Goal: Task Accomplishment & Management: Use online tool/utility

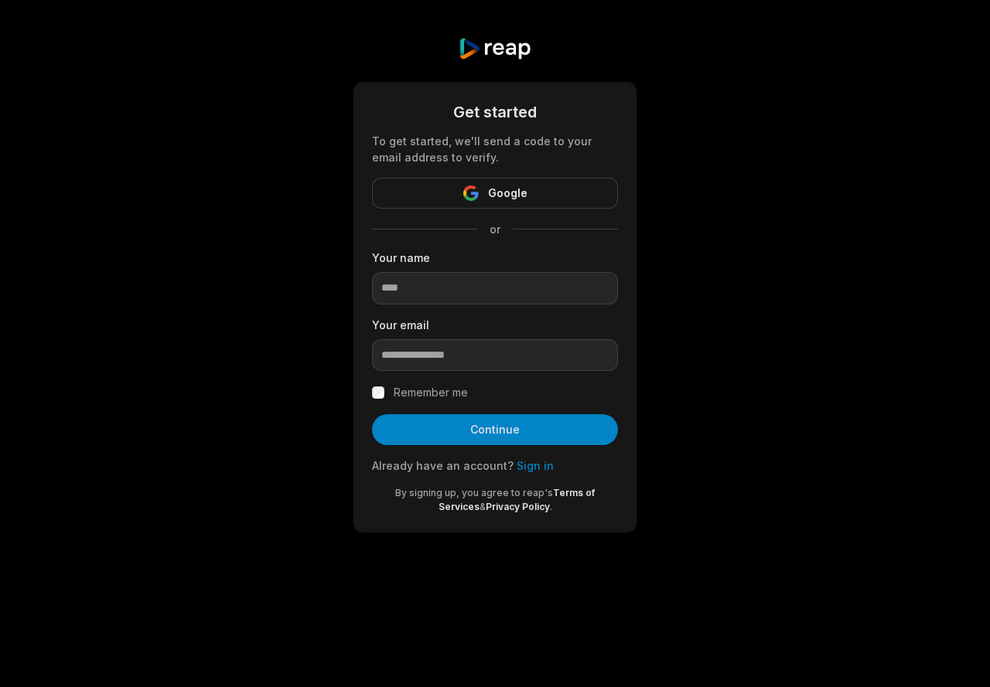
click at [495, 433] on button "Continue" at bounding box center [495, 429] width 246 height 31
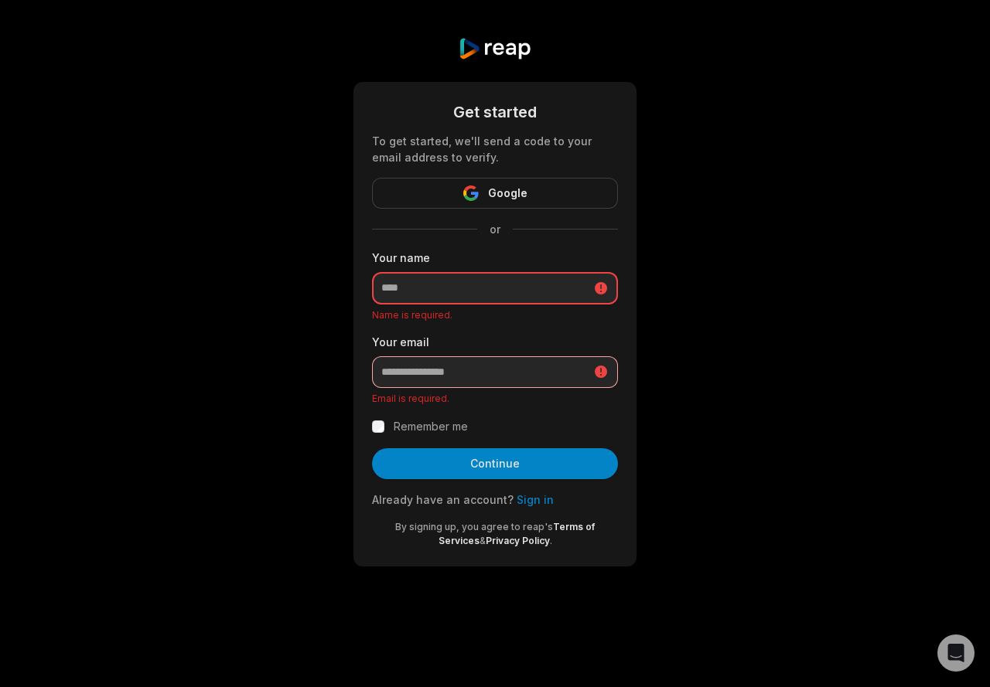
click at [462, 296] on input at bounding box center [495, 288] width 246 height 32
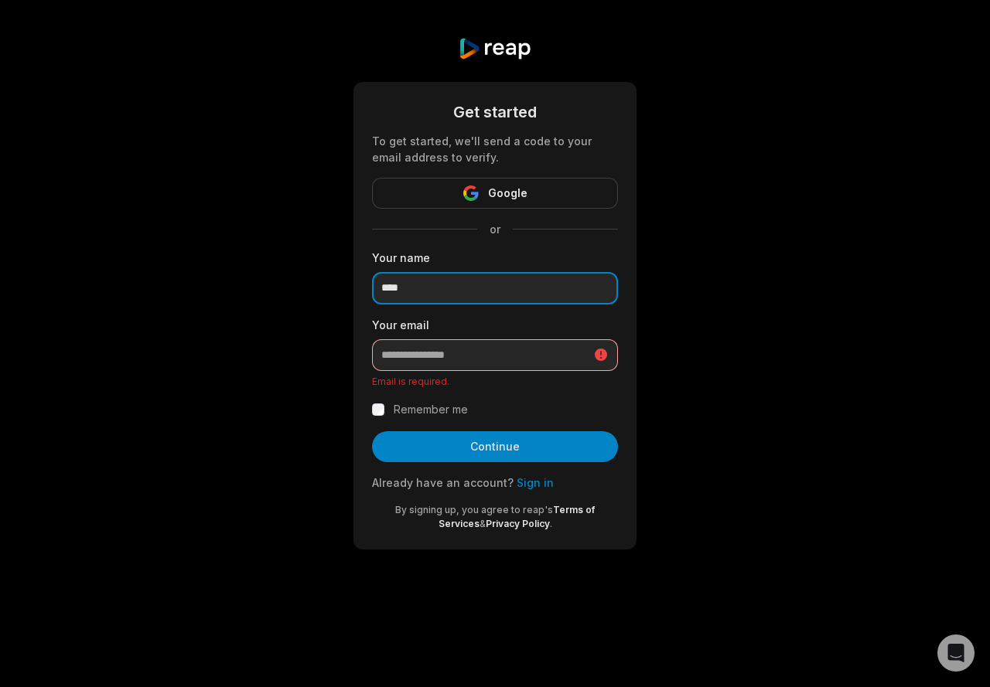
type input "****"
click at [421, 346] on input "email" at bounding box center [495, 355] width 246 height 32
paste input "**********"
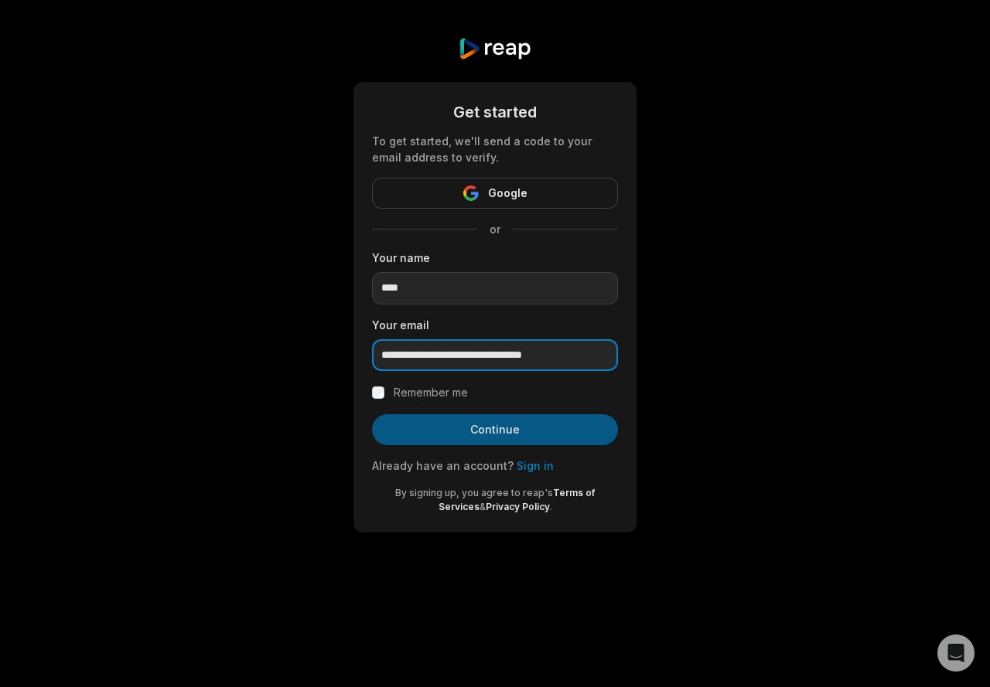
type input "**********"
click at [497, 428] on button "Continue" at bounding box center [495, 429] width 246 height 31
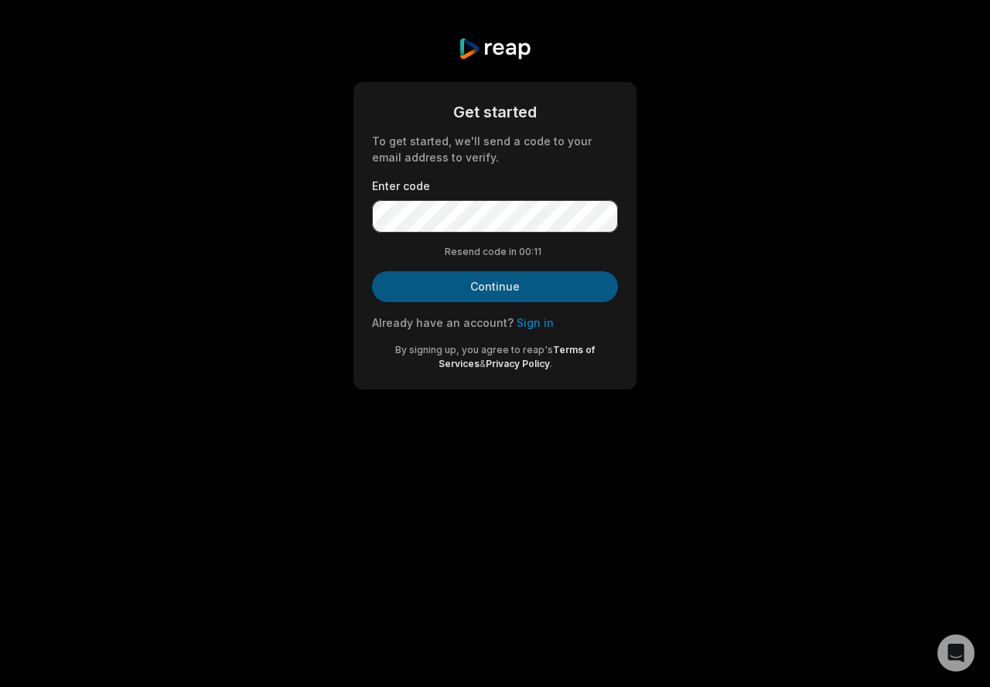
click at [496, 286] on button "Continue" at bounding box center [495, 286] width 246 height 31
click at [510, 279] on button "Continue" at bounding box center [495, 286] width 246 height 31
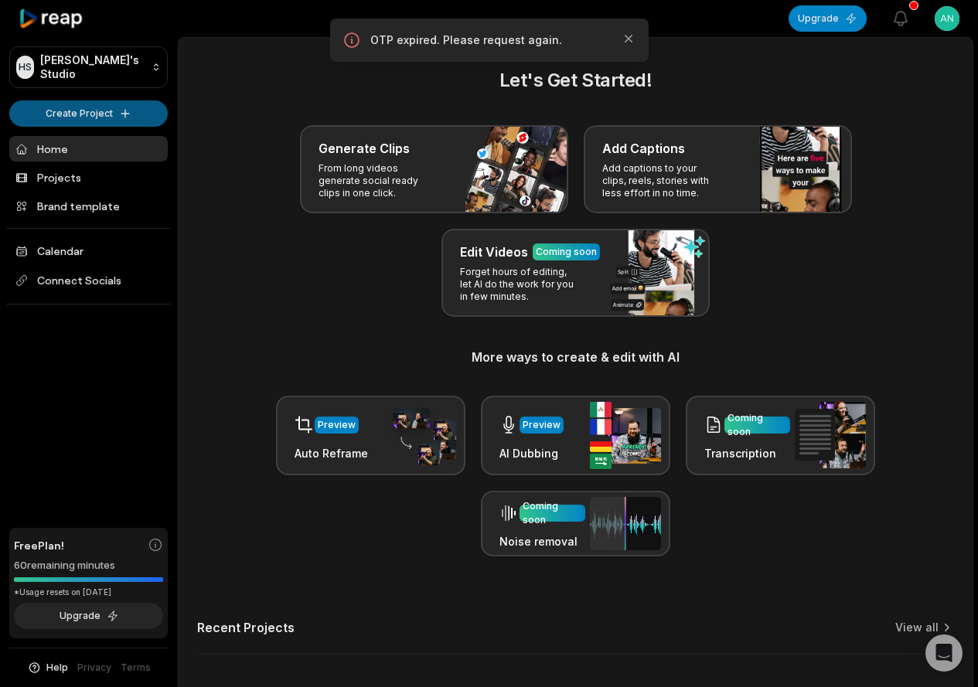
click at [87, 118] on html "HS Hung's Studio Create Project Home Projects Brand template Calendar Connect S…" at bounding box center [489, 343] width 978 height 687
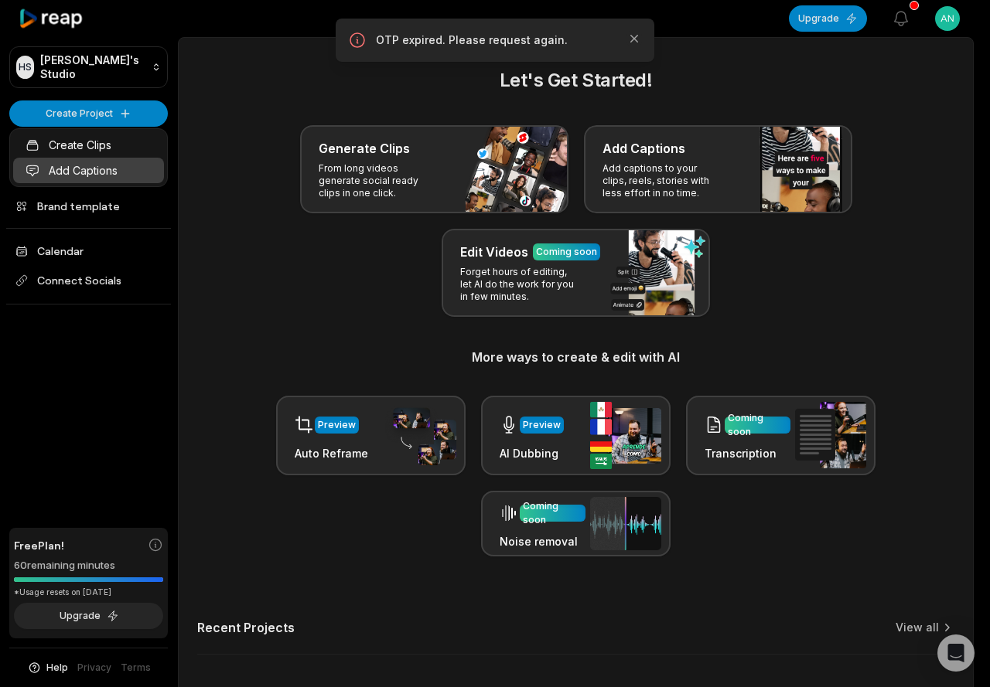
click at [94, 165] on link "Add Captions" at bounding box center [88, 171] width 151 height 26
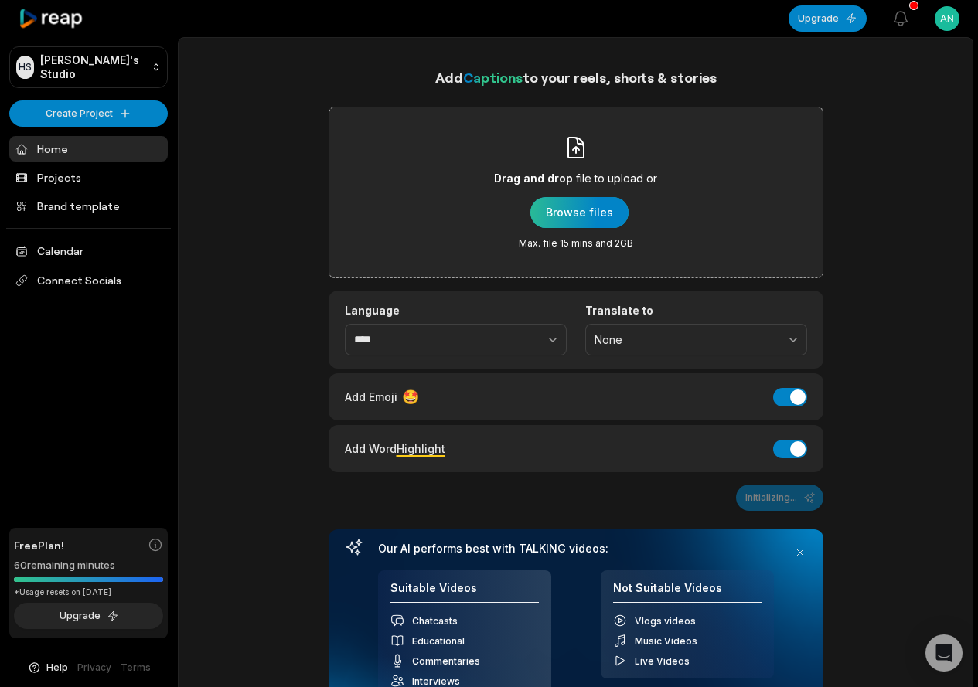
click at [592, 214] on div "button" at bounding box center [579, 212] width 98 height 31
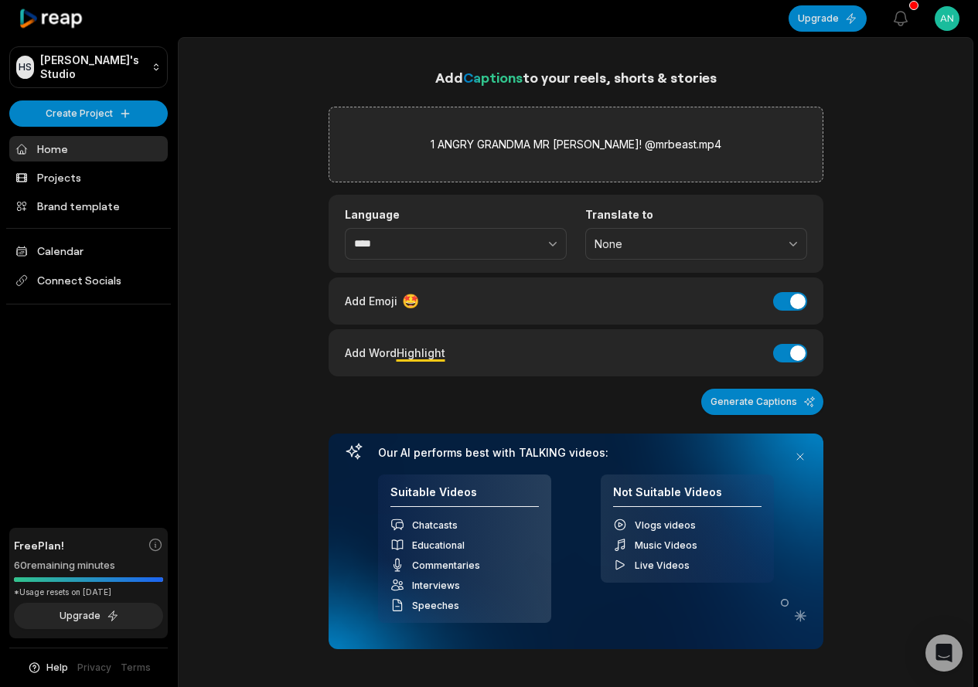
drag, startPoint x: 584, startPoint y: 407, endPoint x: 478, endPoint y: 375, distance: 110.8
click at [582, 407] on div "Generate Captions" at bounding box center [576, 402] width 495 height 26
click at [381, 252] on input "****" at bounding box center [456, 244] width 222 height 32
click at [543, 244] on button "button" at bounding box center [519, 244] width 95 height 32
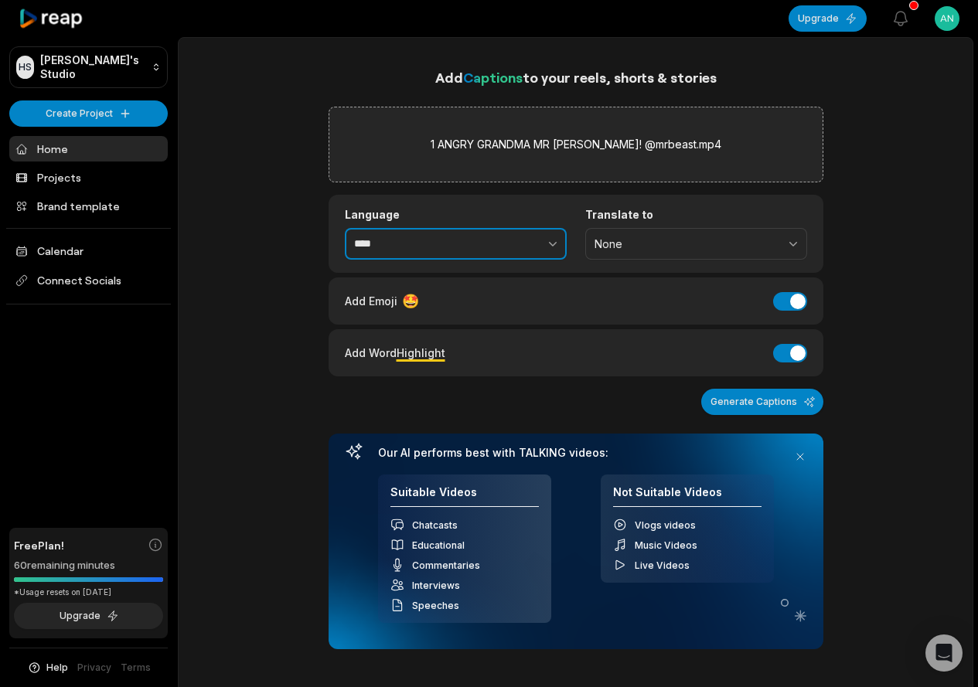
click at [550, 244] on icon "button" at bounding box center [553, 244] width 8 height 5
type input "****"
click at [554, 244] on icon "button" at bounding box center [552, 243] width 15 height 15
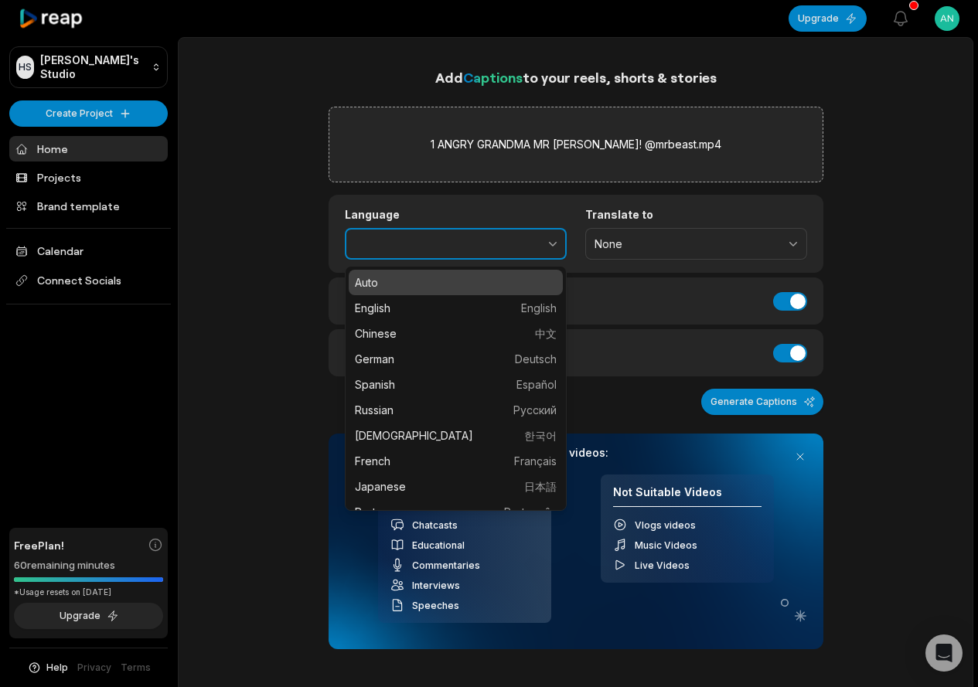
type input "****"
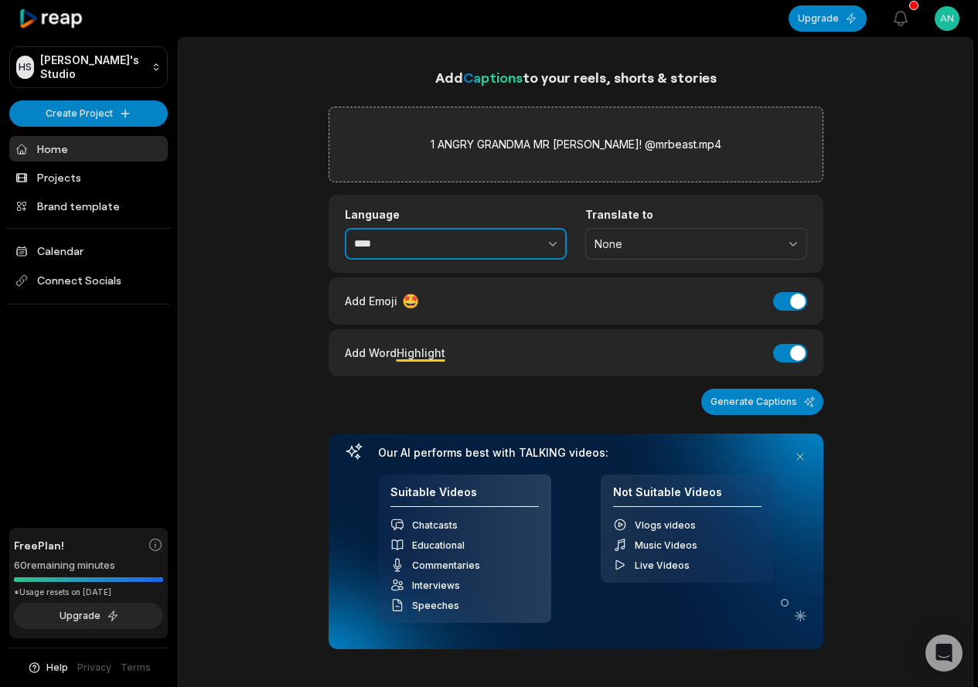
click at [554, 245] on icon "button" at bounding box center [552, 243] width 15 height 15
click at [554, 245] on icon "button" at bounding box center [553, 244] width 8 height 5
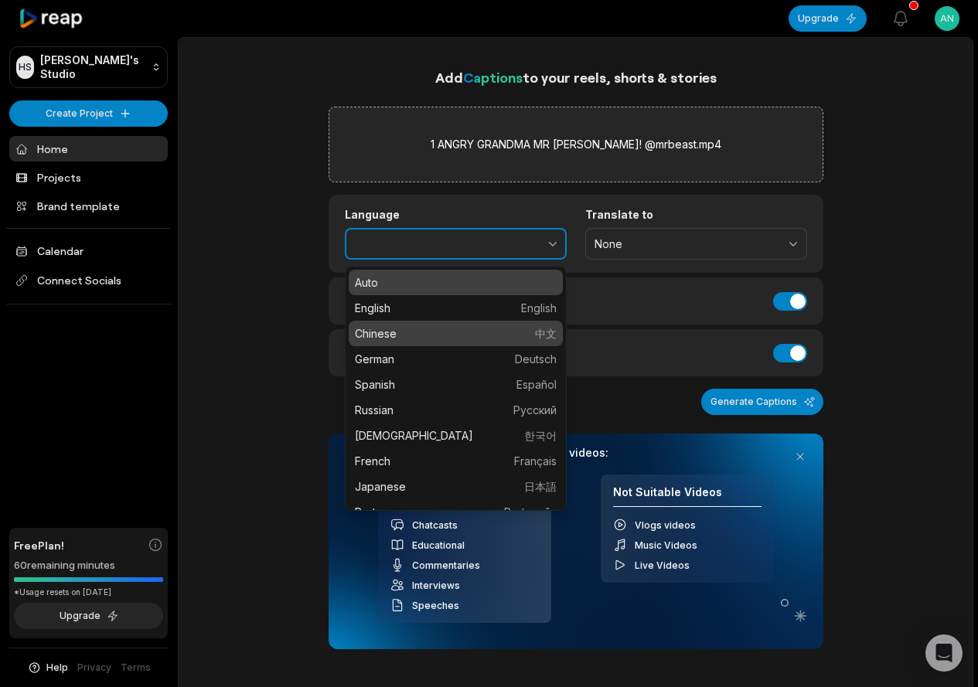
type input "*******"
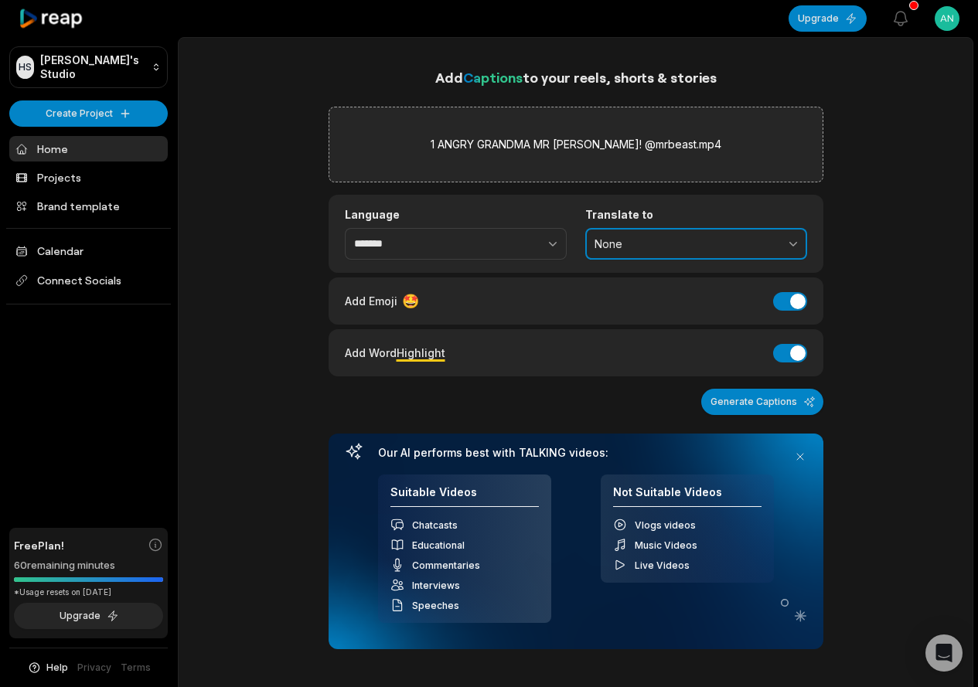
click at [639, 253] on button "None" at bounding box center [696, 244] width 222 height 32
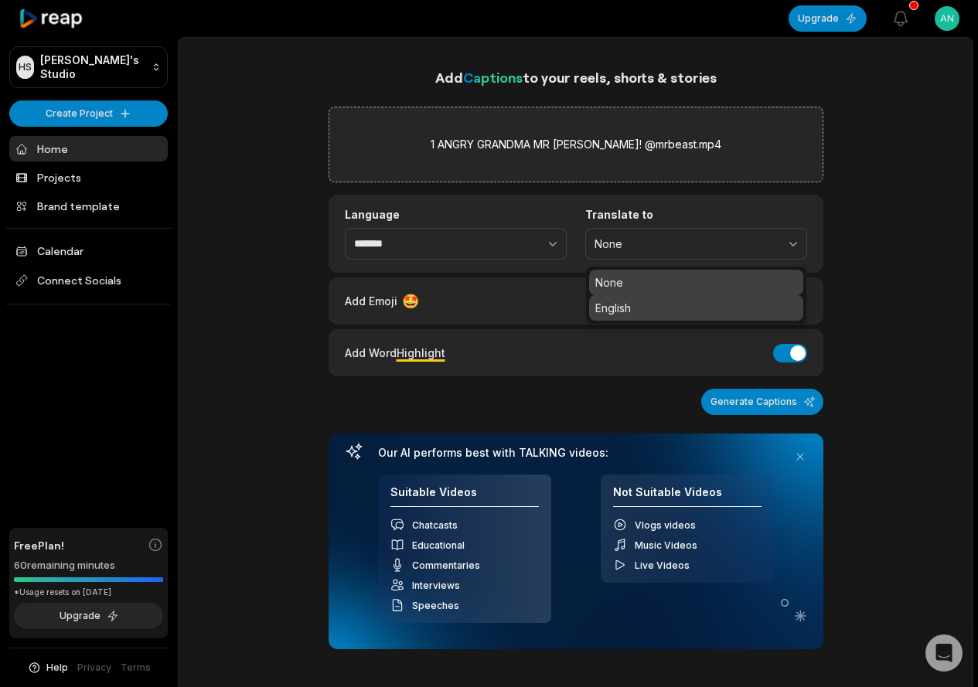
click at [625, 306] on p "English" at bounding box center [696, 308] width 202 height 16
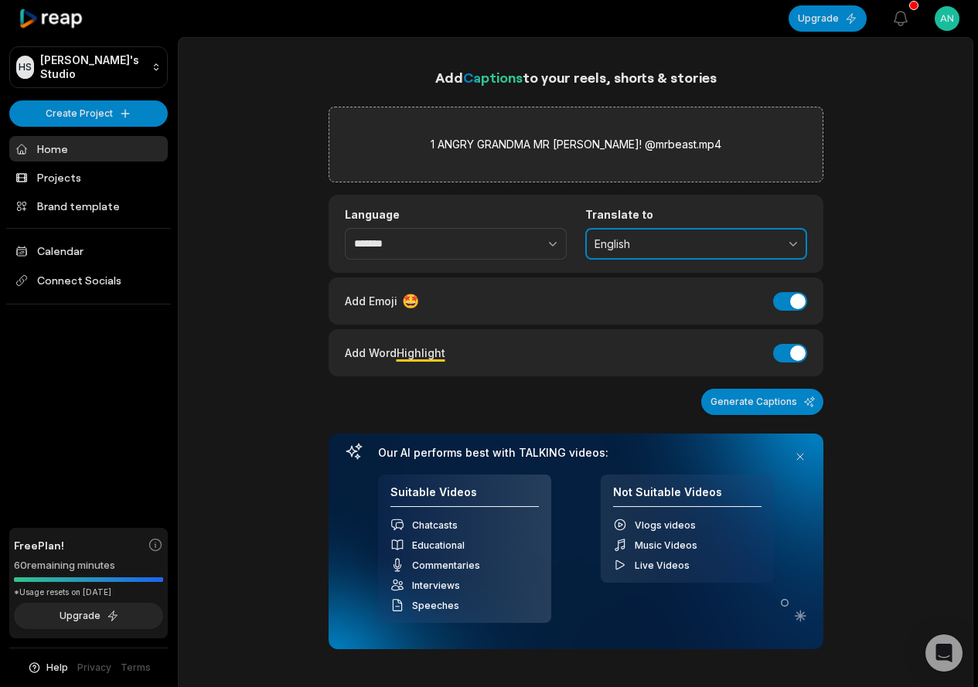
scroll to position [159, 0]
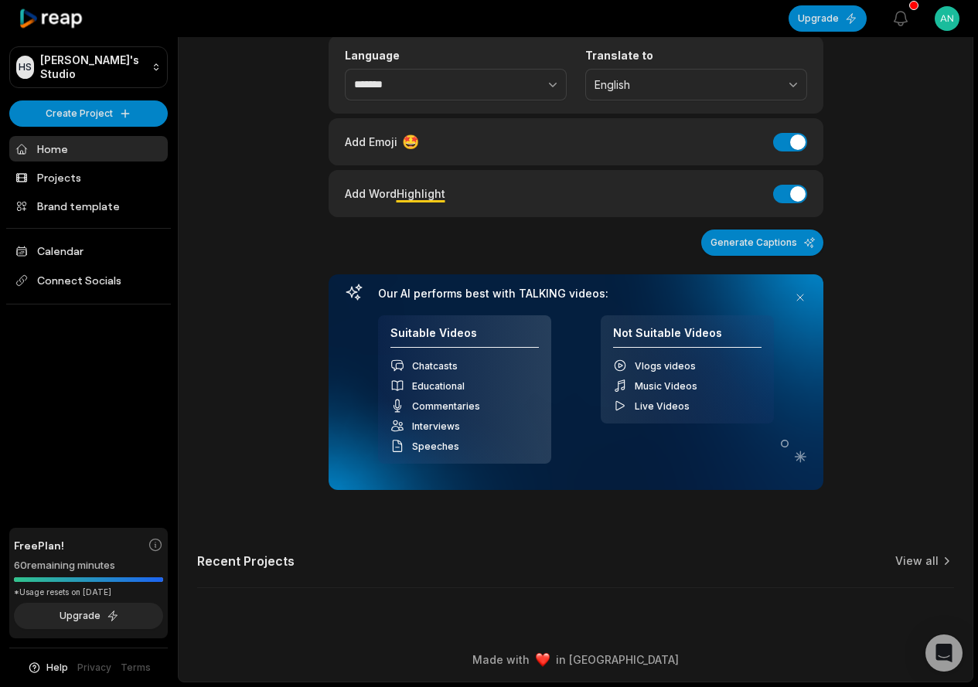
click at [437, 234] on div "Generate Captions" at bounding box center [576, 243] width 495 height 26
click at [399, 189] on span "Highlight" at bounding box center [421, 193] width 49 height 13
click at [759, 243] on button "Generate Captions" at bounding box center [762, 243] width 122 height 26
click at [800, 295] on button at bounding box center [800, 298] width 22 height 22
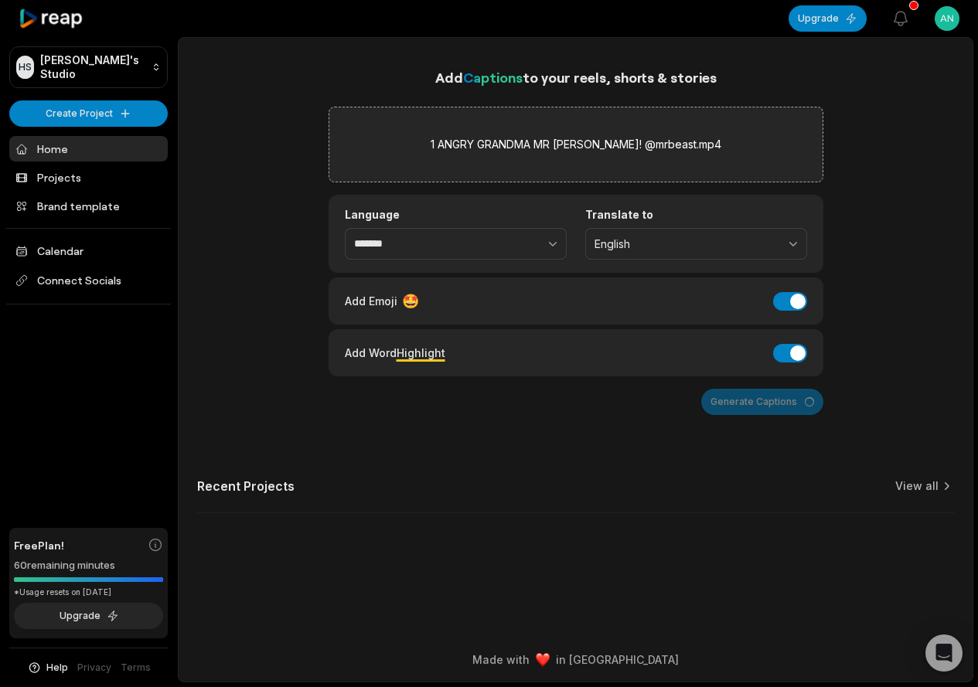
scroll to position [0, 0]
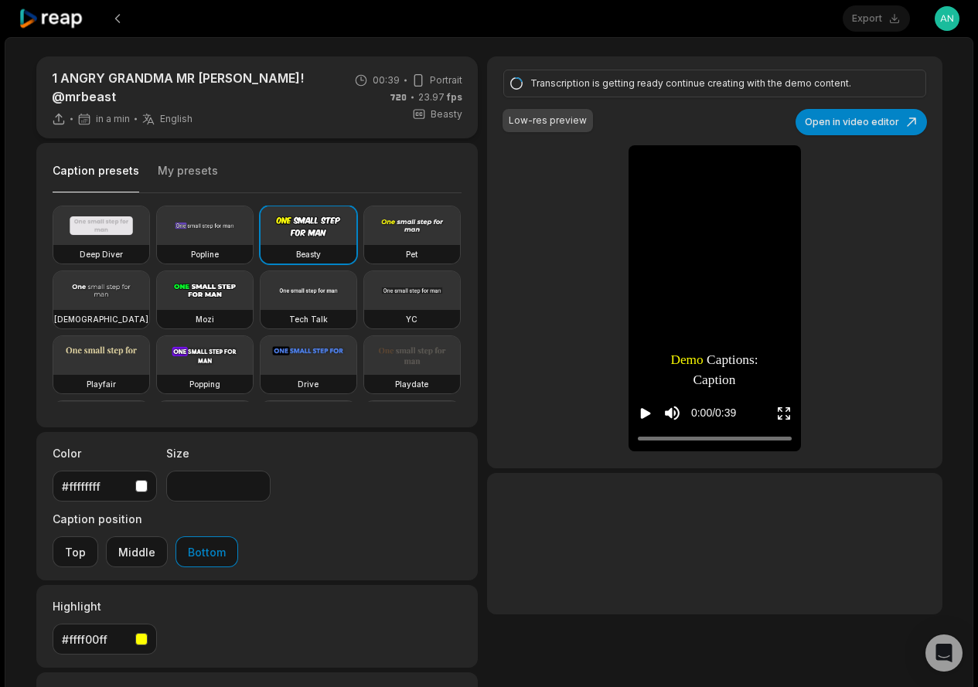
click at [557, 121] on div "Low-res preview" at bounding box center [548, 121] width 78 height 14
click at [736, 327] on div "Demo Demo Captions: Captions: Caption Caption style style of of your your choic…" at bounding box center [715, 298] width 172 height 306
click at [725, 373] on div "0:00 / 0:39" at bounding box center [715, 409] width 172 height 83
click at [710, 375] on div "0:00 / 0:39" at bounding box center [715, 409] width 172 height 83
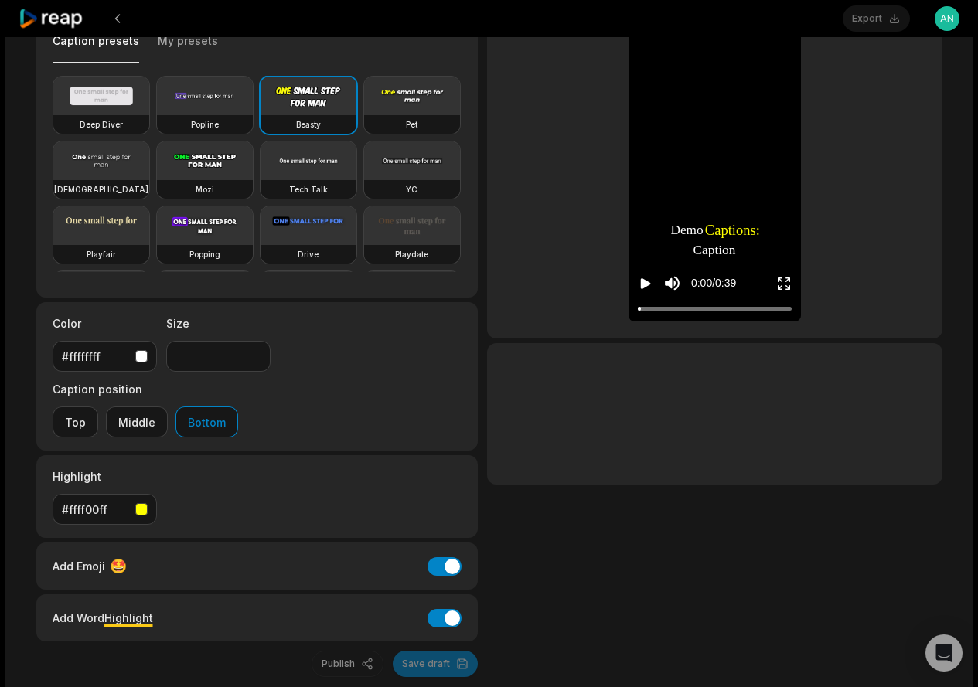
scroll to position [53, 0]
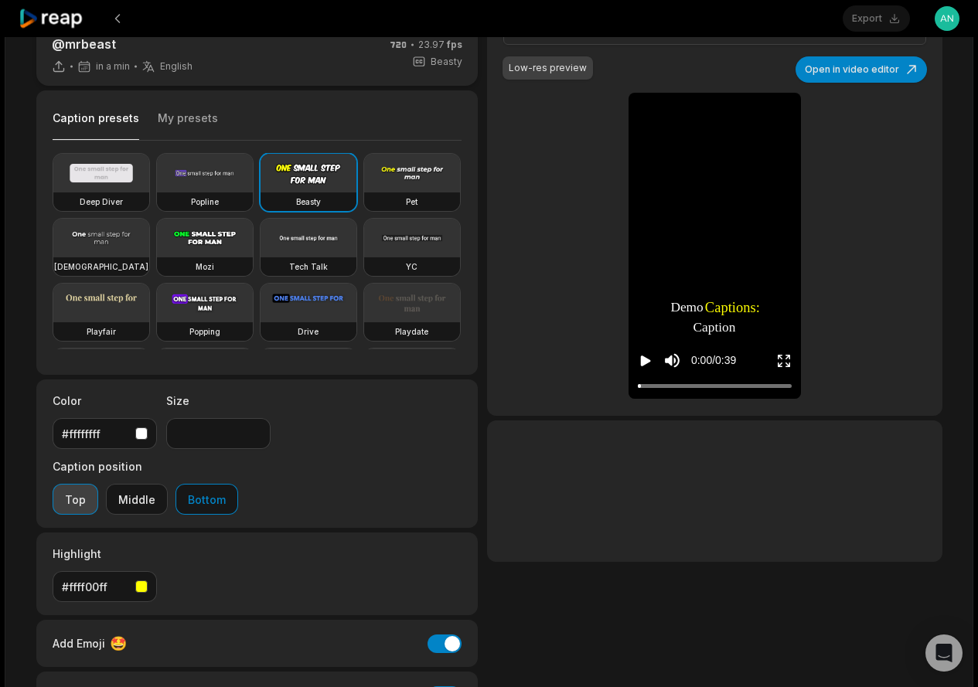
click at [98, 484] on button "Top" at bounding box center [76, 499] width 46 height 31
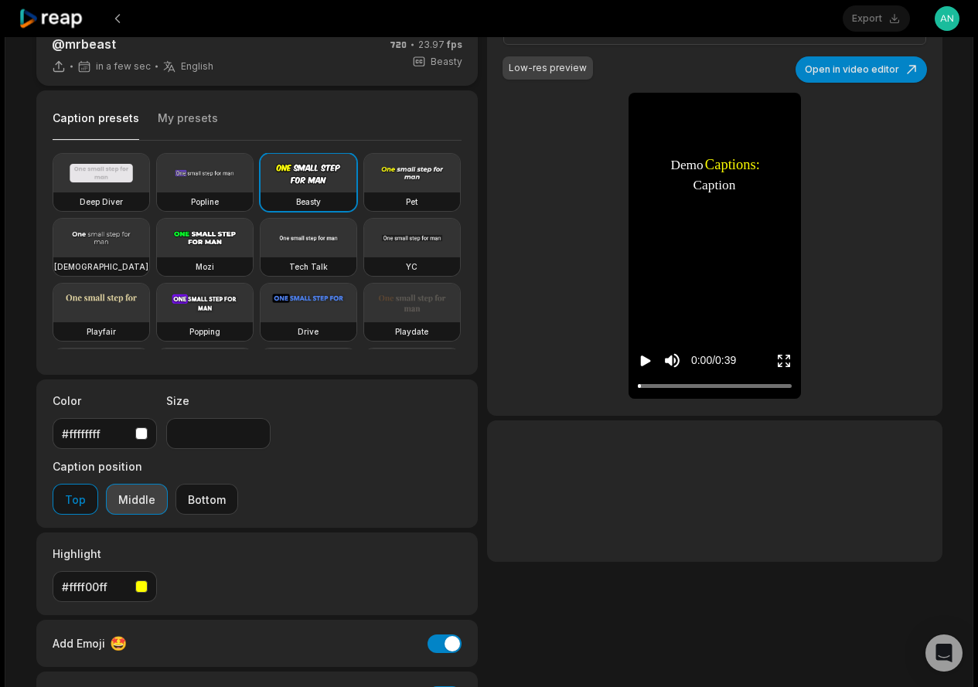
click at [168, 484] on button "Middle" at bounding box center [137, 499] width 62 height 31
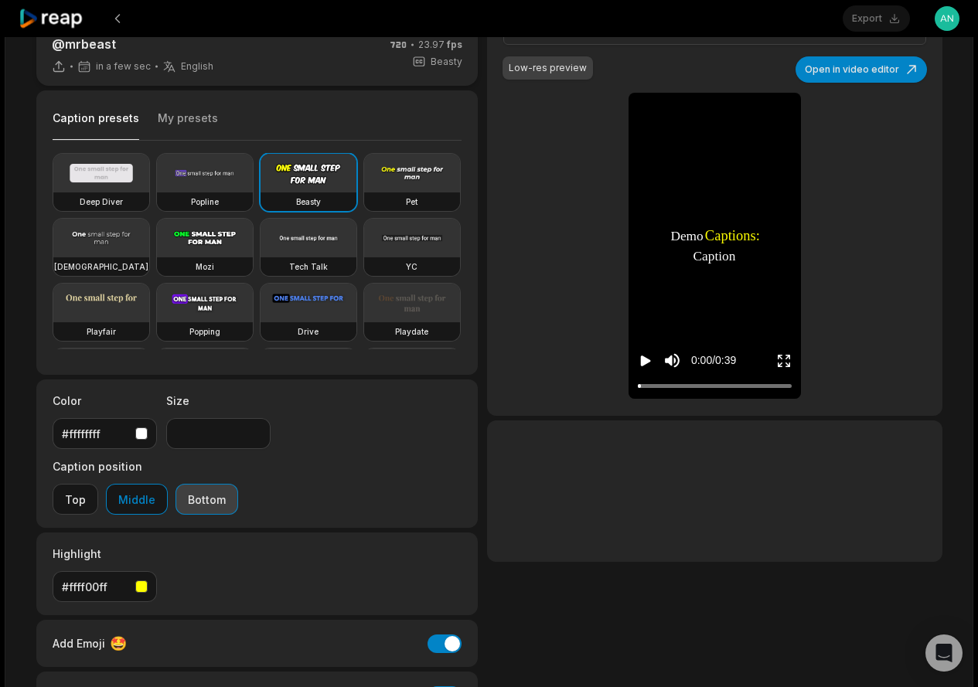
click at [238, 484] on button "Bottom" at bounding box center [206, 499] width 63 height 31
click at [149, 307] on video at bounding box center [101, 303] width 96 height 39
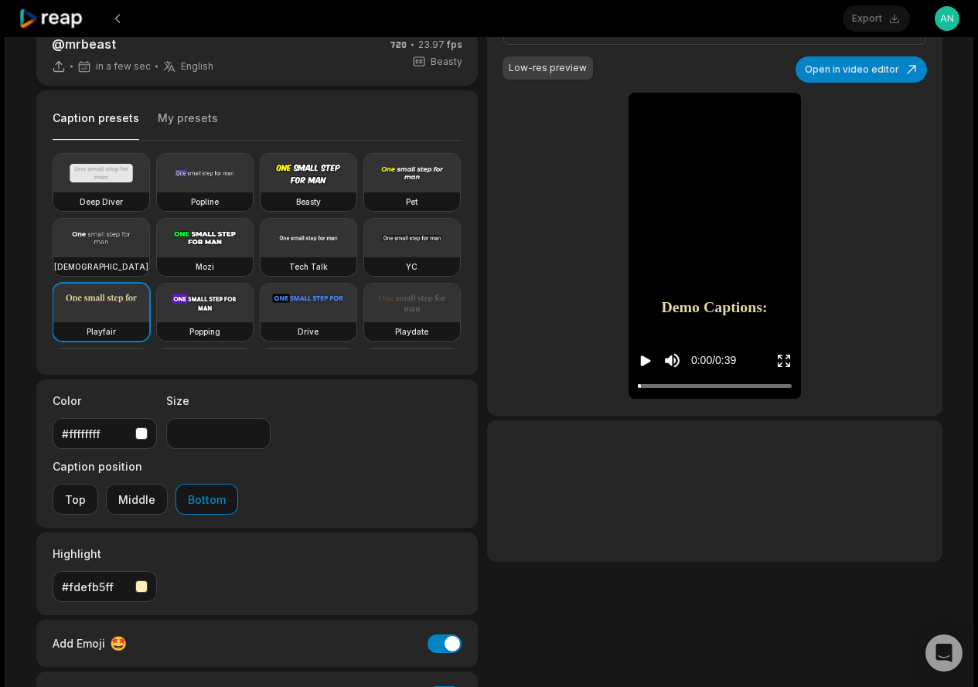
click at [364, 257] on video at bounding box center [412, 238] width 96 height 39
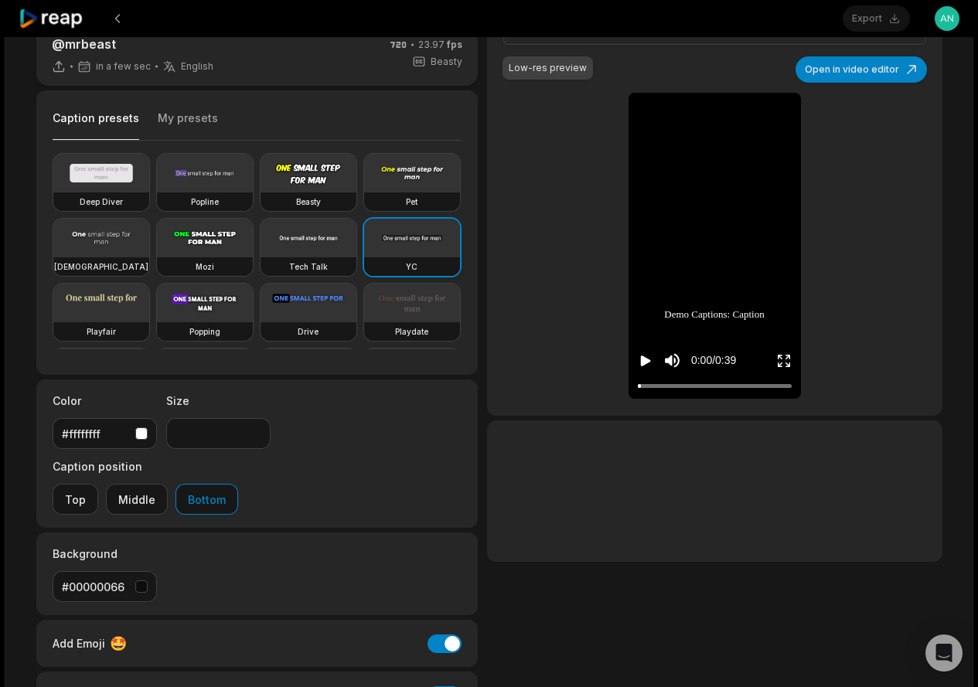
click at [364, 257] on video at bounding box center [412, 238] width 96 height 39
click at [261, 257] on video at bounding box center [309, 238] width 96 height 39
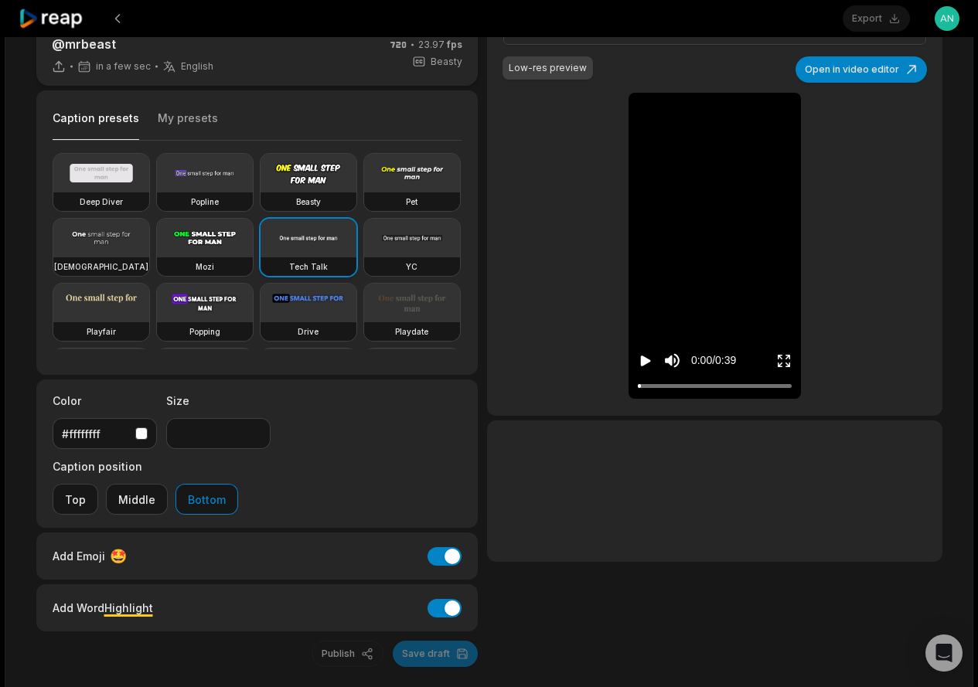
scroll to position [43, 0]
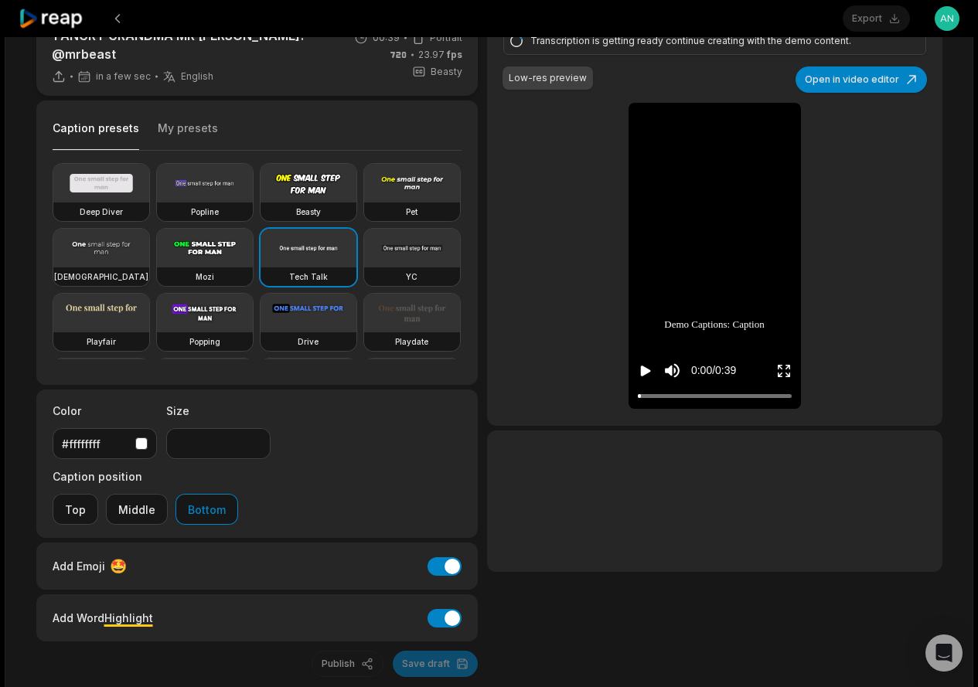
click at [149, 249] on video at bounding box center [101, 248] width 96 height 39
click at [216, 179] on video at bounding box center [205, 183] width 96 height 39
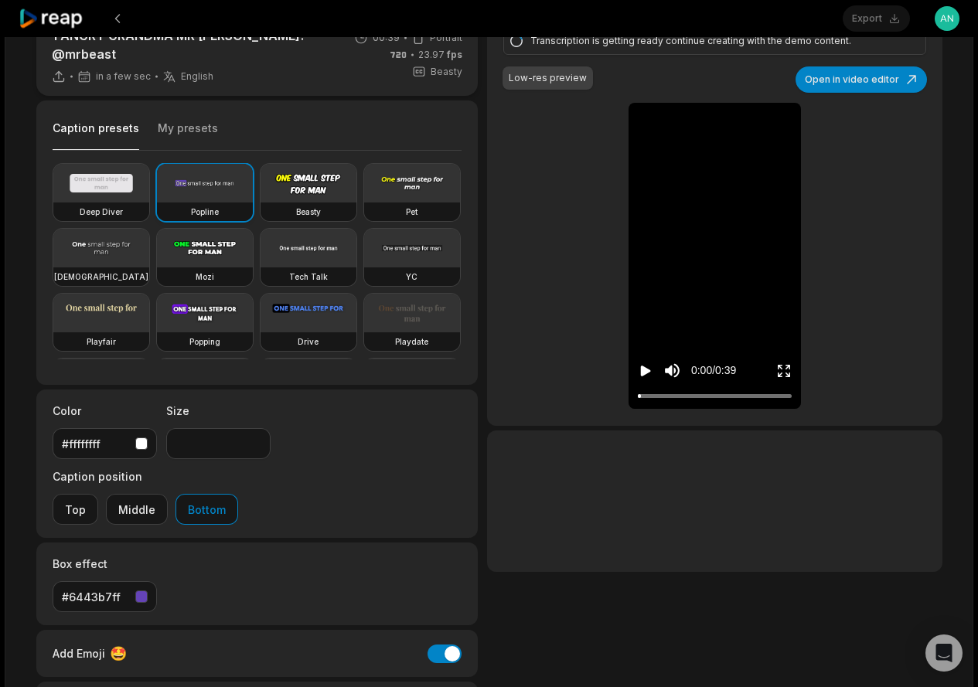
scroll to position [53, 0]
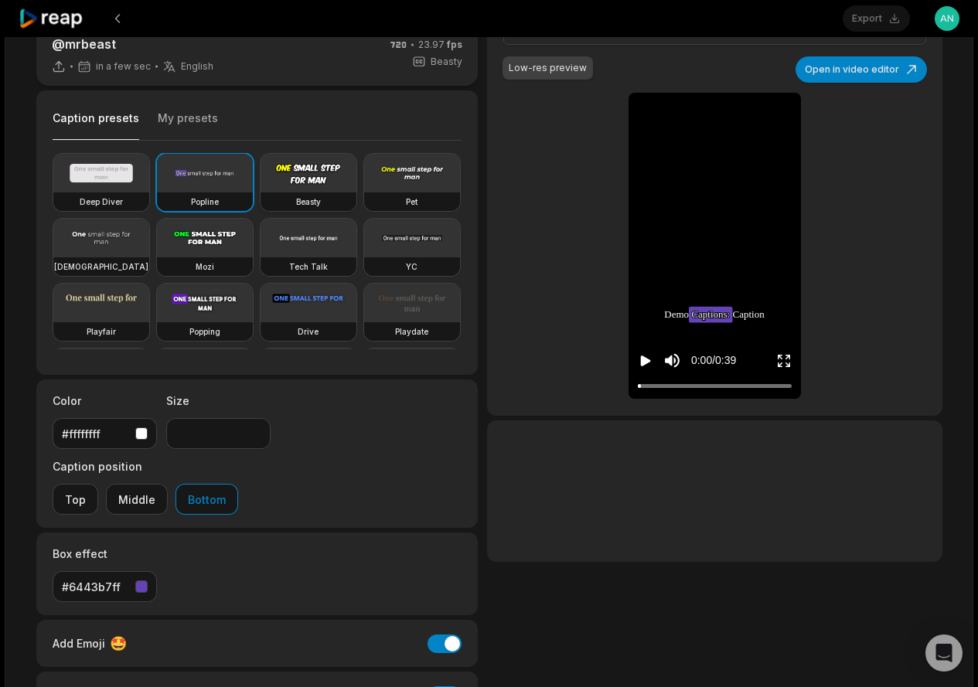
click at [320, 159] on video at bounding box center [309, 173] width 96 height 39
type input "**"
click at [521, 77] on div "Low-res preview" at bounding box center [548, 67] width 90 height 23
click at [521, 74] on div "Low-res preview" at bounding box center [548, 68] width 78 height 14
click at [531, 70] on div "Low-res preview" at bounding box center [548, 68] width 78 height 14
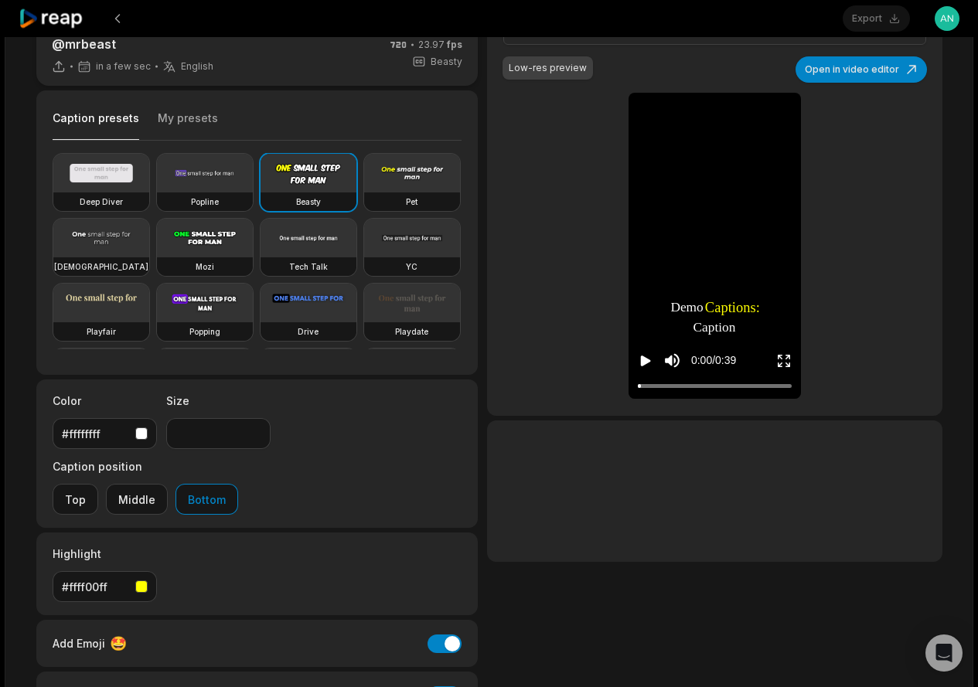
click at [564, 75] on div "Low-res preview" at bounding box center [548, 67] width 90 height 23
click at [564, 73] on div "Low-res preview" at bounding box center [548, 68] width 78 height 14
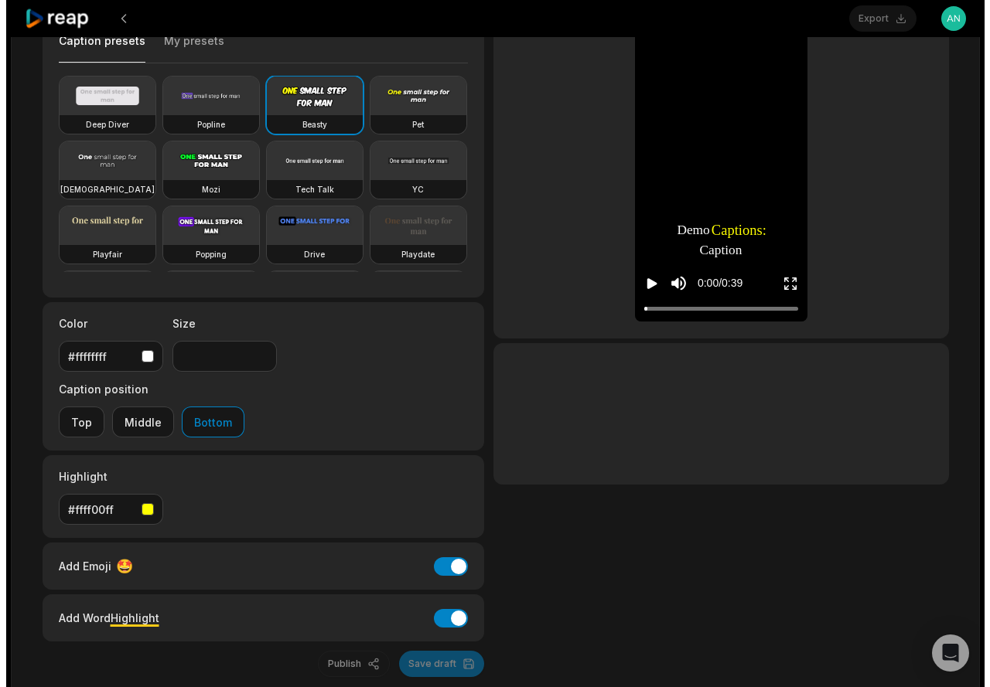
scroll to position [0, 0]
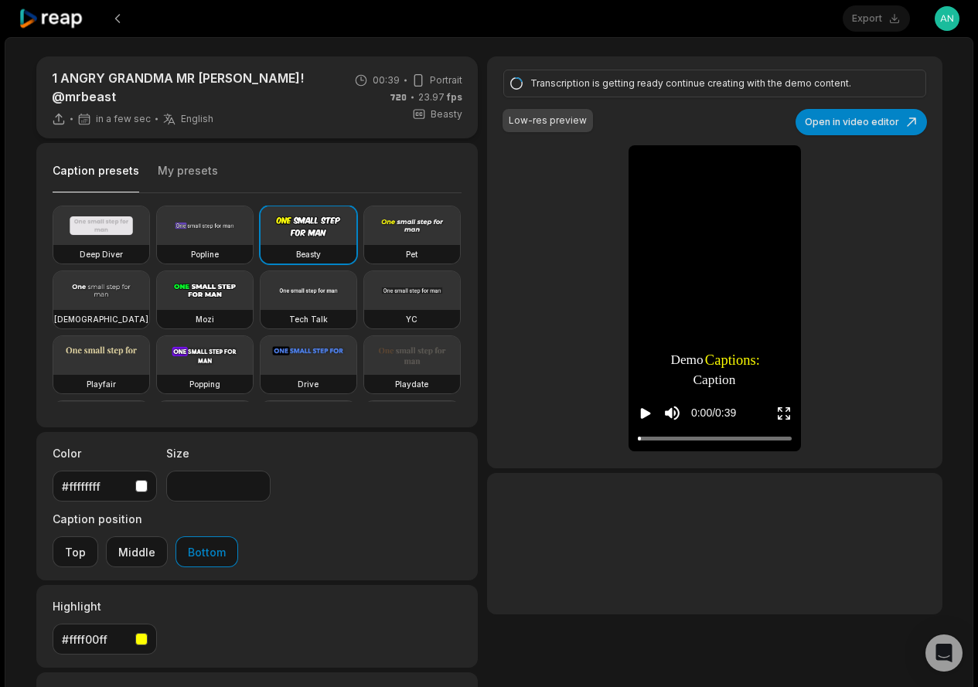
click at [430, 90] on span "23.97 fps" at bounding box center [440, 97] width 44 height 14
click at [421, 80] on icon at bounding box center [418, 80] width 14 height 14
click at [417, 77] on icon at bounding box center [418, 80] width 14 height 14
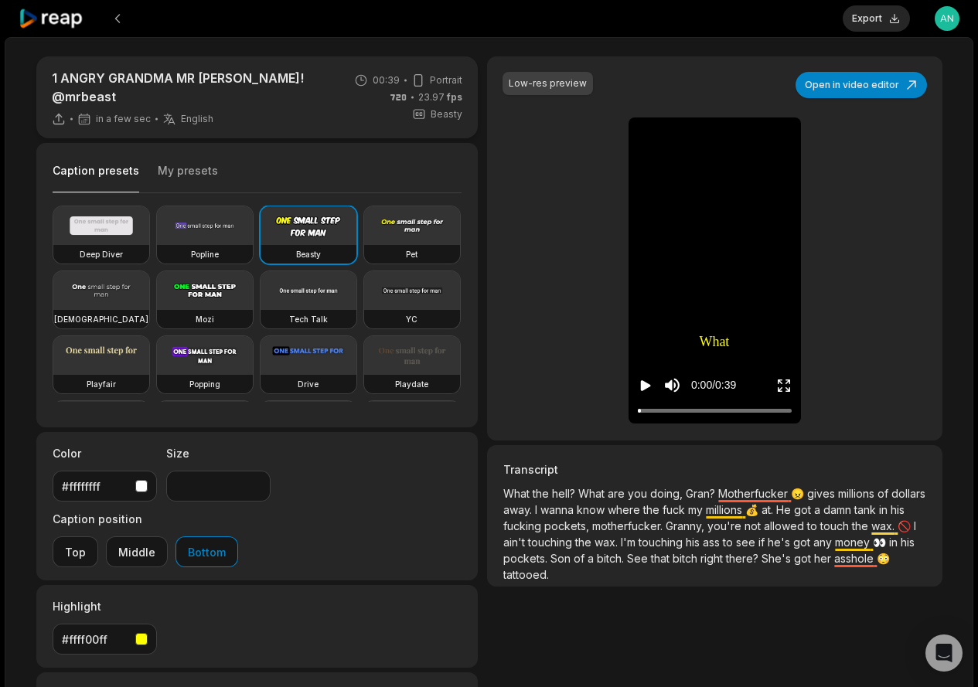
click at [573, 380] on div "Low-res preview Open in video editor What What the the hell? hell? What What ar…" at bounding box center [714, 248] width 455 height 384
click at [837, 87] on button "Open in video editor" at bounding box center [861, 85] width 131 height 26
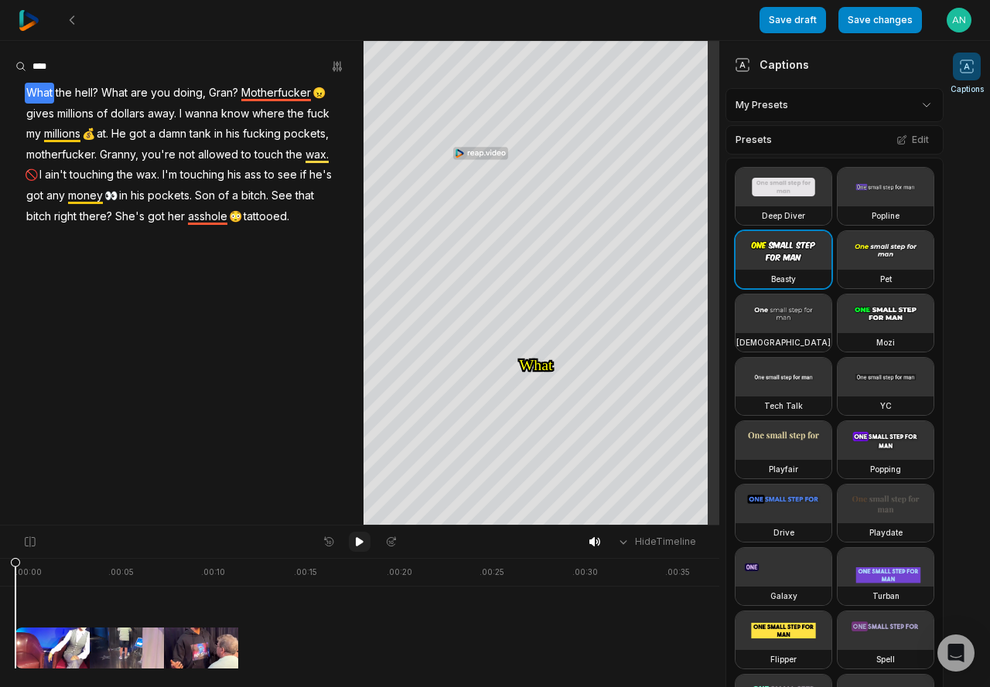
click at [354, 540] on icon at bounding box center [359, 542] width 12 height 12
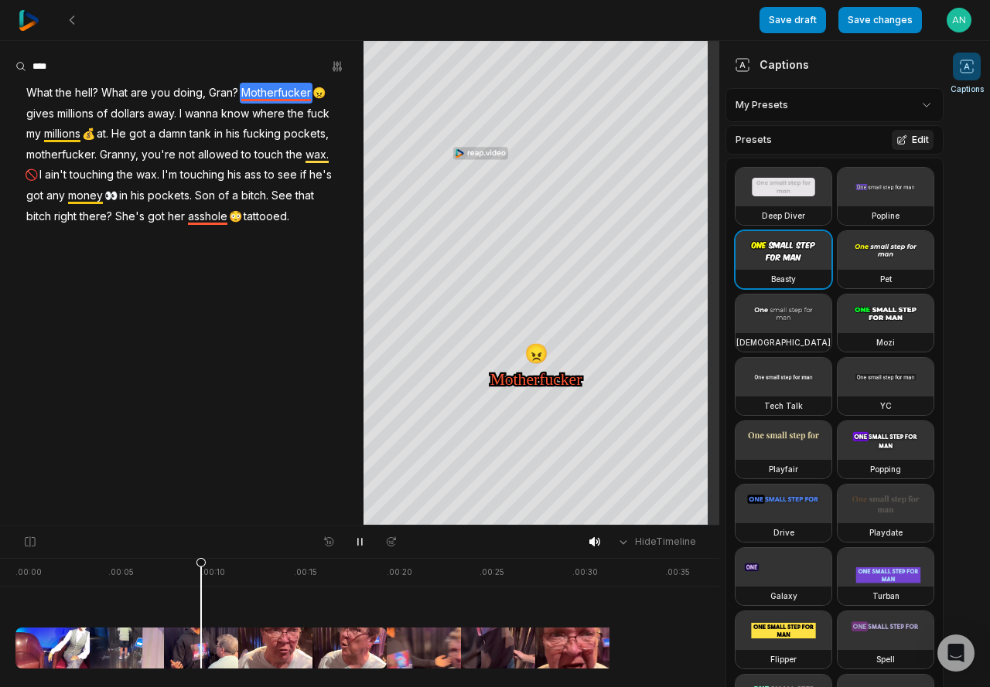
click at [899, 138] on button "Edit" at bounding box center [912, 140] width 42 height 20
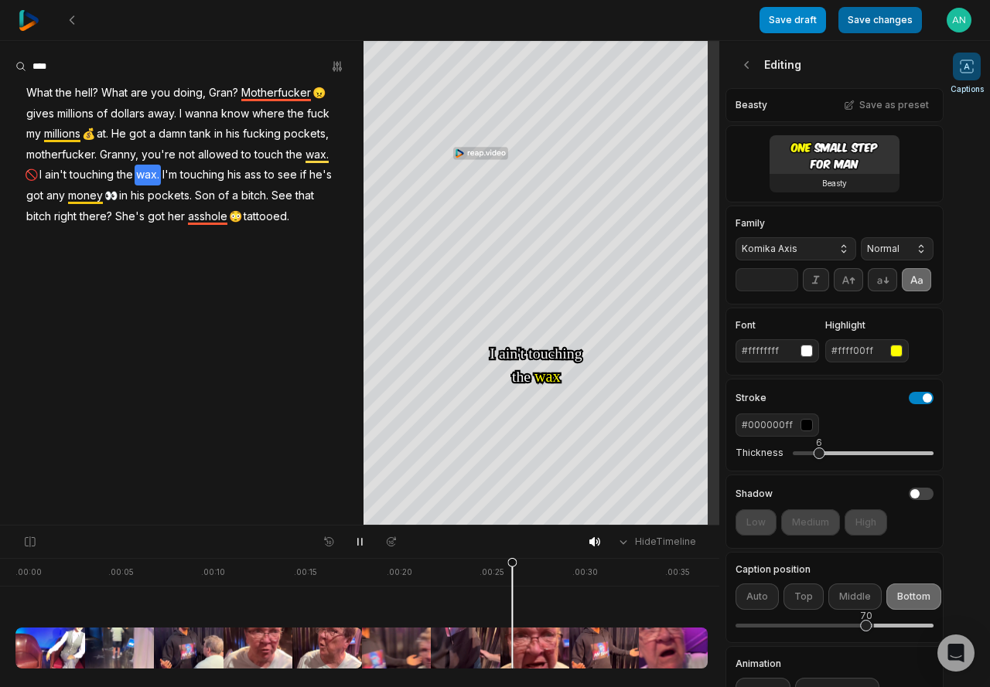
click at [865, 22] on button "Save changes" at bounding box center [879, 20] width 83 height 26
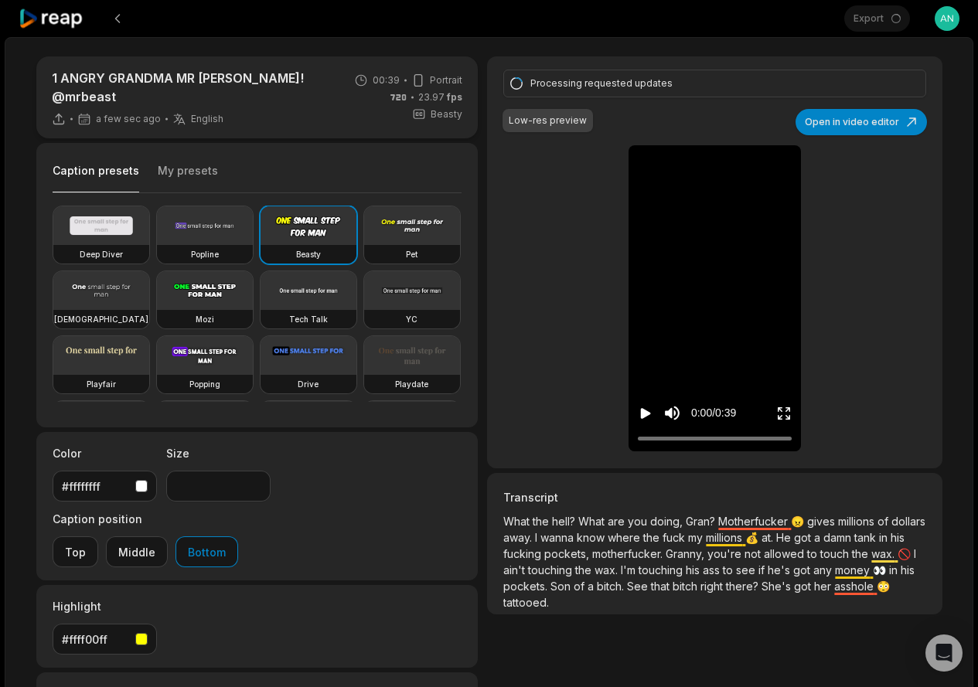
click at [120, 113] on span "a few sec ago" at bounding box center [128, 119] width 65 height 12
click at [164, 156] on div "Caption presets My presets" at bounding box center [258, 174] width 410 height 37
click at [170, 163] on button "My presets" at bounding box center [188, 177] width 60 height 29
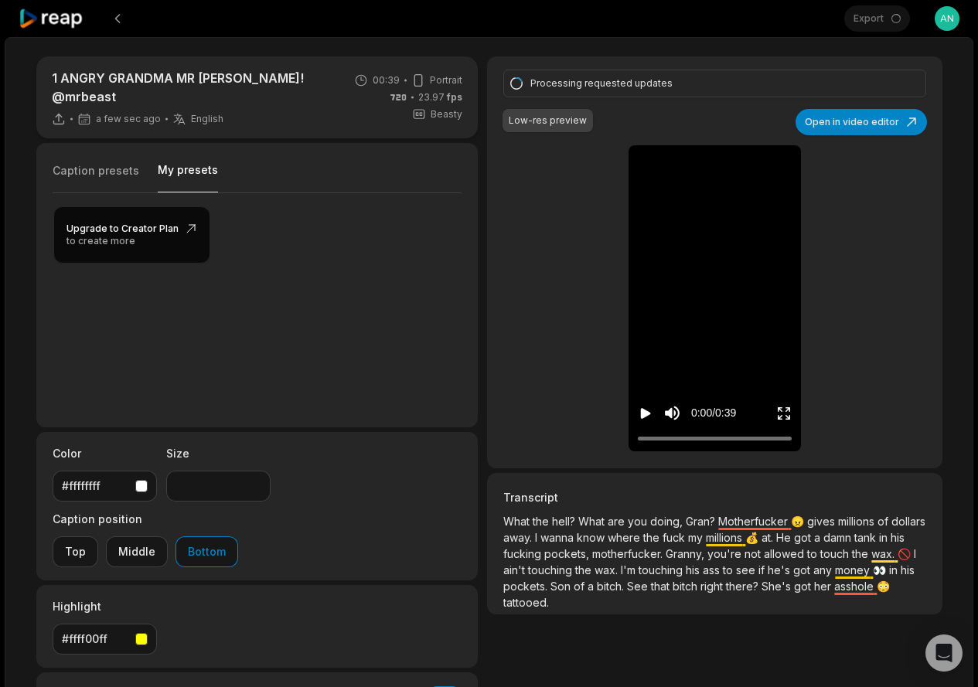
click at [171, 162] on button "My presets" at bounding box center [188, 177] width 60 height 30
click at [189, 162] on button "My presets" at bounding box center [188, 177] width 60 height 30
click at [111, 163] on button "Caption presets" at bounding box center [96, 177] width 87 height 29
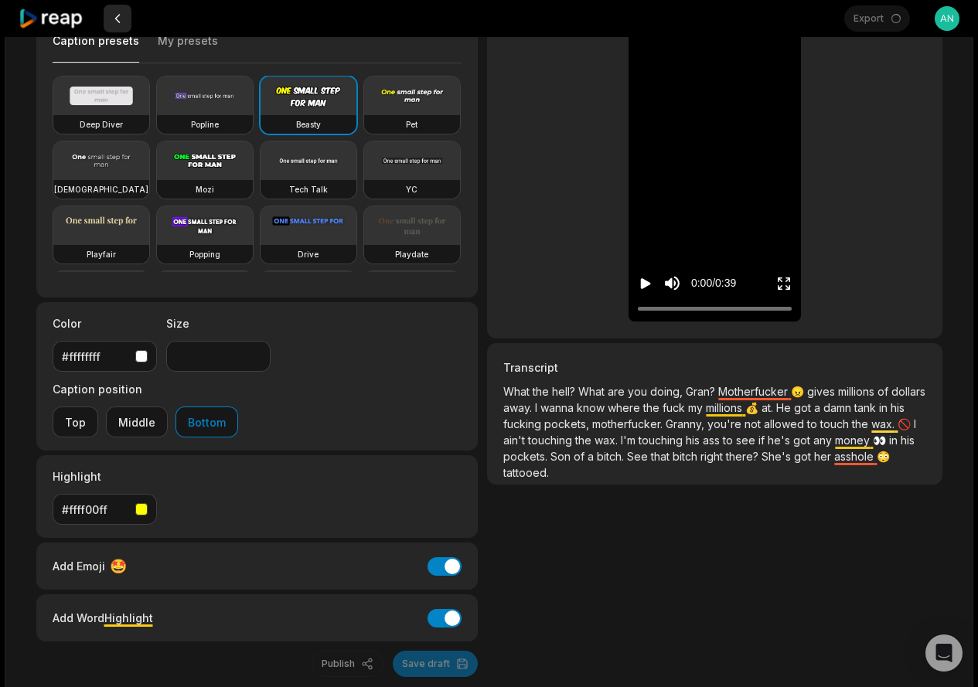
scroll to position [130, 0]
click at [121, 20] on button at bounding box center [118, 19] width 28 height 28
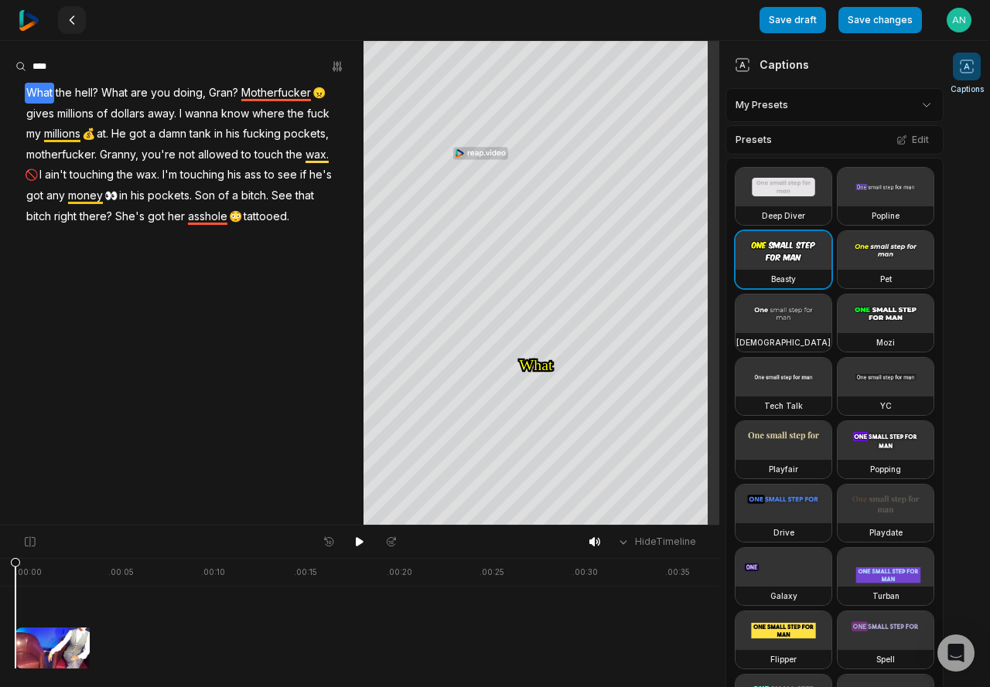
click at [70, 18] on icon at bounding box center [72, 20] width 12 height 12
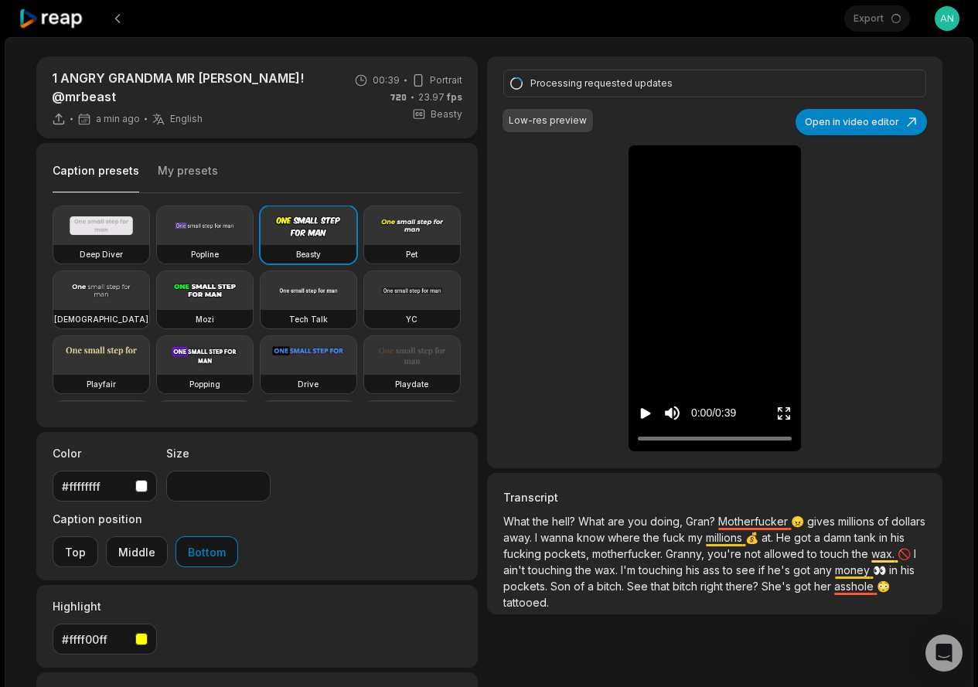
scroll to position [130, 0]
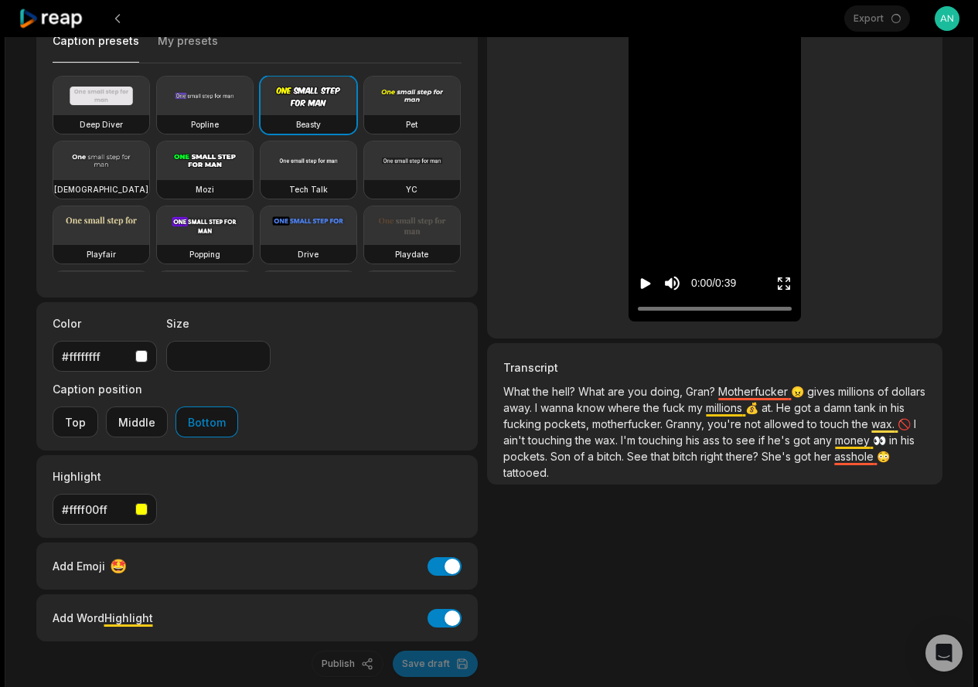
click at [420, 651] on div "Publish Save draft" at bounding box center [257, 664] width 442 height 26
click at [421, 651] on div "Publish Save draft" at bounding box center [257, 664] width 442 height 26
click at [646, 278] on icon "Play video" at bounding box center [645, 283] width 15 height 15
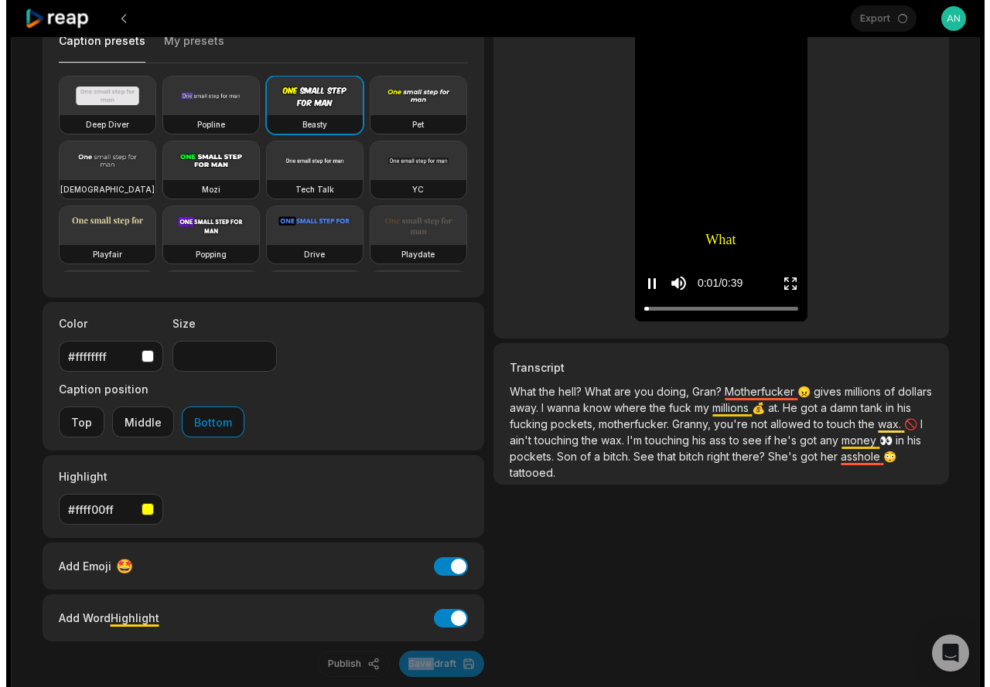
scroll to position [0, 0]
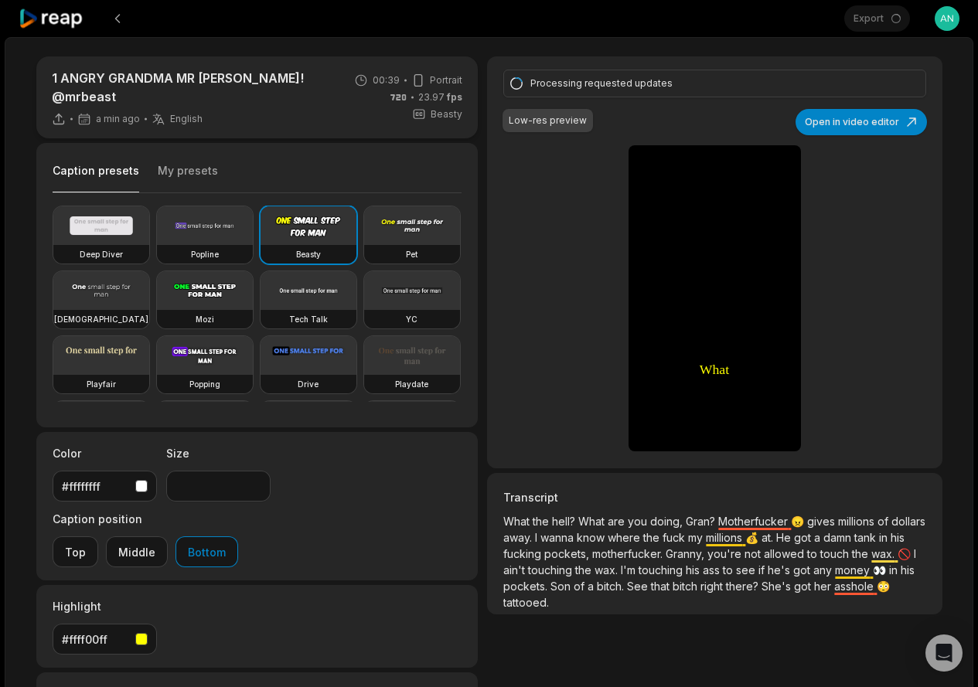
click at [416, 78] on icon at bounding box center [418, 80] width 14 height 14
click at [56, 112] on icon at bounding box center [59, 119] width 14 height 14
click at [827, 128] on button "Open in video editor" at bounding box center [861, 122] width 131 height 26
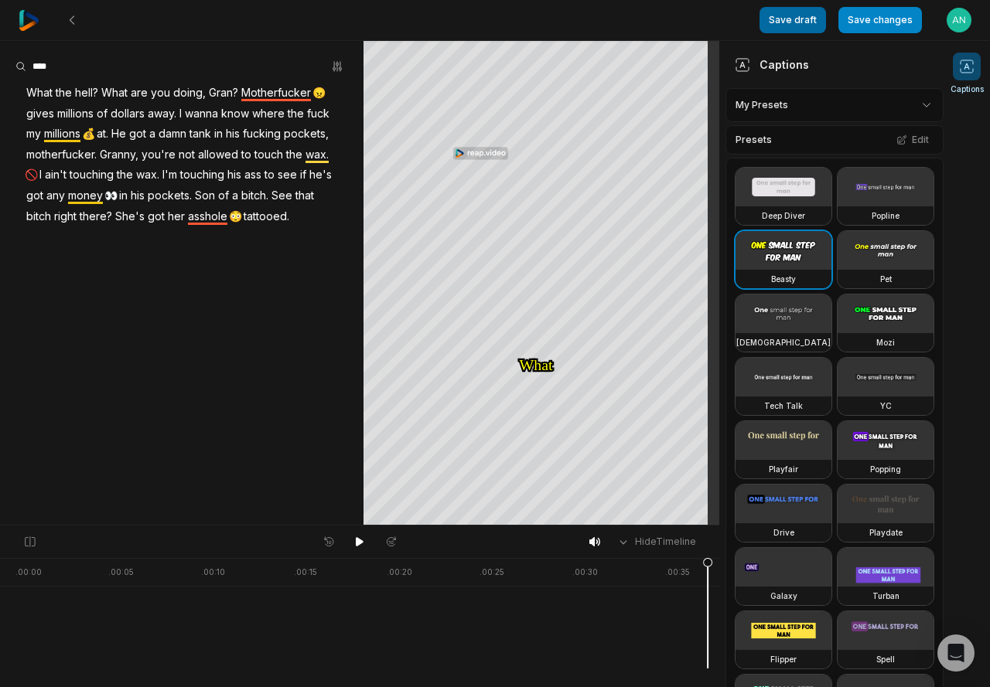
click at [799, 26] on button "Save draft" at bounding box center [792, 20] width 66 height 26
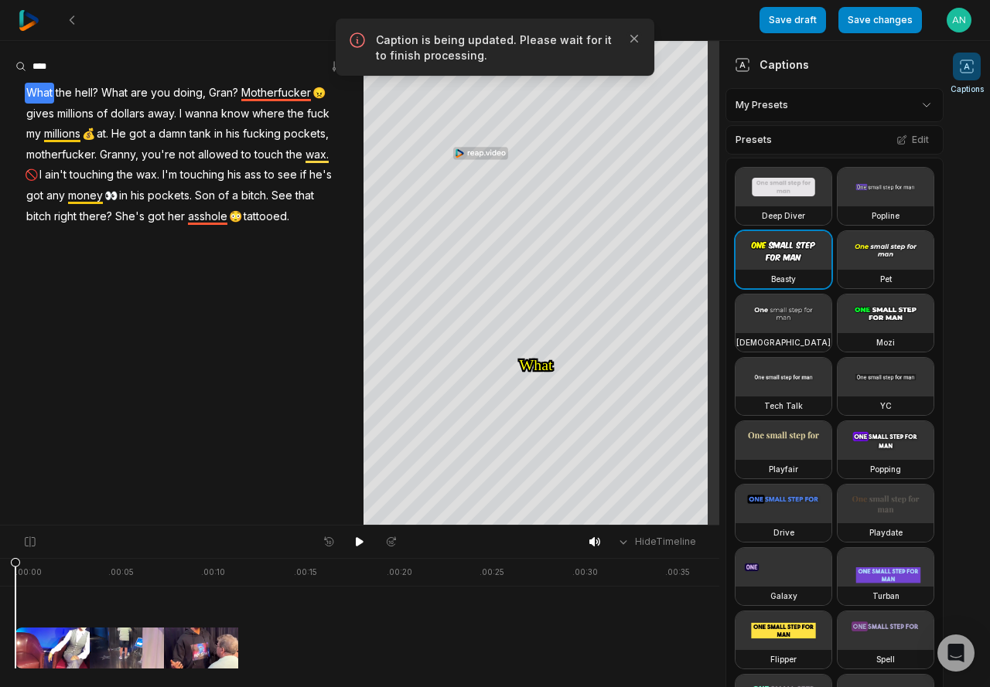
drag, startPoint x: 514, startPoint y: 49, endPoint x: 577, endPoint y: 49, distance: 62.6
click at [514, 49] on p "Caption is being updated. Please wait for it to finish processing." at bounding box center [495, 47] width 238 height 31
click at [629, 39] on icon "button" at bounding box center [633, 38] width 15 height 15
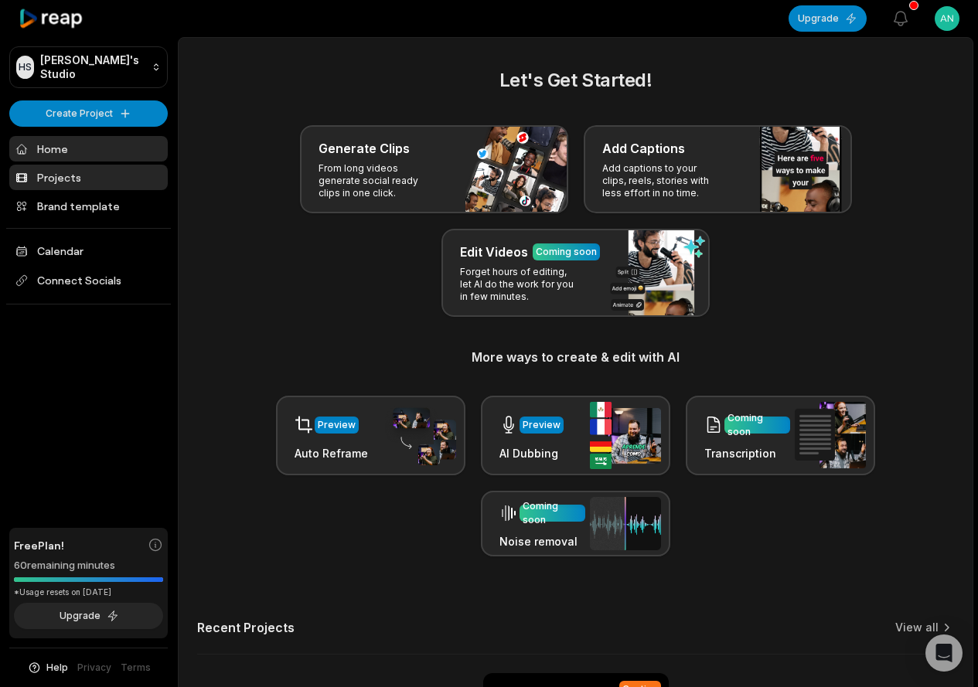
click at [104, 172] on link "Projects" at bounding box center [88, 178] width 158 height 26
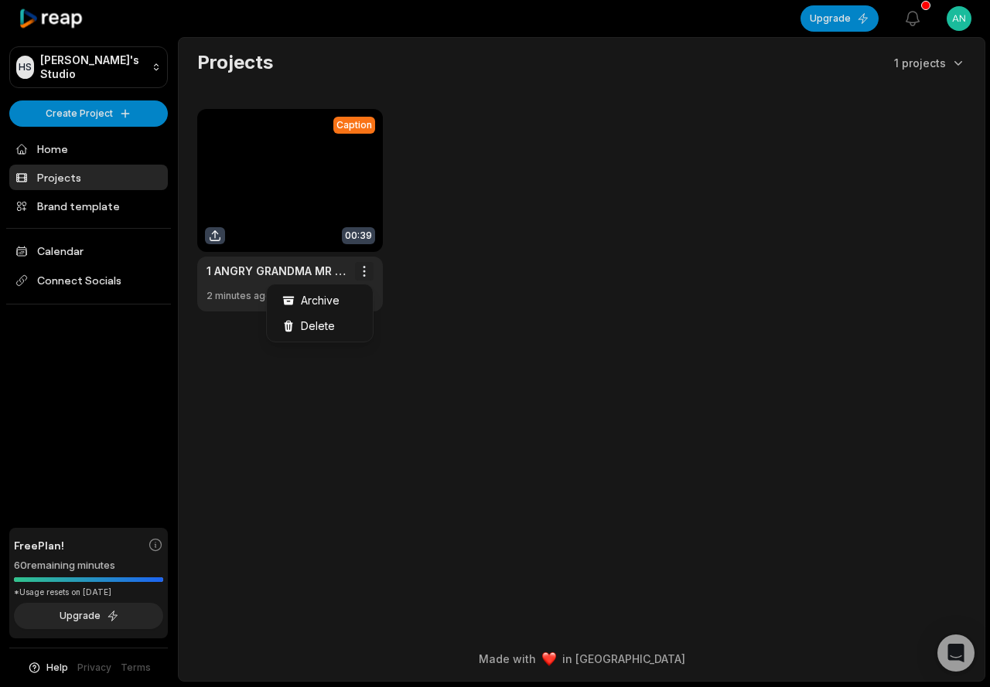
click at [369, 271] on html "[PERSON_NAME] Studio Create Project Home Projects Brand template Calendar Conne…" at bounding box center [495, 343] width 990 height 687
click at [369, 271] on html "HS Hung's Studio Create Project Home Projects Brand template Calendar Connect S…" at bounding box center [495, 343] width 990 height 687
click at [231, 202] on link at bounding box center [290, 210] width 186 height 203
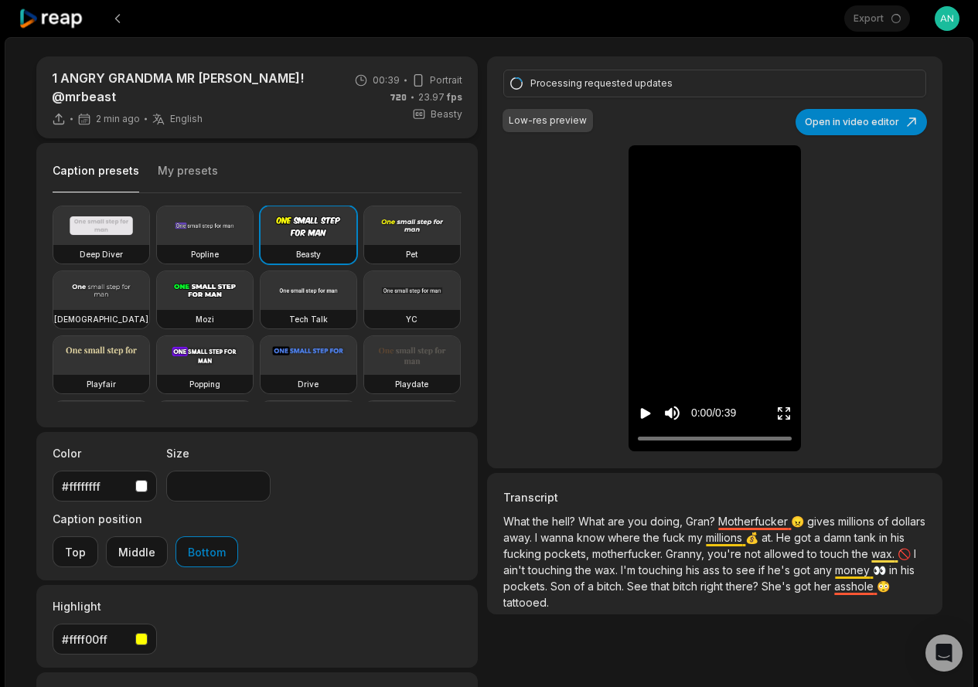
scroll to position [12, 0]
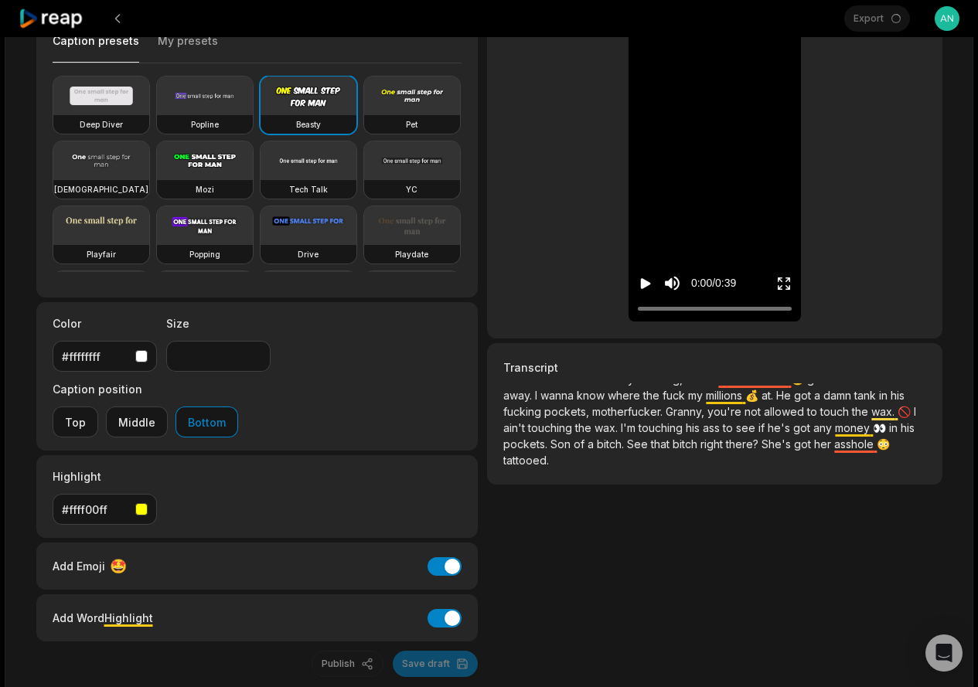
drag, startPoint x: 550, startPoint y: 653, endPoint x: 314, endPoint y: 652, distance: 236.6
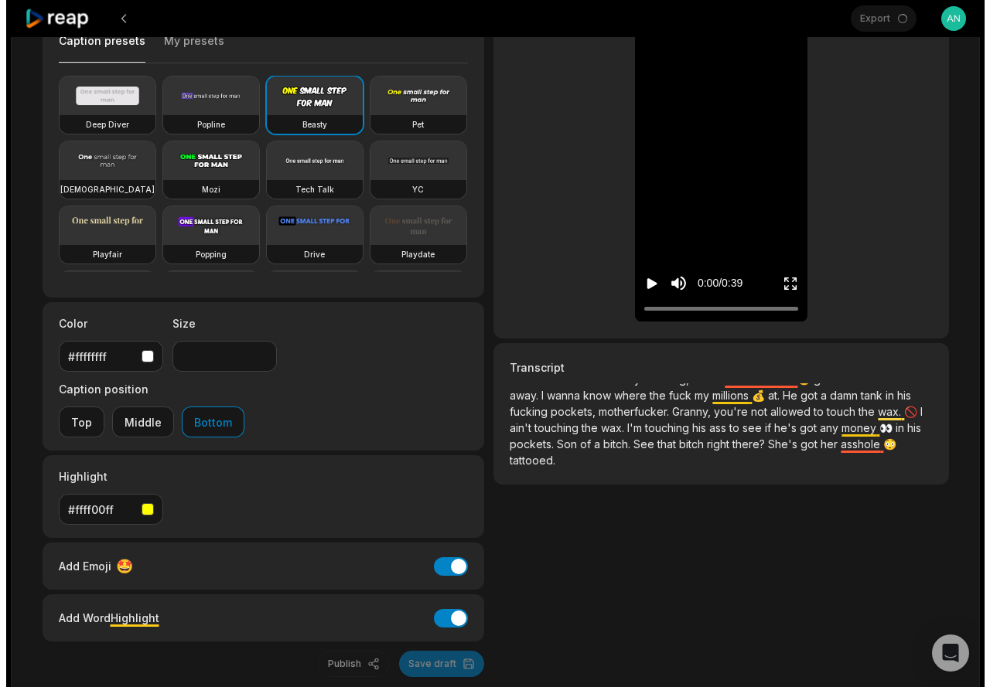
scroll to position [0, 0]
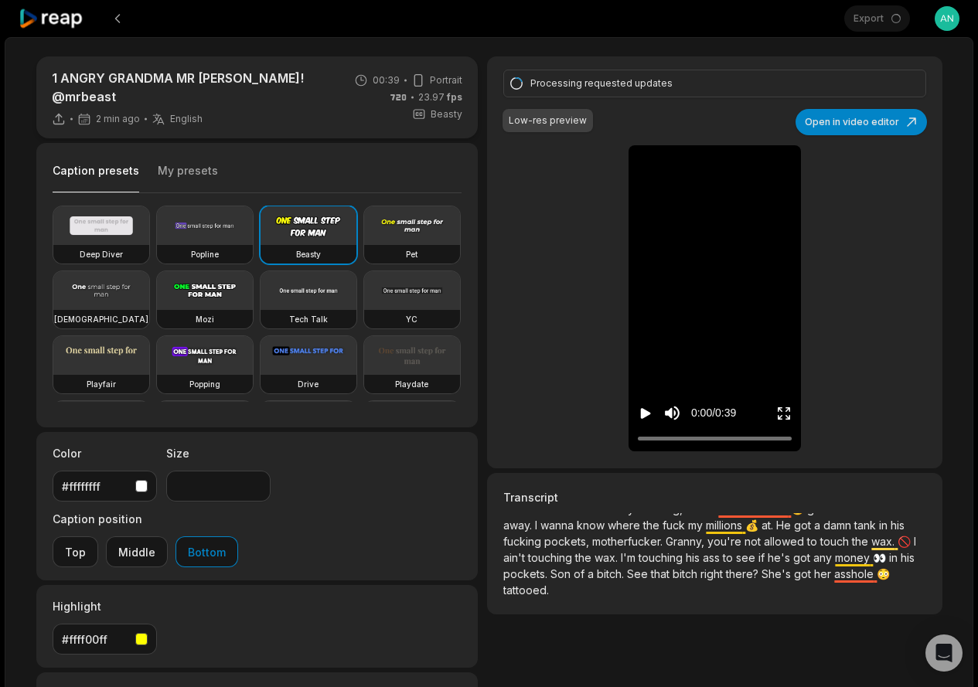
drag, startPoint x: 627, startPoint y: 239, endPoint x: 649, endPoint y: 242, distance: 22.6
click at [629, 240] on div "Processing requested updates Low-res preview Open in video editor What What the…" at bounding box center [714, 262] width 455 height 412
click at [679, 181] on video at bounding box center [715, 163] width 72 height 36
click at [542, 118] on div "Low-res preview" at bounding box center [548, 121] width 78 height 14
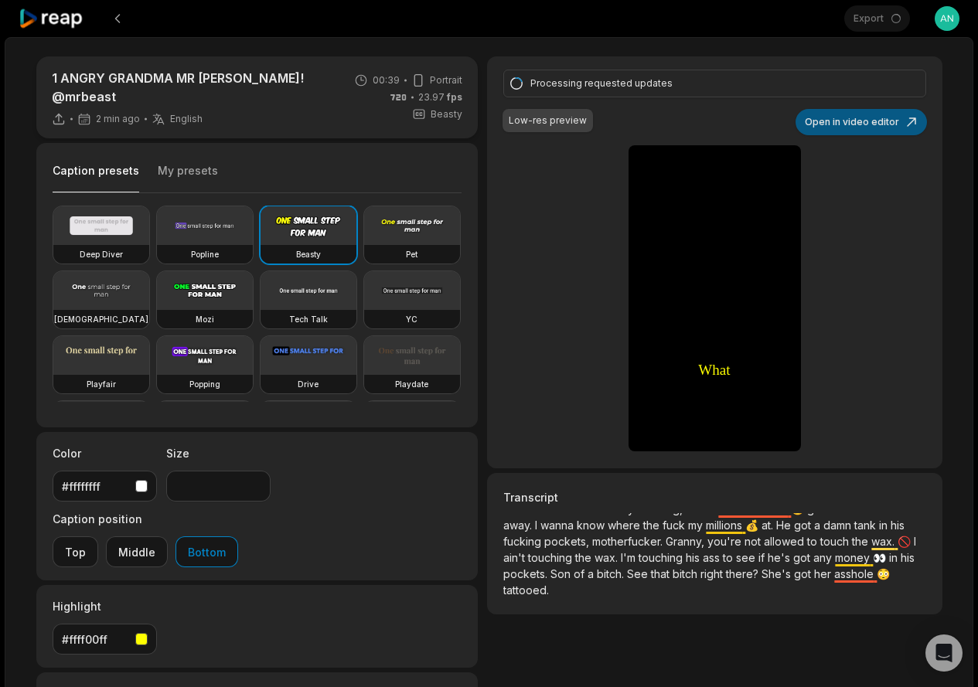
click at [854, 122] on button "Open in video editor" at bounding box center [861, 122] width 131 height 26
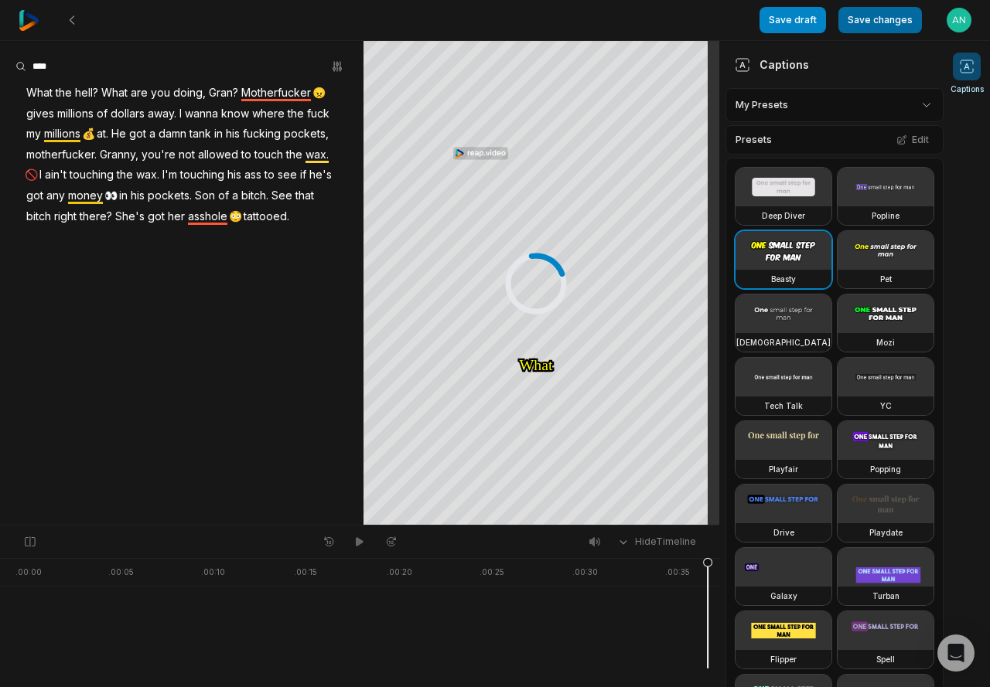
click at [875, 22] on button "Save changes" at bounding box center [879, 20] width 83 height 26
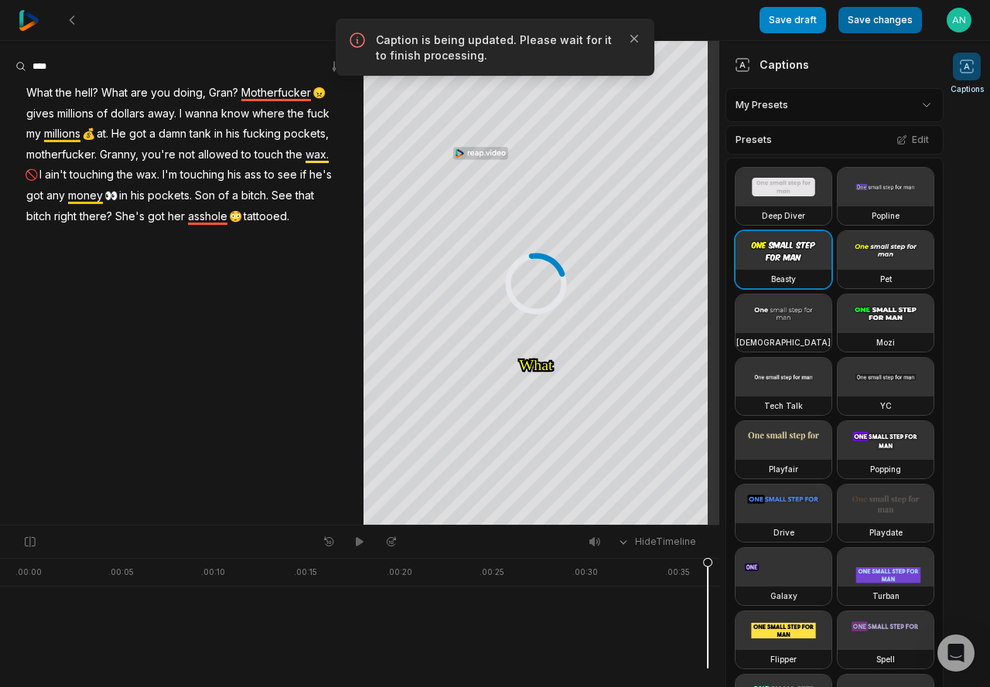
click at [875, 22] on button "Save changes" at bounding box center [879, 20] width 83 height 26
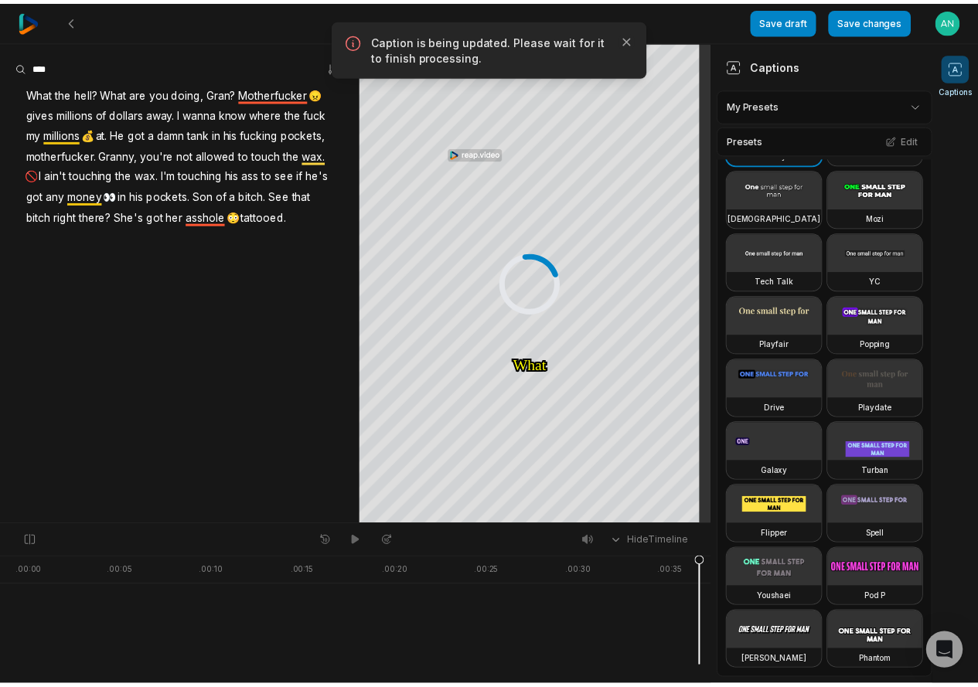
scroll to position [232, 0]
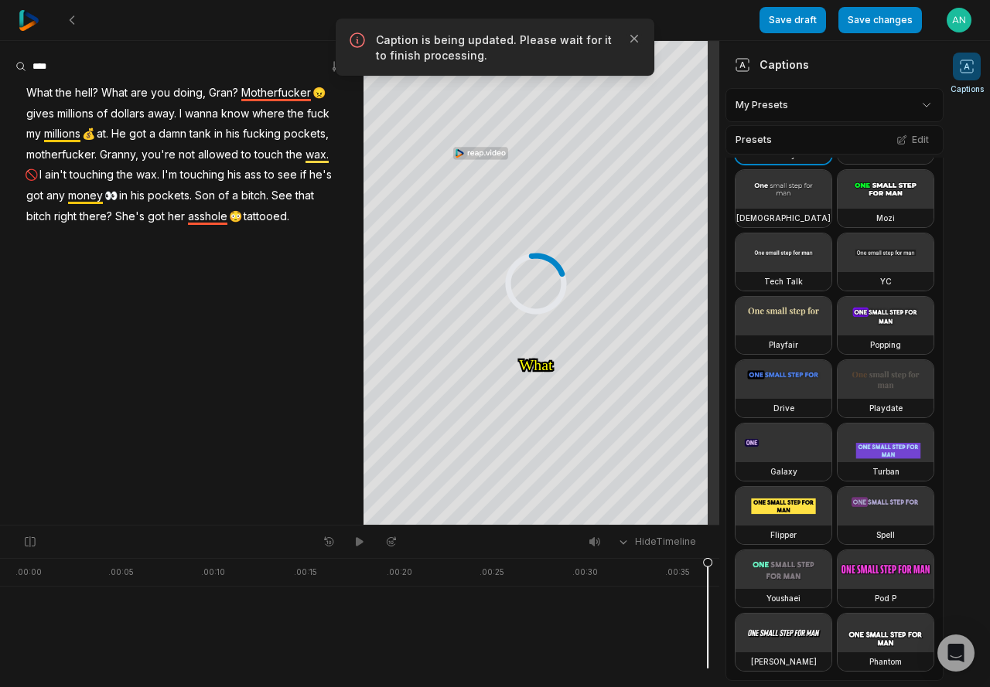
click at [964, 66] on icon at bounding box center [966, 66] width 15 height 15
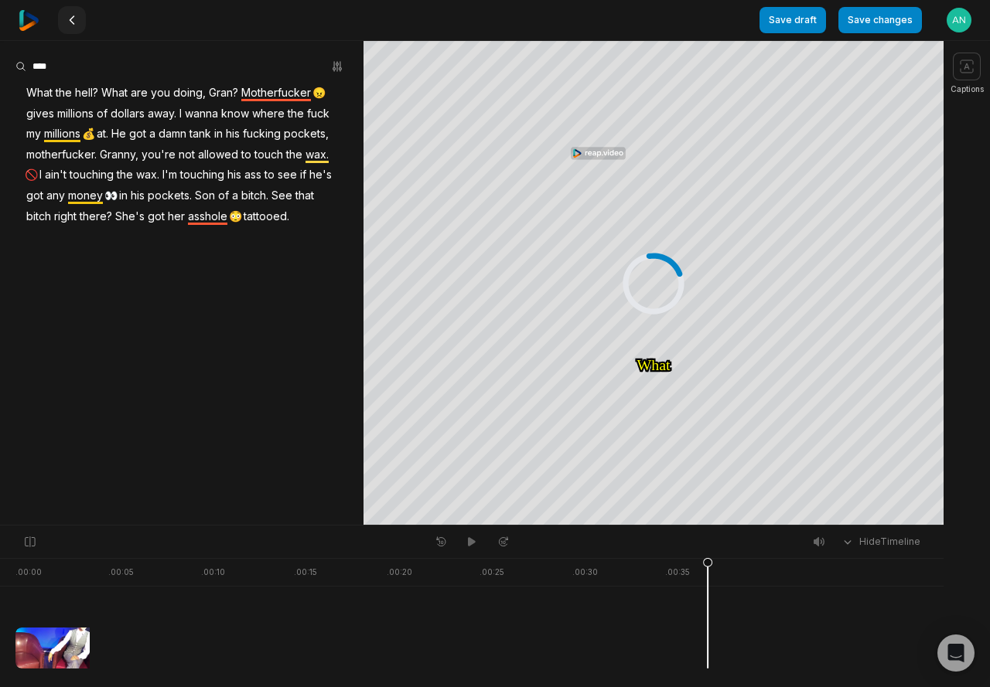
click at [71, 20] on icon at bounding box center [72, 20] width 12 height 12
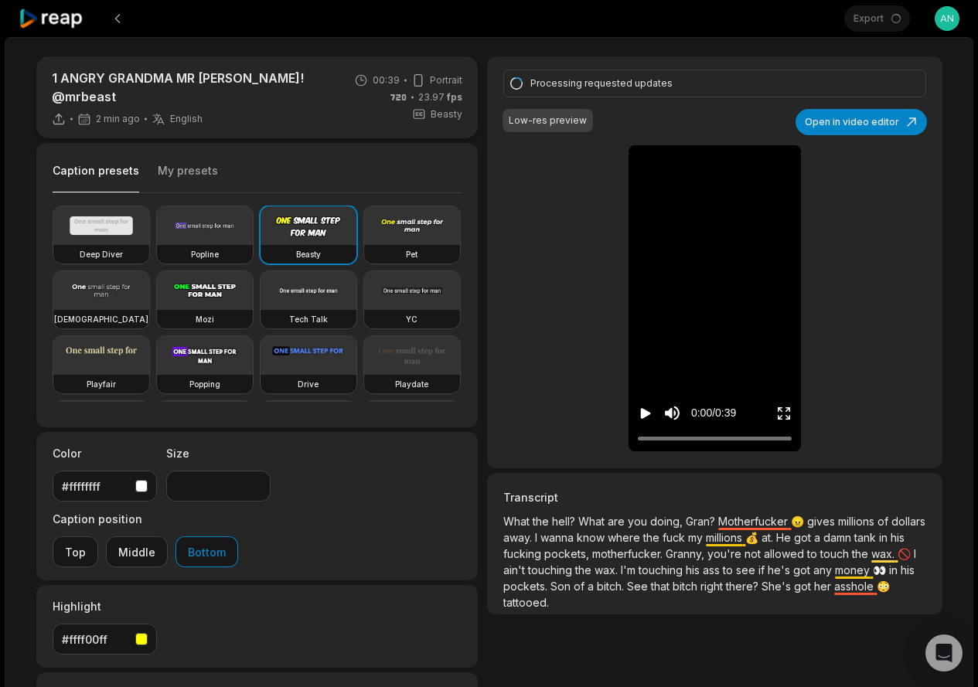
scroll to position [252, 0]
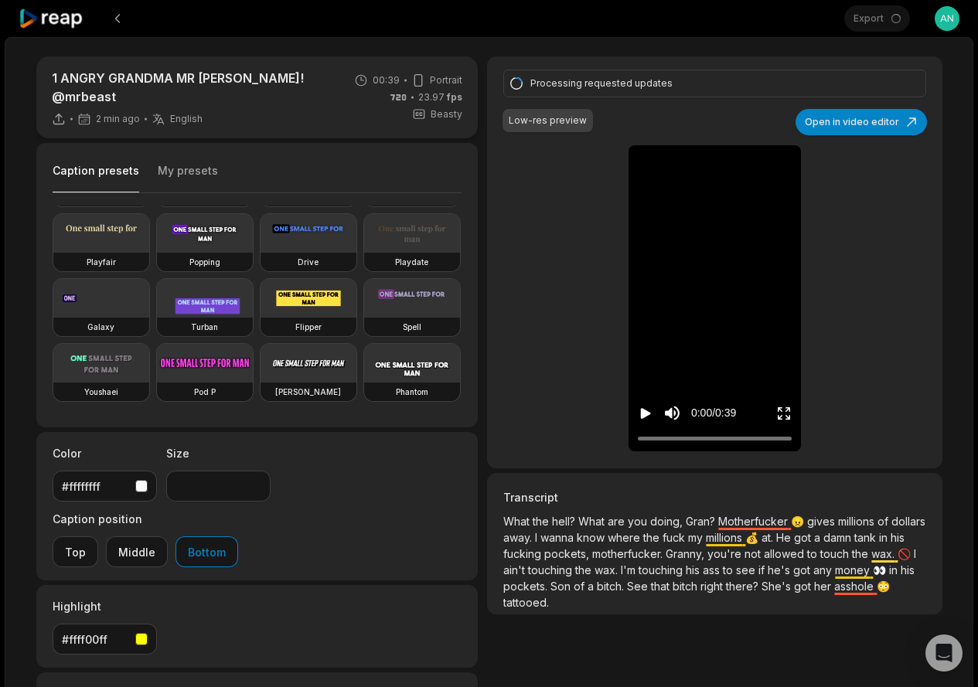
click at [423, 107] on icon at bounding box center [419, 114] width 14 height 14
click at [121, 19] on button at bounding box center [118, 19] width 28 height 28
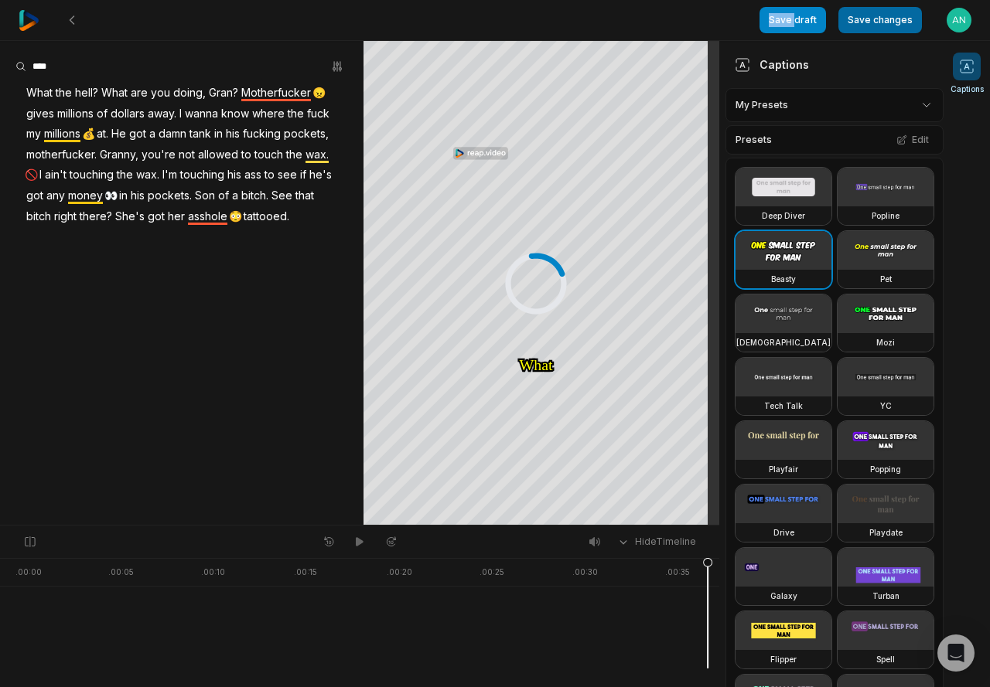
click at [865, 19] on button "Save changes" at bounding box center [879, 20] width 83 height 26
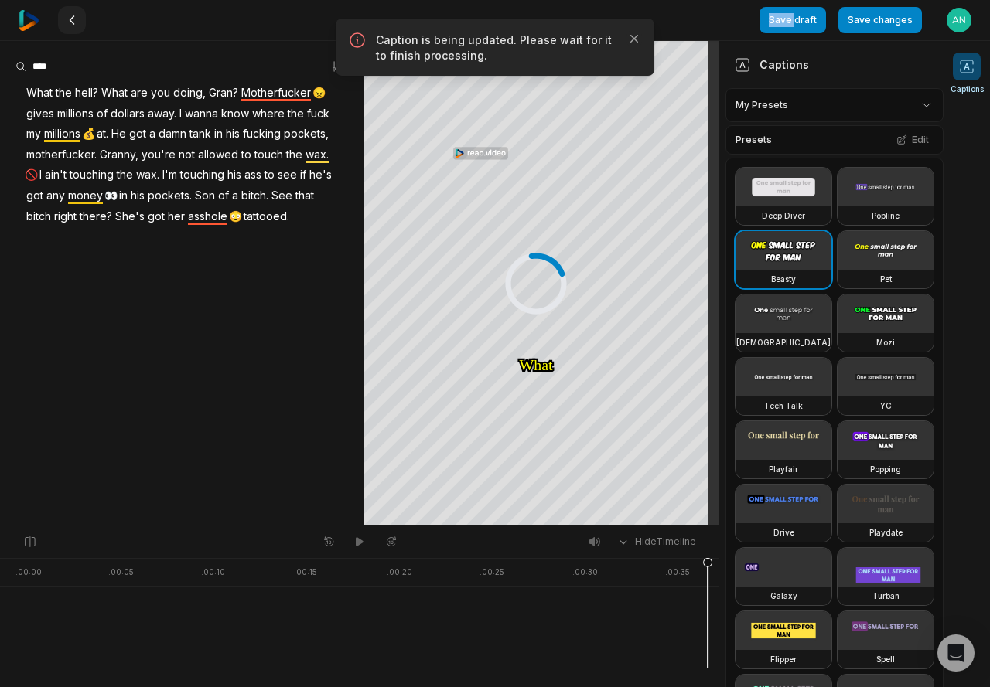
click at [58, 20] on button at bounding box center [72, 20] width 28 height 28
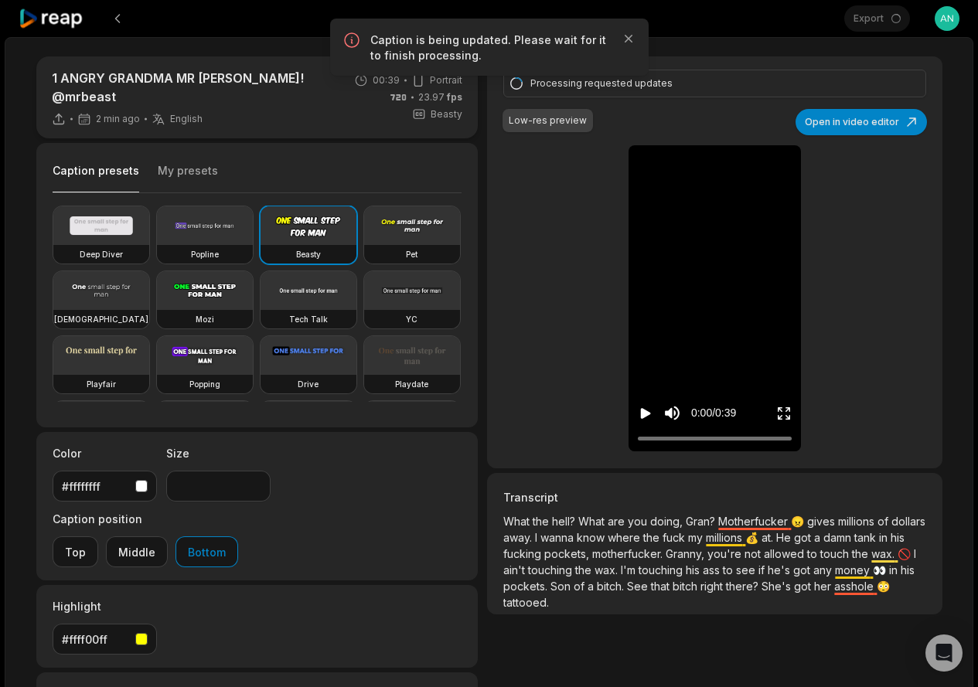
click at [58, 20] on icon at bounding box center [52, 19] width 66 height 21
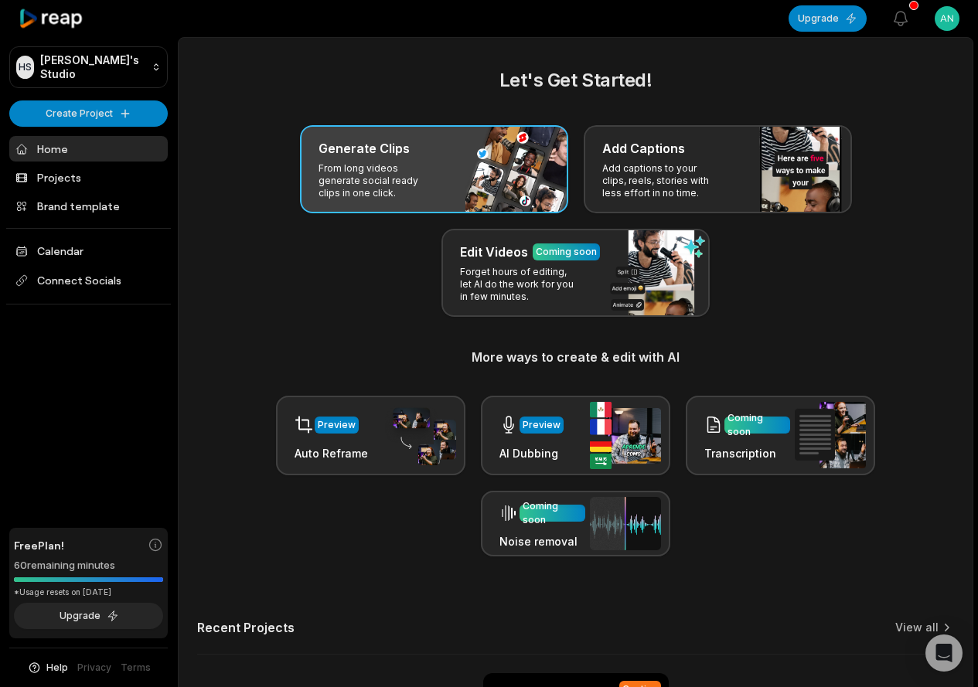
click at [409, 175] on p "From long videos generate social ready clips in one click." at bounding box center [379, 180] width 120 height 37
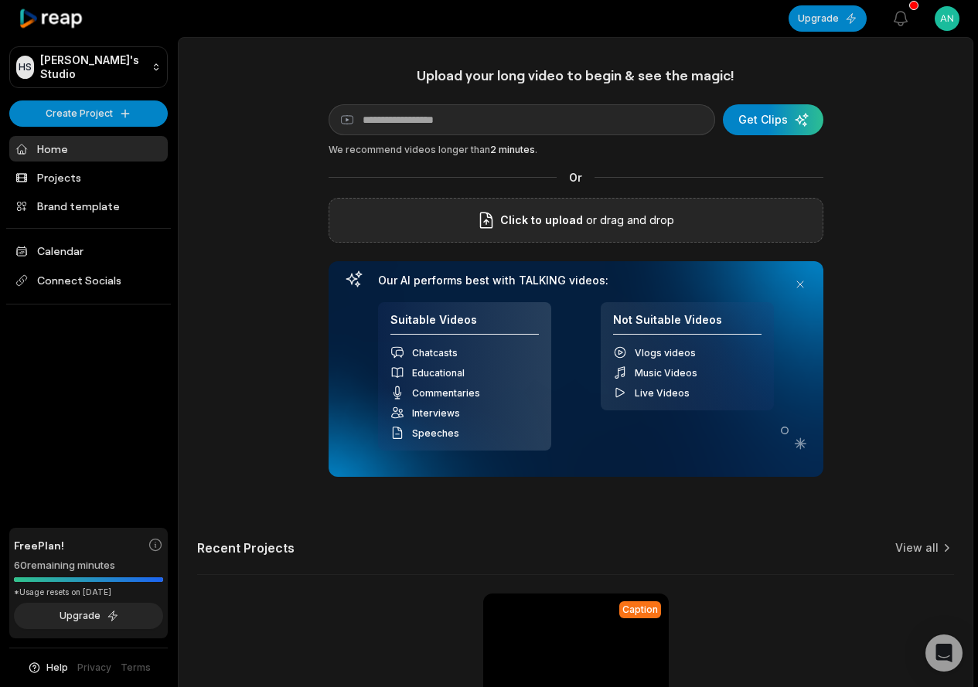
click at [532, 225] on span "Click to upload" at bounding box center [541, 220] width 83 height 19
click at [0, 0] on input "Click to upload" at bounding box center [0, 0] width 0 height 0
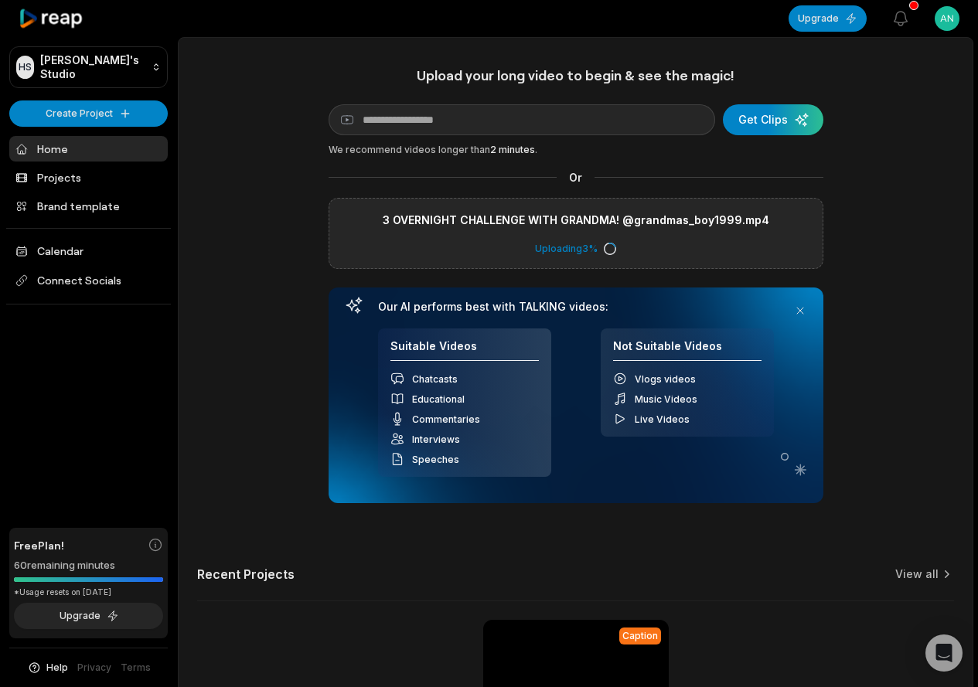
click at [927, 389] on div "Upload your long video to begin & see the magic! YouTube link Get Clips We reco…" at bounding box center [576, 444] width 794 height 756
click at [640, 158] on div "Upload your long video to begin & see the magic! YouTube link Get Clips We reco…" at bounding box center [576, 284] width 495 height 437
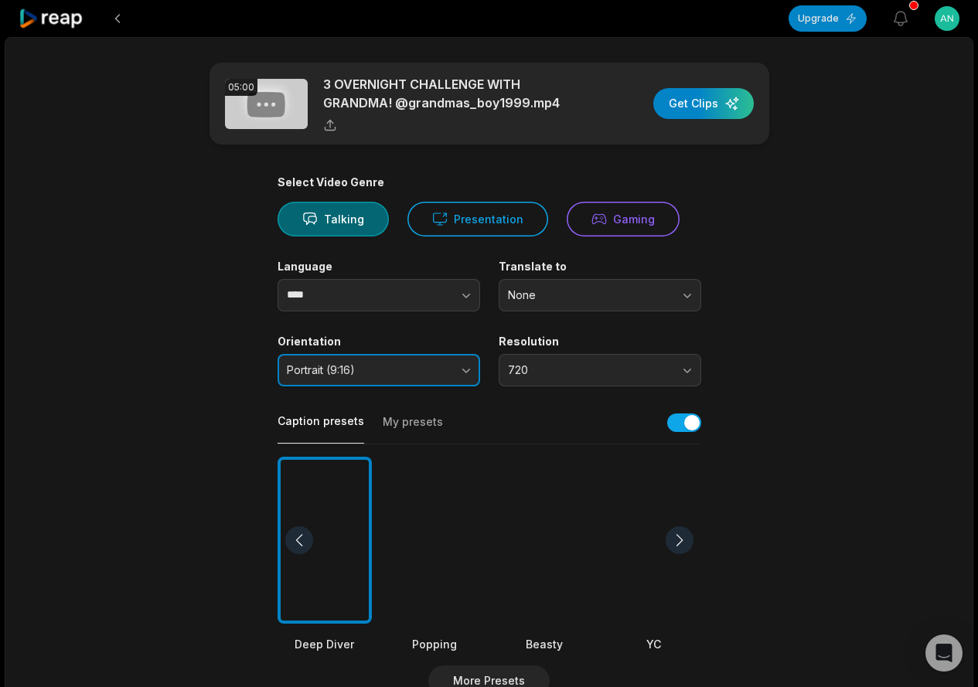
click at [430, 362] on button "Portrait (9:16)" at bounding box center [379, 370] width 203 height 32
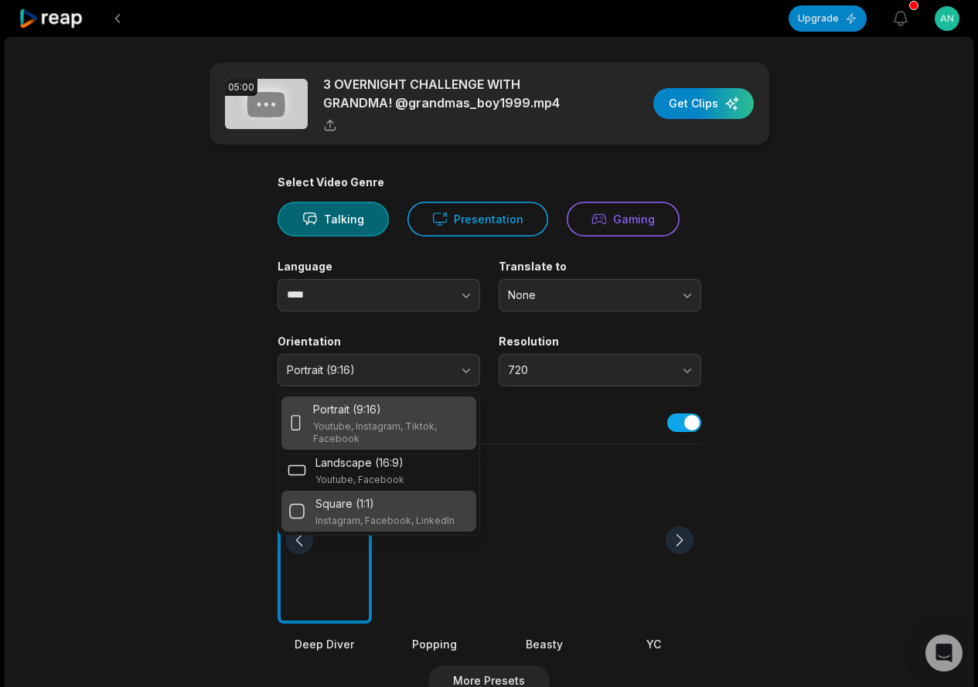
click at [343, 503] on p "Square (1:1)" at bounding box center [344, 504] width 59 height 16
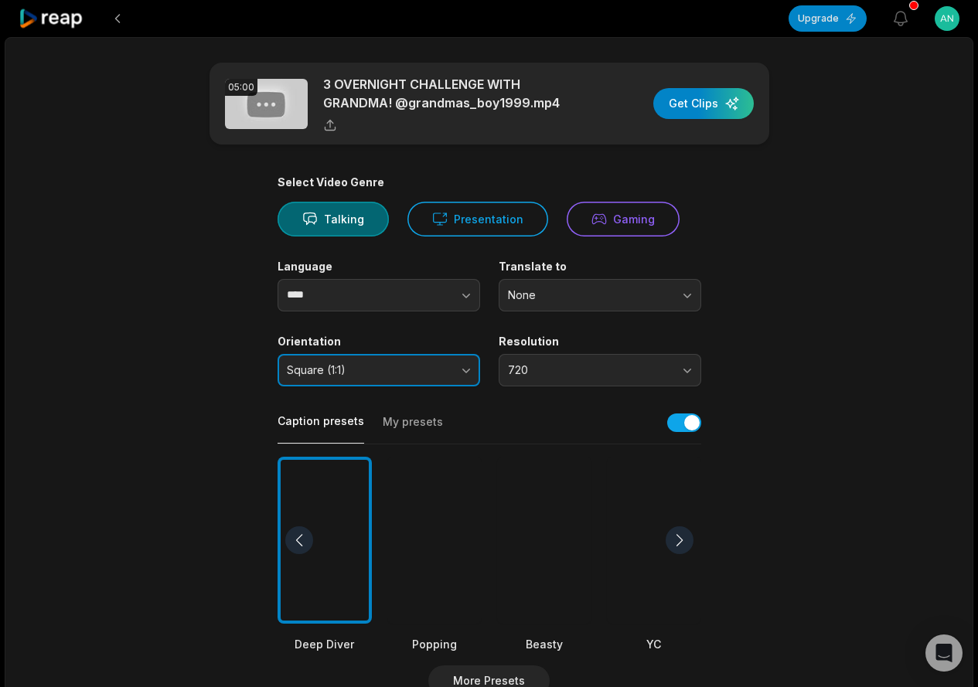
click at [366, 369] on span "Square (1:1)" at bounding box center [368, 370] width 162 height 14
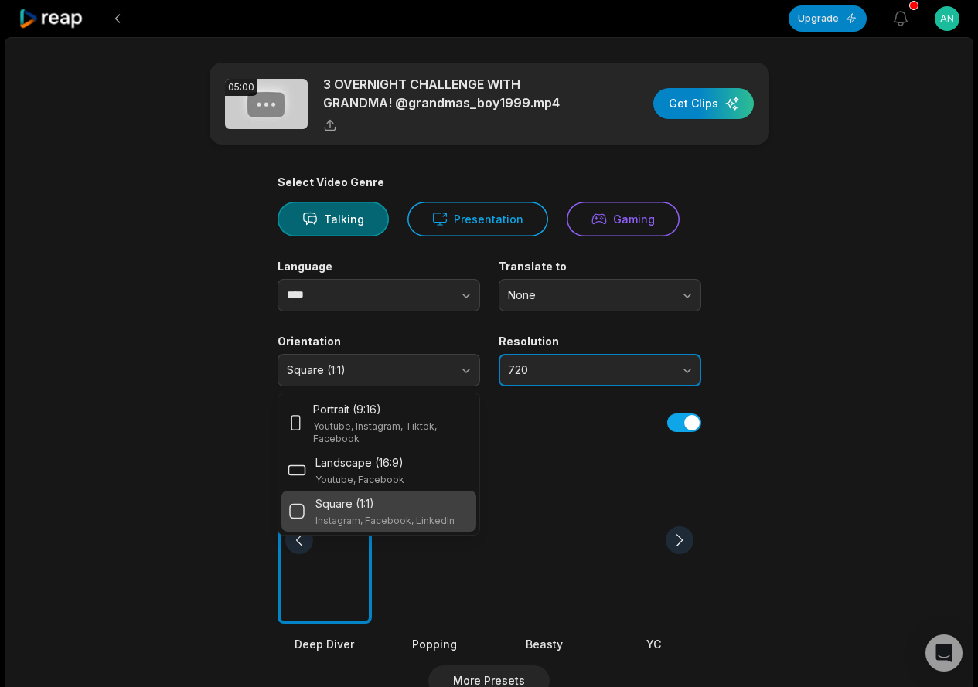
click at [574, 368] on span "720" at bounding box center [589, 370] width 162 height 14
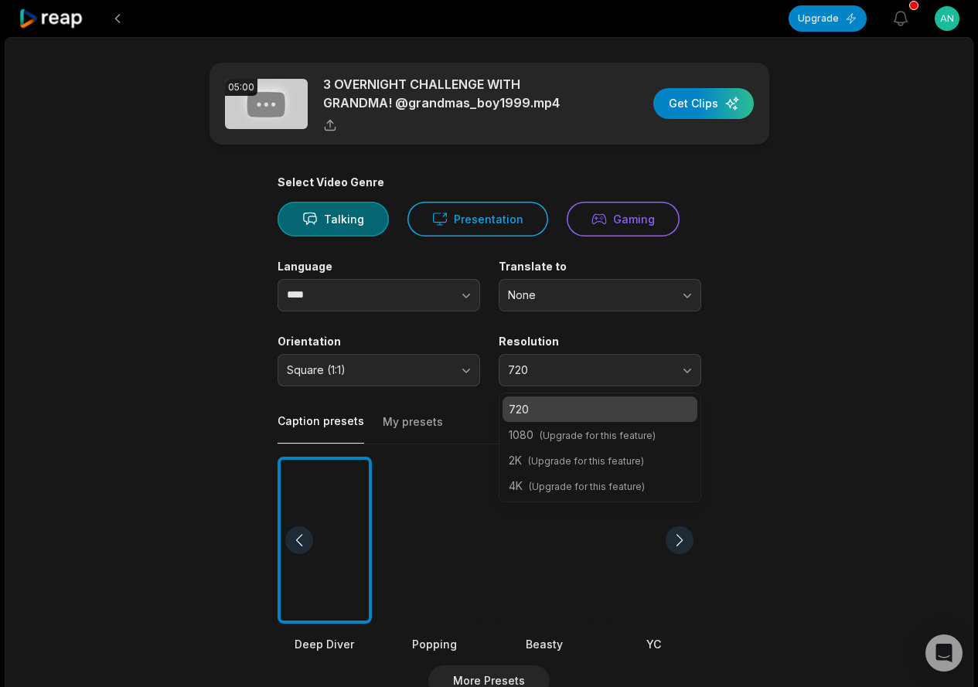
click at [530, 456] on span "(Upgrade for this feature)" at bounding box center [586, 461] width 116 height 12
click at [532, 456] on span "(Upgrade for this feature)" at bounding box center [586, 461] width 116 height 12
drag, startPoint x: 549, startPoint y: 455, endPoint x: 559, endPoint y: 454, distance: 10.2
click at [558, 454] on p "2K (Upgrade for this feature)" at bounding box center [600, 460] width 182 height 16
click at [568, 460] on span "(Upgrade for this feature)" at bounding box center [586, 461] width 116 height 12
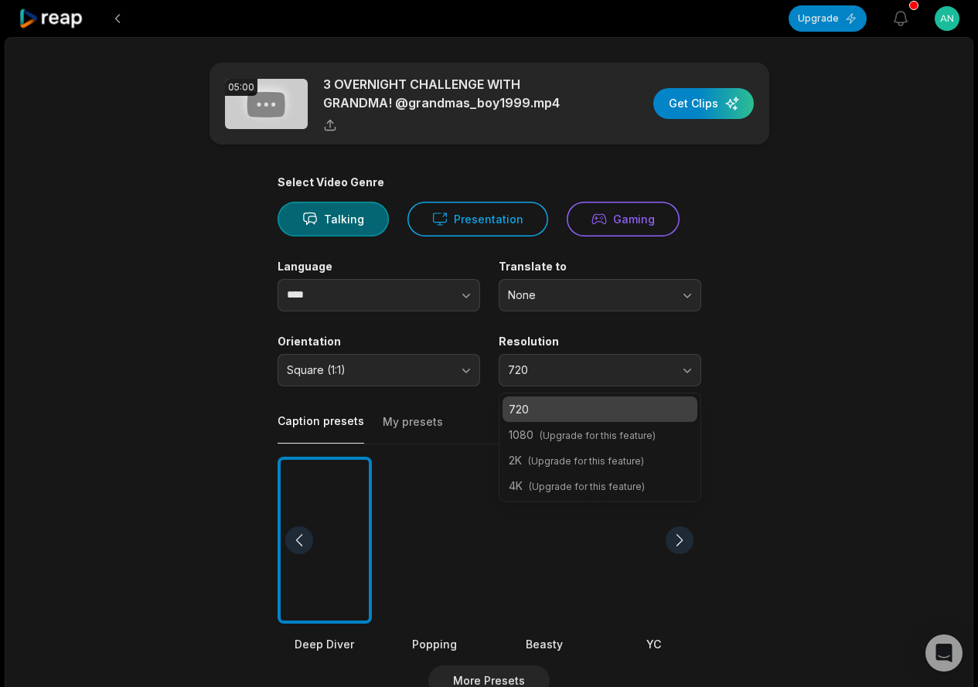
click at [566, 457] on span "(Upgrade for this feature)" at bounding box center [586, 461] width 116 height 12
click at [562, 454] on p "2K (Upgrade for this feature)" at bounding box center [600, 460] width 182 height 16
click at [557, 419] on div "720" at bounding box center [600, 410] width 195 height 26
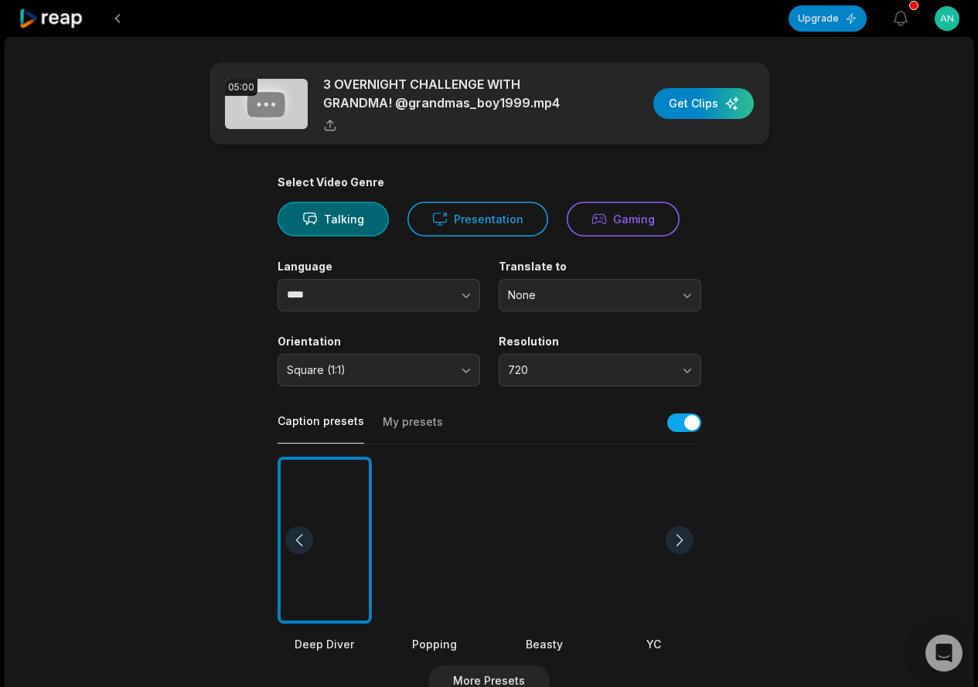
click at [554, 433] on div "Caption presets My presets" at bounding box center [490, 427] width 424 height 35
click at [533, 291] on span "None" at bounding box center [589, 295] width 162 height 14
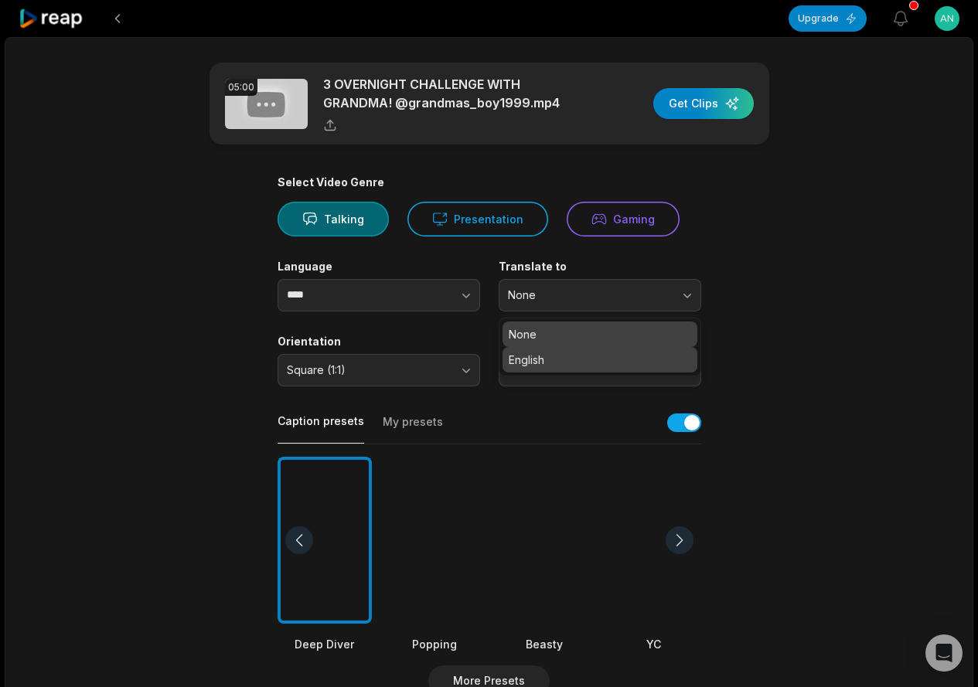
click at [530, 358] on p "English" at bounding box center [600, 360] width 182 height 16
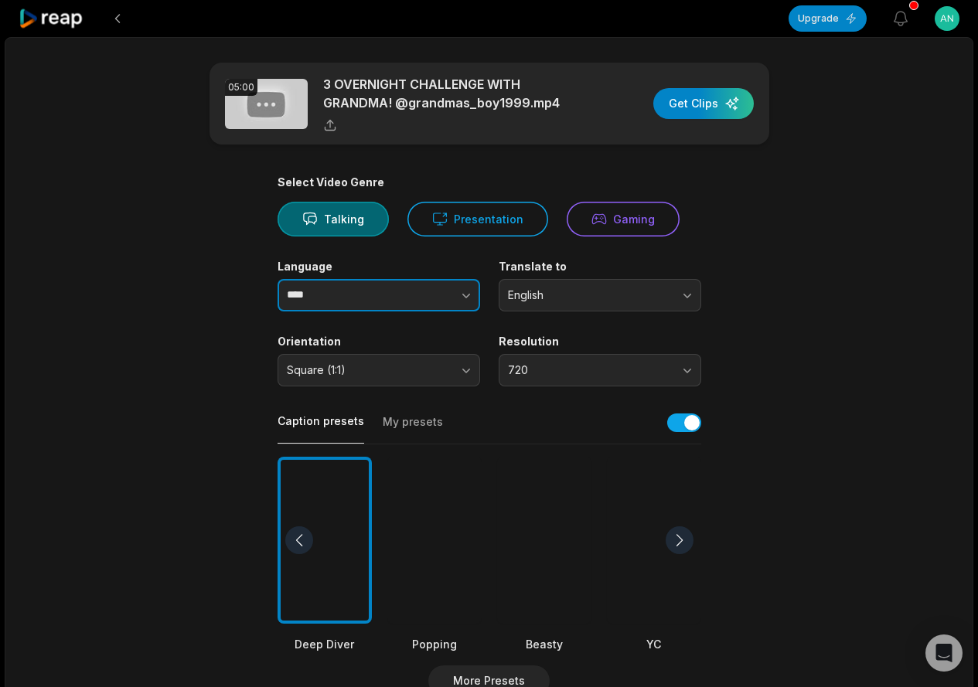
click at [406, 287] on button "button" at bounding box center [435, 295] width 88 height 32
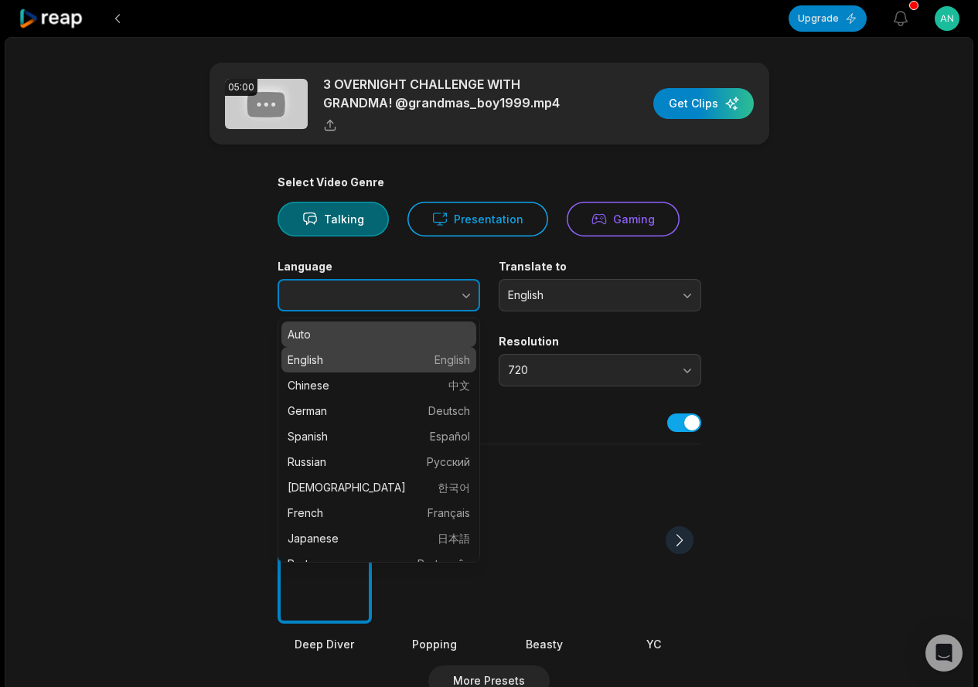
type input "*******"
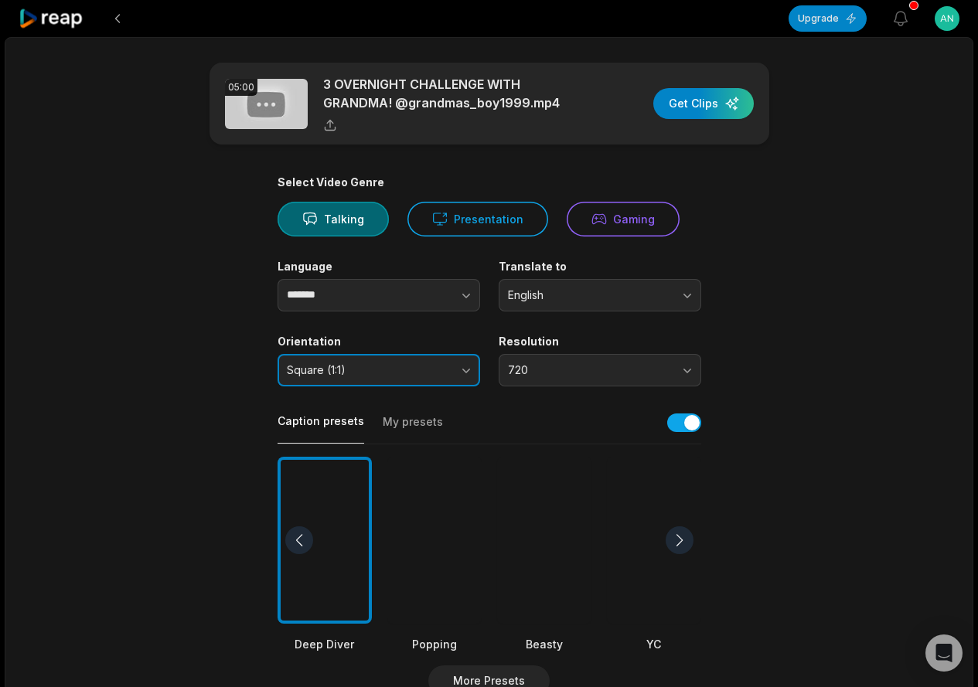
click at [342, 366] on span "Square (1:1)" at bounding box center [368, 370] width 162 height 14
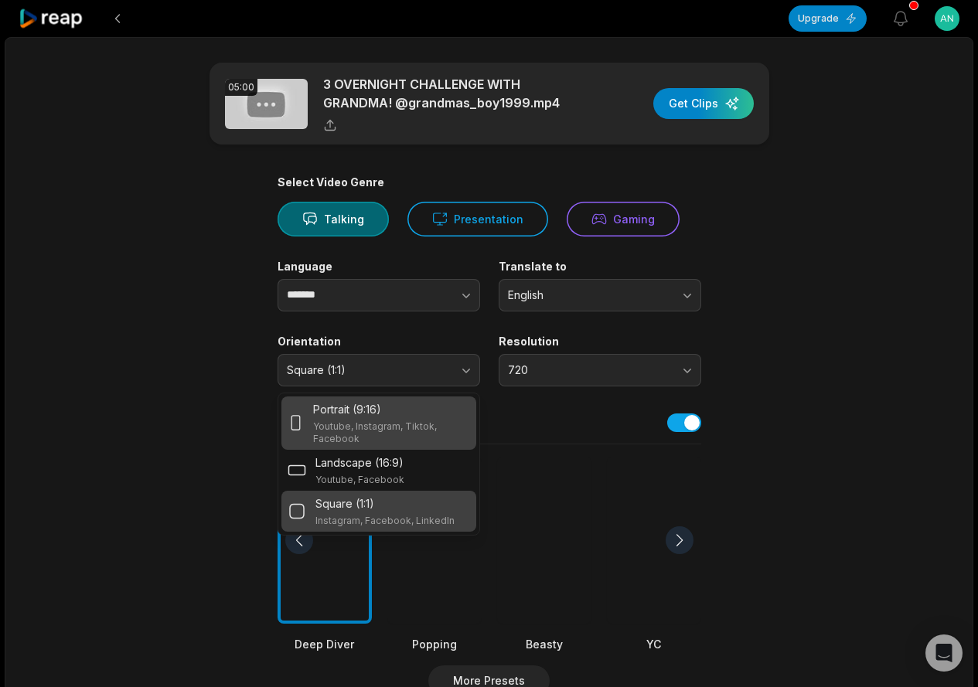
click at [362, 404] on p "Portrait (9:16)" at bounding box center [347, 409] width 68 height 16
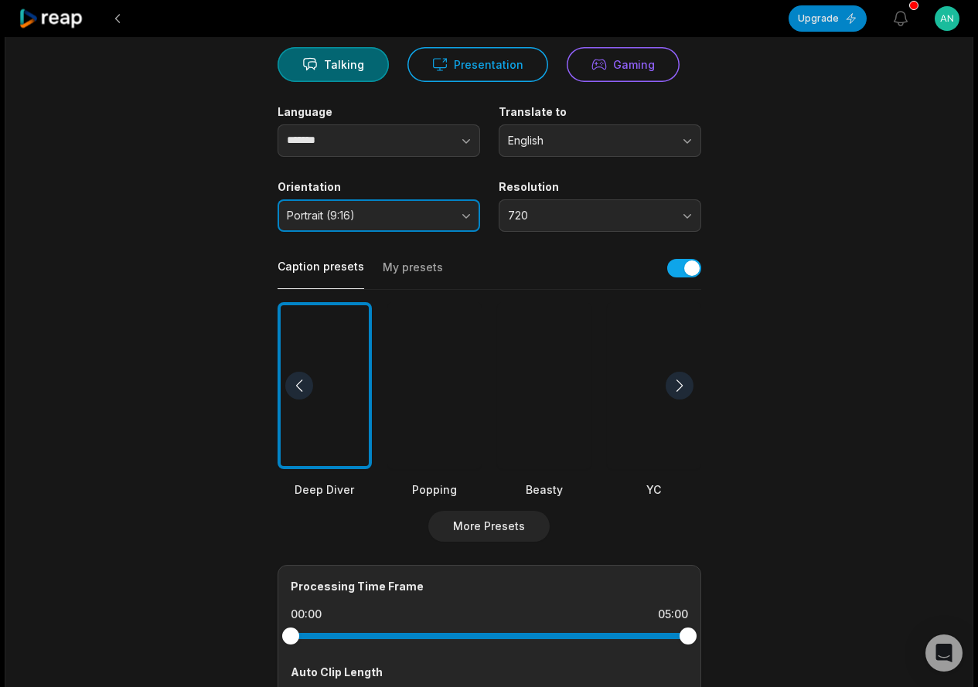
scroll to position [232, 0]
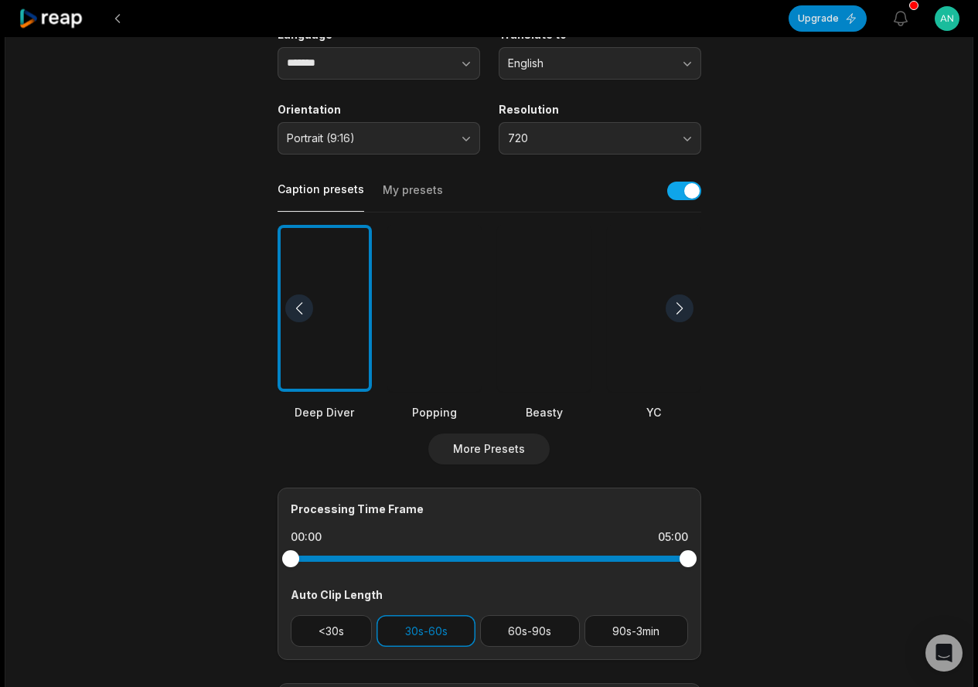
click at [382, 303] on div "Deep Diver Popping Beasty YC Playdate Pet Zen" at bounding box center [490, 323] width 424 height 196
click at [389, 304] on div at bounding box center [434, 309] width 94 height 168
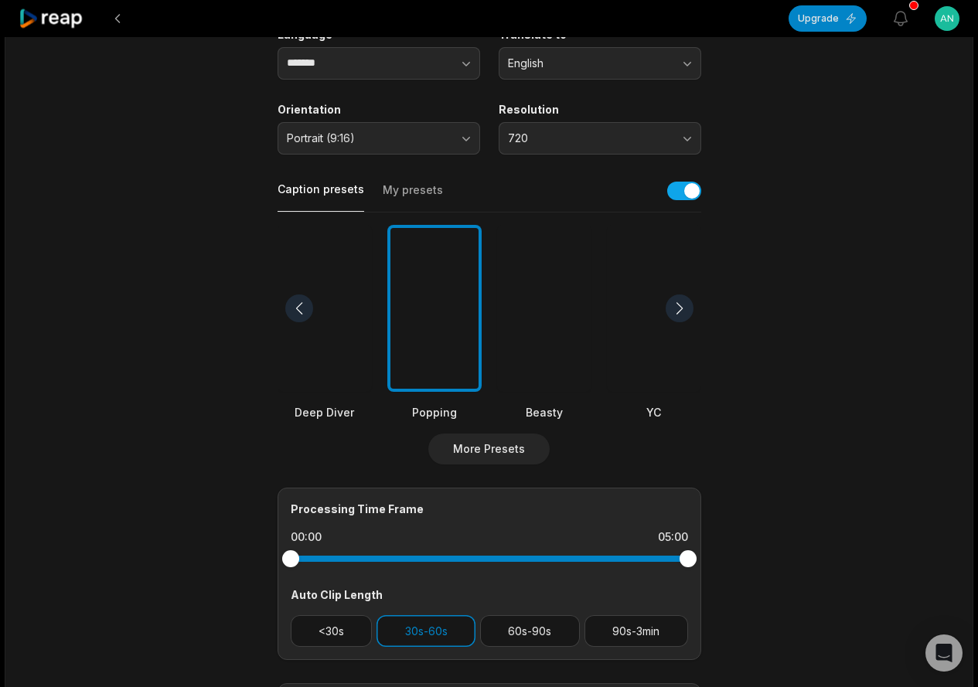
click at [679, 302] on div at bounding box center [680, 309] width 28 height 28
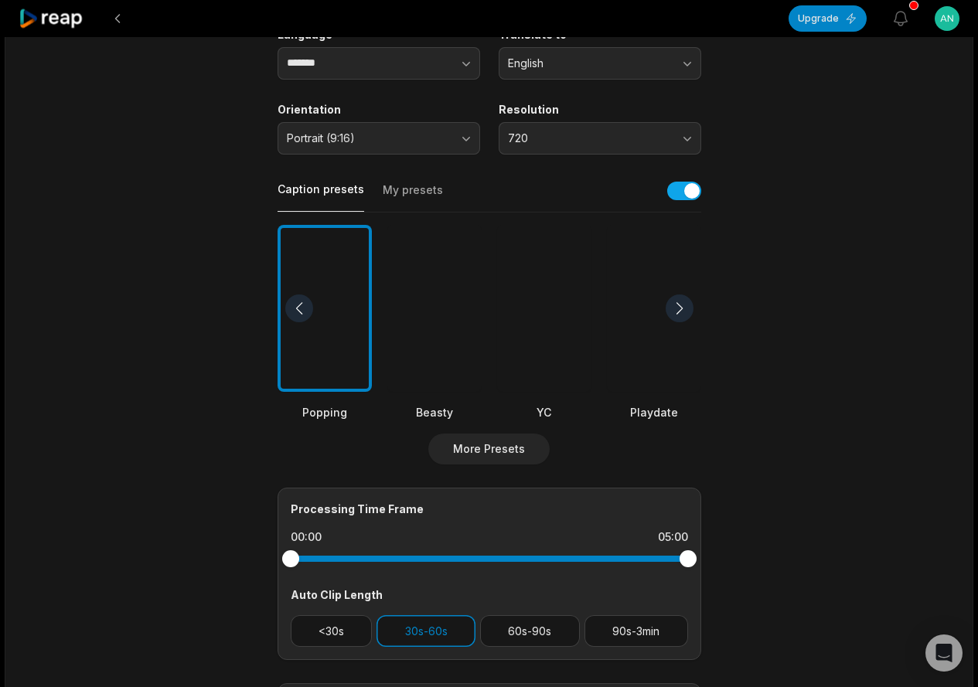
click at [682, 304] on div at bounding box center [680, 309] width 28 height 28
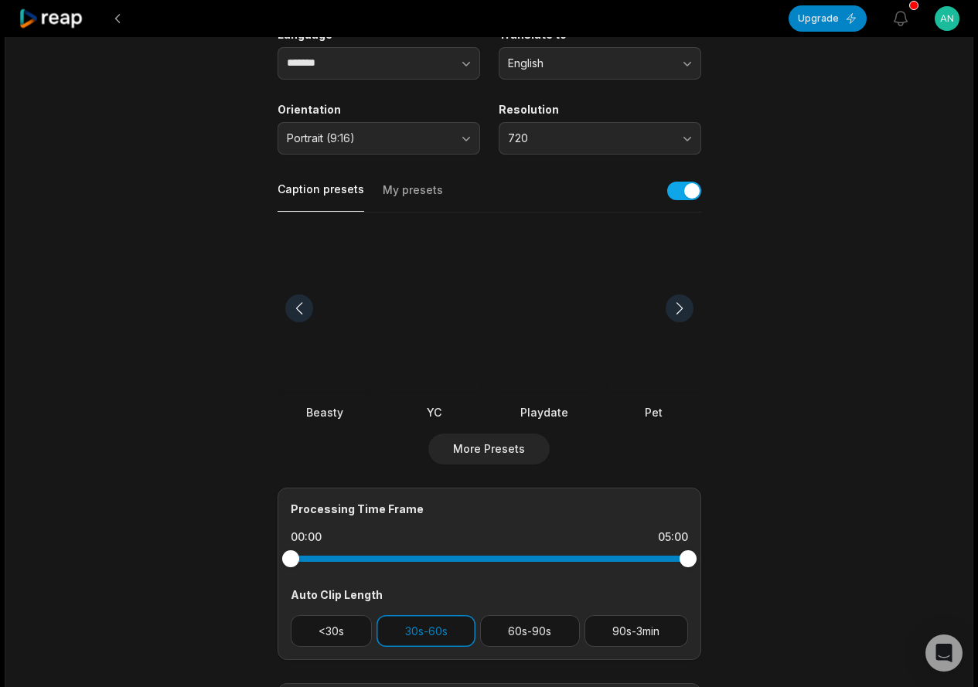
click at [682, 304] on div at bounding box center [680, 309] width 28 height 28
click at [525, 639] on button "60s-90s" at bounding box center [530, 631] width 100 height 32
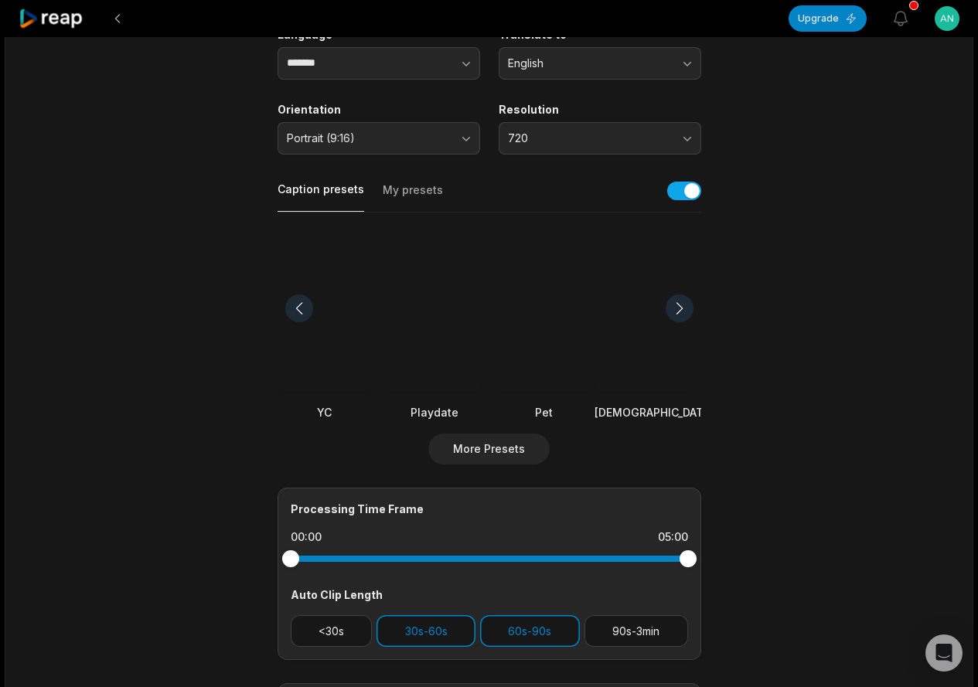
scroll to position [0, 0]
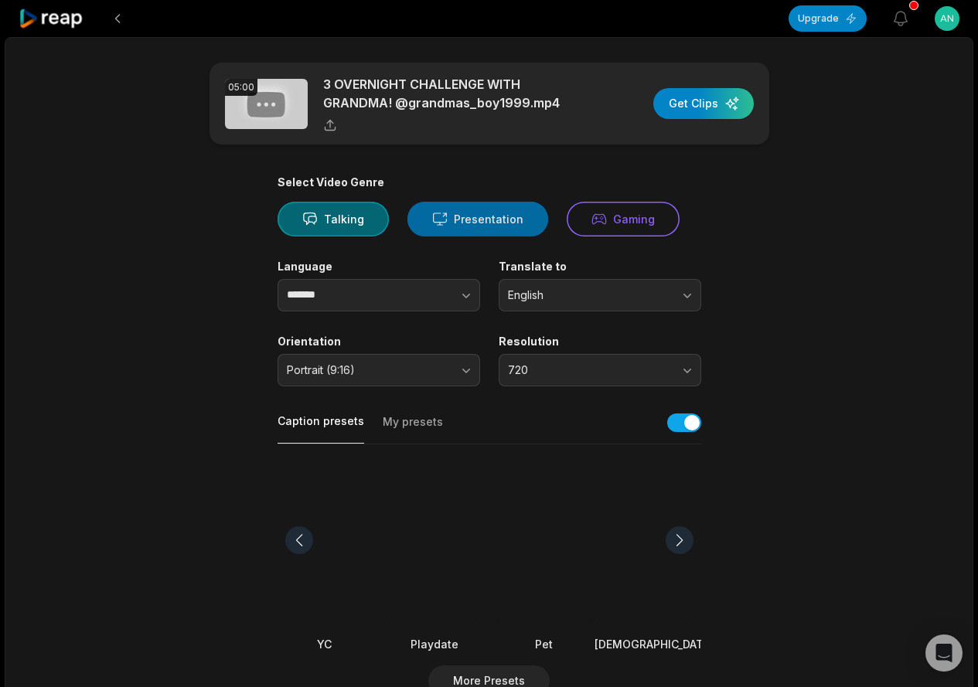
click at [516, 218] on button "Presentation" at bounding box center [477, 219] width 141 height 35
click at [345, 221] on button "Talking" at bounding box center [333, 219] width 111 height 35
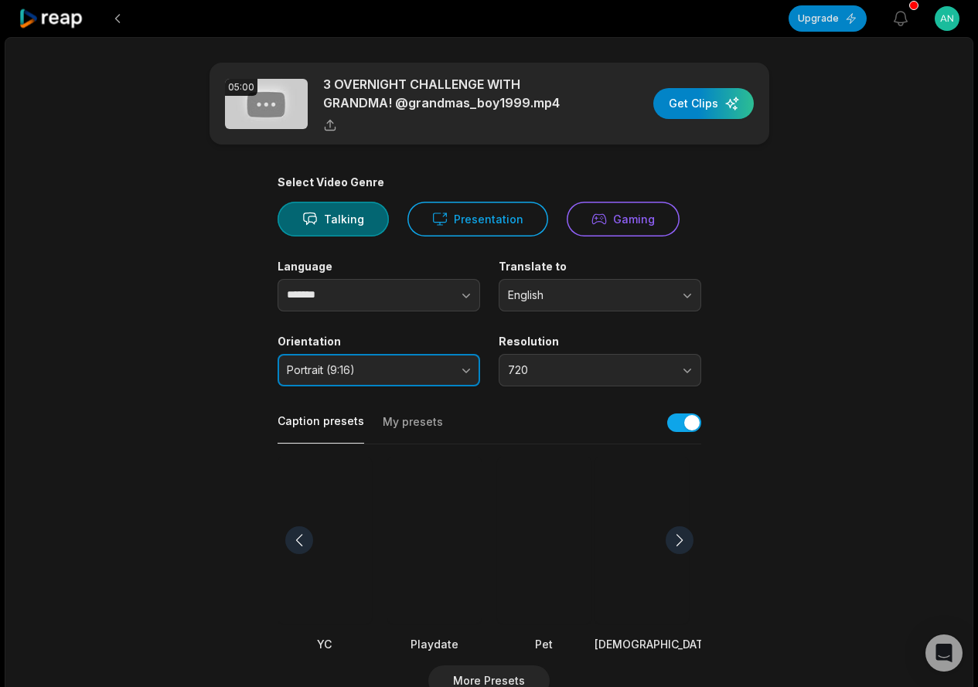
click at [454, 376] on button "Portrait (9:16)" at bounding box center [379, 370] width 203 height 32
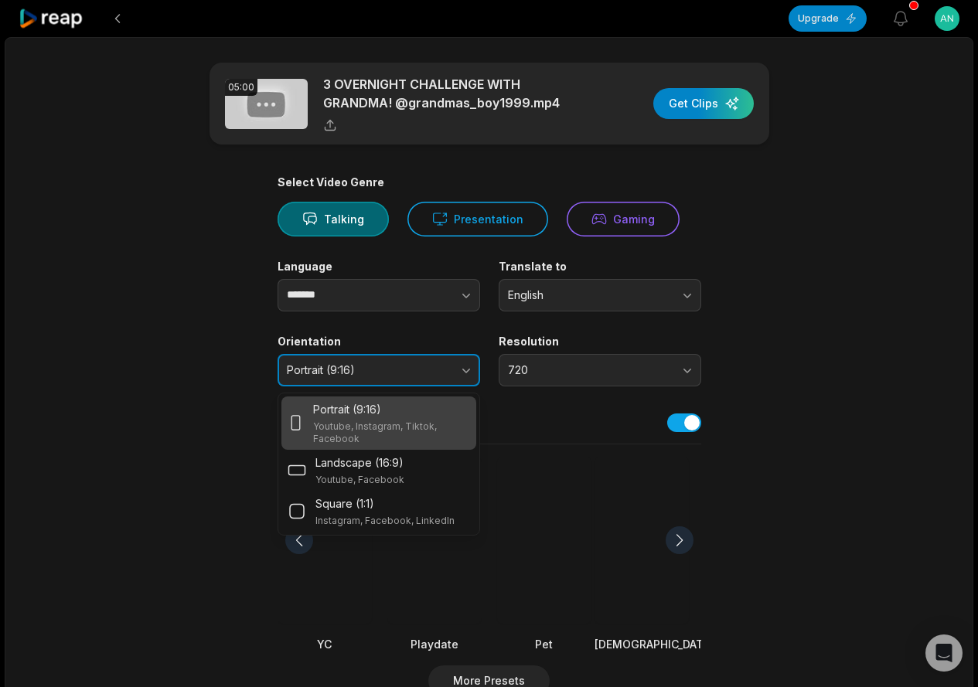
click at [454, 376] on button "Portrait (9:16)" at bounding box center [379, 370] width 203 height 32
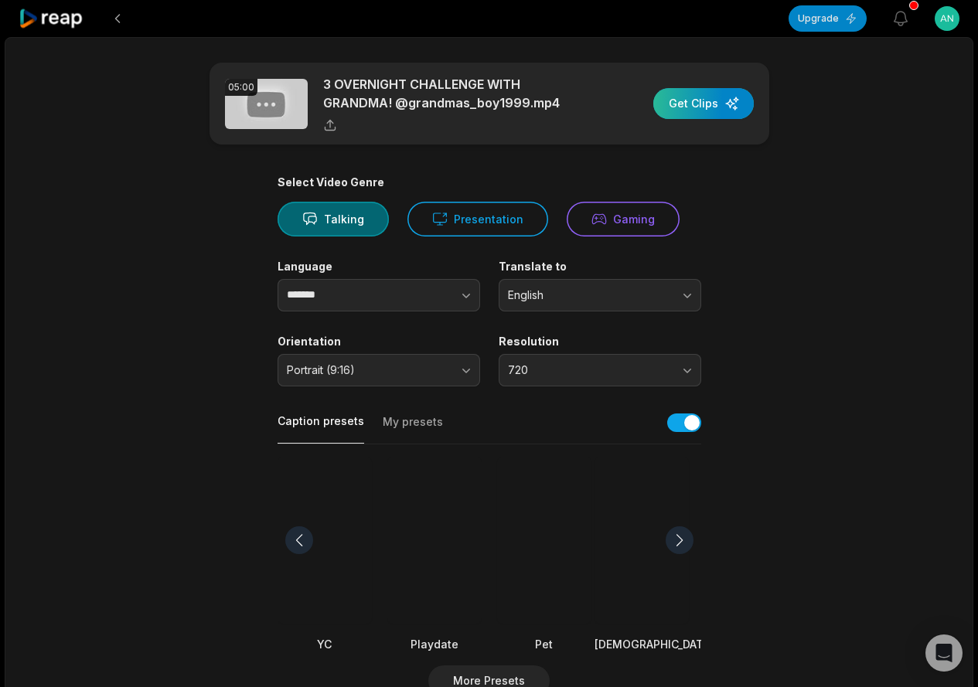
click at [690, 118] on div "button" at bounding box center [703, 103] width 101 height 31
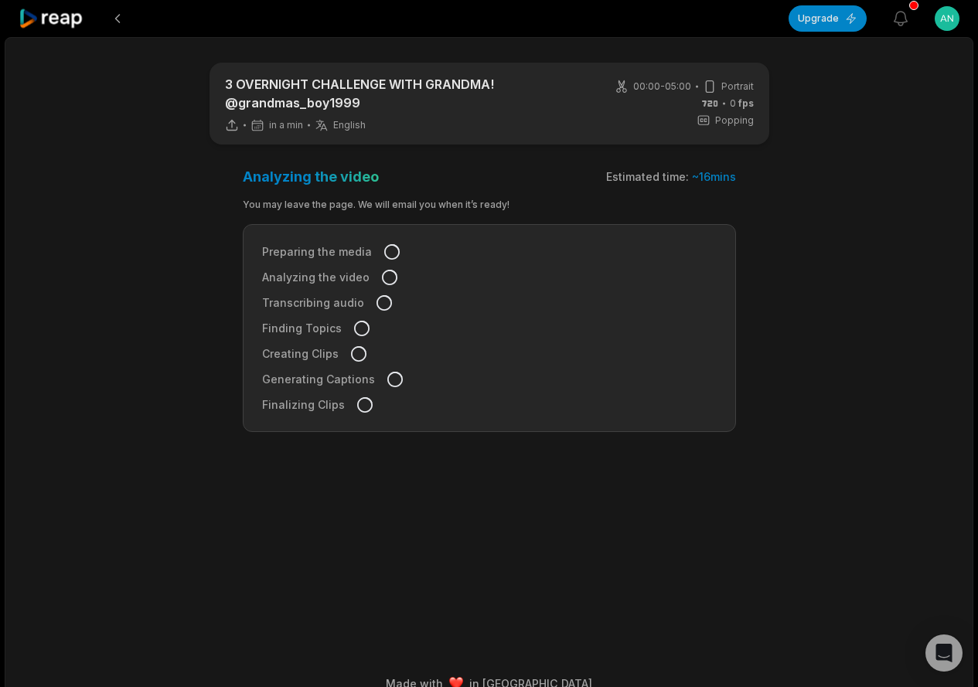
click at [359, 355] on icon at bounding box center [358, 353] width 15 height 15
click at [355, 355] on icon at bounding box center [358, 353] width 15 height 15
click at [356, 350] on icon at bounding box center [358, 353] width 15 height 15
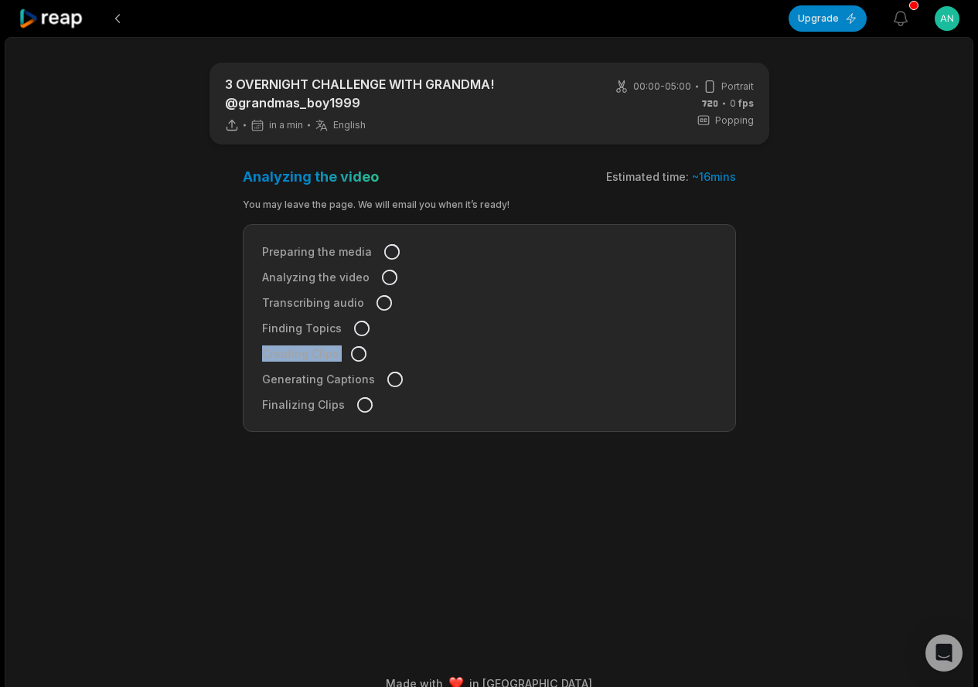
click at [356, 350] on icon at bounding box center [358, 353] width 15 height 15
click at [355, 350] on icon at bounding box center [358, 353] width 15 height 15
click at [683, 170] on div "Estimated time: ~ 16 mins" at bounding box center [671, 176] width 130 height 15
click at [670, 172] on div "Estimated time: ~ 16 mins" at bounding box center [671, 176] width 130 height 15
drag, startPoint x: 536, startPoint y: 170, endPoint x: 838, endPoint y: 158, distance: 302.5
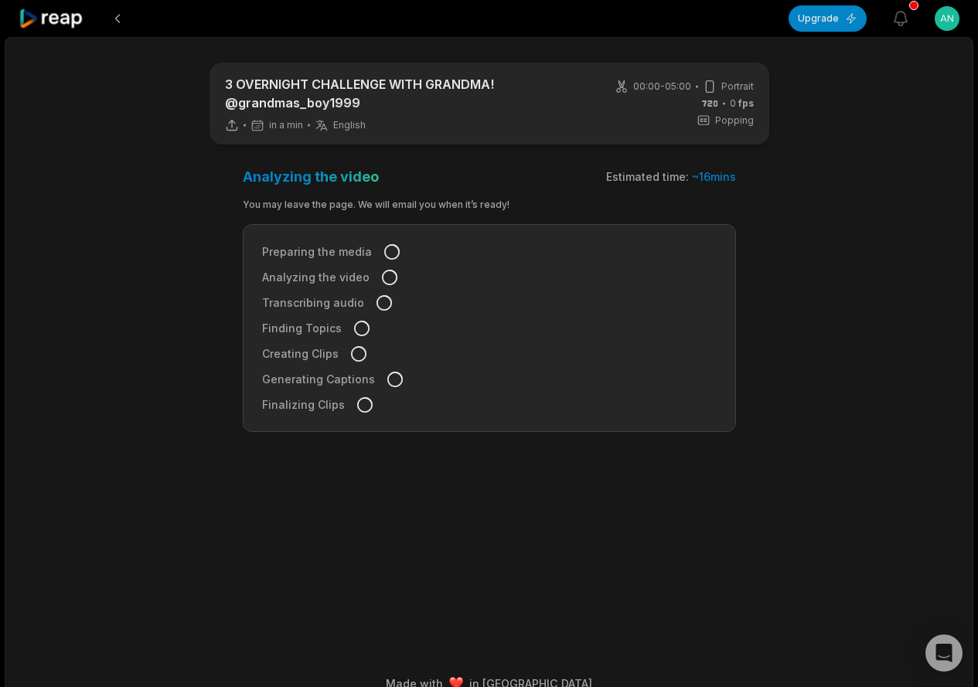
click at [808, 175] on main "3 OVERNIGHT CHALLENGE WITH GRANDMA! @grandmas_boy1999 in a min English en 00:00…" at bounding box center [489, 329] width 748 height 532
click at [822, 20] on button "Upgrade" at bounding box center [828, 18] width 78 height 26
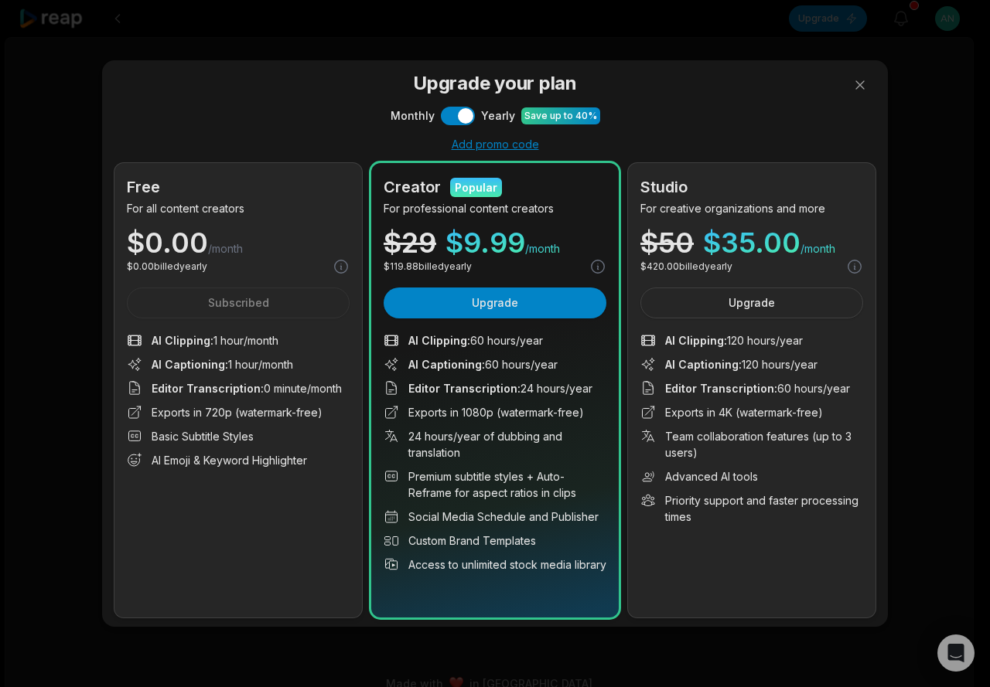
click at [690, 134] on div "Upgrade your plan Monthly Use setting Yearly Save up to 40% Add promo code Free…" at bounding box center [494, 344] width 761 height 549
click at [857, 85] on button at bounding box center [859, 85] width 31 height 31
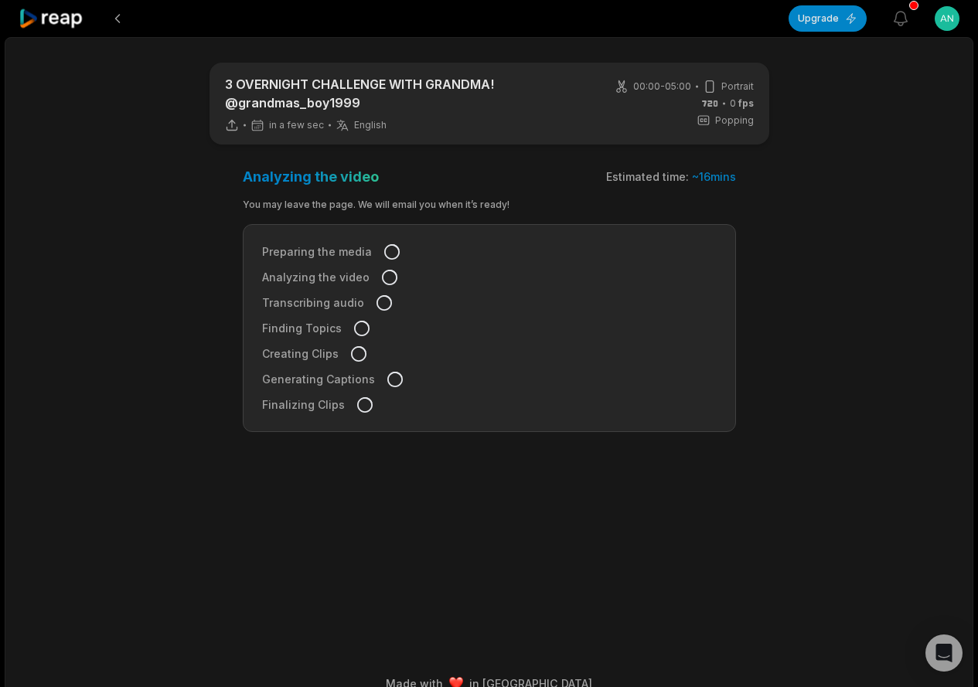
click at [360, 326] on div "Finding Topics" at bounding box center [489, 328] width 455 height 16
drag, startPoint x: 351, startPoint y: 322, endPoint x: 375, endPoint y: 271, distance: 56.4
click at [354, 322] on icon at bounding box center [361, 328] width 15 height 15
drag, startPoint x: 382, startPoint y: 249, endPoint x: 405, endPoint y: 221, distance: 36.2
click at [384, 247] on icon at bounding box center [391, 251] width 15 height 15
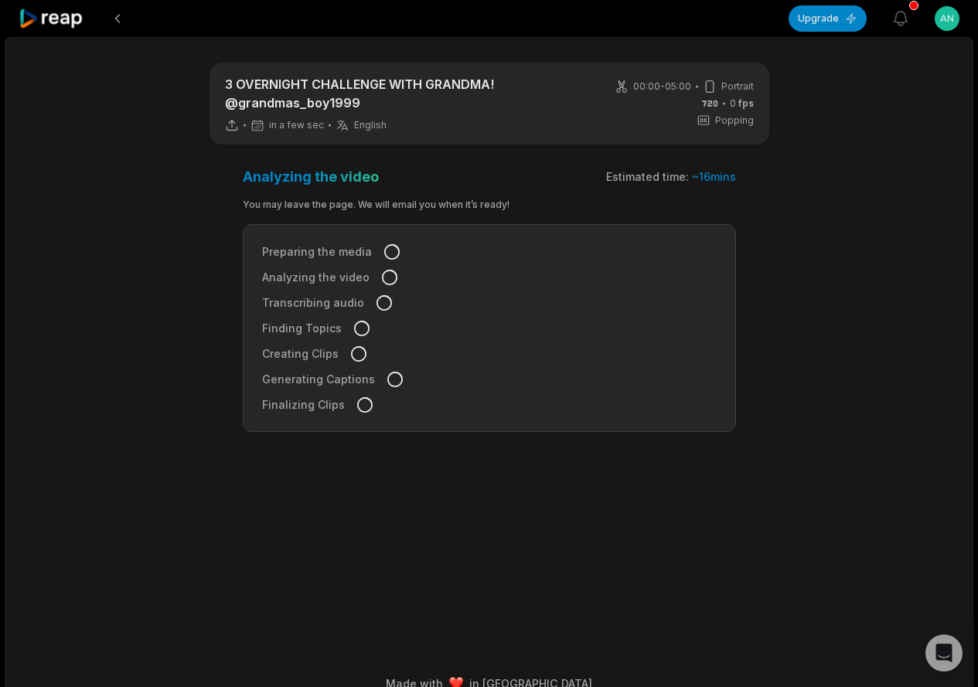
drag, startPoint x: 447, startPoint y: 178, endPoint x: 492, endPoint y: 178, distance: 45.6
click at [479, 178] on div "Analyzing the video Estimated time: ~ 16 mins" at bounding box center [489, 177] width 493 height 18
drag, startPoint x: 664, startPoint y: 169, endPoint x: 683, endPoint y: 169, distance: 18.6
click at [666, 169] on div "Estimated time: ~ 16 mins" at bounding box center [671, 176] width 130 height 15
drag, startPoint x: 713, startPoint y: 169, endPoint x: 461, endPoint y: 169, distance: 252.0
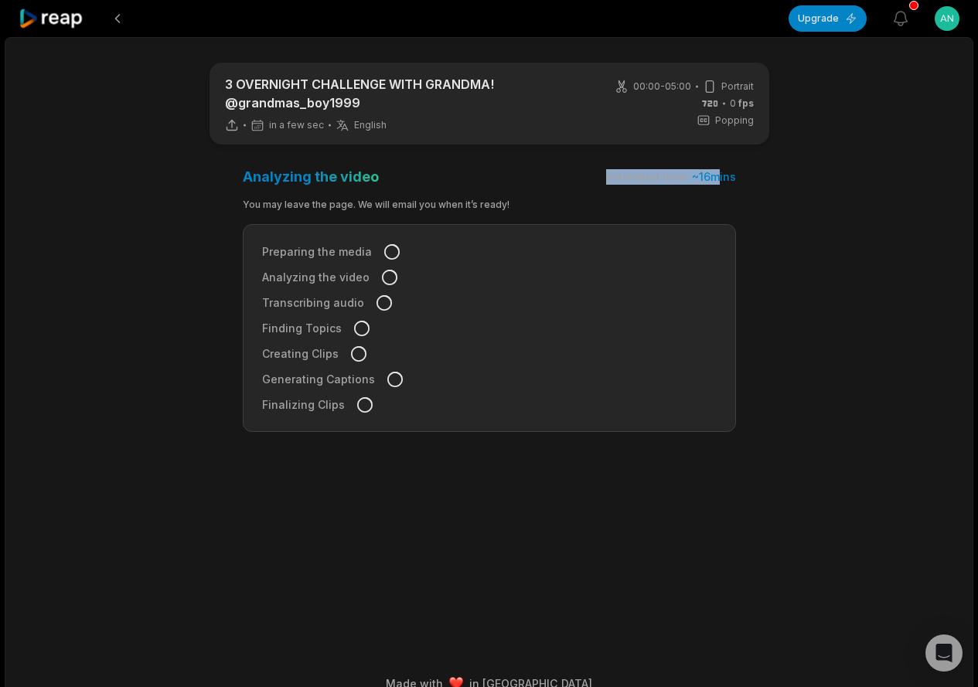
click at [523, 169] on div "Analyzing the video Estimated time: ~ 16 mins" at bounding box center [489, 177] width 493 height 18
drag, startPoint x: 352, startPoint y: 169, endPoint x: 342, endPoint y: 172, distance: 10.3
click at [346, 171] on h3 "Analyzing the video" at bounding box center [311, 177] width 136 height 18
drag, startPoint x: 223, startPoint y: 173, endPoint x: 547, endPoint y: 172, distance: 323.9
click at [488, 165] on main "3 OVERNIGHT CHALLENGE WITH GRANDMA! @grandmas_boy1999 in a few sec English en 0…" at bounding box center [489, 329] width 748 height 532
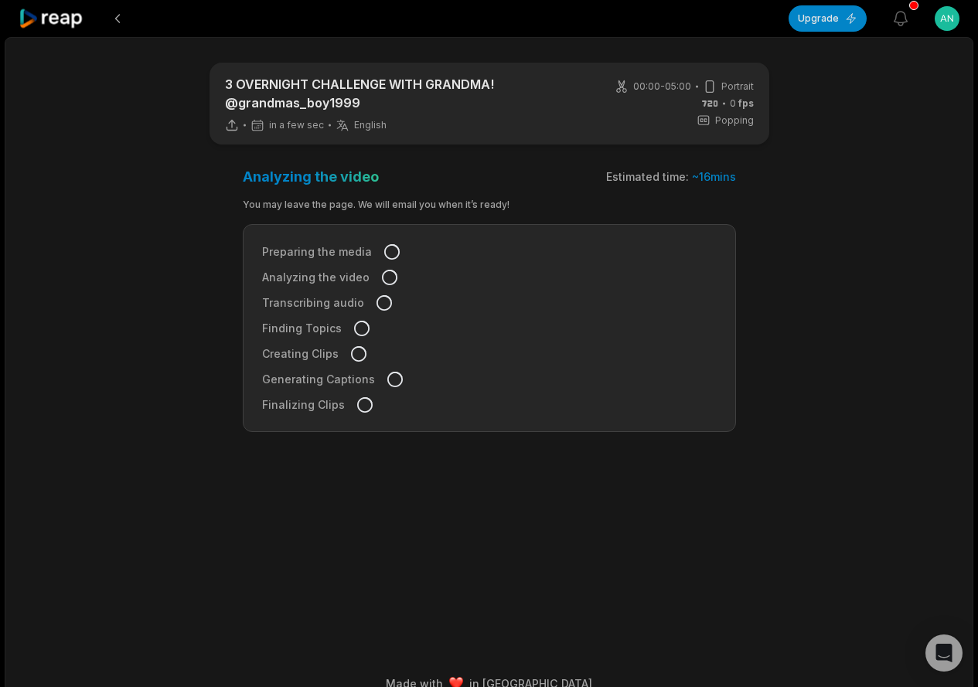
click at [336, 233] on div "Preparing the media Analyzing the video Transcribing audio Finding Topics Creat…" at bounding box center [489, 328] width 493 height 208
click at [355, 356] on icon at bounding box center [358, 353] width 15 height 15
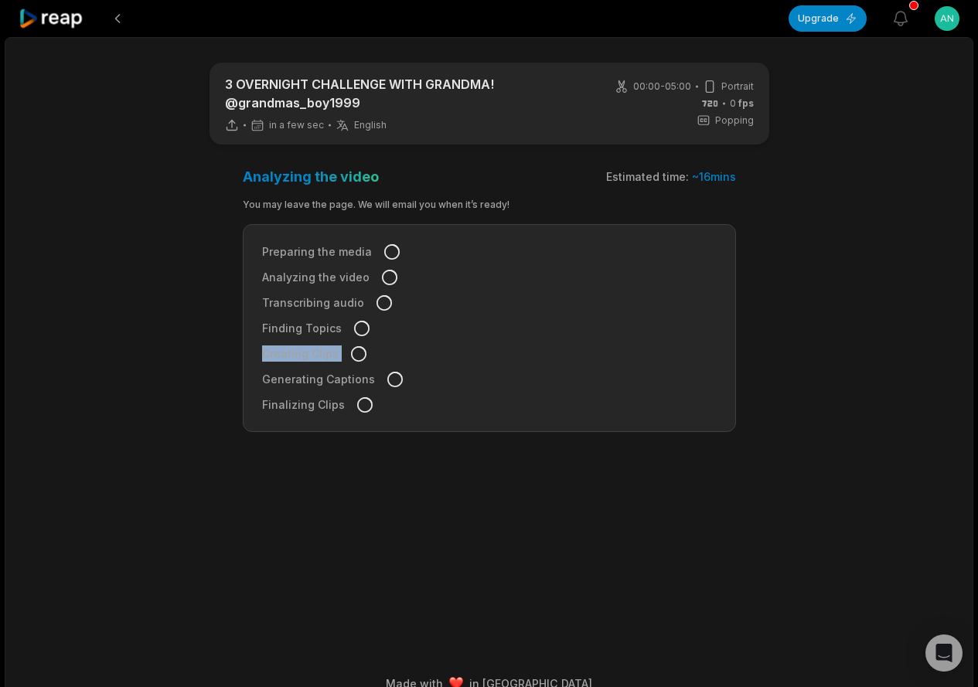
click at [355, 356] on icon at bounding box center [358, 353] width 15 height 15
click at [355, 357] on icon at bounding box center [358, 353] width 15 height 15
click at [714, 119] on div "Popping" at bounding box center [725, 121] width 57 height 14
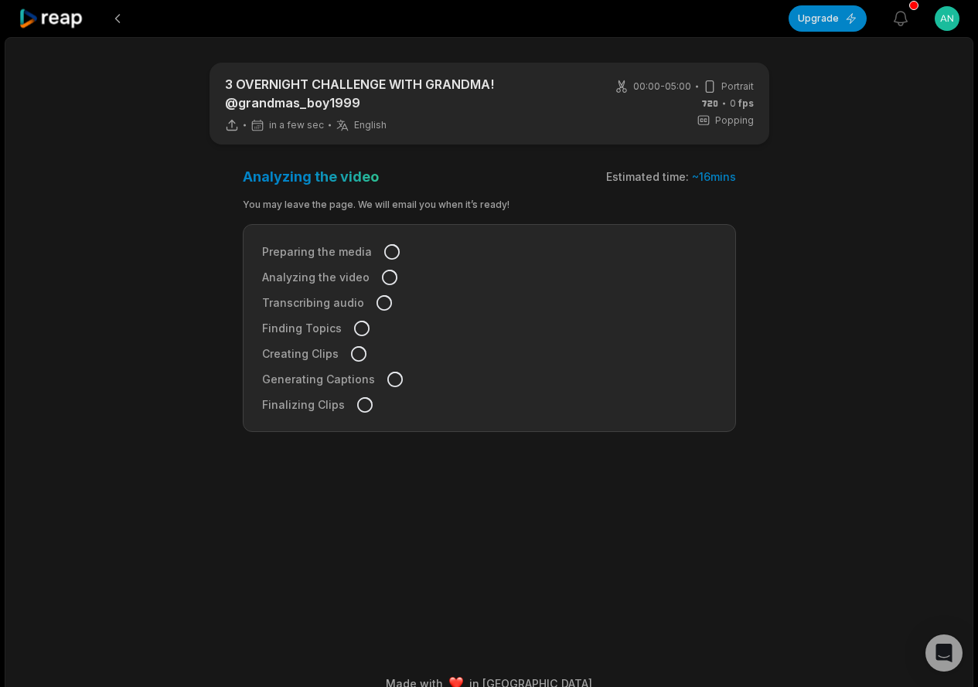
click at [356, 357] on icon at bounding box center [358, 353] width 15 height 15
drag, startPoint x: 356, startPoint y: 371, endPoint x: 357, endPoint y: 380, distance: 9.4
click at [356, 377] on div "Preparing the media Analyzing the video Transcribing audio Finding Topics Creat…" at bounding box center [489, 328] width 493 height 208
click at [361, 397] on div "Preparing the media Analyzing the video Transcribing audio Finding Topics Creat…" at bounding box center [489, 328] width 493 height 208
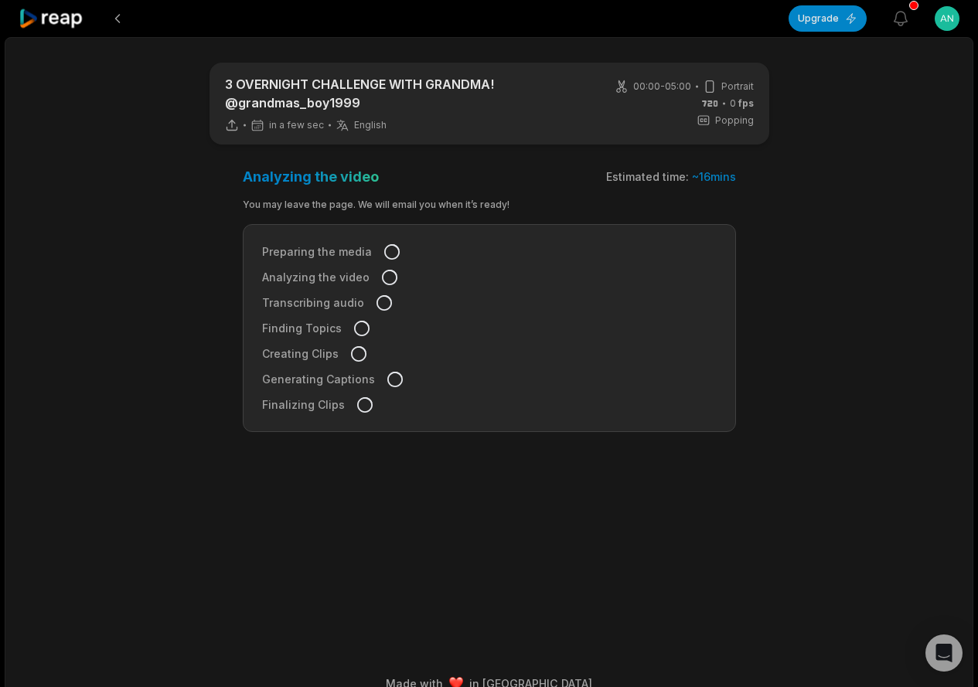
click at [363, 401] on icon at bounding box center [364, 404] width 15 height 15
click at [387, 374] on icon at bounding box center [394, 379] width 15 height 15
drag, startPoint x: 368, startPoint y: 336, endPoint x: 420, endPoint y: 216, distance: 131.3
click at [372, 328] on div "Finding Topics" at bounding box center [489, 328] width 455 height 16
click at [424, 208] on div "You may leave the page. We will email you when it’s ready!" at bounding box center [489, 205] width 493 height 14
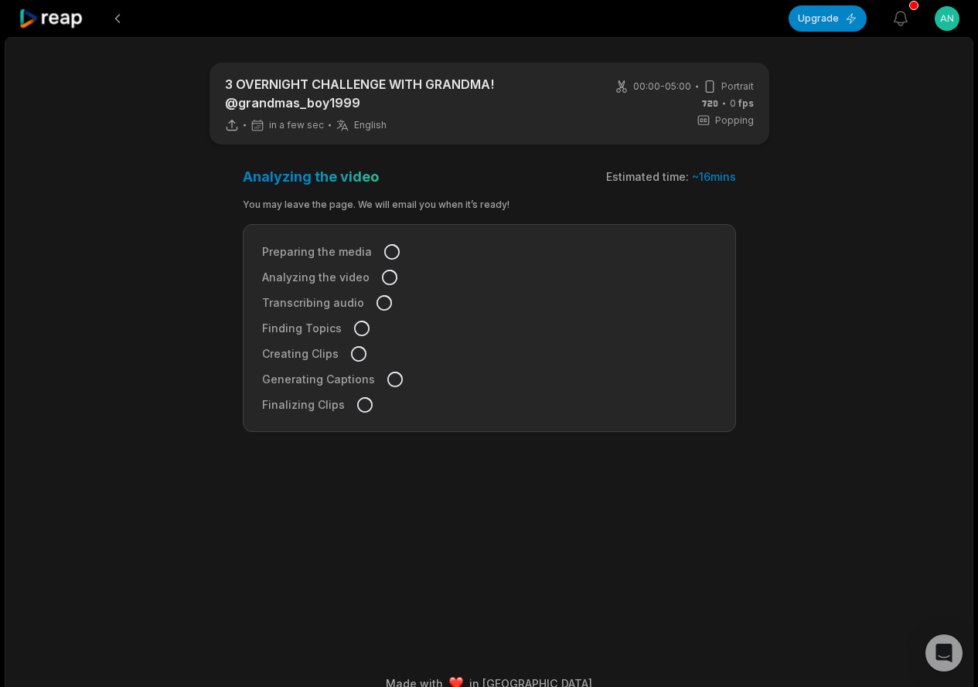
click at [694, 98] on div "00:00 - 05:00 Portrait 0 fps Popping" at bounding box center [684, 104] width 139 height 48
drag, startPoint x: 694, startPoint y: 98, endPoint x: 339, endPoint y: 19, distance: 364.4
click at [694, 97] on div "00:00 - 05:00 Portrait 0 fps Popping" at bounding box center [684, 104] width 139 height 48
click at [284, 114] on div "3 OVERNIGHT CHALLENGE WITH GRANDMA! @grandmas_boy1999 in a few sec English en" at bounding box center [407, 103] width 365 height 57
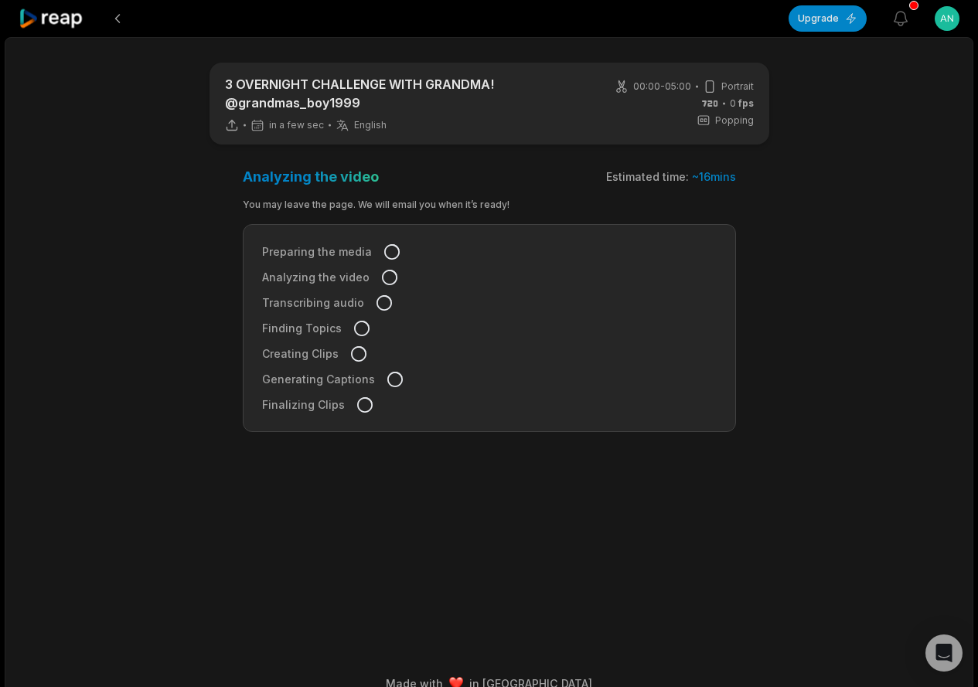
click at [230, 130] on icon at bounding box center [231, 129] width 11 height 4
click at [233, 124] on icon at bounding box center [232, 125] width 14 height 14
click at [290, 115] on div "3 OVERNIGHT CHALLENGE WITH GRANDMA! @grandmas_boy1999 a few sec ago English en" at bounding box center [407, 103] width 365 height 57
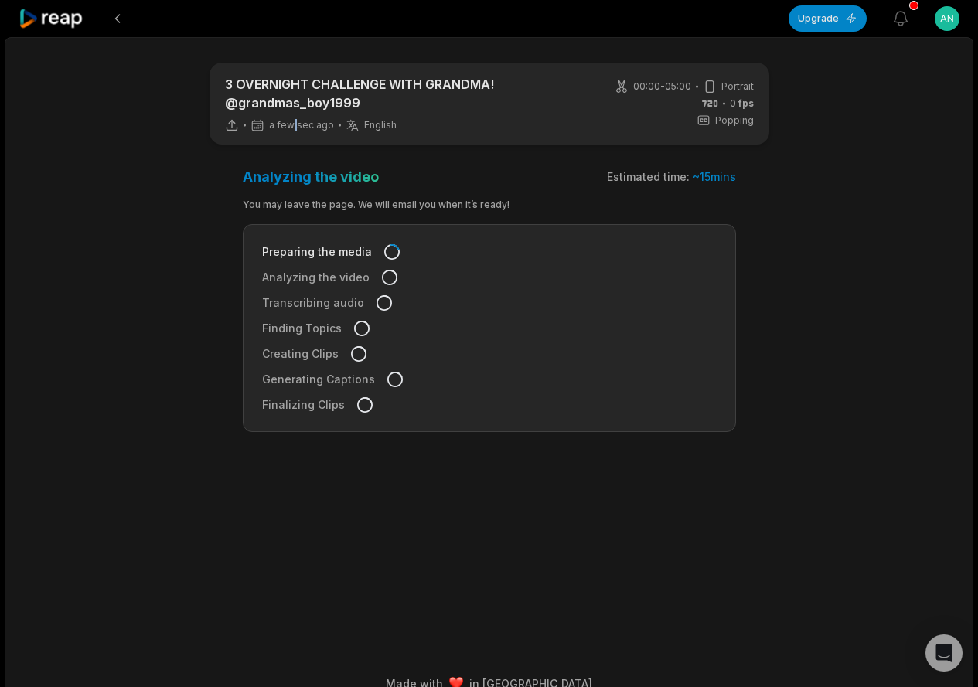
click at [290, 115] on div "3 OVERNIGHT CHALLENGE WITH GRANDMA! @grandmas_boy1999 a few sec ago English en" at bounding box center [407, 103] width 365 height 57
drag, startPoint x: 290, startPoint y: 115, endPoint x: 516, endPoint y: 154, distance: 229.8
click at [291, 114] on div "3 OVERNIGHT CHALLENGE WITH GRANDMA! @grandmas_boy1999 a few sec ago English en" at bounding box center [407, 103] width 365 height 57
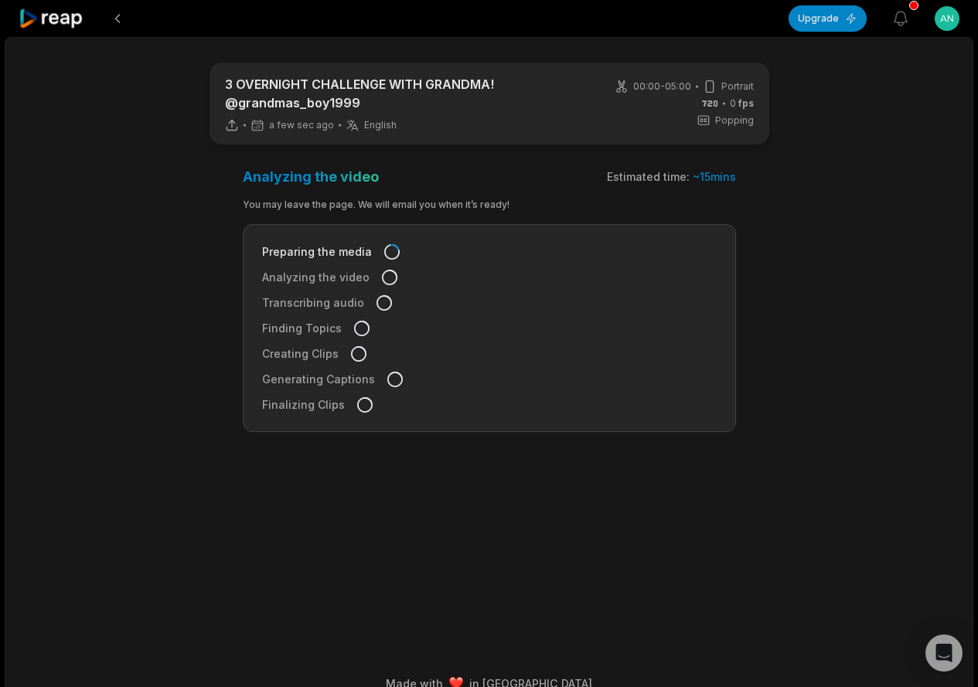
click at [680, 175] on div "Estimated time: ~ 15 mins" at bounding box center [671, 176] width 129 height 15
drag, startPoint x: 952, startPoint y: 617, endPoint x: 966, endPoint y: 658, distance: 43.0
click at [959, 646] on body "Upgrade View notifications Open user menu 3 OVERNIGHT CHALLENGE WITH GRANDMA! @…" at bounding box center [489, 343] width 978 height 687
click at [949, 659] on icon "Open Intercom Messenger" at bounding box center [944, 653] width 18 height 20
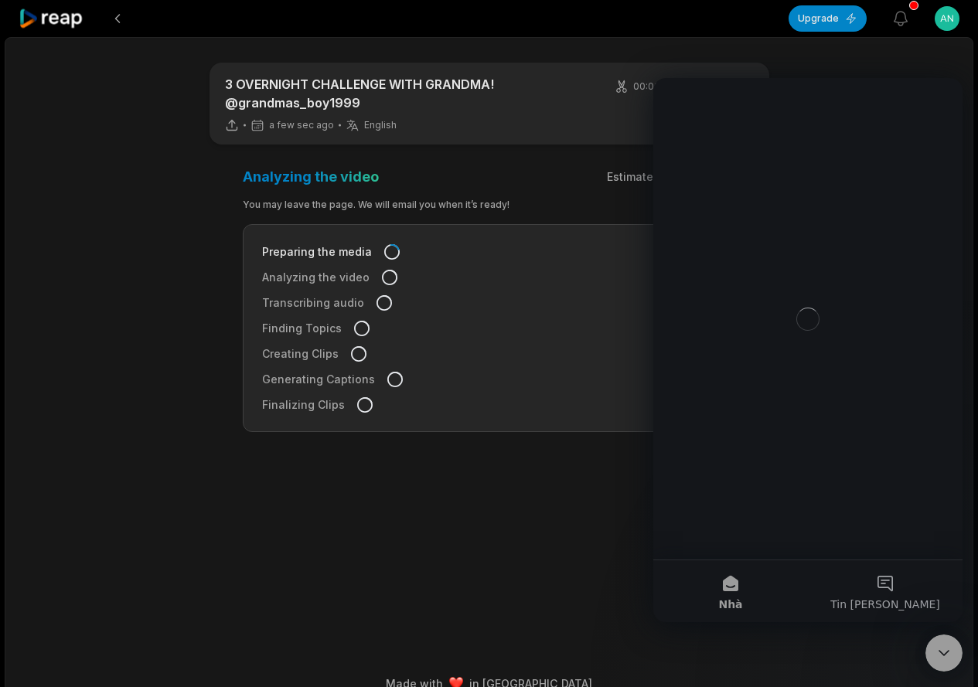
click at [949, 659] on icon "Đóng Intercom Messenger" at bounding box center [944, 653] width 19 height 19
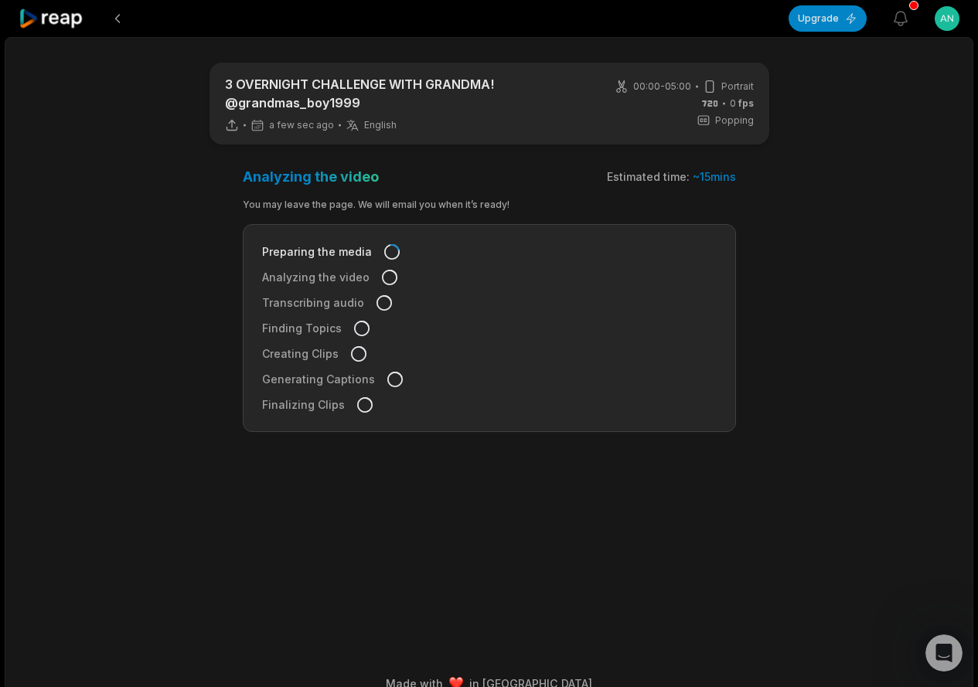
click at [949, 659] on icon "Mở Intercom Messenger" at bounding box center [945, 654] width 26 height 26
click at [486, 562] on main "3 OVERNIGHT CHALLENGE WITH GRANDMA! @grandmas_boy1999 a few sec ago English en …" at bounding box center [489, 329] width 748 height 532
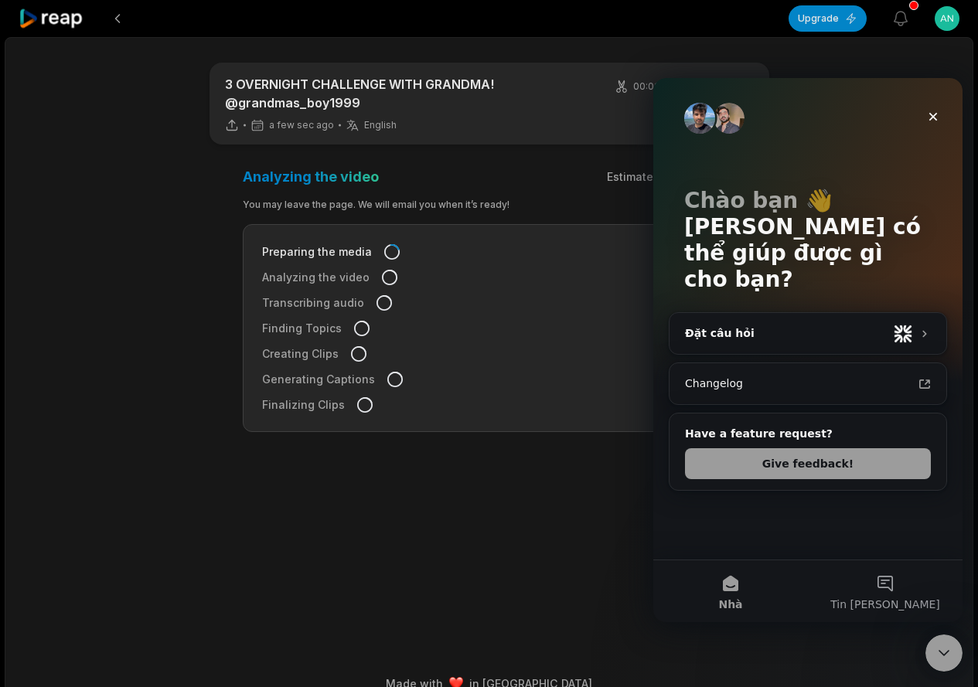
scroll to position [24, 0]
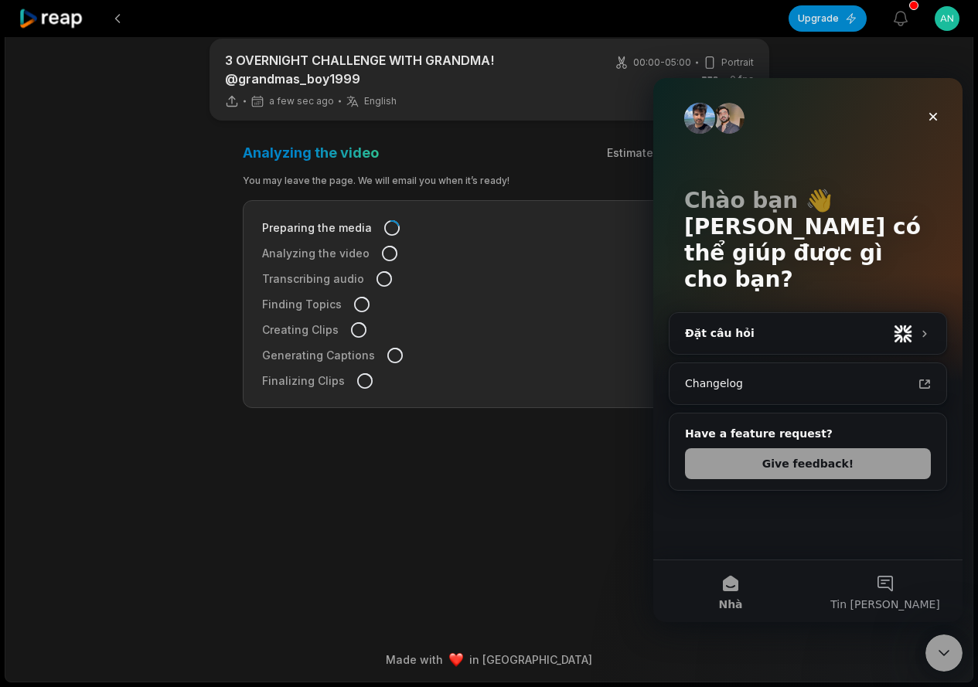
drag, startPoint x: 401, startPoint y: 476, endPoint x: 359, endPoint y: 438, distance: 56.9
click at [397, 472] on main "3 OVERNIGHT CHALLENGE WITH GRANDMA! @grandmas_boy1999 a few sec ago English en …" at bounding box center [489, 305] width 748 height 532
click at [361, 381] on icon at bounding box center [364, 380] width 15 height 15
drag, startPoint x: 389, startPoint y: 357, endPoint x: 373, endPoint y: 312, distance: 48.2
click at [389, 356] on icon at bounding box center [394, 355] width 15 height 15
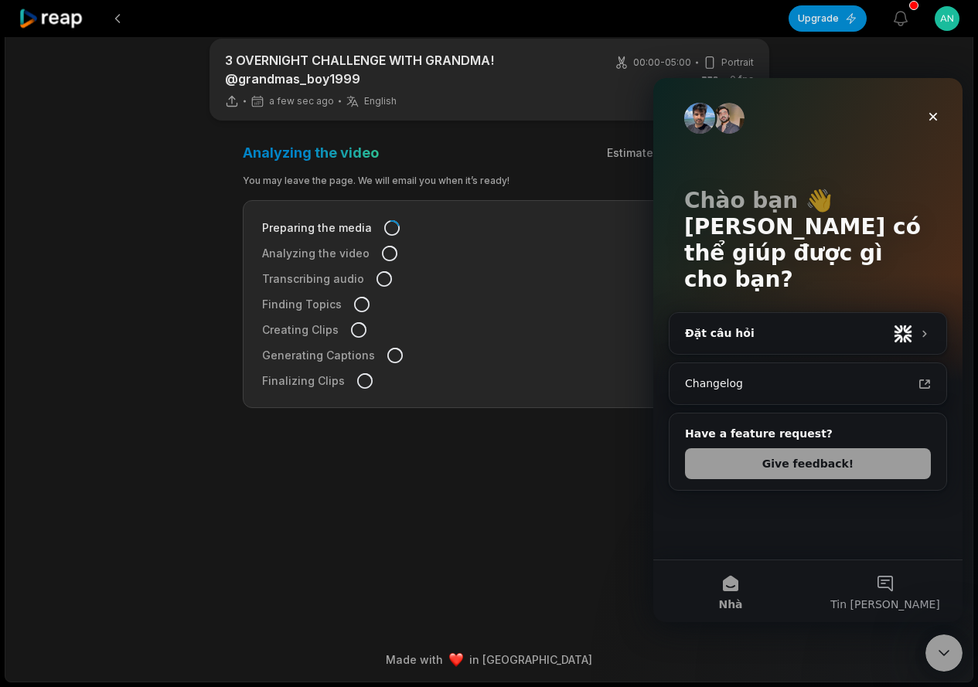
click at [372, 309] on div "Finding Topics" at bounding box center [489, 304] width 455 height 16
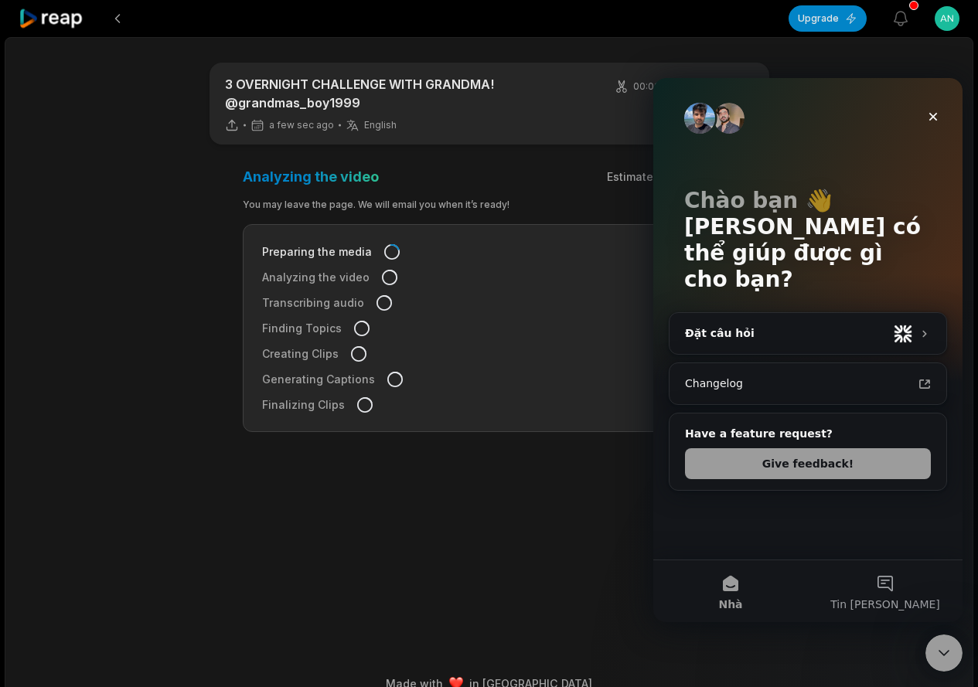
click at [323, 164] on main "3 OVERNIGHT CHALLENGE WITH GRANDMA! @grandmas_boy1999 a few sec ago English en …" at bounding box center [489, 329] width 748 height 532
click at [323, 163] on main "3 OVERNIGHT CHALLENGE WITH GRANDMA! @grandmas_boy1999 a few sec ago English en …" at bounding box center [489, 329] width 748 height 532
click at [932, 117] on icon "Đóng" at bounding box center [933, 117] width 9 height 9
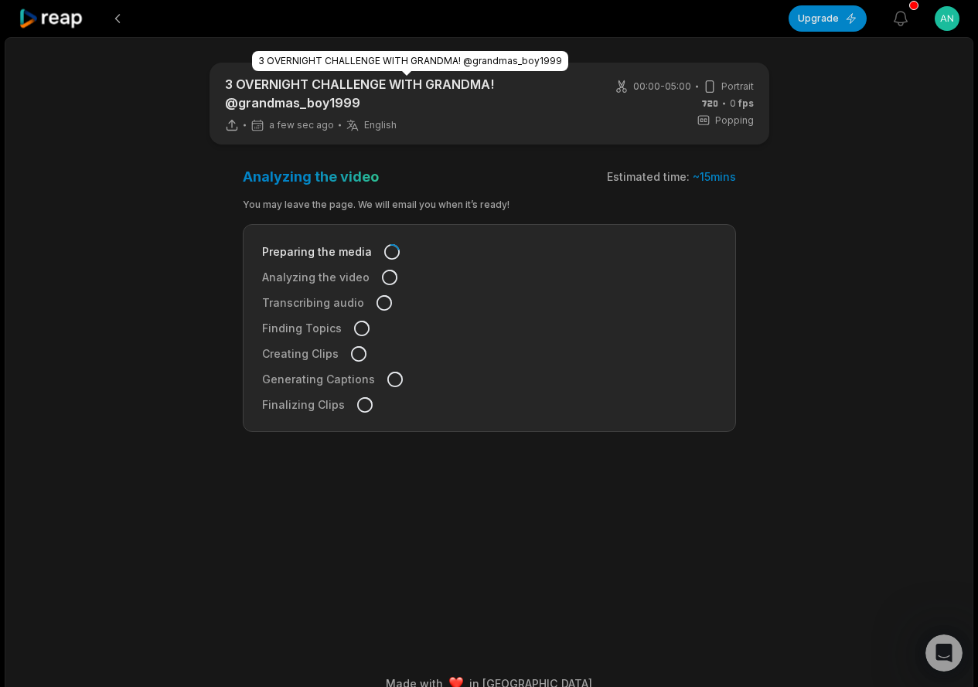
click at [459, 103] on p "3 OVERNIGHT CHALLENGE WITH GRANDMA! @grandmas_boy1999" at bounding box center [407, 93] width 365 height 37
click at [438, 97] on p "3 OVERNIGHT CHALLENGE WITH GRANDMA! @grandmas_boy1999" at bounding box center [407, 93] width 365 height 37
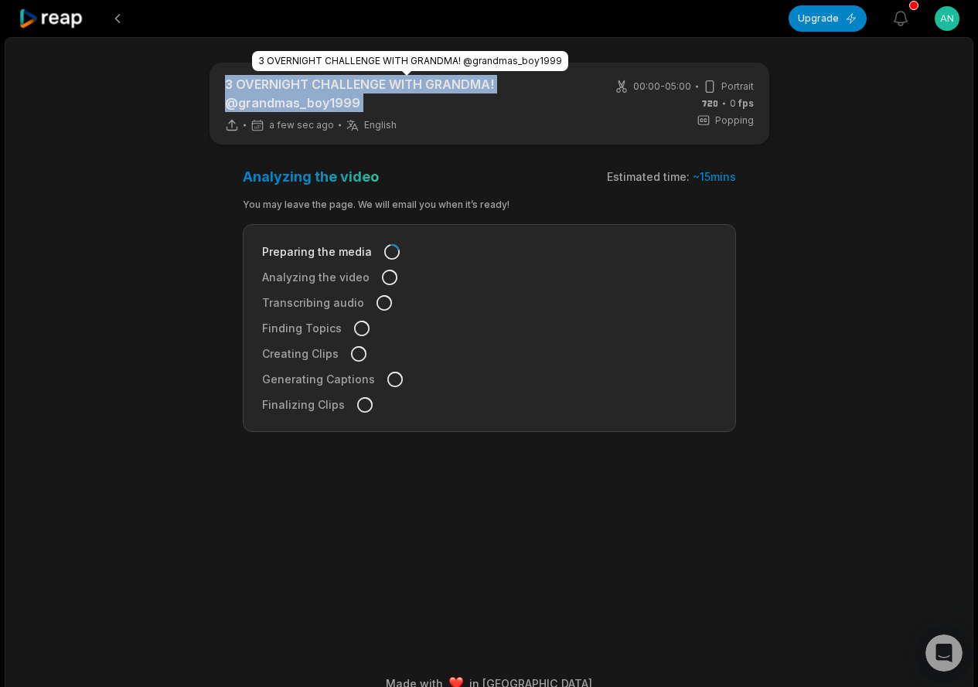
drag, startPoint x: 438, startPoint y: 97, endPoint x: 516, endPoint y: 97, distance: 78.1
click at [444, 97] on p "3 OVERNIGHT CHALLENGE WITH GRANDMA! @grandmas_boy1999" at bounding box center [407, 93] width 365 height 37
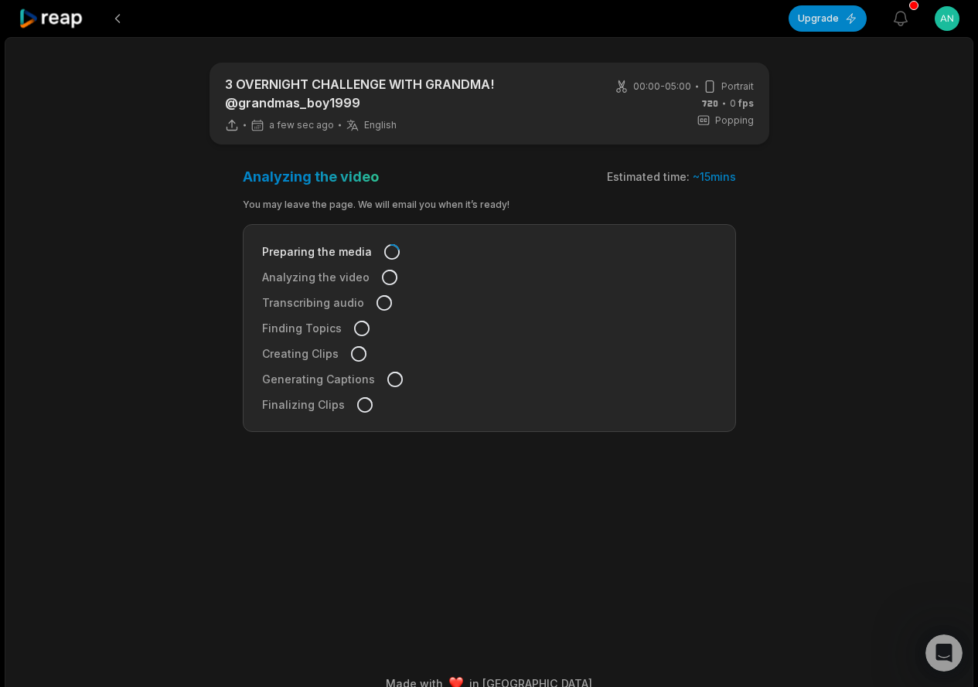
drag, startPoint x: 627, startPoint y: 95, endPoint x: 506, endPoint y: 82, distance: 121.3
click at [625, 94] on div "00:00 - 05:00 Portrait 0 fps Popping" at bounding box center [684, 104] width 139 height 48
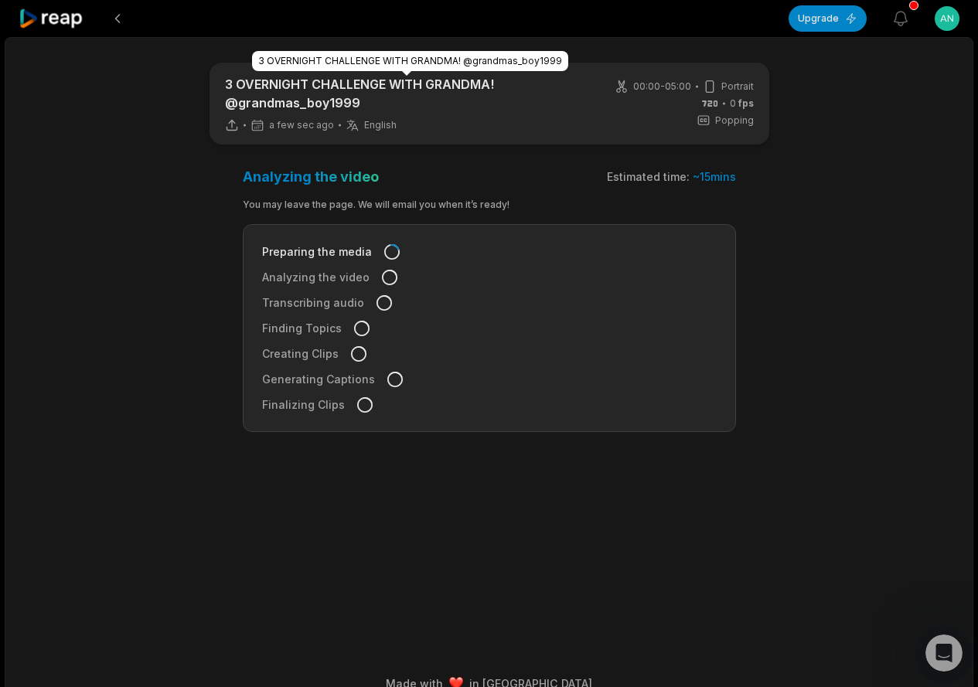
click at [489, 82] on p "3 OVERNIGHT CHALLENGE WITH GRANDMA! @grandmas_boy1999" at bounding box center [407, 93] width 365 height 37
click at [272, 77] on p "3 OVERNIGHT CHALLENGE WITH GRANDMA! @grandmas_boy1999" at bounding box center [407, 93] width 365 height 37
drag, startPoint x: 200, startPoint y: 83, endPoint x: 363, endPoint y: 93, distance: 163.4
click at [363, 93] on main "3 OVERNIGHT CHALLENGE WITH GRANDMA! @grandmas_boy1999 a few sec ago English en …" at bounding box center [489, 329] width 748 height 532
click at [261, 115] on div "3 OVERNIGHT CHALLENGE WITH GRANDMA! @grandmas_boy1999 a few sec ago English en" at bounding box center [407, 103] width 365 height 57
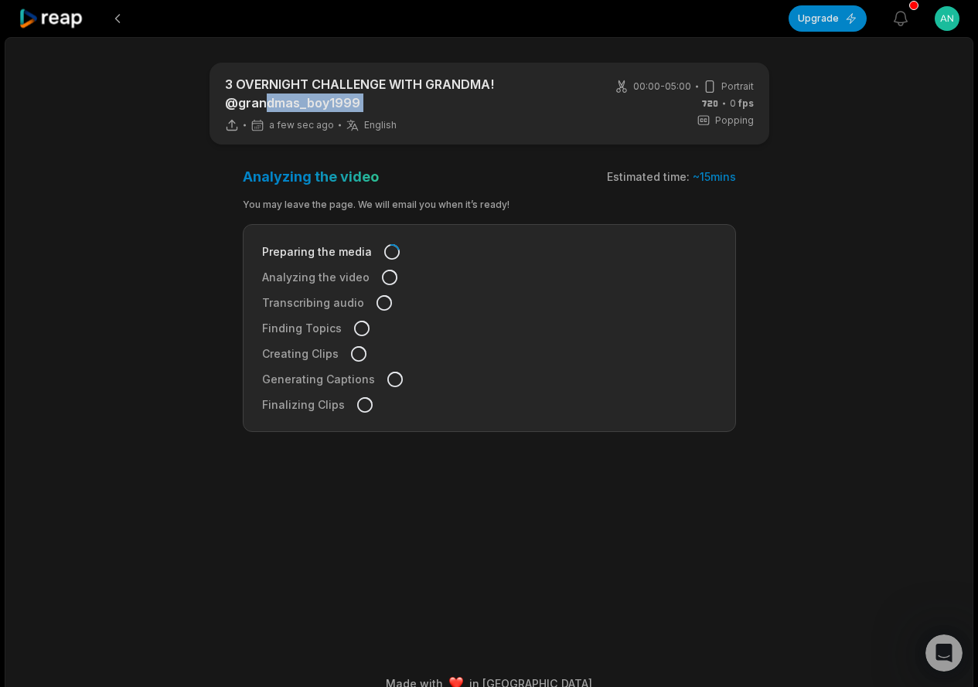
click at [233, 130] on icon at bounding box center [231, 129] width 11 height 4
click at [230, 118] on icon at bounding box center [232, 125] width 14 height 14
click at [696, 107] on div "00:00 - 05:00 Portrait 0 fps Popping" at bounding box center [684, 104] width 139 height 48
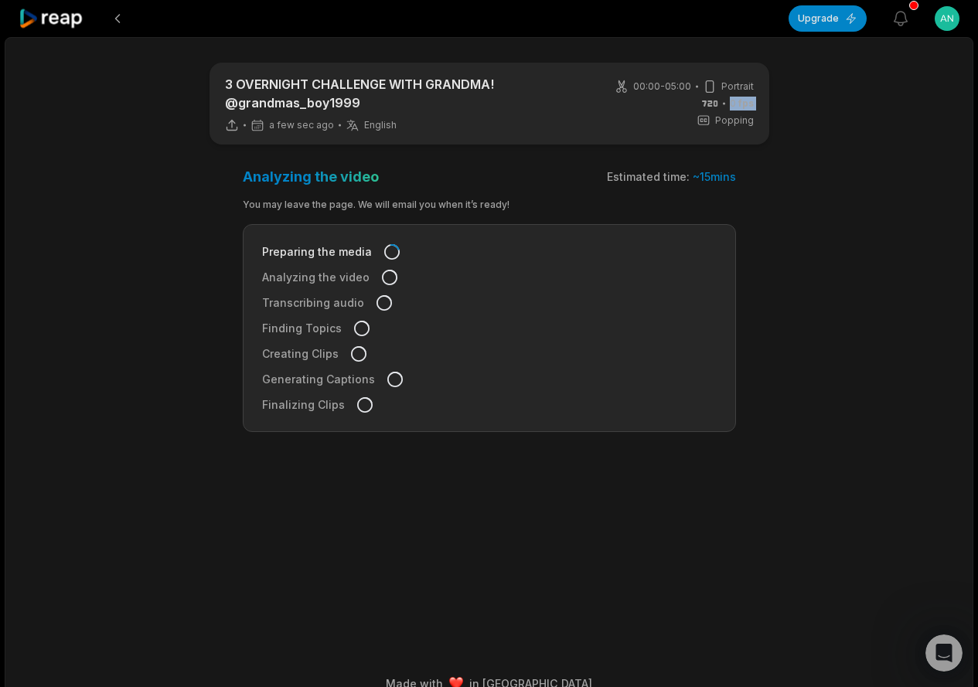
click at [697, 107] on div "00:00 - 05:00 Portrait 0 fps Popping" at bounding box center [684, 104] width 139 height 48
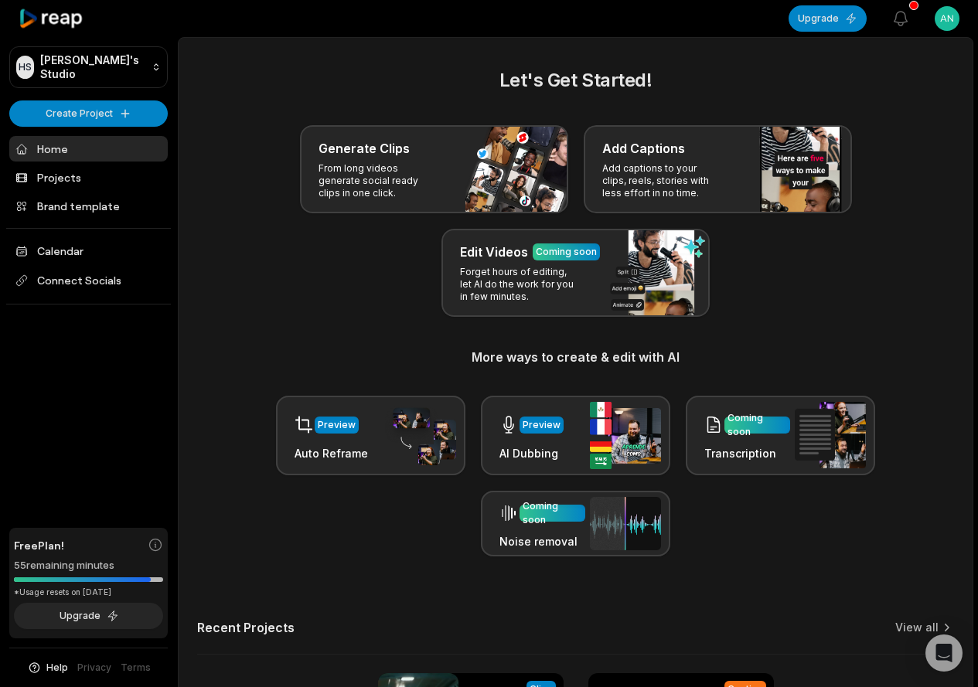
click at [56, 155] on link "Home" at bounding box center [88, 149] width 158 height 26
click at [76, 181] on link "Projects" at bounding box center [88, 178] width 158 height 26
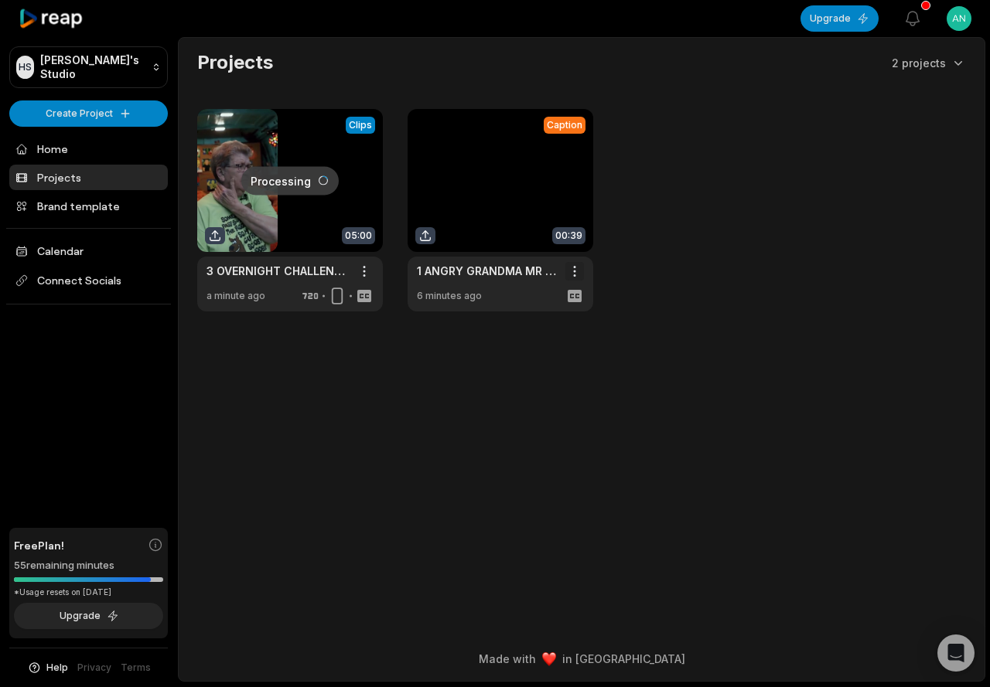
click at [575, 266] on html "[PERSON_NAME] Studio Create Project Home Projects Brand template Calendar Conne…" at bounding box center [495, 343] width 990 height 687
click at [536, 325] on span "Delete" at bounding box center [528, 326] width 34 height 16
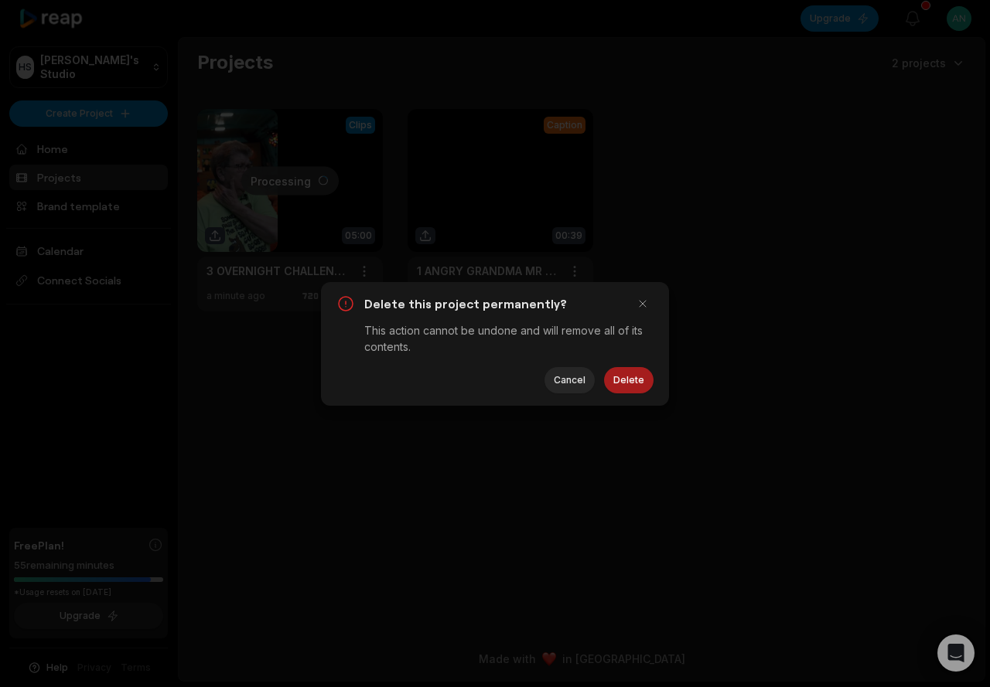
click at [625, 373] on button "Delete" at bounding box center [628, 380] width 49 height 26
click at [628, 377] on div "Delete Cancel" at bounding box center [494, 380] width 317 height 26
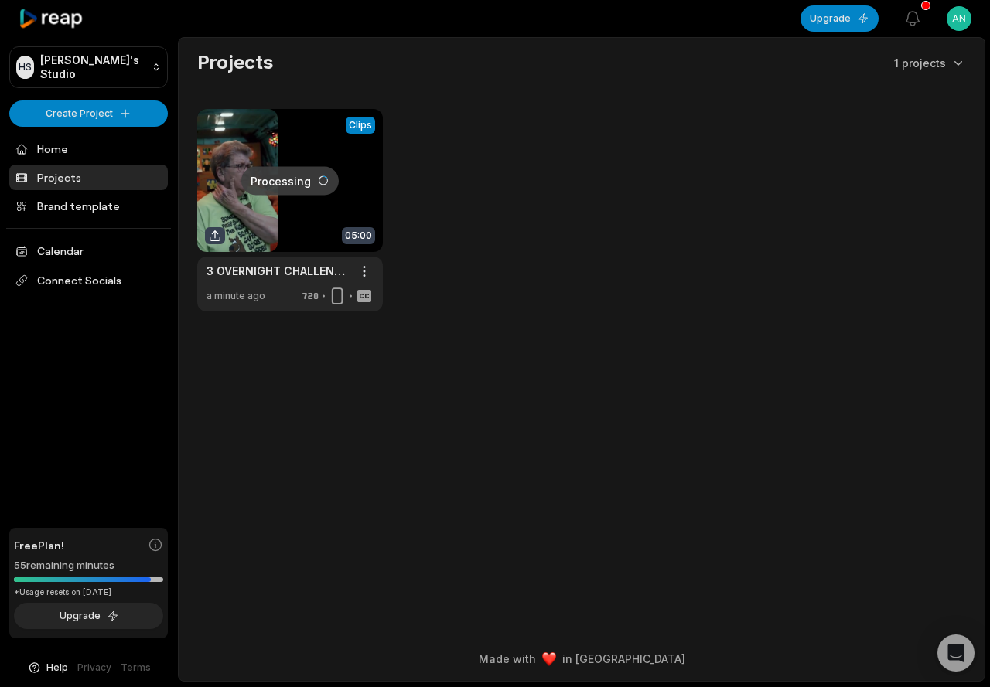
click at [264, 181] on link at bounding box center [290, 210] width 186 height 203
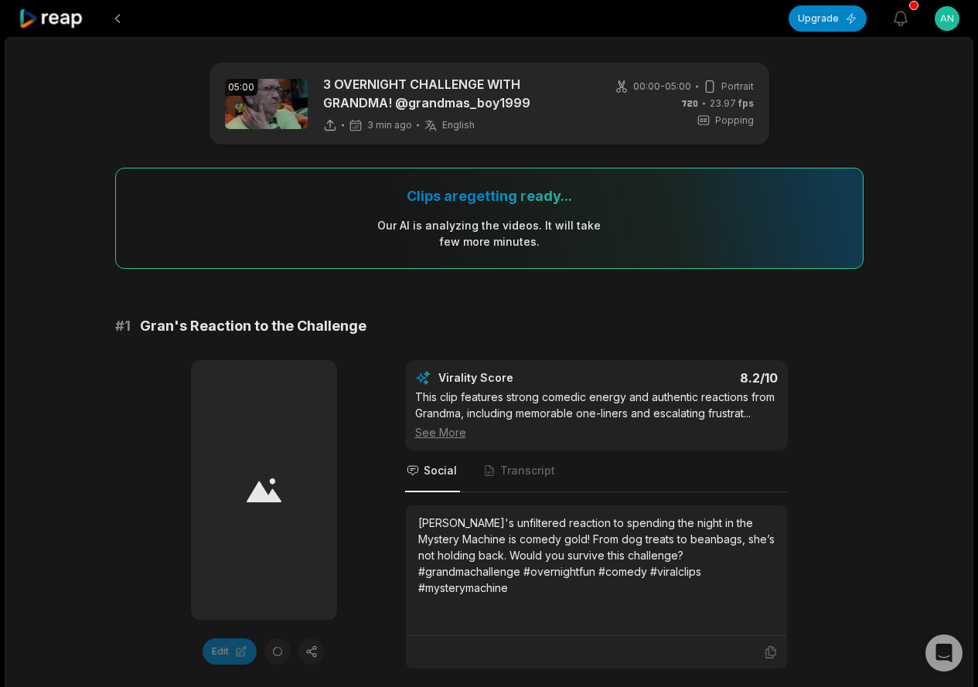
click at [254, 492] on icon at bounding box center [264, 491] width 35 height 24
click at [256, 482] on icon at bounding box center [264, 491] width 35 height 26
click at [257, 482] on icon at bounding box center [264, 491] width 35 height 26
click at [257, 481] on icon at bounding box center [264, 491] width 35 height 26
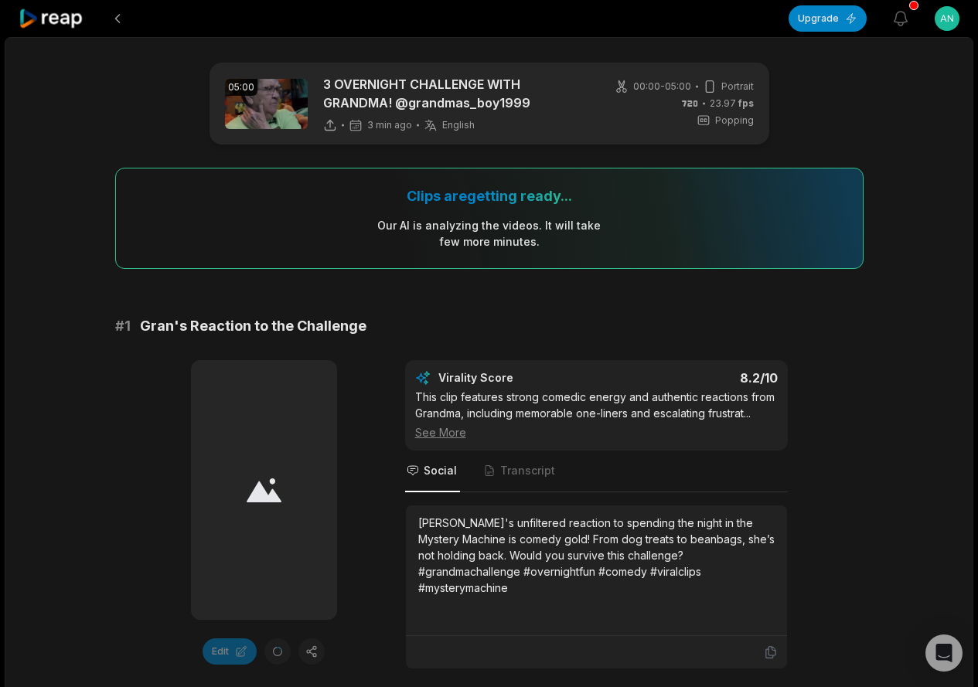
click at [257, 497] on icon at bounding box center [264, 491] width 35 height 24
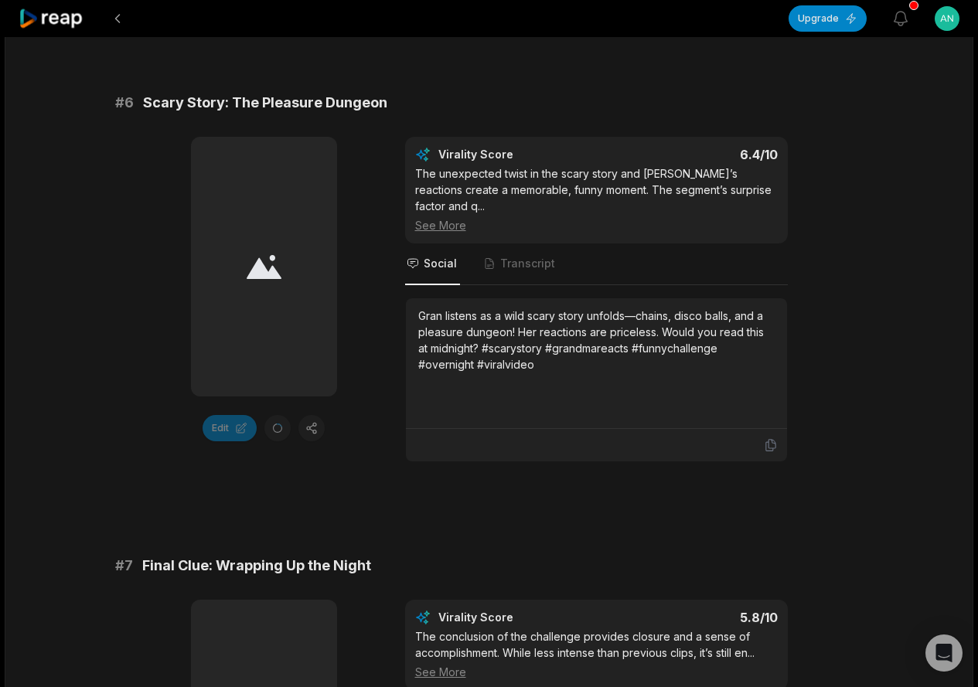
scroll to position [2813, 0]
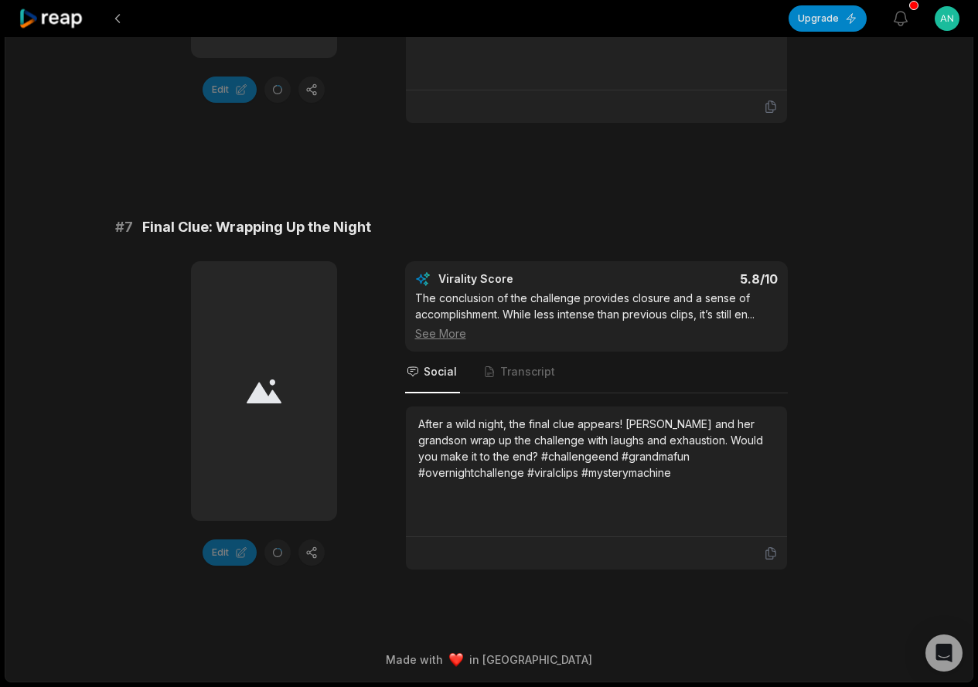
click at [230, 396] on div at bounding box center [264, 391] width 146 height 260
click at [235, 394] on div at bounding box center [264, 391] width 146 height 260
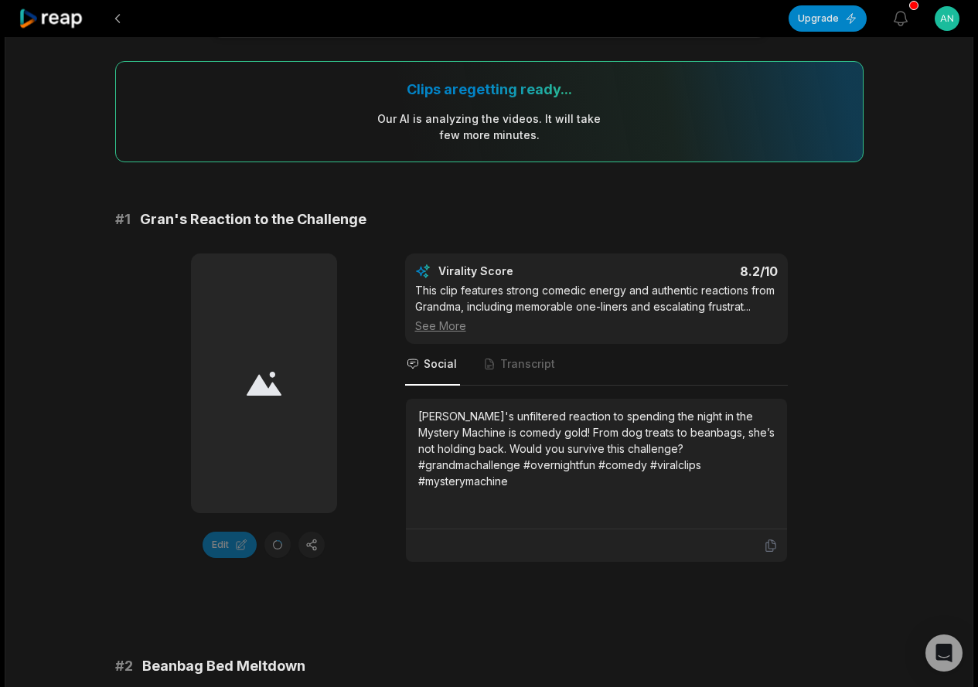
scroll to position [0, 0]
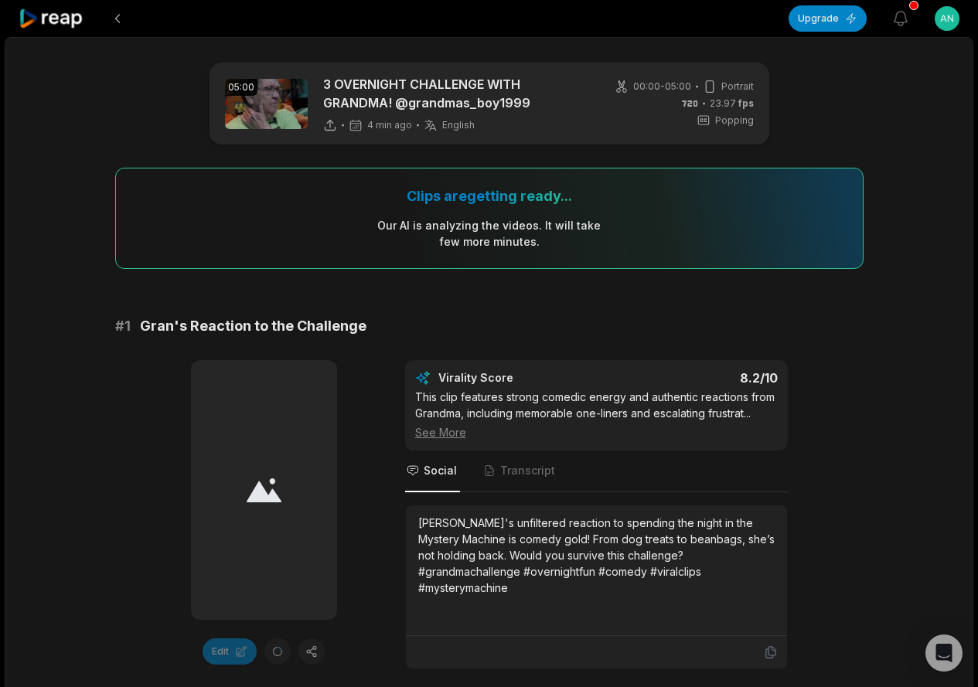
click at [488, 225] on div "Our AI is analyzing the video s . It will take few more minutes." at bounding box center [489, 233] width 225 height 32
click at [267, 498] on icon at bounding box center [264, 491] width 35 height 24
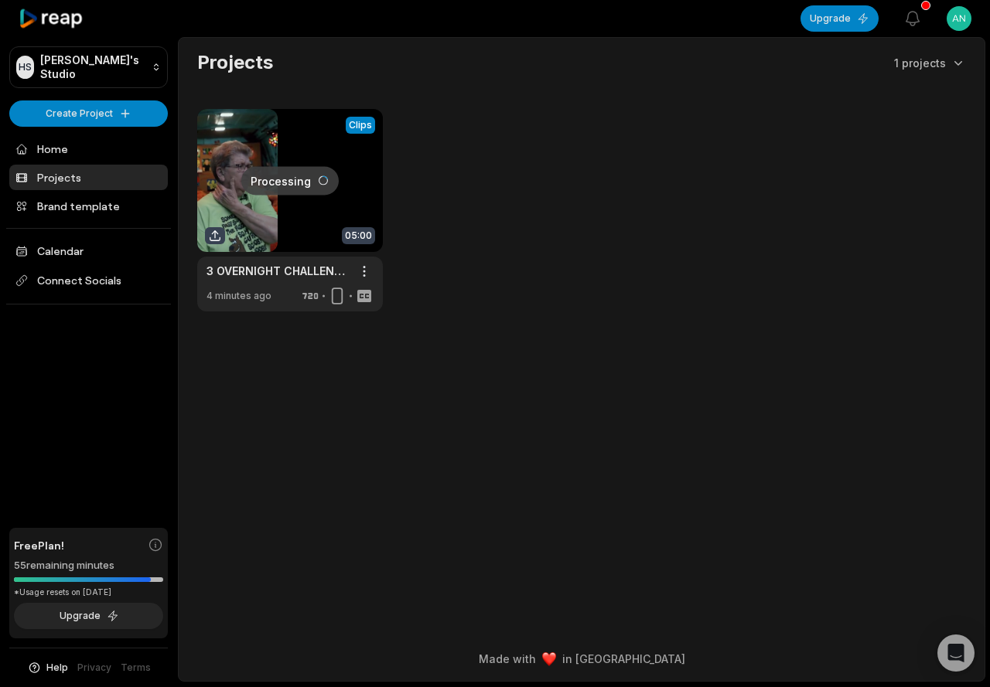
click at [281, 207] on link at bounding box center [290, 210] width 186 height 203
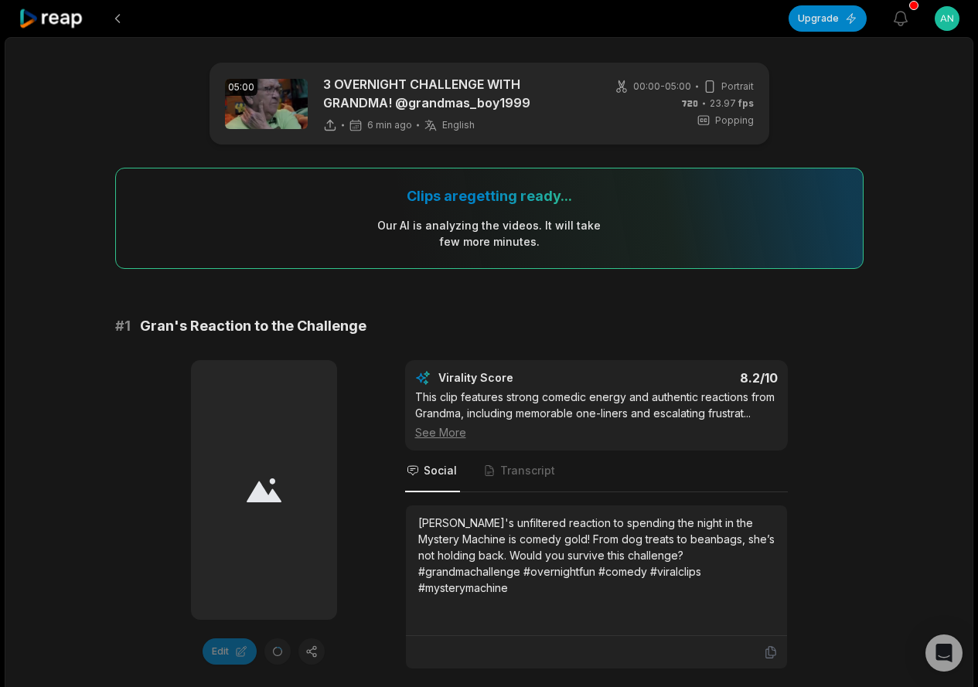
drag, startPoint x: 280, startPoint y: 438, endPoint x: 267, endPoint y: 479, distance: 43.0
click at [278, 445] on div at bounding box center [264, 490] width 146 height 260
click at [264, 493] on icon at bounding box center [264, 491] width 35 height 24
drag, startPoint x: 264, startPoint y: 493, endPoint x: 286, endPoint y: 479, distance: 26.2
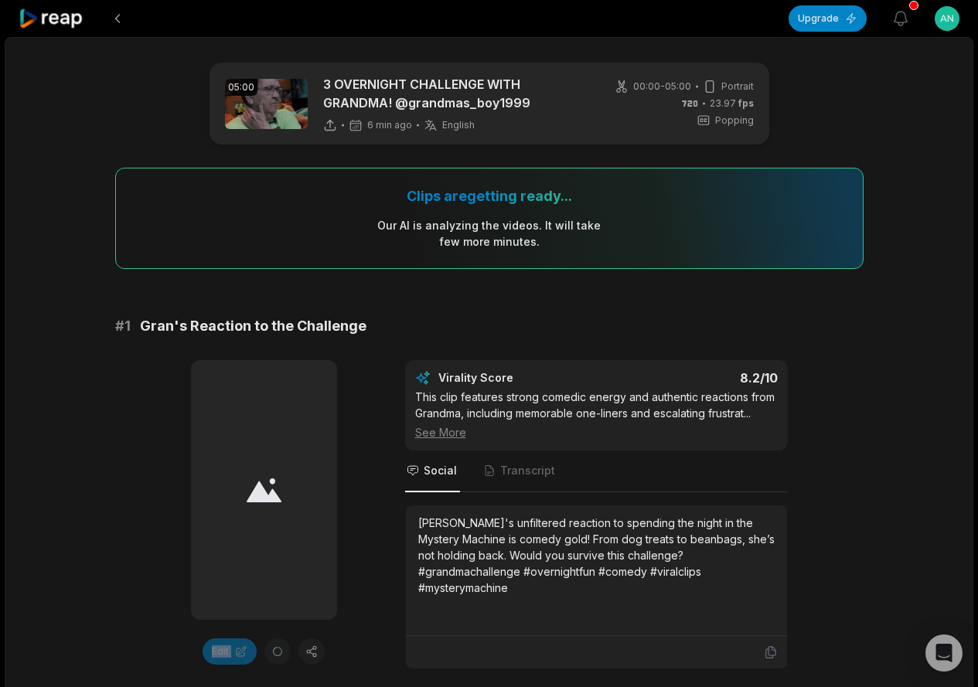
click at [269, 489] on icon at bounding box center [264, 491] width 35 height 26
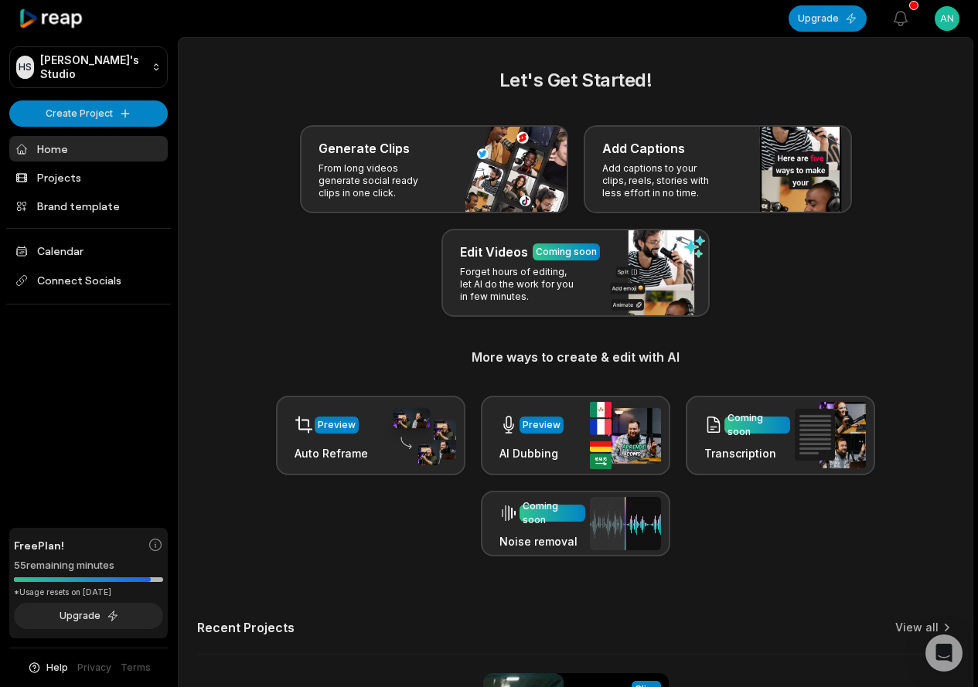
click at [62, 152] on link "Home" at bounding box center [88, 149] width 158 height 26
click at [71, 165] on link "Projects" at bounding box center [88, 178] width 158 height 26
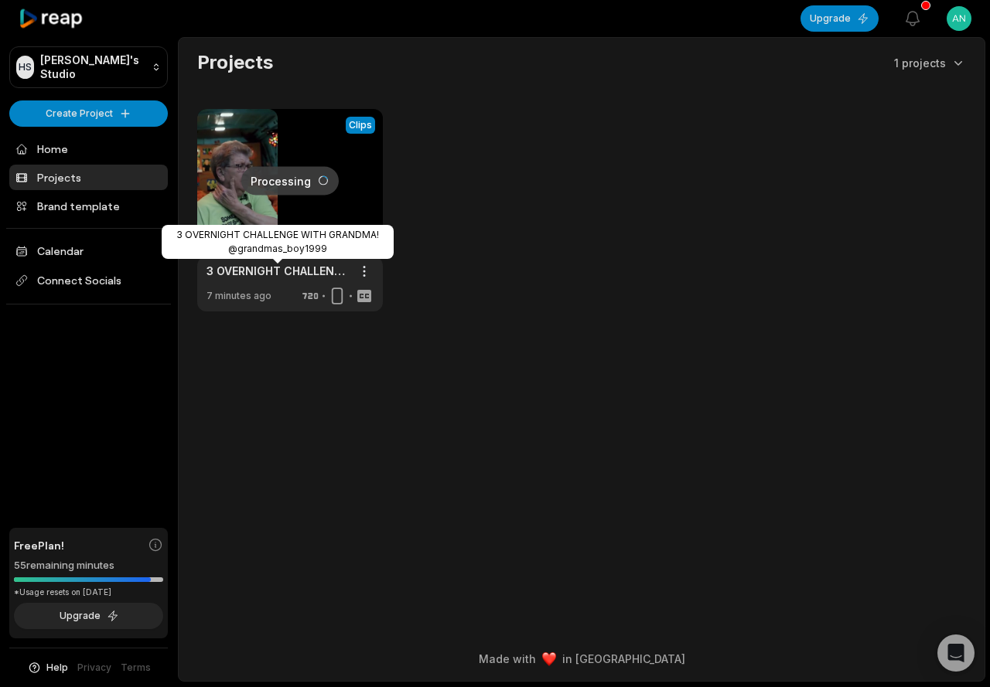
click at [278, 240] on div "3 OVERNIGHT CHALLENGE WITH GRANDMA! @grandmas_boy1999" at bounding box center [278, 242] width 232 height 34
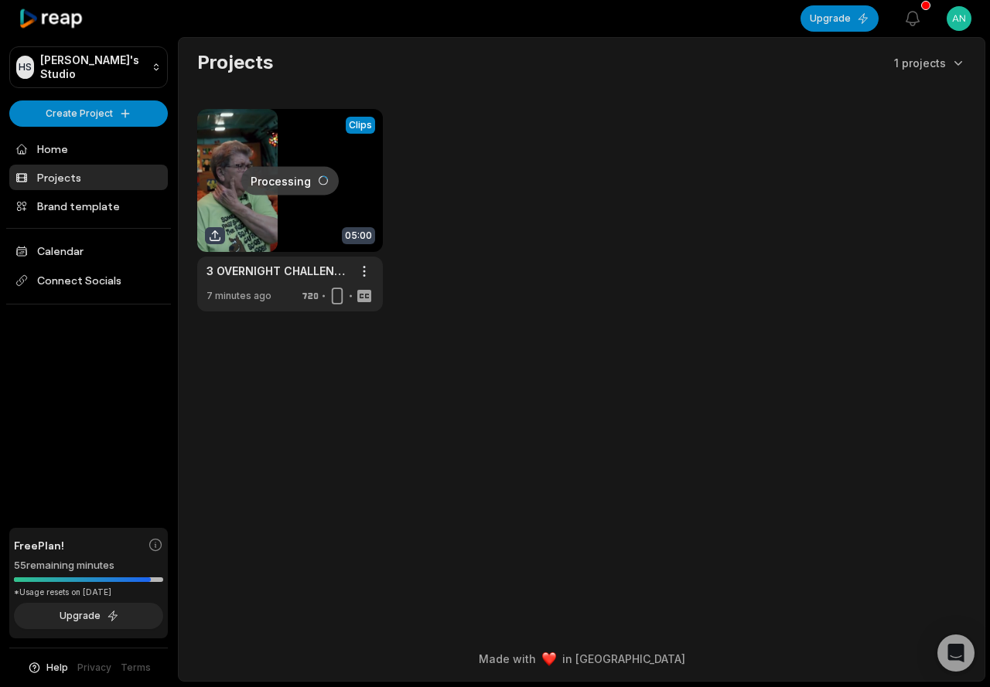
drag, startPoint x: 247, startPoint y: 192, endPoint x: 268, endPoint y: 185, distance: 22.0
click at [248, 193] on link at bounding box center [290, 210] width 186 height 203
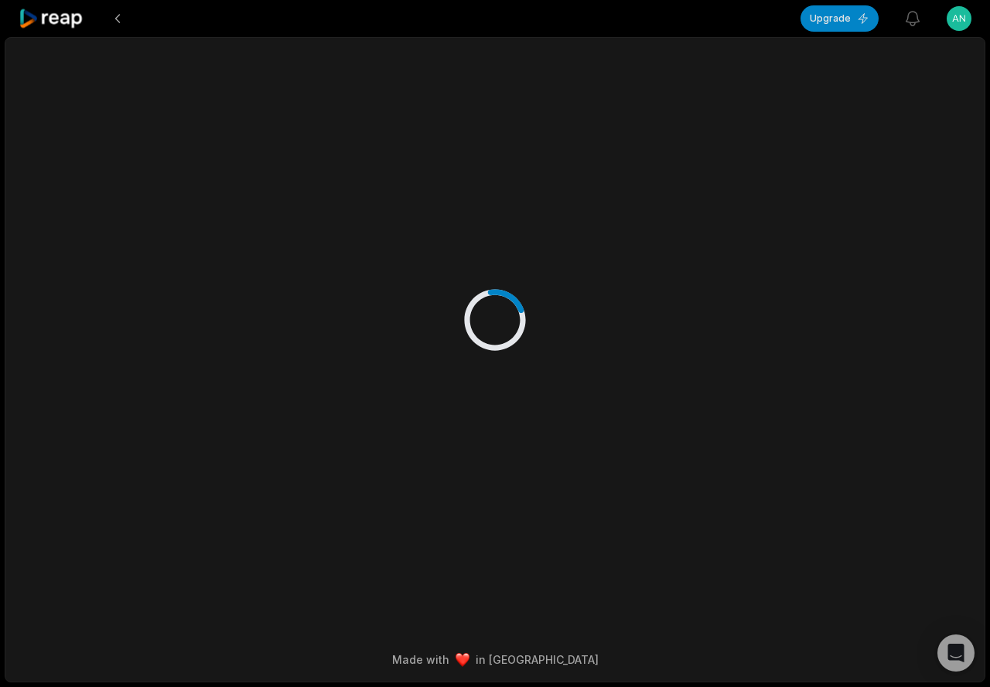
drag, startPoint x: 351, startPoint y: 126, endPoint x: 367, endPoint y: 127, distance: 16.3
click at [359, 127] on div at bounding box center [495, 304] width 748 height 533
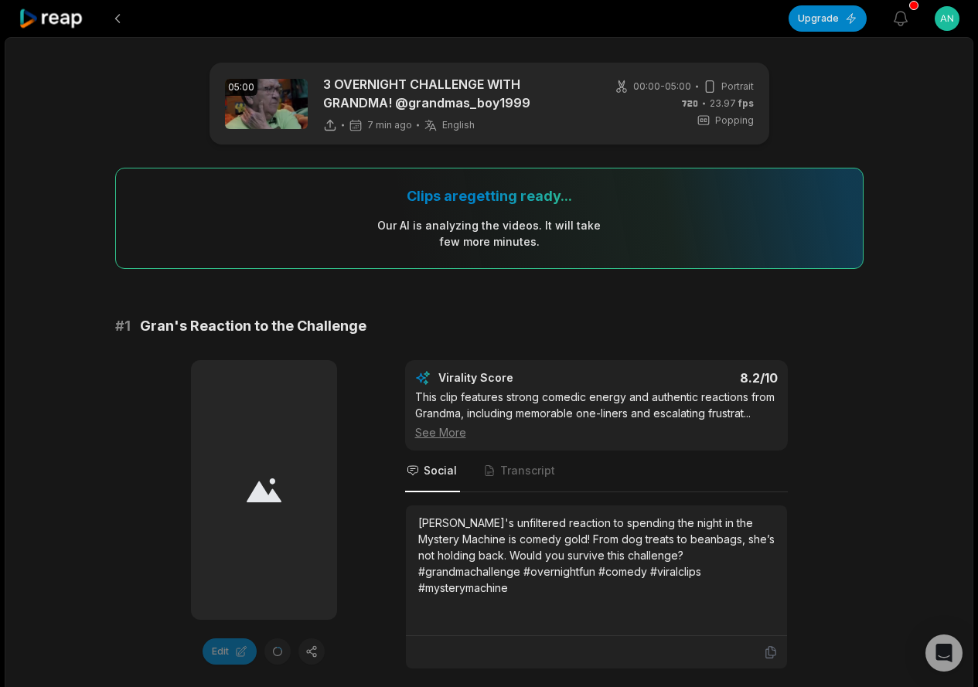
click at [254, 490] on icon at bounding box center [264, 491] width 35 height 24
drag, startPoint x: 254, startPoint y: 490, endPoint x: 345, endPoint y: 312, distance: 200.5
click at [254, 487] on icon at bounding box center [264, 491] width 35 height 26
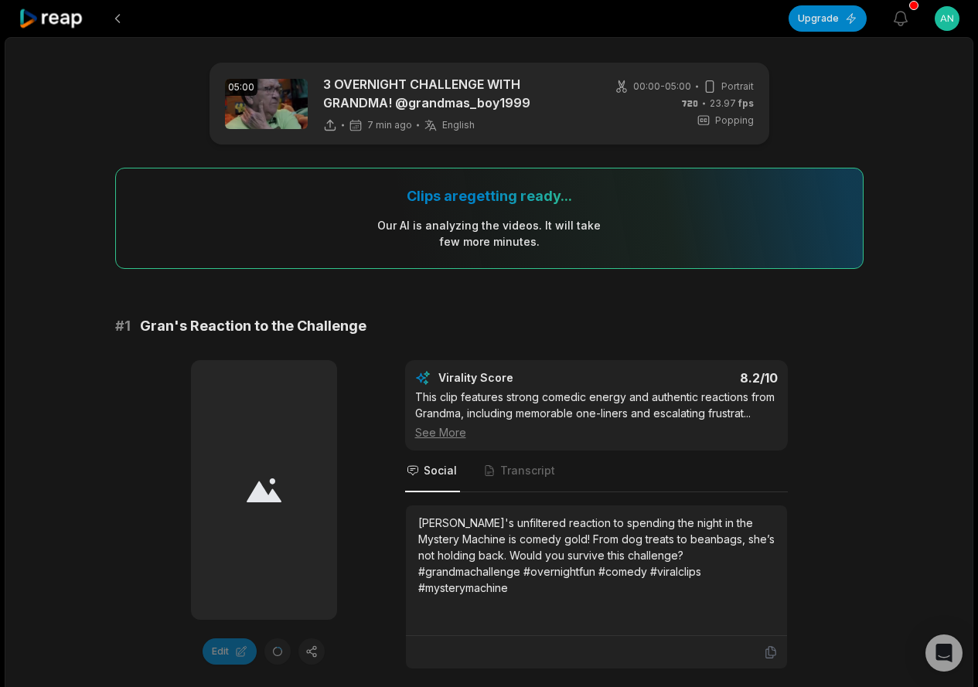
click at [438, 438] on div "See More" at bounding box center [596, 432] width 363 height 16
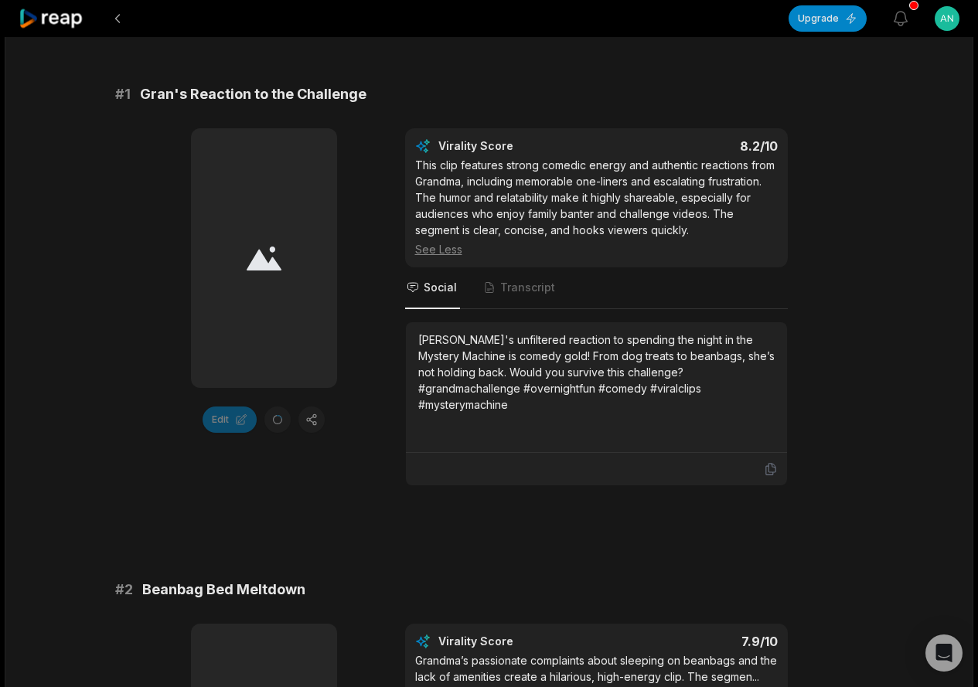
scroll to position [309, 0]
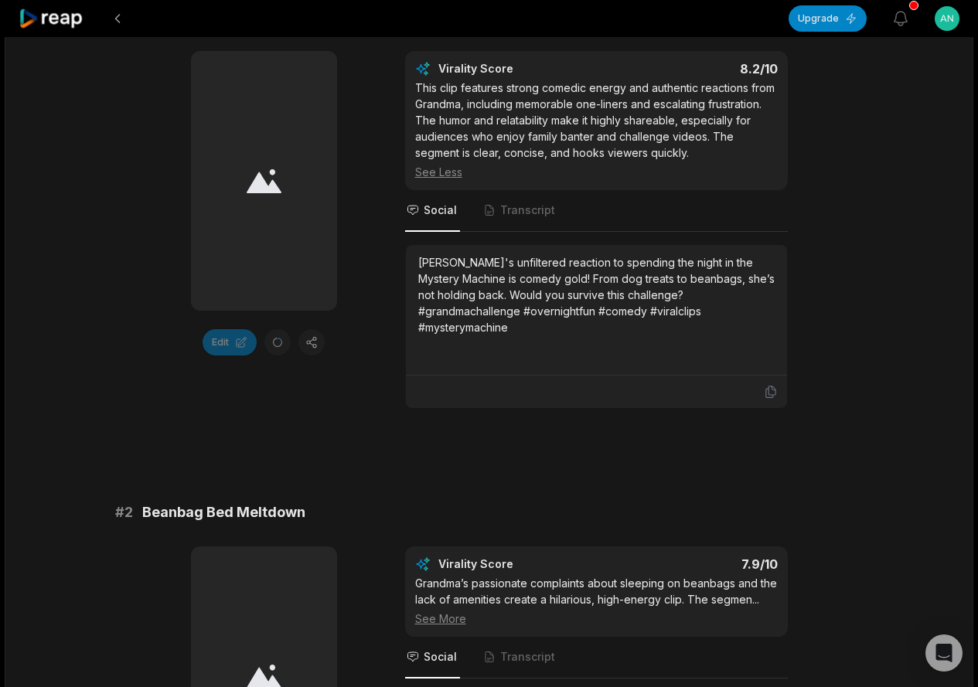
click at [268, 185] on icon at bounding box center [264, 182] width 35 height 26
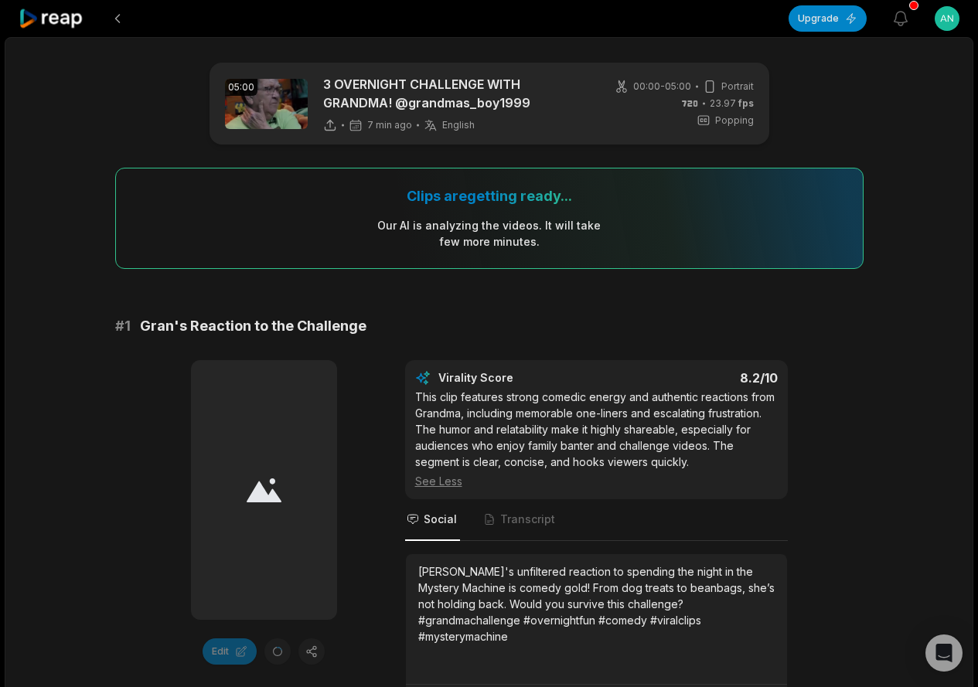
drag, startPoint x: 315, startPoint y: 465, endPoint x: 312, endPoint y: 277, distance: 188.7
click at [315, 462] on div at bounding box center [264, 490] width 146 height 260
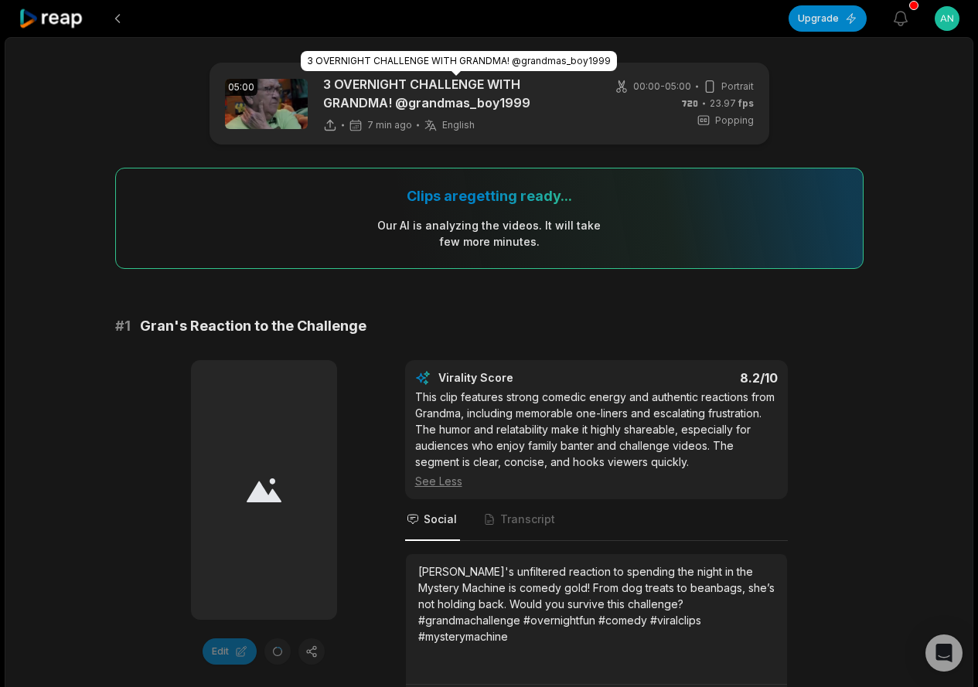
click at [342, 87] on p "3 OVERNIGHT CHALLENGE WITH GRANDMA! @grandmas_boy1999" at bounding box center [456, 93] width 267 height 37
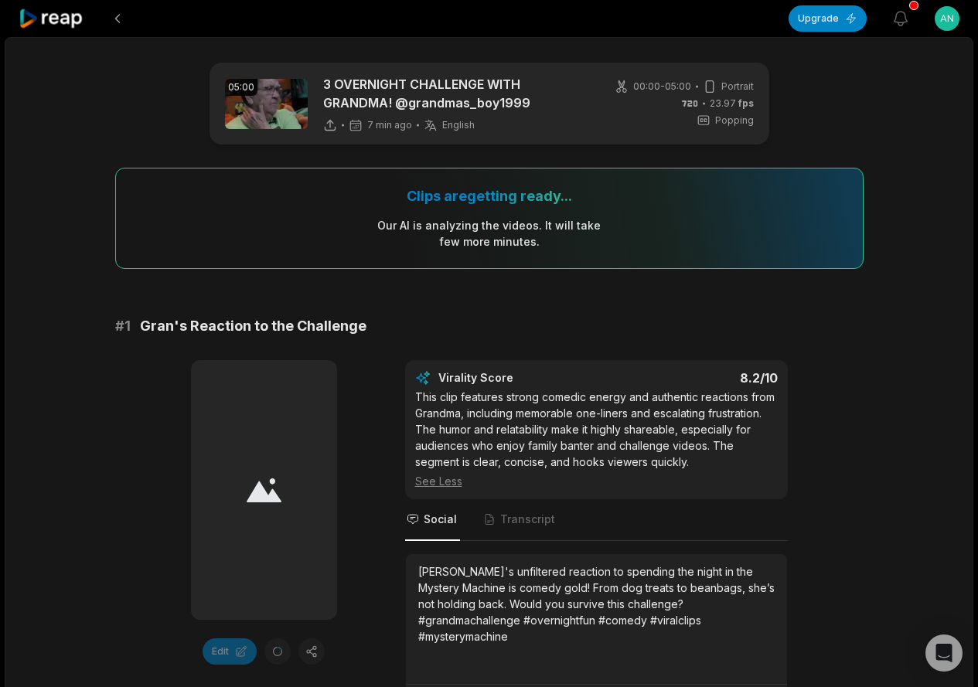
click at [276, 480] on icon at bounding box center [264, 491] width 35 height 26
drag, startPoint x: 276, startPoint y: 480, endPoint x: 275, endPoint y: 314, distance: 166.2
click at [275, 479] on icon at bounding box center [264, 491] width 35 height 26
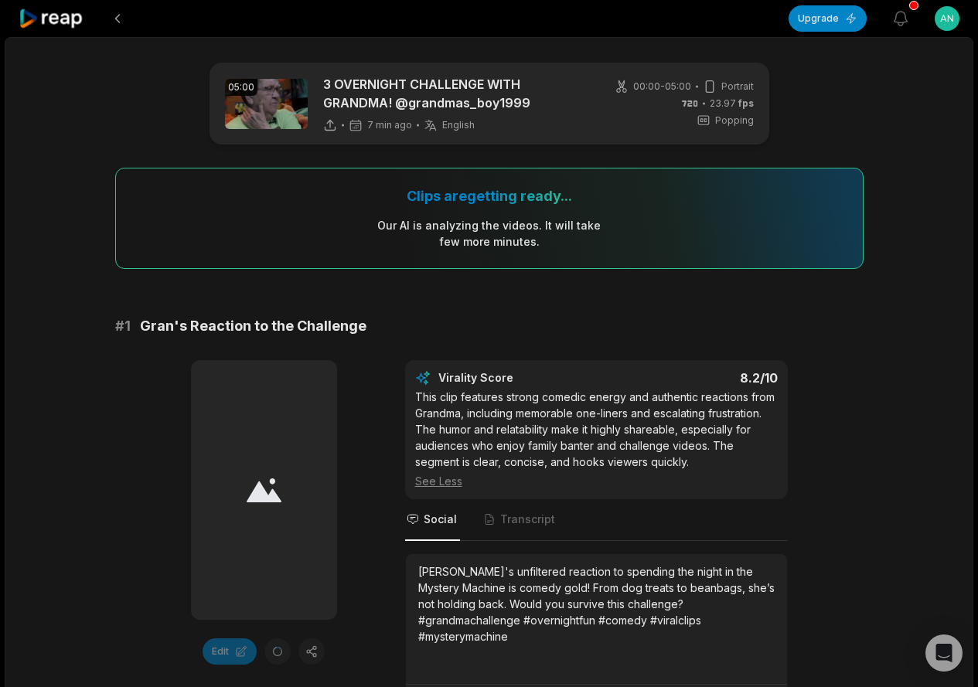
drag, startPoint x: 250, startPoint y: 66, endPoint x: 254, endPoint y: 87, distance: 21.2
click at [251, 74] on div "05:00 3 OVERNIGHT CHALLENGE WITH GRANDMA! @grandmas_boy1999 7 min ago English e…" at bounding box center [490, 104] width 560 height 82
click at [254, 87] on div "05:00" at bounding box center [241, 87] width 32 height 17
drag, startPoint x: 254, startPoint y: 87, endPoint x: 285, endPoint y: 207, distance: 123.8
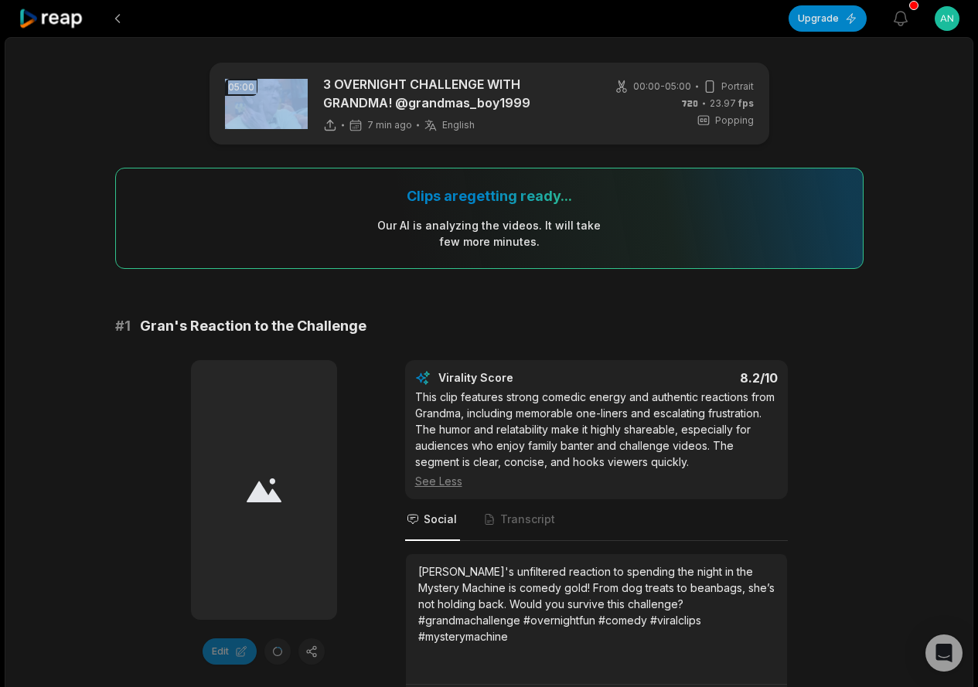
click at [253, 485] on icon at bounding box center [264, 491] width 35 height 26
click at [270, 443] on div at bounding box center [264, 490] width 146 height 260
click at [110, 20] on button at bounding box center [118, 19] width 28 height 28
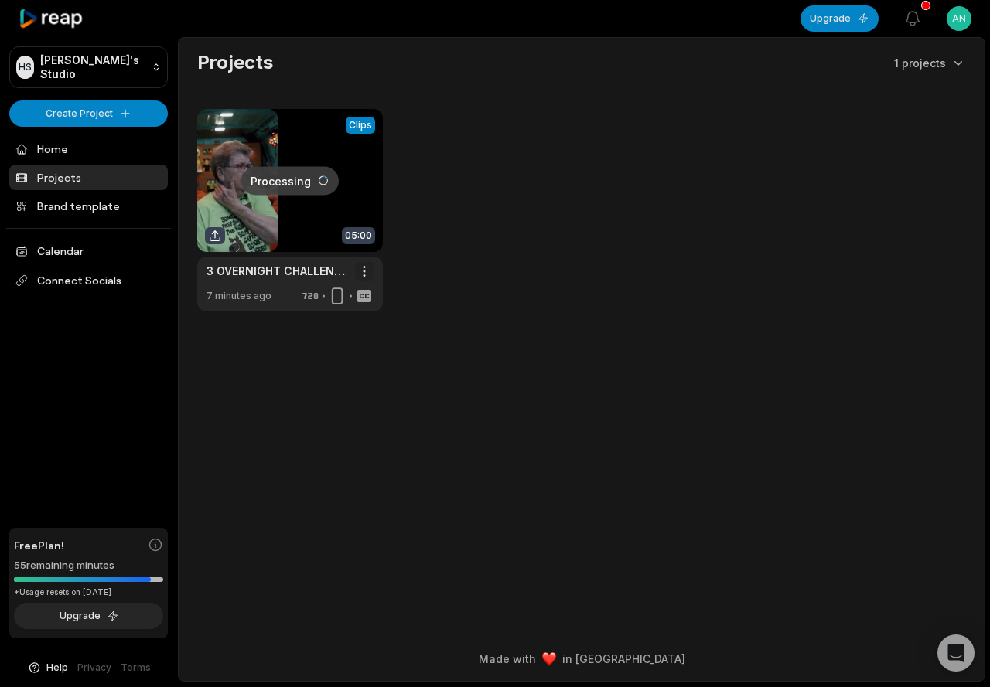
click at [366, 276] on html "HS Hung's Studio Create Project Home Projects Brand template Calendar Connect S…" at bounding box center [495, 343] width 990 height 687
click at [244, 287] on html "HS Hung's Studio Create Project Home Projects Brand template Calendar Connect S…" at bounding box center [495, 343] width 990 height 687
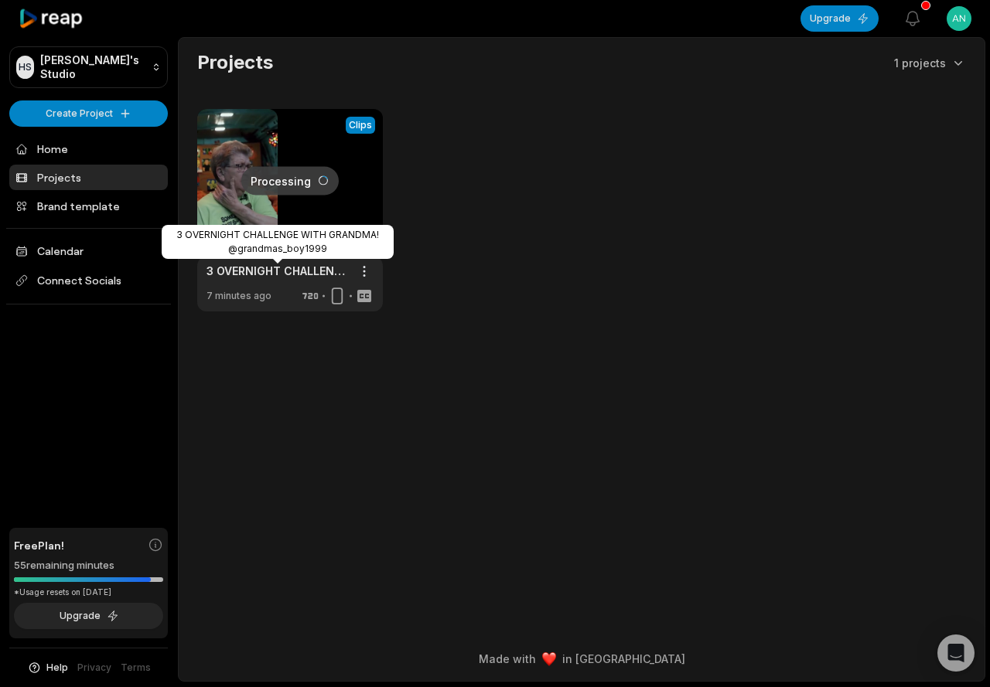
click at [237, 269] on link "3 OVERNIGHT CHALLENGE WITH GRANDMA! @grandmas_boy1999" at bounding box center [277, 271] width 142 height 16
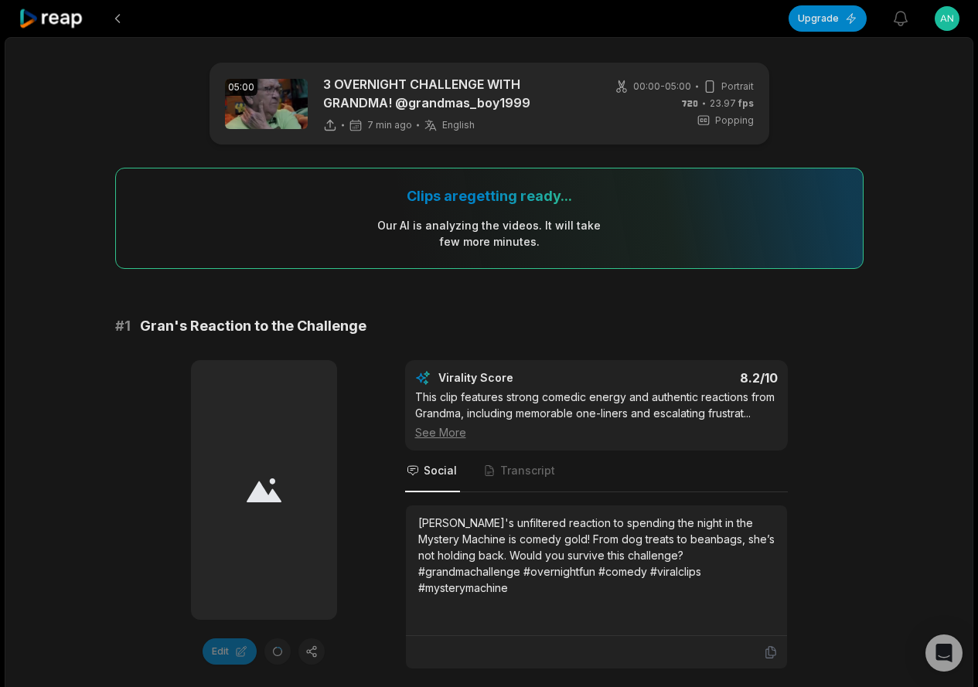
click at [245, 457] on div at bounding box center [264, 490] width 146 height 260
drag, startPoint x: 250, startPoint y: 453, endPoint x: 257, endPoint y: 438, distance: 17.0
click at [253, 447] on div at bounding box center [264, 490] width 146 height 260
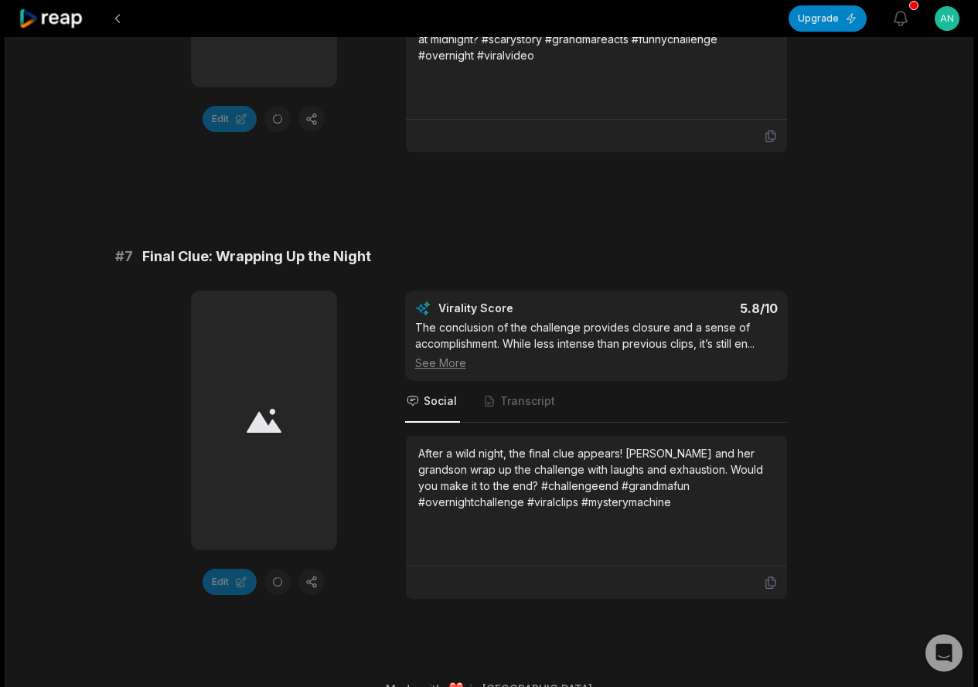
scroll to position [2813, 0]
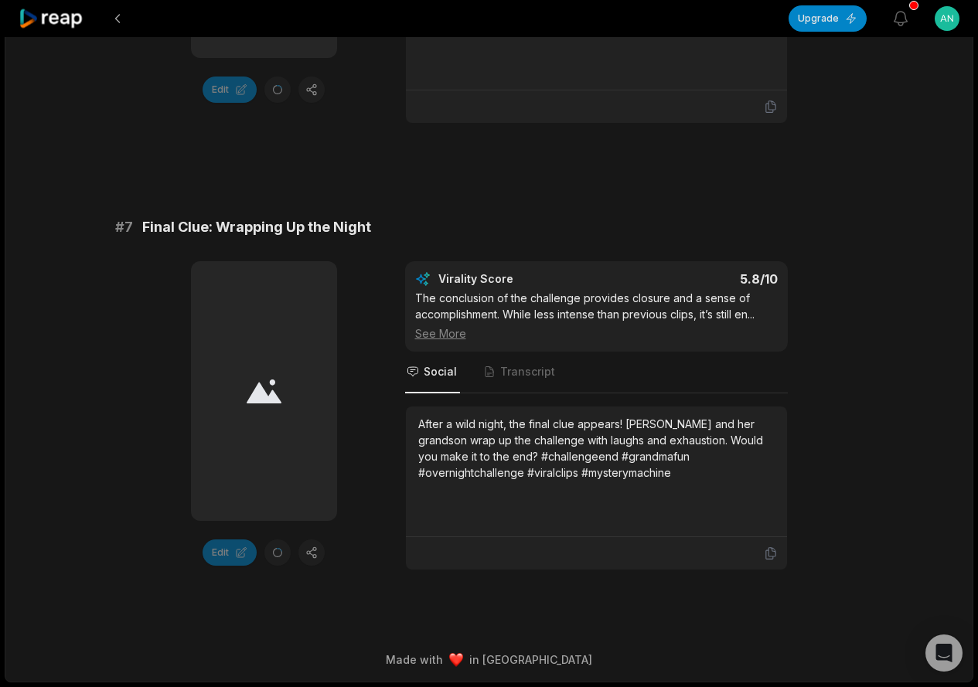
drag, startPoint x: 484, startPoint y: 664, endPoint x: 494, endPoint y: 663, distance: 10.2
click at [485, 664] on div "Made with in San Francisco" at bounding box center [488, 660] width 939 height 16
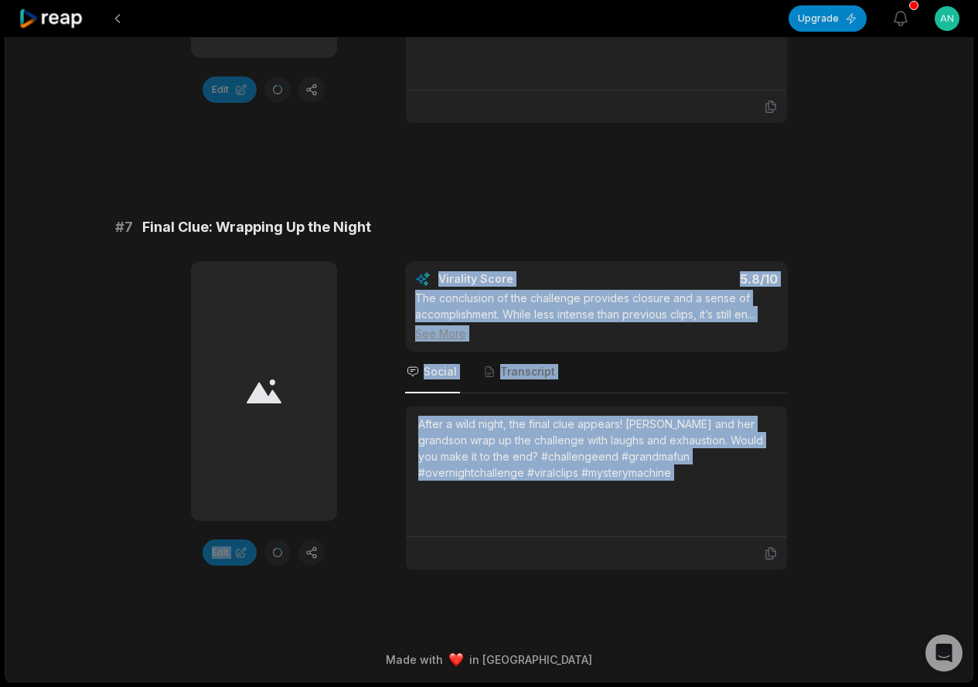
drag, startPoint x: 814, startPoint y: 517, endPoint x: 292, endPoint y: 302, distance: 564.4
click at [569, 356] on nav "Social Transcript" at bounding box center [596, 373] width 383 height 42
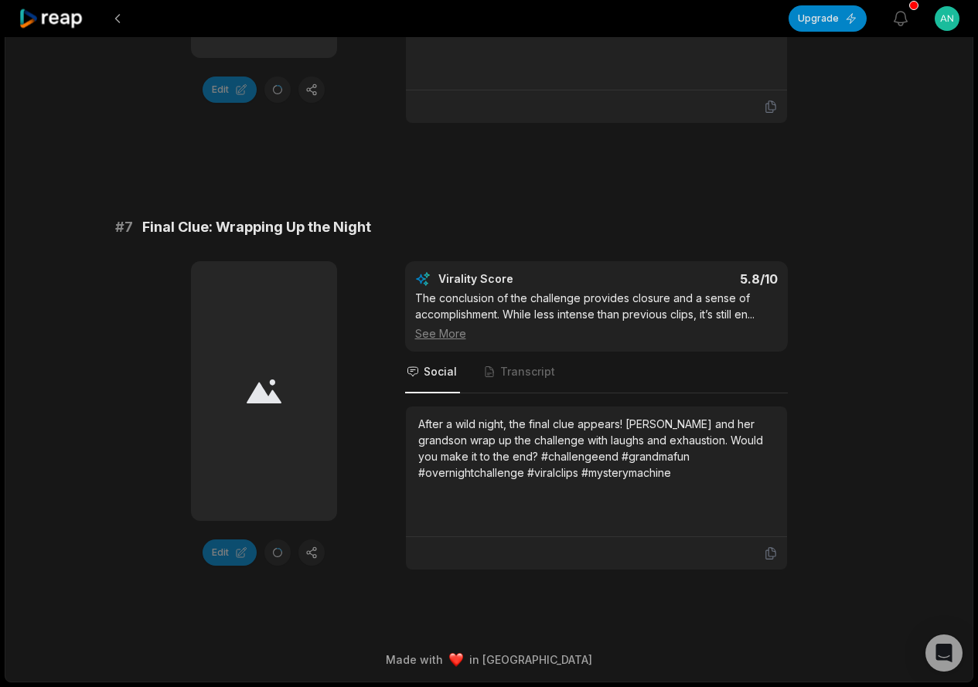
click at [344, 310] on div "Edit Virality Score 5.8 /10 The conclusion of the challenge provides closure an…" at bounding box center [489, 415] width 748 height 309
click at [425, 277] on icon at bounding box center [422, 278] width 15 height 15
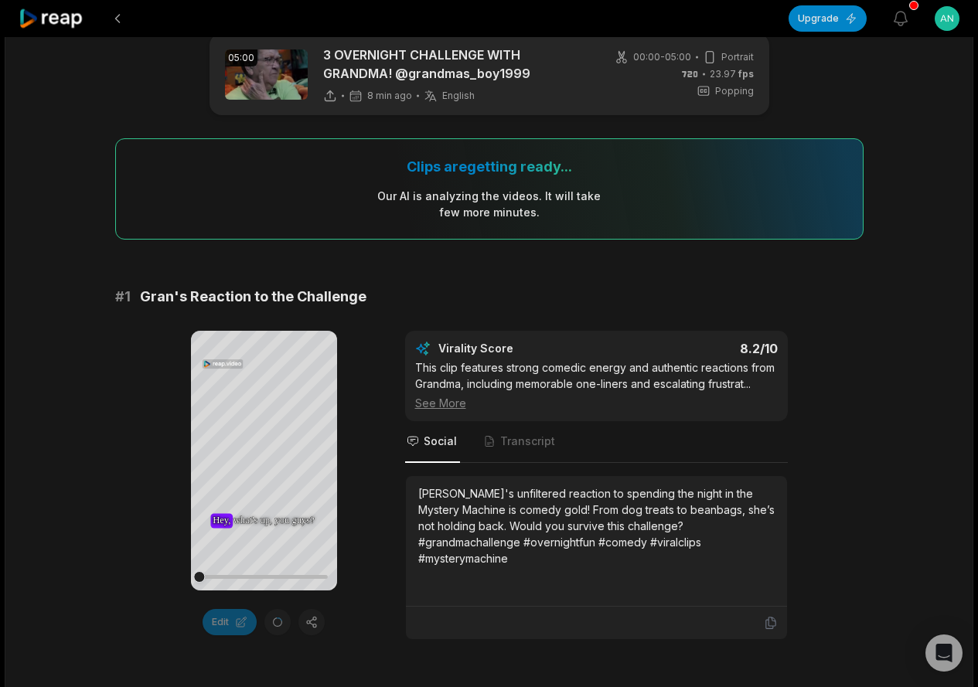
scroll to position [0, 0]
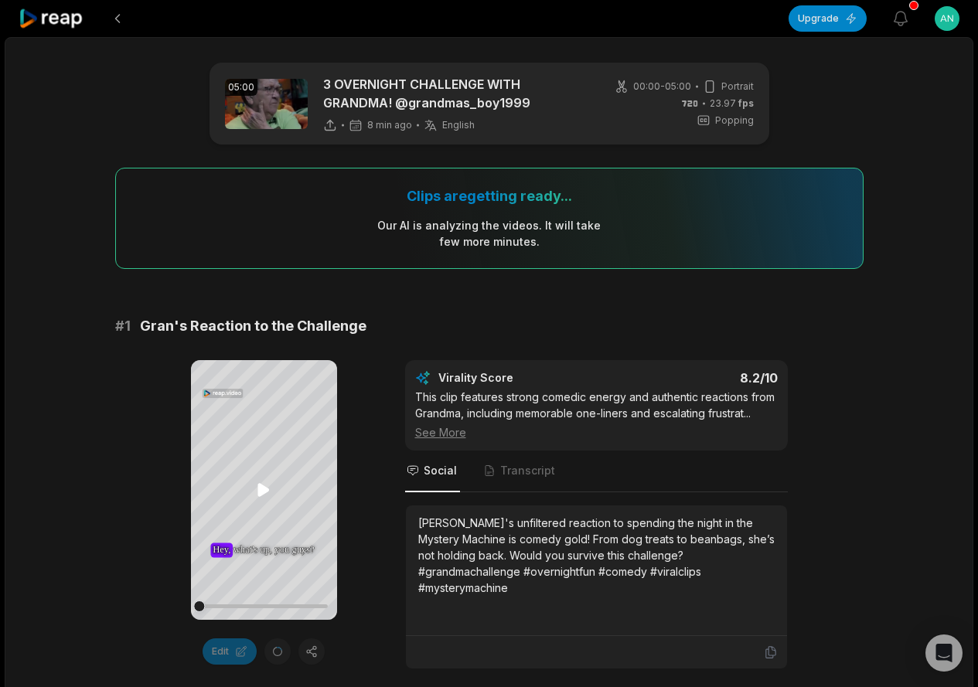
click at [269, 491] on icon at bounding box center [263, 490] width 19 height 19
click at [266, 494] on icon at bounding box center [263, 490] width 19 height 19
click at [263, 486] on icon at bounding box center [264, 490] width 12 height 13
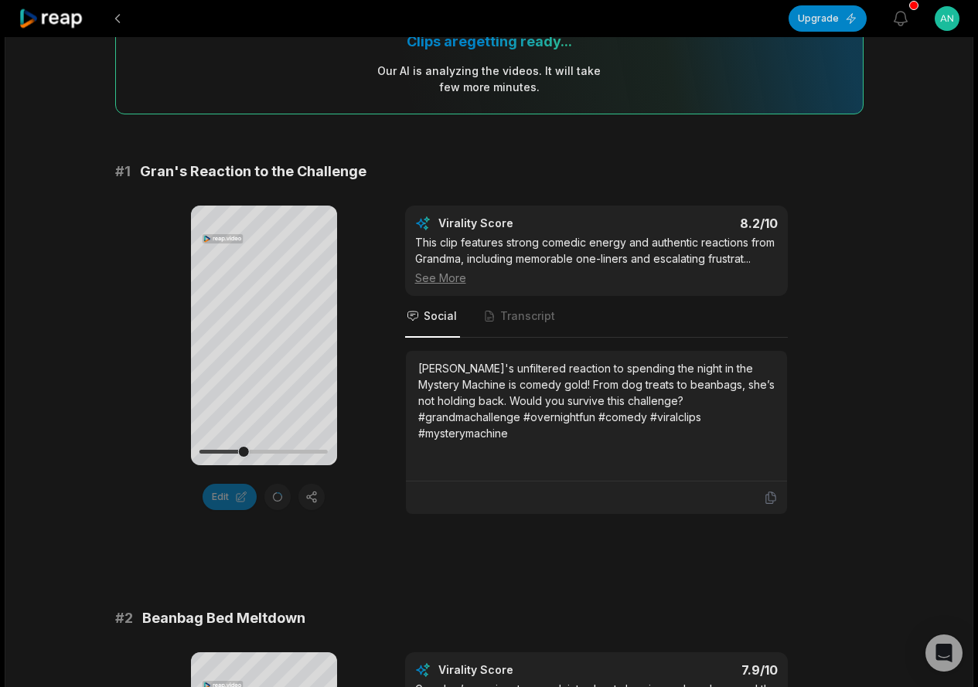
scroll to position [77, 0]
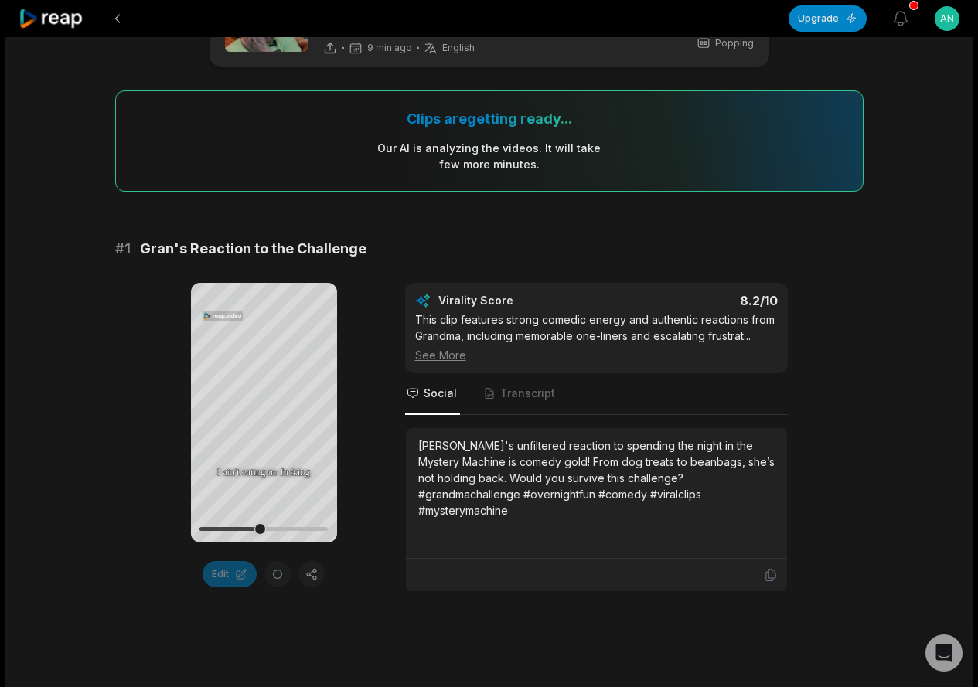
click at [315, 577] on div "Edit" at bounding box center [264, 574] width 146 height 26
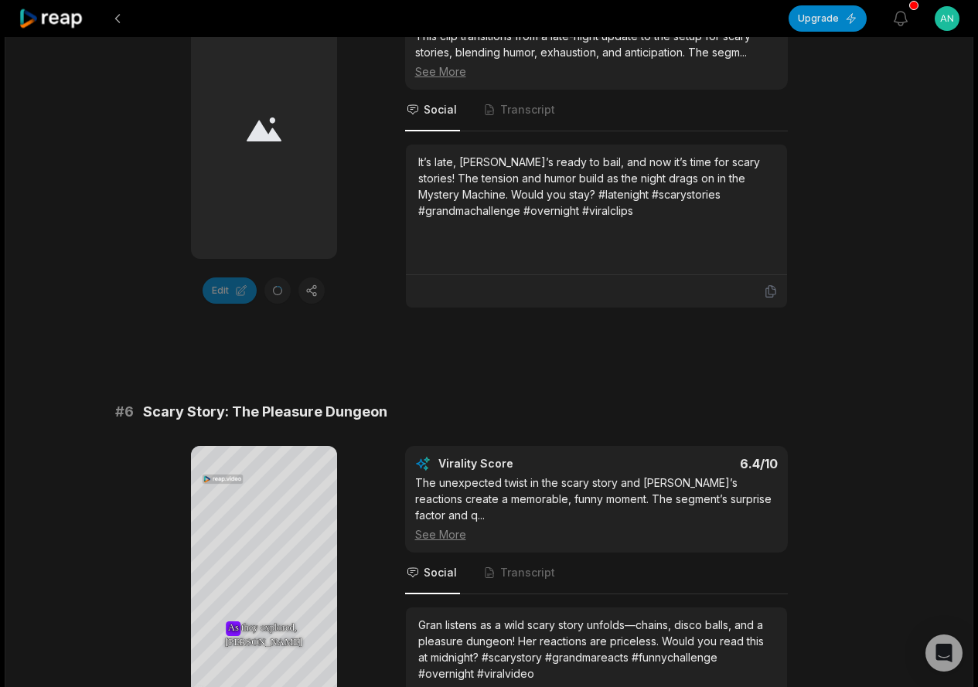
scroll to position [2551, 0]
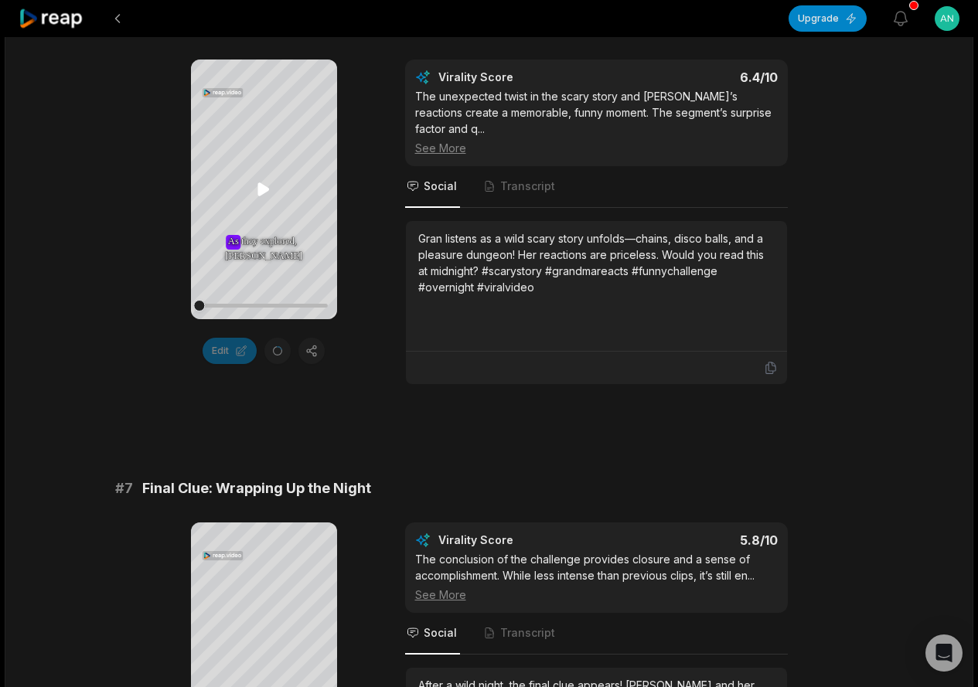
click at [262, 189] on icon at bounding box center [264, 189] width 12 height 13
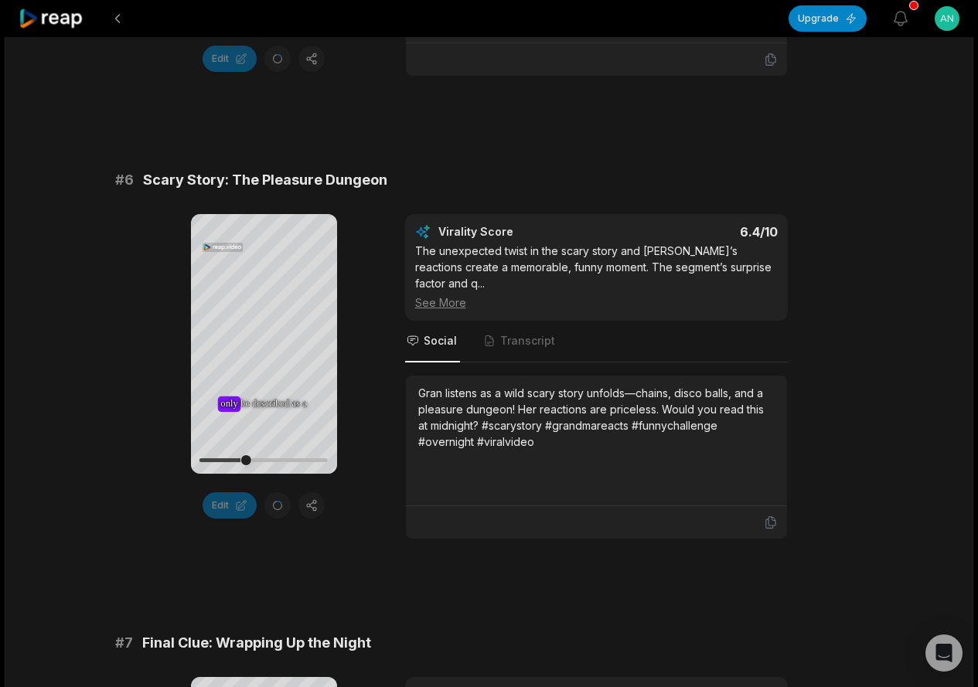
scroll to position [2783, 0]
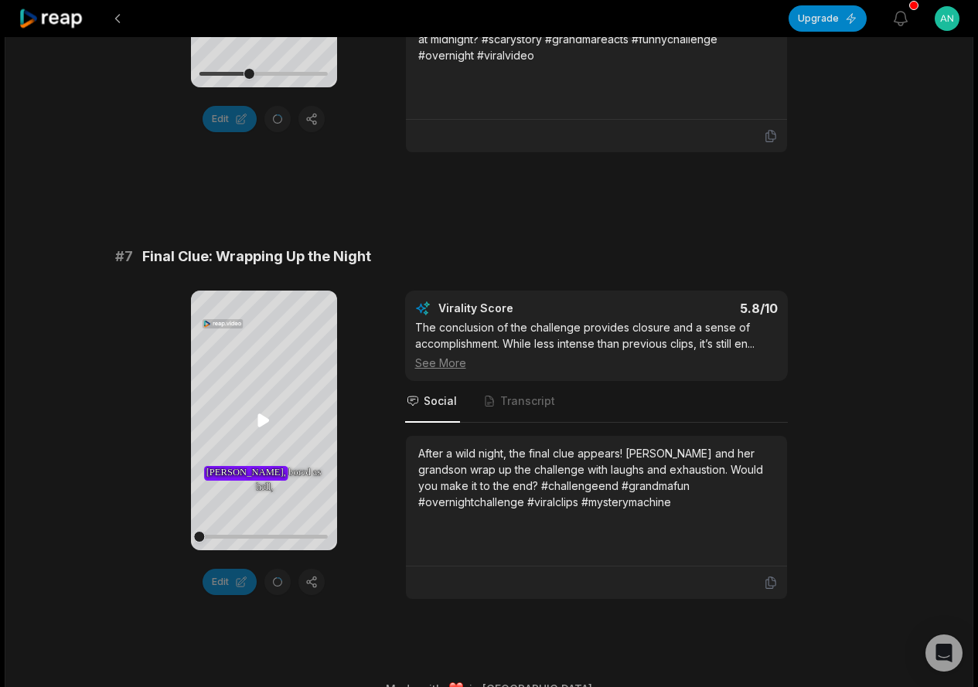
click at [265, 420] on icon at bounding box center [264, 420] width 12 height 13
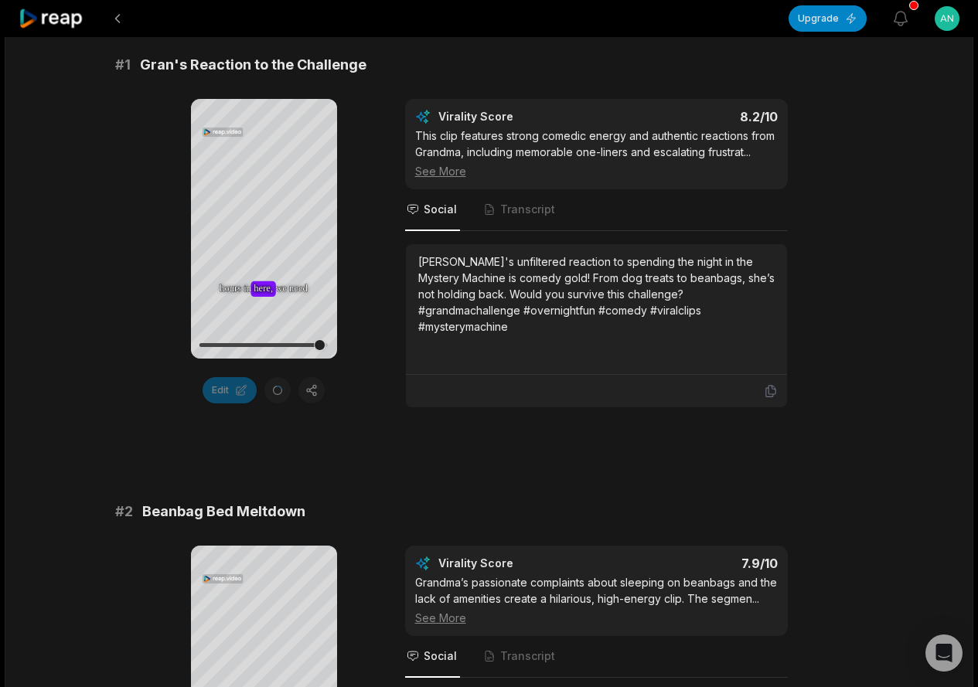
scroll to position [0, 0]
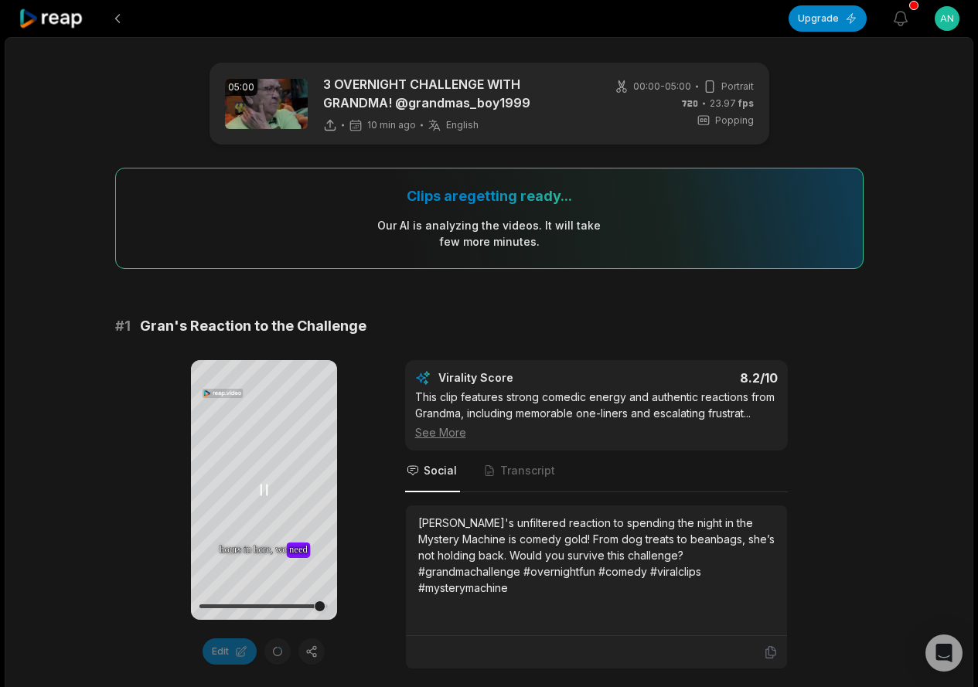
click at [261, 491] on icon at bounding box center [264, 491] width 6 height 10
click at [261, 491] on icon at bounding box center [264, 490] width 12 height 13
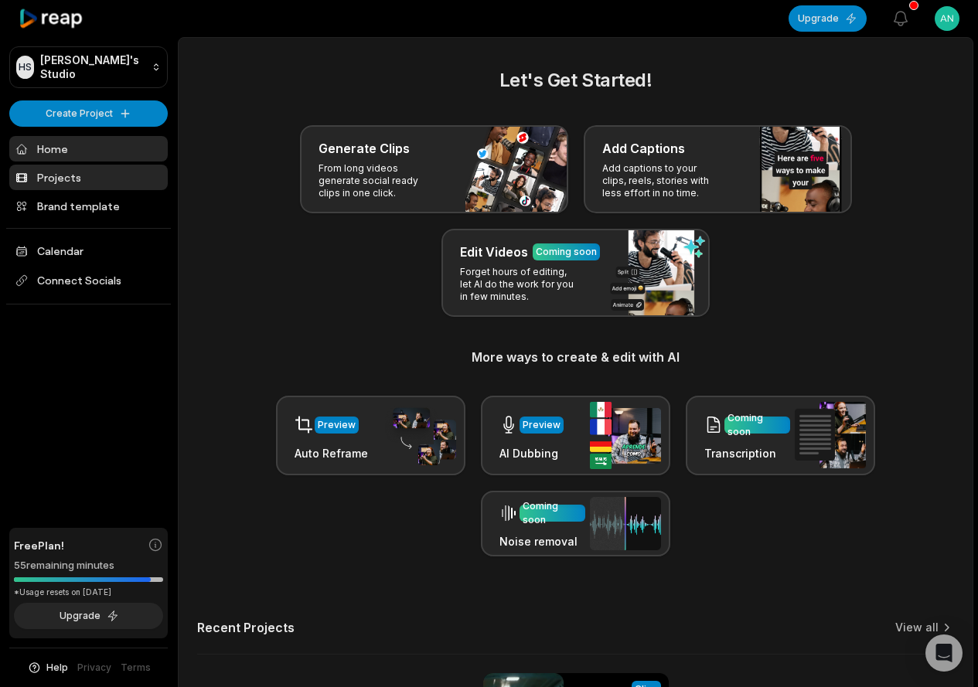
click at [66, 172] on link "Projects" at bounding box center [88, 178] width 158 height 26
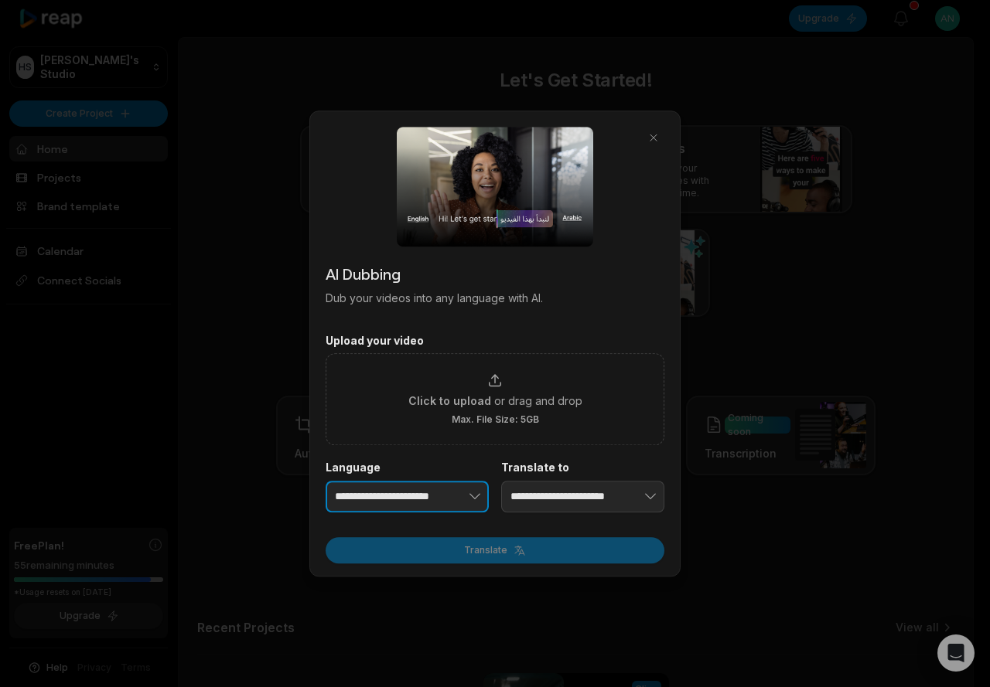
click at [425, 493] on button "button" at bounding box center [451, 497] width 76 height 32
type input "**********"
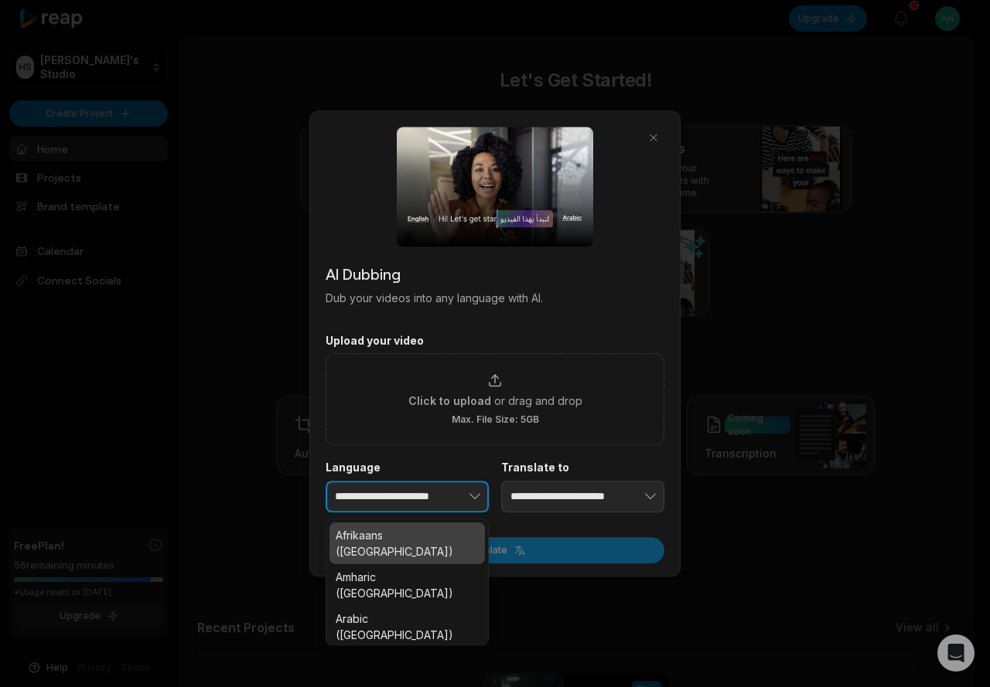
click at [425, 493] on button "button" at bounding box center [451, 497] width 76 height 32
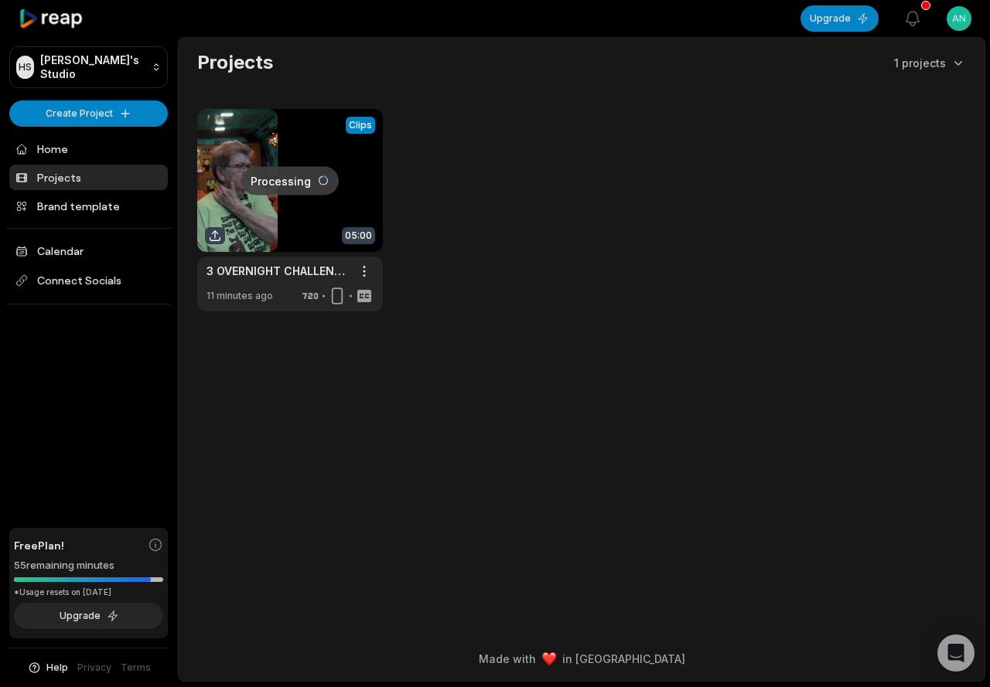
click at [62, 180] on link "Projects" at bounding box center [88, 178] width 158 height 26
click at [61, 148] on link "Home" at bounding box center [88, 149] width 158 height 26
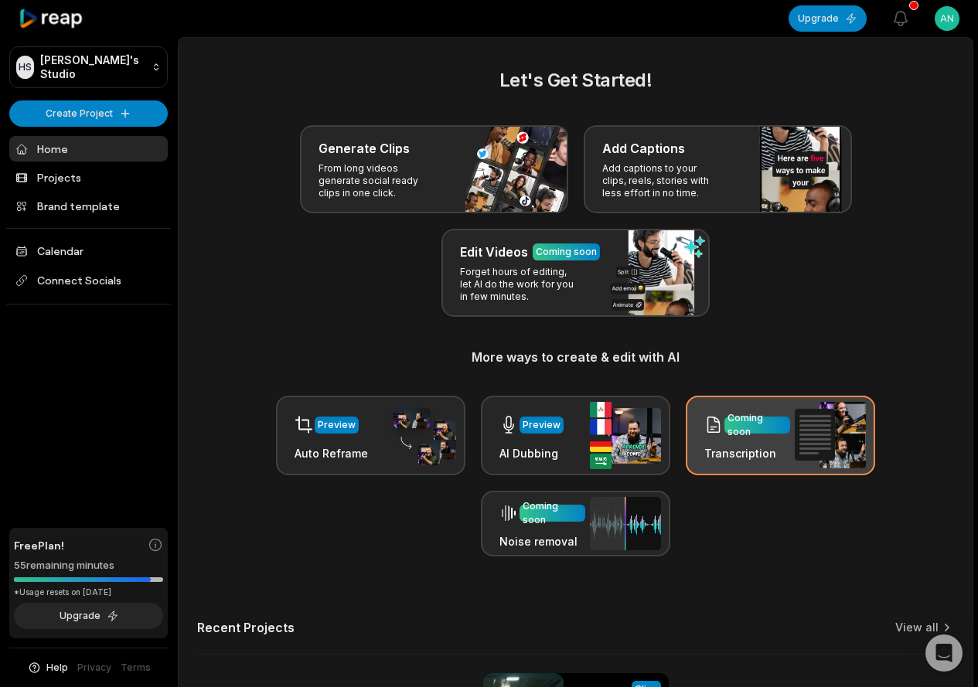
click at [749, 424] on div "Coming soon" at bounding box center [757, 425] width 60 height 28
click at [750, 425] on div "Coming soon" at bounding box center [757, 425] width 60 height 28
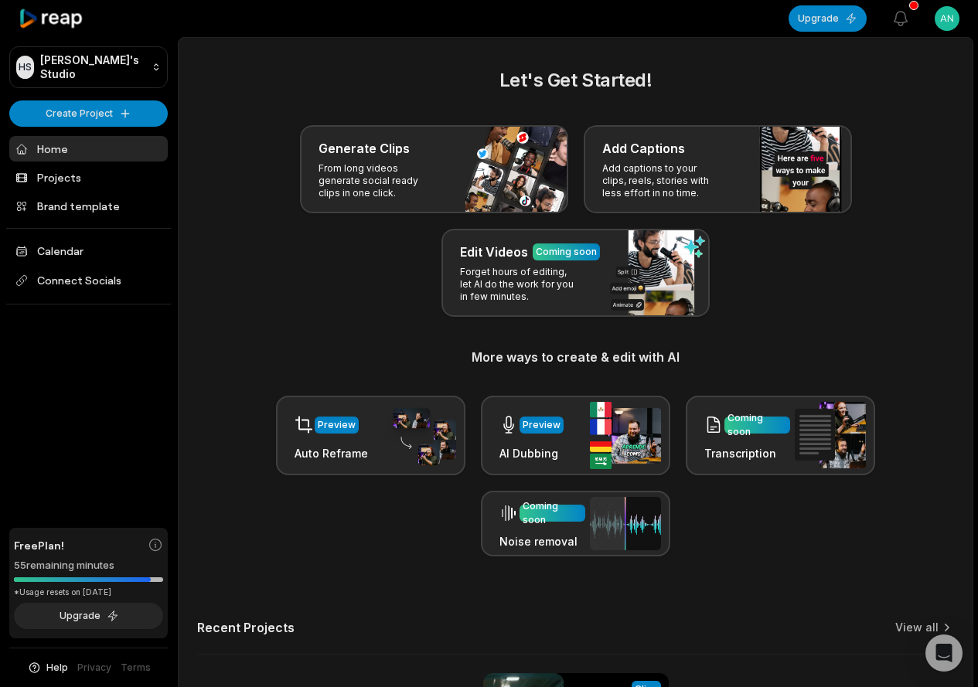
click at [49, 152] on link "Home" at bounding box center [88, 149] width 158 height 26
click at [52, 183] on link "Projects" at bounding box center [88, 178] width 158 height 26
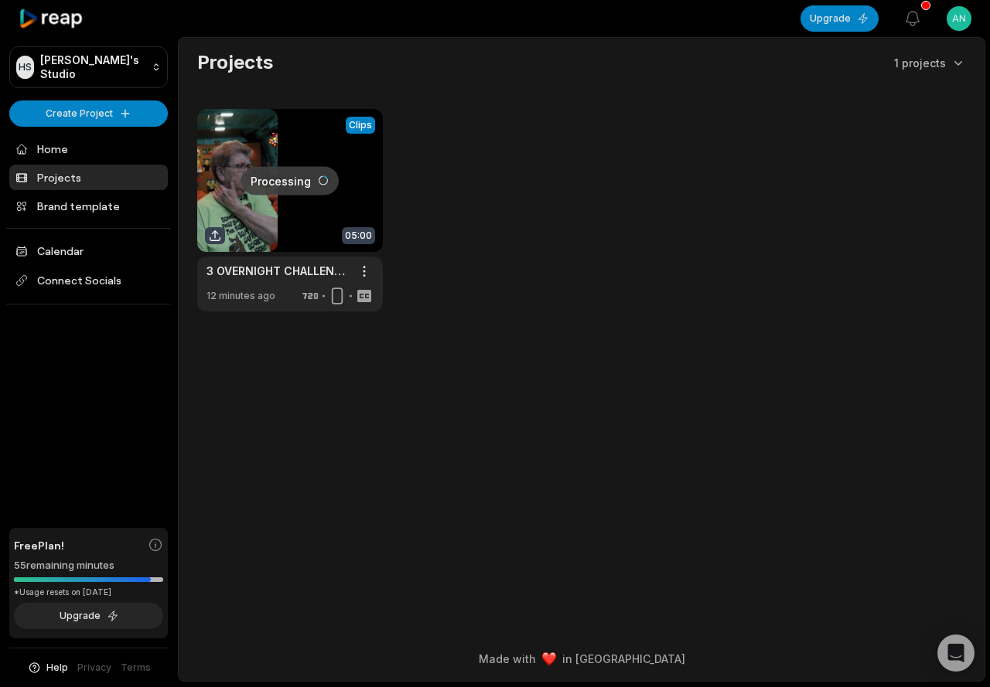
click at [277, 208] on link at bounding box center [290, 210] width 186 height 203
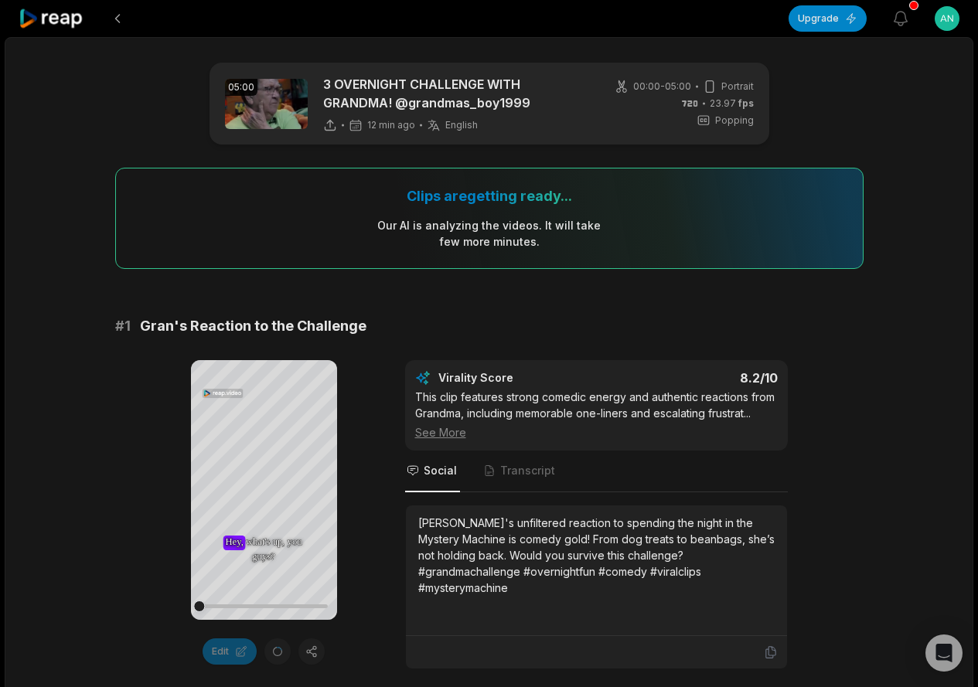
scroll to position [309, 0]
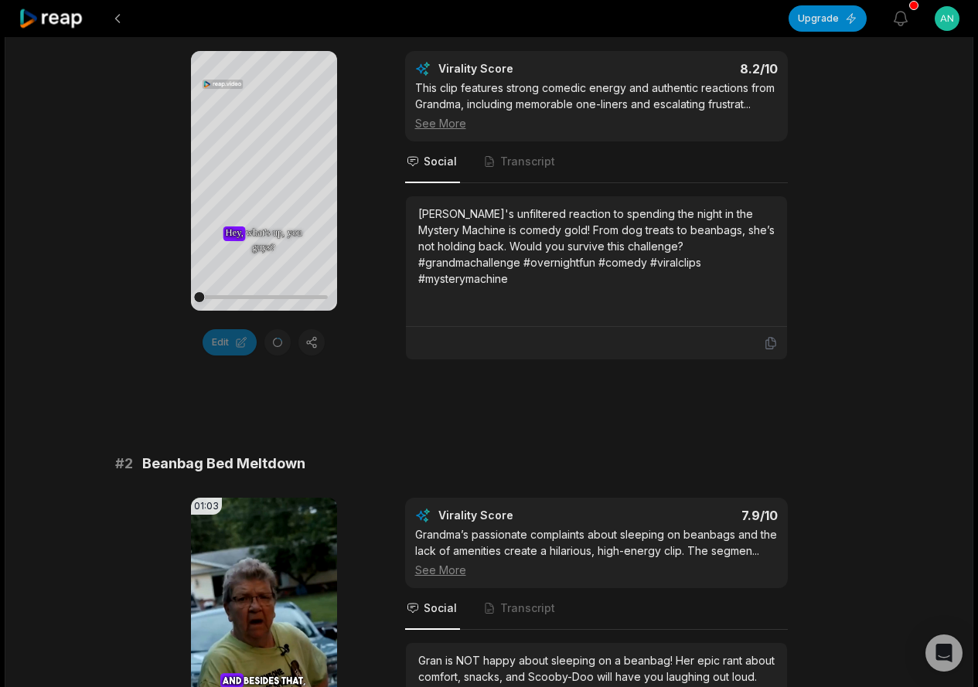
click at [306, 340] on div "Edit" at bounding box center [264, 342] width 146 height 26
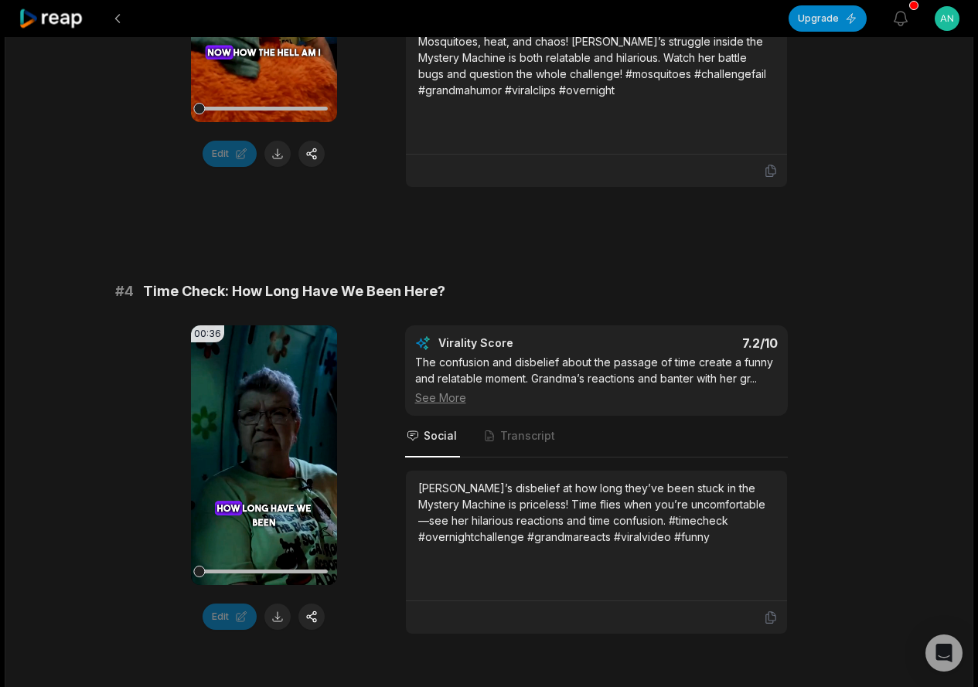
scroll to position [1469, 0]
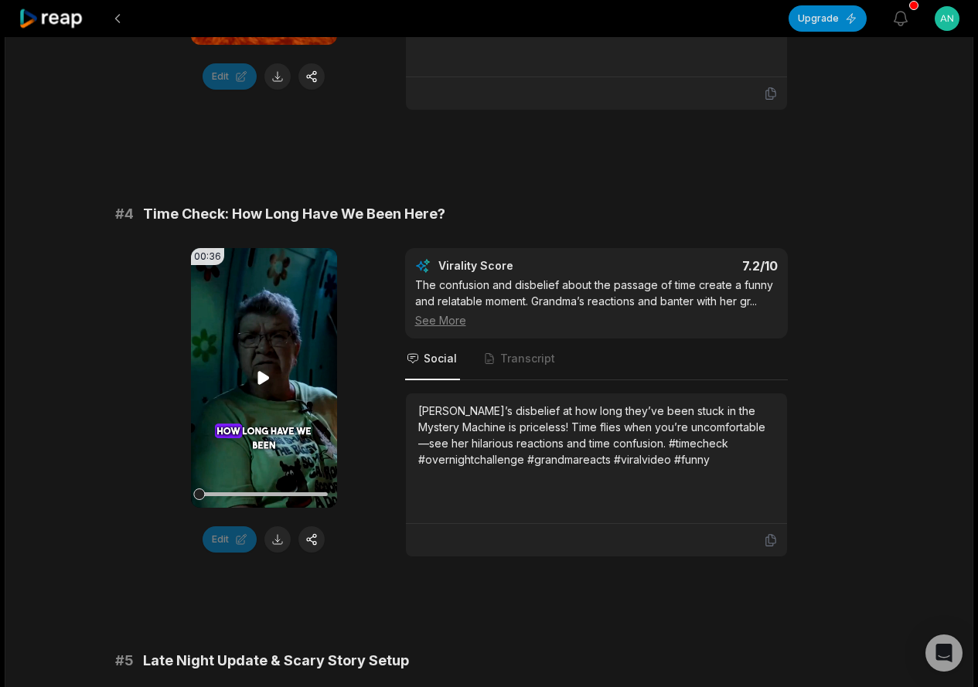
click at [260, 347] on video "Your browser does not support mp4 format." at bounding box center [264, 378] width 146 height 260
click at [259, 374] on icon at bounding box center [263, 378] width 19 height 19
click at [262, 378] on icon at bounding box center [264, 378] width 12 height 13
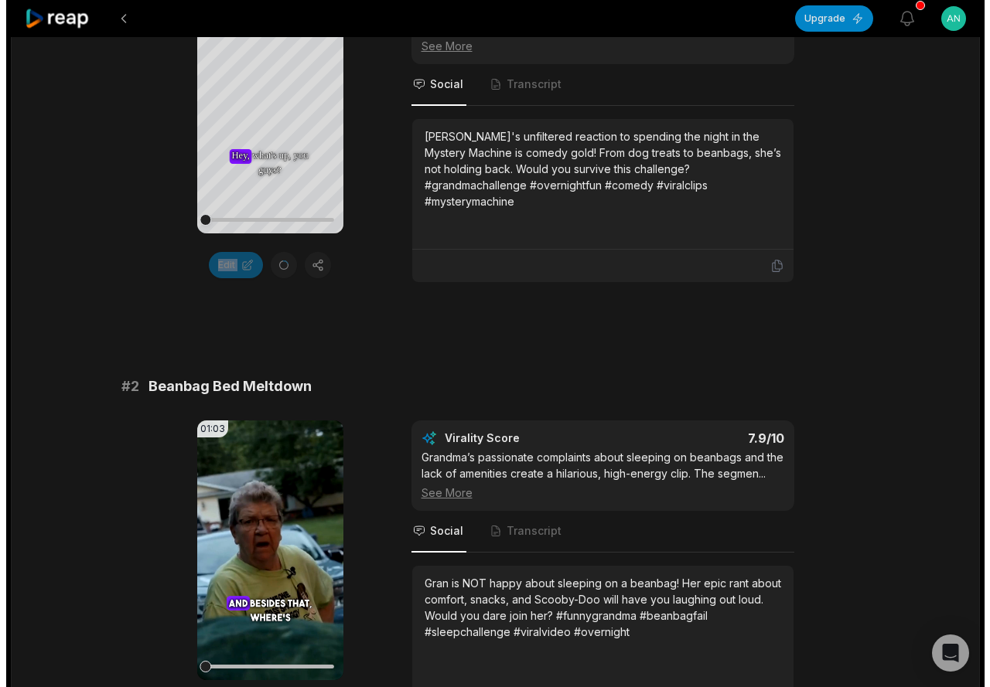
scroll to position [0, 0]
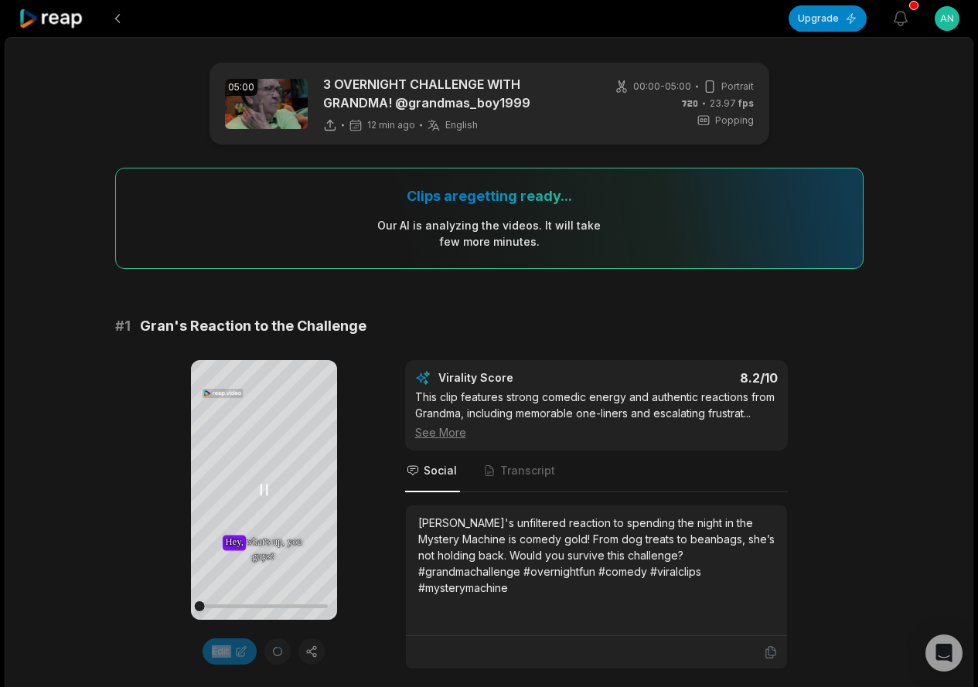
click at [257, 486] on icon at bounding box center [263, 490] width 19 height 19
click at [244, 349] on div "# 1 Gran's Reaction to the Challenge Your browser does not support mp4 format. …" at bounding box center [489, 492] width 748 height 354
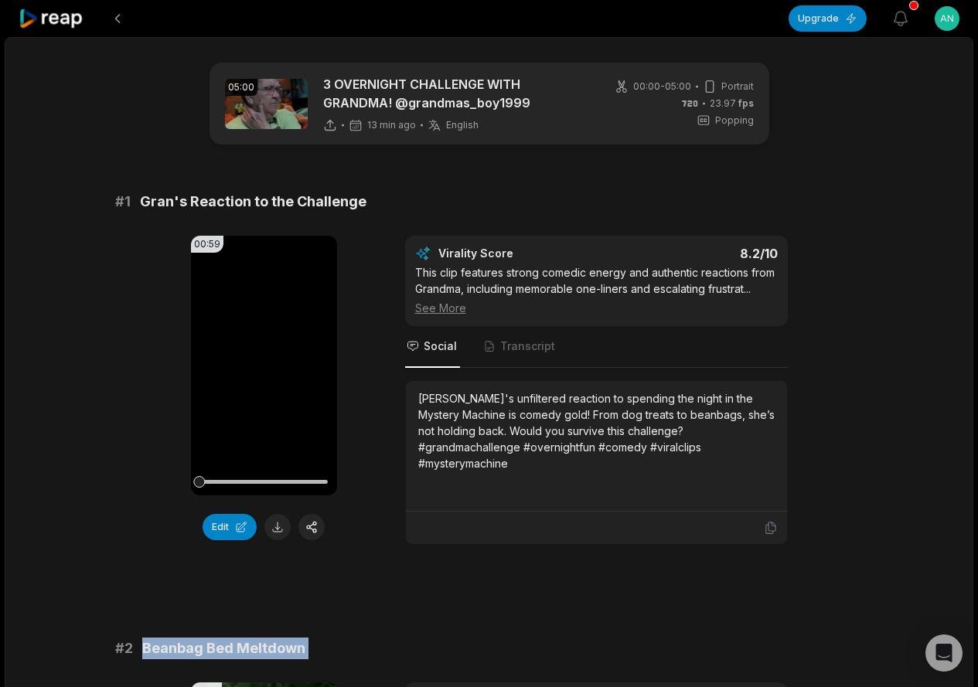
click at [221, 652] on span "Beanbag Bed Meltdown" at bounding box center [223, 649] width 163 height 22
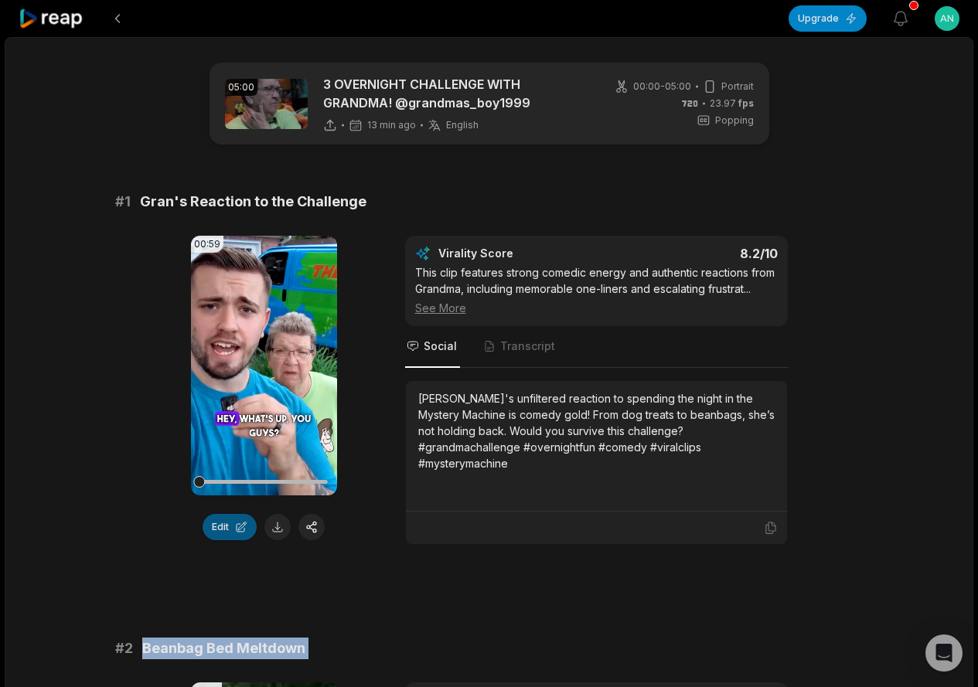
click at [227, 522] on button "Edit" at bounding box center [230, 527] width 54 height 26
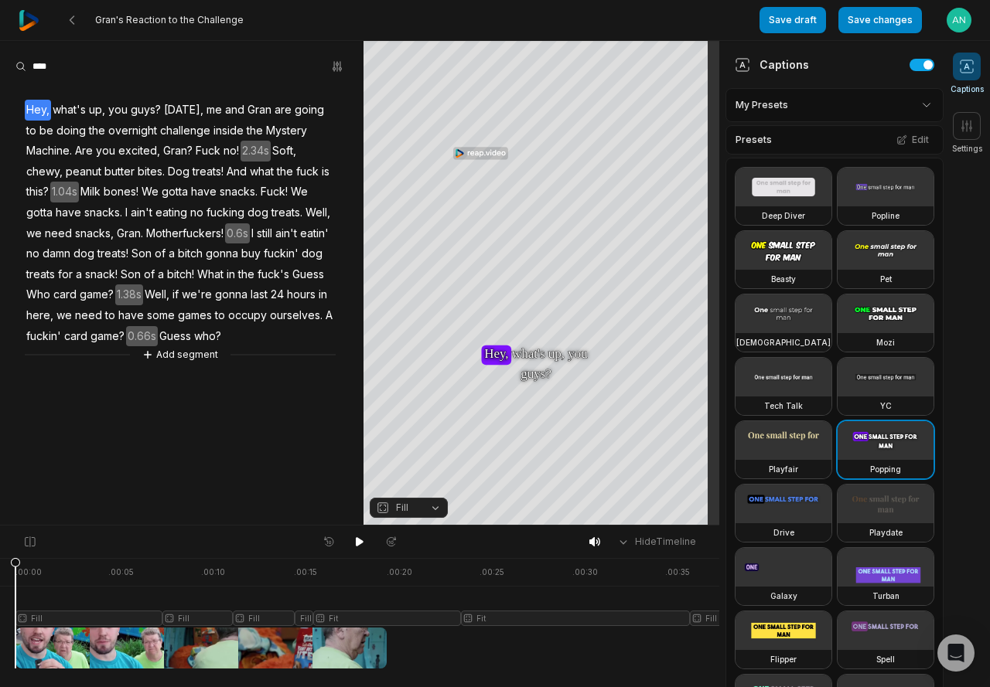
click at [894, 322] on div "Deep Diver Popline Beasty Pet Zen Mozi Tech Talk YC Playfair Popping Drive Play…" at bounding box center [834, 482] width 218 height 648
click at [378, 514] on button "Fill" at bounding box center [409, 508] width 78 height 20
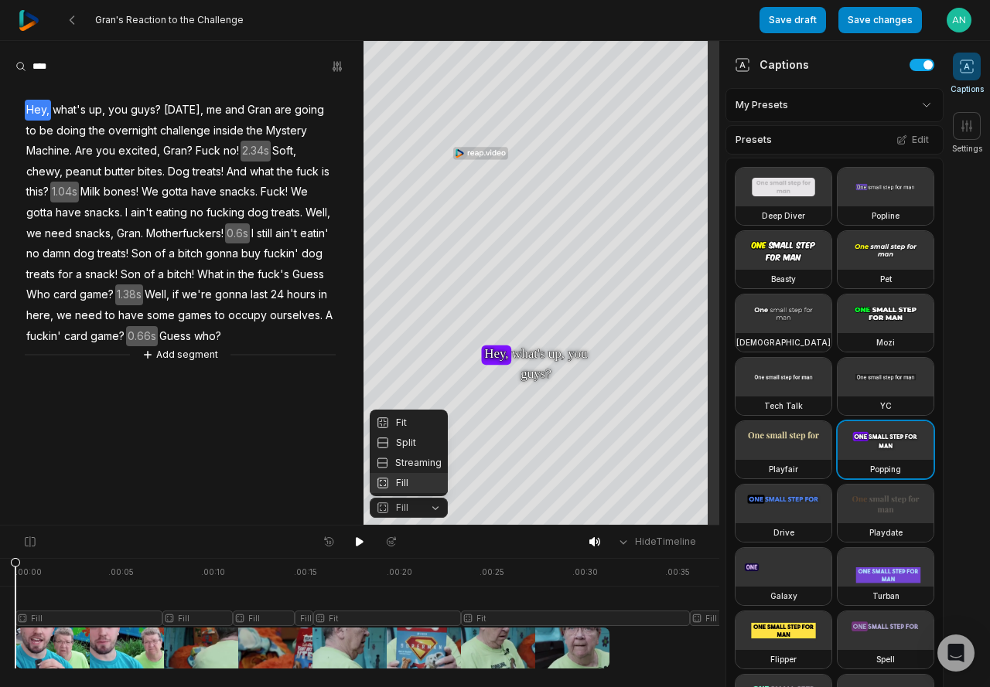
click at [382, 509] on icon "button" at bounding box center [383, 508] width 14 height 14
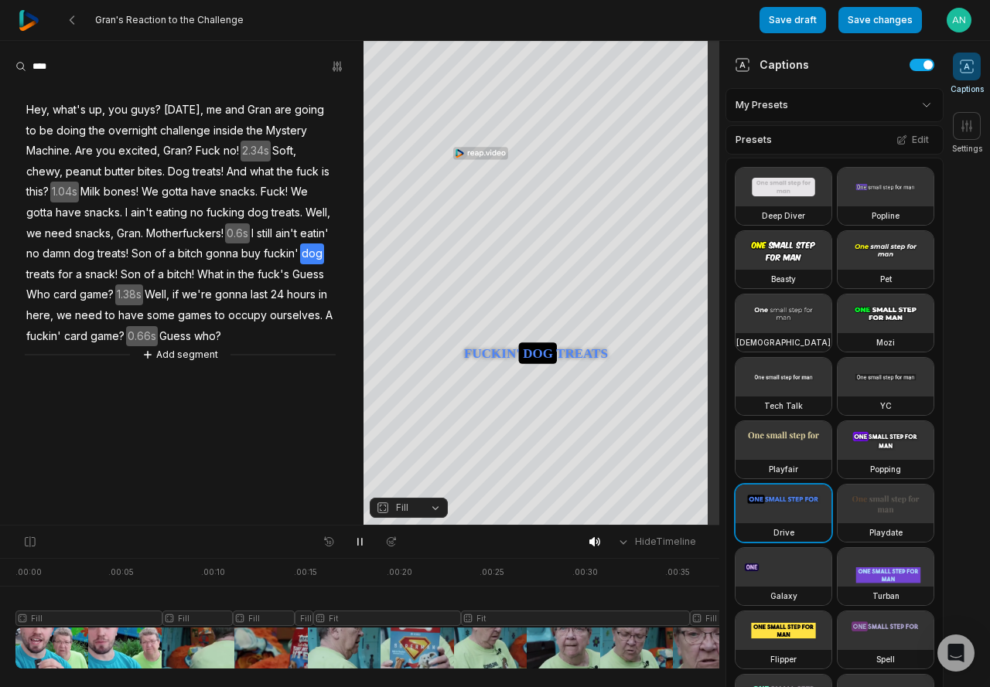
click at [772, 64] on div "Captions" at bounding box center [771, 64] width 74 height 16
click at [777, 138] on div "Presets Edit" at bounding box center [834, 139] width 218 height 29
click at [772, 103] on html "Gran's Reaction to the Challenge Save draft Save changes Open user menu Caption…" at bounding box center [495, 343] width 990 height 687
click at [338, 70] on icon "button" at bounding box center [337, 66] width 12 height 12
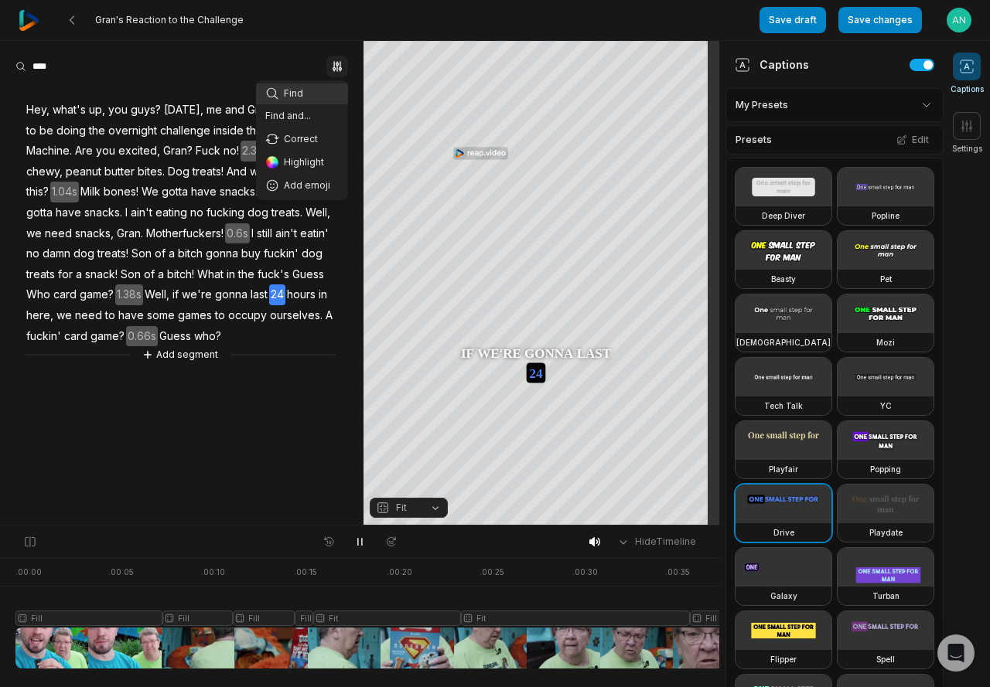
click at [25, 57] on div "Find Find and... Correct Highlight Add emoji" at bounding box center [181, 66] width 332 height 23
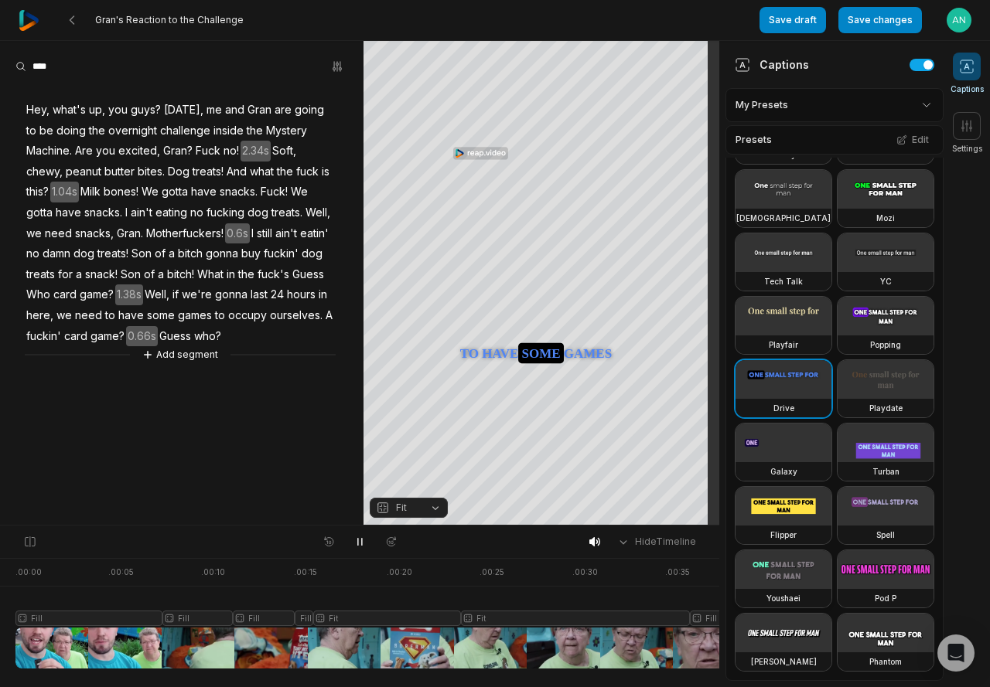
scroll to position [758, 0]
click at [801, 27] on button "Save draft" at bounding box center [792, 20] width 66 height 26
click at [337, 68] on icon "button" at bounding box center [337, 66] width 12 height 12
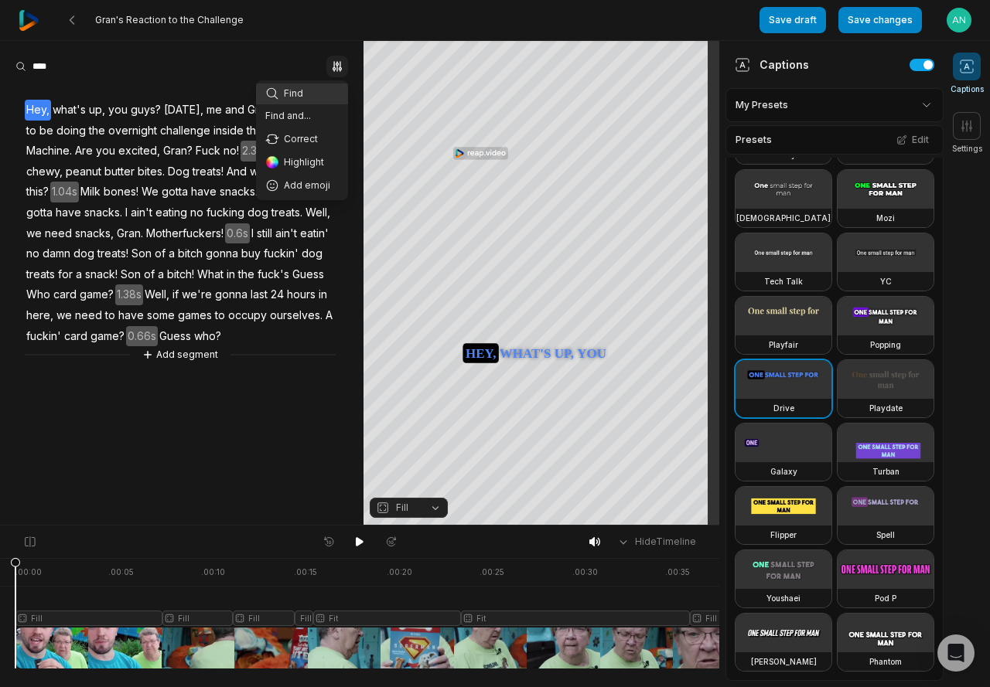
click at [337, 68] on icon "button" at bounding box center [337, 66] width 3 height 10
click at [338, 67] on icon "button" at bounding box center [337, 66] width 12 height 12
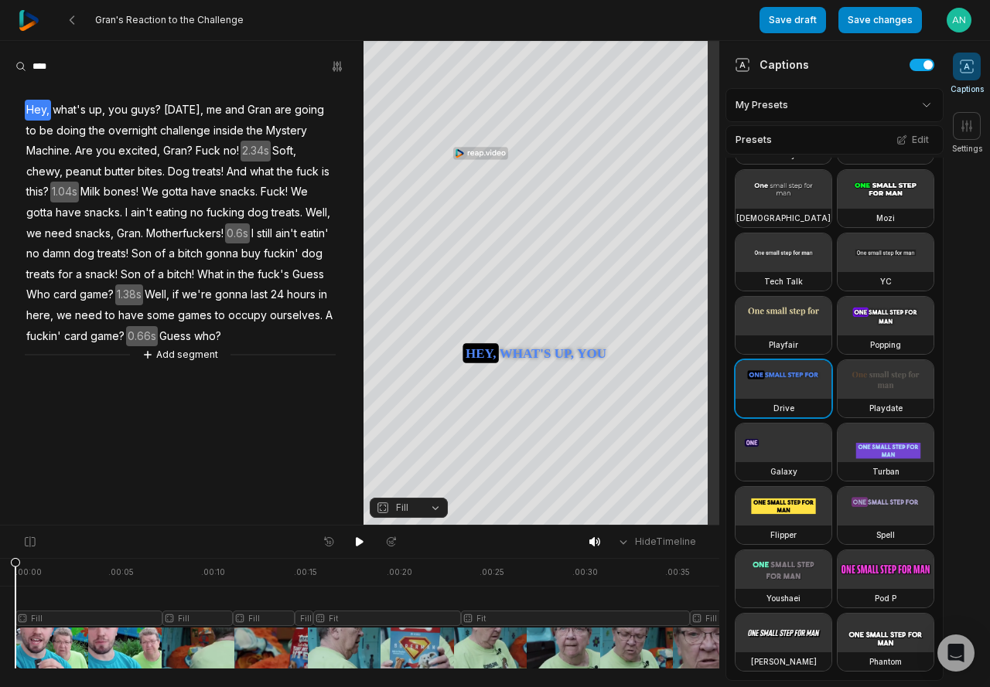
click at [897, 411] on div "Deep Diver Popline Beasty Pet Zen Mozi Tech Talk YC Playfair Popping Drive Play…" at bounding box center [834, 357] width 218 height 648
click at [381, 511] on icon "button" at bounding box center [383, 508] width 8 height 8
click at [53, 613] on div at bounding box center [562, 613] width 1095 height 111
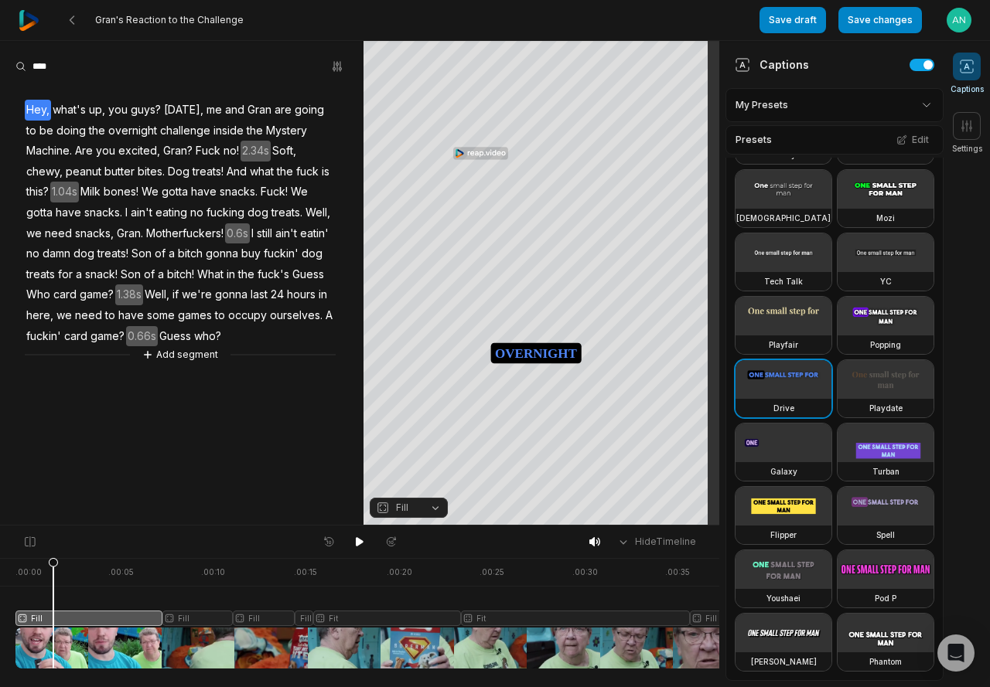
click at [60, 619] on div at bounding box center [562, 613] width 1095 height 111
click at [184, 617] on div at bounding box center [562, 613] width 1095 height 111
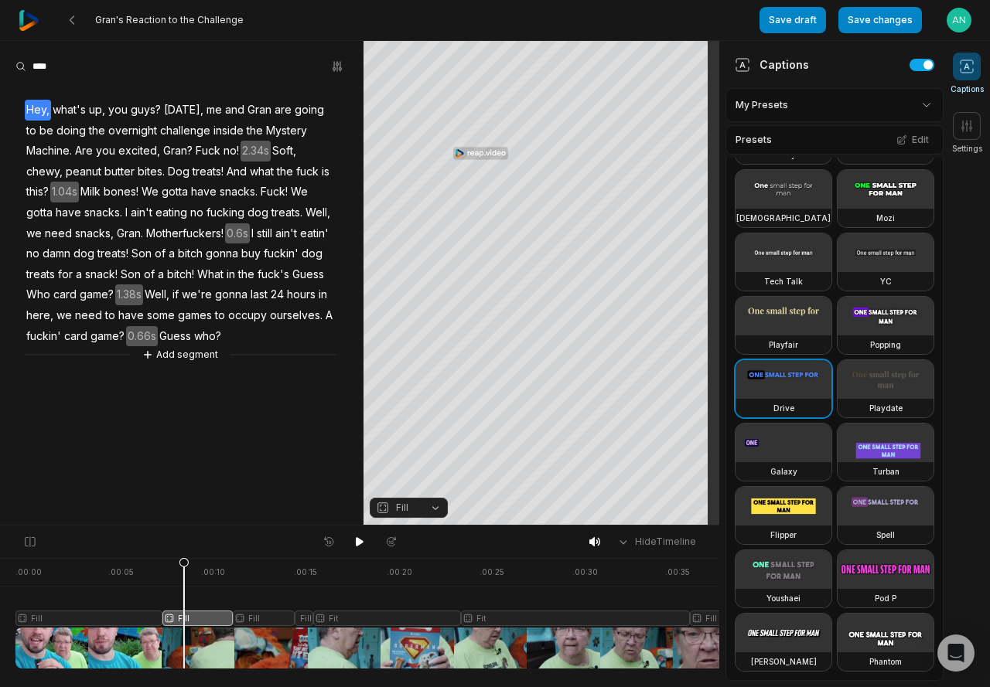
click at [185, 618] on icon at bounding box center [184, 612] width 11 height 111
click at [268, 618] on div at bounding box center [562, 613] width 1095 height 111
click at [340, 619] on div at bounding box center [562, 613] width 1095 height 111
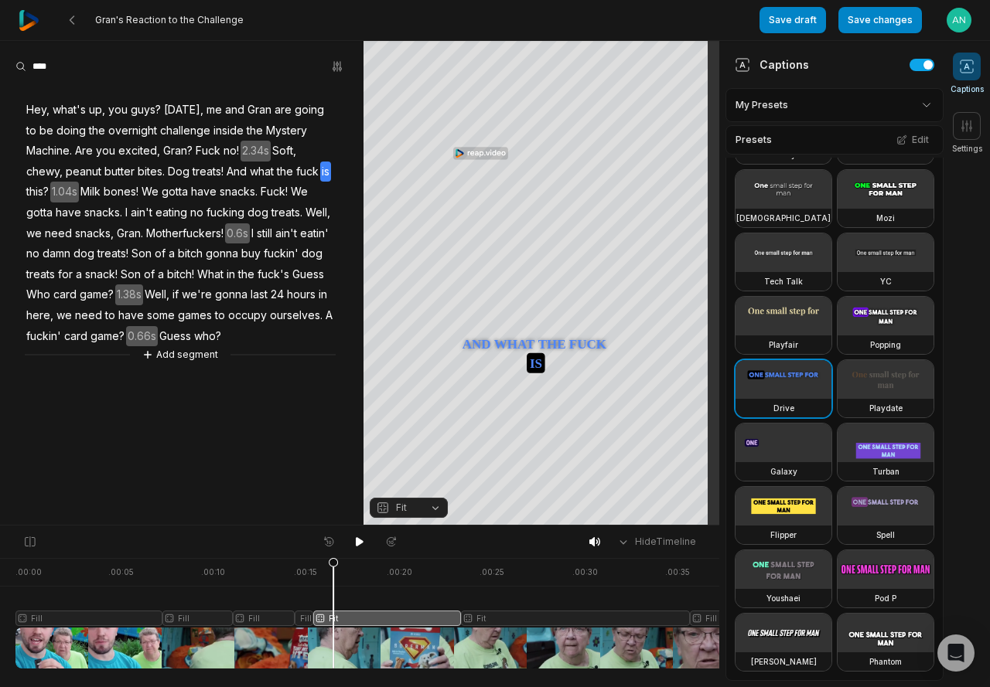
click at [280, 646] on div at bounding box center [562, 613] width 1095 height 111
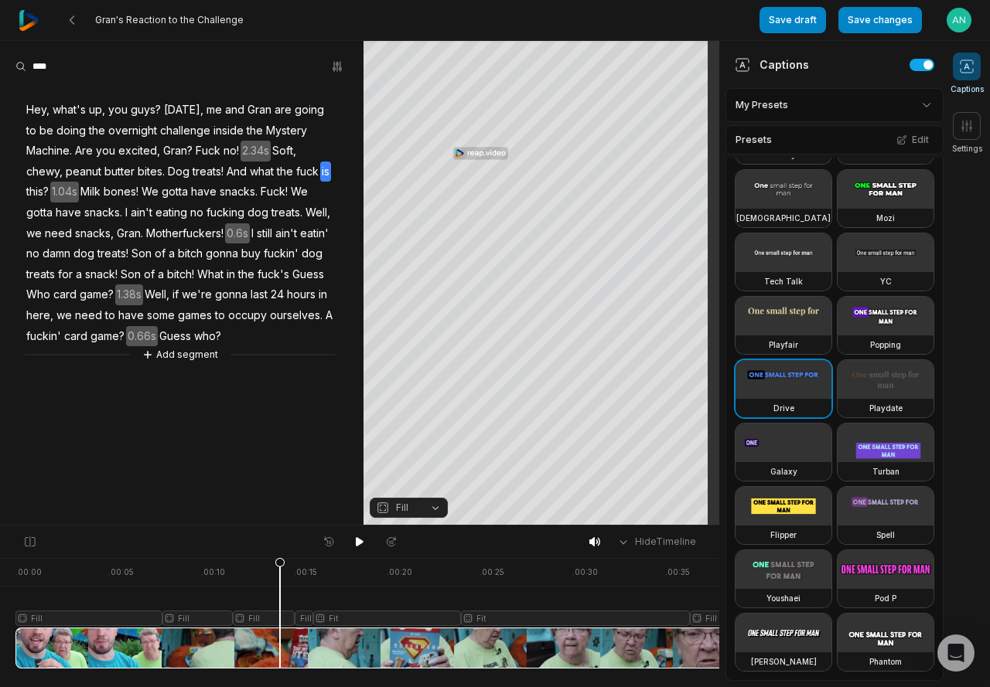
drag, startPoint x: 280, startPoint y: 645, endPoint x: 245, endPoint y: 646, distance: 34.8
click at [275, 648] on icon at bounding box center [279, 617] width 9 height 118
drag, startPoint x: 497, startPoint y: 649, endPoint x: 520, endPoint y: 647, distance: 23.3
click at [504, 648] on div at bounding box center [562, 613] width 1095 height 111
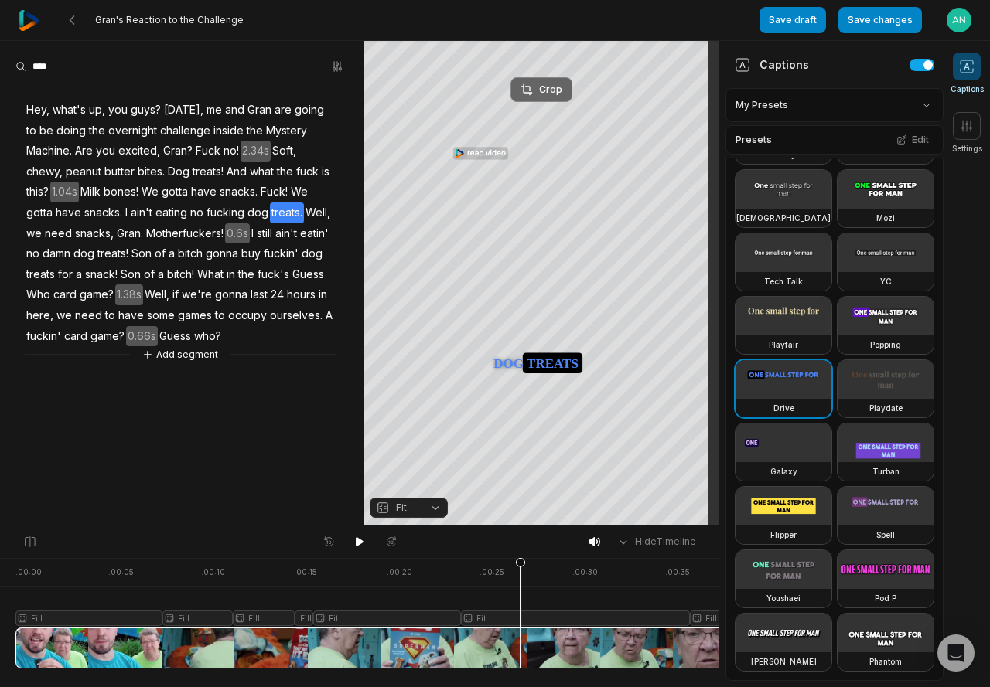
click at [523, 86] on button "Crop" at bounding box center [541, 89] width 62 height 25
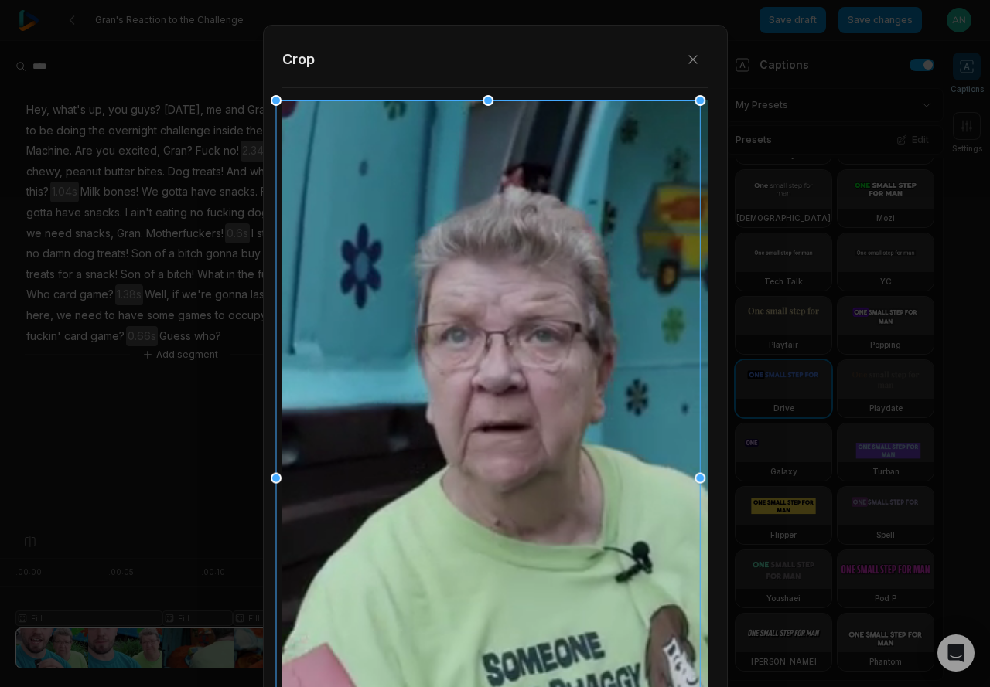
click at [492, 176] on div at bounding box center [494, 478] width 424 height 755
drag, startPoint x: 488, startPoint y: 101, endPoint x: 498, endPoint y: 90, distance: 14.2
click at [486, 526] on div "Close Crop Save changes Cancel" at bounding box center [495, 526] width 990 height 0
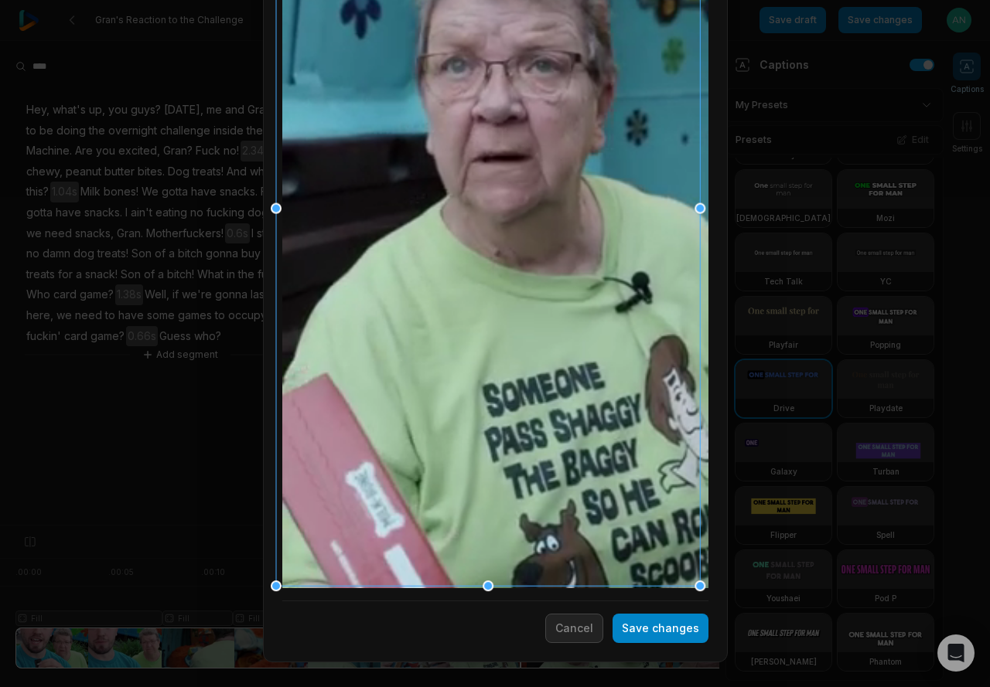
drag, startPoint x: 332, startPoint y: 496, endPoint x: 340, endPoint y: 484, distance: 14.6
click at [337, 488] on div at bounding box center [494, 208] width 424 height 755
drag, startPoint x: 387, startPoint y: 461, endPoint x: 352, endPoint y: 399, distance: 71.3
click at [356, 401] on div at bounding box center [494, 208] width 424 height 755
drag, startPoint x: 487, startPoint y: 589, endPoint x: 496, endPoint y: 609, distance: 21.8
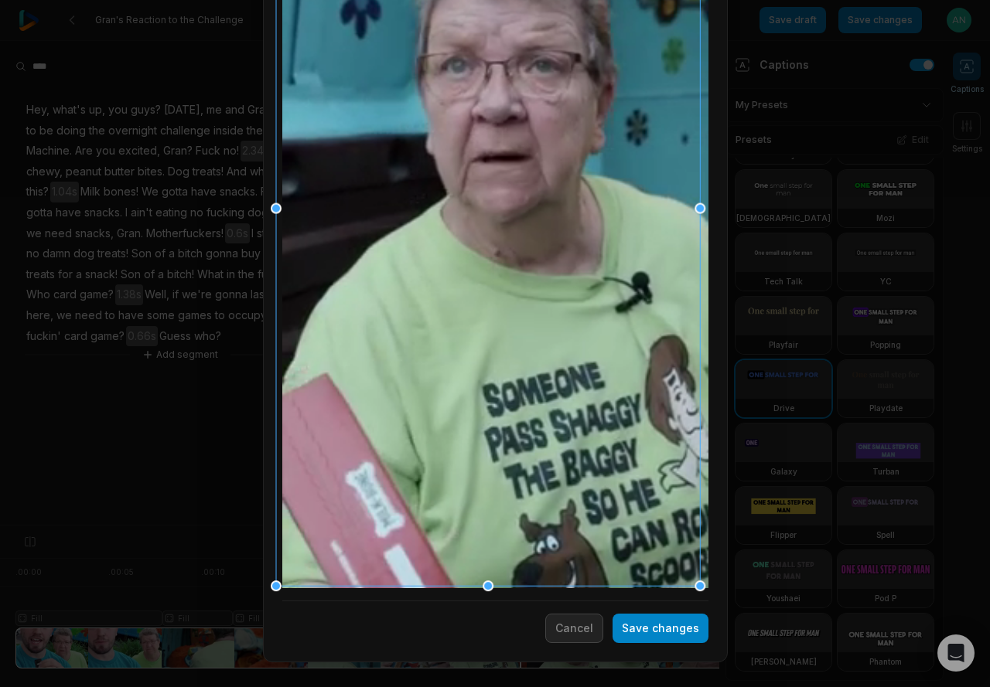
click at [496, 526] on div "Close Crop Save changes Cancel" at bounding box center [495, 526] width 990 height 0
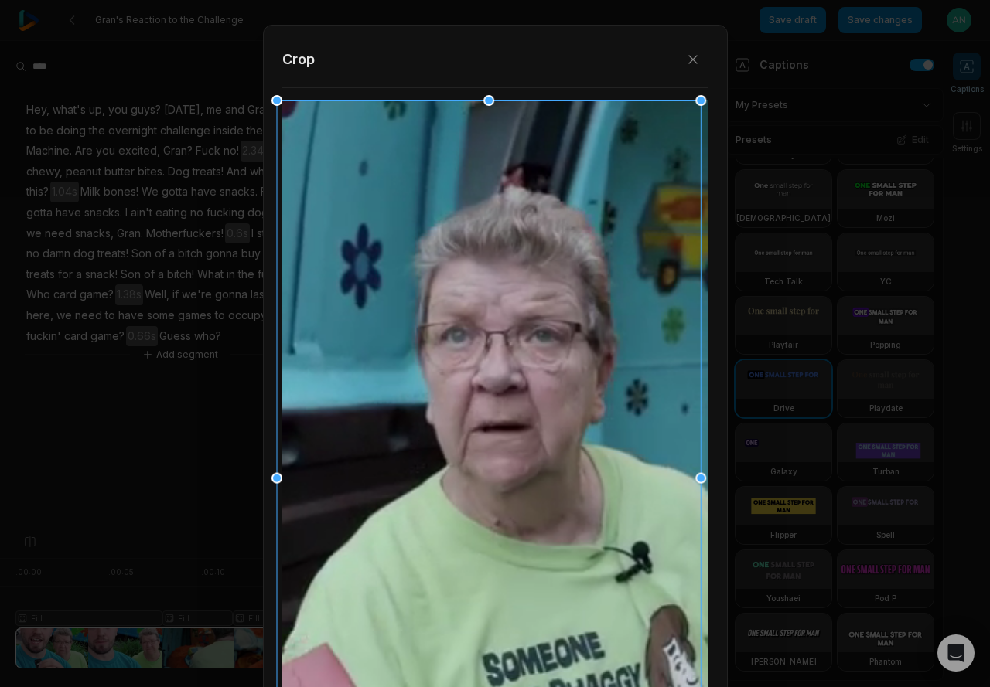
drag, startPoint x: 494, startPoint y: 147, endPoint x: 499, endPoint y: 408, distance: 261.4
click at [502, 430] on div at bounding box center [495, 478] width 424 height 755
click at [688, 55] on icon "button" at bounding box center [692, 59] width 15 height 15
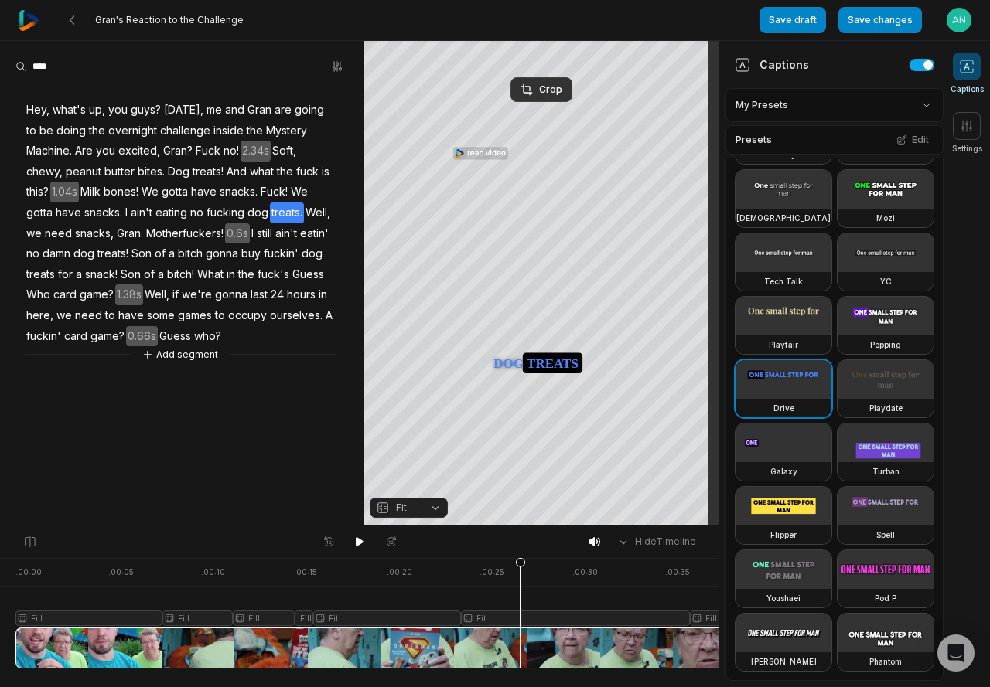
click at [769, 70] on div "Captions" at bounding box center [771, 64] width 74 height 16
click at [770, 111] on html "Gran's Reaction to the Challenge Save draft Save changes Open user menu Caption…" at bounding box center [495, 343] width 990 height 687
click at [347, 68] on button "button" at bounding box center [337, 67] width 22 height 22
click at [874, 19] on div "Gran's Reaction to the Challenge Save draft Save changes Open user menu Caption…" at bounding box center [495, 263] width 990 height 526
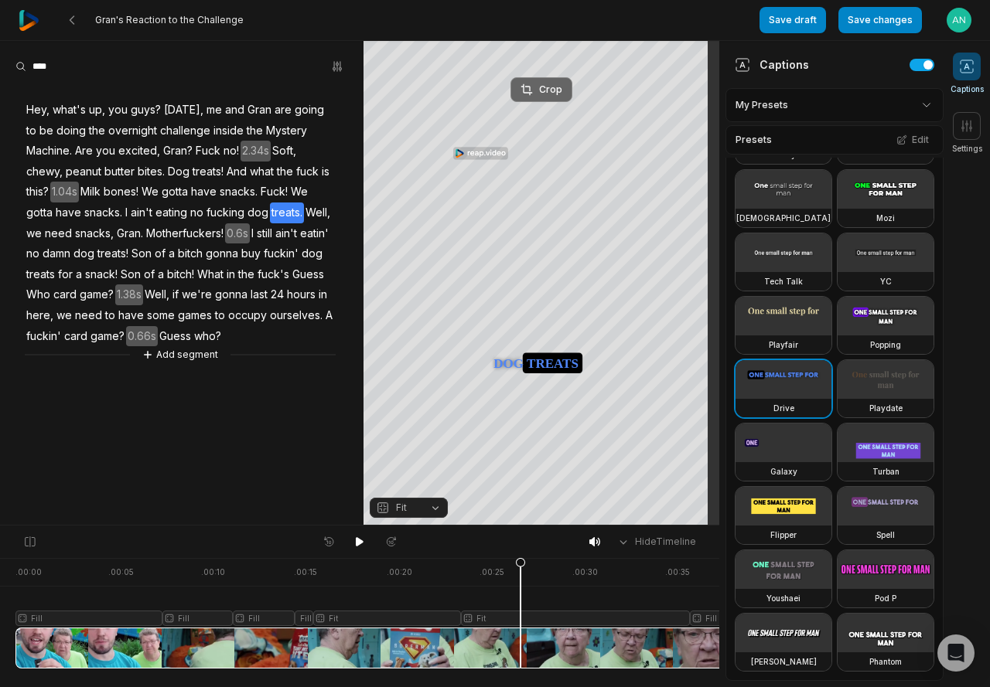
click at [548, 89] on div "Crop" at bounding box center [541, 90] width 42 height 14
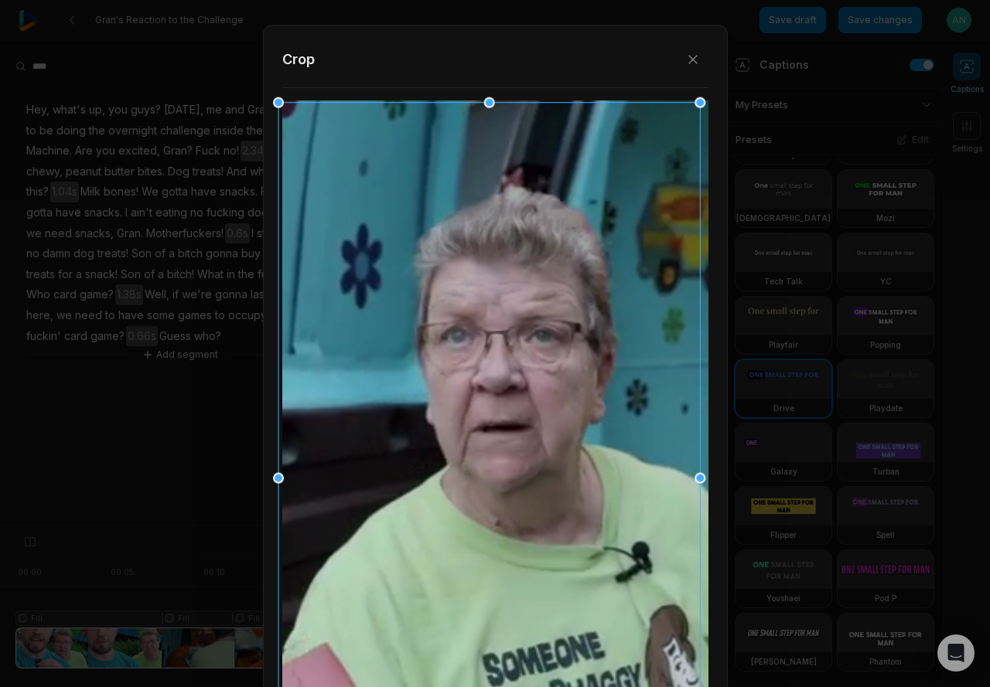
drag, startPoint x: 277, startPoint y: 475, endPoint x: 258, endPoint y: 470, distance: 19.1
click at [258, 526] on div "Close Crop Save changes Cancel" at bounding box center [495, 526] width 990 height 0
click at [561, 136] on div at bounding box center [495, 478] width 421 height 751
drag, startPoint x: 488, startPoint y: 102, endPoint x: 488, endPoint y: 41, distance: 61.1
click at [487, 526] on div "Close Crop Save changes Cancel" at bounding box center [495, 526] width 990 height 0
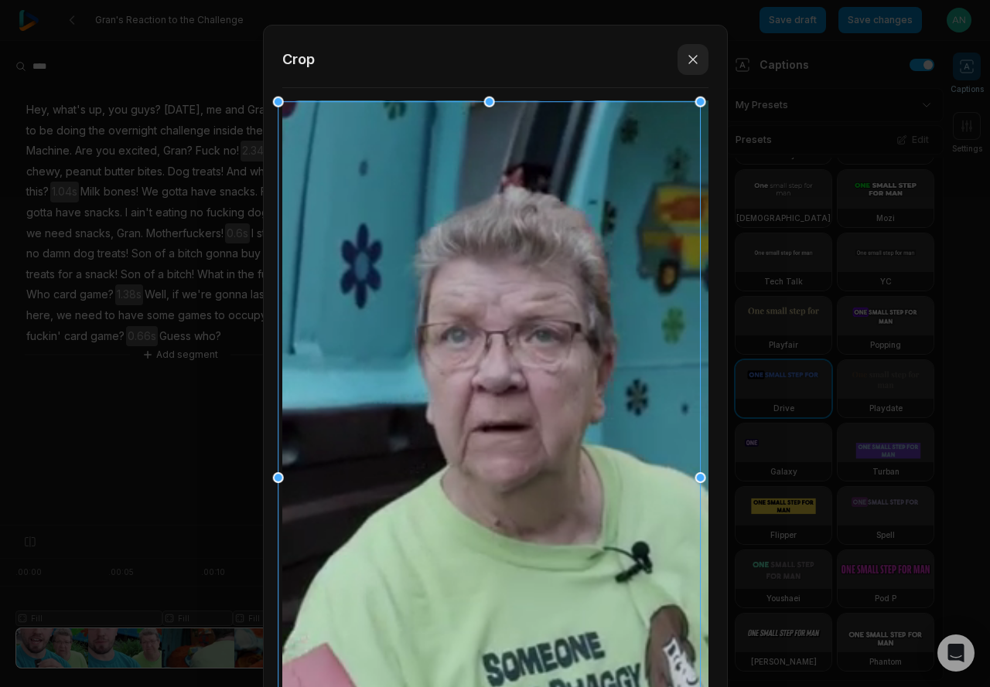
click at [685, 54] on icon "button" at bounding box center [692, 59] width 15 height 15
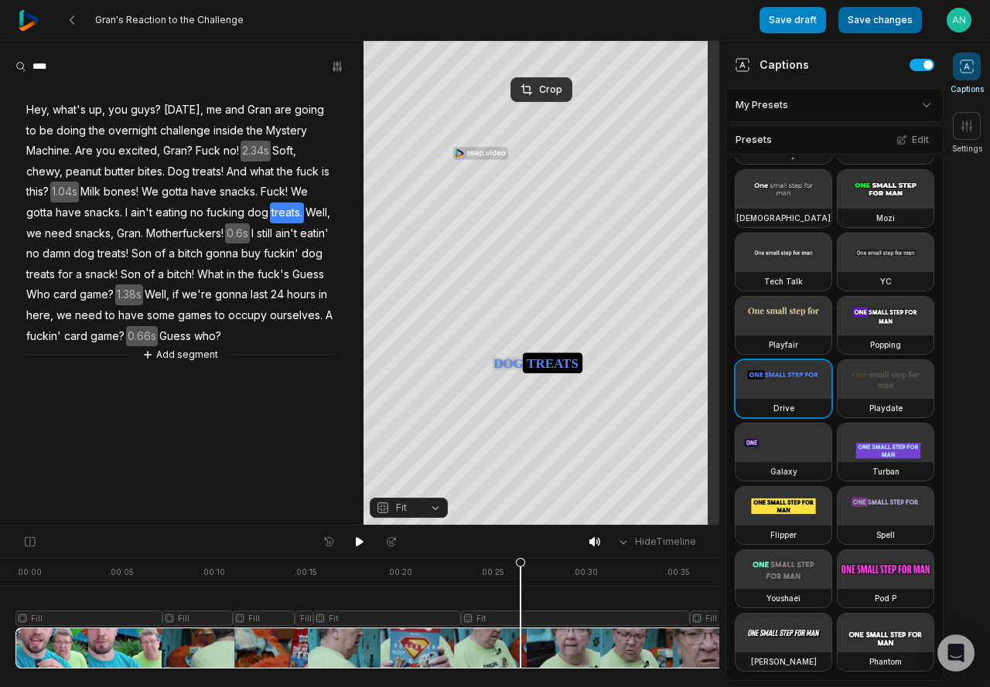
click at [862, 24] on button "Save changes" at bounding box center [879, 20] width 83 height 26
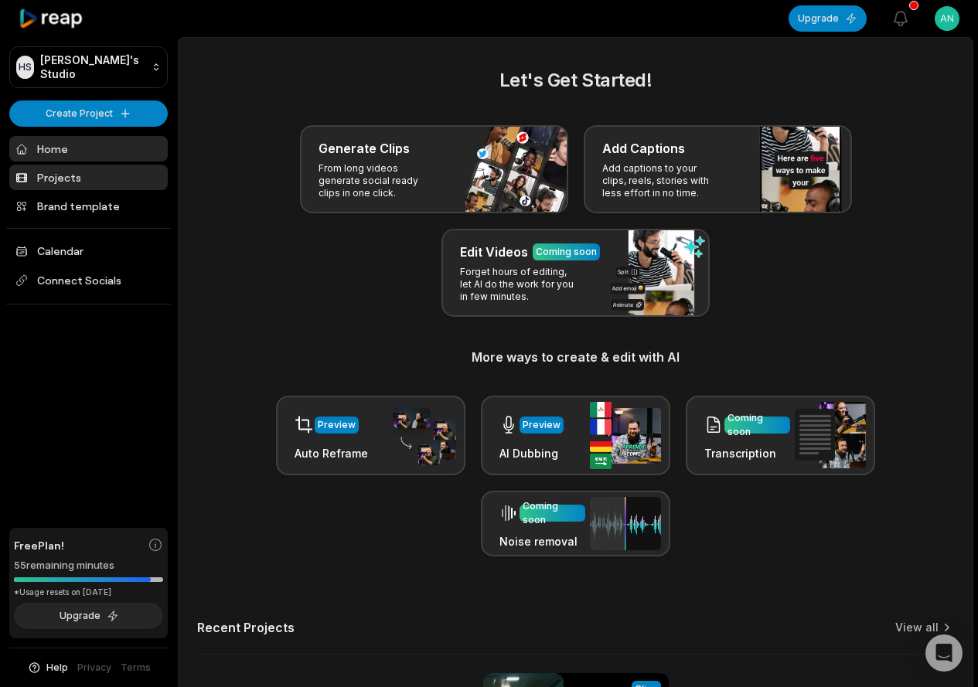
click at [48, 176] on link "Projects" at bounding box center [88, 178] width 158 height 26
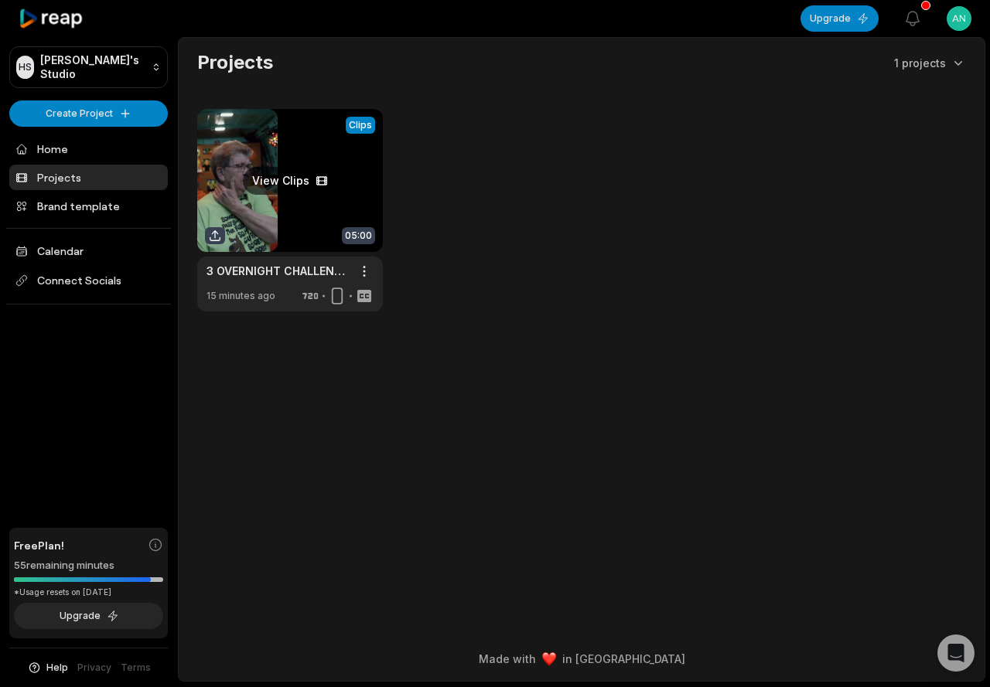
click at [257, 182] on link at bounding box center [290, 210] width 186 height 203
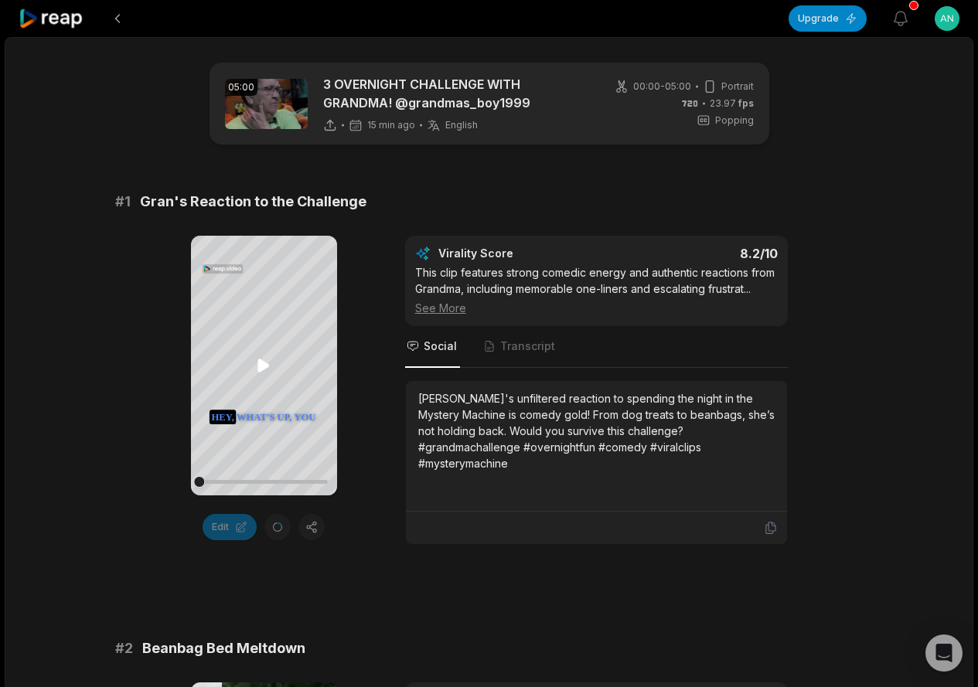
click at [264, 370] on icon at bounding box center [263, 365] width 19 height 19
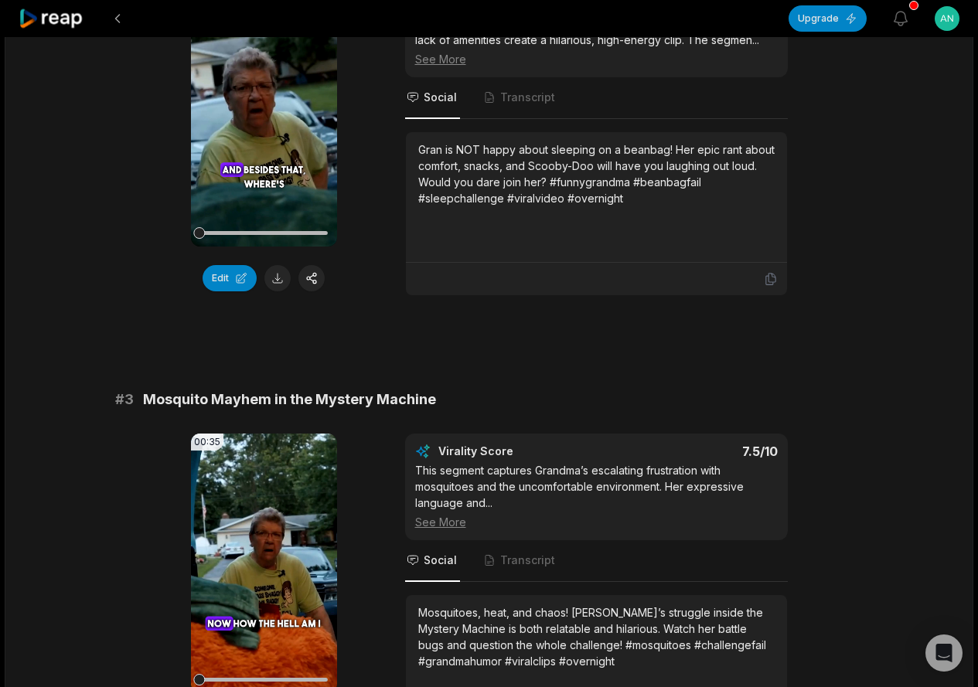
scroll to position [618, 0]
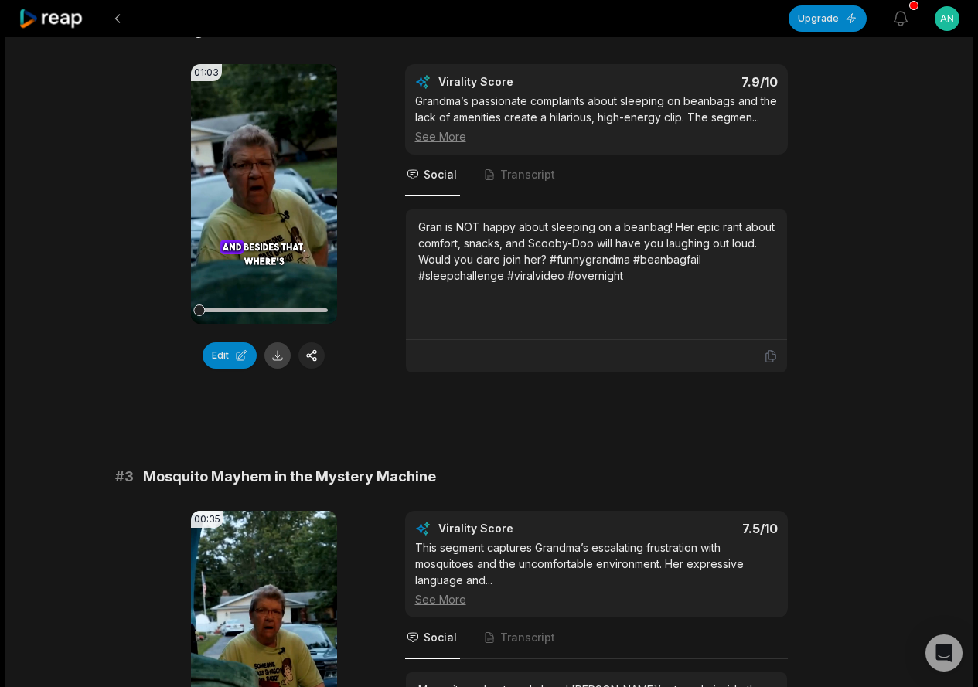
click at [274, 359] on button at bounding box center [277, 355] width 26 height 26
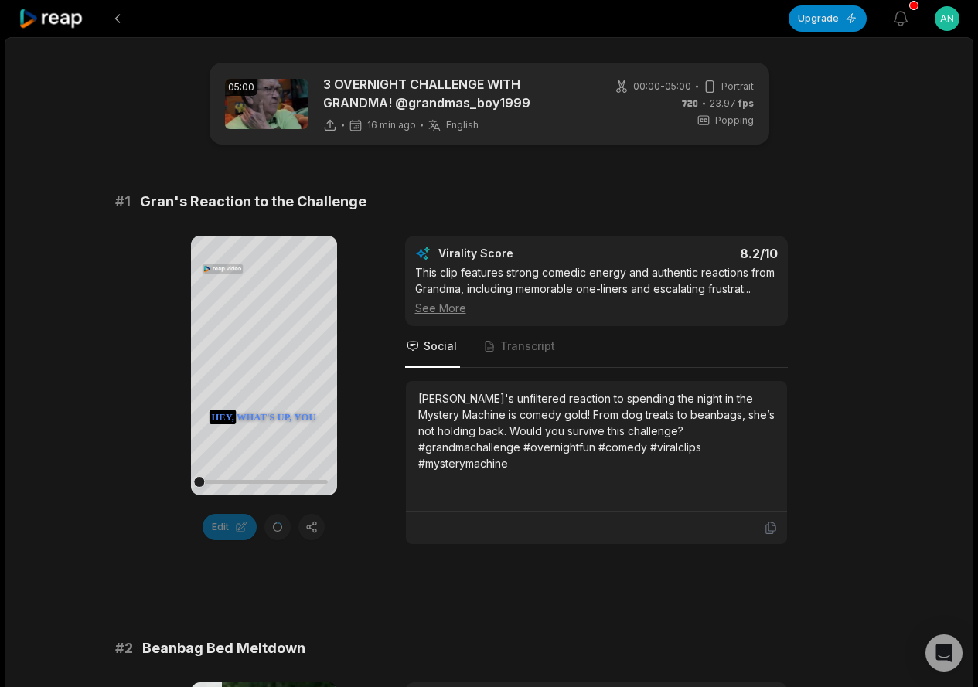
scroll to position [387, 0]
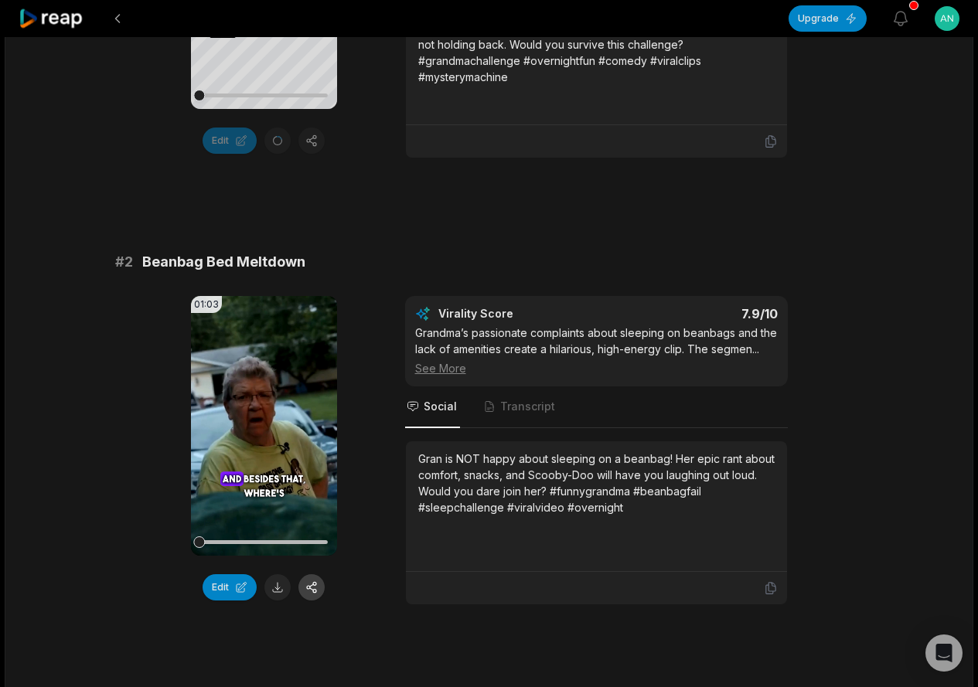
click at [314, 585] on button at bounding box center [311, 587] width 26 height 26
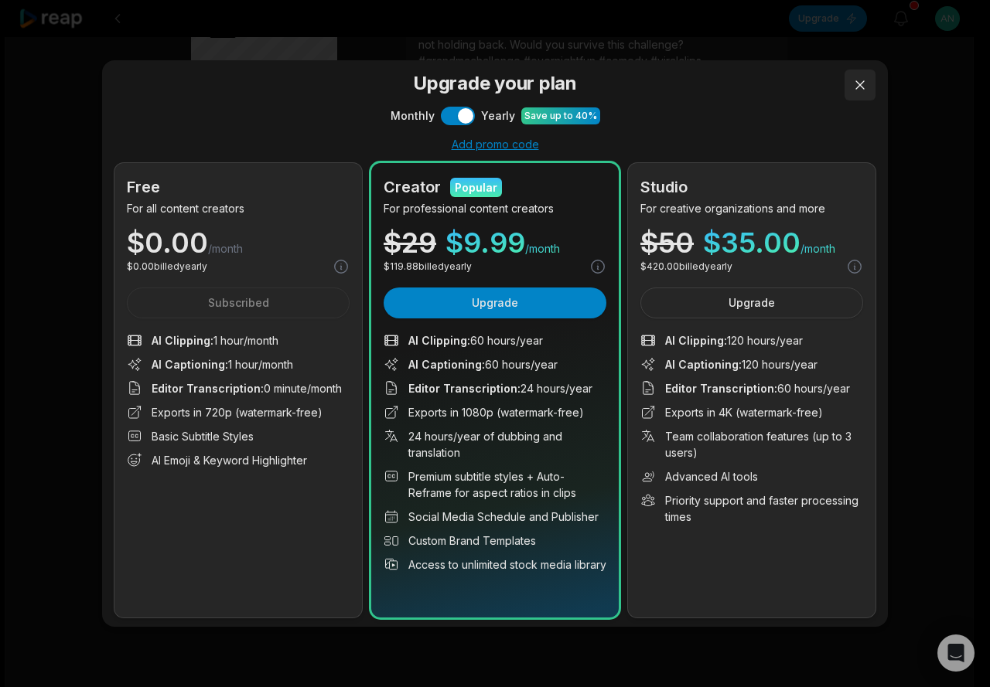
click at [874, 68] on div "Upgrade your plan Monthly Use setting Yearly Save up to 40% Add promo code Free…" at bounding box center [494, 343] width 785 height 567
click at [870, 76] on button at bounding box center [859, 85] width 31 height 31
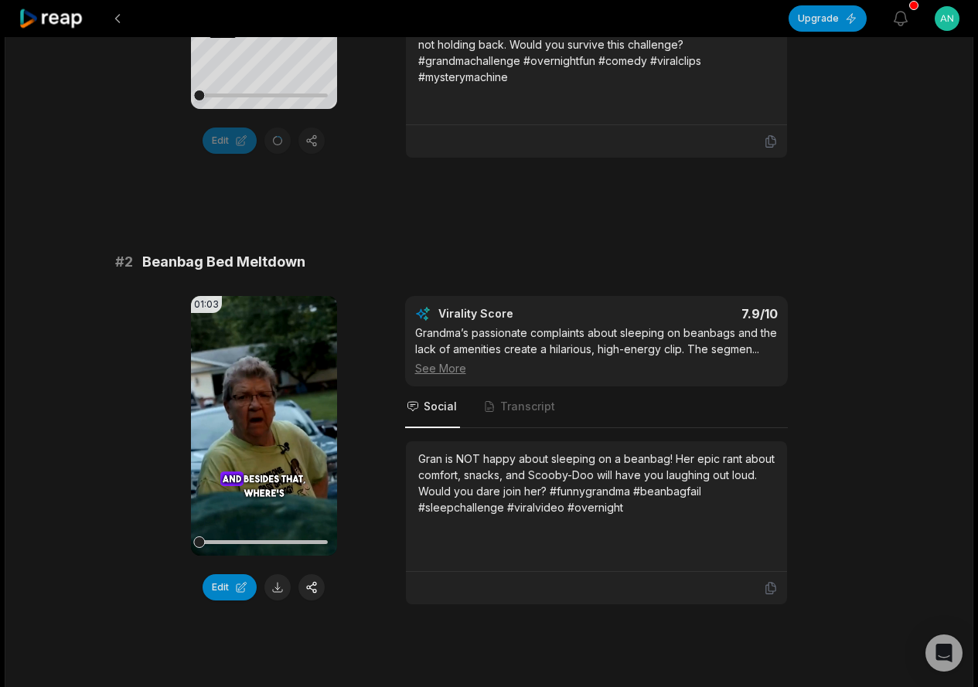
scroll to position [0, 0]
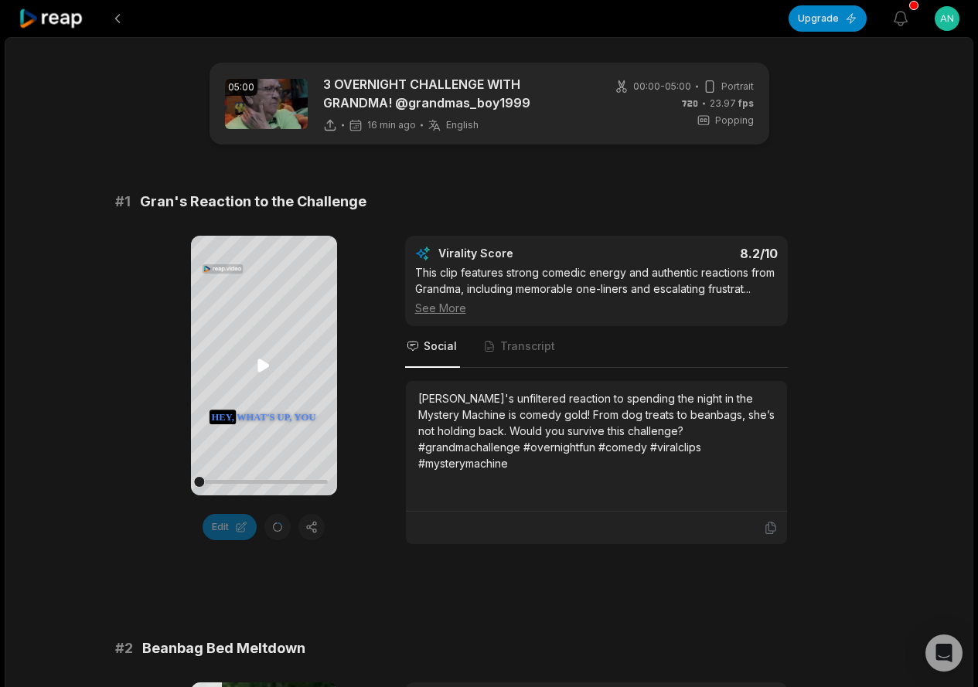
click at [256, 363] on icon at bounding box center [263, 365] width 19 height 19
click at [271, 369] on icon at bounding box center [263, 365] width 19 height 19
drag, startPoint x: 471, startPoint y: 293, endPoint x: 449, endPoint y: 310, distance: 27.5
click at [457, 307] on div "This clip features strong comedic energy and authentic reactions from Grandma, …" at bounding box center [596, 290] width 363 height 52
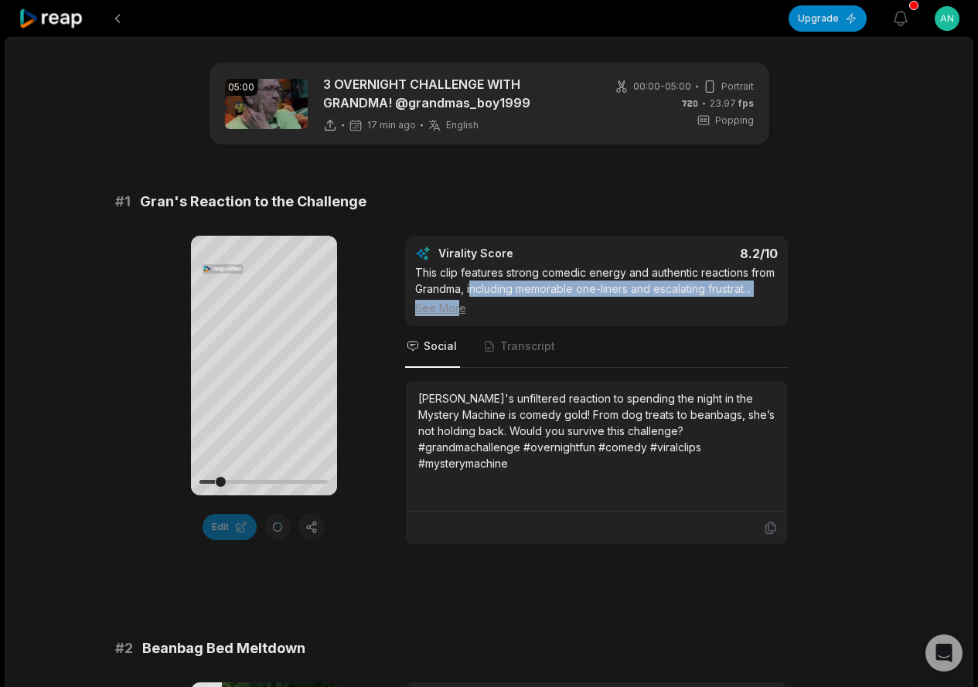
click at [449, 310] on div "See More" at bounding box center [596, 308] width 363 height 16
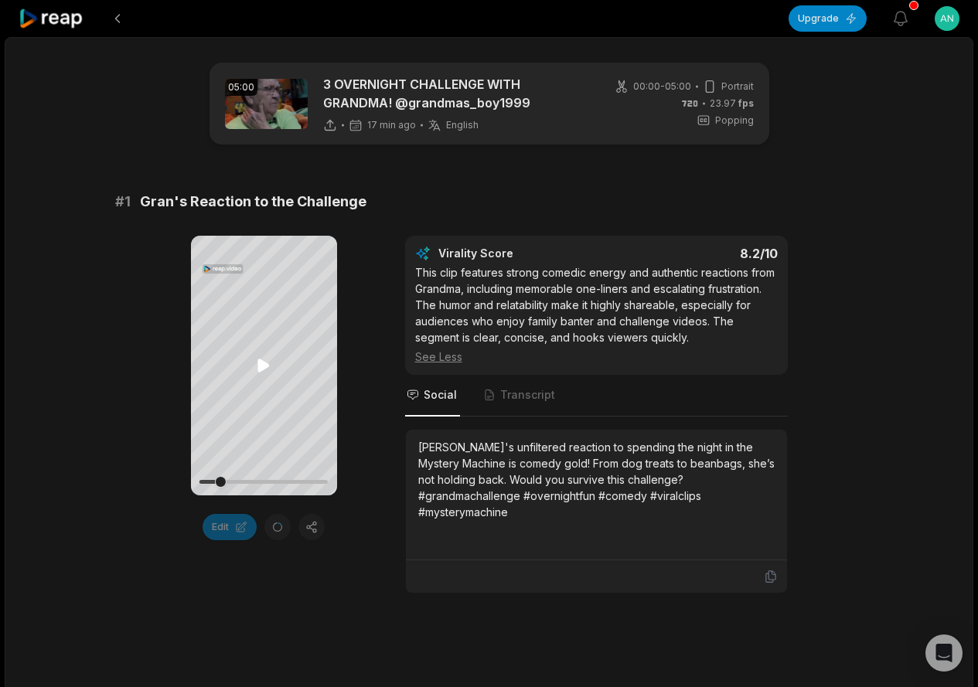
drag, startPoint x: 274, startPoint y: 525, endPoint x: 261, endPoint y: 474, distance: 52.5
click at [272, 520] on div "Edit" at bounding box center [264, 527] width 146 height 26
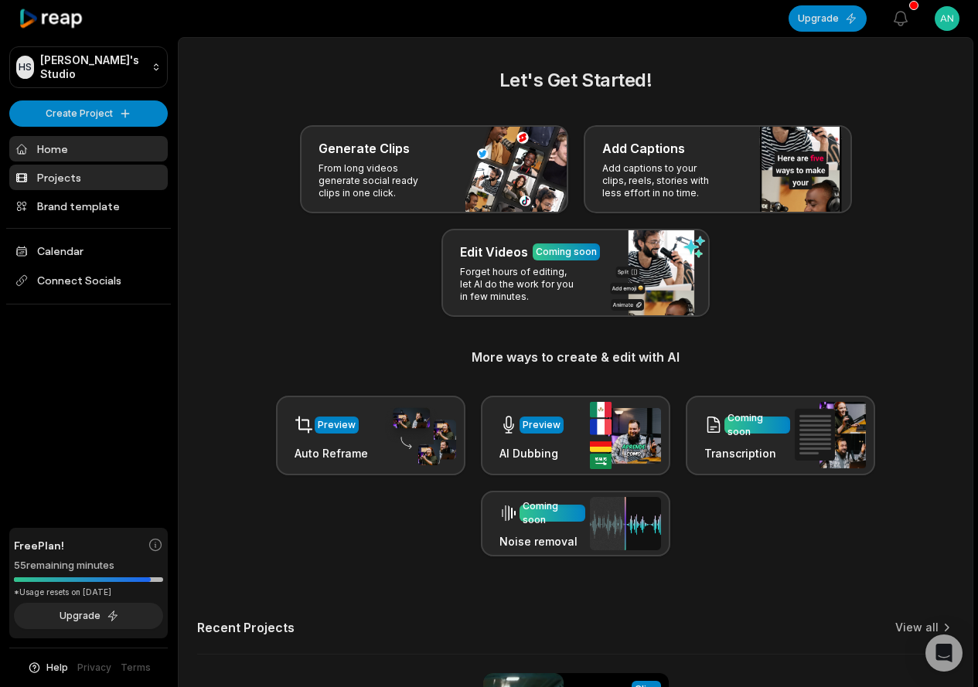
click at [61, 172] on link "Projects" at bounding box center [88, 178] width 158 height 26
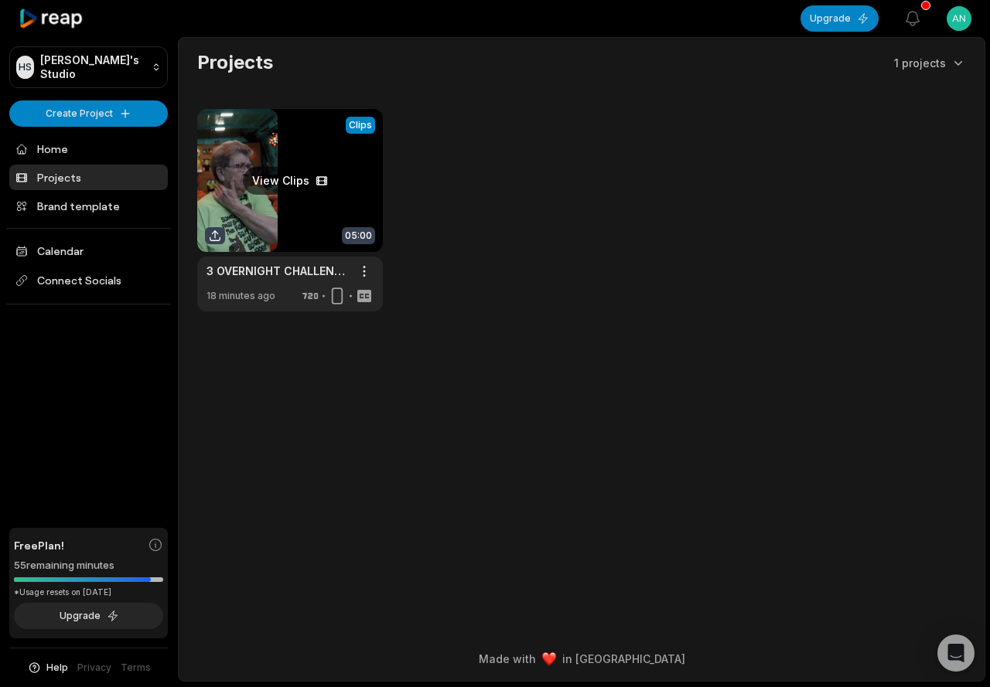
click at [291, 203] on link at bounding box center [290, 210] width 186 height 203
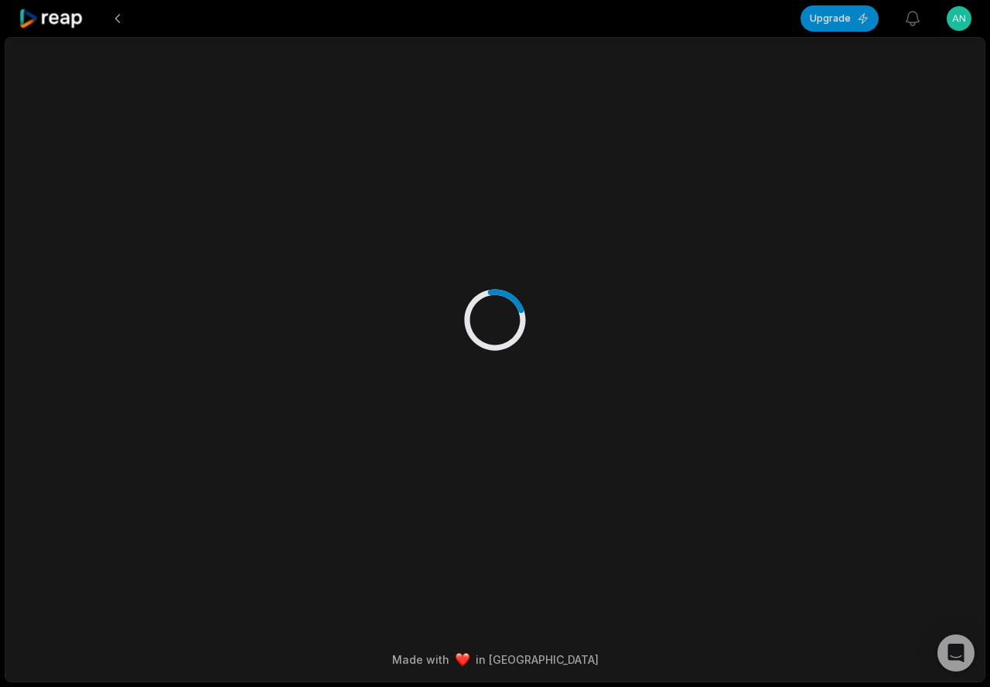
click at [281, 193] on div at bounding box center [495, 304] width 748 height 533
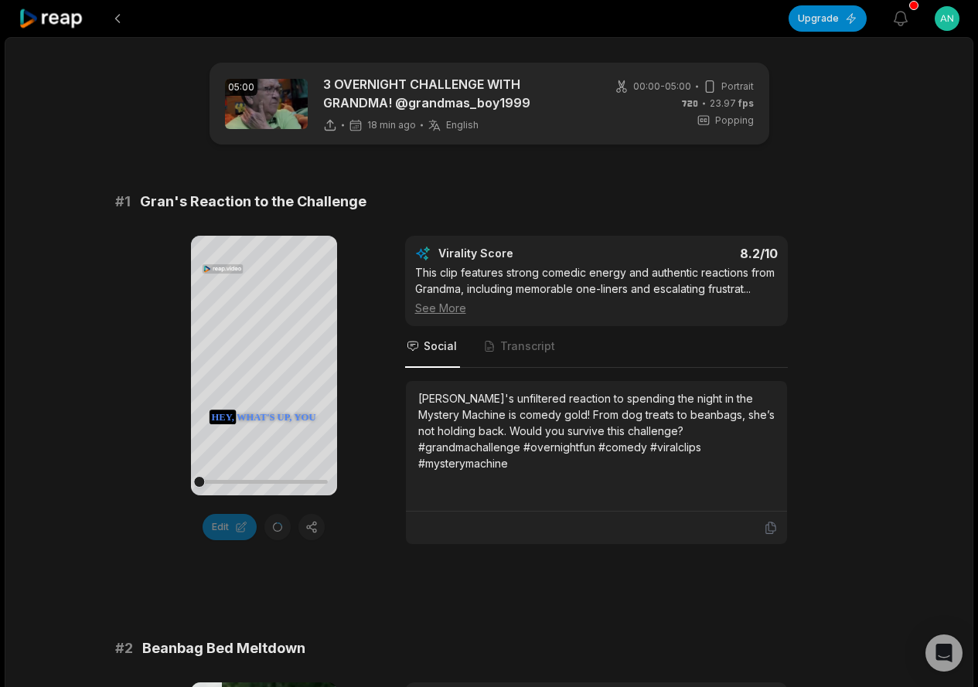
click at [278, 529] on div "Edit" at bounding box center [264, 527] width 146 height 26
click at [265, 366] on icon at bounding box center [264, 365] width 12 height 13
click at [264, 366] on icon at bounding box center [263, 365] width 19 height 19
click at [272, 533] on div "Edit" at bounding box center [264, 527] width 146 height 26
click at [122, 19] on button at bounding box center [118, 19] width 28 height 28
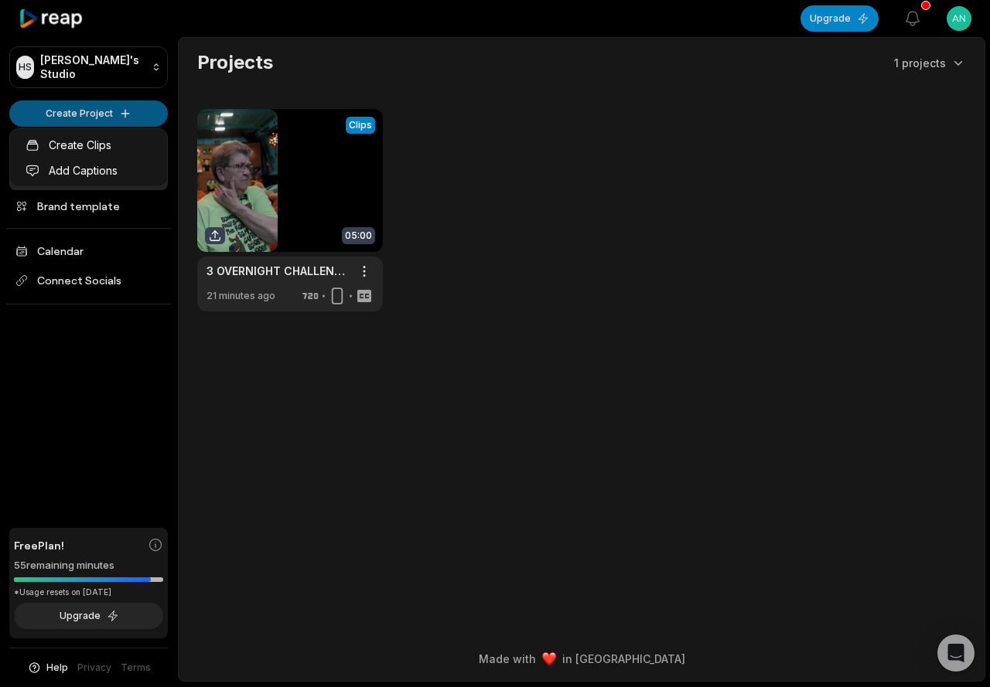
click at [87, 109] on html "HS Hung's Studio Create Project Home Projects Brand template Calendar Connect S…" at bounding box center [495, 343] width 990 height 687
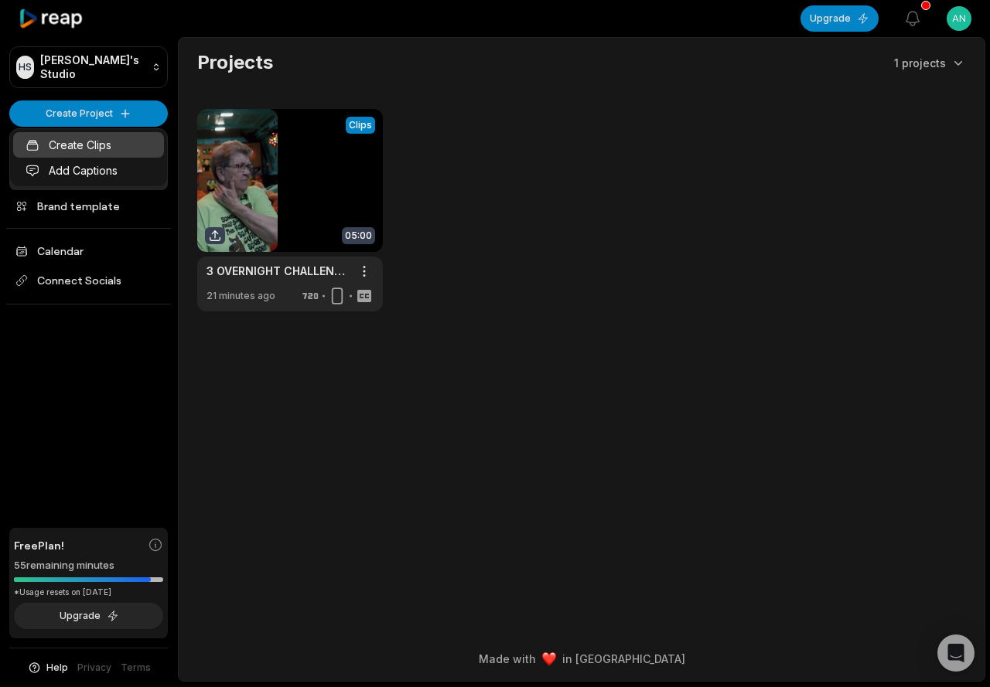
click at [91, 150] on link "Create Clips" at bounding box center [88, 145] width 151 height 26
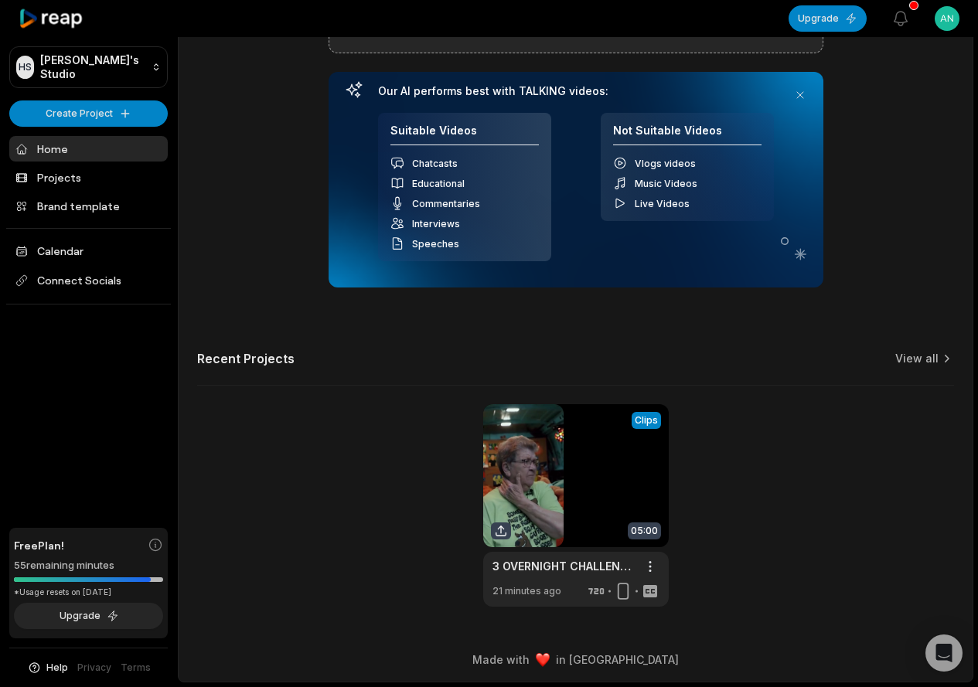
scroll to position [112, 0]
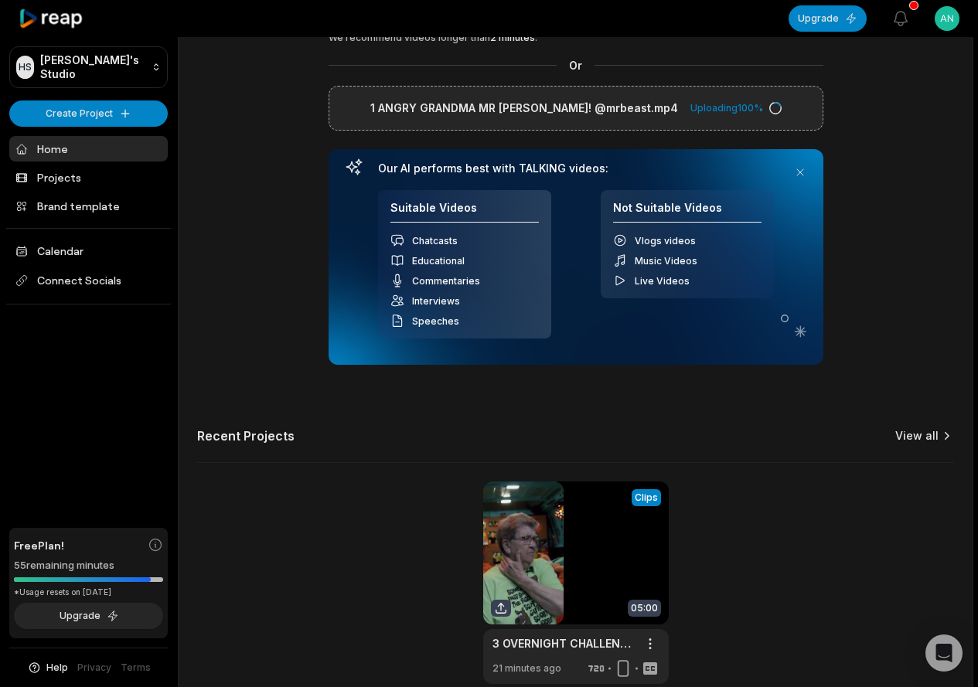
click at [933, 444] on link "View all" at bounding box center [916, 435] width 43 height 15
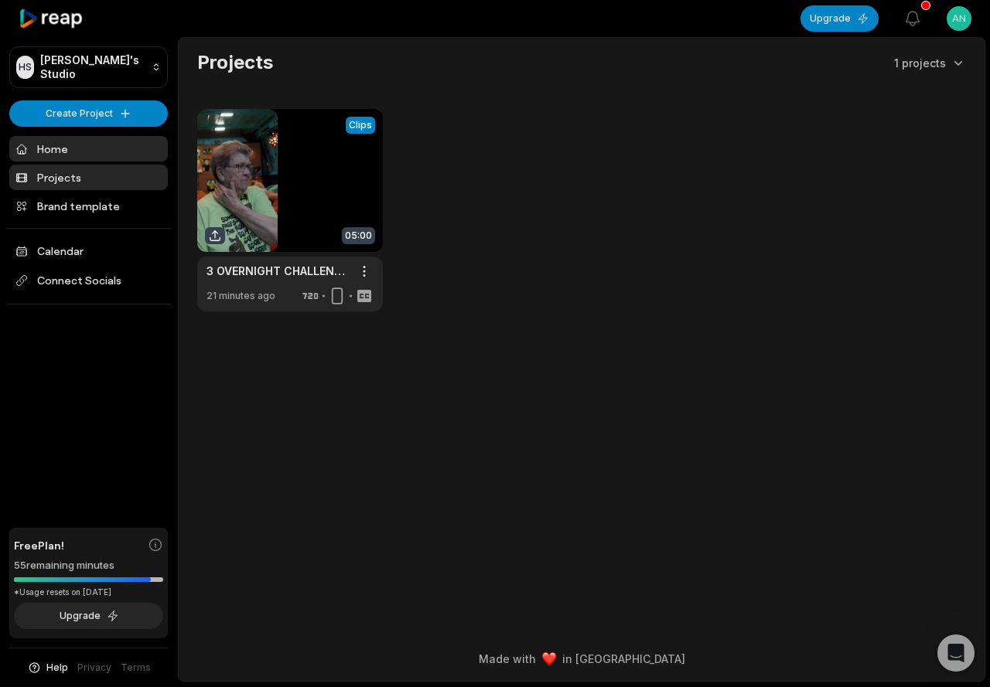
click at [56, 144] on link "Home" at bounding box center [88, 149] width 158 height 26
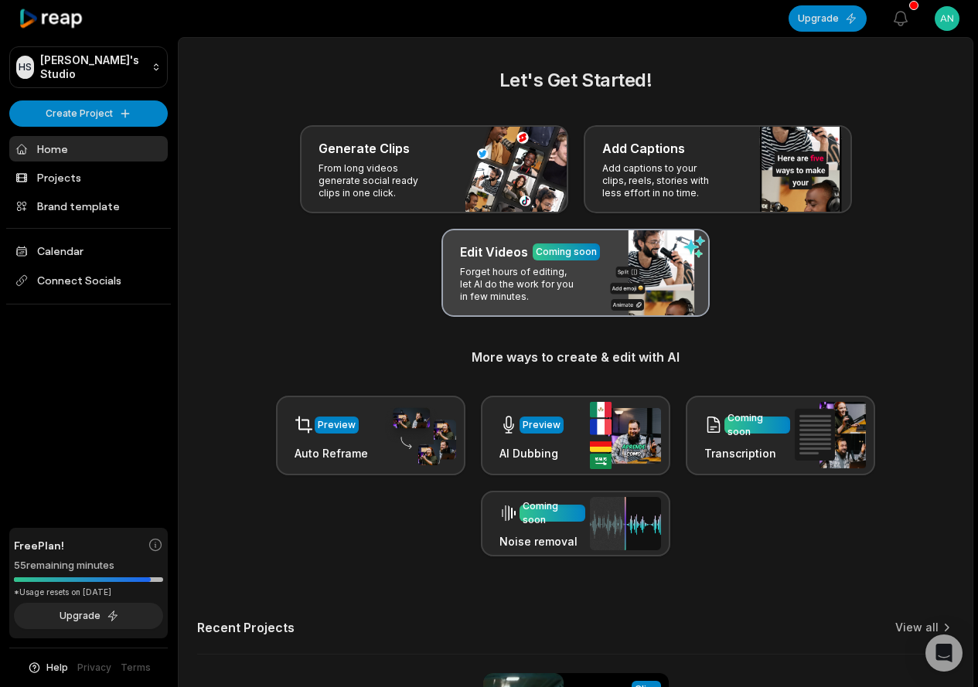
click at [488, 275] on p "Forget hours of editing, let AI do the work for you in few minutes." at bounding box center [520, 284] width 120 height 37
click at [492, 276] on p "Forget hours of editing, let AI do the work for you in few minutes." at bounding box center [520, 284] width 120 height 37
click at [496, 270] on p "Forget hours of editing, let AI do the work for you in few minutes." at bounding box center [520, 284] width 120 height 37
drag, startPoint x: 496, startPoint y: 270, endPoint x: 506, endPoint y: 270, distance: 10.8
click at [506, 270] on p "Forget hours of editing, let AI do the work for you in few minutes." at bounding box center [520, 284] width 120 height 37
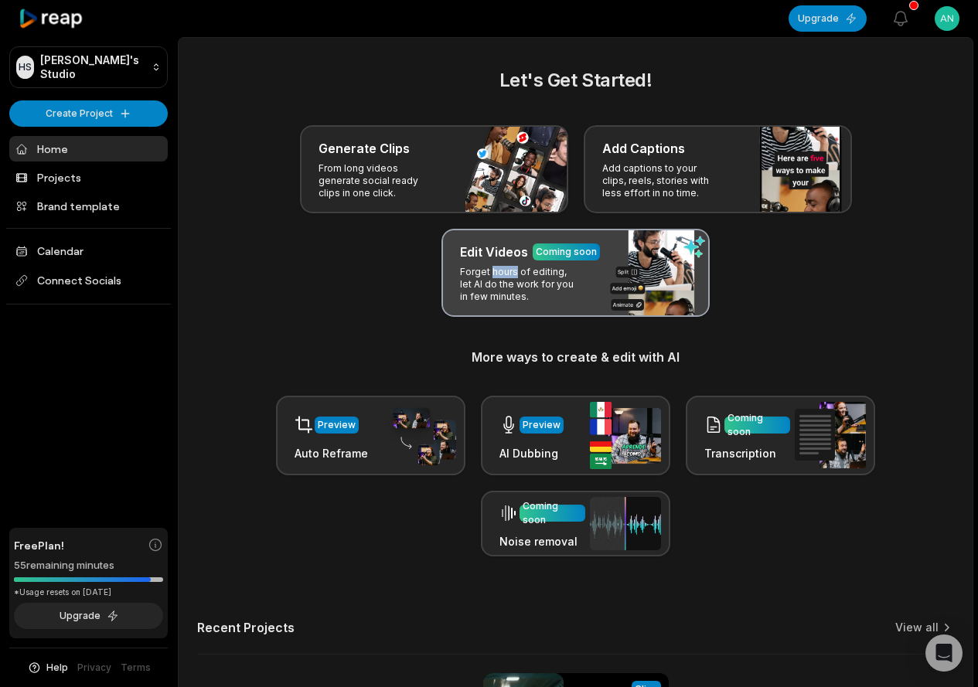
click at [510, 270] on p "Forget hours of editing, let AI do the work for you in few minutes." at bounding box center [520, 284] width 120 height 37
click at [511, 271] on p "Forget hours of editing, let AI do the work for you in few minutes." at bounding box center [520, 284] width 120 height 37
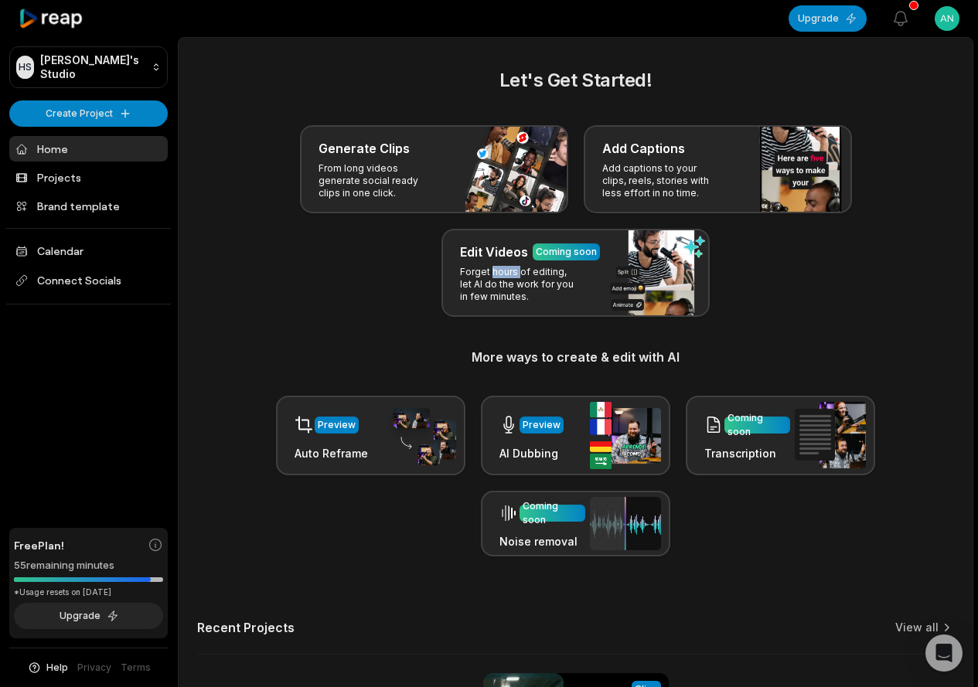
click at [60, 147] on link "Home" at bounding box center [88, 149] width 158 height 26
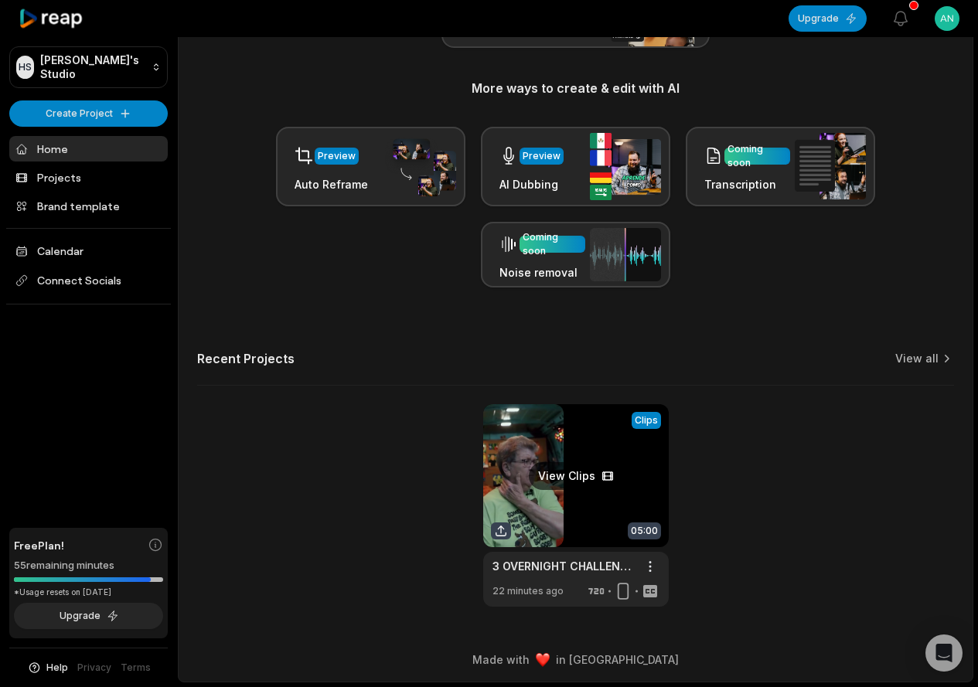
click at [526, 469] on link at bounding box center [576, 505] width 186 height 203
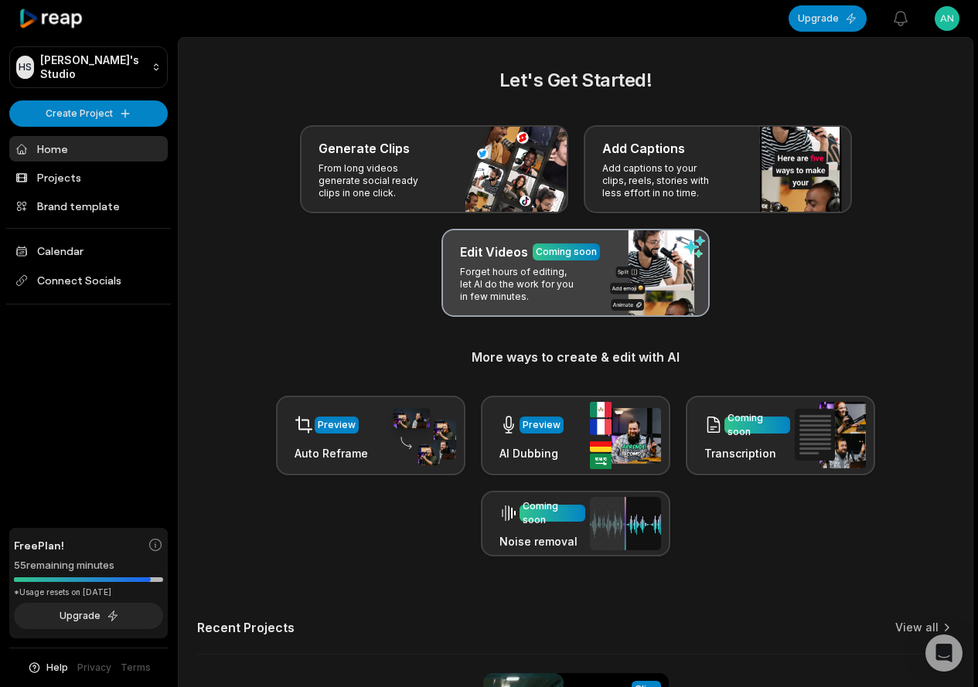
click at [489, 263] on div "Edit Videos Coming soon Forget hours of editing, let AI do the work for you in …" at bounding box center [575, 273] width 268 height 88
click at [489, 264] on div "Edit Videos Coming soon Forget hours of editing, let AI do the work for you in …" at bounding box center [575, 273] width 268 height 88
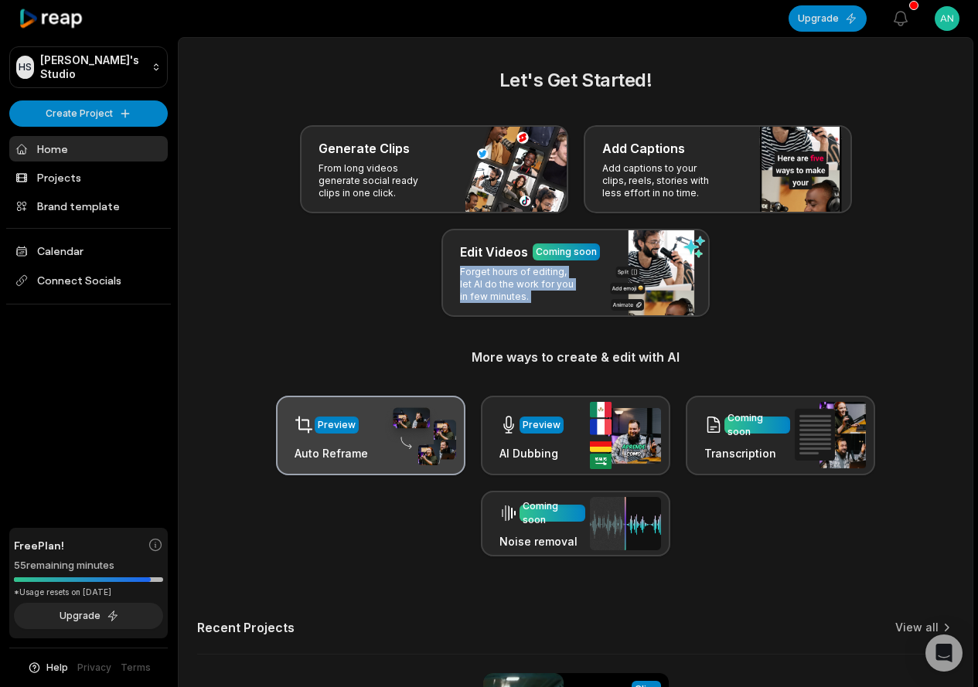
click at [388, 435] on img at bounding box center [420, 436] width 71 height 60
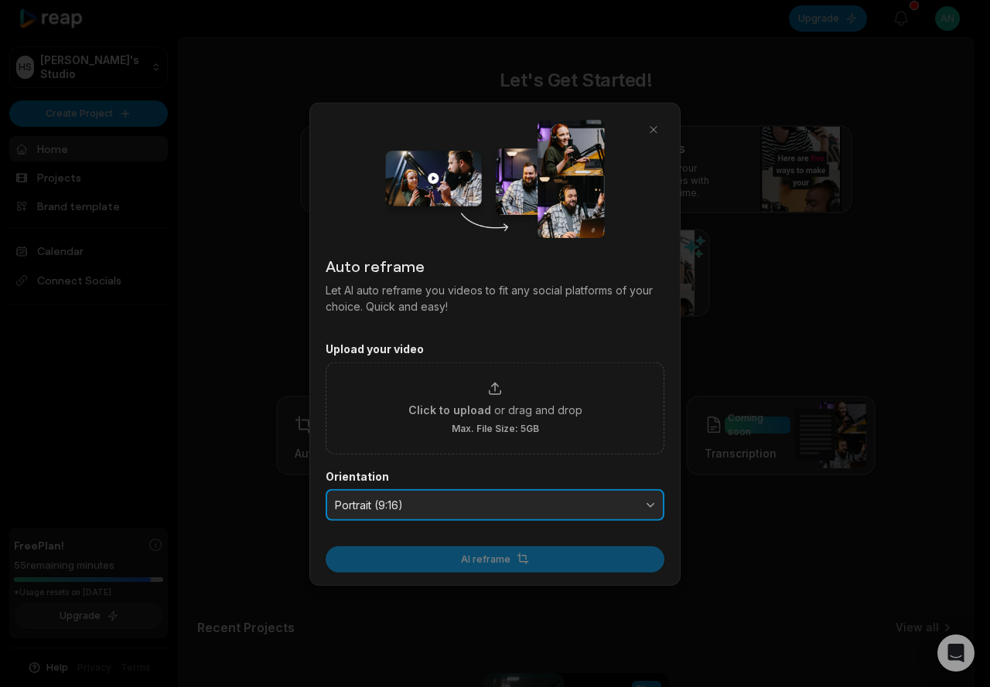
click at [441, 501] on span "Portrait (9:16)" at bounding box center [484, 505] width 298 height 14
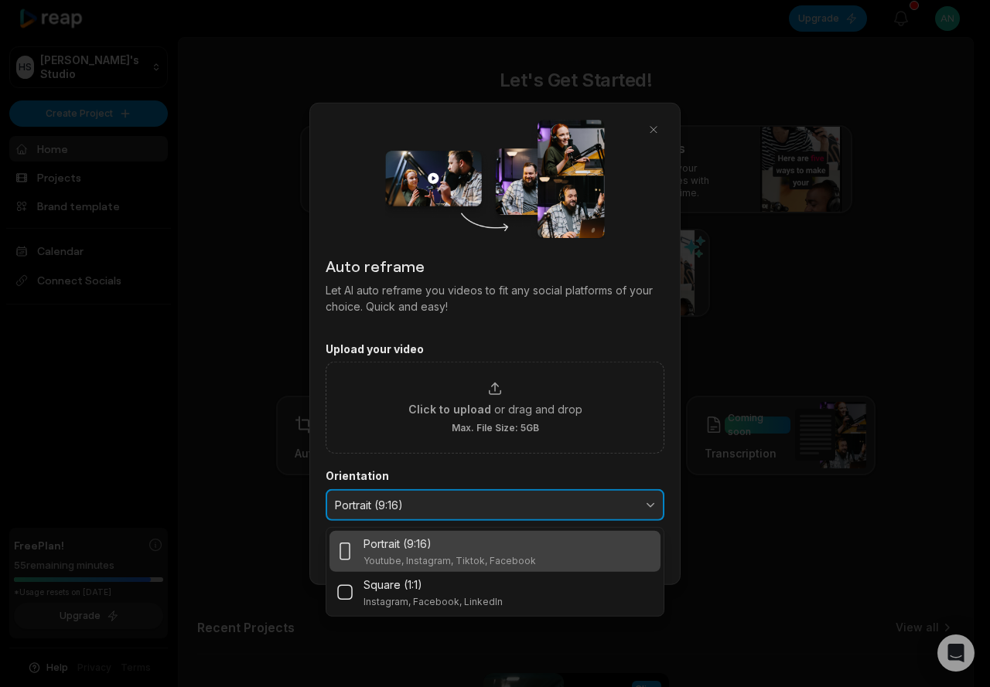
click at [443, 499] on span "Portrait (9:16)" at bounding box center [484, 505] width 298 height 14
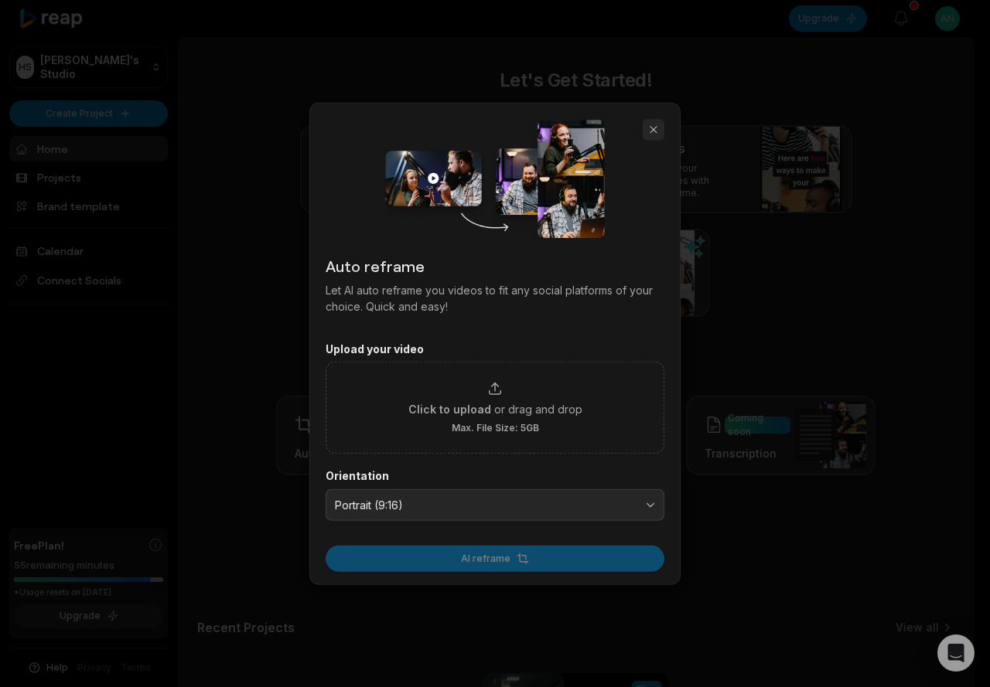
click at [655, 135] on button "button" at bounding box center [653, 129] width 22 height 22
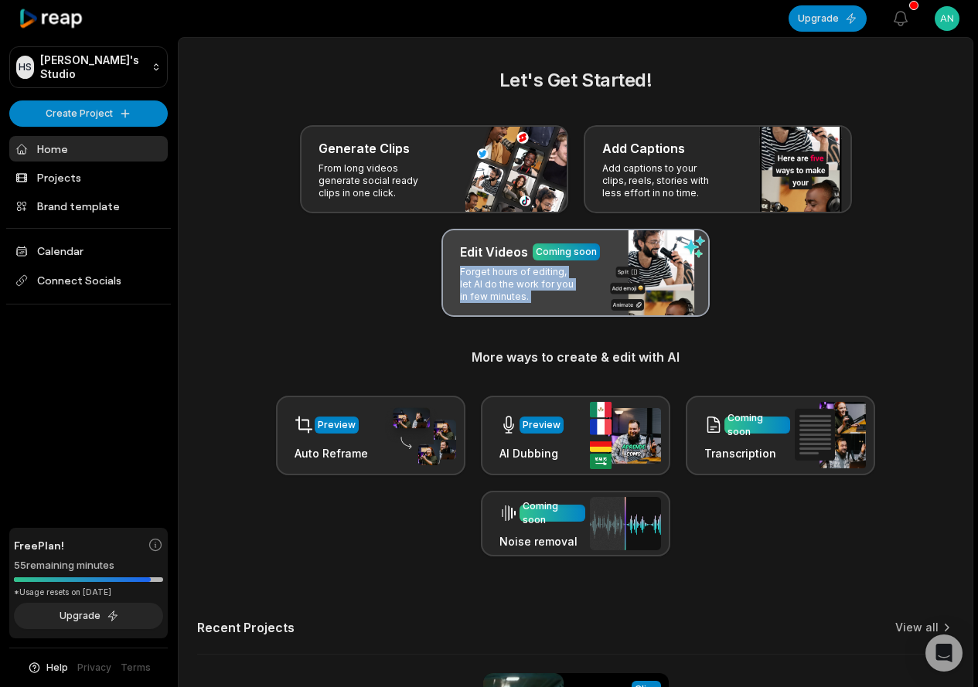
click at [543, 263] on div "Edit Videos Coming soon Forget hours of editing, let AI do the work for you in …" at bounding box center [575, 273] width 268 height 88
click at [688, 246] on div "Edit Videos Coming soon" at bounding box center [575, 252] width 231 height 19
click at [594, 252] on div "Edit Videos Coming soon" at bounding box center [575, 252] width 231 height 19
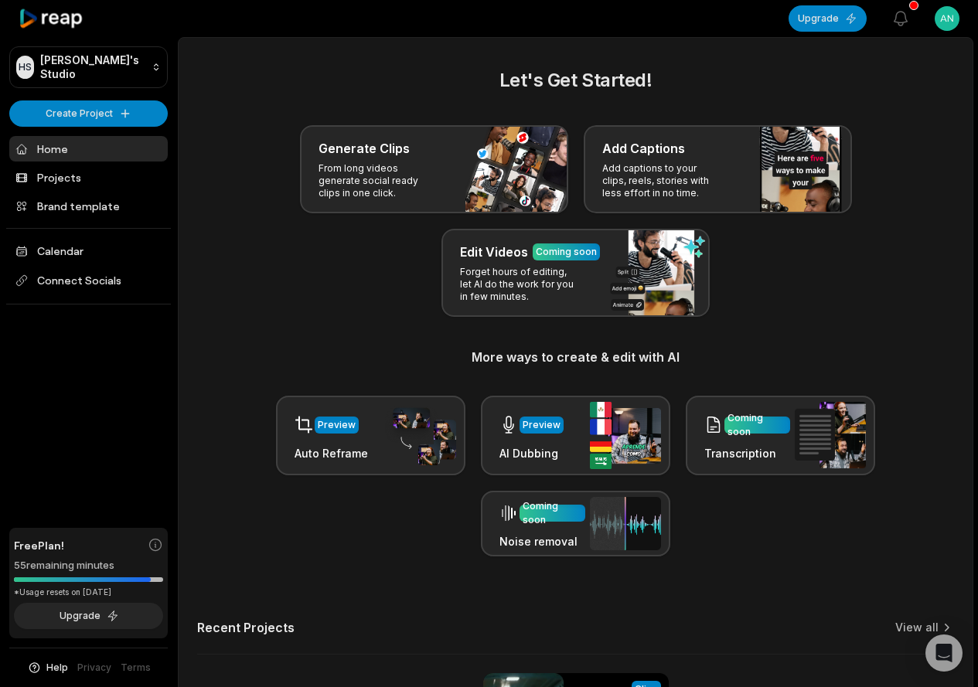
click at [53, 159] on link "Home" at bounding box center [88, 149] width 158 height 26
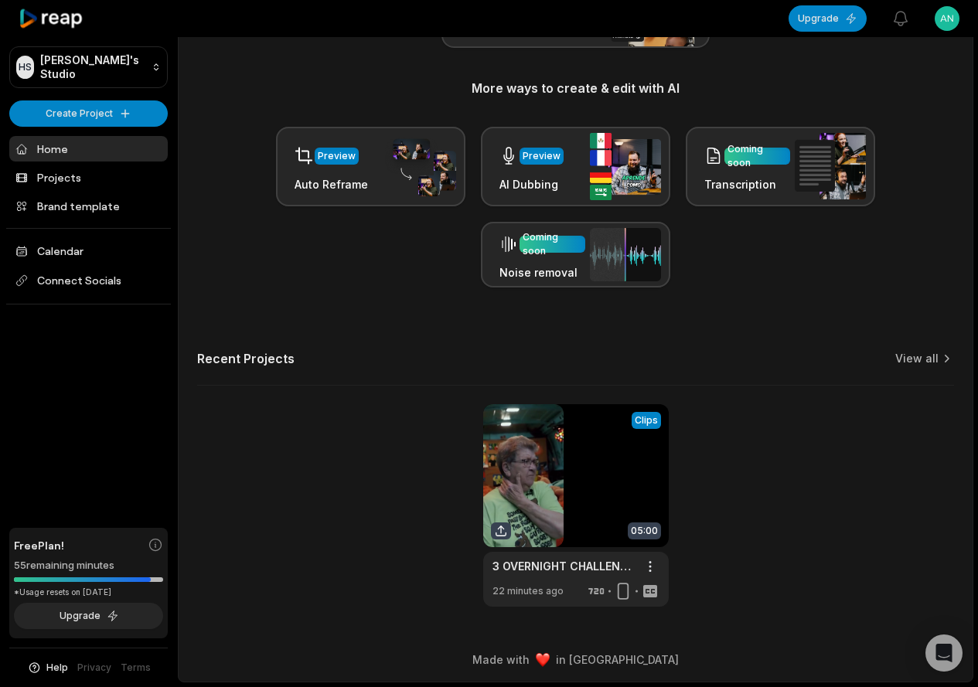
scroll to position [269, 0]
click at [906, 360] on link "View all" at bounding box center [916, 358] width 43 height 15
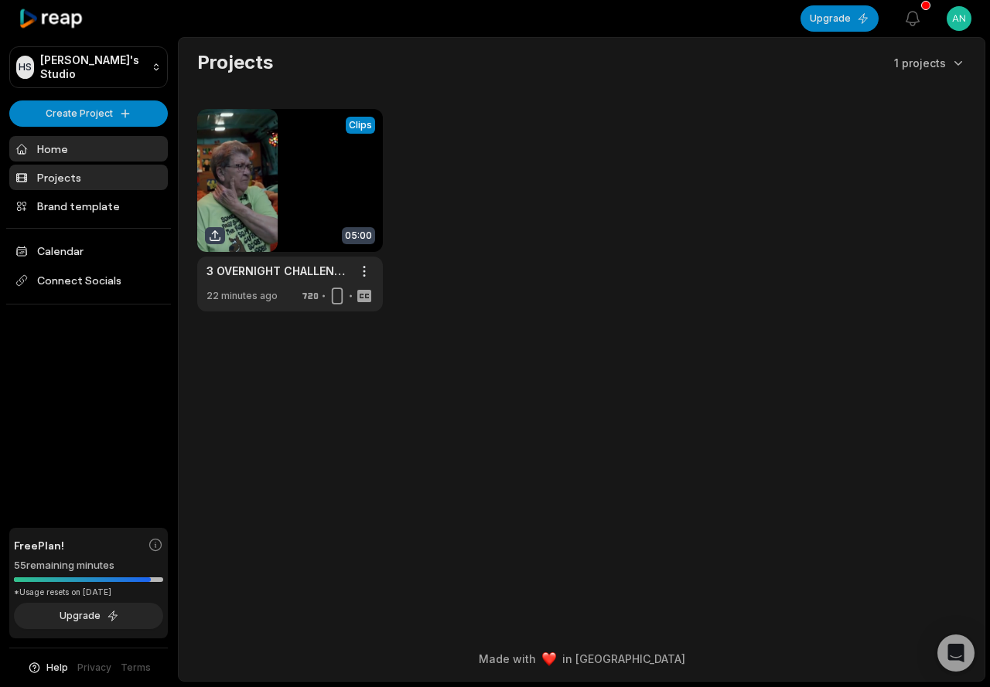
click at [68, 150] on link "Home" at bounding box center [88, 149] width 158 height 26
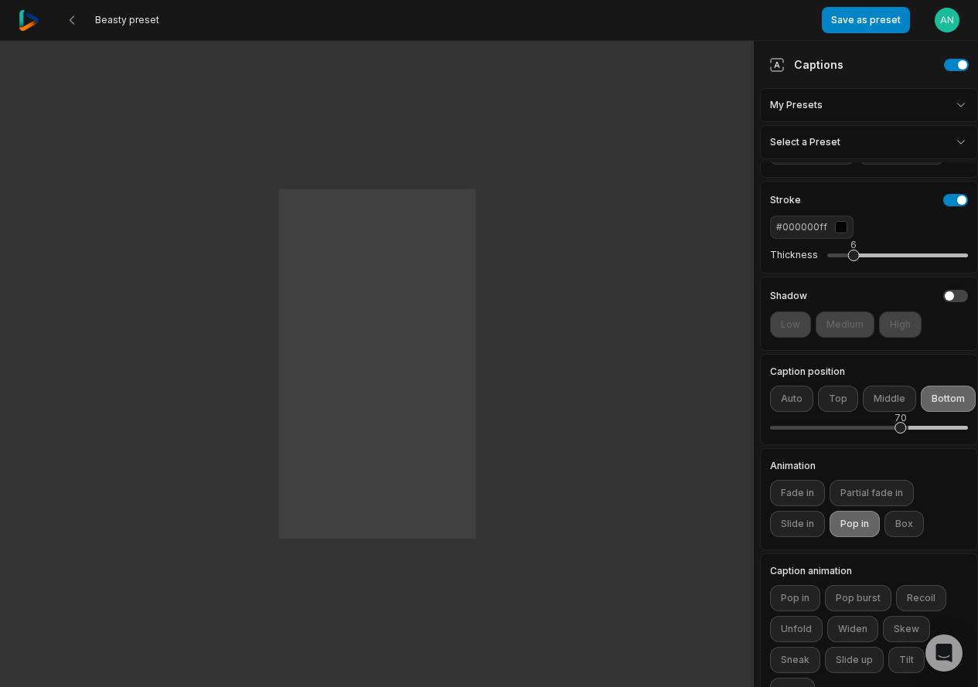
scroll to position [226, 0]
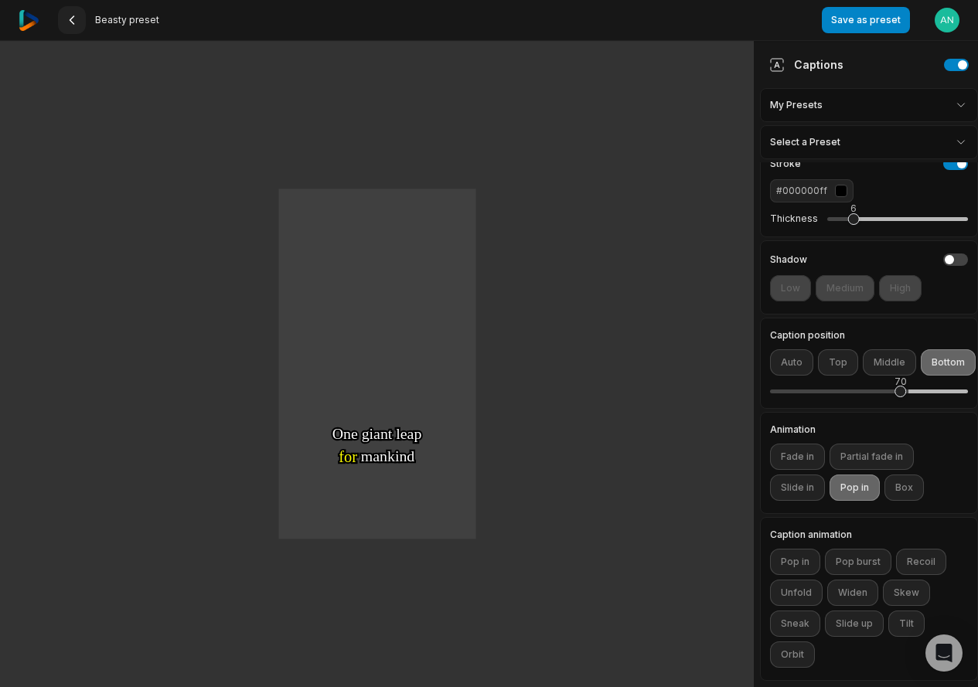
click at [71, 19] on 335 at bounding box center [72, 20] width 4 height 8
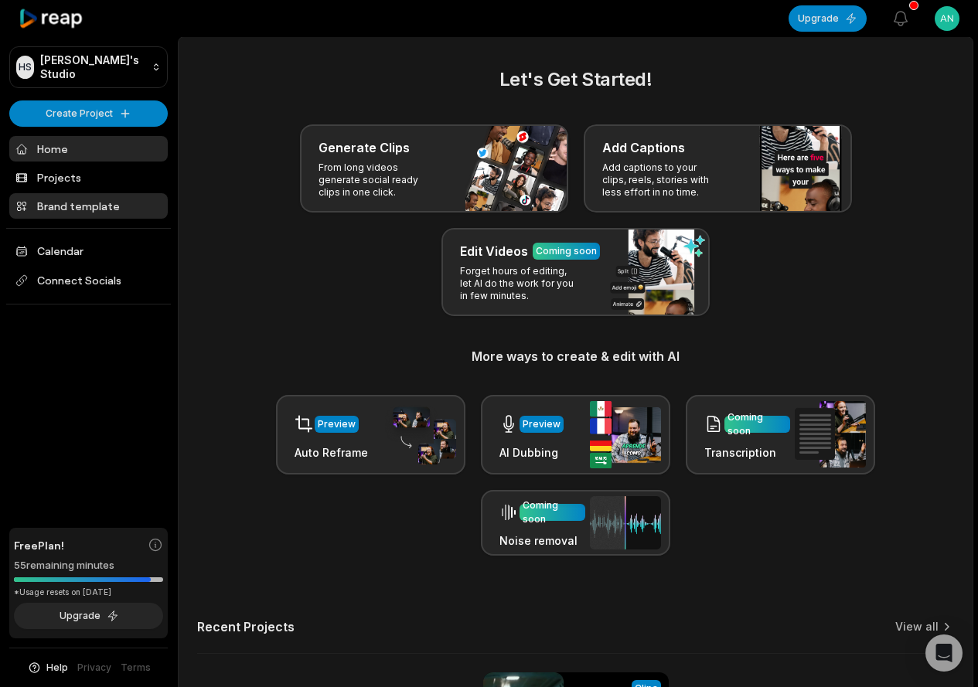
click at [70, 210] on link "Brand template" at bounding box center [88, 206] width 158 height 26
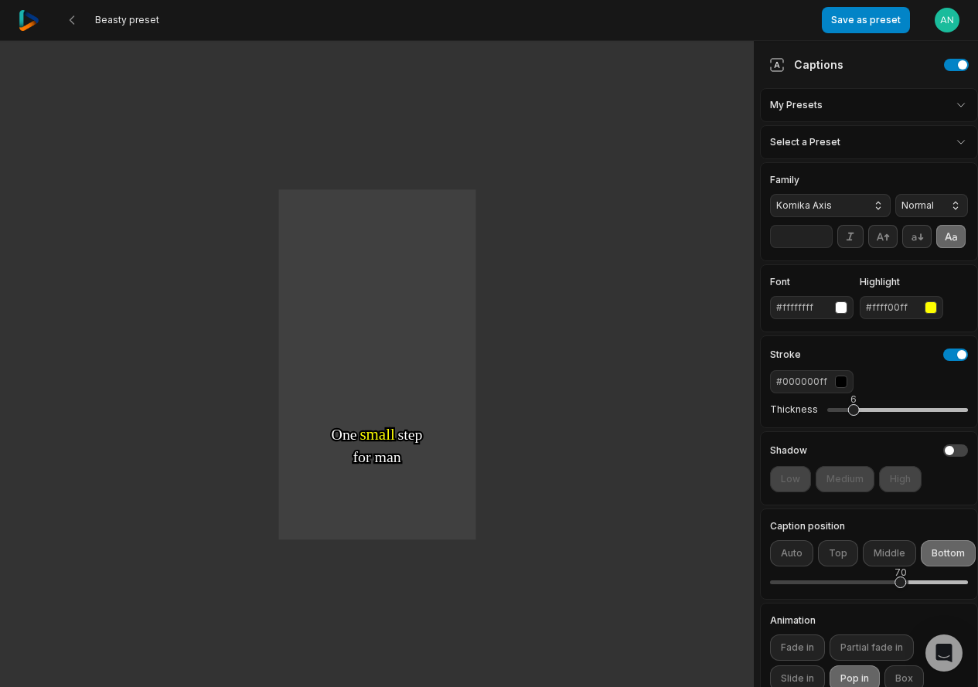
click at [811, 106] on html "Beasty preset Save as preset Open user menu One One small small step step for f…" at bounding box center [489, 343] width 978 height 687
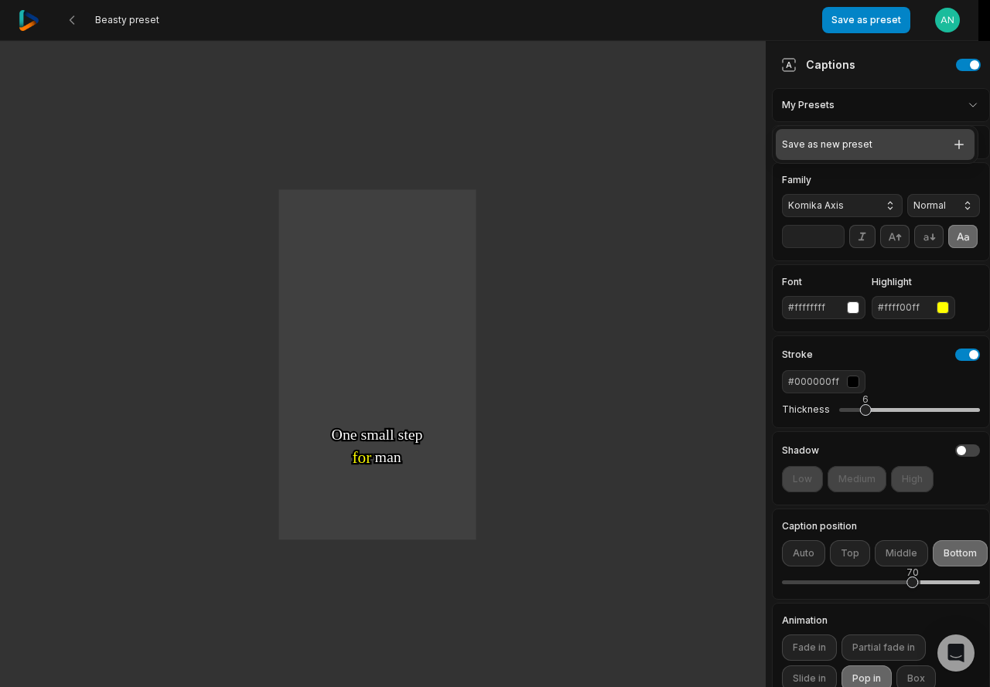
click at [822, 145] on div "Save as new preset" at bounding box center [874, 144] width 199 height 31
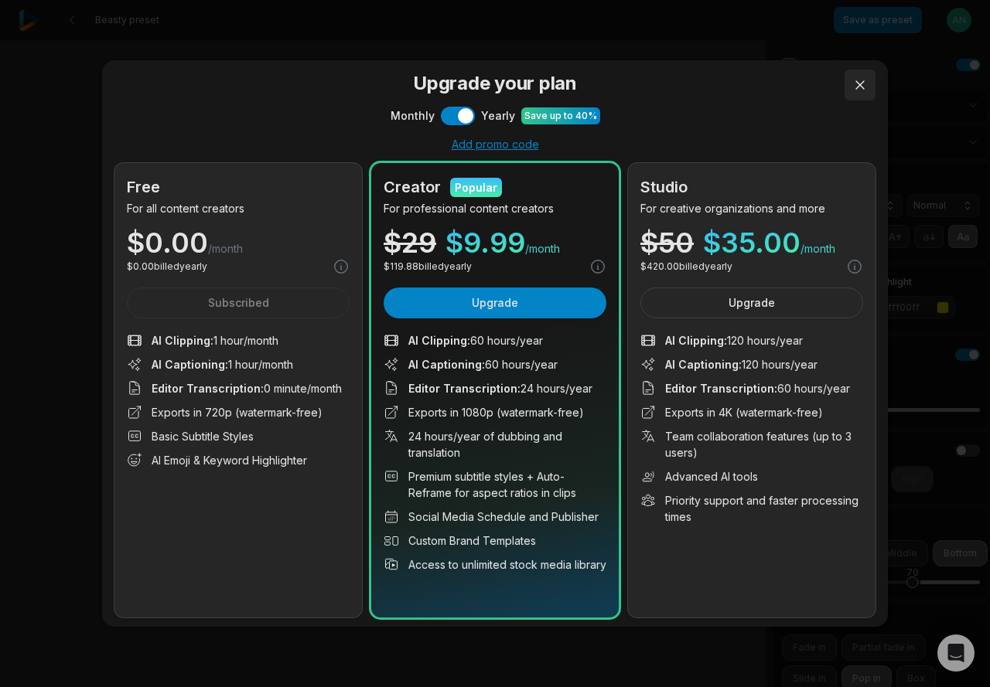
click at [861, 93] on button at bounding box center [859, 85] width 31 height 31
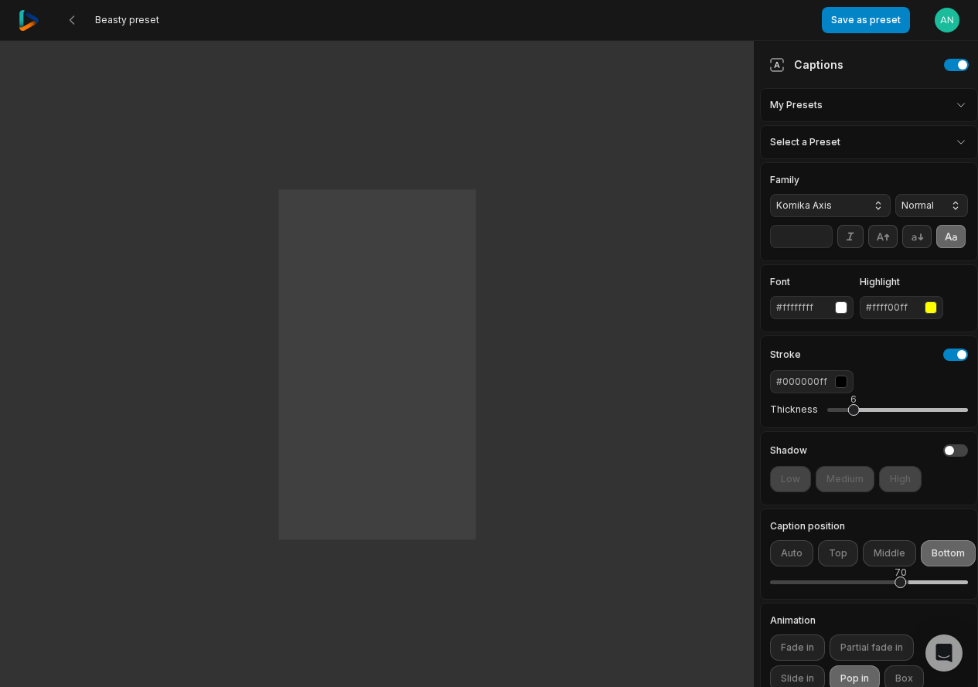
click at [839, 203] on span "Komika Axis" at bounding box center [817, 206] width 83 height 14
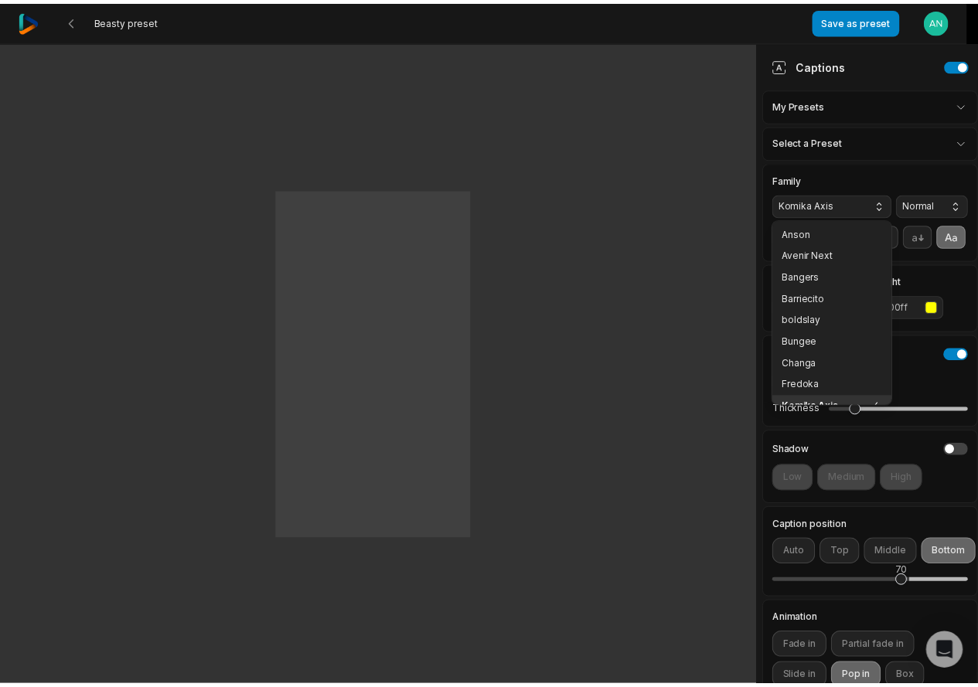
scroll to position [12, 0]
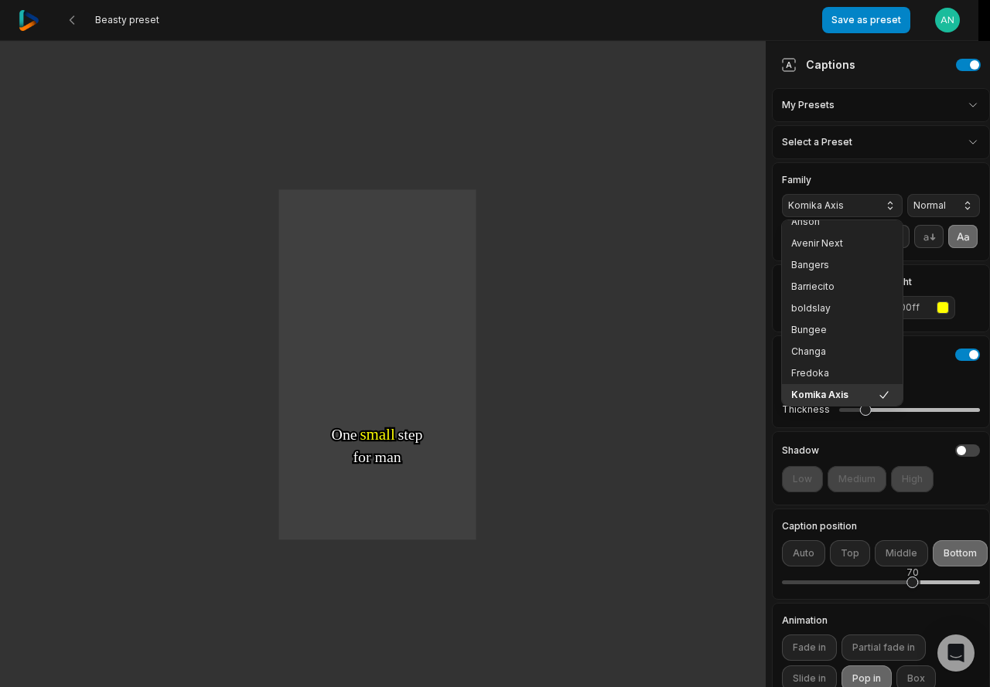
click at [839, 203] on span "Komika Axis" at bounding box center [829, 206] width 83 height 14
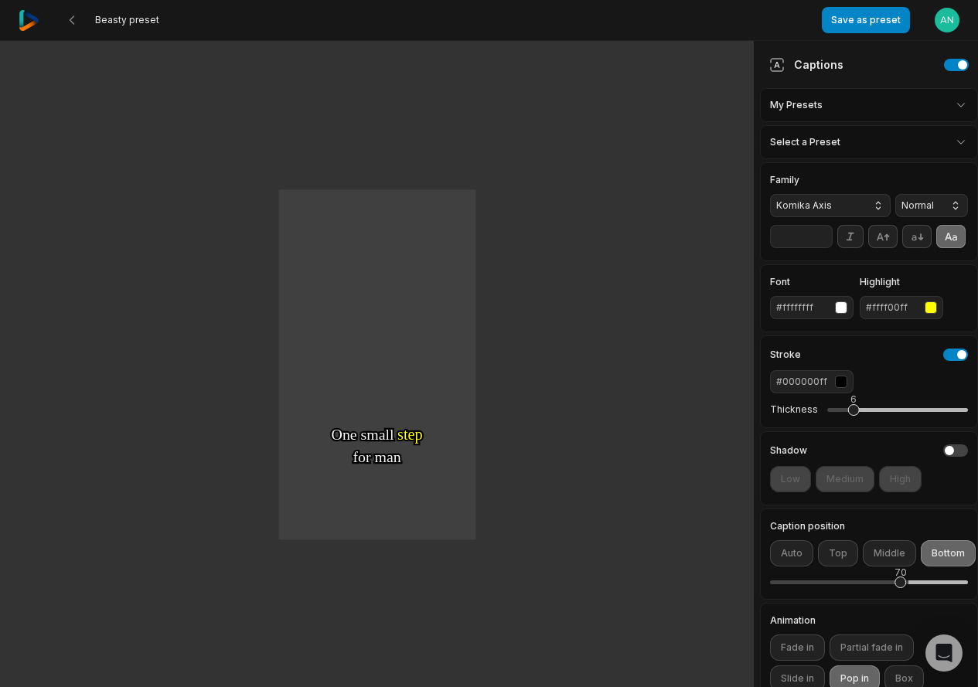
scroll to position [77, 0]
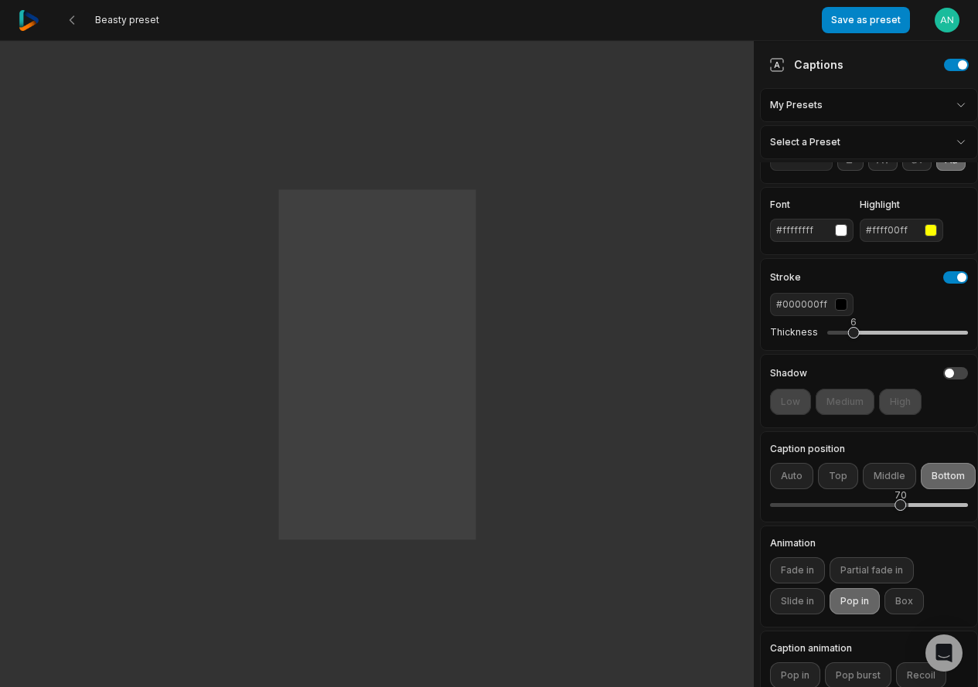
click at [789, 378] on h4 "Shadow" at bounding box center [788, 373] width 37 height 9
click at [946, 380] on button "button" at bounding box center [955, 373] width 25 height 12
click at [791, 415] on button "Low" at bounding box center [790, 402] width 41 height 26
click at [830, 415] on button "Medium" at bounding box center [845, 402] width 59 height 26
click at [897, 415] on button "High" at bounding box center [900, 402] width 43 height 26
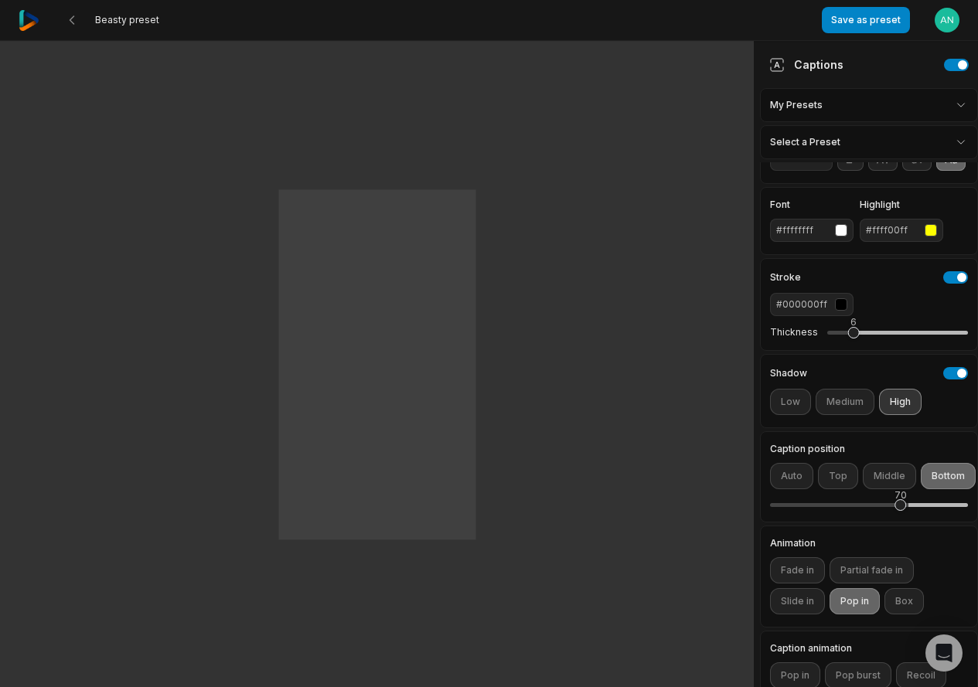
scroll to position [226, 0]
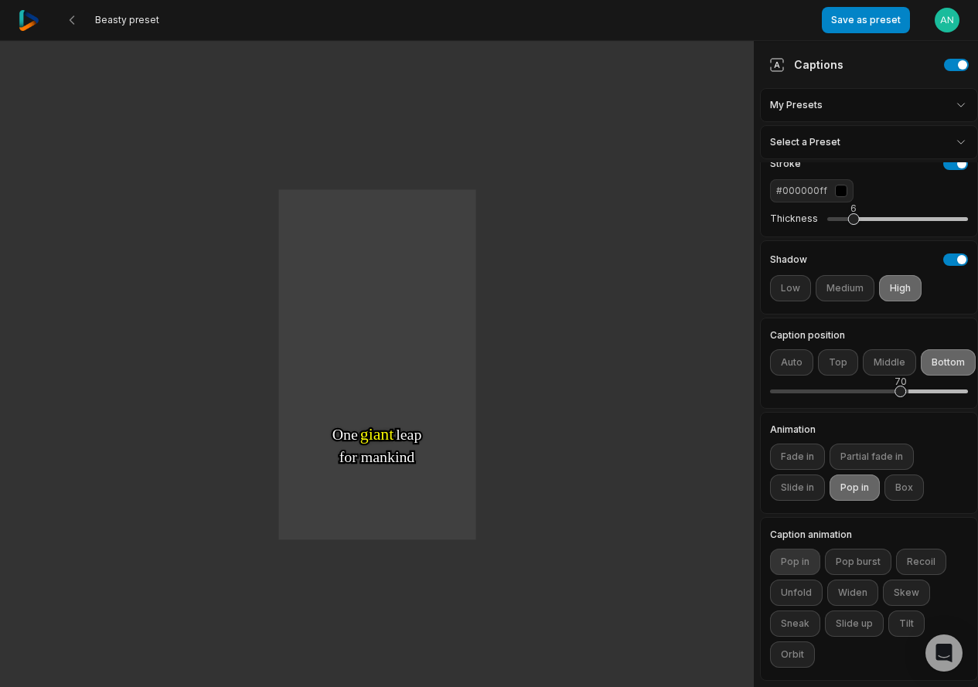
click at [792, 554] on button "Pop in" at bounding box center [795, 562] width 50 height 26
click at [832, 549] on button "Pop burst" at bounding box center [858, 562] width 66 height 26
click at [850, 549] on button "Pop burst" at bounding box center [858, 562] width 66 height 26
click at [913, 554] on button "Recoil" at bounding box center [921, 562] width 50 height 26
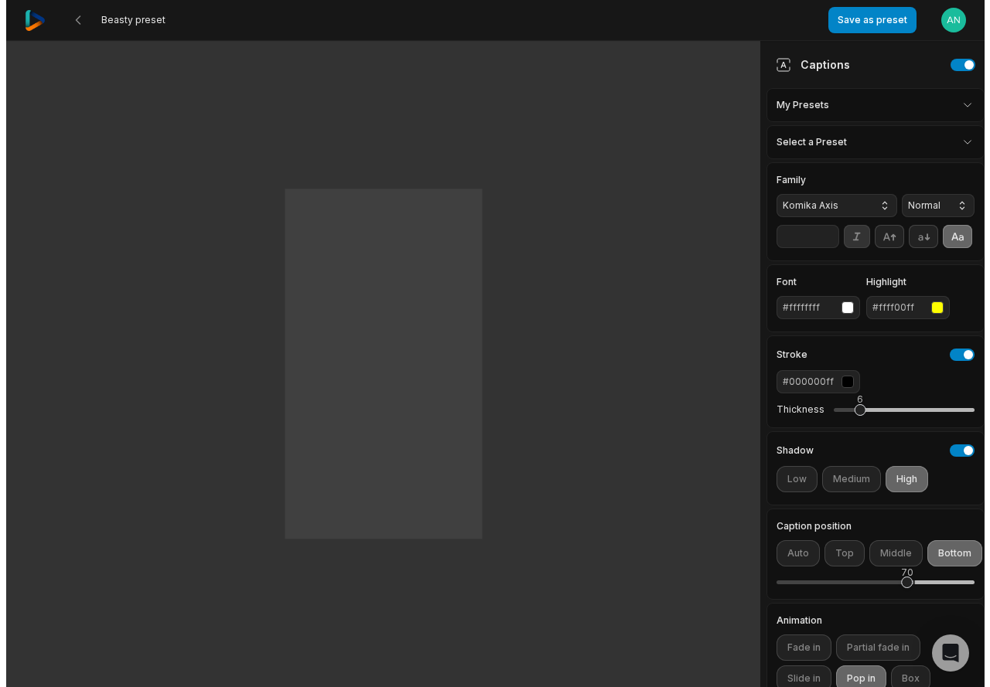
scroll to position [0, 0]
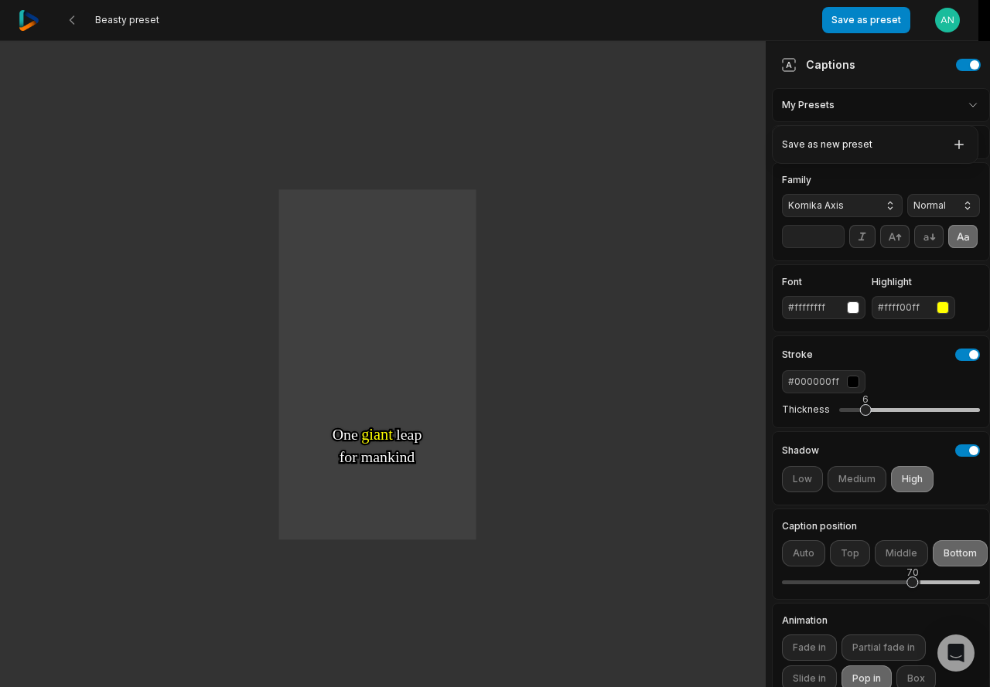
click at [784, 108] on html "Beasty preset Save as preset Open user menu One One small small step step for f…" at bounding box center [495, 343] width 990 height 687
click at [818, 101] on html "Beasty preset Save as preset Open user menu One One small small step step for f…" at bounding box center [495, 343] width 990 height 687
click at [819, 63] on div "Captions" at bounding box center [806, 64] width 74 height 16
click at [940, 144] on html "Beasty preset Save as preset Open user menu One One small small step step for f…" at bounding box center [489, 343] width 978 height 687
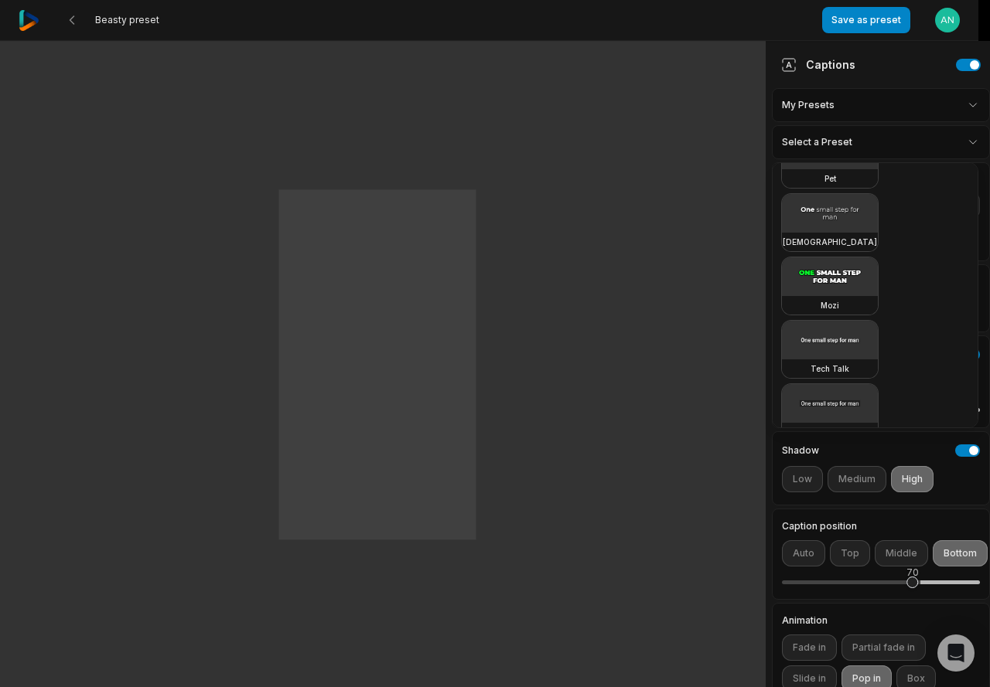
scroll to position [1016, 0]
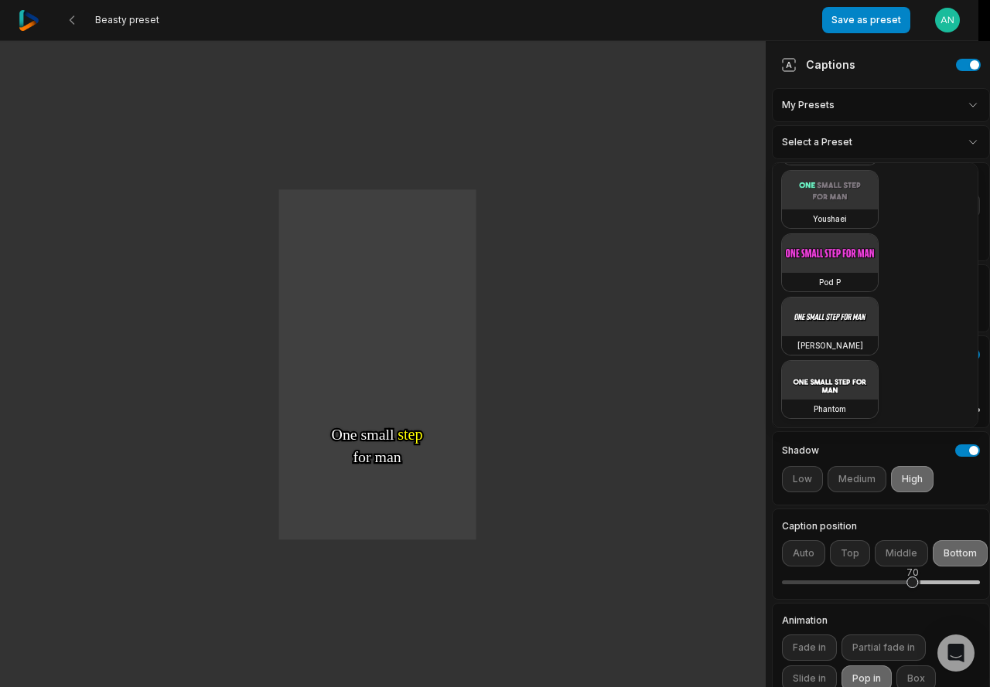
click at [847, 380] on video at bounding box center [830, 380] width 96 height 39
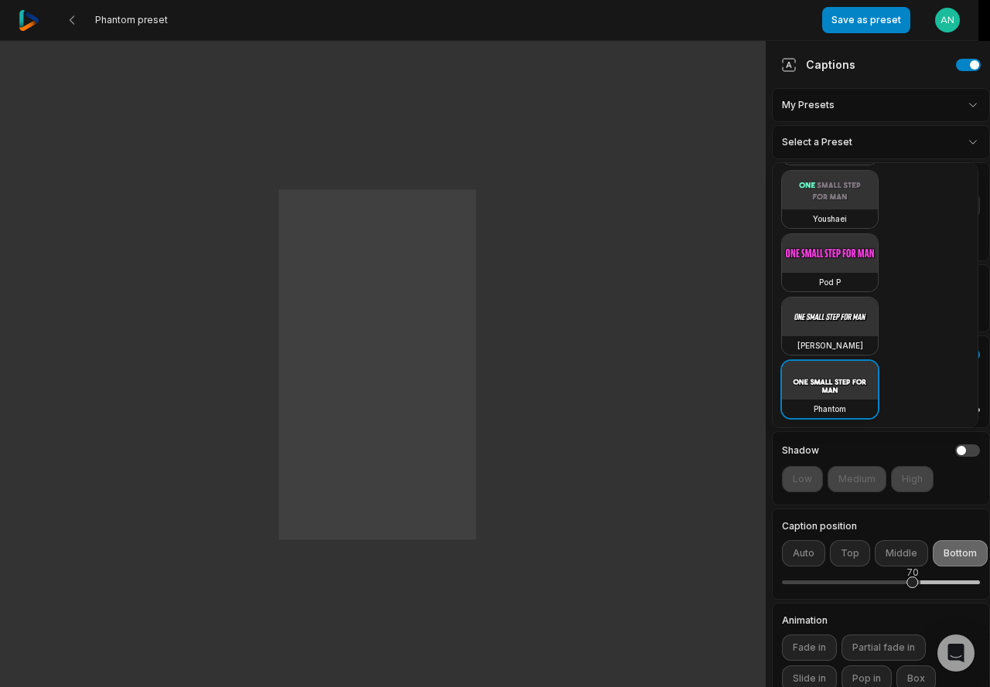
click at [847, 381] on video at bounding box center [830, 380] width 96 height 39
click at [840, 325] on video at bounding box center [830, 317] width 96 height 39
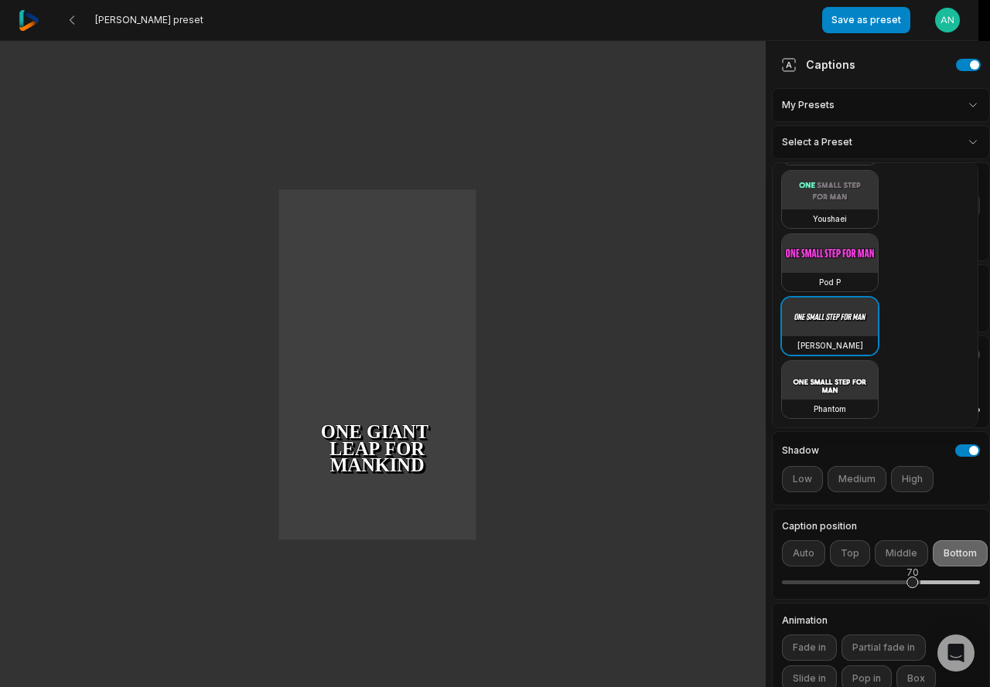
click at [844, 249] on video at bounding box center [830, 253] width 96 height 39
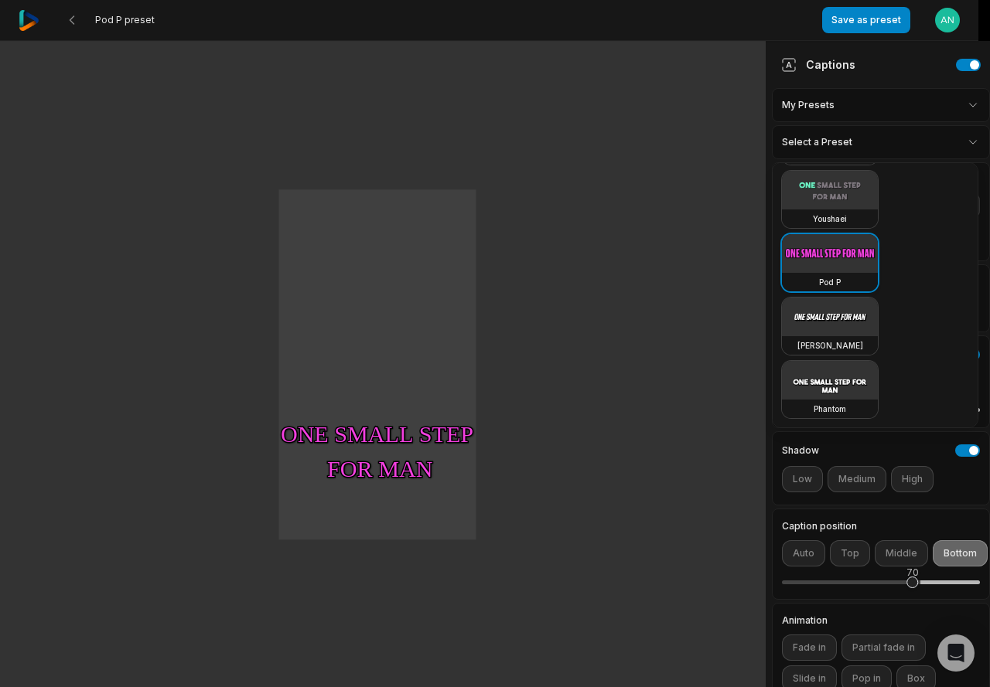
scroll to position [939, 0]
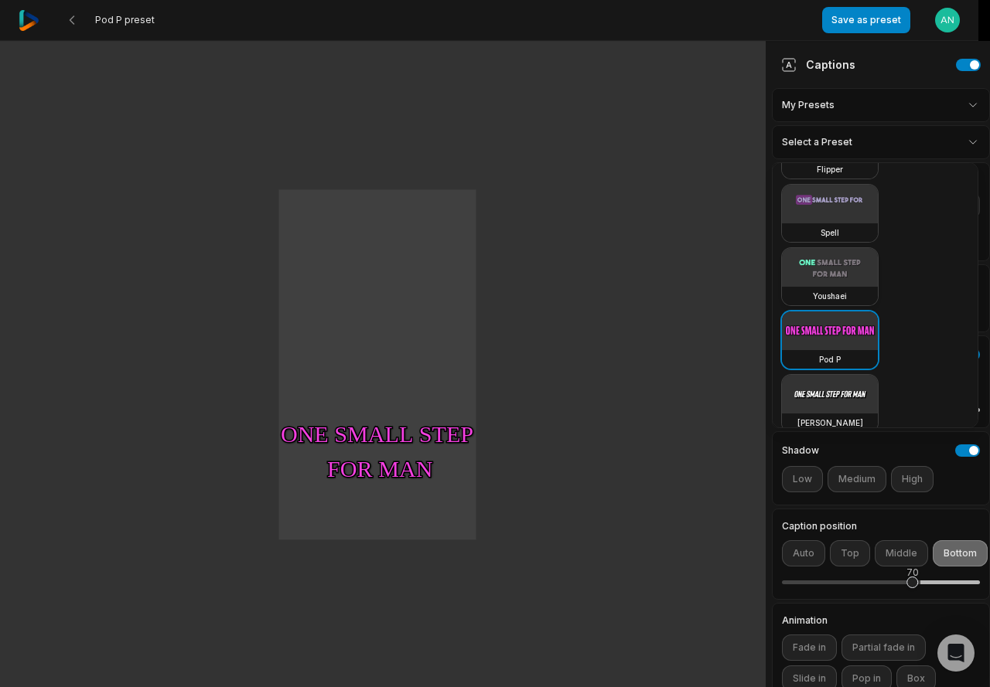
click at [845, 264] on video at bounding box center [830, 267] width 96 height 39
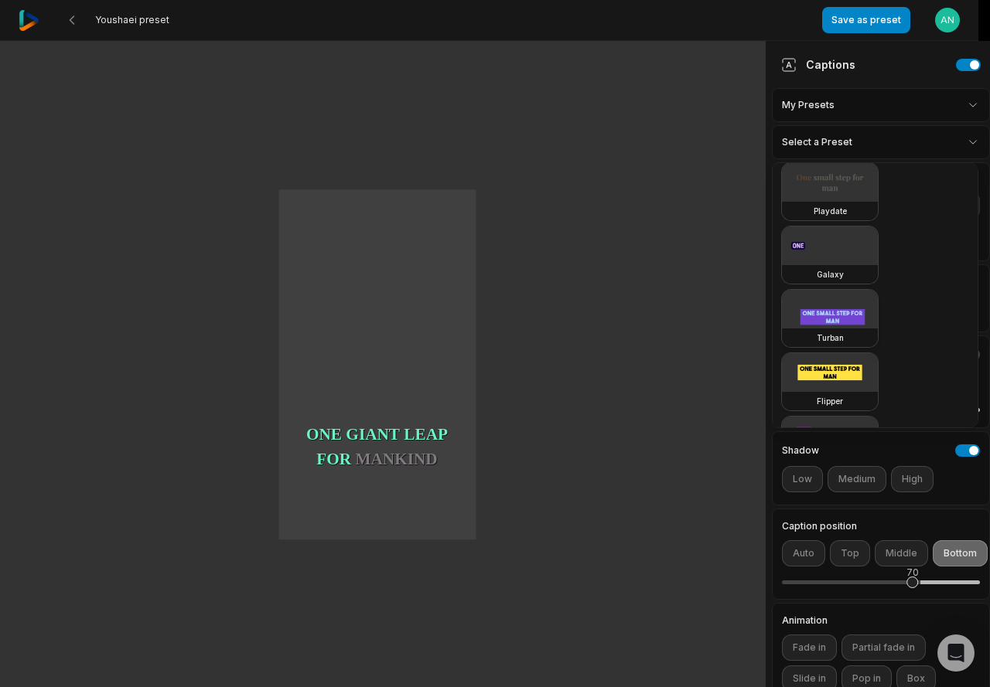
scroll to position [629, 0]
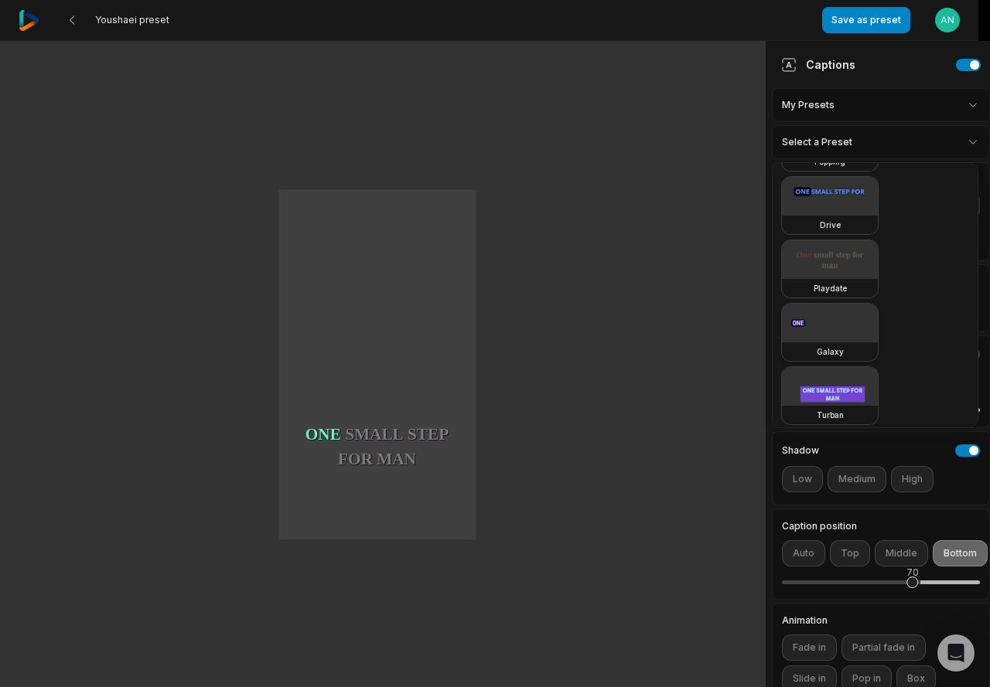
click at [843, 328] on video at bounding box center [830, 323] width 96 height 39
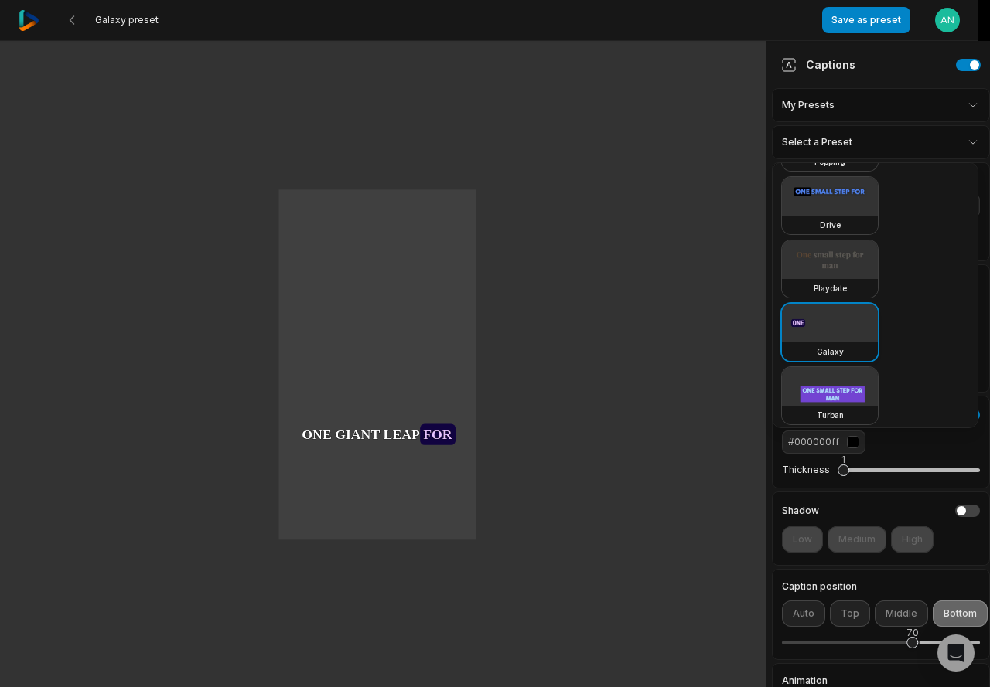
click at [846, 328] on video at bounding box center [830, 323] width 96 height 39
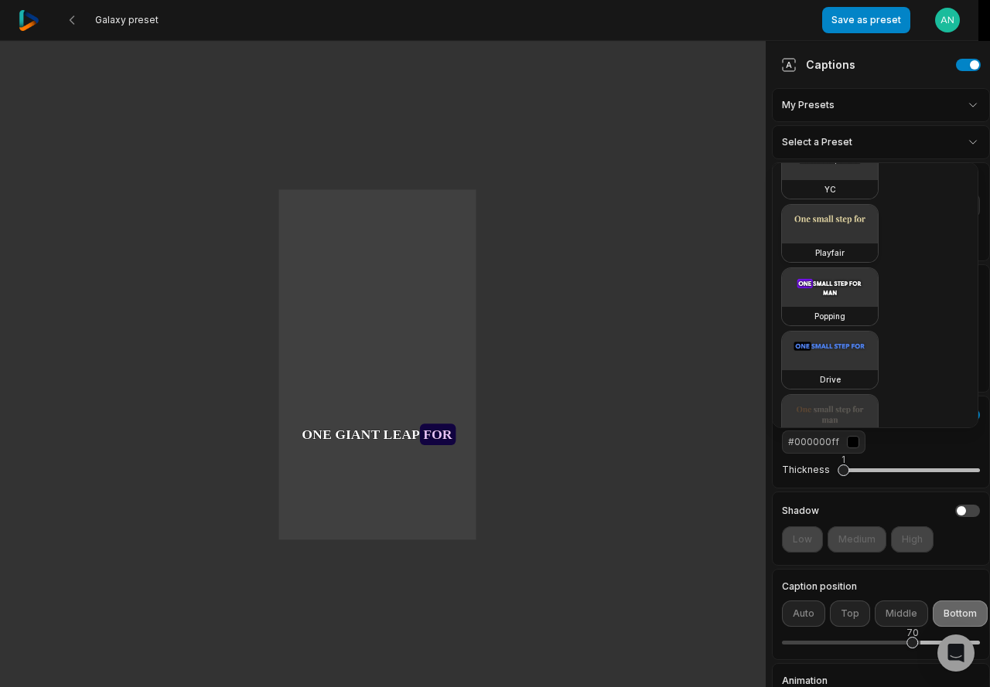
click at [854, 240] on video at bounding box center [830, 224] width 96 height 39
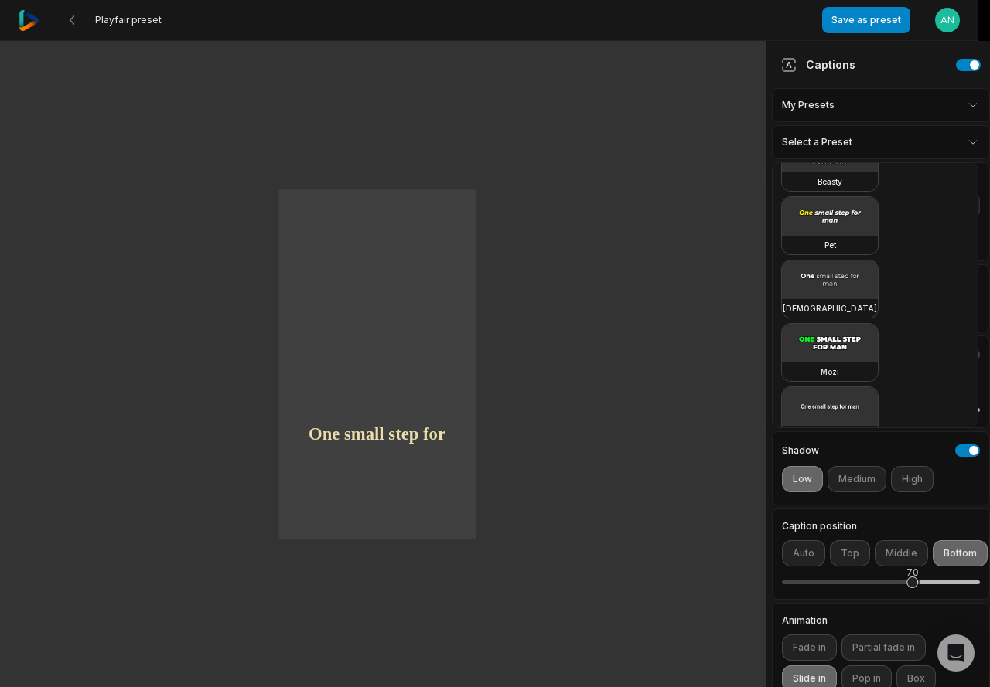
scroll to position [0, 0]
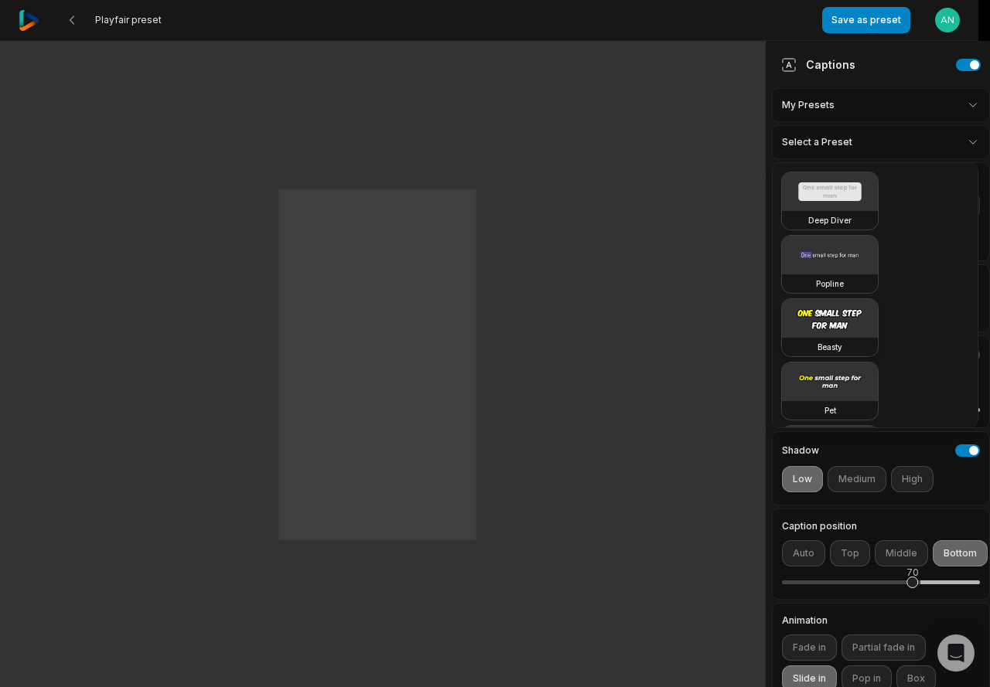
click at [843, 315] on video at bounding box center [830, 318] width 96 height 39
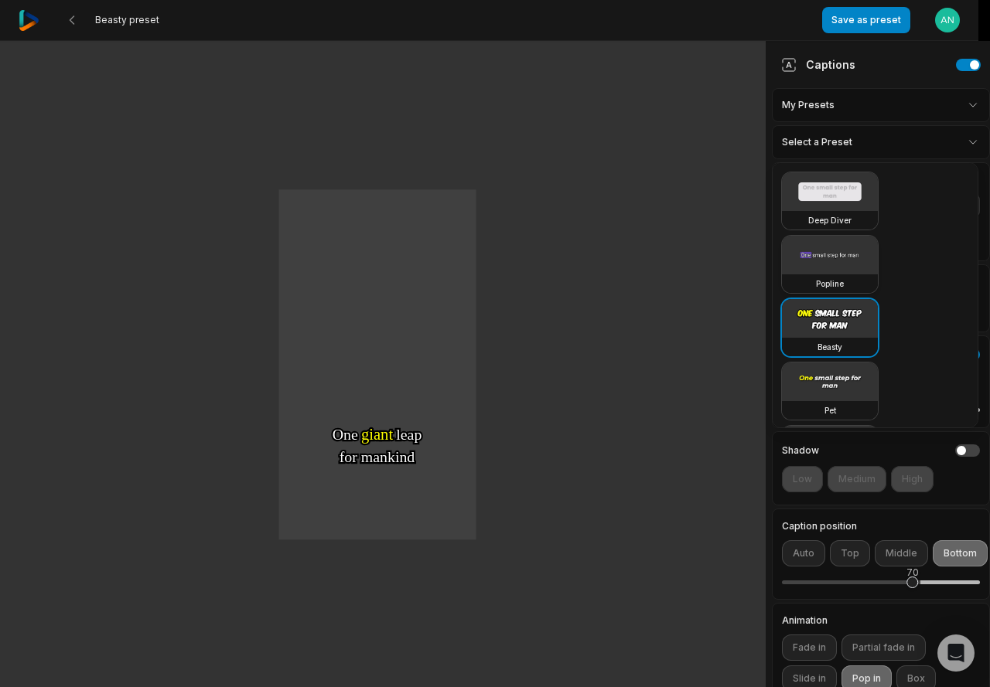
click at [837, 259] on video at bounding box center [830, 255] width 96 height 39
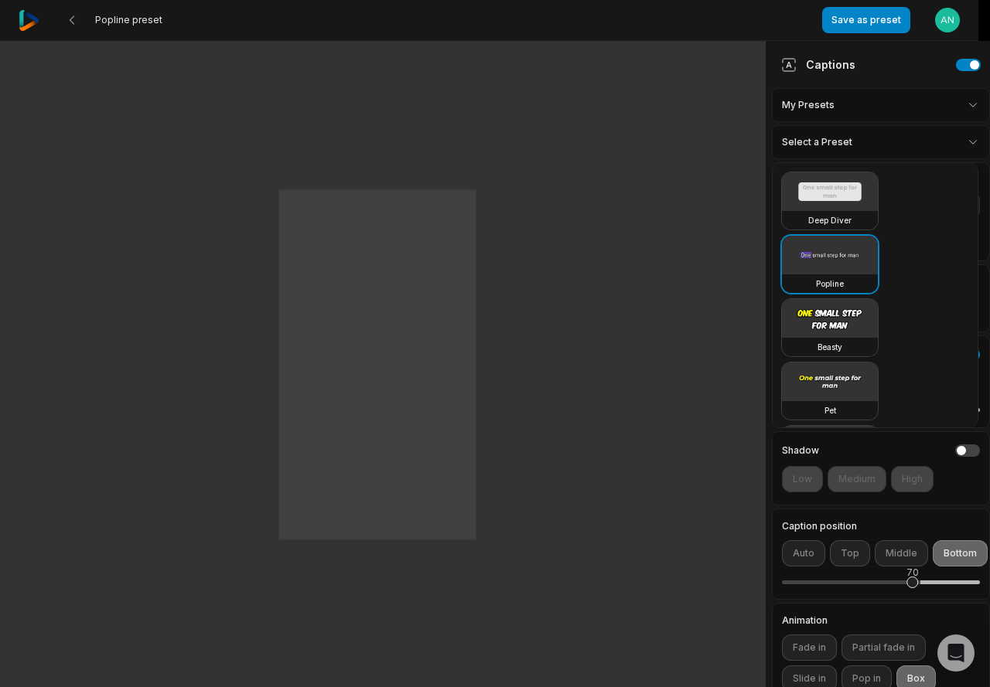
click at [834, 308] on video at bounding box center [830, 318] width 96 height 39
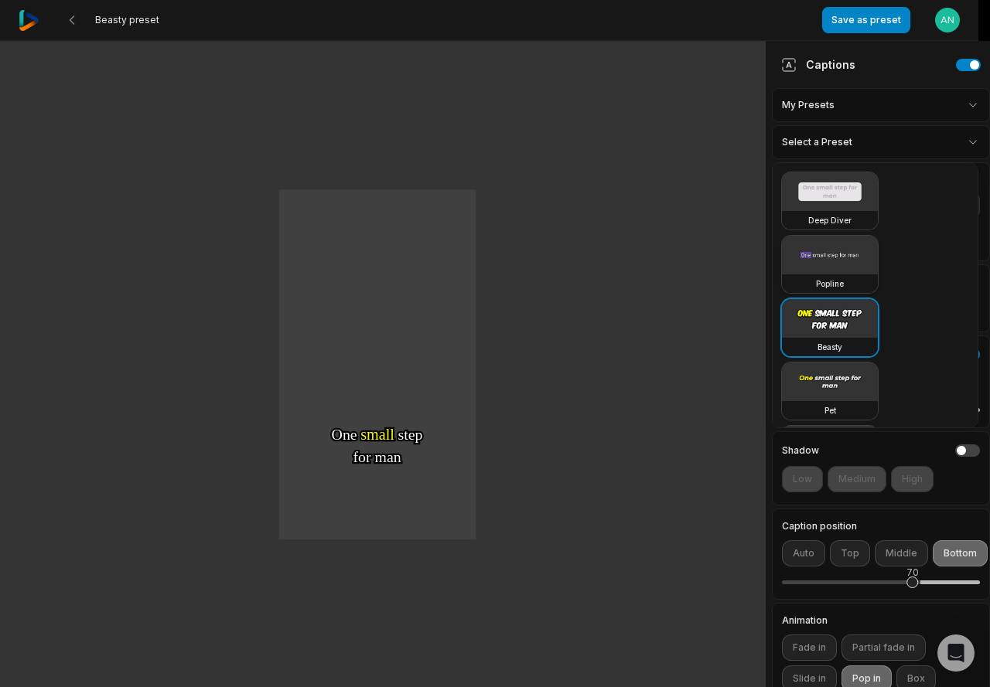
click at [837, 271] on video at bounding box center [830, 255] width 96 height 39
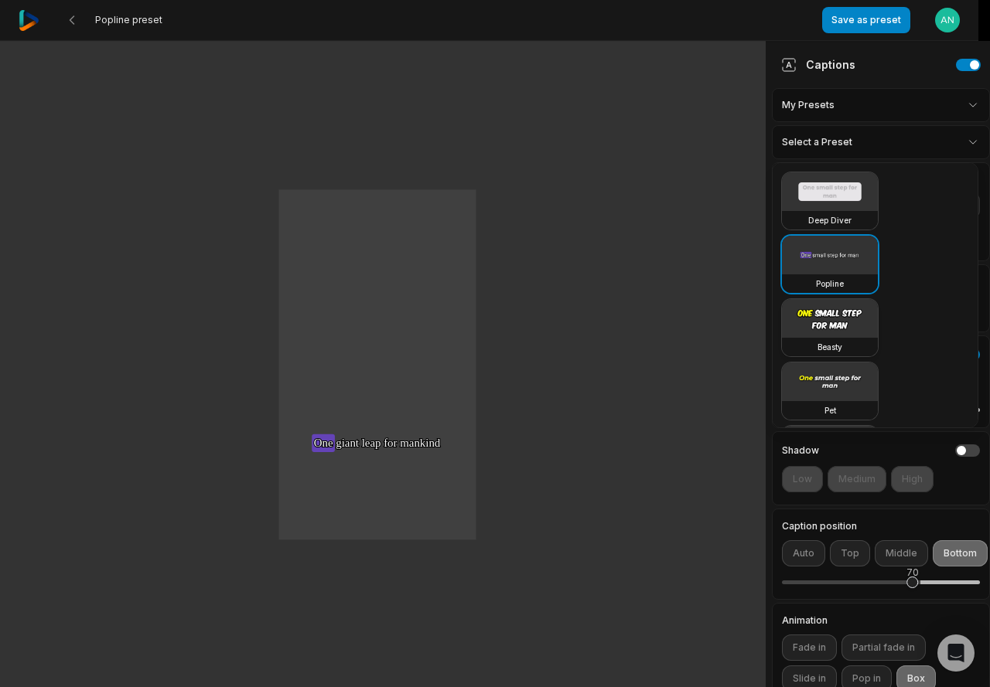
click at [831, 318] on video at bounding box center [830, 318] width 96 height 39
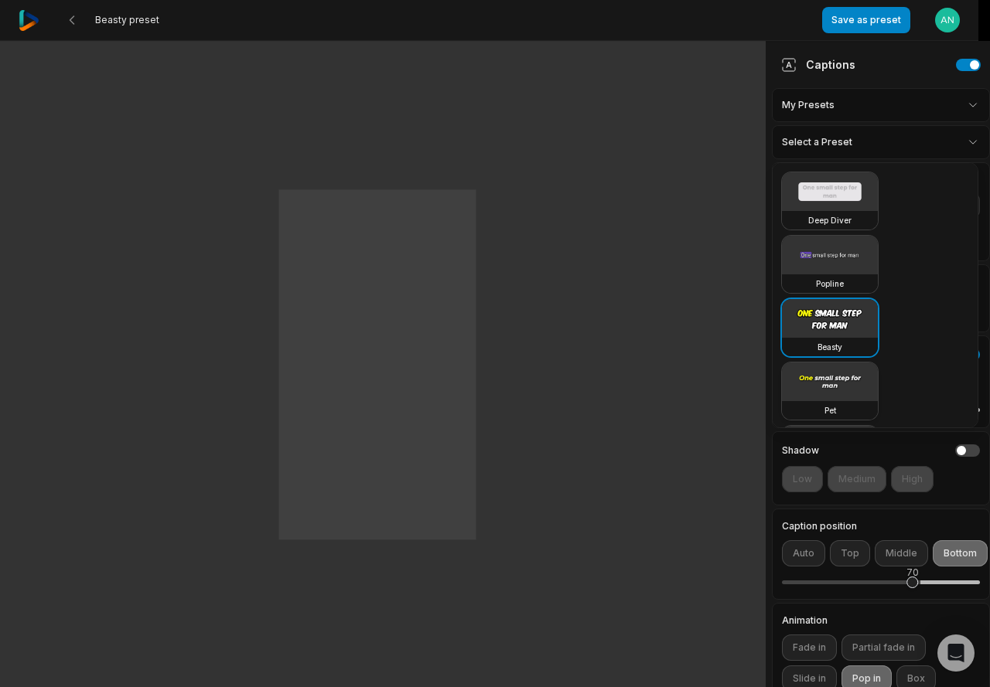
click at [837, 383] on video at bounding box center [830, 382] width 96 height 39
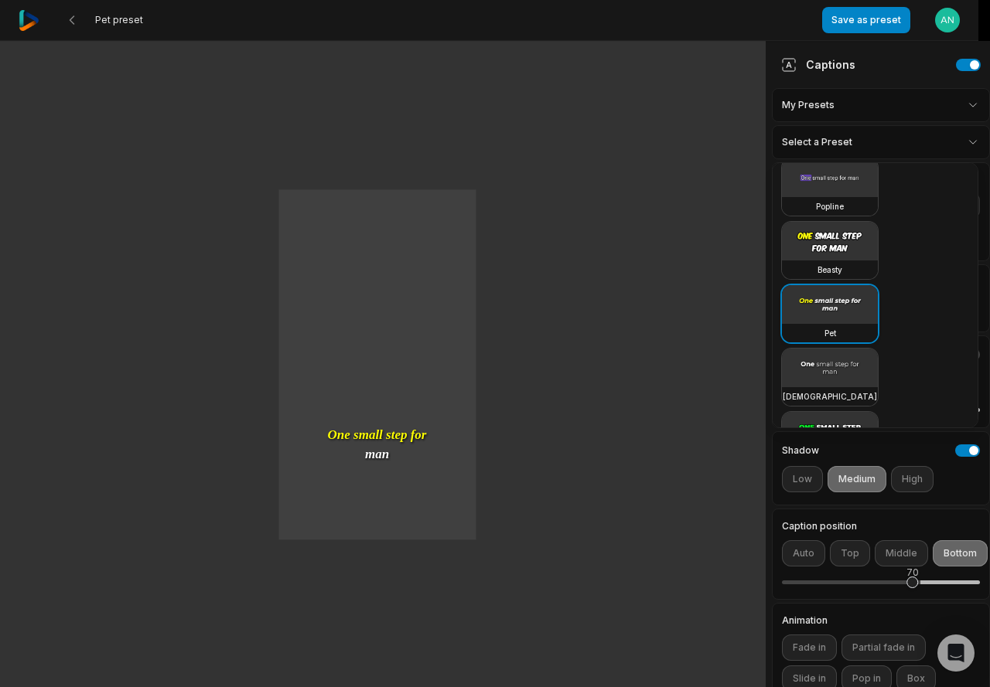
scroll to position [155, 0]
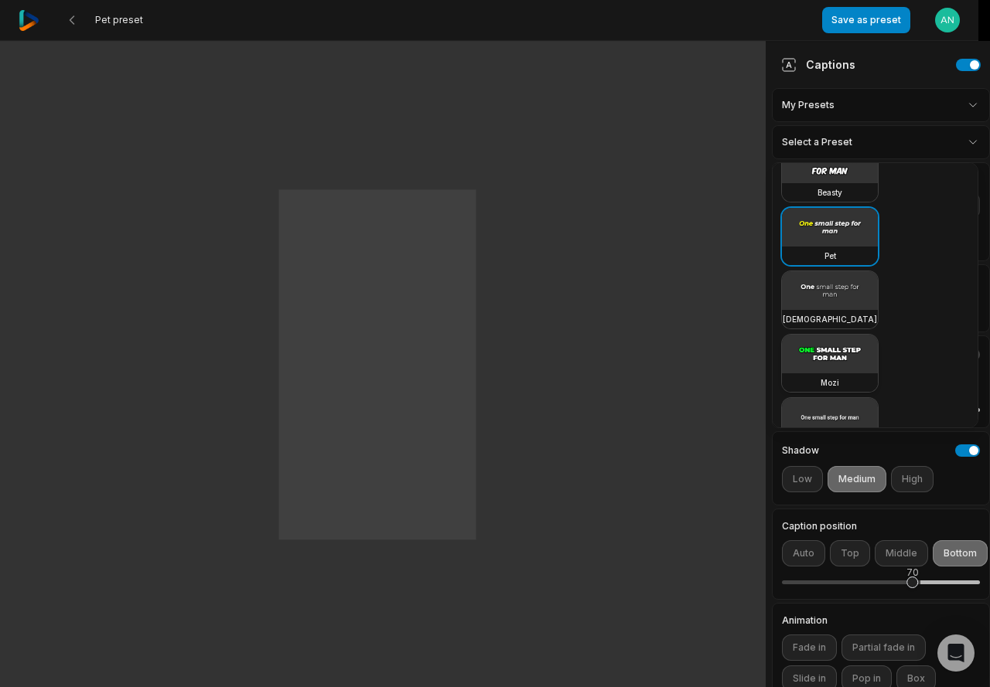
click at [837, 361] on video at bounding box center [830, 354] width 96 height 39
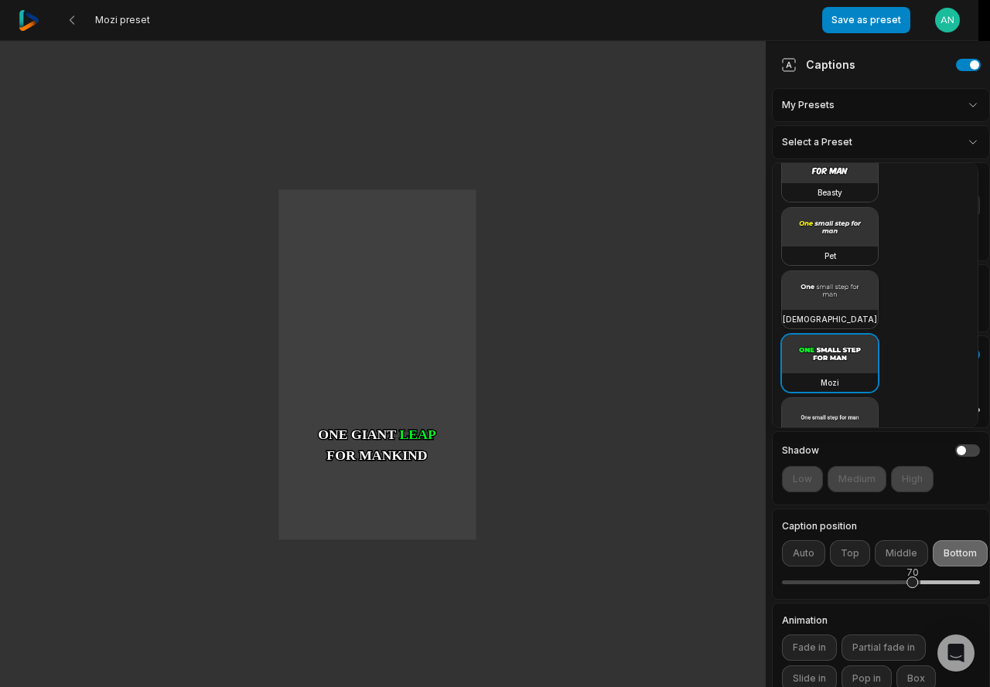
click at [833, 300] on video at bounding box center [830, 290] width 96 height 39
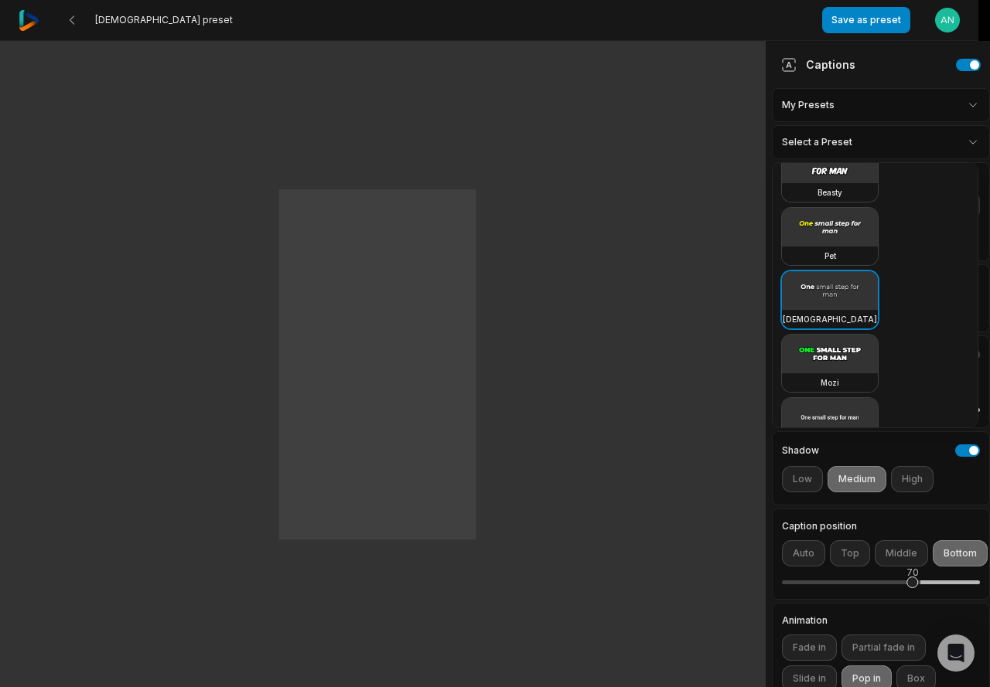
scroll to position [0, 0]
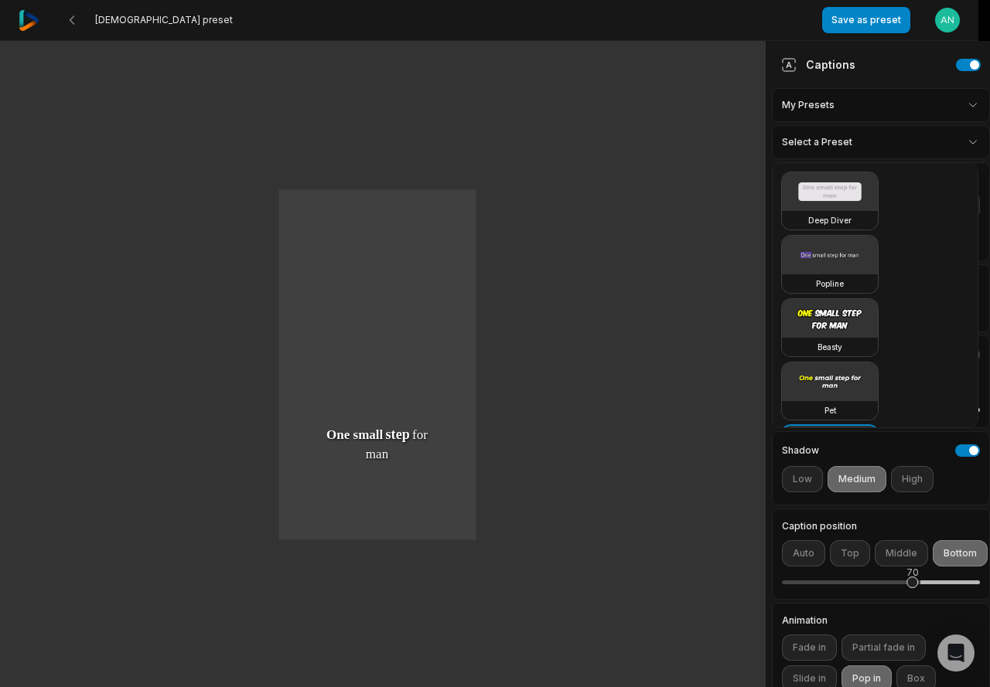
click at [828, 321] on video at bounding box center [830, 318] width 96 height 39
type input "**"
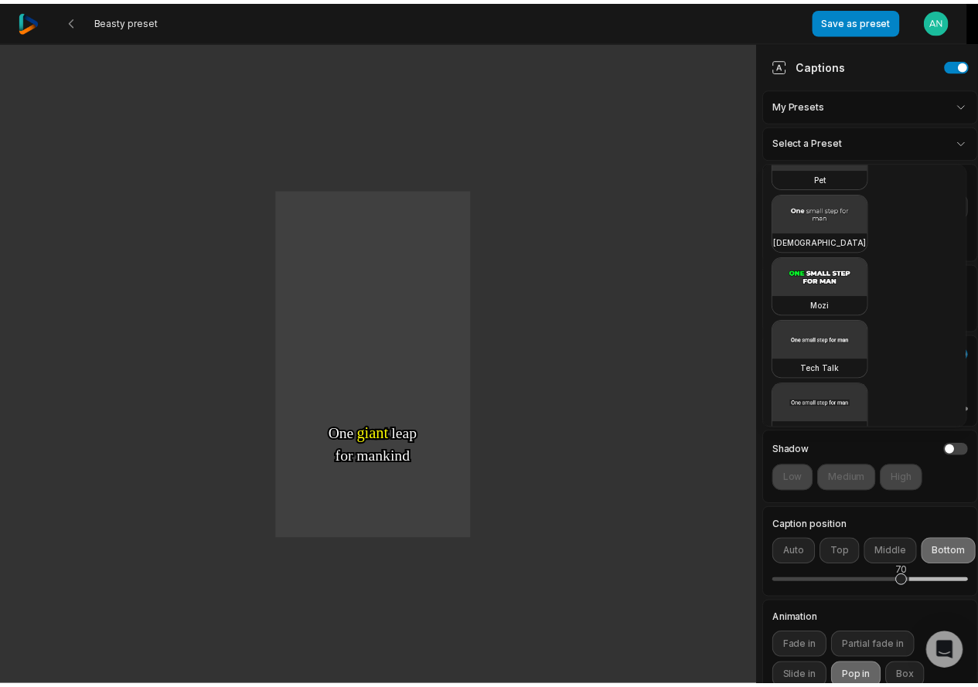
scroll to position [309, 0]
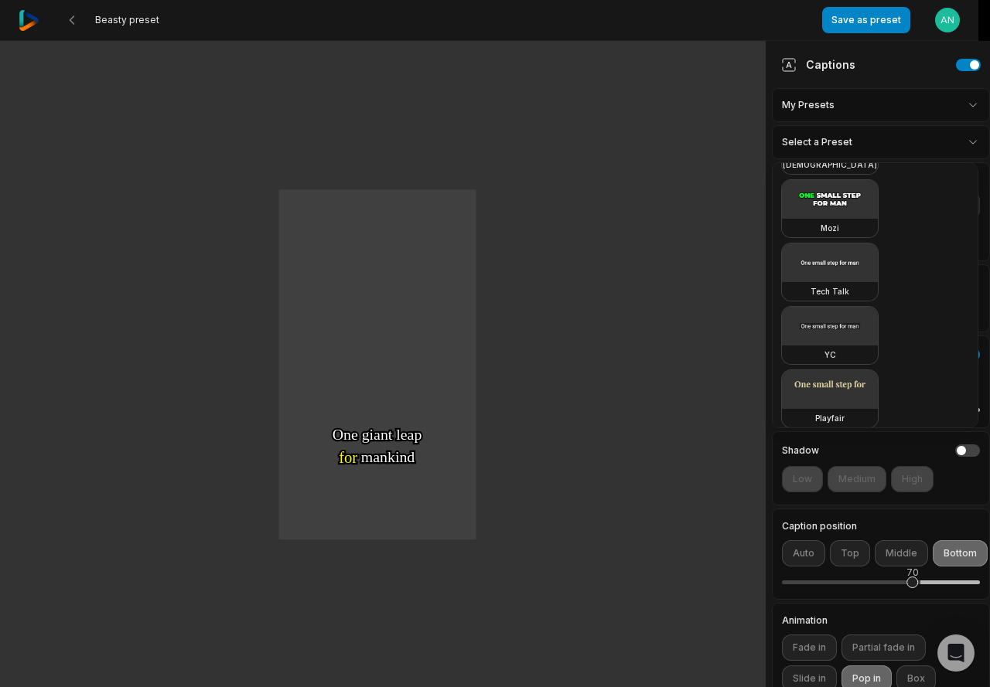
click at [852, 574] on html "Beasty preset Save as preset Open user menu One One small small step step for f…" at bounding box center [495, 343] width 990 height 687
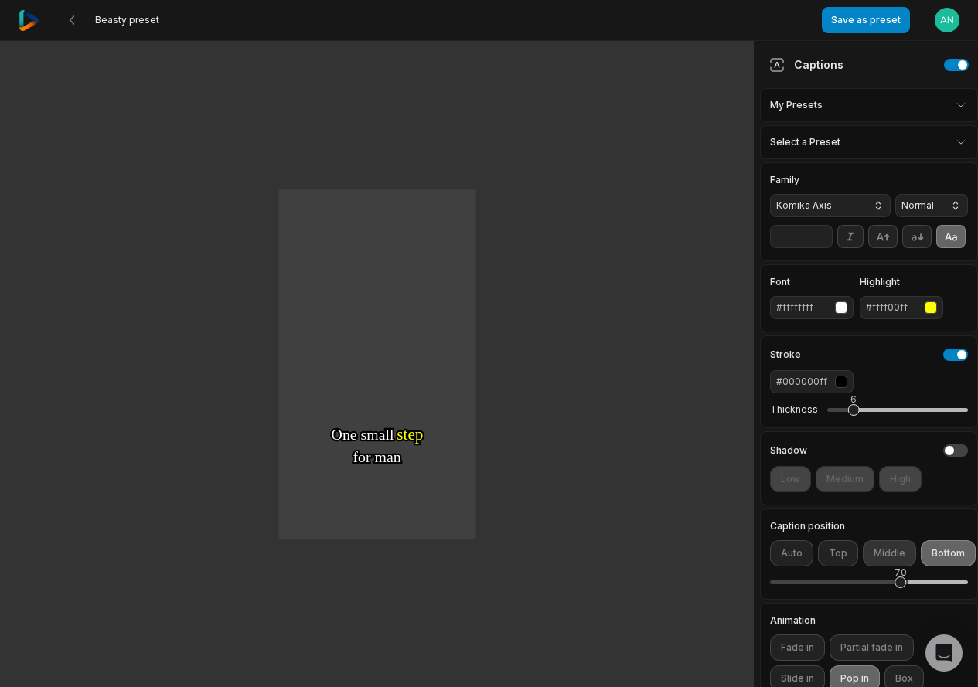
click at [879, 567] on button "Middle" at bounding box center [889, 553] width 53 height 26
click at [791, 567] on button "Auto" at bounding box center [791, 553] width 43 height 26
click at [829, 567] on button "Top" at bounding box center [838, 553] width 40 height 26
click at [924, 567] on button "Bottom" at bounding box center [948, 553] width 55 height 26
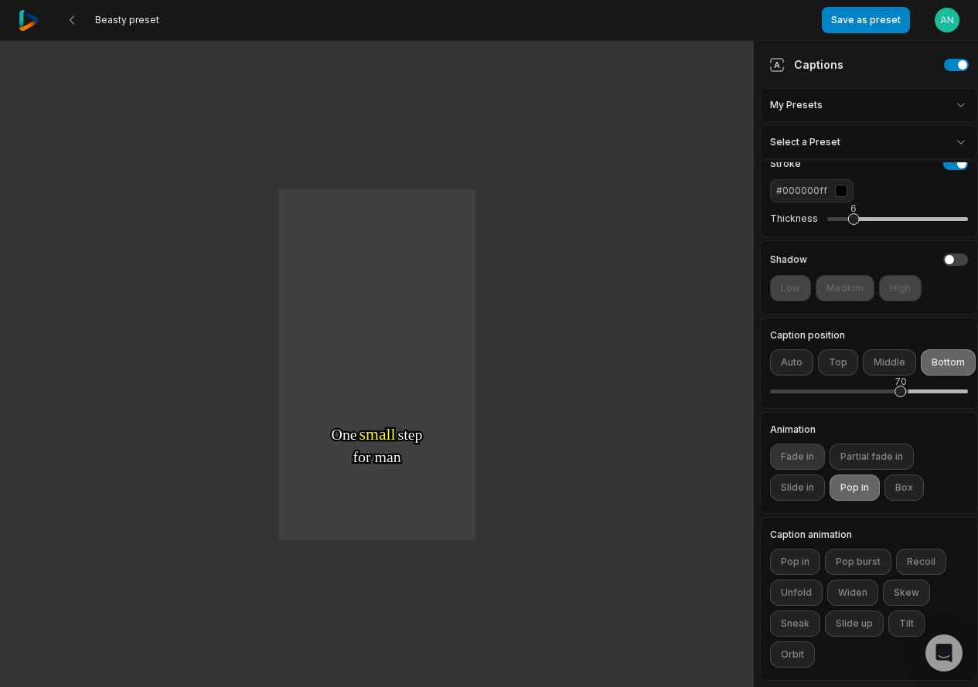
click at [806, 444] on button "Fade in" at bounding box center [797, 457] width 55 height 26
click at [802, 475] on button "Slide in" at bounding box center [797, 488] width 55 height 26
click at [860, 478] on button "Pop in" at bounding box center [855, 488] width 50 height 26
click at [912, 475] on button "Box" at bounding box center [903, 488] width 39 height 26
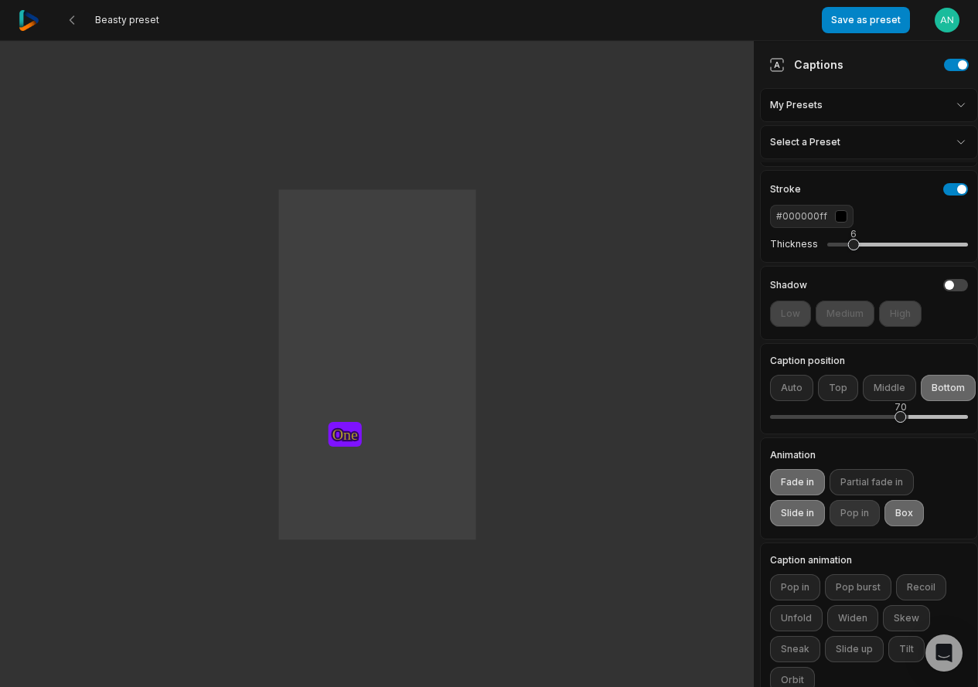
click at [857, 526] on button "Pop in" at bounding box center [855, 513] width 50 height 26
click at [857, 496] on button "Partial fade in" at bounding box center [872, 482] width 84 height 26
click at [896, 526] on button "Box" at bounding box center [903, 513] width 39 height 26
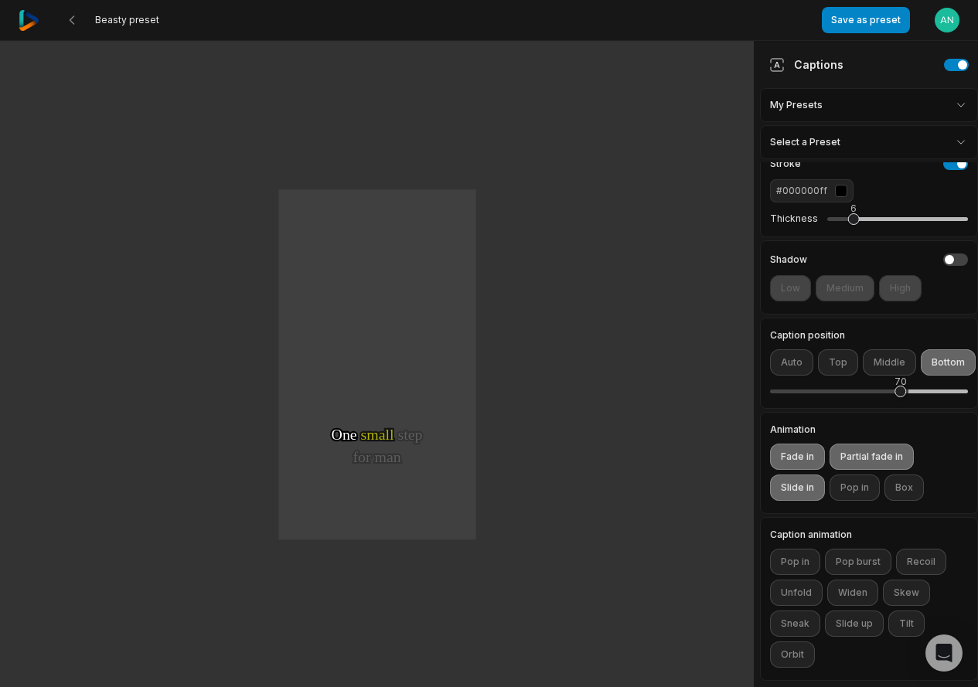
click at [892, 475] on button "Box" at bounding box center [903, 488] width 39 height 26
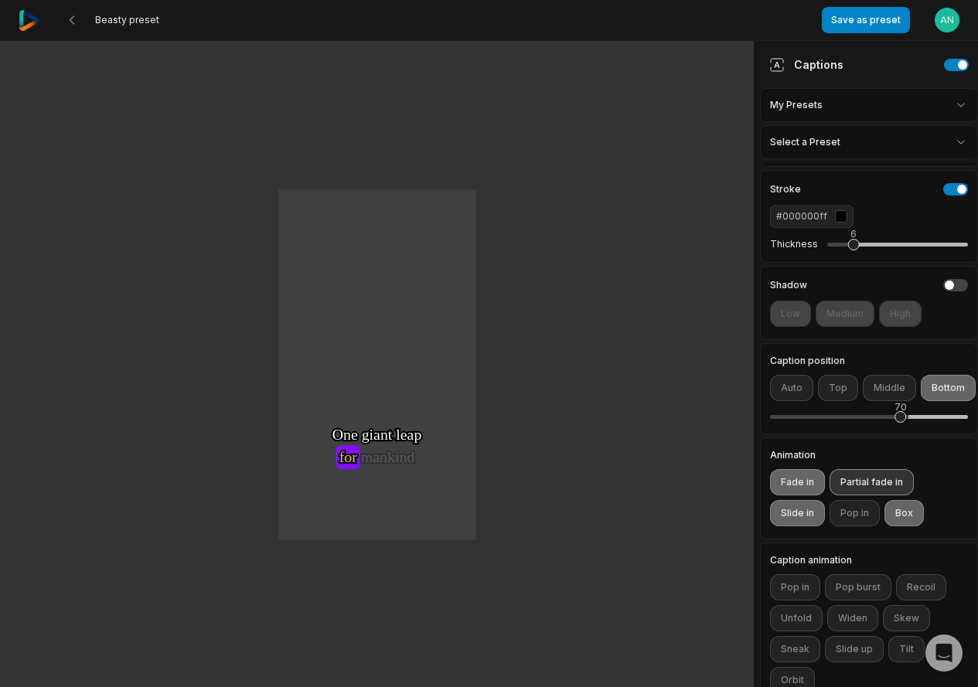
click at [864, 496] on button "Partial fade in" at bounding box center [872, 482] width 84 height 26
click at [860, 496] on button "Partial fade in" at bounding box center [872, 482] width 84 height 26
click at [799, 496] on button "Fade in" at bounding box center [797, 482] width 55 height 26
click at [847, 526] on button "Pop in" at bounding box center [855, 513] width 50 height 26
click at [803, 496] on button "Fade in" at bounding box center [797, 482] width 55 height 26
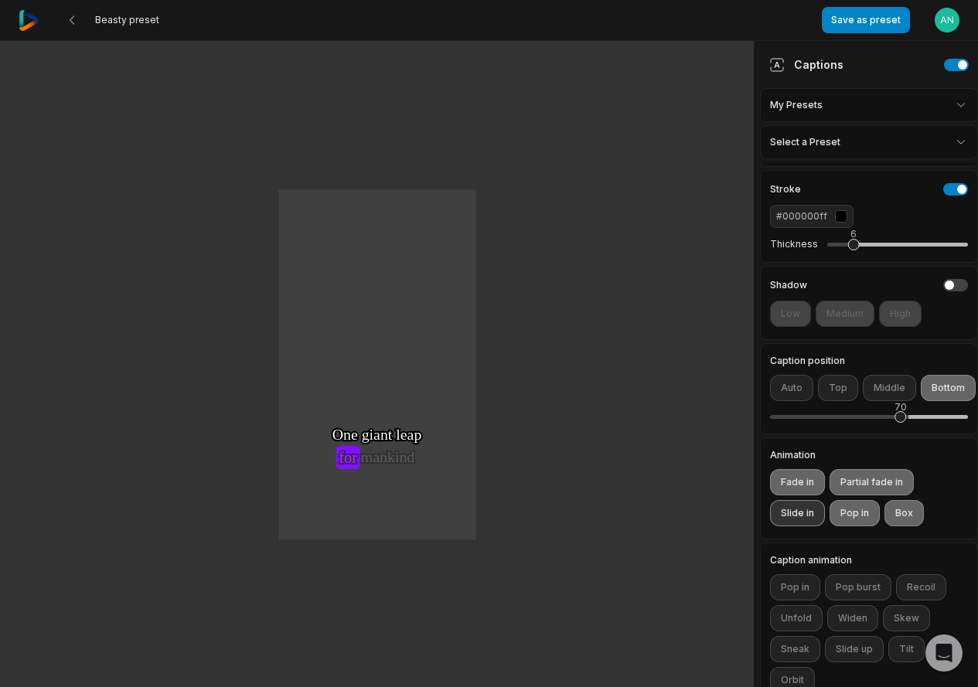
scroll to position [286, 0]
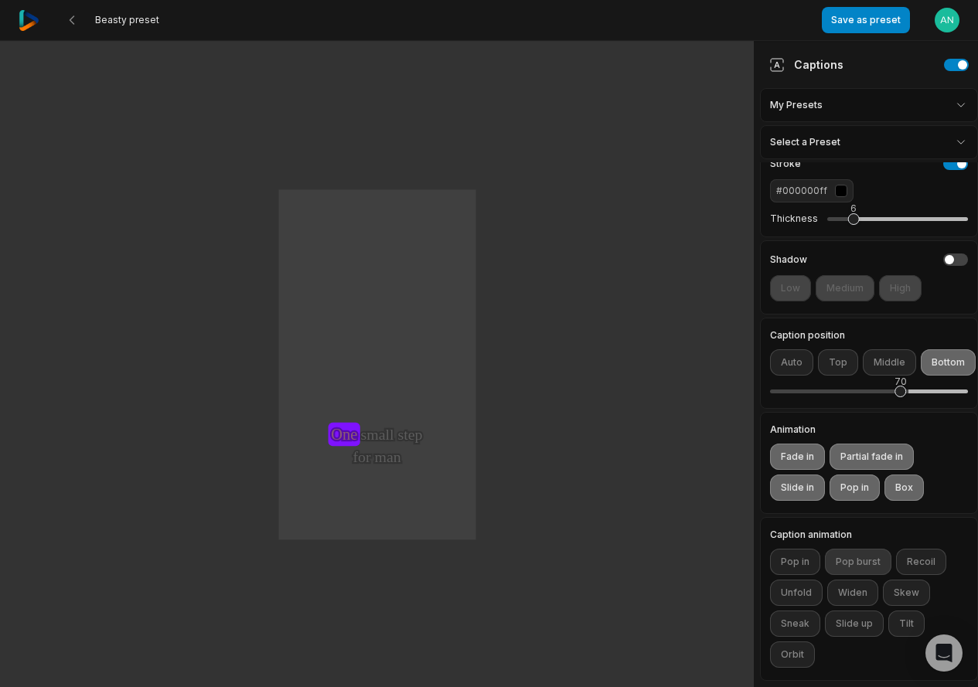
click at [856, 554] on button "Pop burst" at bounding box center [858, 562] width 66 height 26
click at [851, 580] on button "Widen" at bounding box center [852, 593] width 51 height 26
click at [794, 580] on button "Unfold" at bounding box center [796, 593] width 53 height 26
click at [855, 616] on button "Slide up" at bounding box center [854, 624] width 59 height 26
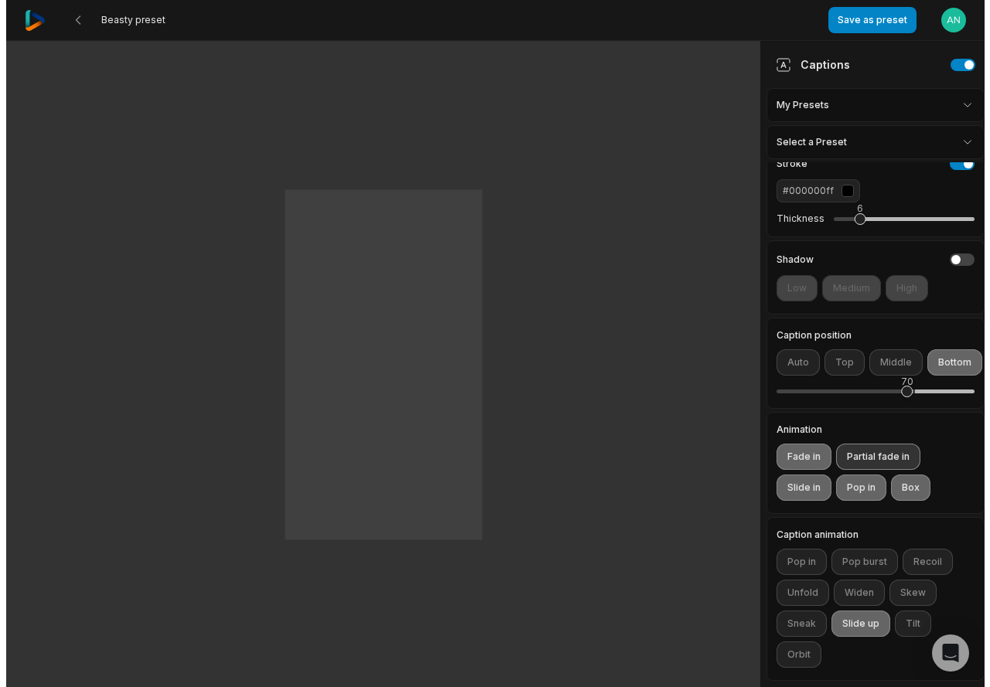
scroll to position [0, 0]
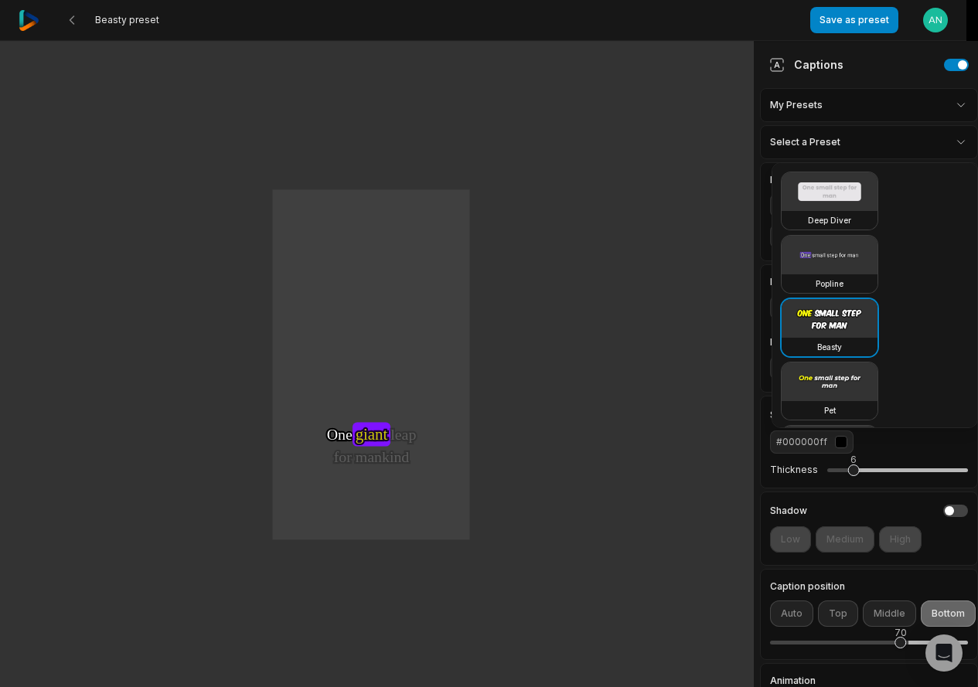
click at [840, 141] on html "Beasty preset Save as preset Open user menu One One small small step step for f…" at bounding box center [489, 343] width 978 height 687
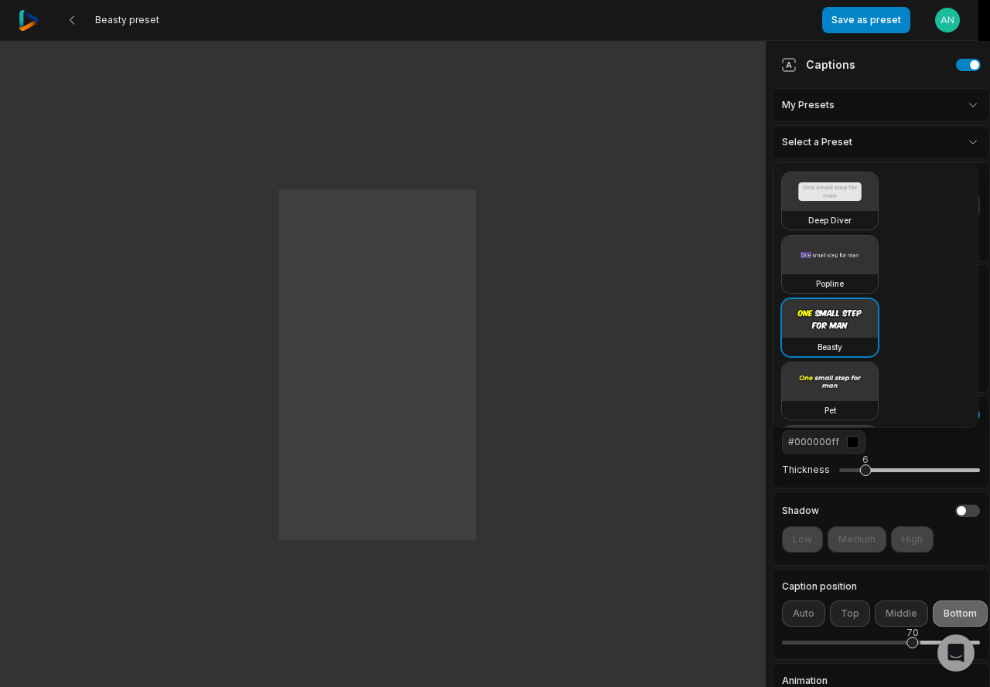
click at [826, 322] on video at bounding box center [830, 318] width 96 height 39
click at [824, 322] on video at bounding box center [830, 318] width 96 height 39
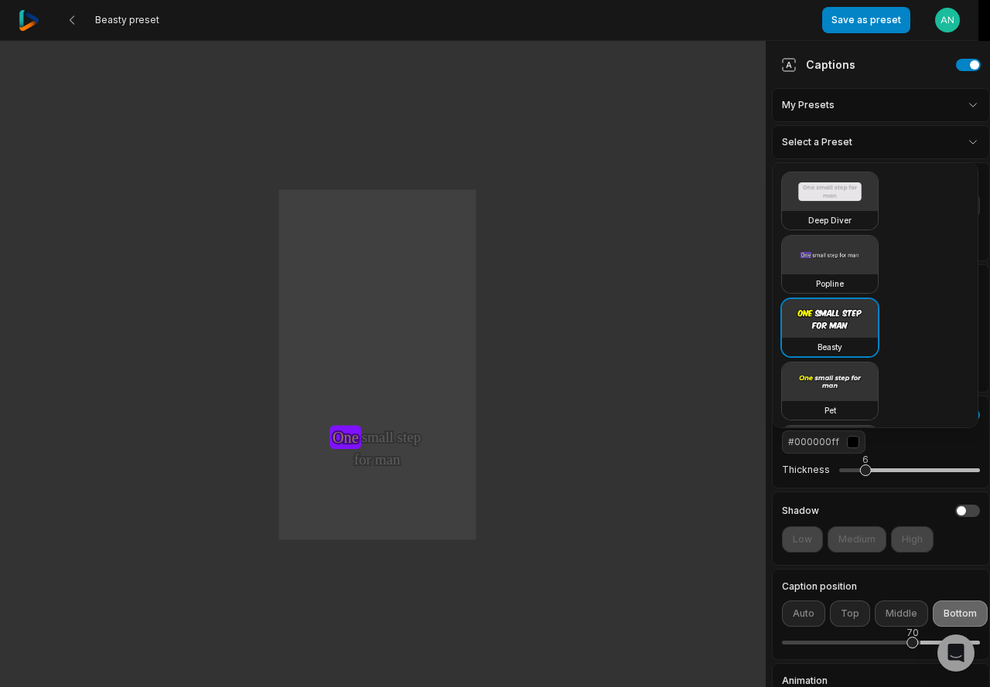
click at [824, 322] on video at bounding box center [830, 318] width 96 height 39
click at [926, 369] on div "Deep Diver Popline Beasty Pet Zen Mozi Tech Talk YC Playfair Popping Drive Play…" at bounding box center [875, 295] width 206 height 266
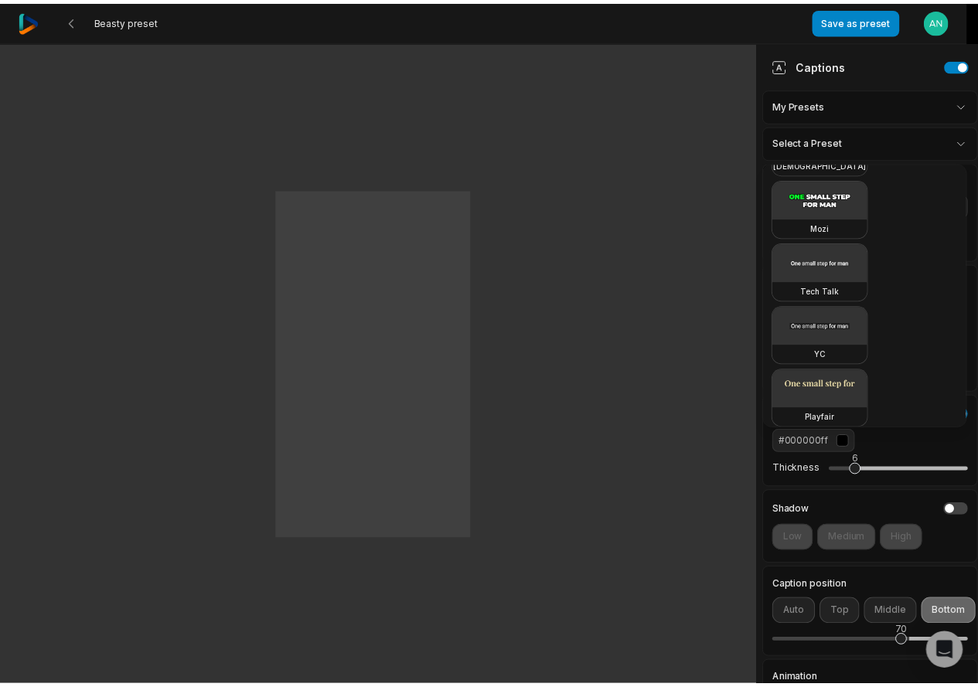
scroll to position [464, 0]
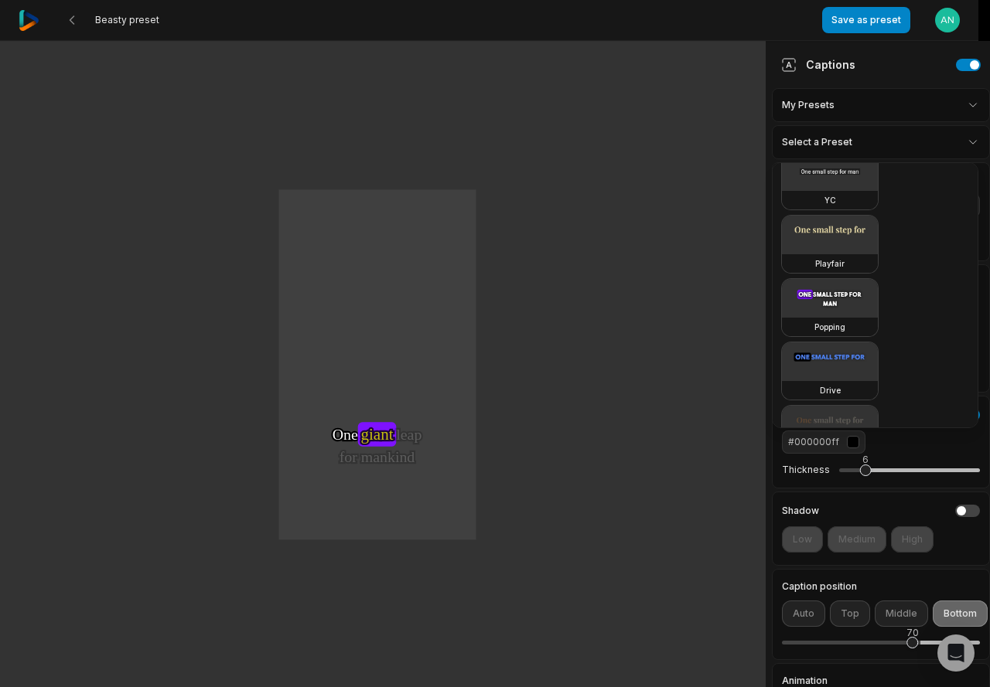
click at [948, 591] on html "Beasty preset Save as preset Open user menu One One small small step step for f…" at bounding box center [495, 343] width 990 height 687
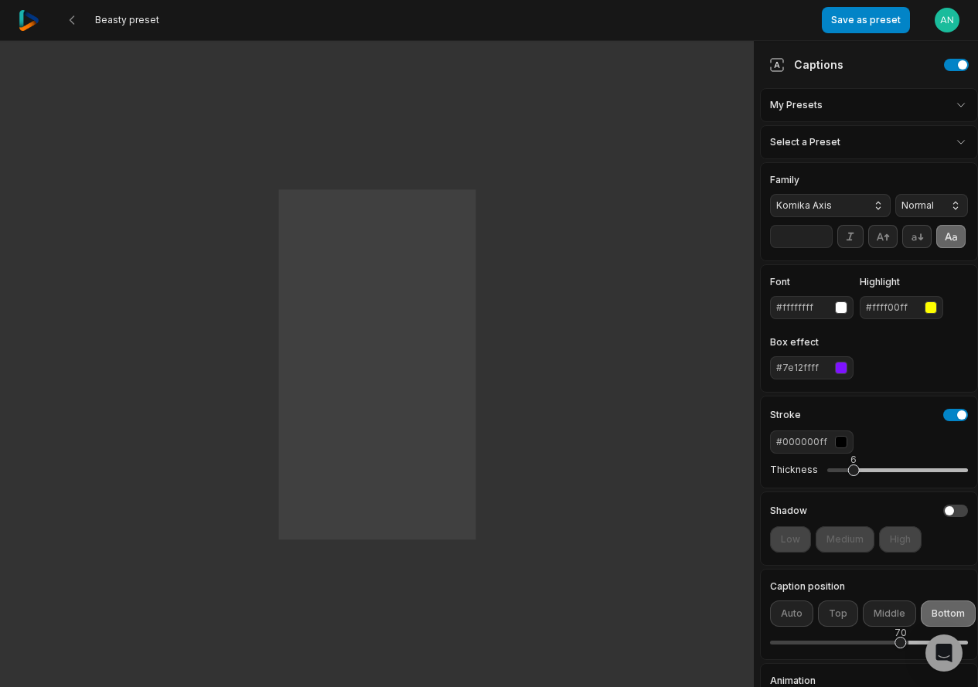
scroll to position [286, 0]
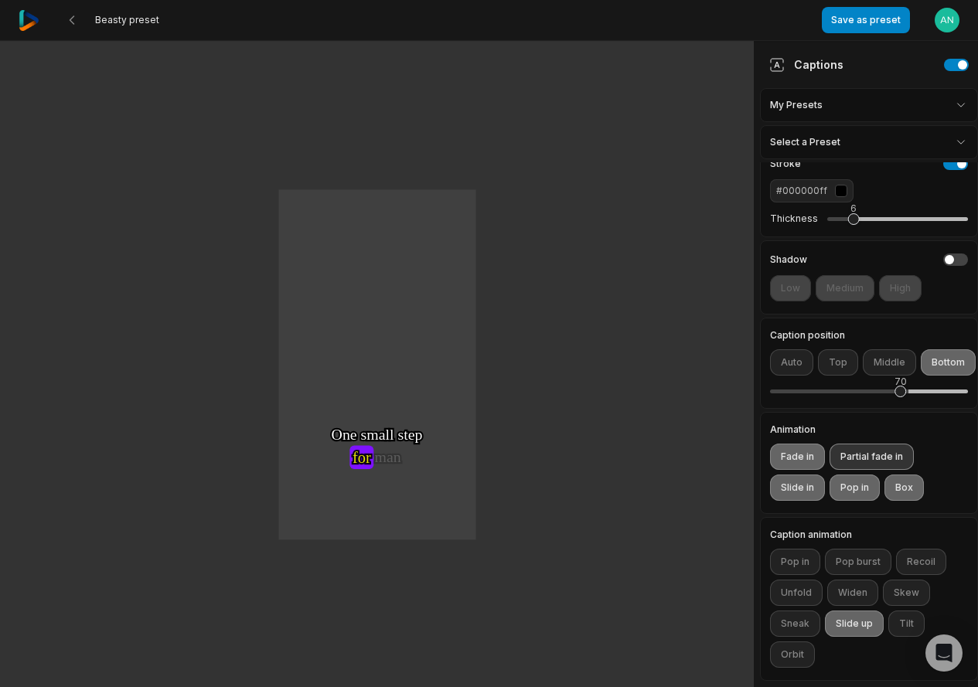
click at [854, 448] on button "Partial fade in" at bounding box center [872, 457] width 84 height 26
click at [787, 444] on button "Fade in" at bounding box center [797, 457] width 55 height 26
click at [83, 21] on button at bounding box center [72, 20] width 28 height 28
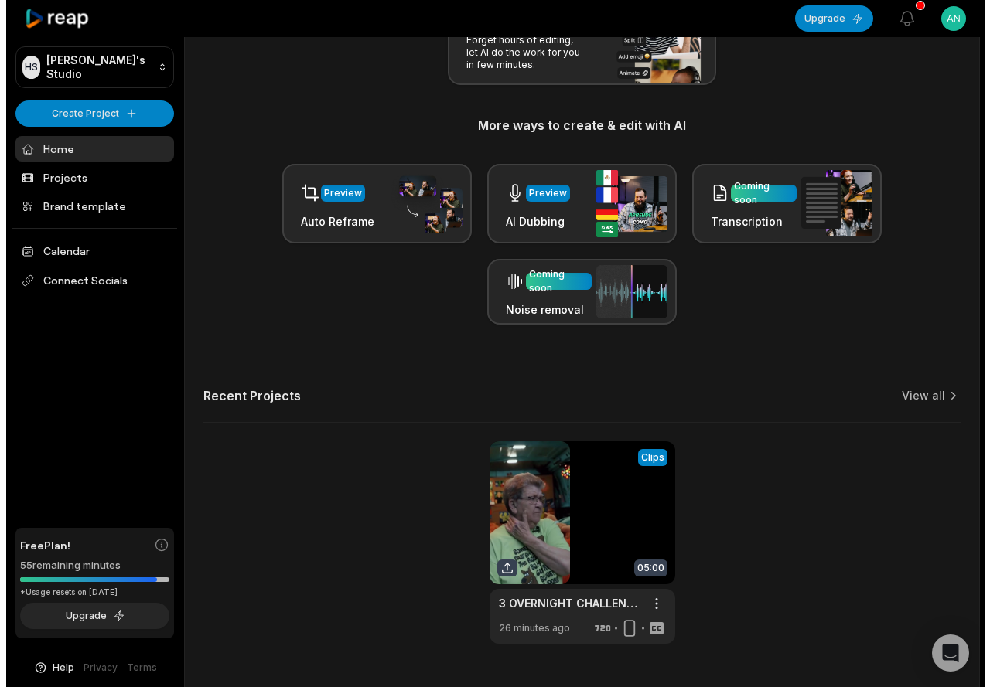
scroll to position [269, 0]
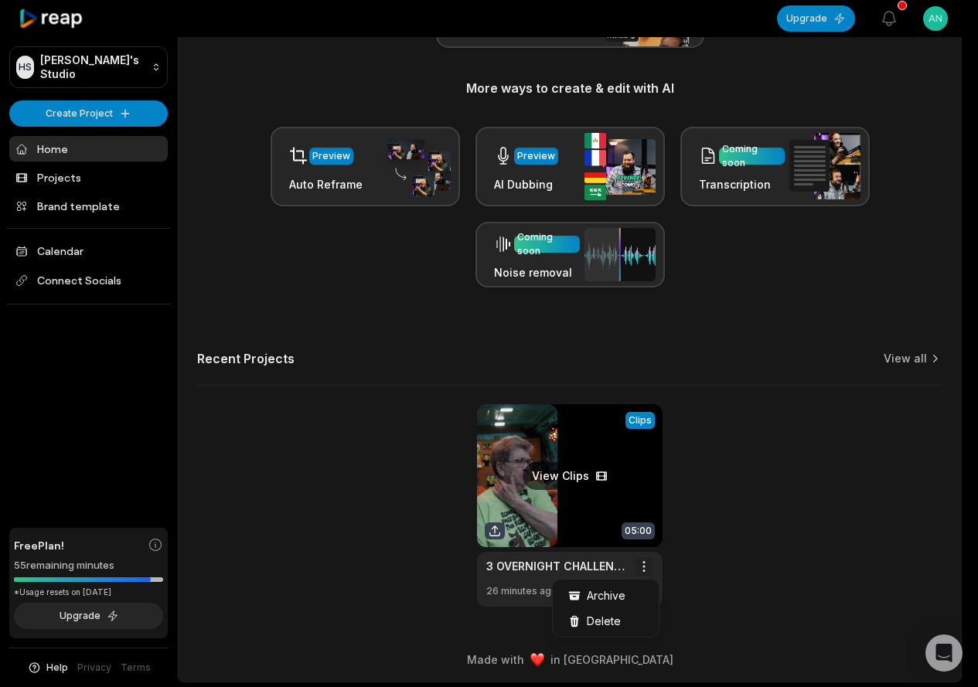
click at [649, 418] on html "HS Hung's Studio Create Project Home Projects Brand template Calendar Connect S…" at bounding box center [489, 74] width 978 height 687
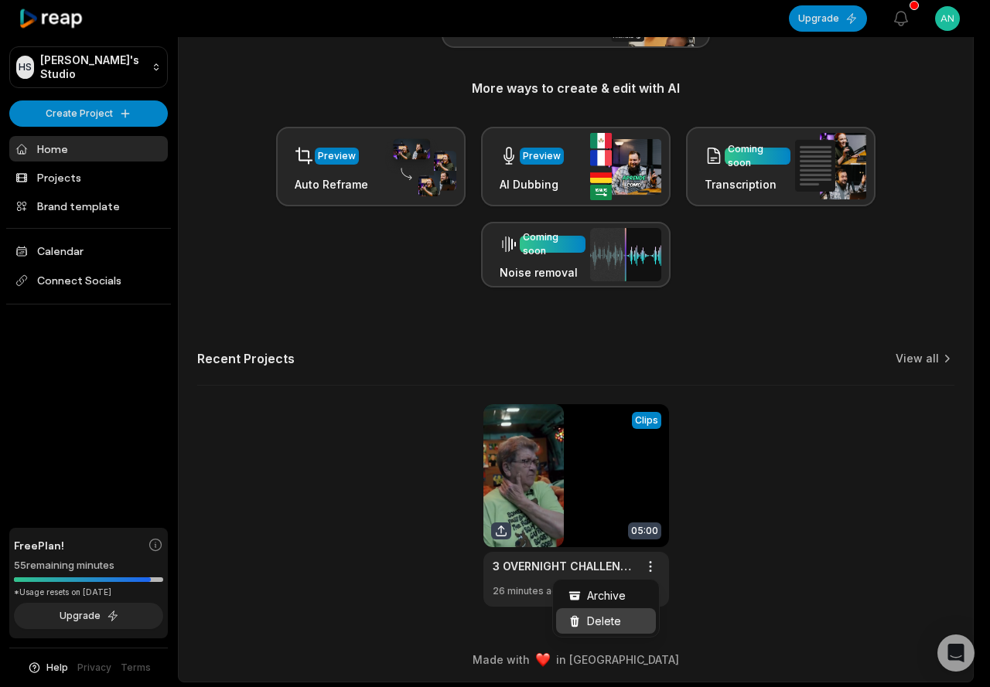
click at [605, 614] on span "Delete" at bounding box center [604, 621] width 34 height 16
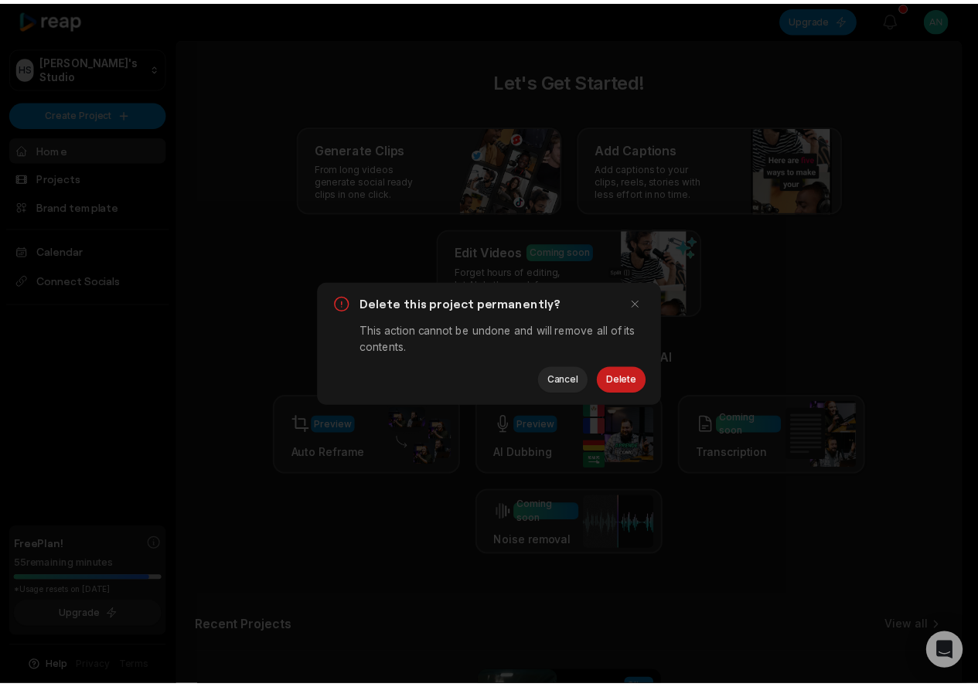
scroll to position [0, 0]
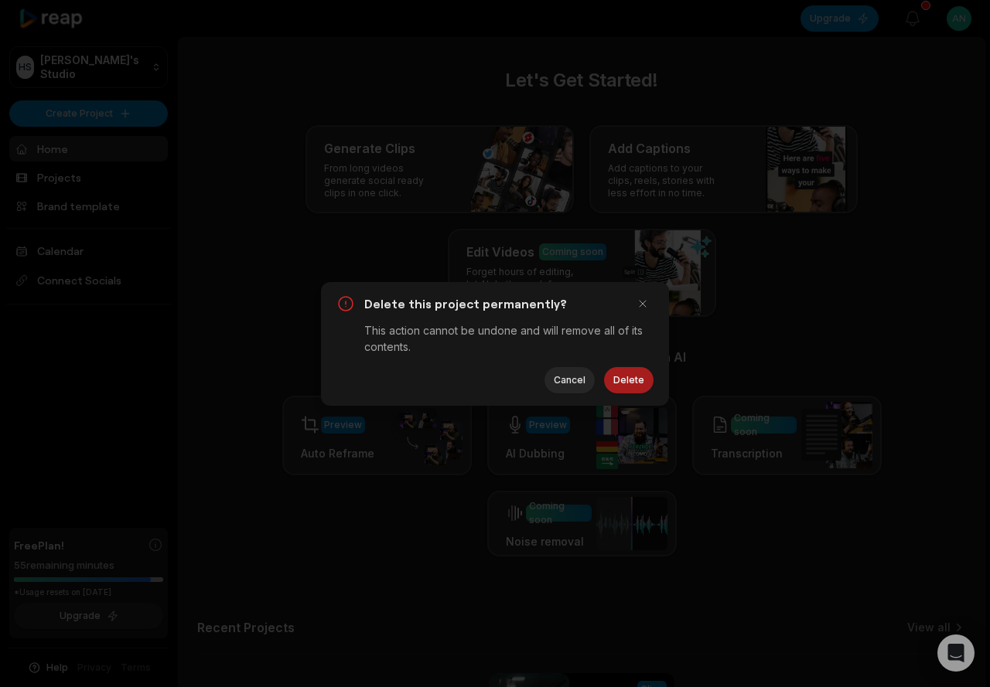
click at [633, 380] on button "Delete" at bounding box center [628, 380] width 49 height 26
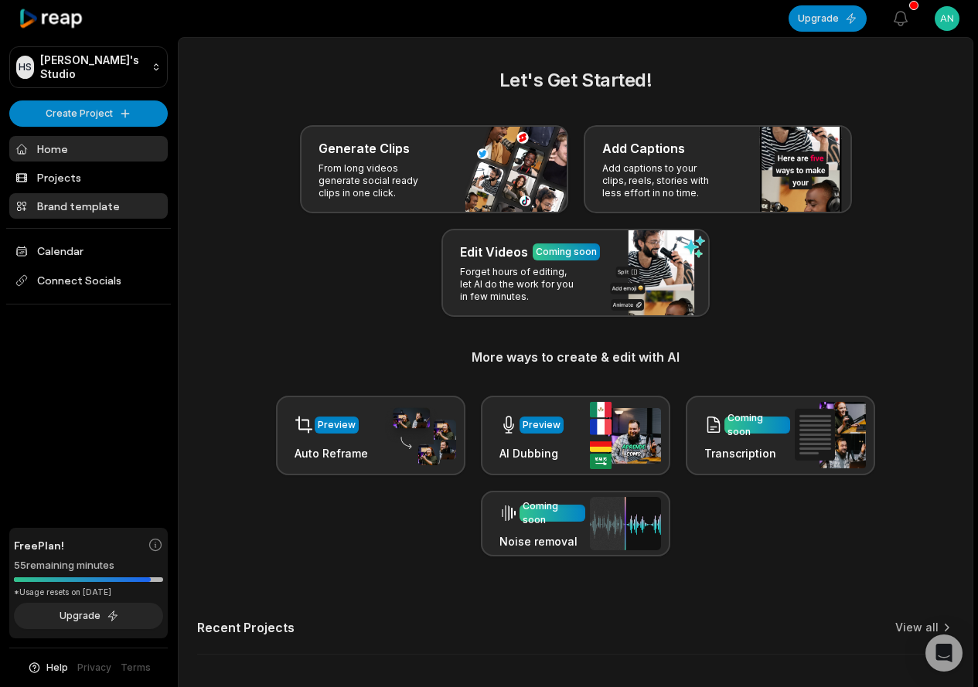
click at [67, 208] on link "Brand template" at bounding box center [88, 206] width 158 height 26
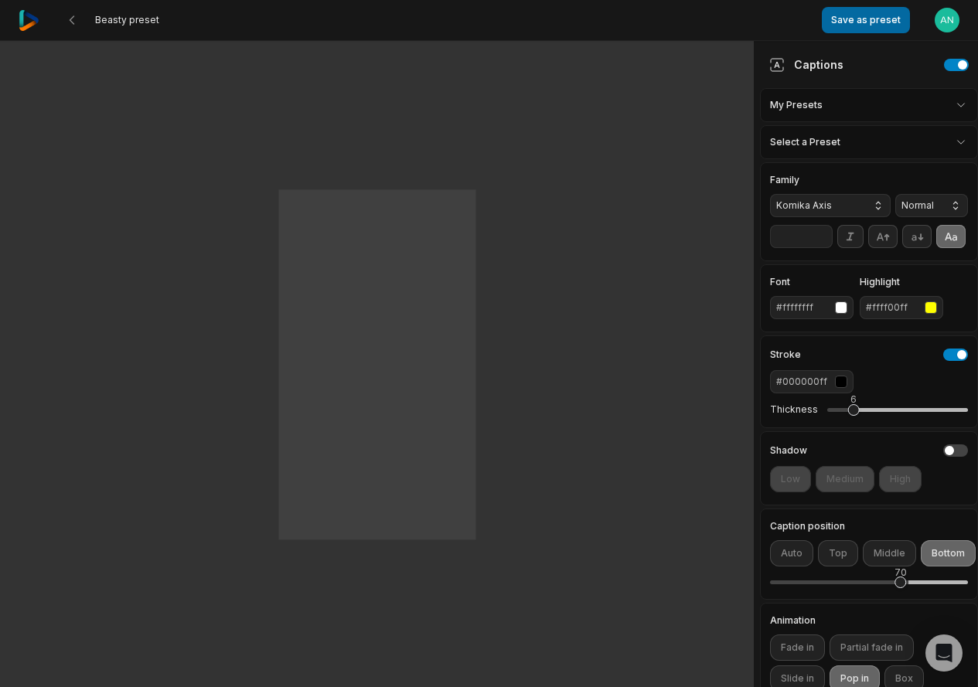
click at [873, 24] on button "Save as preset" at bounding box center [866, 20] width 88 height 26
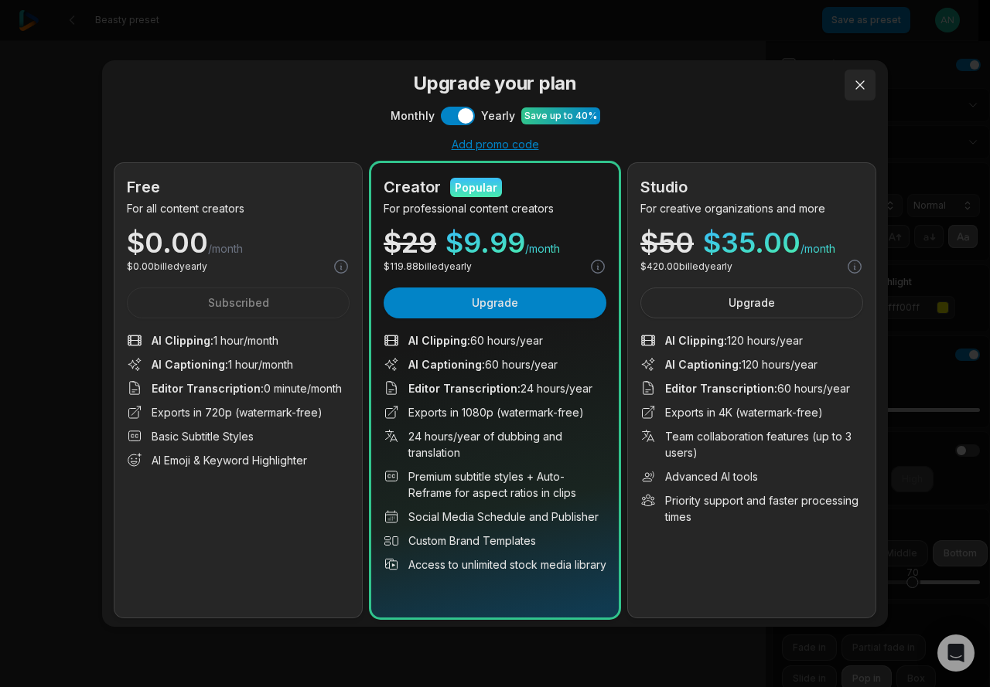
click at [857, 83] on button at bounding box center [859, 85] width 31 height 31
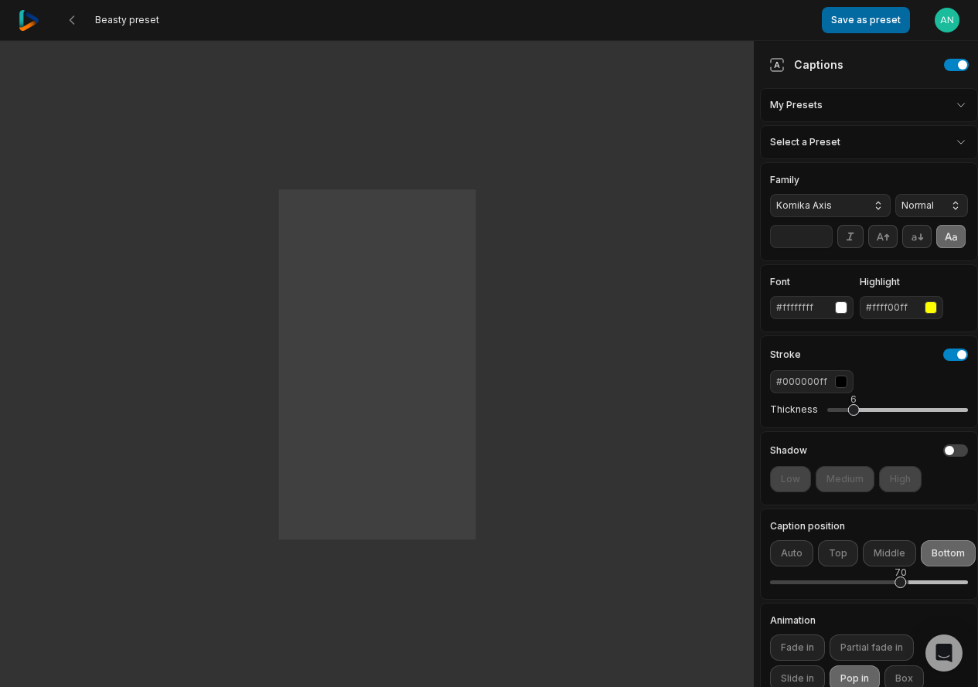
click at [865, 28] on button "Save as preset" at bounding box center [866, 20] width 88 height 26
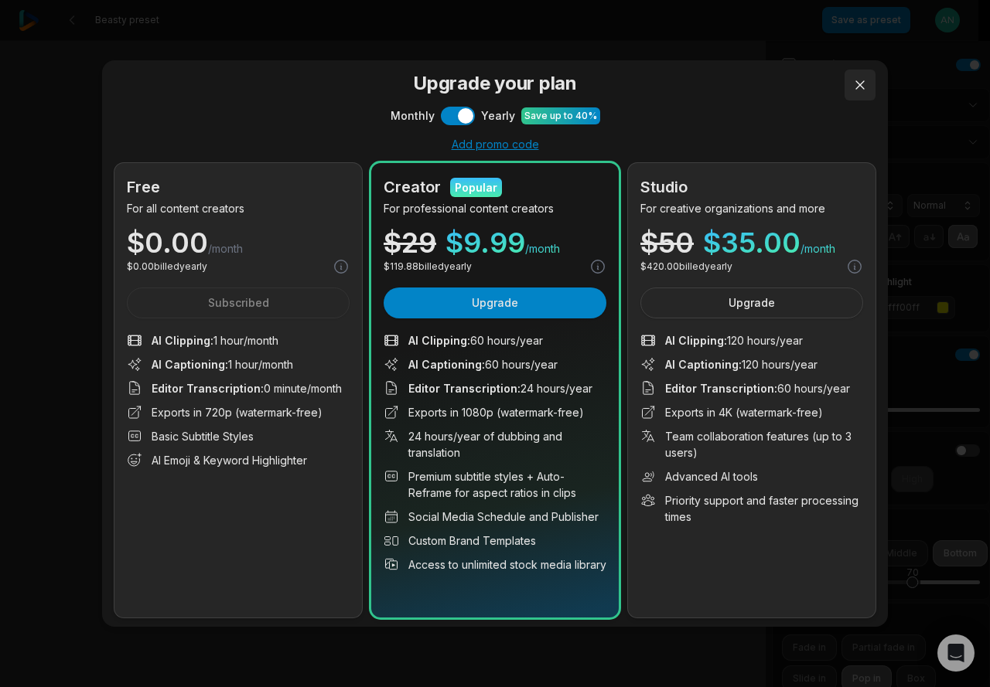
click at [846, 80] on button at bounding box center [859, 85] width 31 height 31
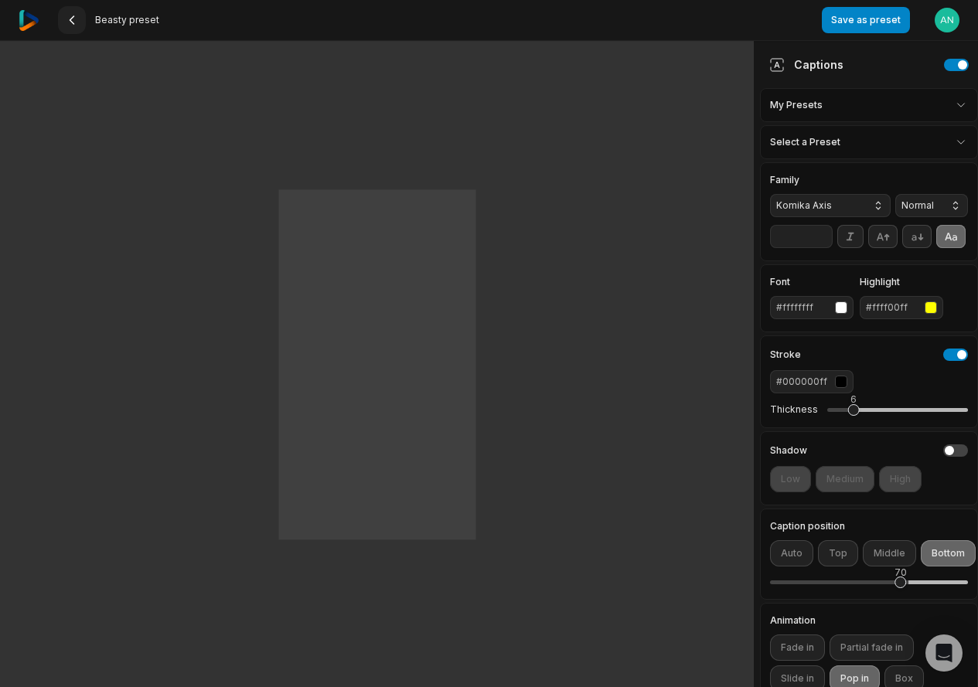
click at [83, 22] on button at bounding box center [72, 20] width 28 height 28
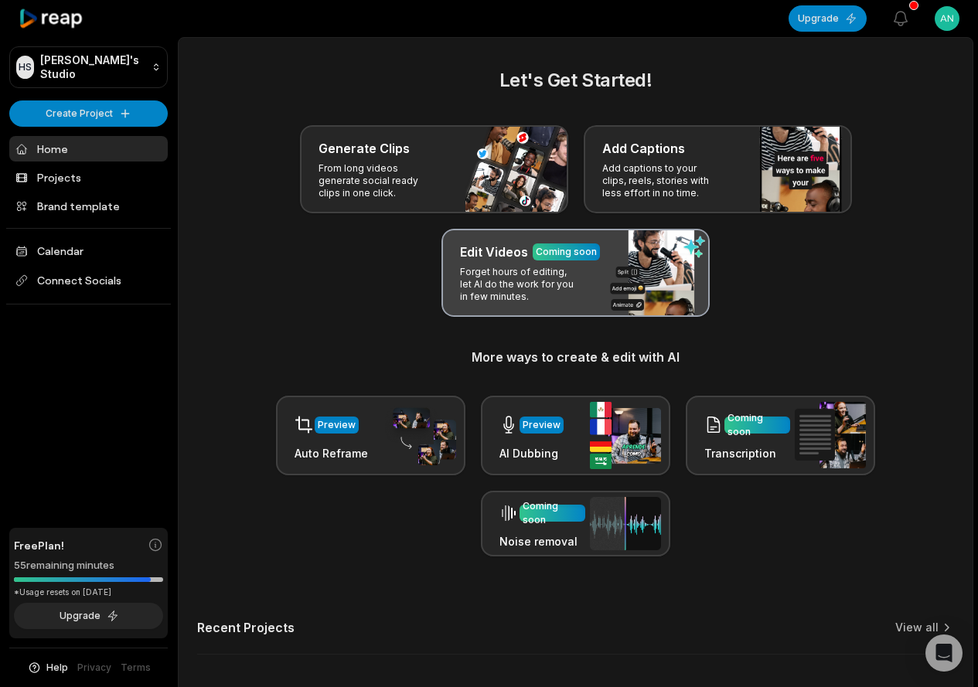
click at [585, 276] on div "Edit Videos Coming soon Forget hours of editing, let AI do the work for you in …" at bounding box center [575, 273] width 268 height 88
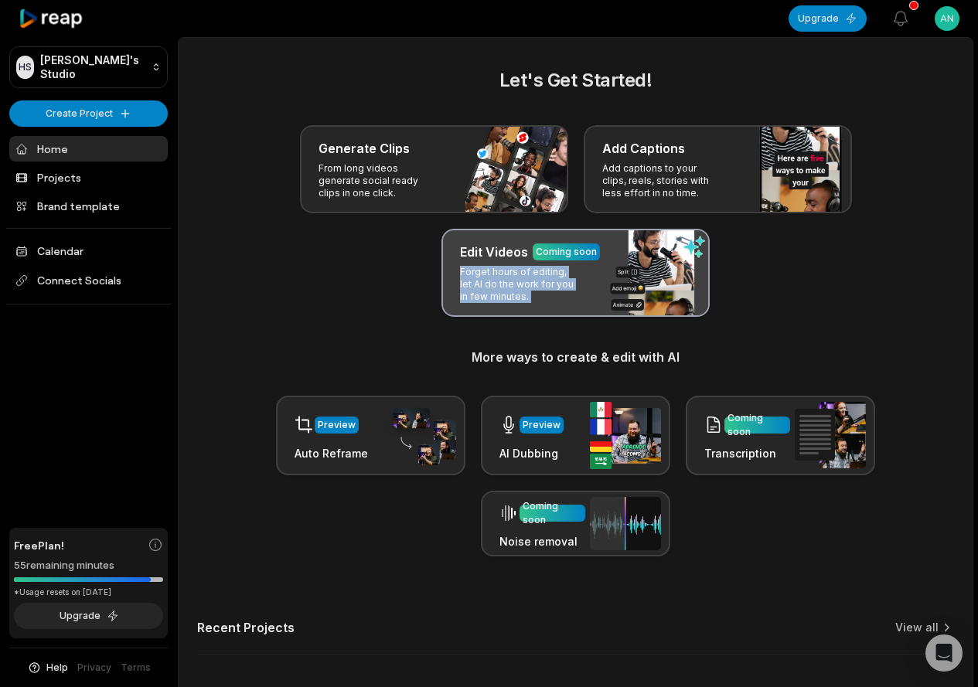
click at [585, 276] on div "Edit Videos Coming soon Forget hours of editing, let AI do the work for you in …" at bounding box center [575, 273] width 268 height 88
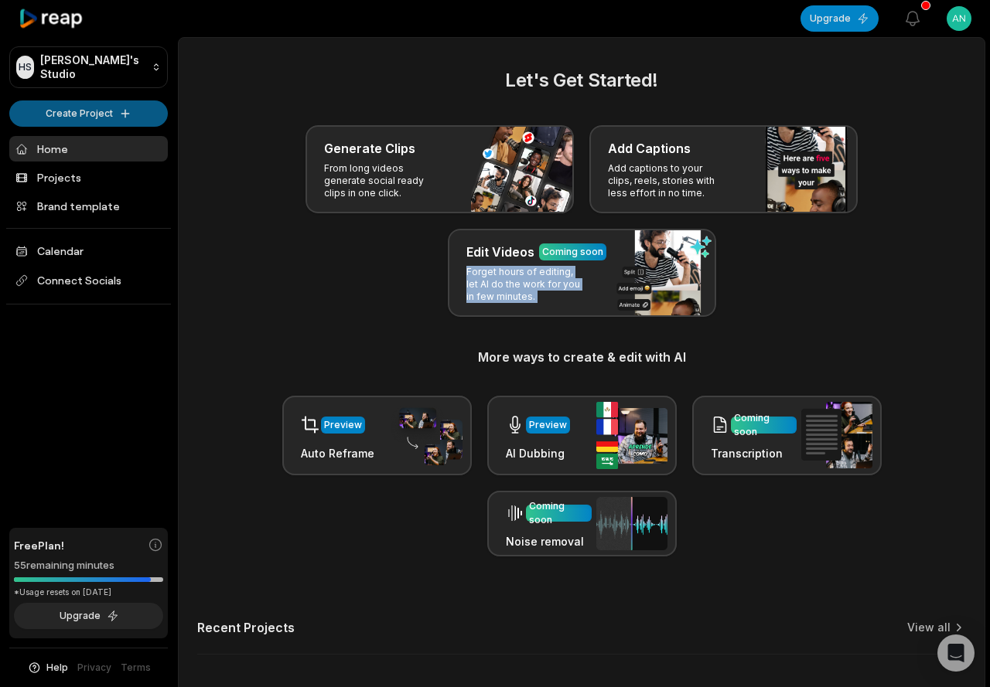
click at [95, 118] on html "HS Hung's Studio Create Project Home Projects Brand template Calendar Connect S…" at bounding box center [495, 343] width 990 height 687
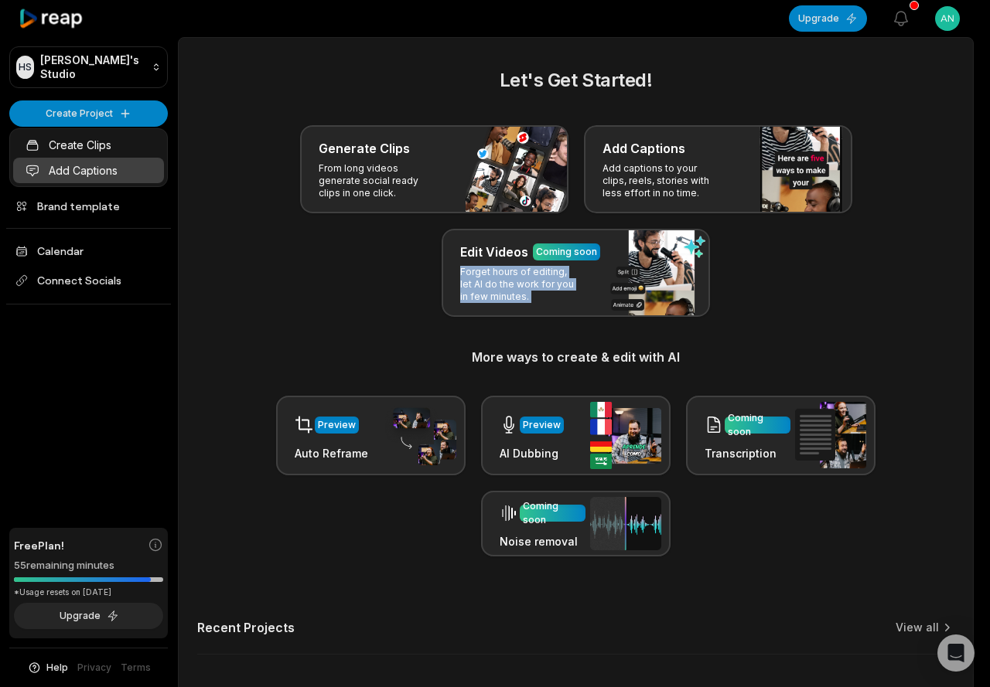
click at [94, 172] on link "Add Captions" at bounding box center [88, 171] width 151 height 26
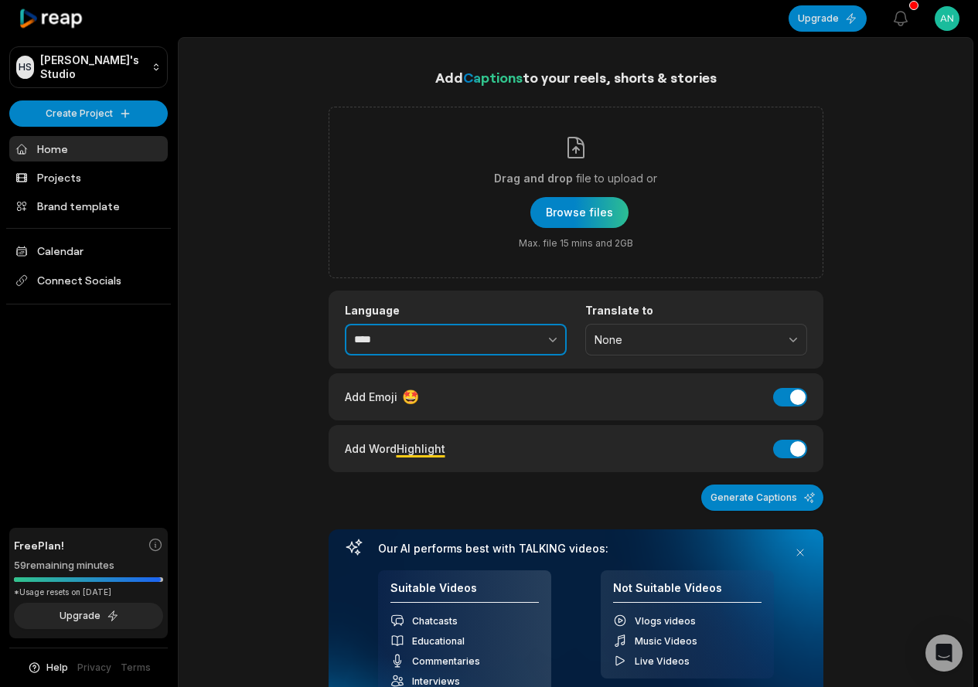
click at [480, 334] on button "button" at bounding box center [519, 340] width 95 height 32
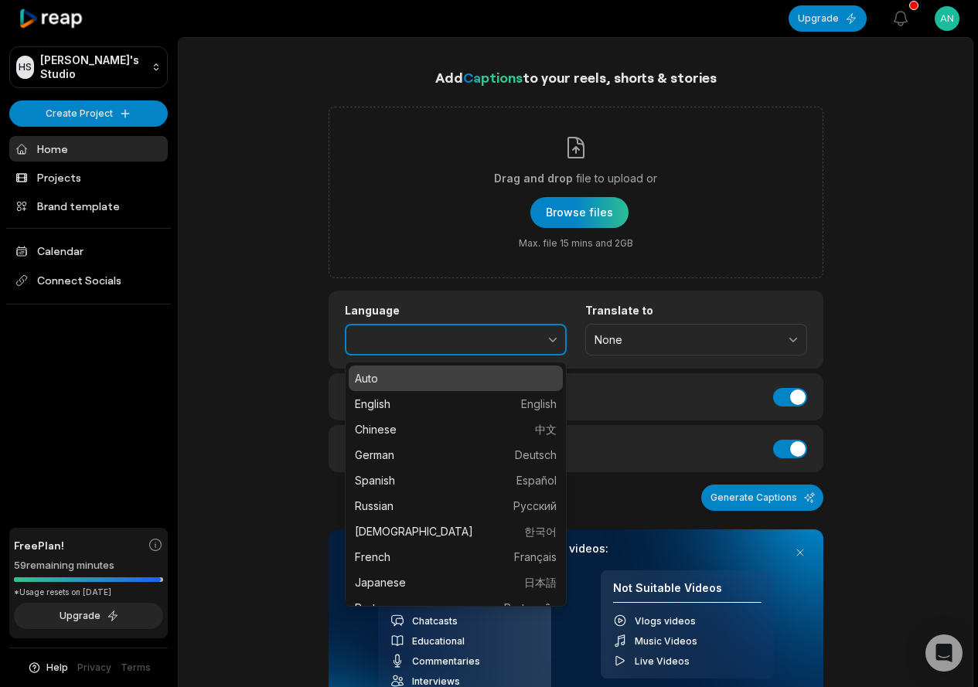
type input "****"
click at [480, 334] on button "button" at bounding box center [519, 340] width 95 height 32
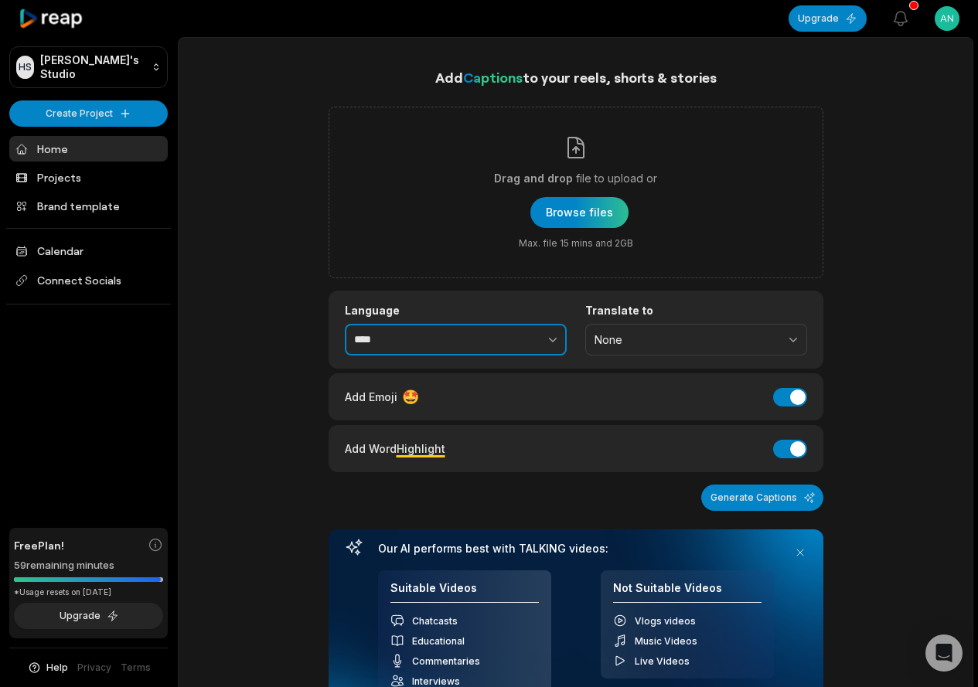
click at [426, 346] on input "****" at bounding box center [456, 340] width 222 height 32
click at [409, 342] on input "****" at bounding box center [456, 340] width 222 height 32
click at [491, 387] on div "Add Emoji 🤩 Add Emoji" at bounding box center [576, 397] width 462 height 21
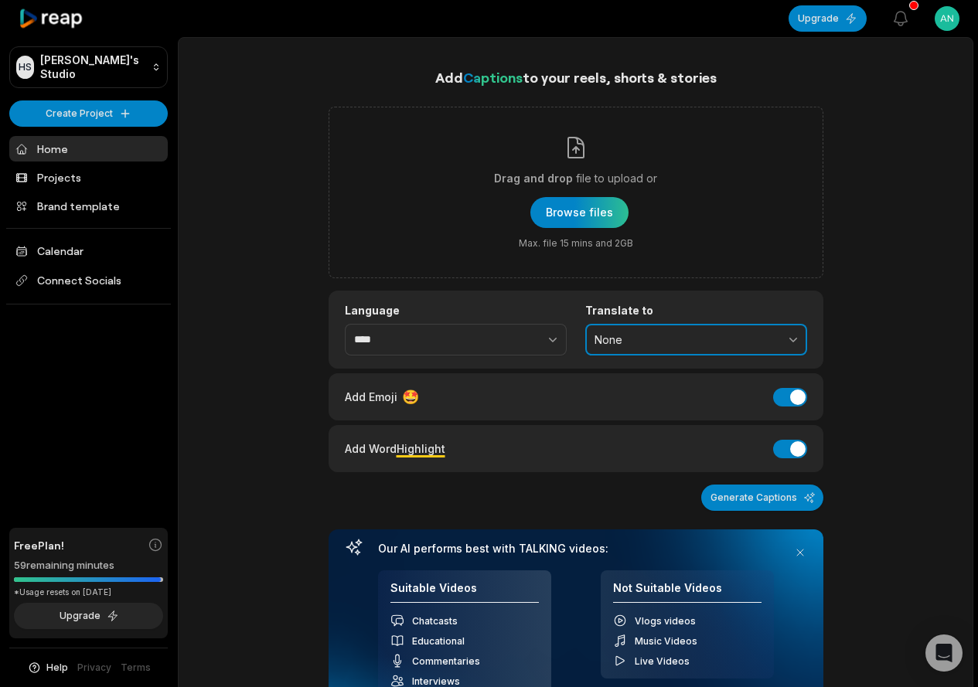
click at [624, 329] on button "None" at bounding box center [696, 340] width 222 height 32
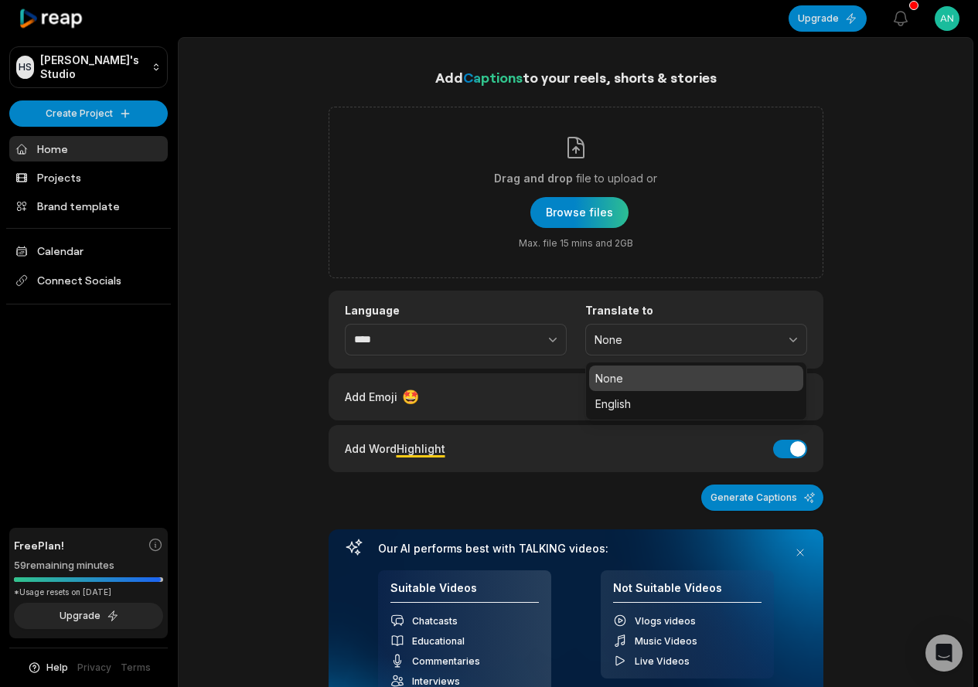
click at [615, 394] on div "English" at bounding box center [696, 404] width 214 height 26
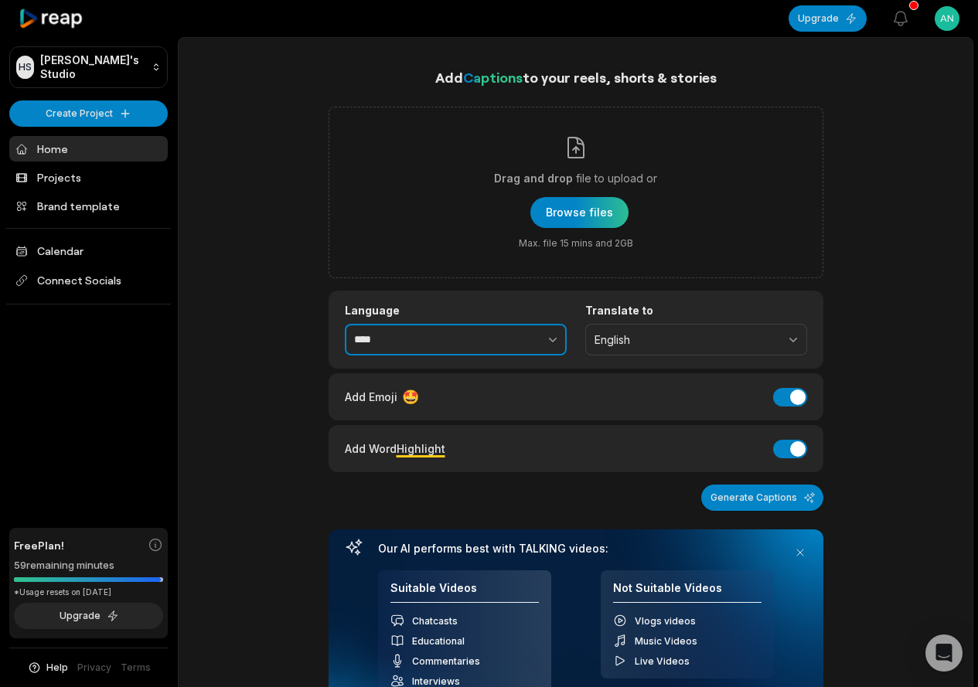
click at [469, 331] on input "****" at bounding box center [456, 340] width 222 height 32
click at [521, 334] on button "button" at bounding box center [519, 340] width 95 height 32
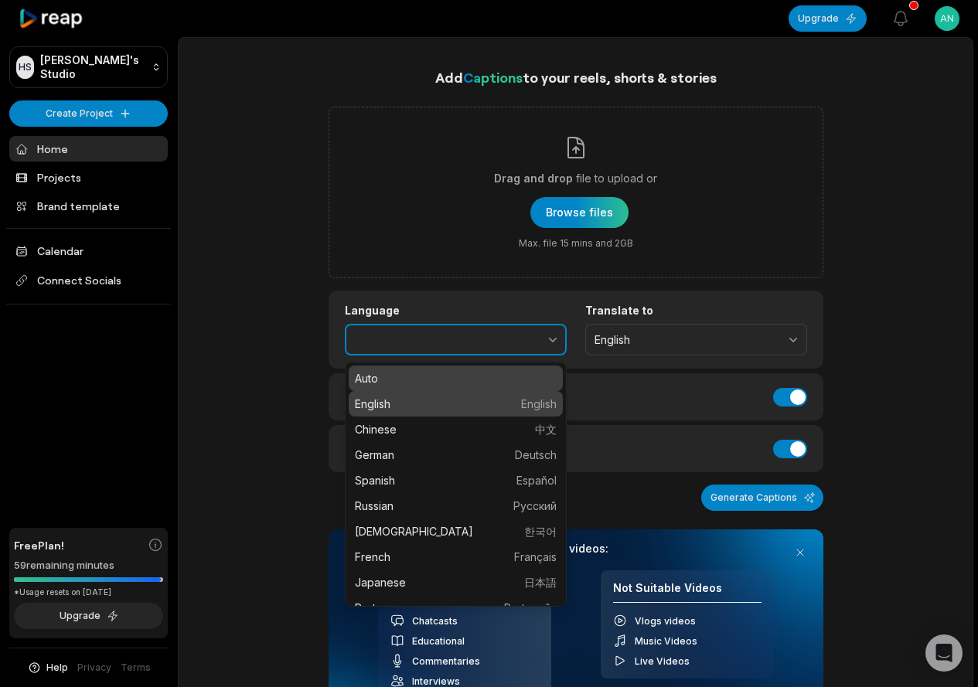
type input "*******"
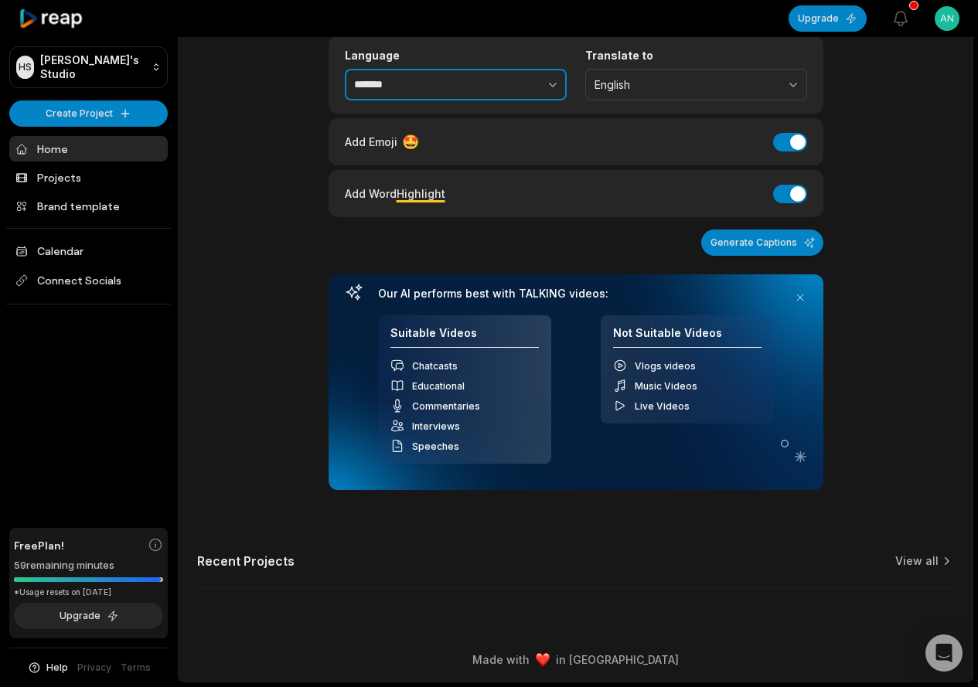
scroll to position [178, 0]
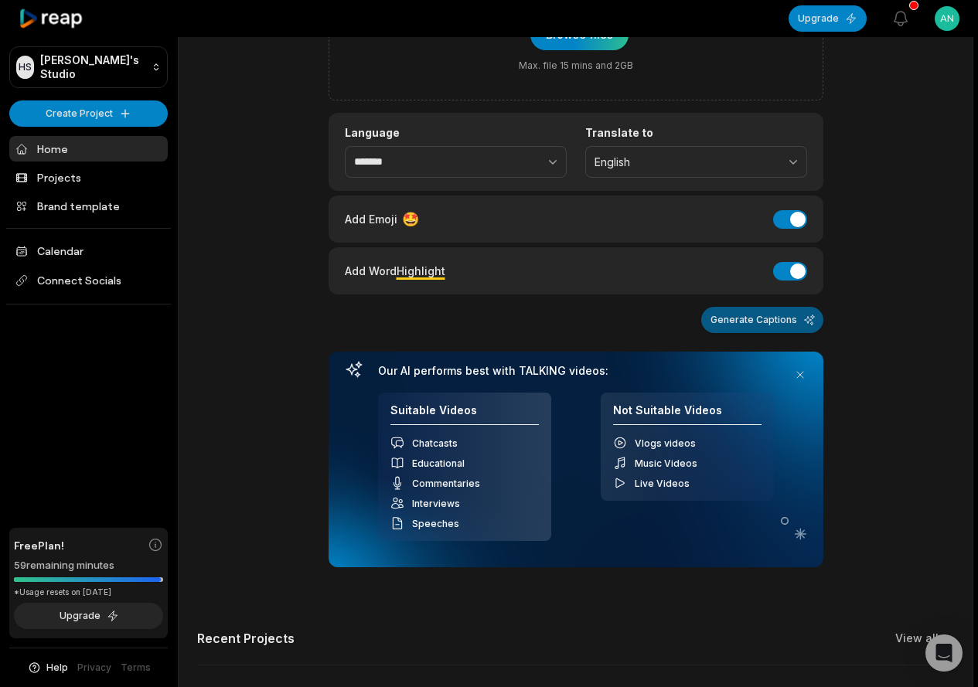
click at [730, 323] on button "Generate Captions" at bounding box center [762, 320] width 122 height 26
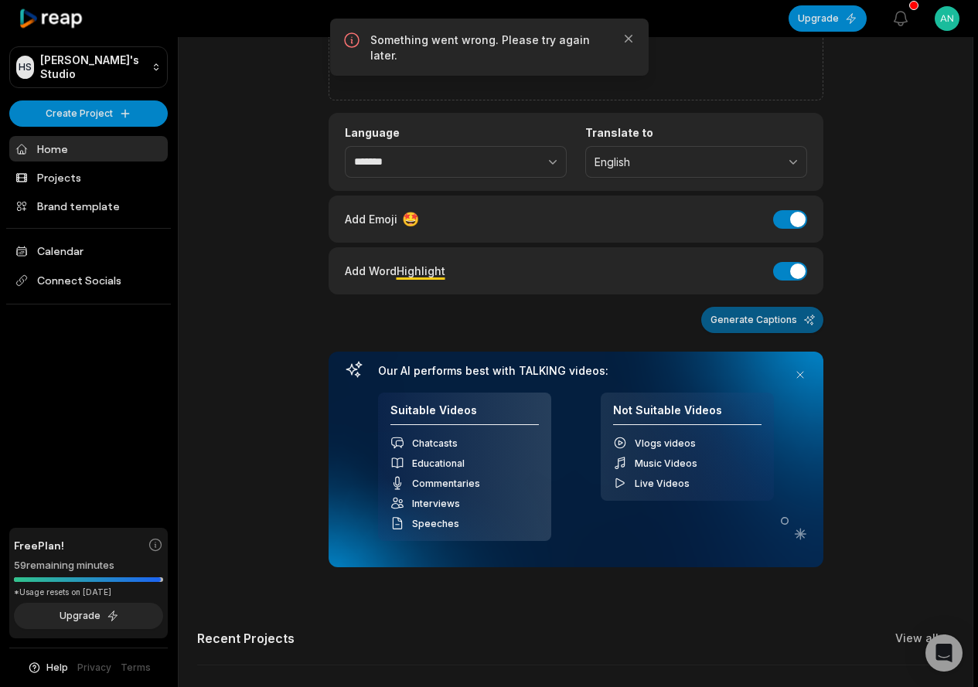
click at [731, 323] on button "Generate Captions" at bounding box center [762, 320] width 122 height 26
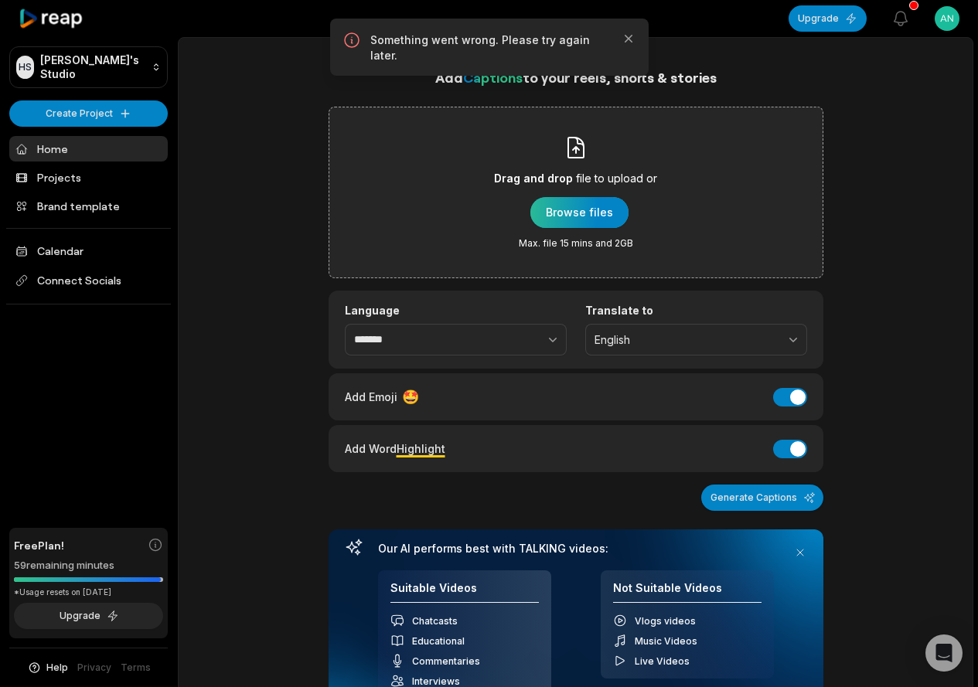
click at [568, 212] on div "button" at bounding box center [579, 212] width 98 height 31
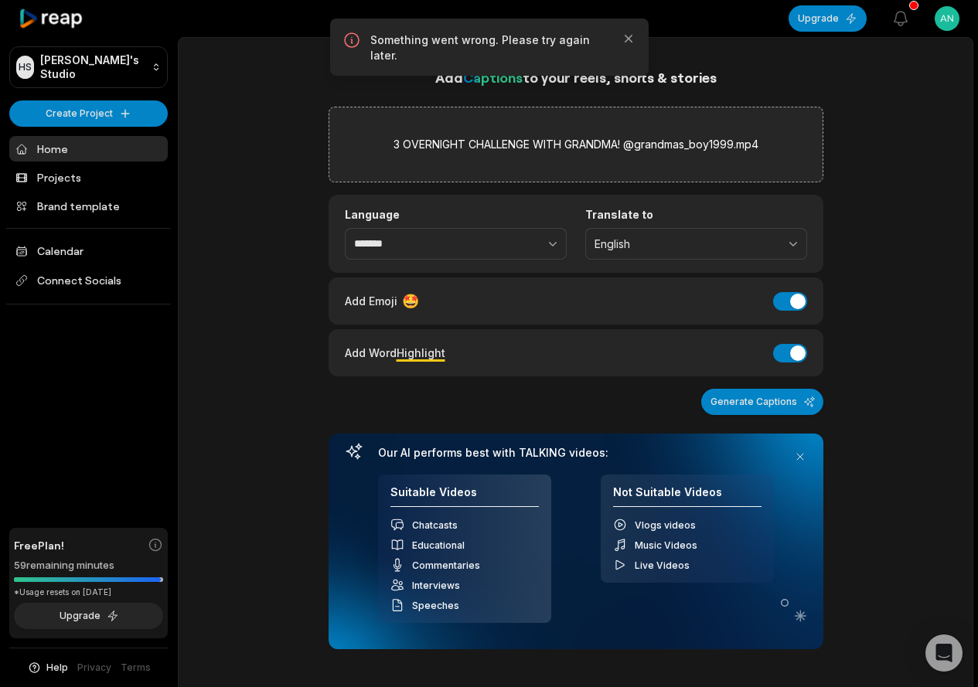
click at [415, 357] on span "Highlight" at bounding box center [421, 352] width 49 height 13
click at [738, 402] on button "Generate Captions" at bounding box center [762, 402] width 122 height 26
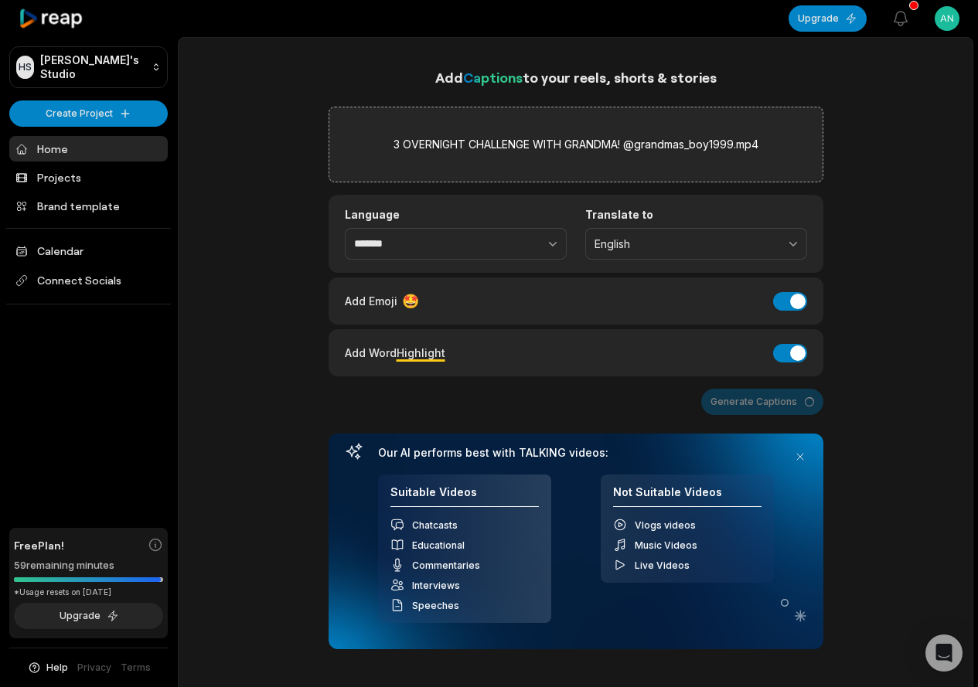
click at [738, 402] on div "Generate Captions" at bounding box center [576, 402] width 495 height 26
click at [797, 458] on button at bounding box center [800, 457] width 22 height 22
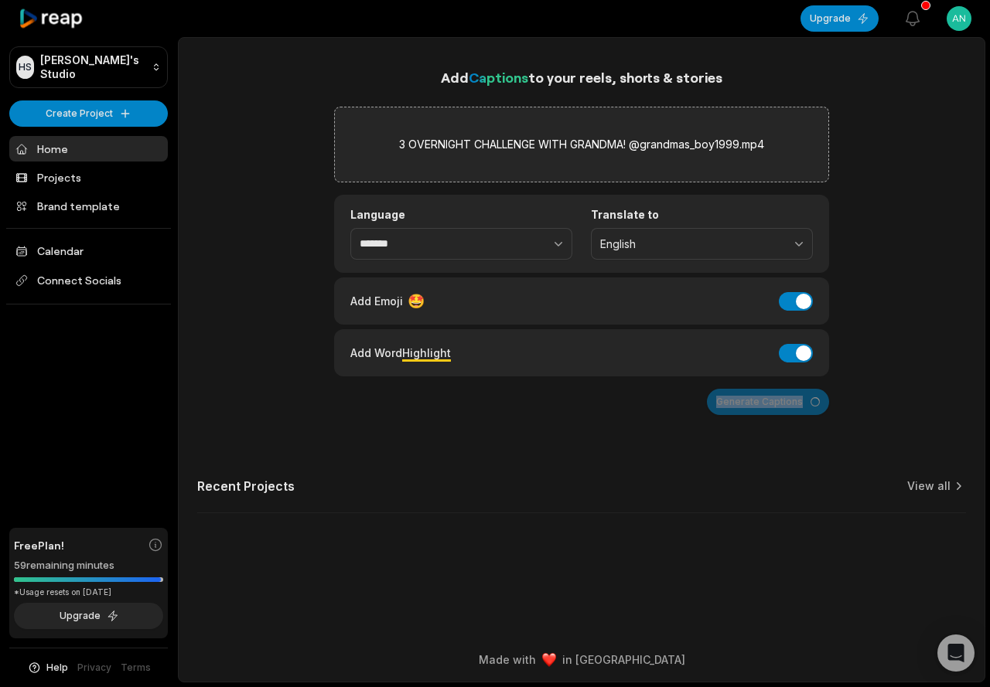
click at [768, 407] on div "Generate Captions" at bounding box center [581, 402] width 495 height 26
click at [768, 404] on div "Generate Captions" at bounding box center [581, 402] width 495 height 26
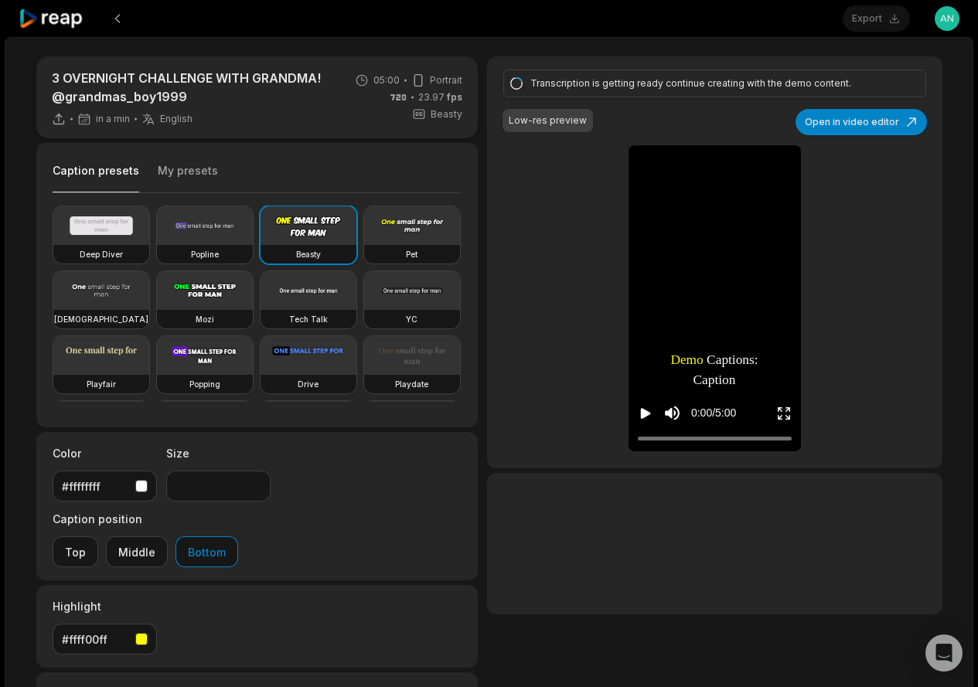
click at [321, 224] on video at bounding box center [309, 225] width 96 height 39
click at [840, 119] on button "Open in video editor" at bounding box center [861, 122] width 131 height 26
click at [711, 181] on video at bounding box center [715, 163] width 72 height 36
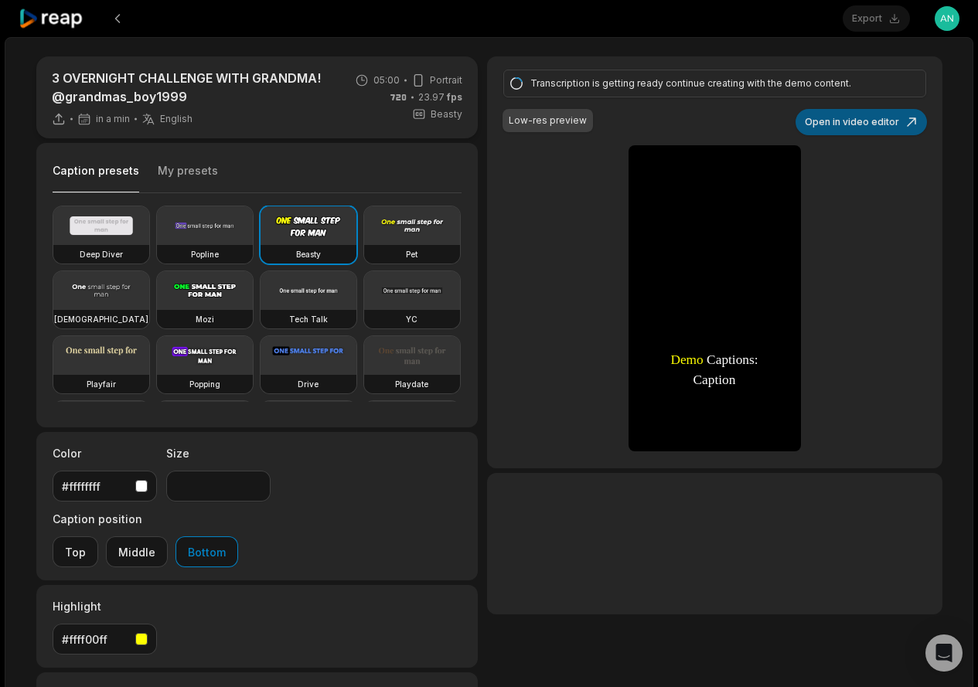
click at [842, 128] on button "Open in video editor" at bounding box center [861, 122] width 131 height 26
click at [550, 209] on div "Transcription is getting ready continue creating with the demo content. Low-res…" at bounding box center [714, 262] width 455 height 412
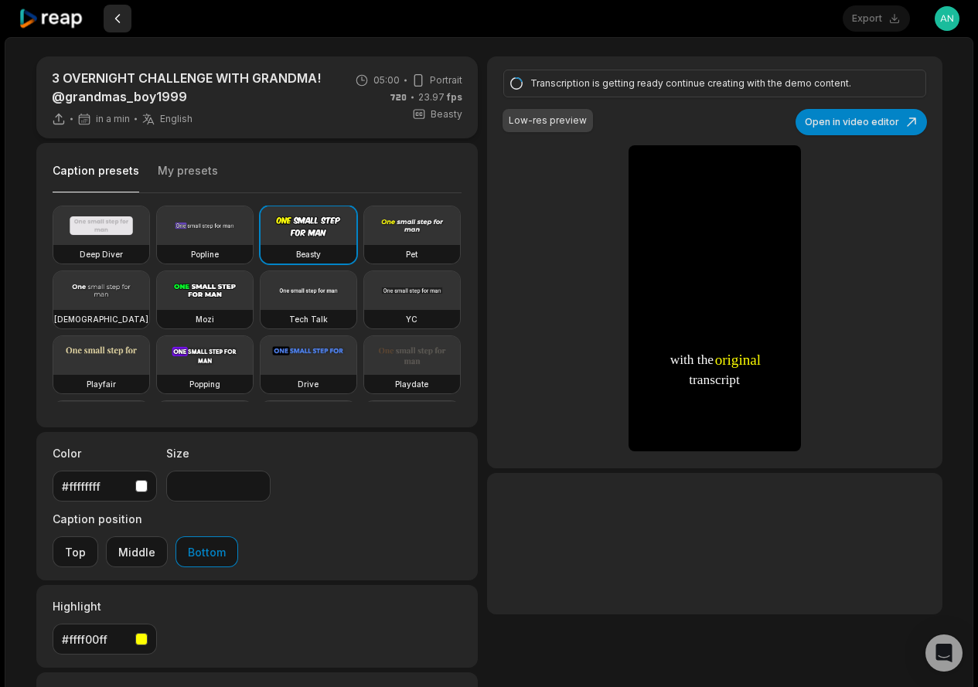
click at [120, 19] on button at bounding box center [118, 19] width 28 height 28
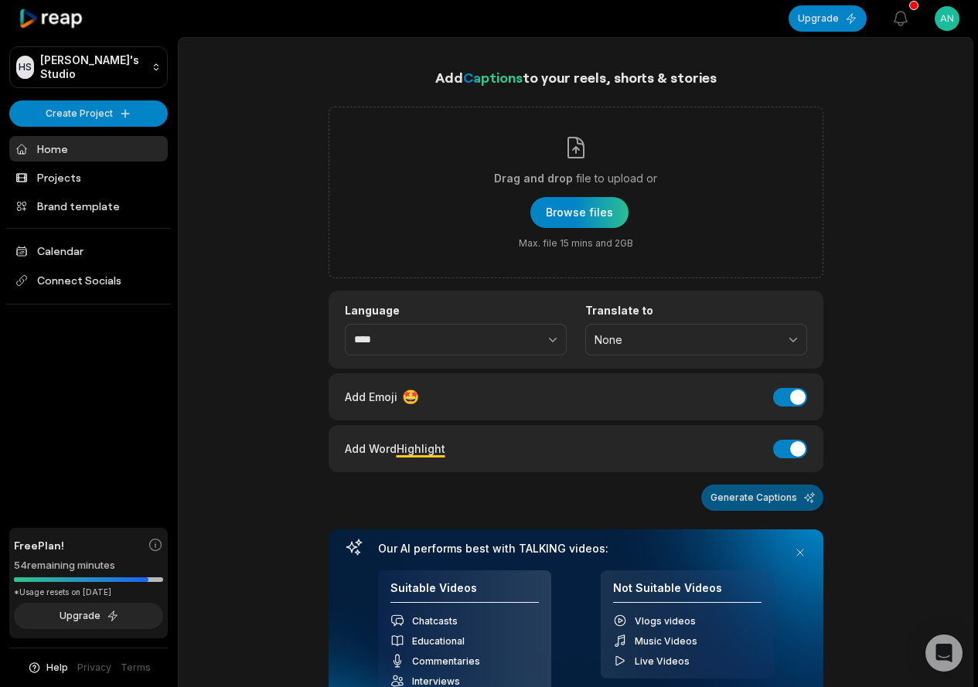
click at [745, 507] on button "Generate Captions" at bounding box center [762, 498] width 122 height 26
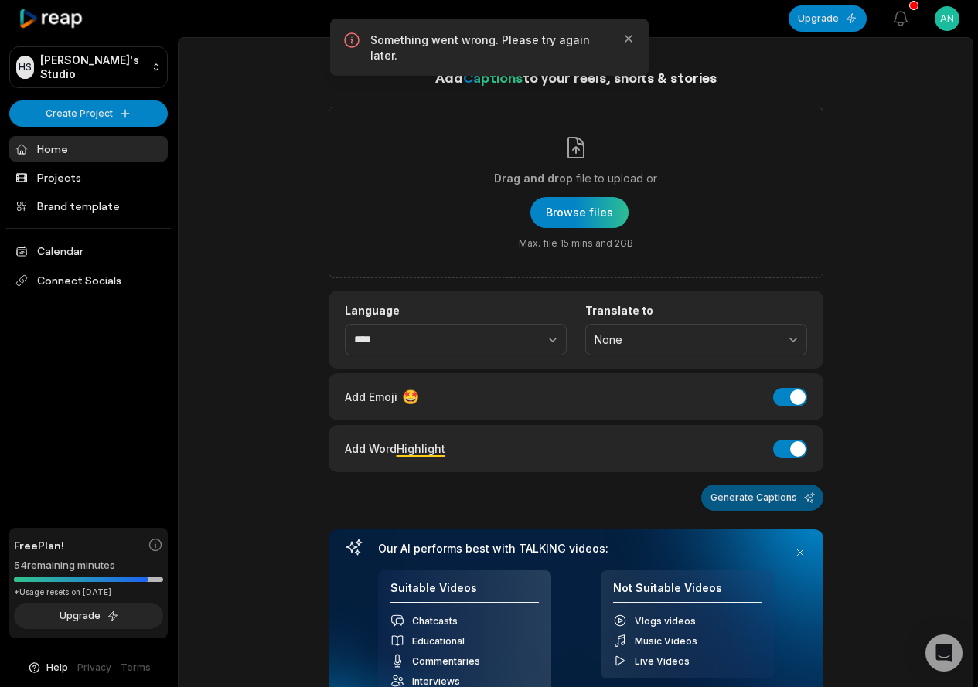
click at [747, 503] on button "Generate Captions" at bounding box center [762, 498] width 122 height 26
click at [765, 495] on button "Generate Captions" at bounding box center [762, 498] width 122 height 26
click at [765, 500] on button "Generate Captions" at bounding box center [762, 498] width 122 height 26
click at [767, 500] on button "Generate Captions" at bounding box center [762, 498] width 122 height 26
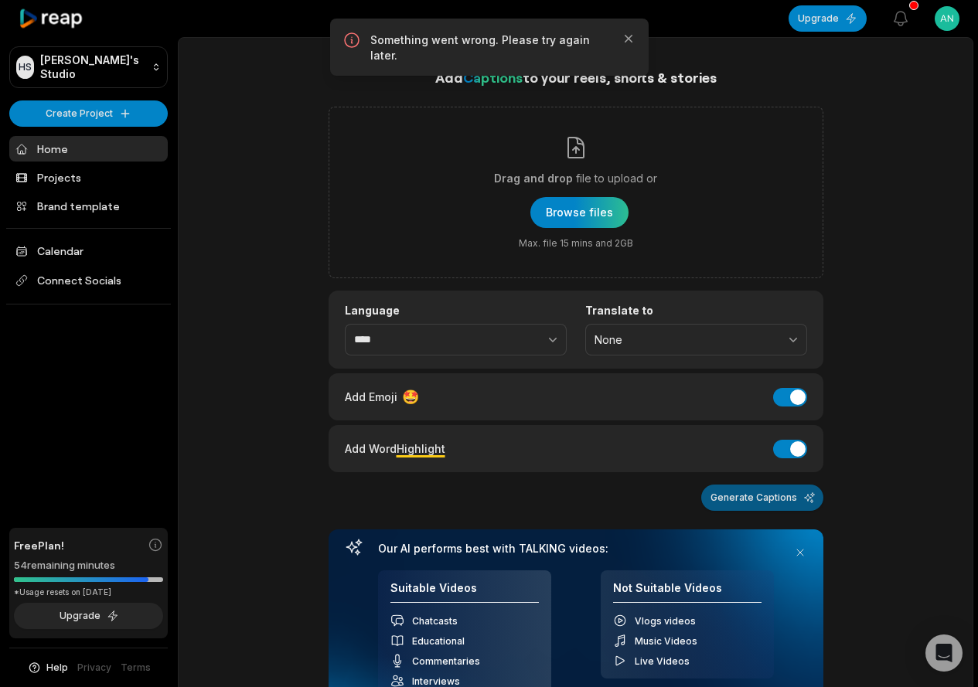
click at [802, 498] on button "Generate Captions" at bounding box center [762, 498] width 122 height 26
click at [807, 496] on button "Generate Captions" at bounding box center [762, 498] width 122 height 26
click at [808, 495] on button "Generate Captions" at bounding box center [762, 498] width 122 height 26
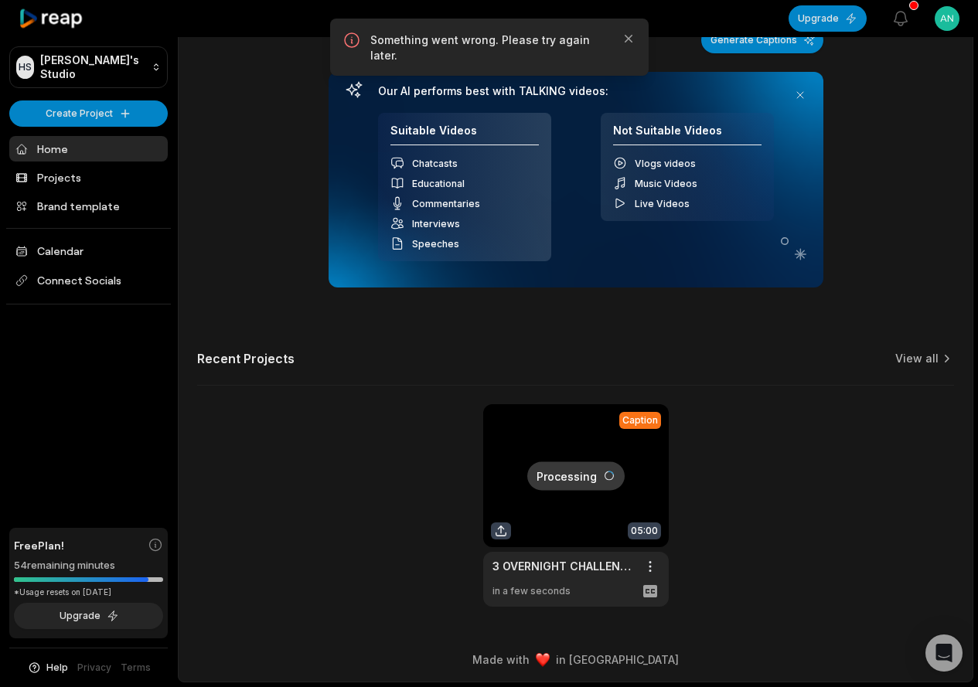
scroll to position [71, 0]
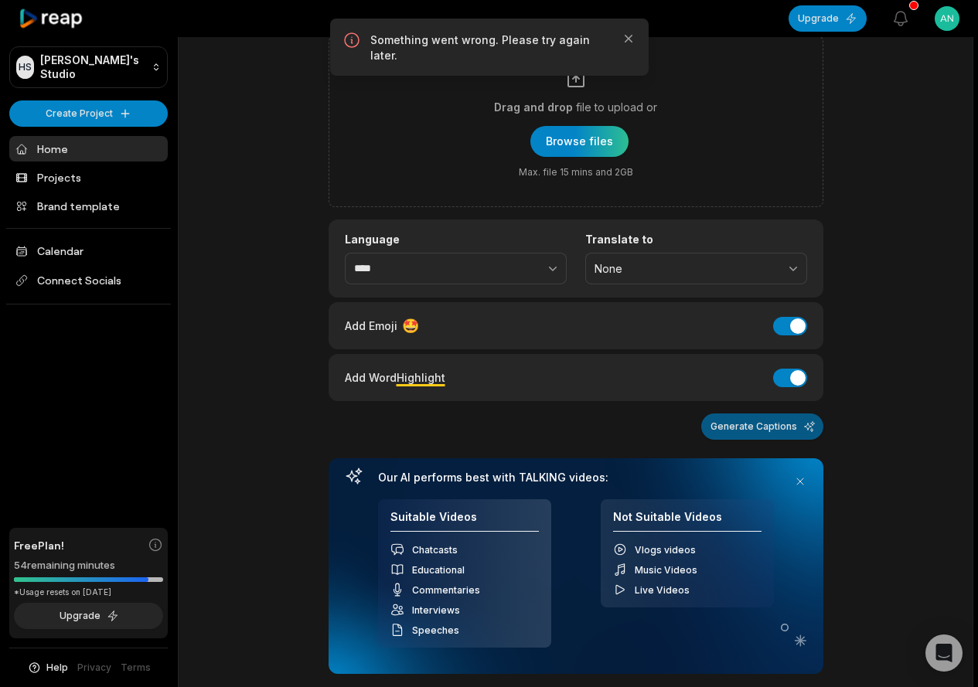
click at [768, 438] on button "Generate Captions" at bounding box center [762, 427] width 122 height 26
click at [764, 430] on button "Generate Captions" at bounding box center [762, 427] width 122 height 26
click at [765, 429] on button "Generate Captions" at bounding box center [762, 427] width 122 height 26
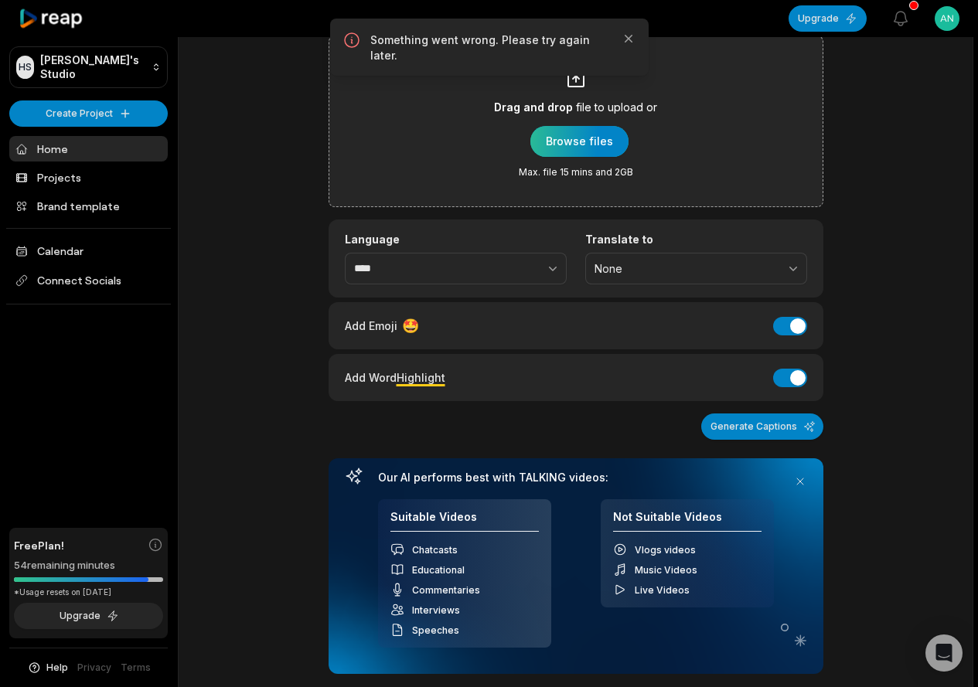
click at [561, 139] on div "button" at bounding box center [579, 141] width 98 height 31
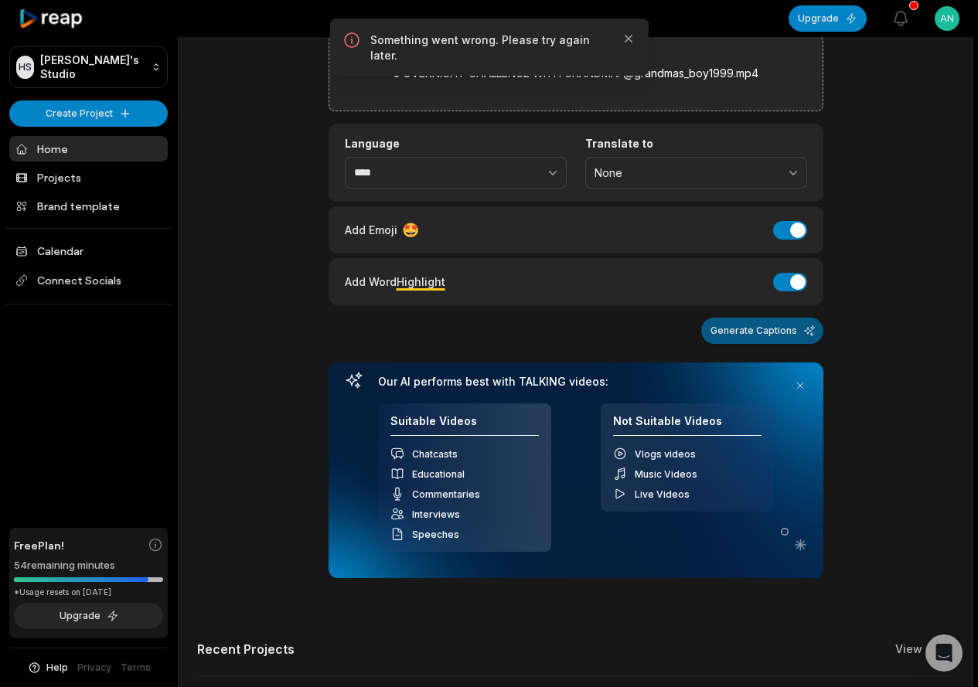
click at [765, 336] on button "Generate Captions" at bounding box center [762, 331] width 122 height 26
click at [802, 387] on button at bounding box center [800, 386] width 22 height 22
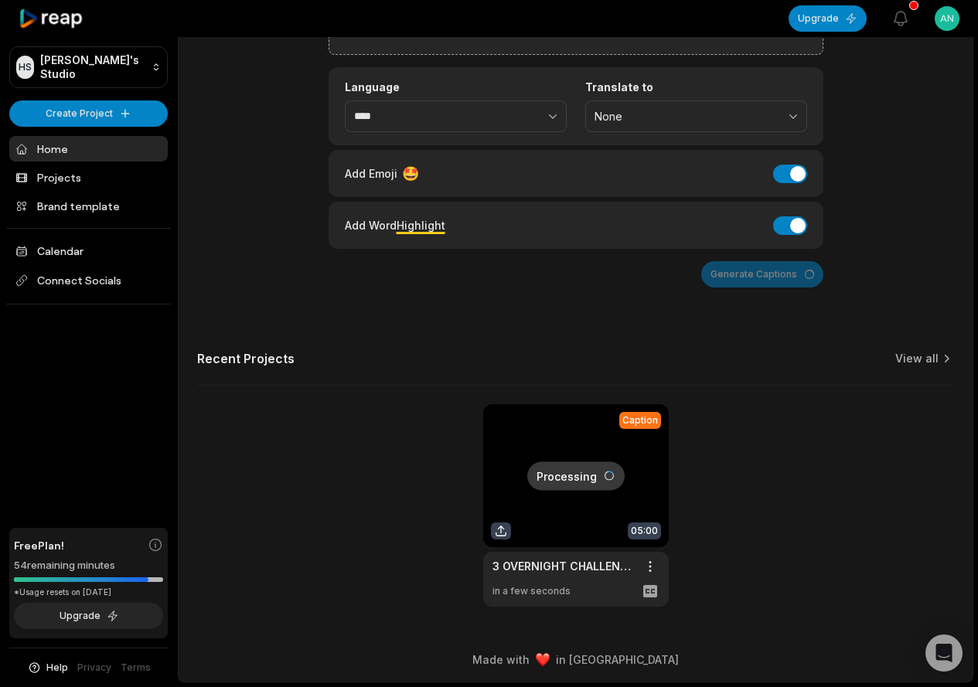
scroll to position [0, 0]
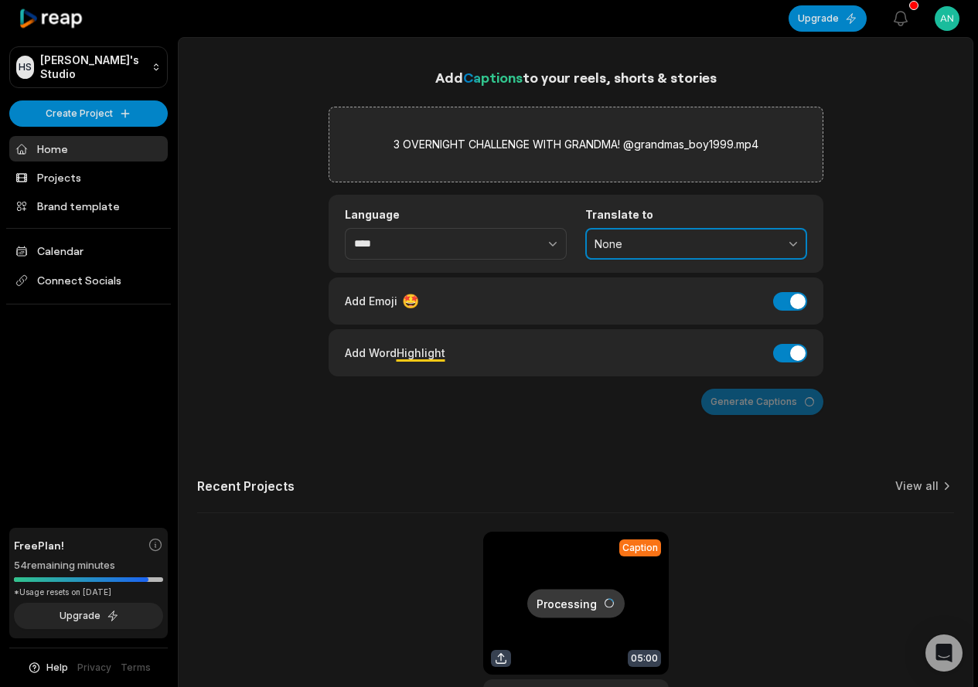
click at [625, 240] on span "None" at bounding box center [686, 244] width 182 height 14
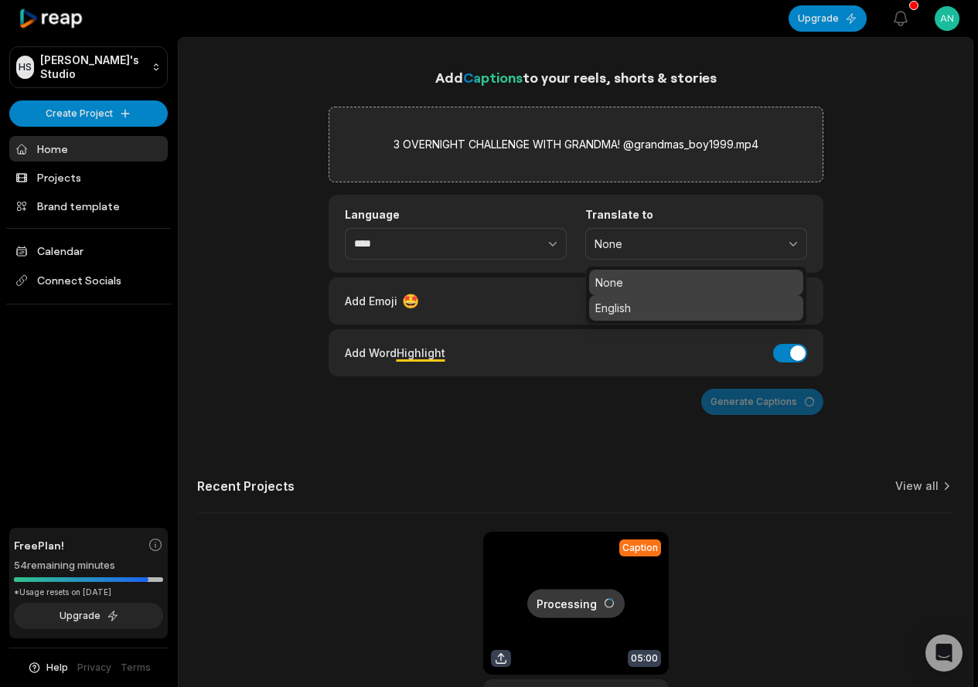
click at [628, 308] on p "English" at bounding box center [696, 308] width 202 height 16
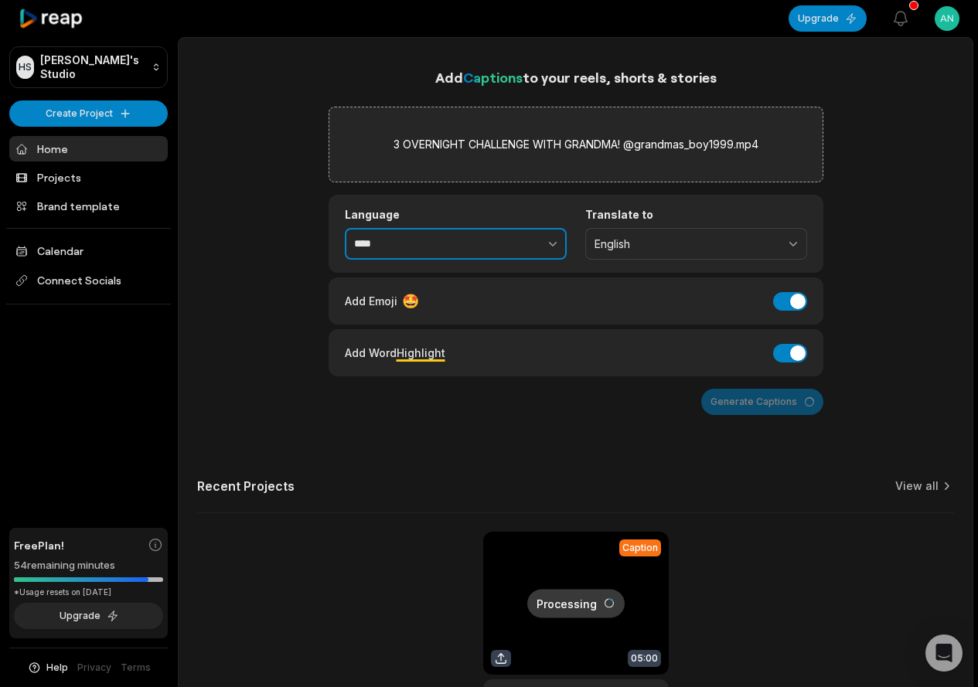
click at [512, 244] on button "button" at bounding box center [519, 244] width 95 height 32
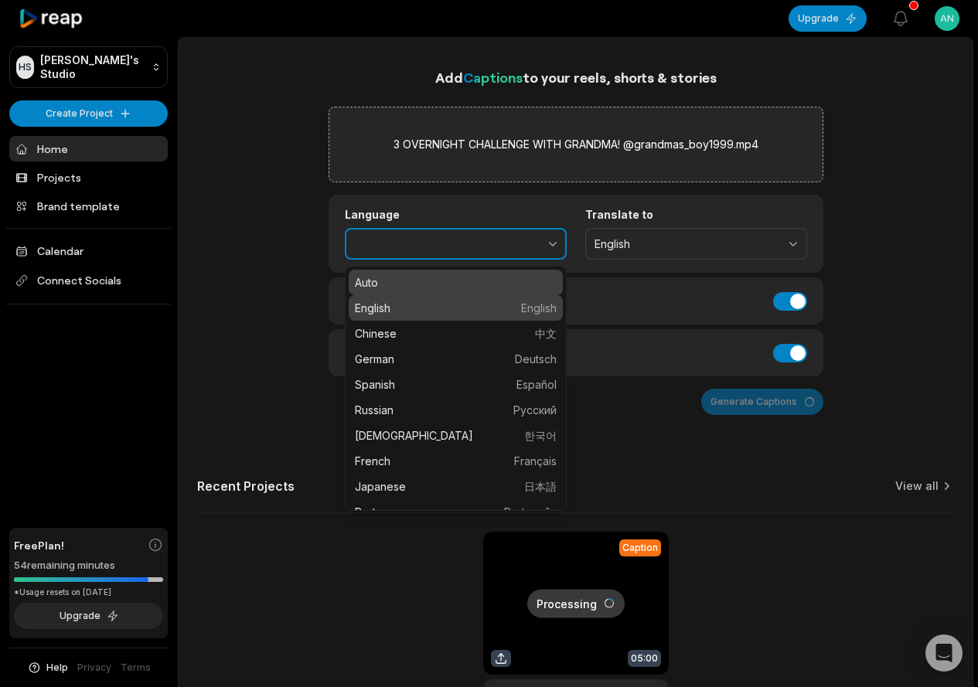
type input "*******"
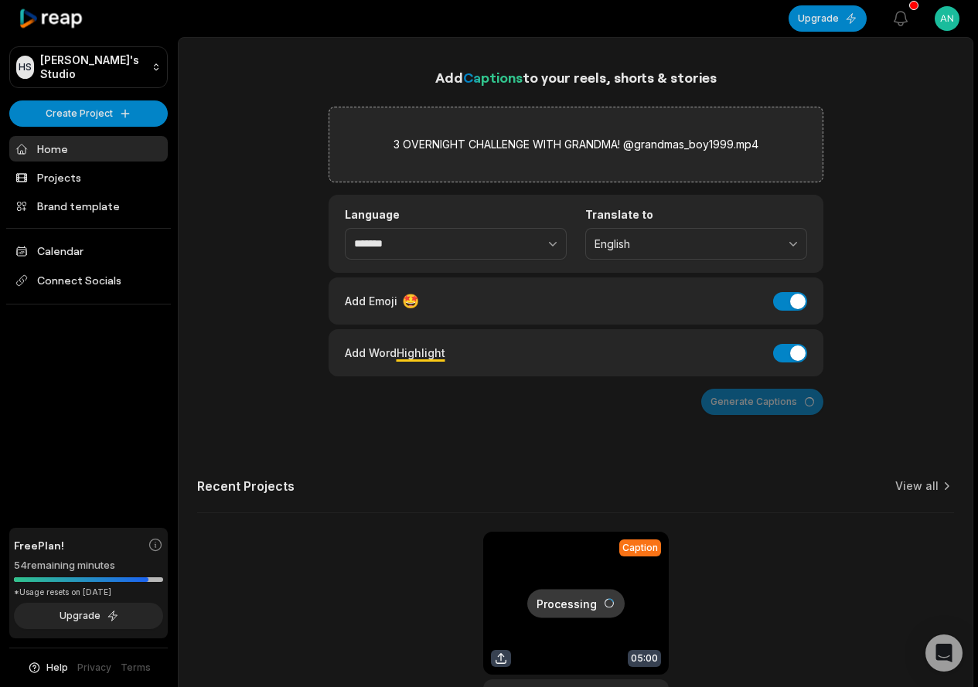
click at [772, 396] on div "Generate Captions" at bounding box center [576, 402] width 495 height 26
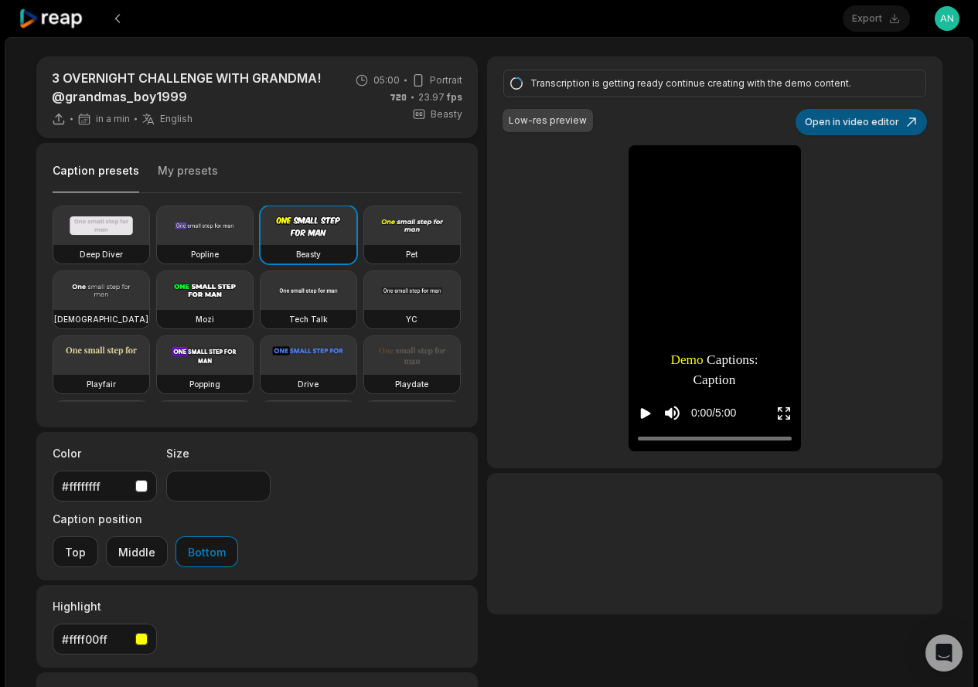
click at [870, 119] on button "Open in video editor" at bounding box center [861, 122] width 131 height 26
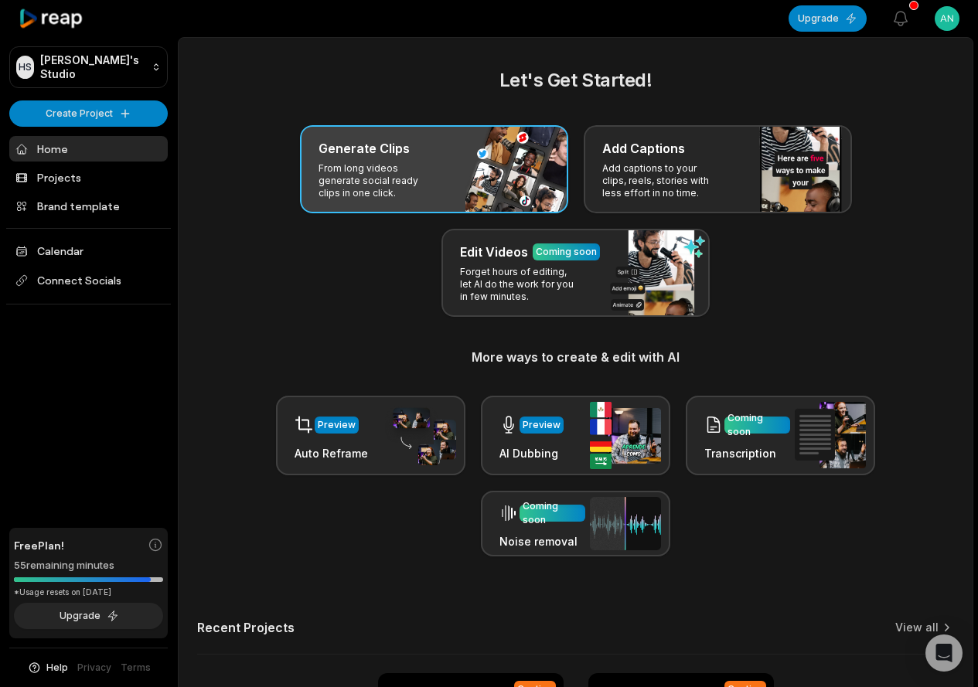
click at [380, 163] on p "From long videos generate social ready clips in one click." at bounding box center [379, 180] width 120 height 37
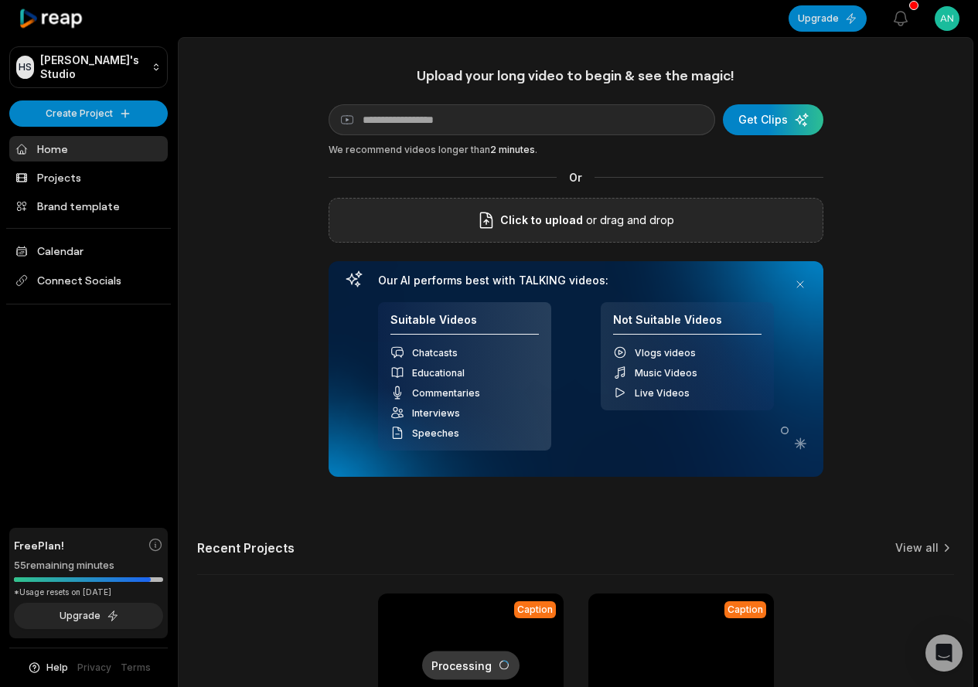
click at [512, 220] on span "Click to upload" at bounding box center [541, 220] width 83 height 19
click at [0, 0] on input "Click to upload" at bounding box center [0, 0] width 0 height 0
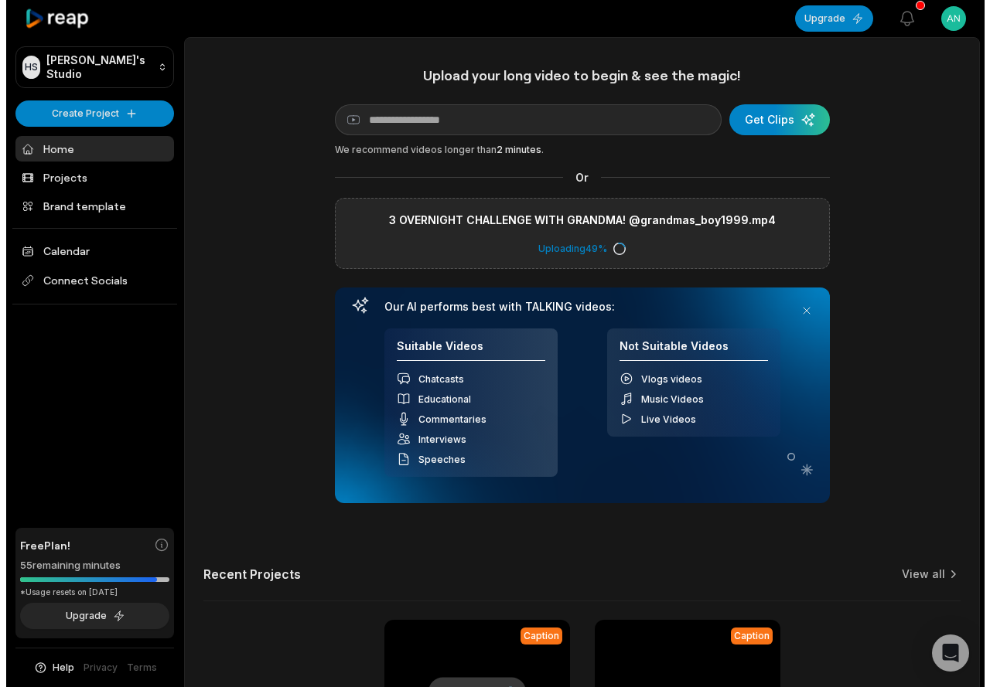
scroll to position [216, 0]
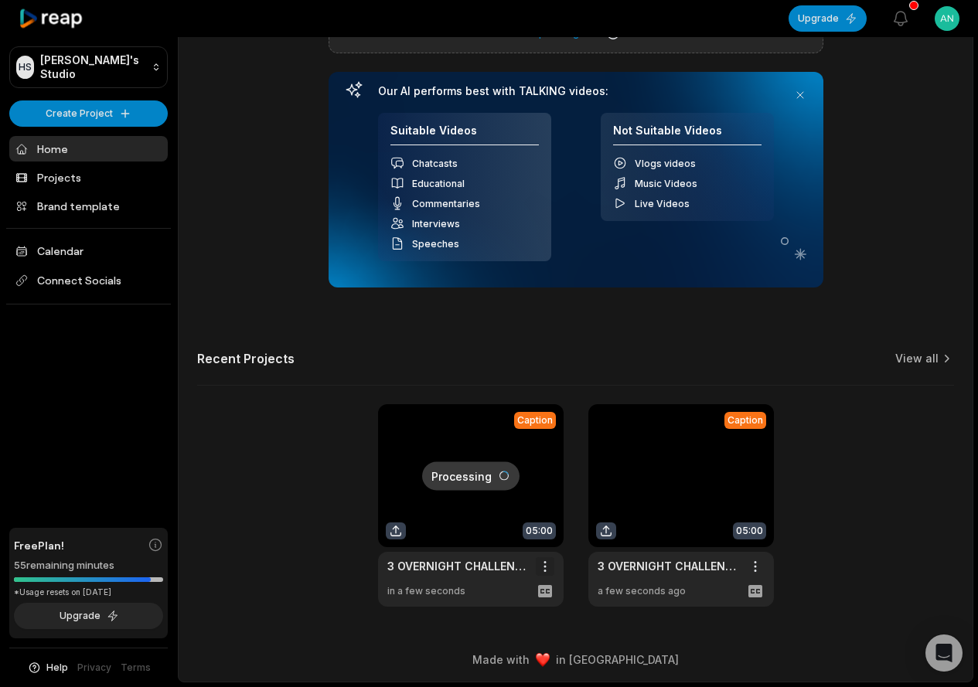
click at [550, 472] on html "HS Hung's Studio Create Project Home Projects Brand template Calendar Connect S…" at bounding box center [489, 127] width 978 height 687
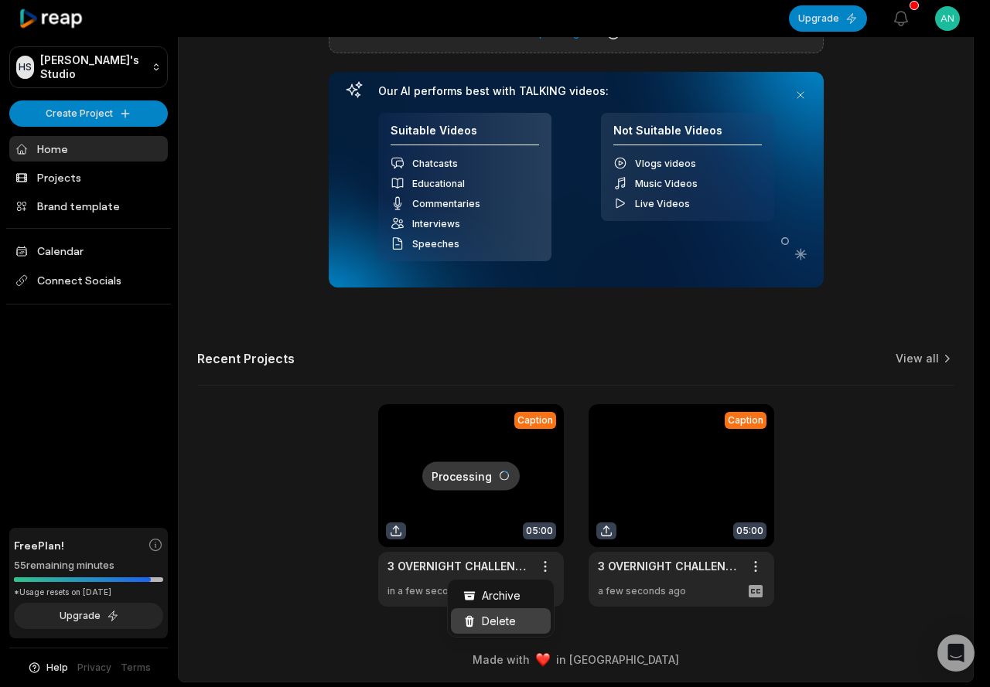
click at [489, 615] on span "Delete" at bounding box center [499, 621] width 34 height 16
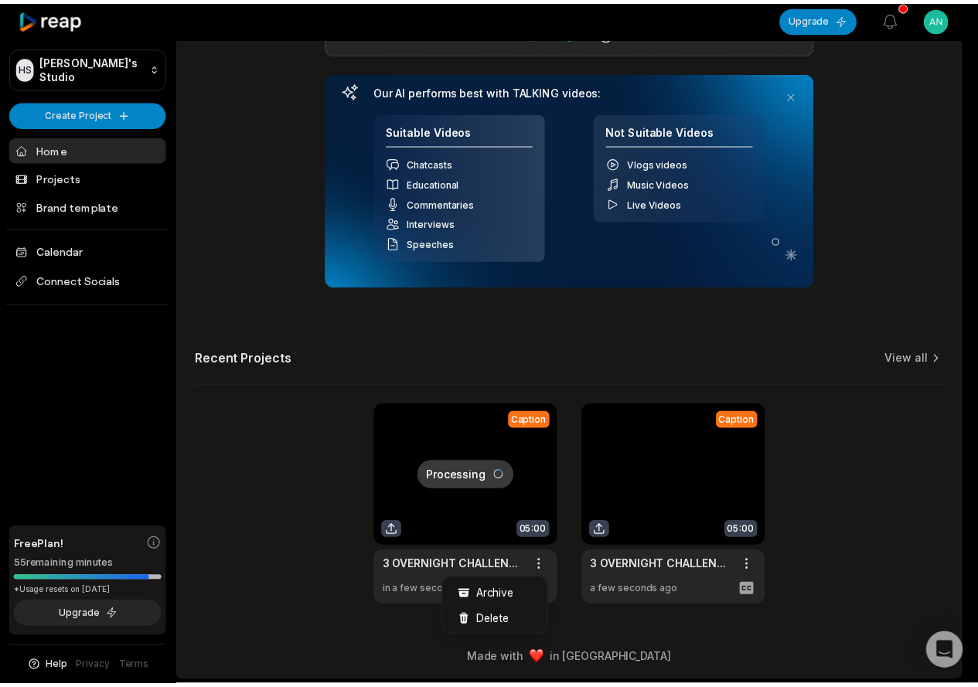
scroll to position [0, 0]
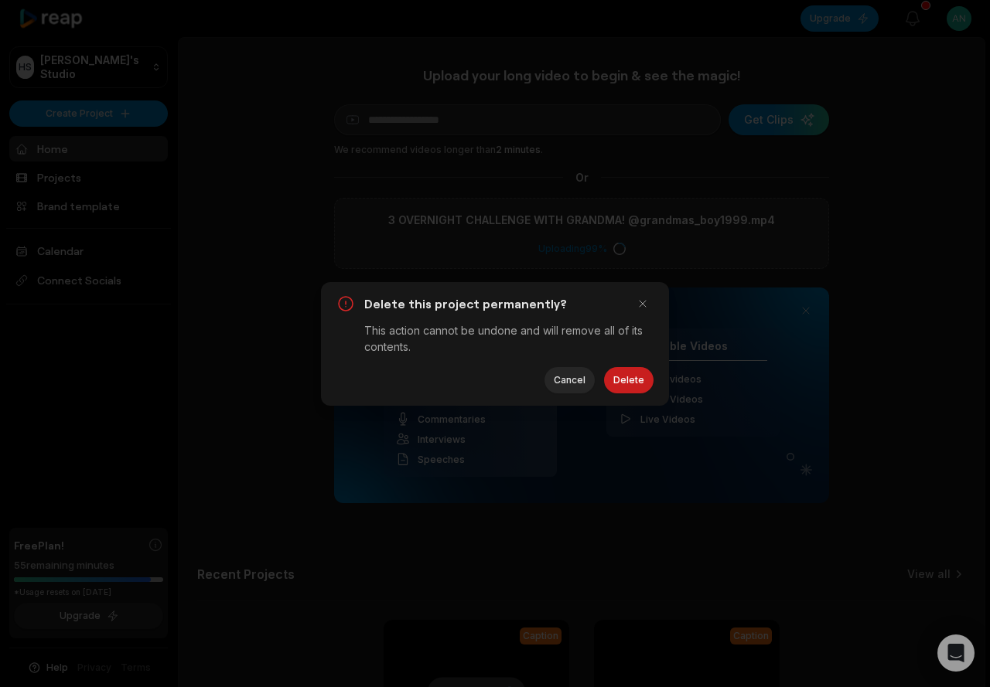
click at [636, 365] on div "Delete this project permanently? This action cannot be undone and will remove a…" at bounding box center [495, 344] width 348 height 124
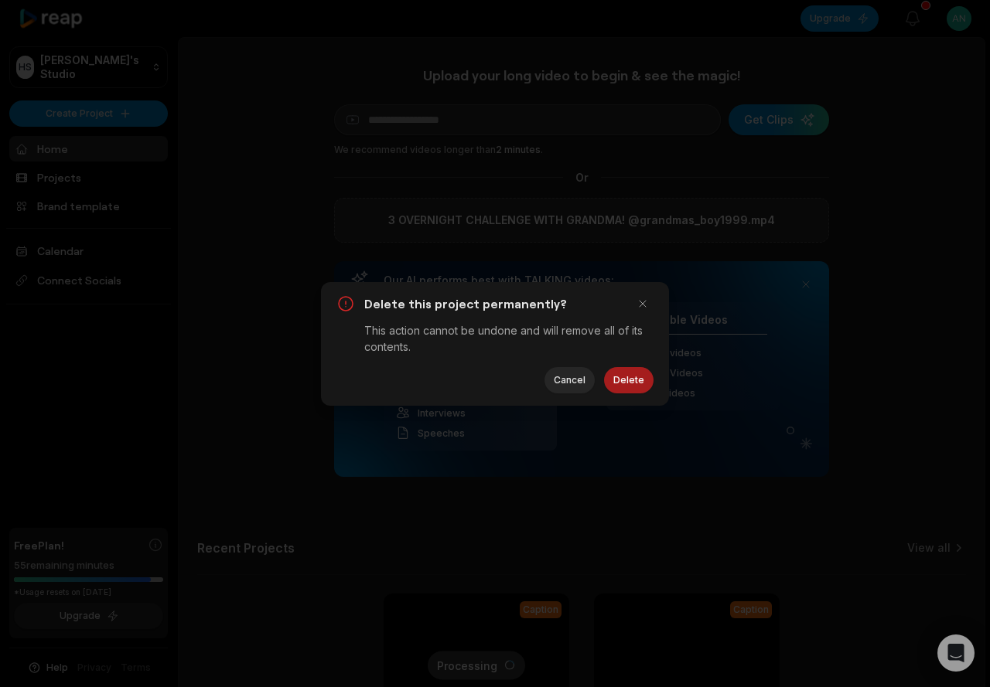
click at [635, 386] on button "Delete" at bounding box center [628, 380] width 49 height 26
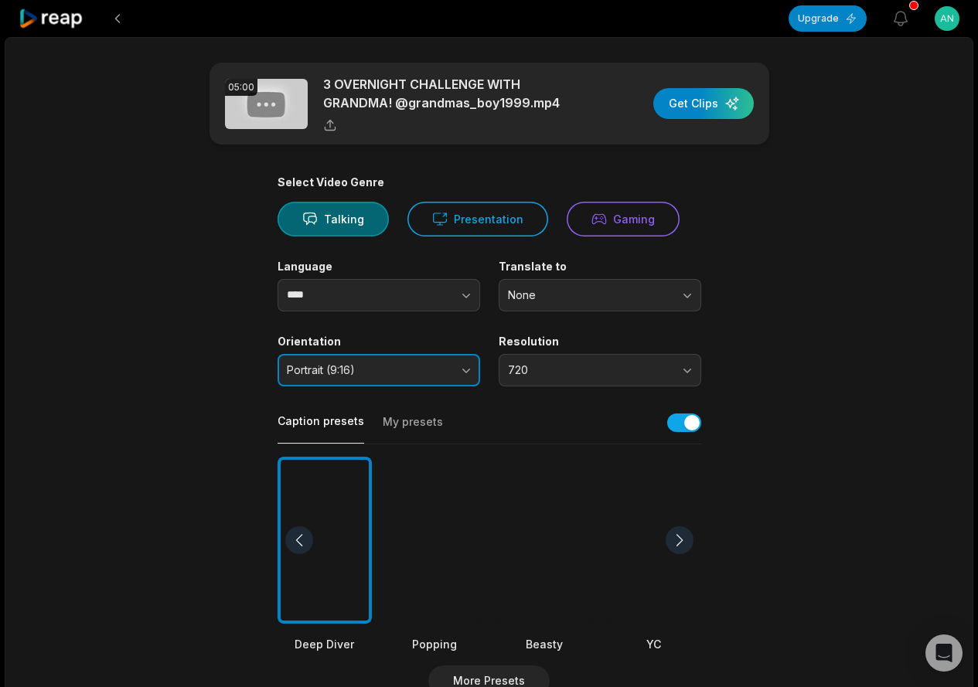
click at [406, 377] on span "Portrait (9:16)" at bounding box center [368, 370] width 162 height 14
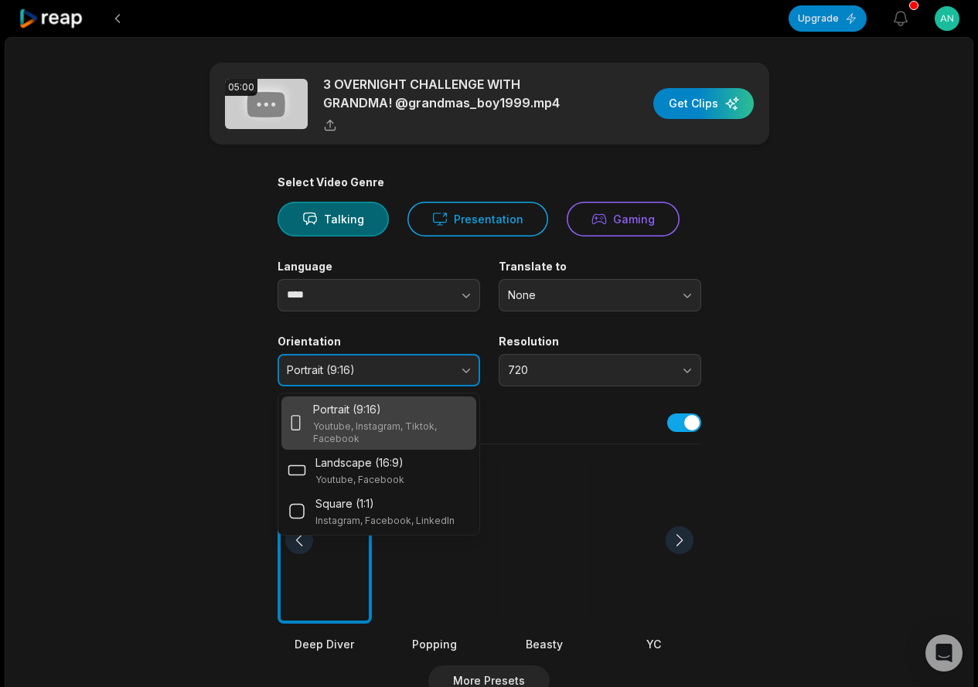
click at [406, 377] on span "Portrait (9:16)" at bounding box center [368, 370] width 162 height 14
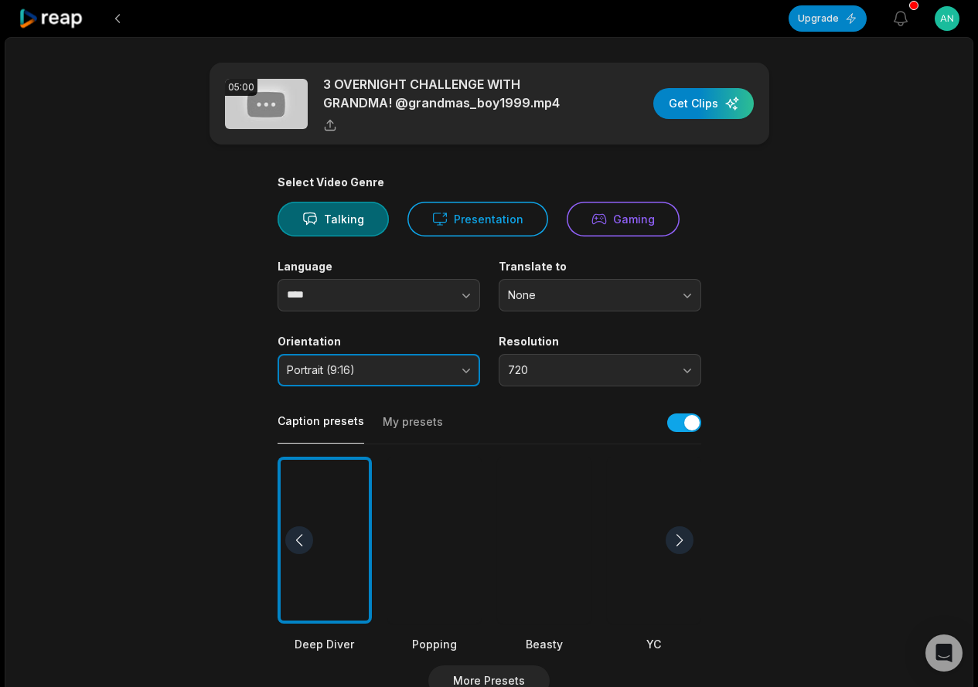
scroll to position [232, 0]
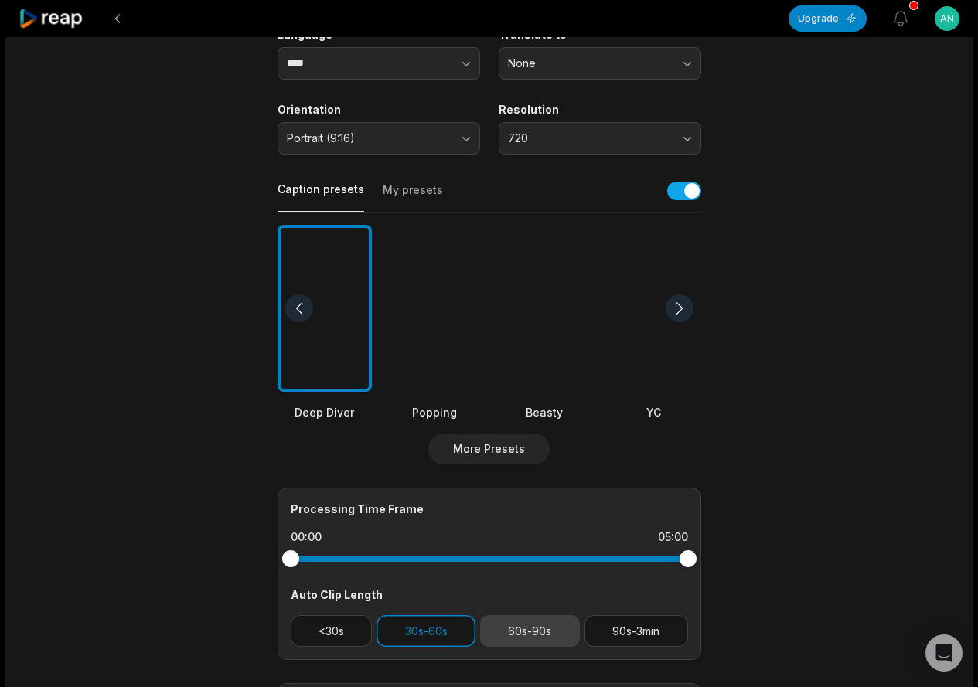
click at [537, 632] on button "60s-90s" at bounding box center [530, 631] width 100 height 32
click at [412, 629] on button "30s-60s" at bounding box center [426, 631] width 99 height 32
click at [550, 340] on div at bounding box center [544, 309] width 94 height 168
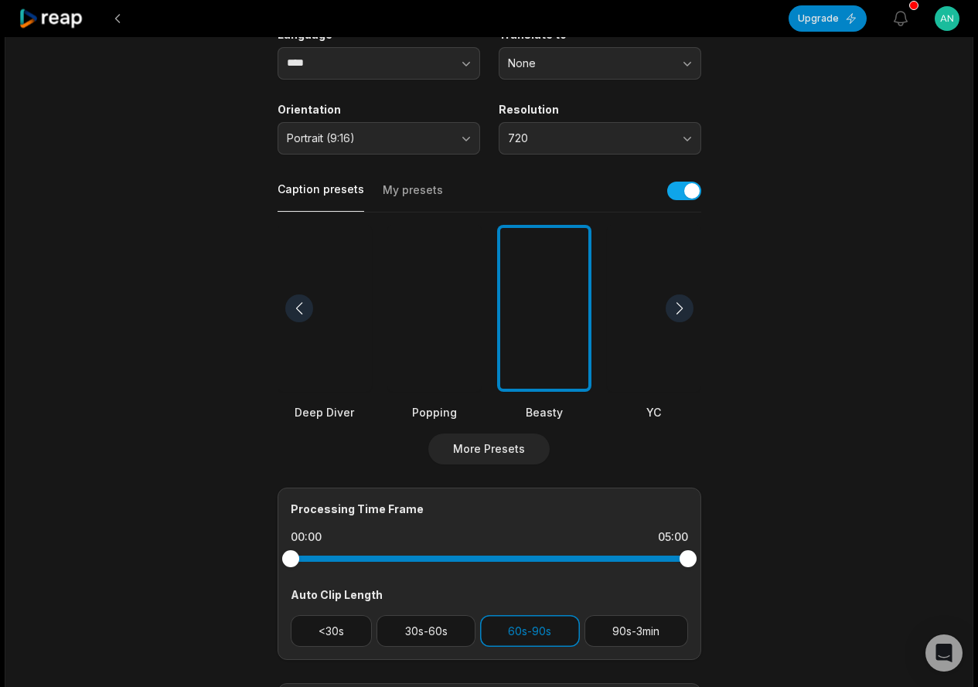
click at [550, 340] on div at bounding box center [544, 309] width 94 height 168
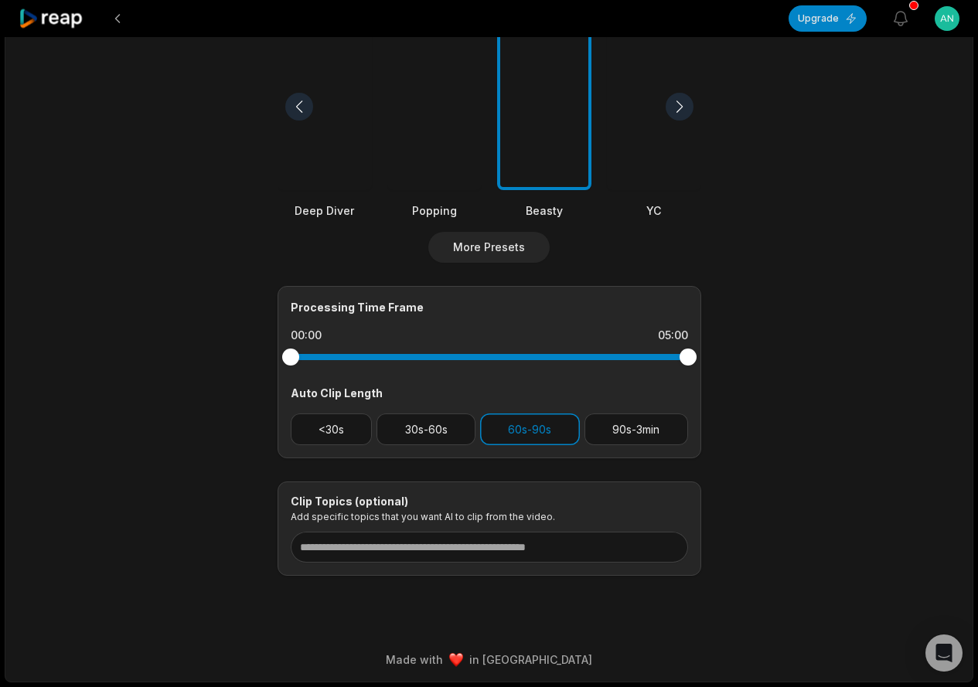
scroll to position [0, 0]
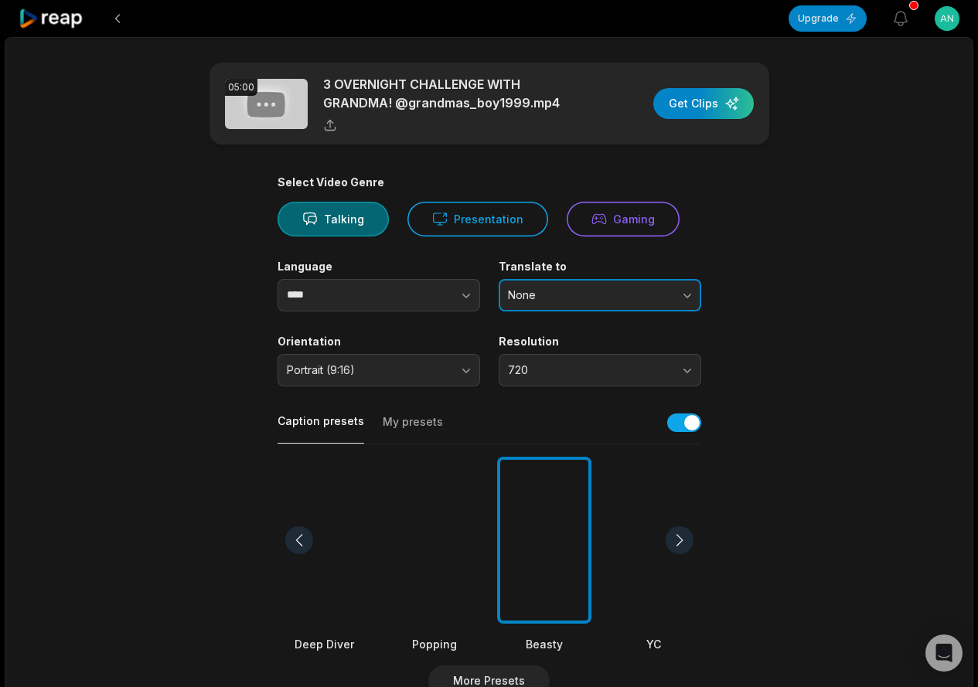
click at [573, 292] on span "None" at bounding box center [589, 295] width 162 height 14
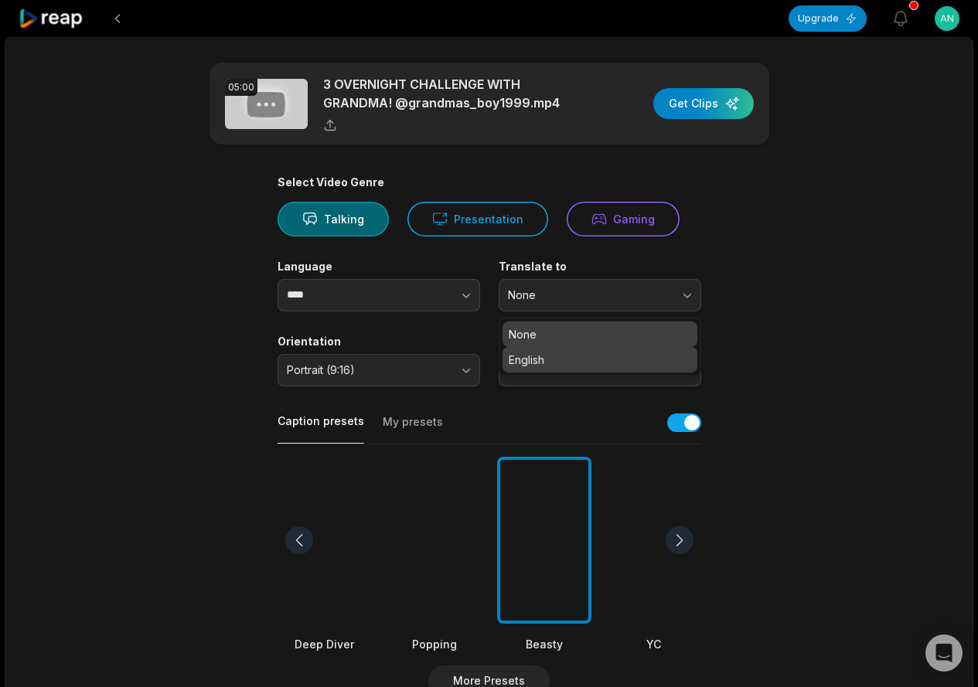
click at [537, 361] on p "English" at bounding box center [600, 360] width 182 height 16
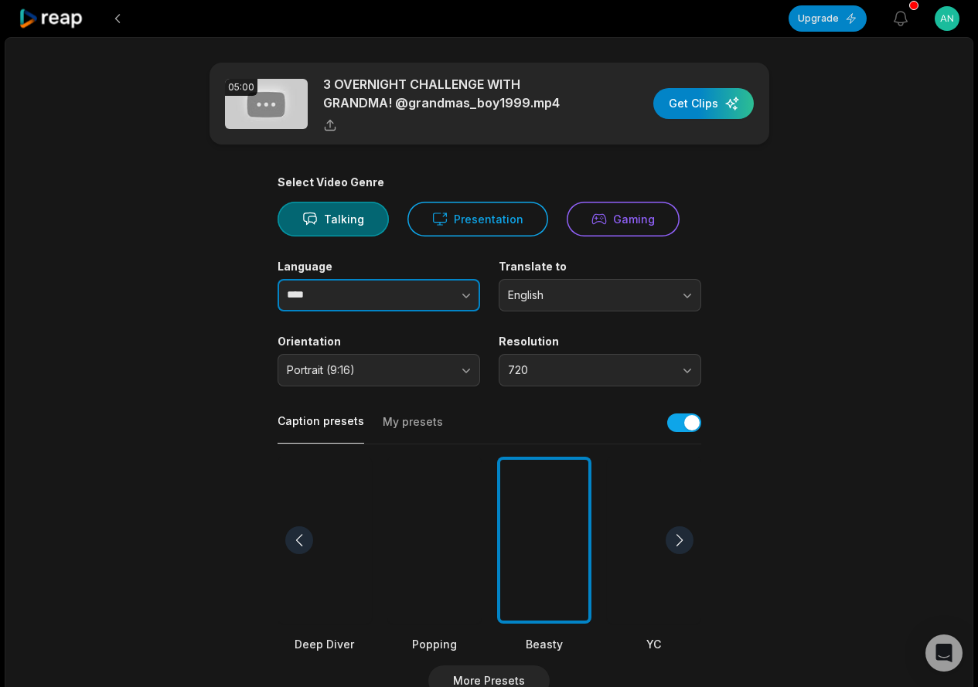
click at [370, 311] on input "****" at bounding box center [379, 295] width 203 height 32
click at [356, 305] on input "****" at bounding box center [379, 295] width 203 height 32
click at [480, 295] on div "Language **** Translate to English" at bounding box center [490, 286] width 424 height 52
click at [461, 298] on icon "button" at bounding box center [465, 295] width 15 height 15
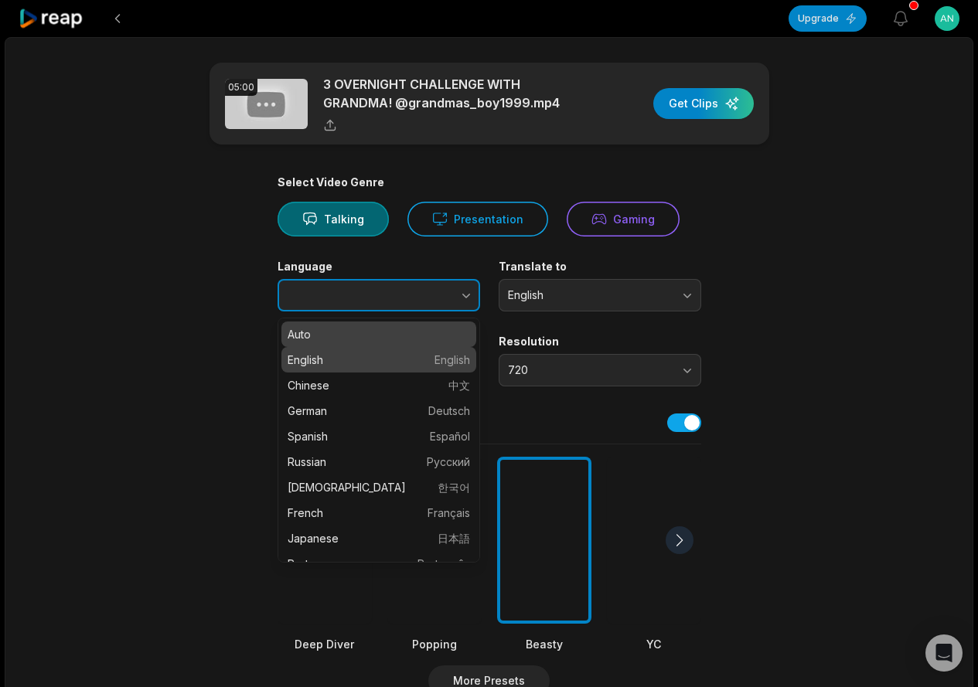
type input "*******"
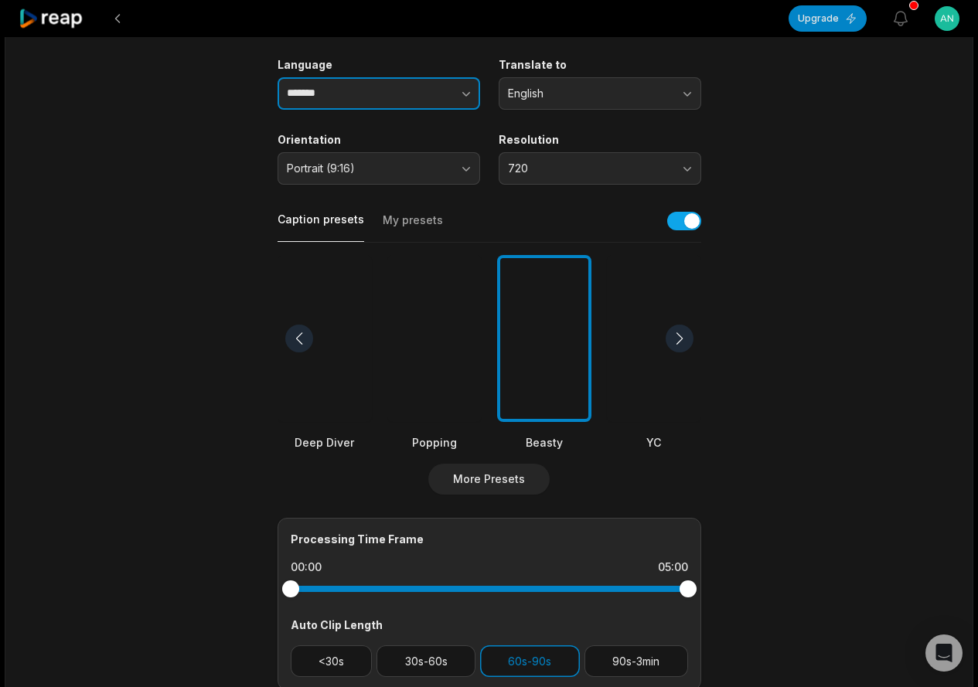
scroll to position [47, 0]
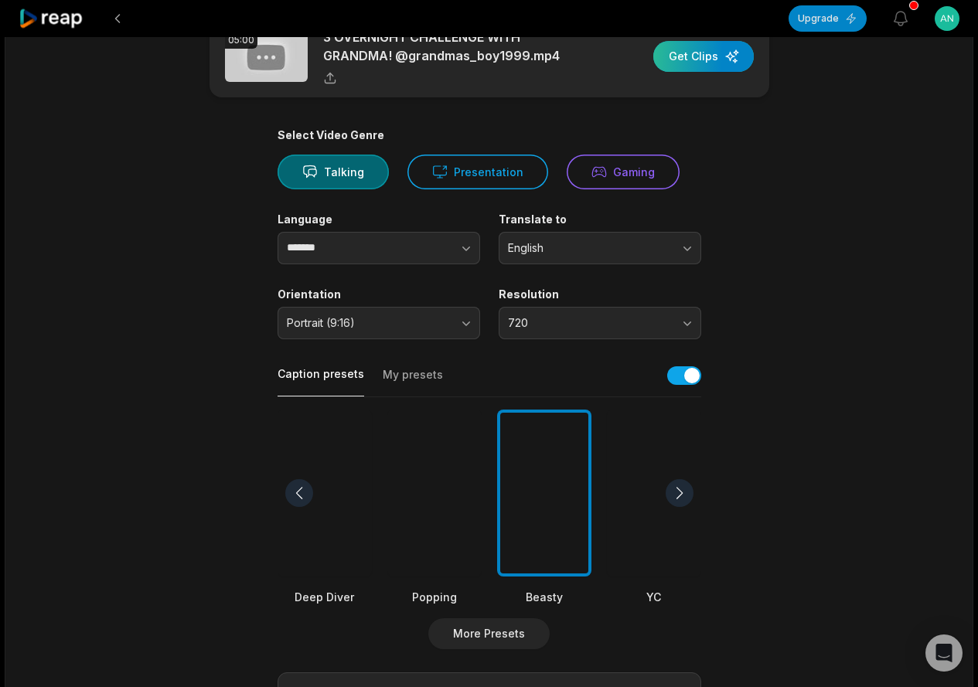
click at [683, 63] on div "button" at bounding box center [703, 56] width 101 height 31
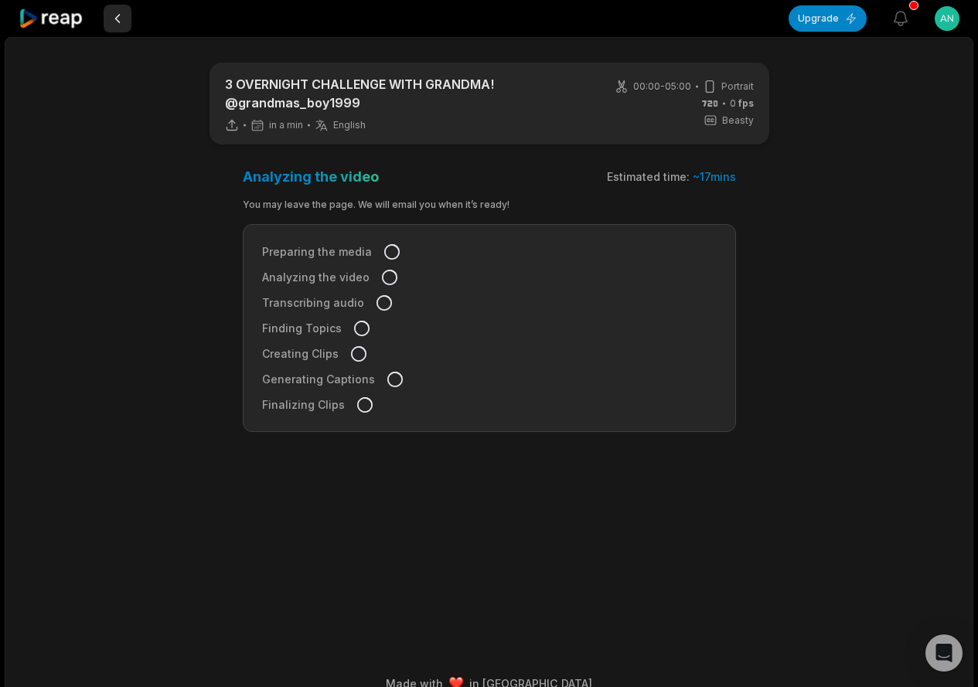
click at [114, 19] on button at bounding box center [118, 19] width 28 height 28
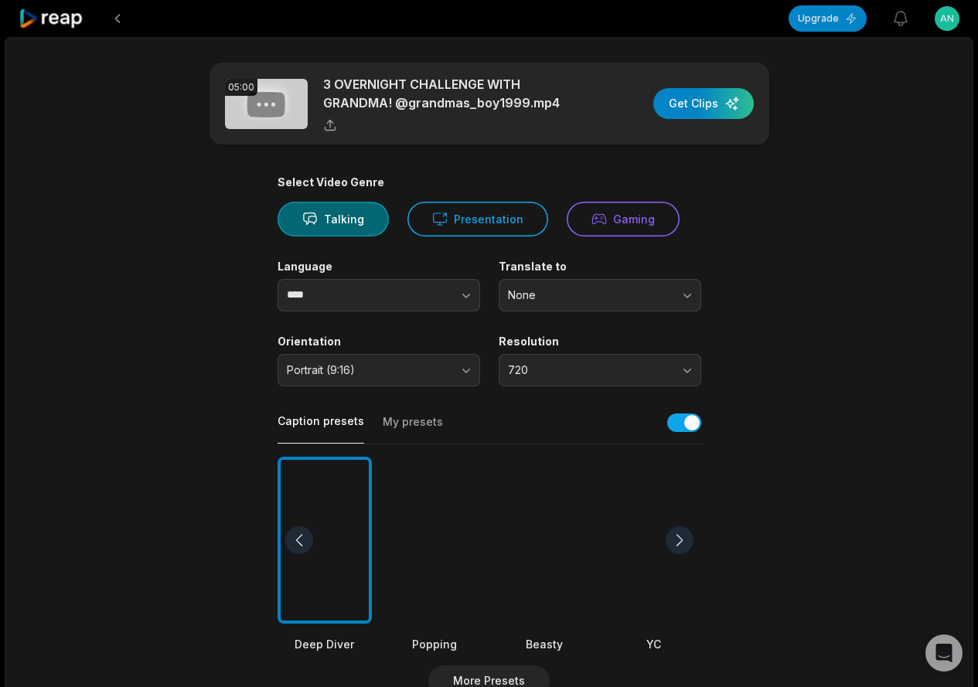
scroll to position [47, 0]
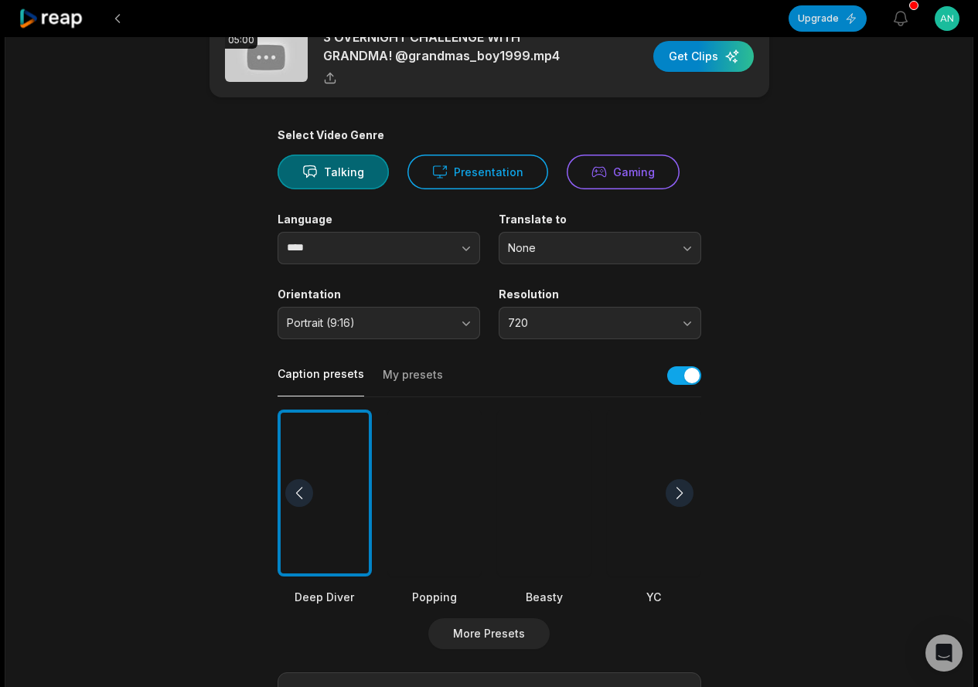
click at [114, 19] on button at bounding box center [118, 19] width 28 height 28
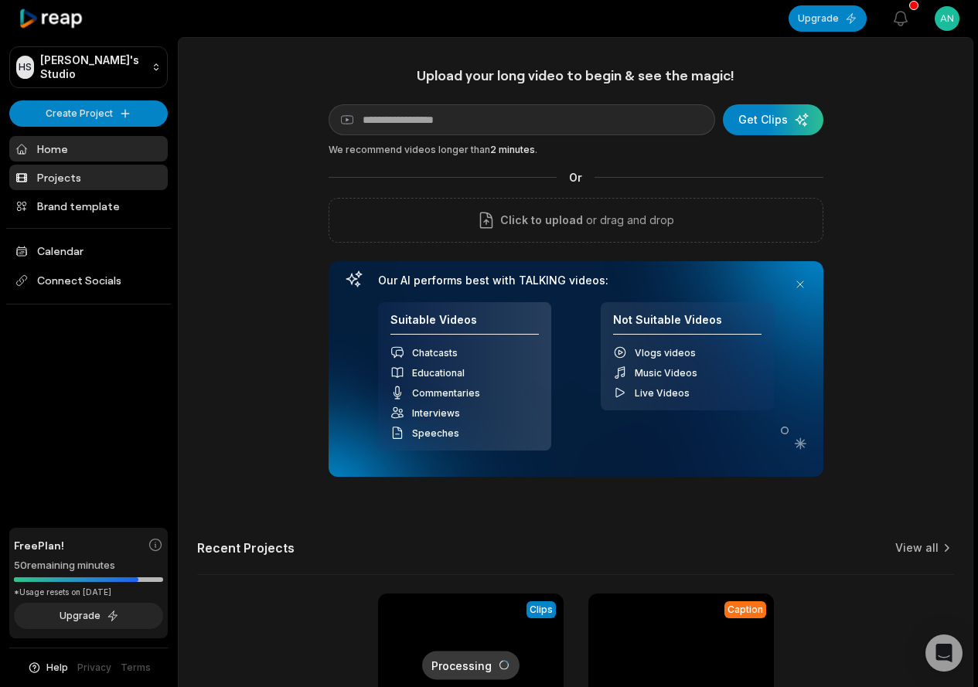
click at [49, 182] on link "Projects" at bounding box center [88, 178] width 158 height 26
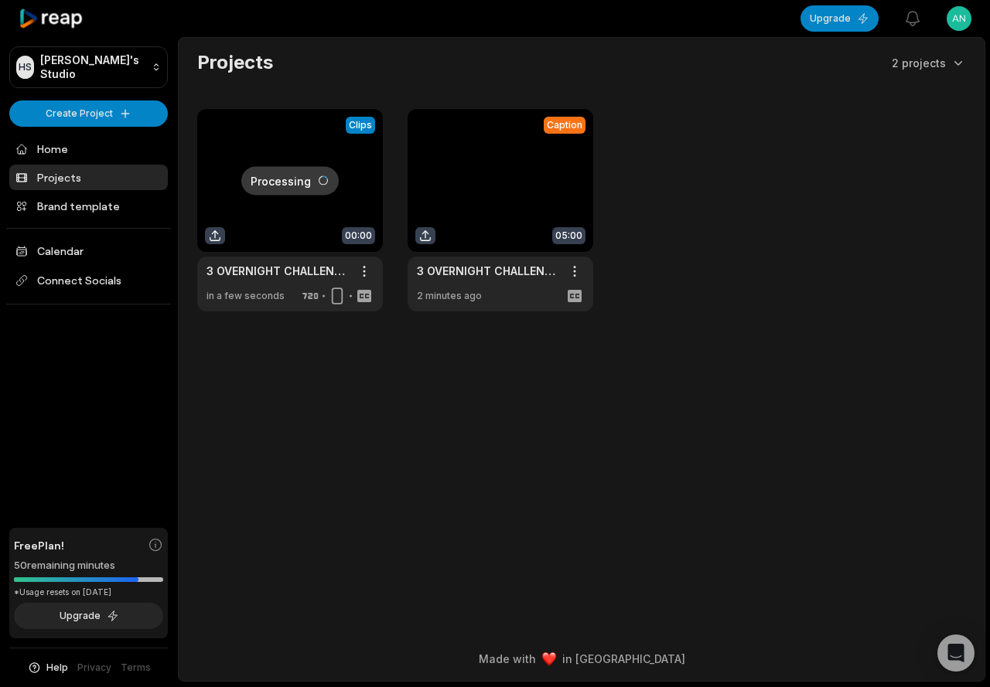
click at [737, 468] on main "Projects 2 projects Processing Clips 00:00 3 OVERNIGHT CHALLENGE WITH GRANDMA! …" at bounding box center [582, 313] width 806 height 550
click at [501, 208] on link at bounding box center [500, 210] width 186 height 203
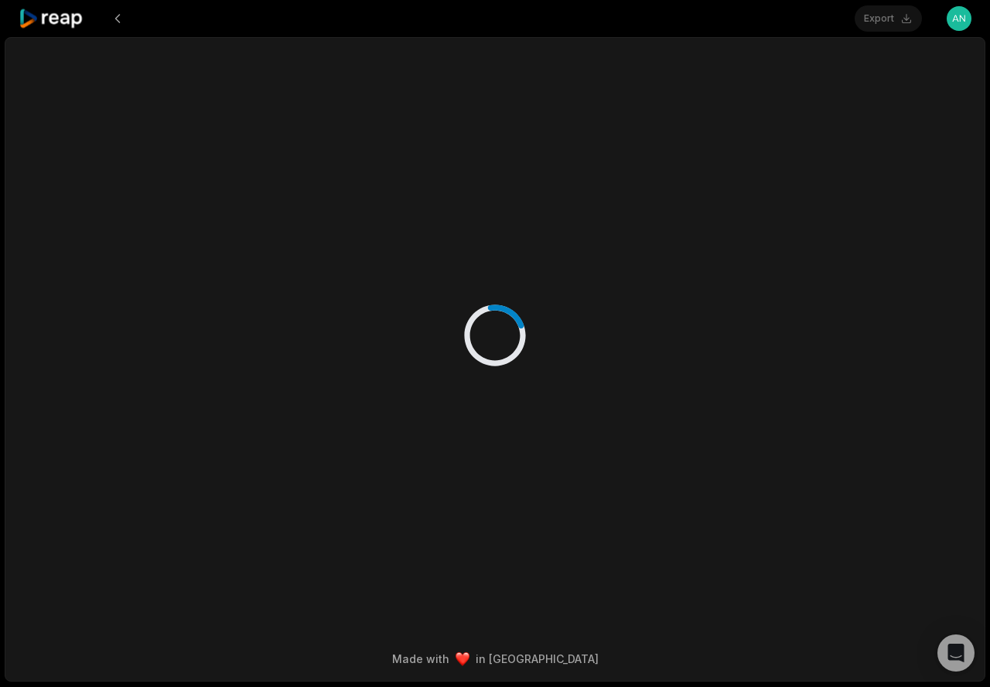
click at [428, 238] on div at bounding box center [494, 320] width 937 height 564
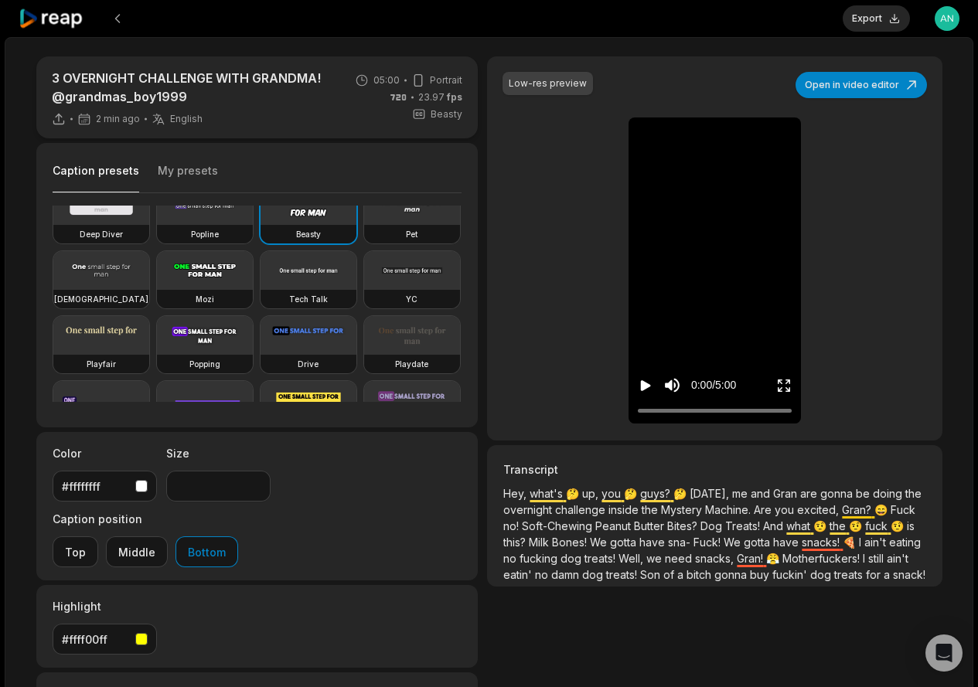
scroll to position [309, 0]
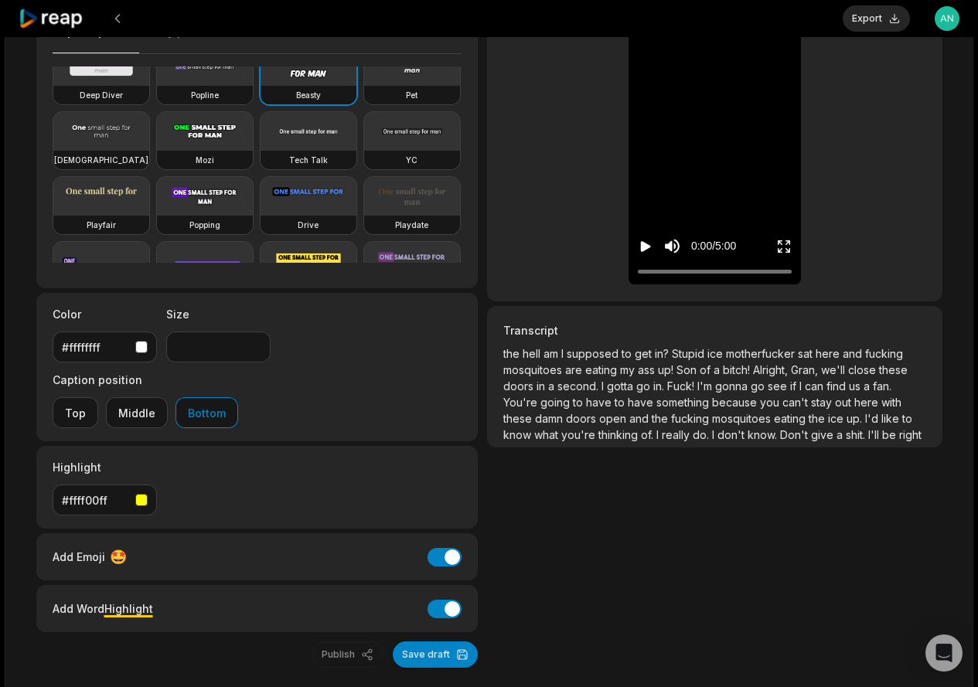
click at [710, 295] on div "Low-res preview Open in video editor 🤔 Hey, Hey, what's what's up, up, you you …" at bounding box center [714, 109] width 455 height 384
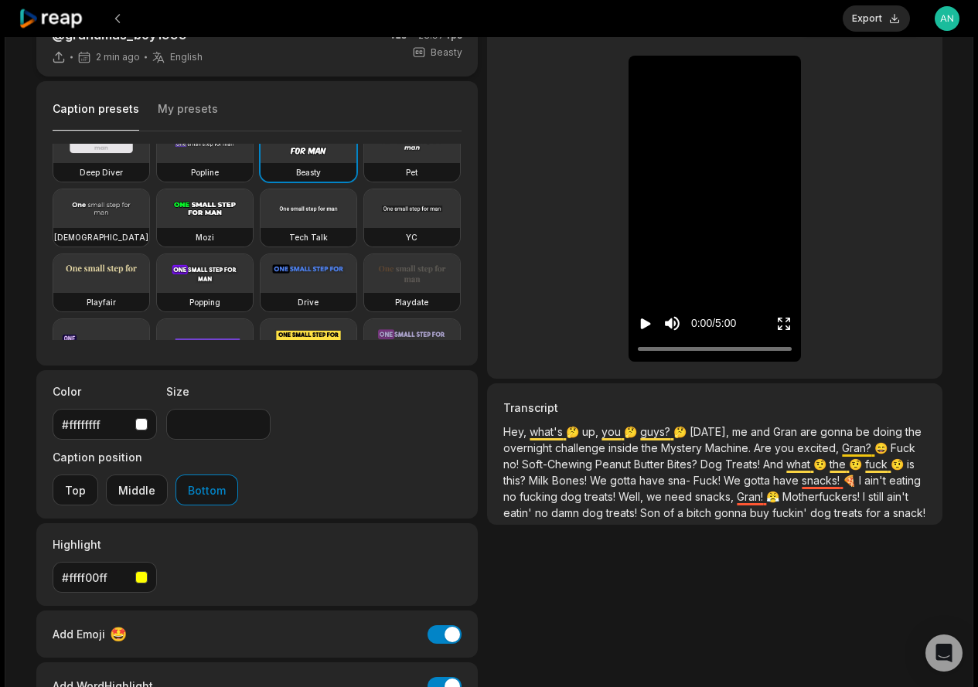
scroll to position [0, 0]
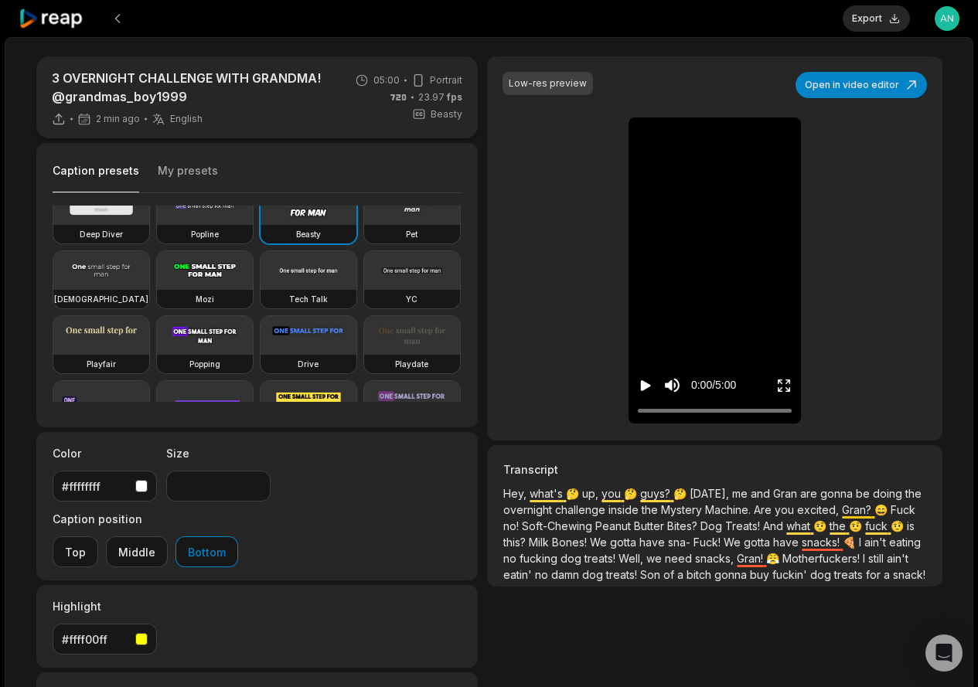
click at [646, 383] on icon "Play video" at bounding box center [645, 385] width 15 height 15
click at [118, 12] on button at bounding box center [118, 19] width 28 height 28
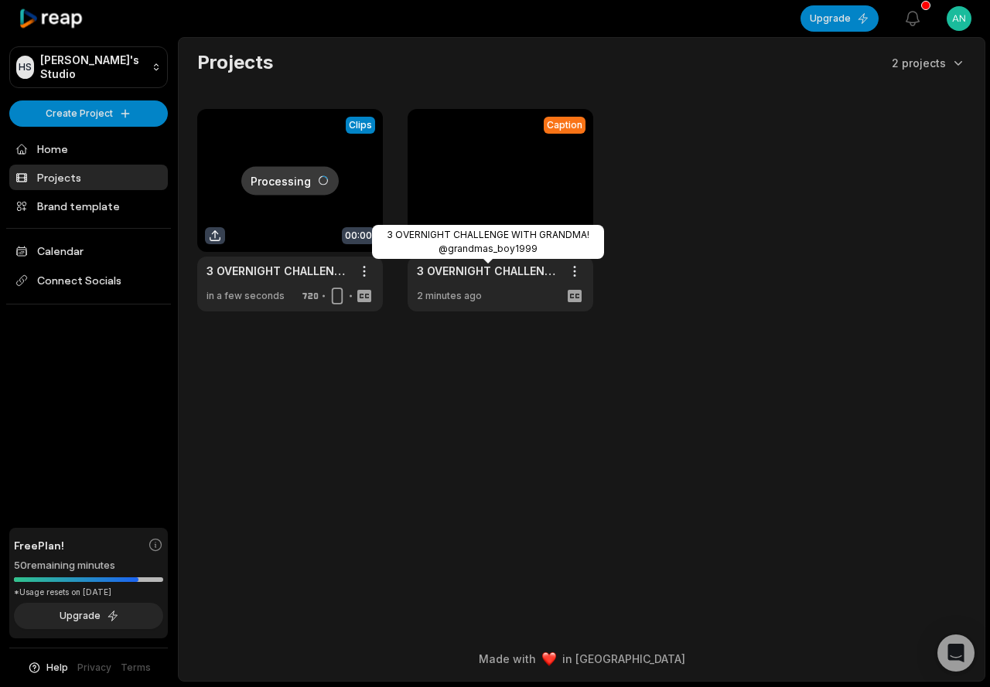
click at [499, 213] on link at bounding box center [500, 210] width 186 height 203
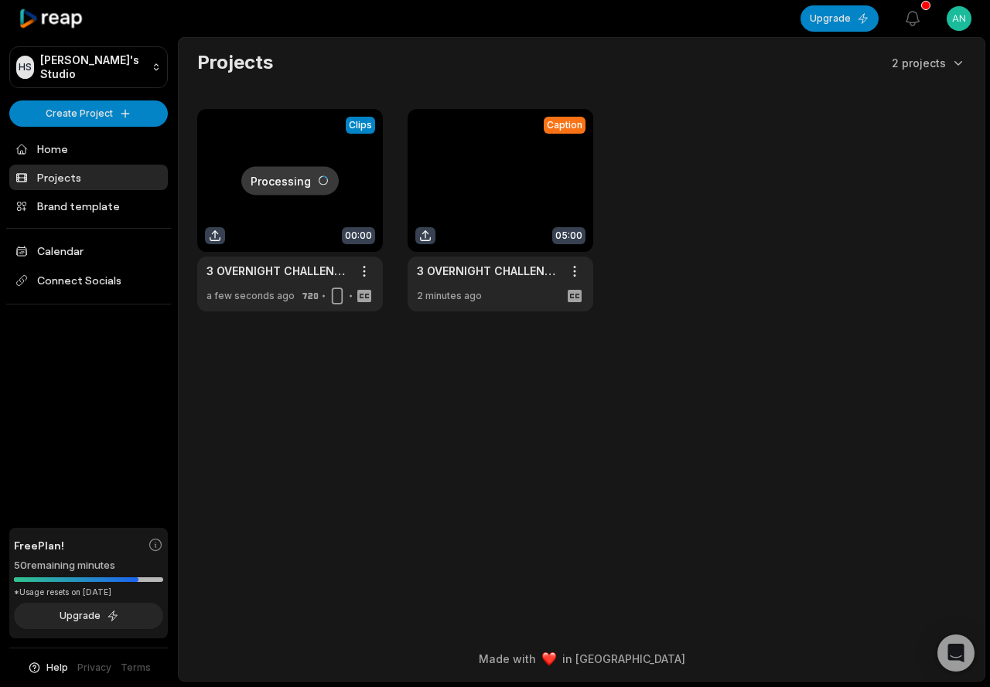
click at [430, 237] on link at bounding box center [500, 210] width 186 height 203
click at [426, 238] on link at bounding box center [500, 210] width 186 height 203
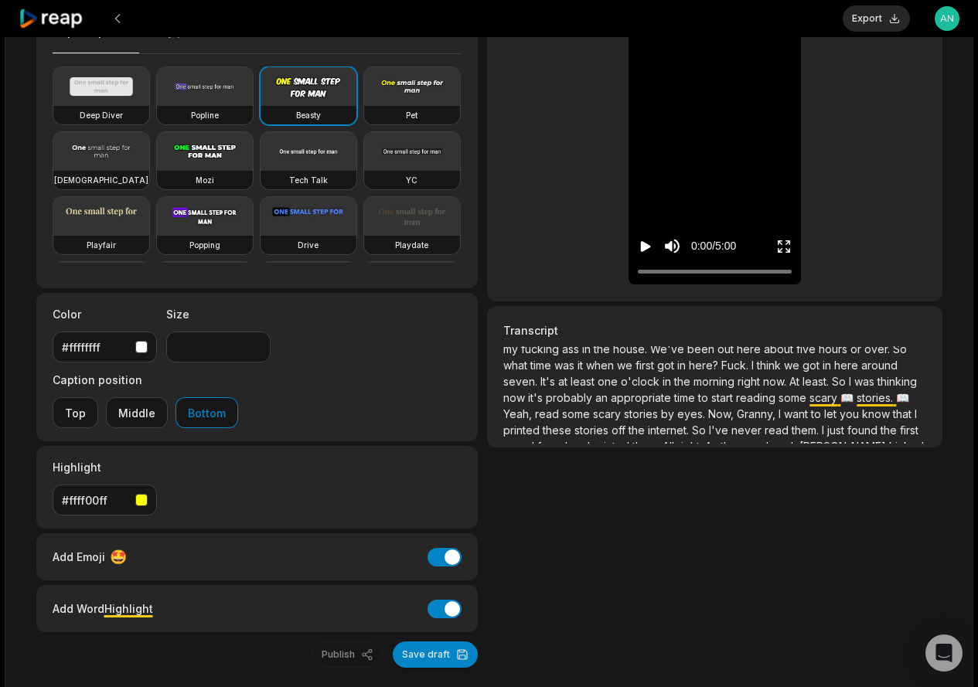
scroll to position [629, 0]
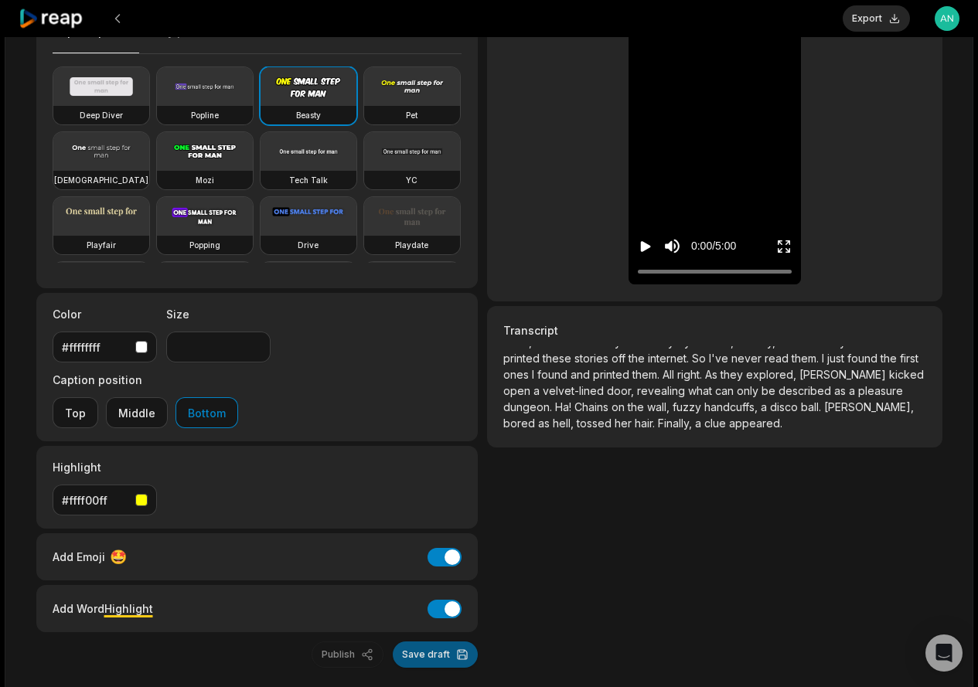
click at [427, 642] on button "Save draft" at bounding box center [435, 655] width 85 height 26
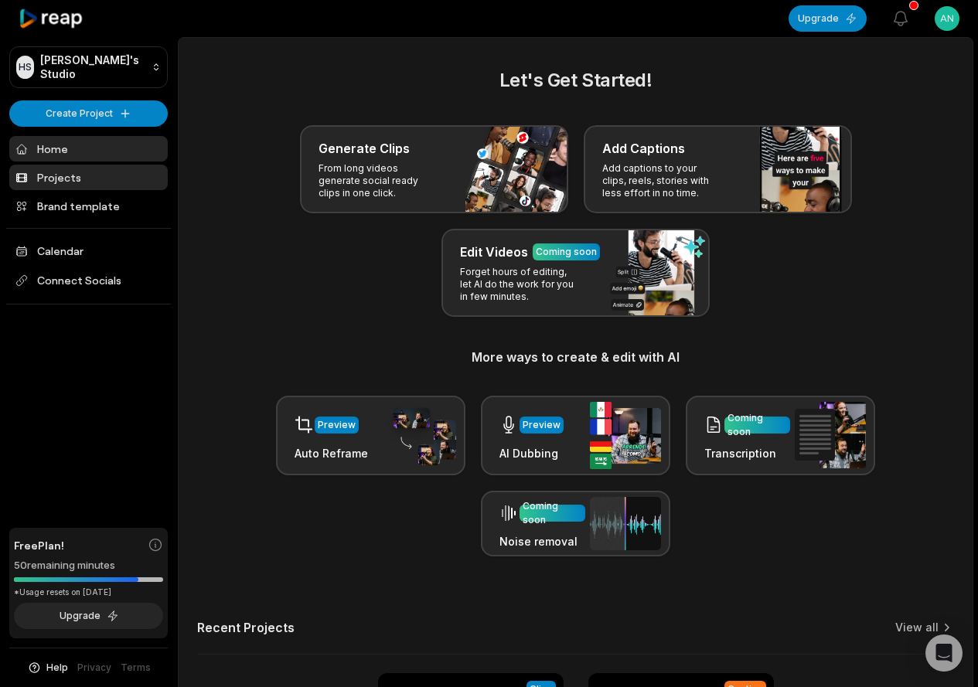
click at [58, 181] on link "Projects" at bounding box center [88, 178] width 158 height 26
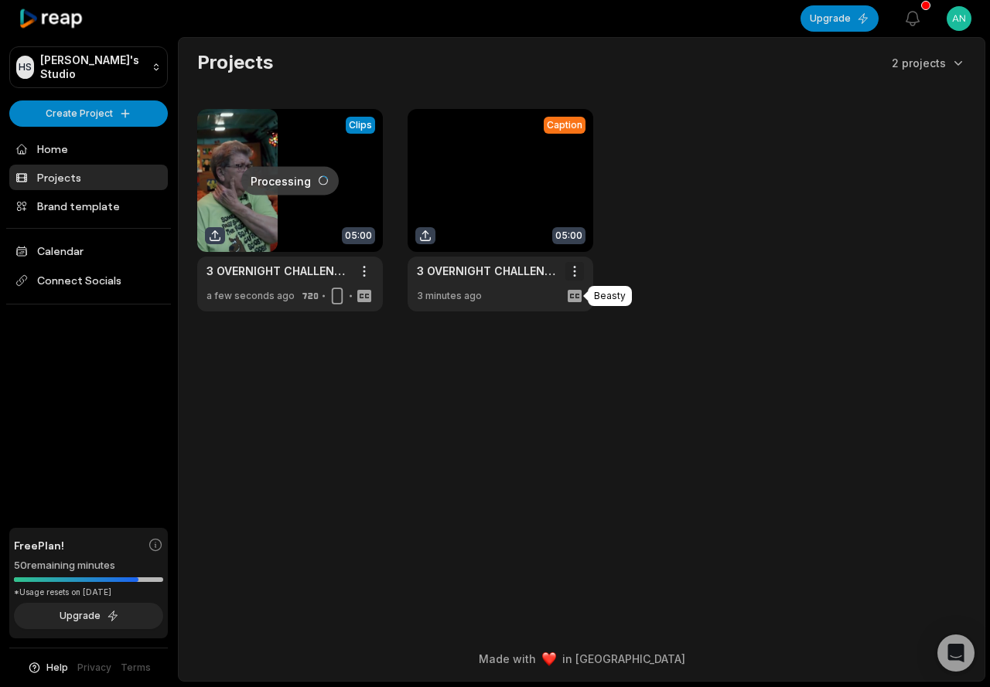
click at [572, 264] on html "[PERSON_NAME] Studio Create Project Home Projects Brand template Calendar Conne…" at bounding box center [495, 343] width 990 height 687
click at [506, 320] on div "Delete" at bounding box center [530, 326] width 100 height 26
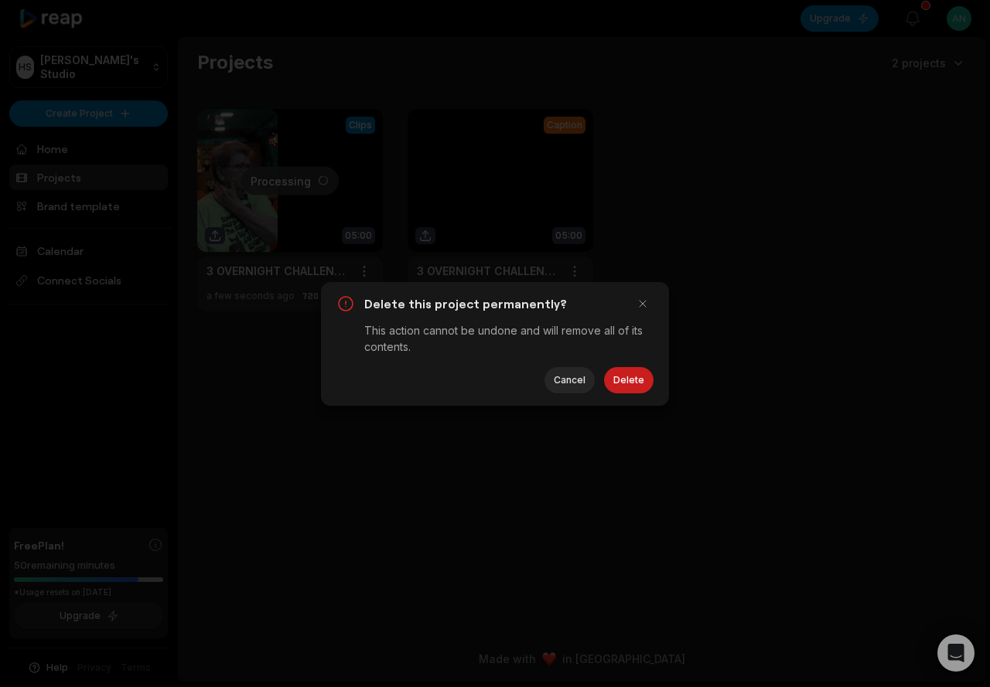
click at [619, 376] on button "Delete" at bounding box center [628, 380] width 49 height 26
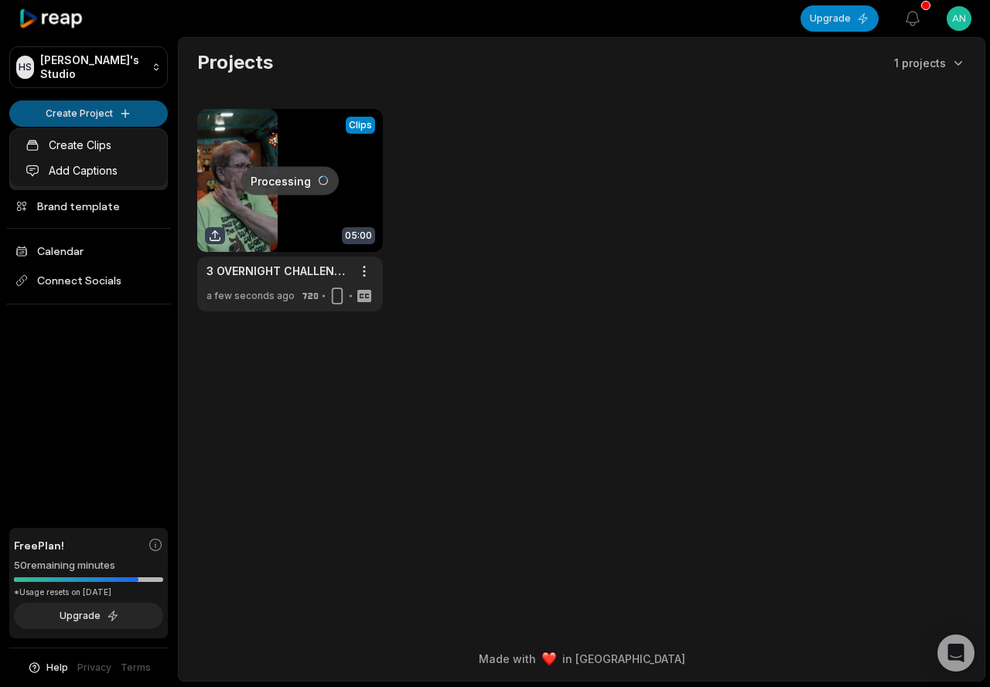
click at [93, 115] on html "[PERSON_NAME] Studio Create Project Home Projects Brand template Calendar Conne…" at bounding box center [495, 343] width 990 height 687
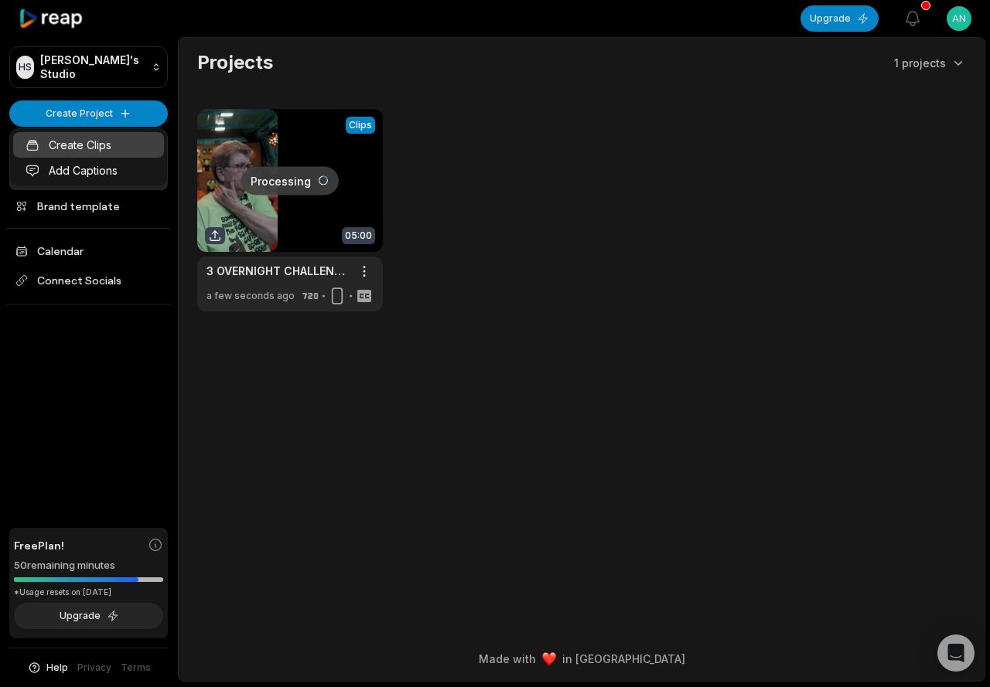
click at [87, 145] on link "Create Clips" at bounding box center [88, 145] width 151 height 26
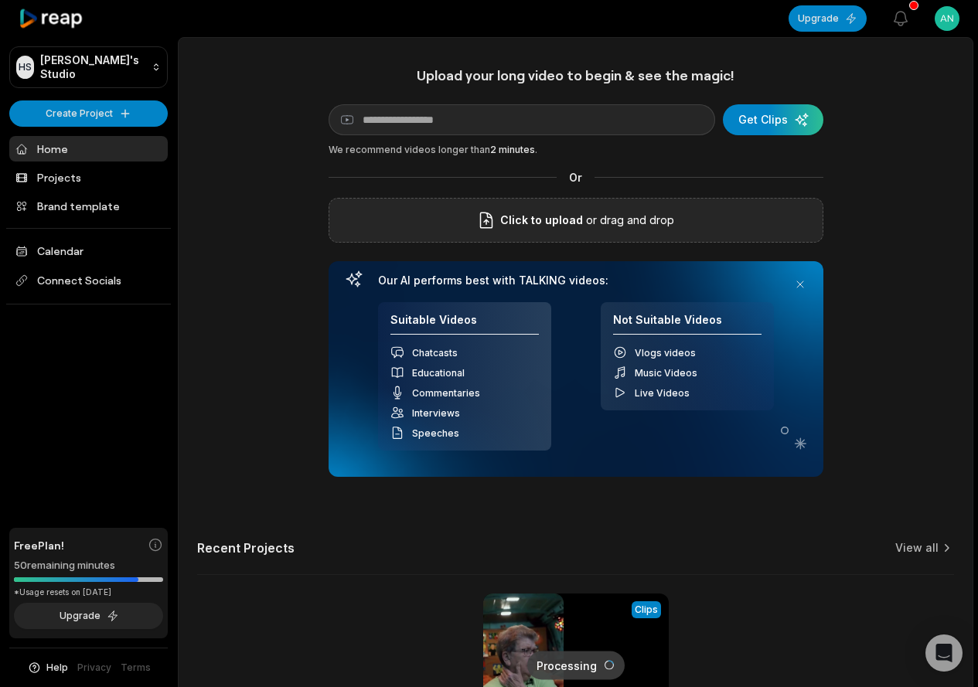
click at [547, 223] on span "Click to upload" at bounding box center [541, 220] width 83 height 19
click at [0, 0] on input "Click to upload" at bounding box center [0, 0] width 0 height 0
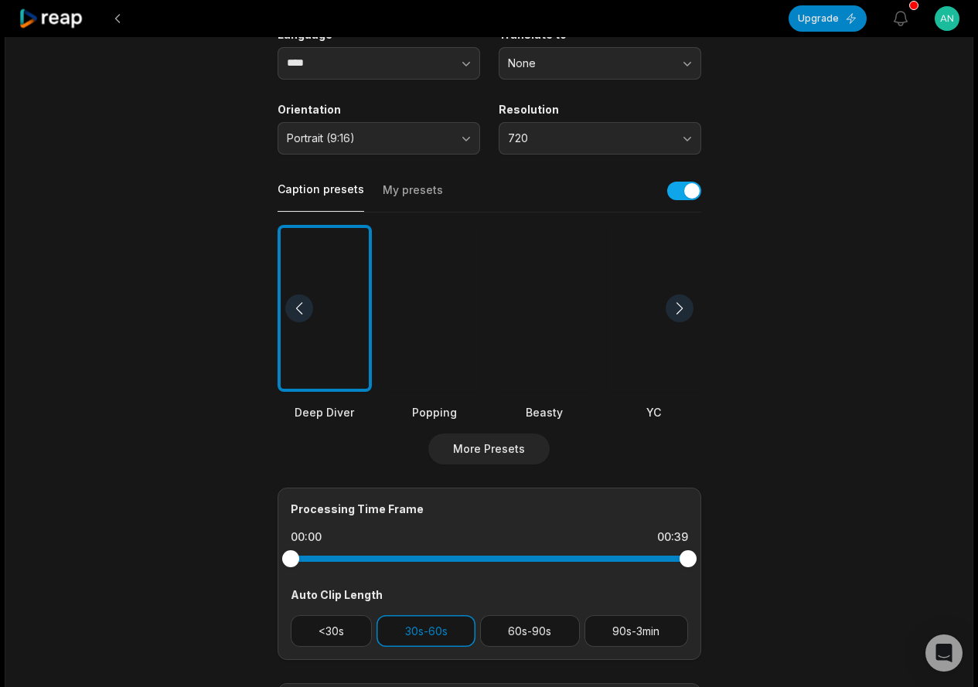
click at [448, 410] on div "Popping" at bounding box center [434, 412] width 94 height 16
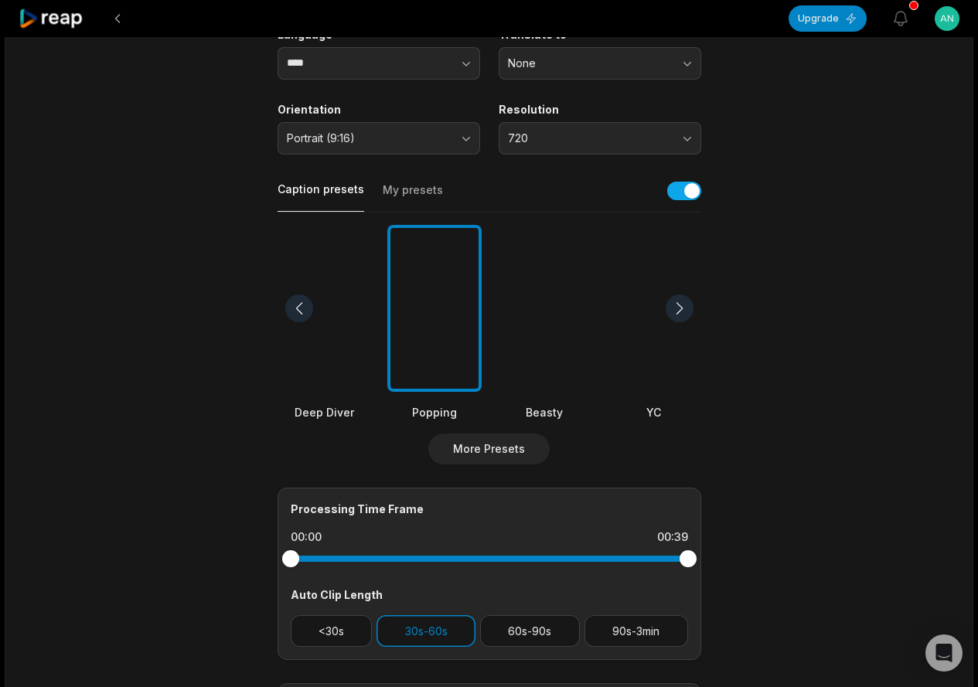
click at [532, 414] on div "Beasty" at bounding box center [544, 412] width 94 height 16
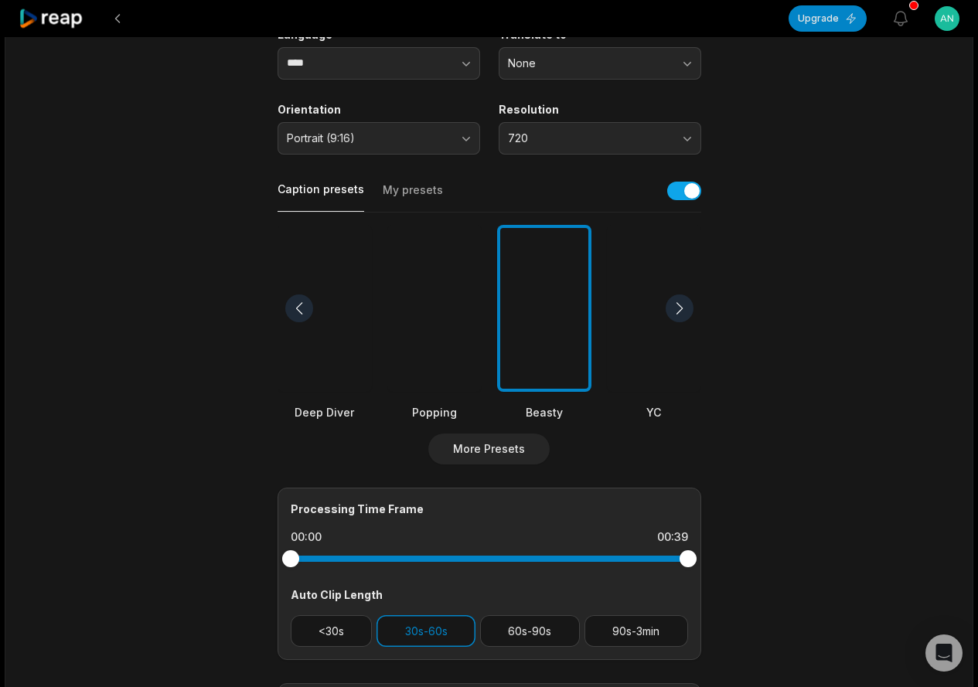
click at [525, 342] on div at bounding box center [544, 309] width 94 height 168
click at [495, 447] on button "More Presets" at bounding box center [488, 449] width 121 height 31
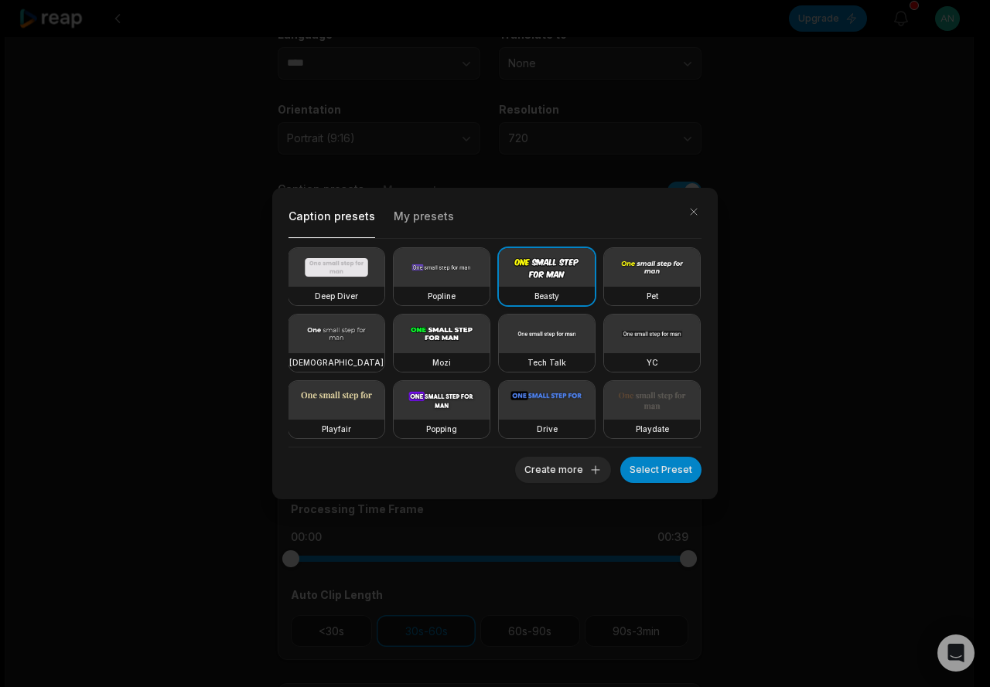
click at [544, 281] on video at bounding box center [547, 267] width 96 height 39
click at [650, 474] on button "Select Preset" at bounding box center [660, 470] width 81 height 26
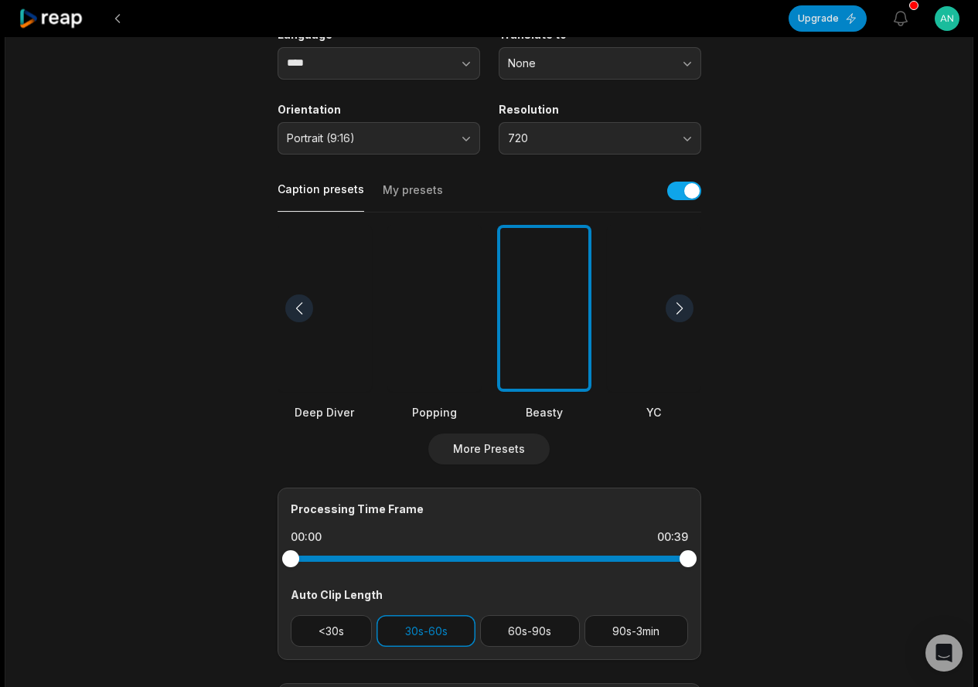
scroll to position [434, 0]
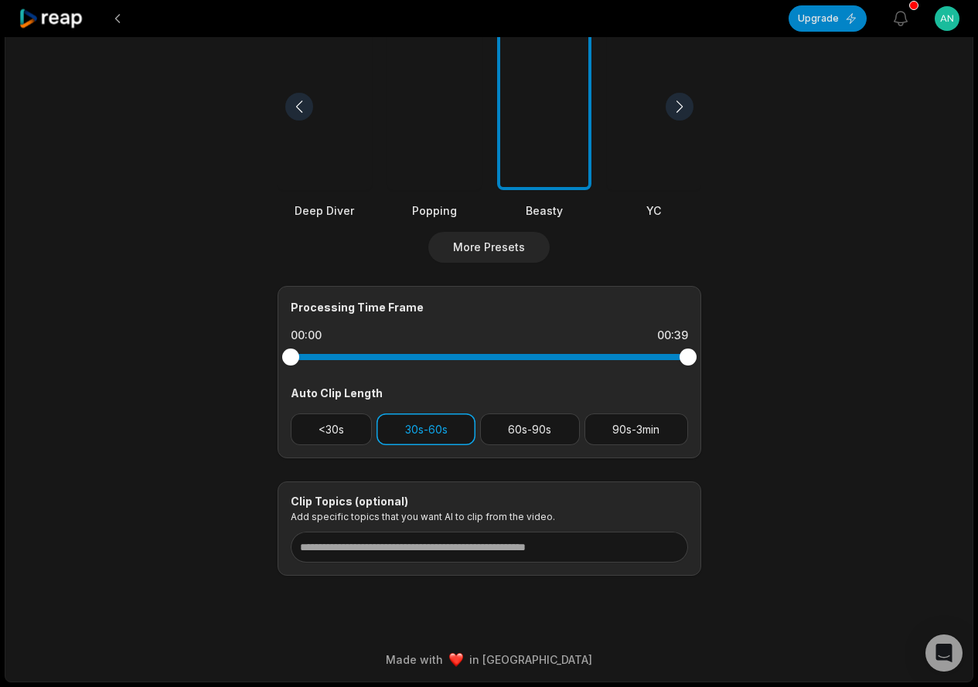
click at [438, 428] on button "30s-60s" at bounding box center [426, 430] width 99 height 32
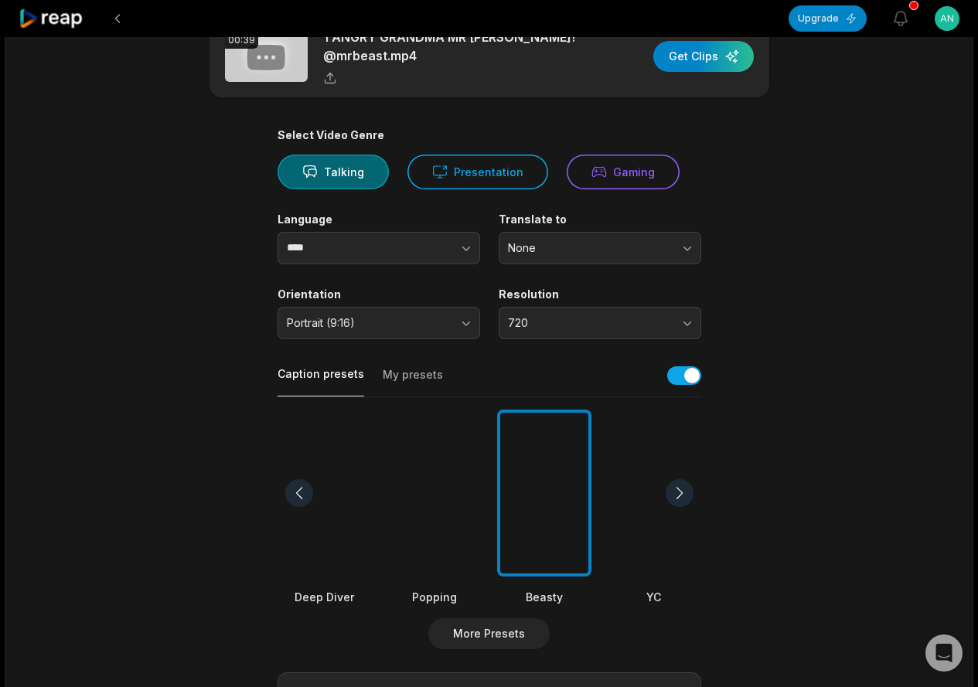
scroll to position [0, 0]
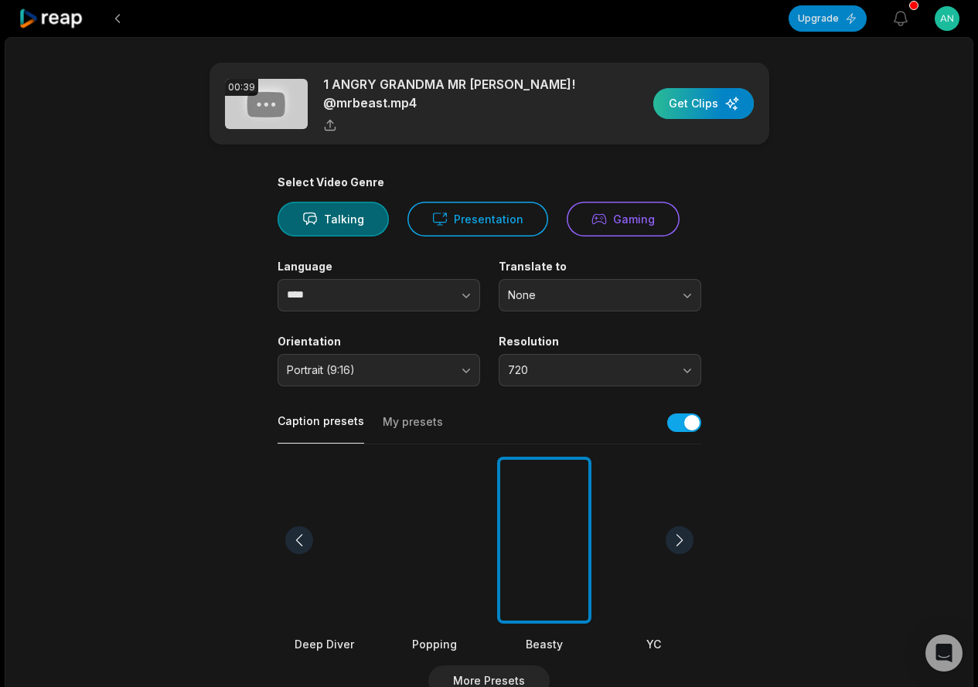
click at [696, 107] on div "button" at bounding box center [703, 103] width 101 height 31
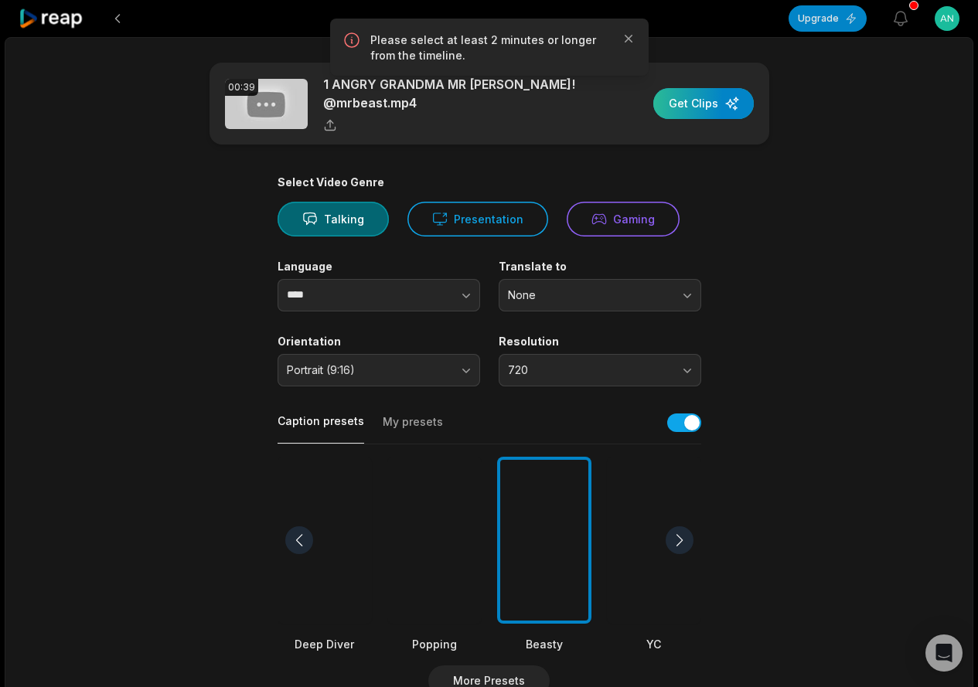
click at [693, 101] on div "button" at bounding box center [703, 103] width 101 height 31
click at [407, 302] on button "button" at bounding box center [435, 295] width 88 height 32
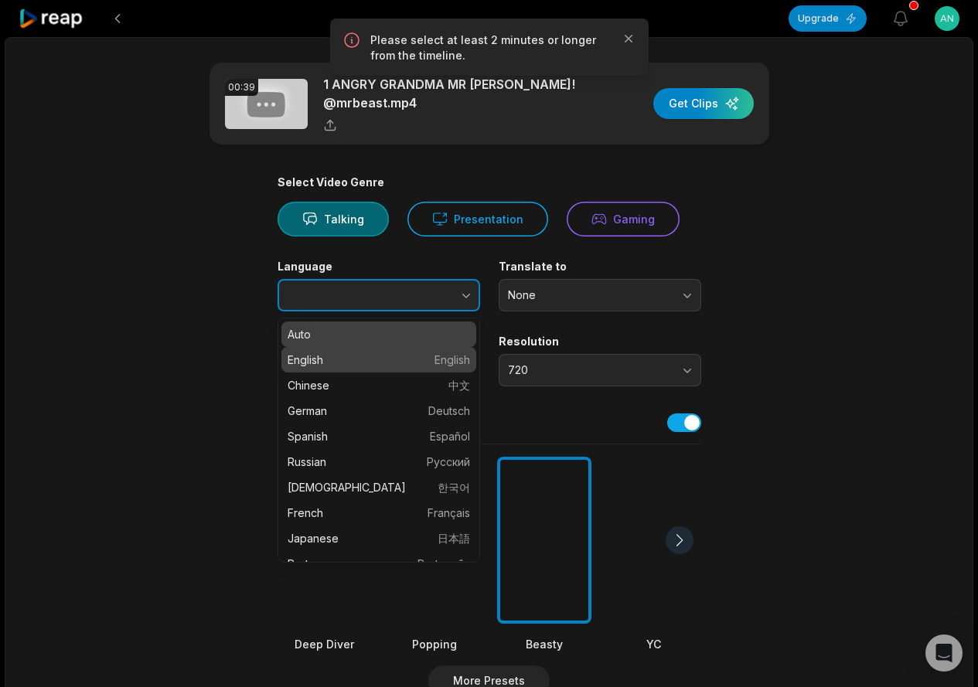
type input "*******"
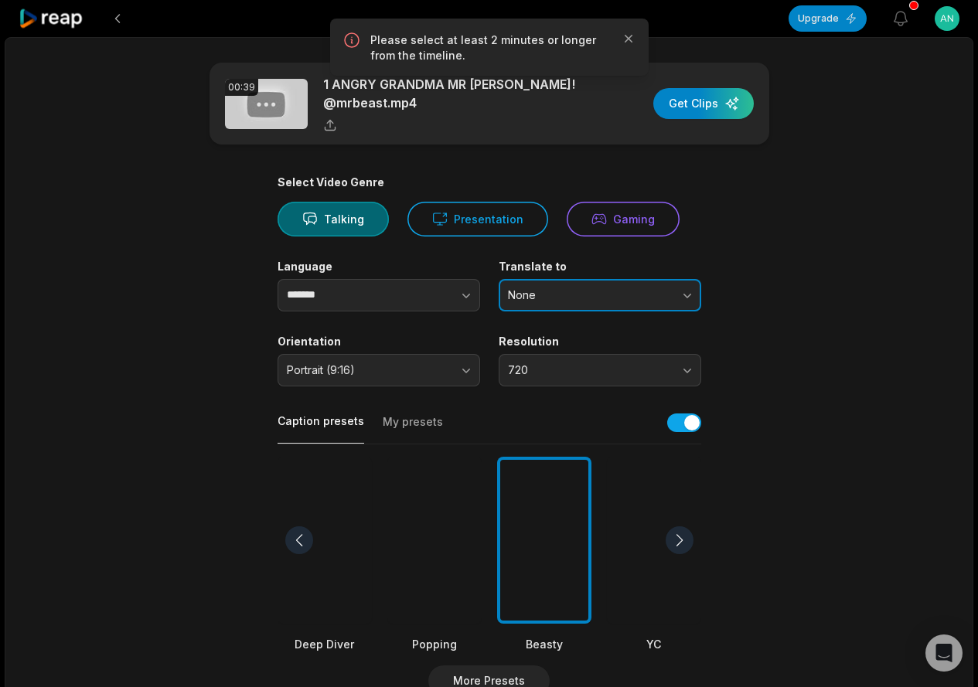
click at [532, 291] on span "None" at bounding box center [589, 295] width 162 height 14
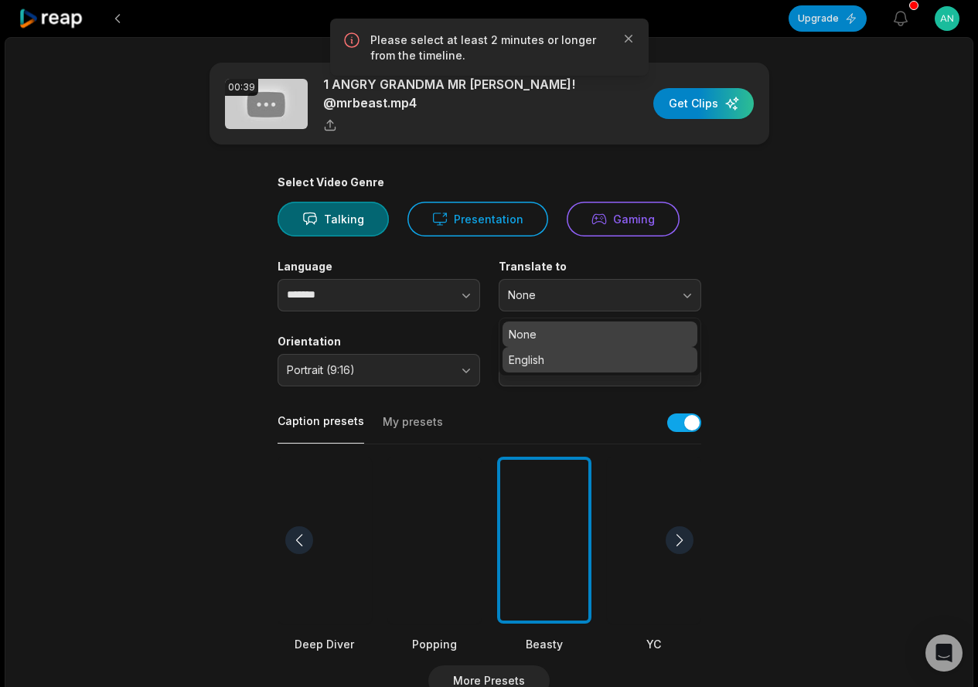
click at [514, 353] on p "English" at bounding box center [600, 360] width 182 height 16
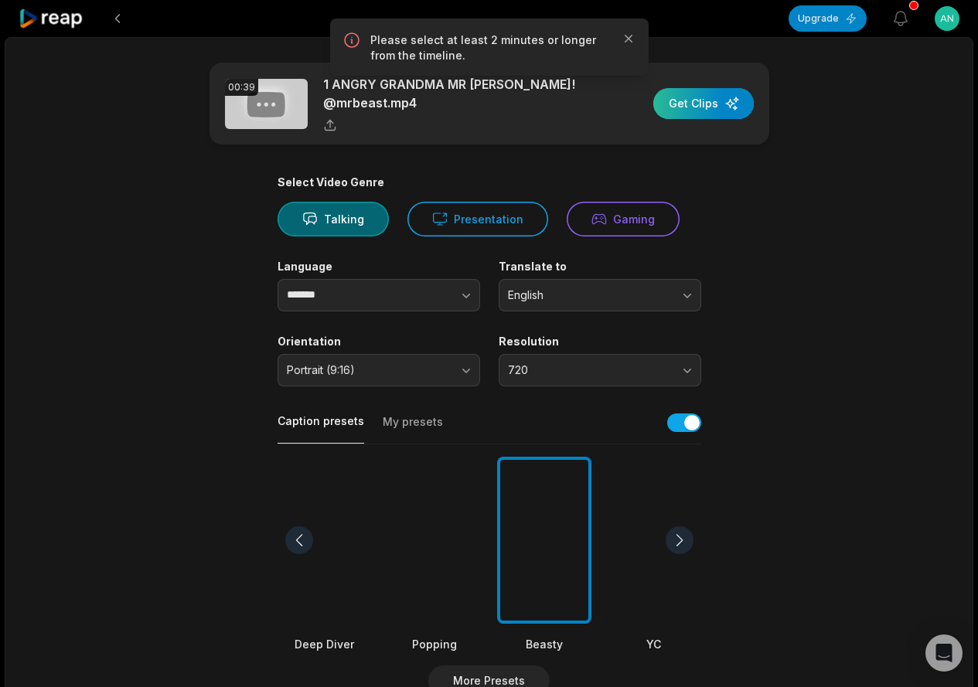
click at [702, 97] on div "button" at bounding box center [703, 103] width 101 height 31
click at [622, 36] on icon "button" at bounding box center [628, 38] width 15 height 15
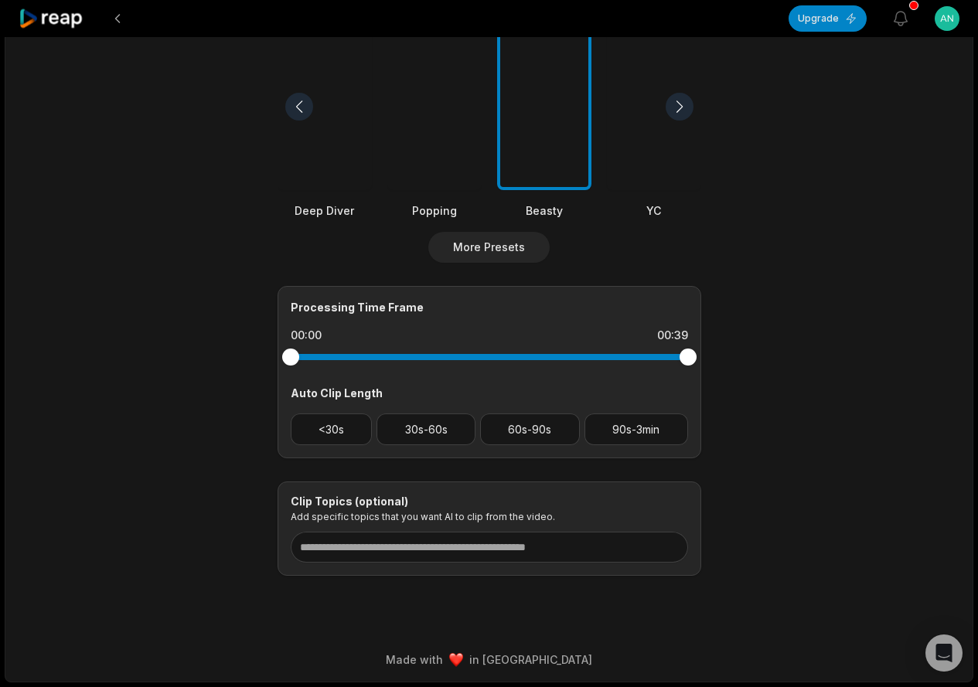
scroll to position [47, 0]
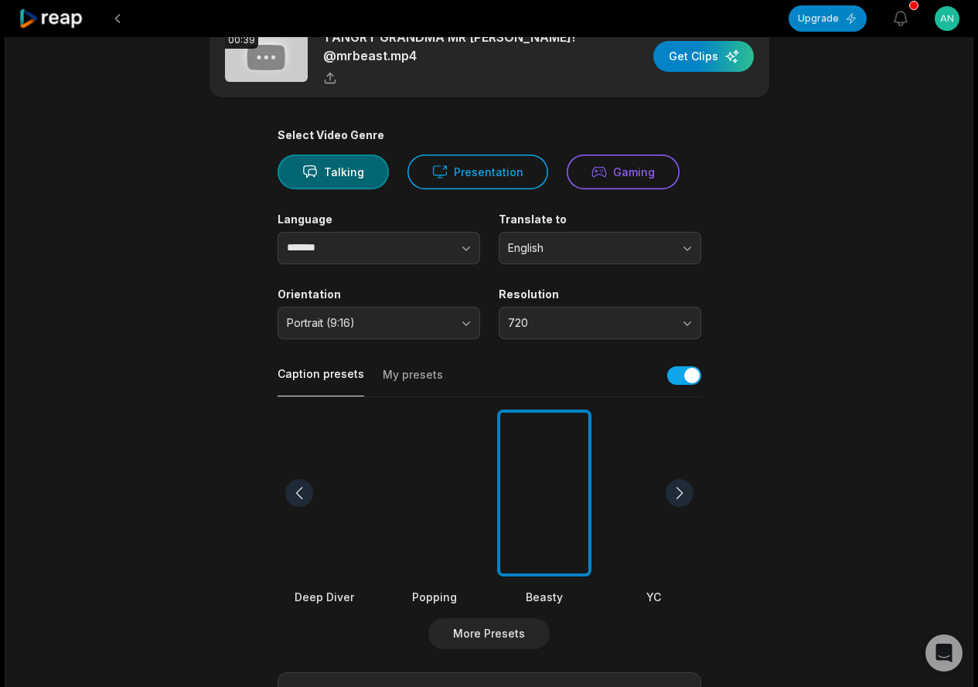
click at [417, 374] on button "My presets" at bounding box center [413, 381] width 60 height 29
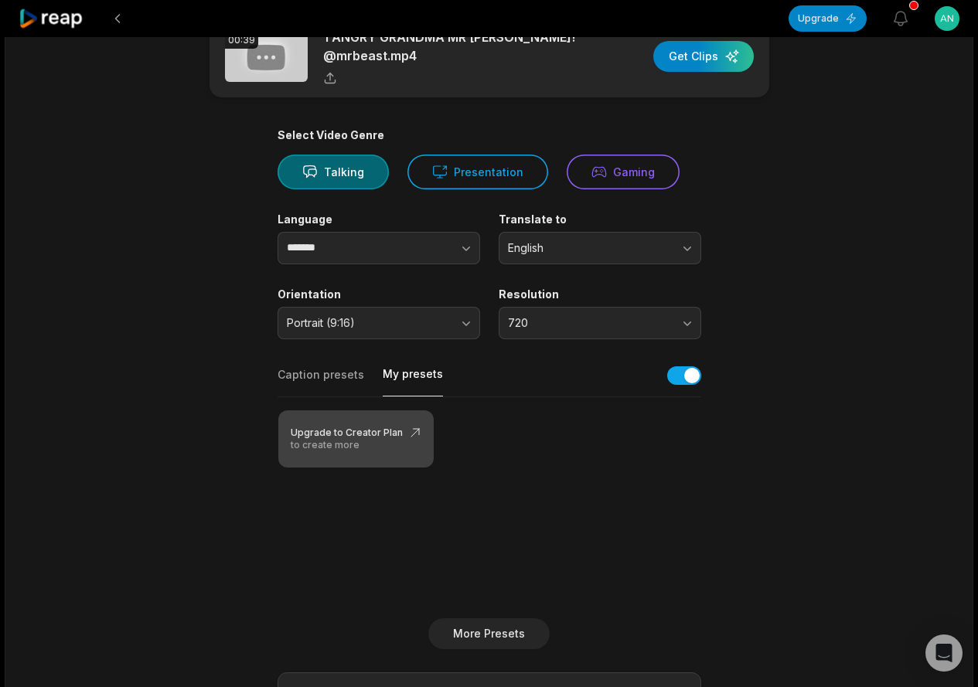
click at [391, 428] on div "Upgrade to Creator Plan" at bounding box center [356, 433] width 131 height 12
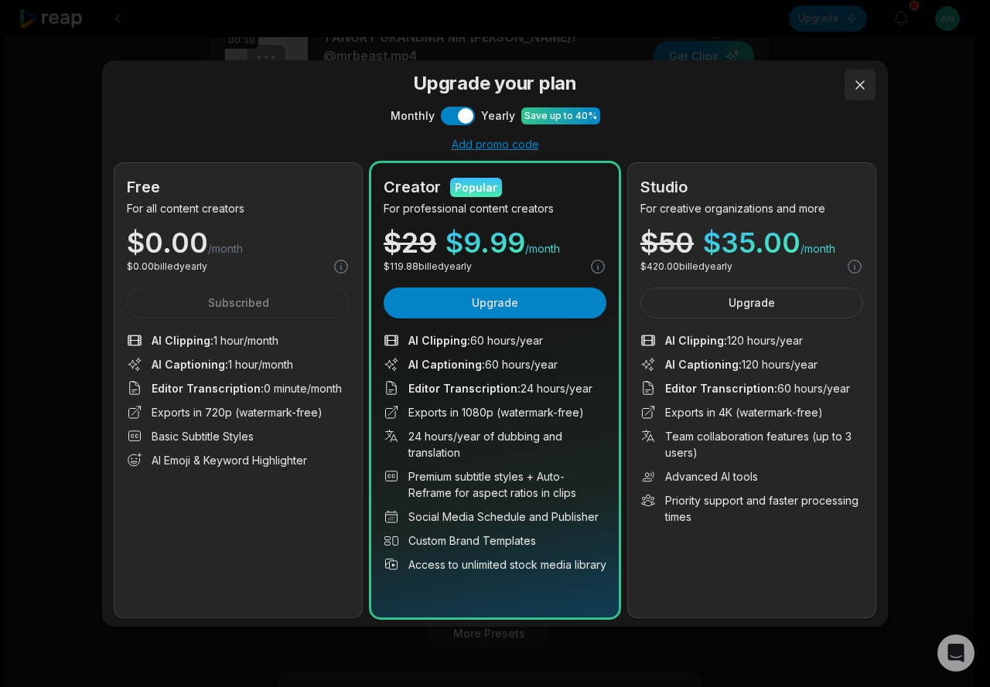
click at [866, 83] on button at bounding box center [859, 85] width 31 height 31
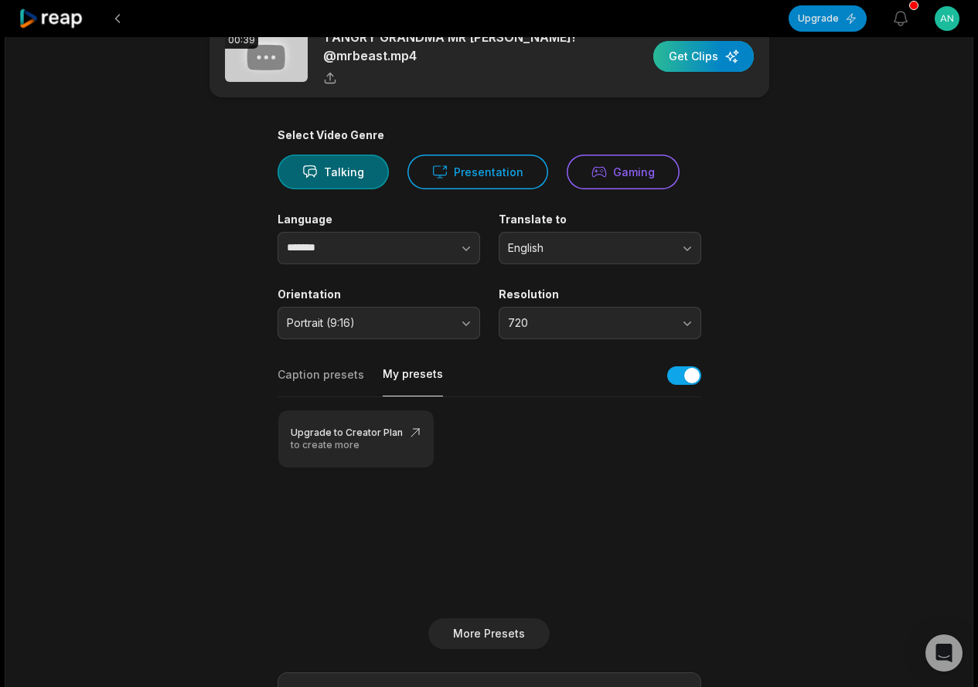
click at [696, 48] on div "button" at bounding box center [703, 56] width 101 height 31
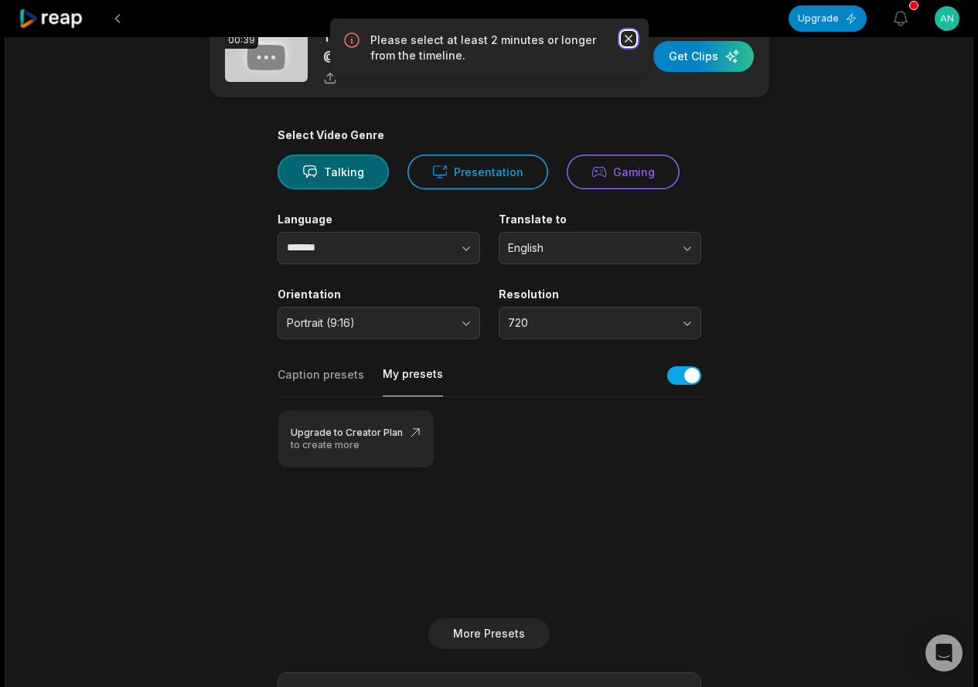
click at [628, 36] on icon "button" at bounding box center [628, 38] width 15 height 15
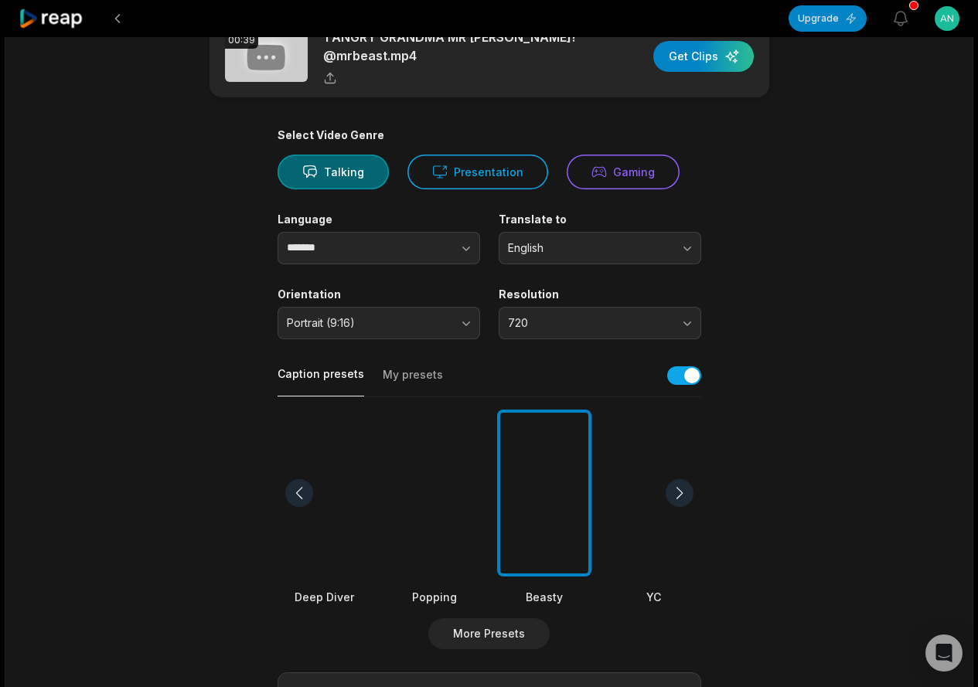
click at [336, 386] on button "Caption presets" at bounding box center [321, 381] width 87 height 30
click at [496, 625] on button "More Presets" at bounding box center [488, 633] width 121 height 31
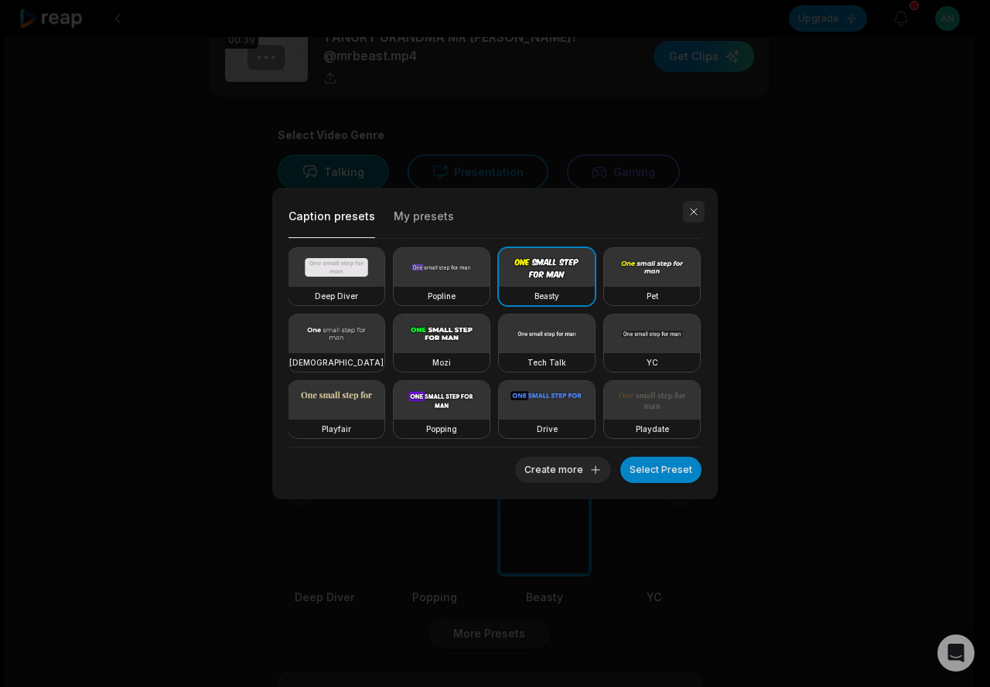
click at [693, 206] on button "button" at bounding box center [694, 212] width 22 height 22
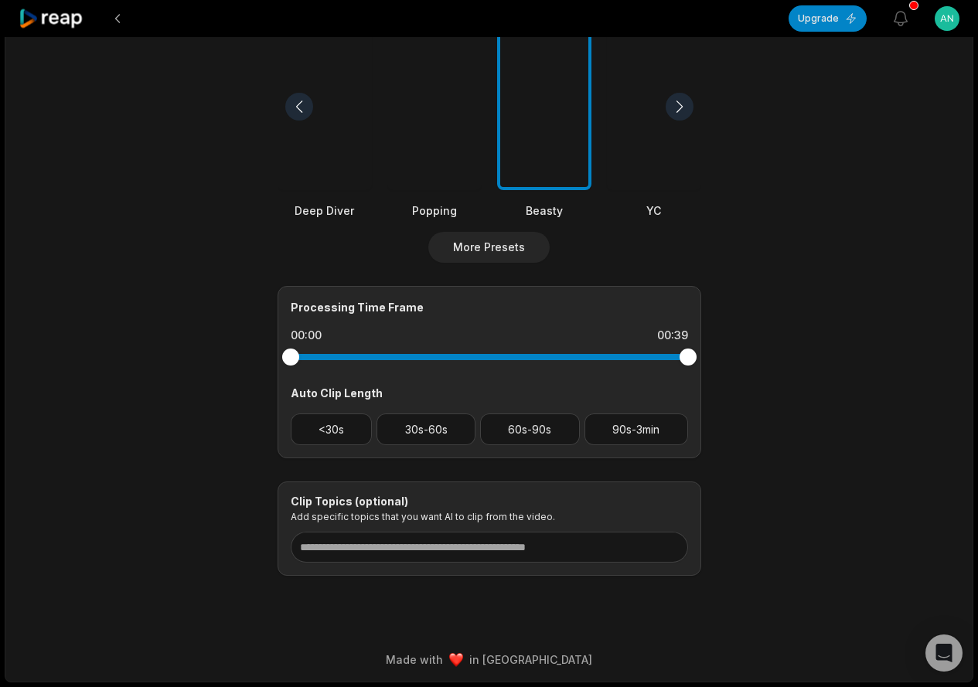
scroll to position [0, 0]
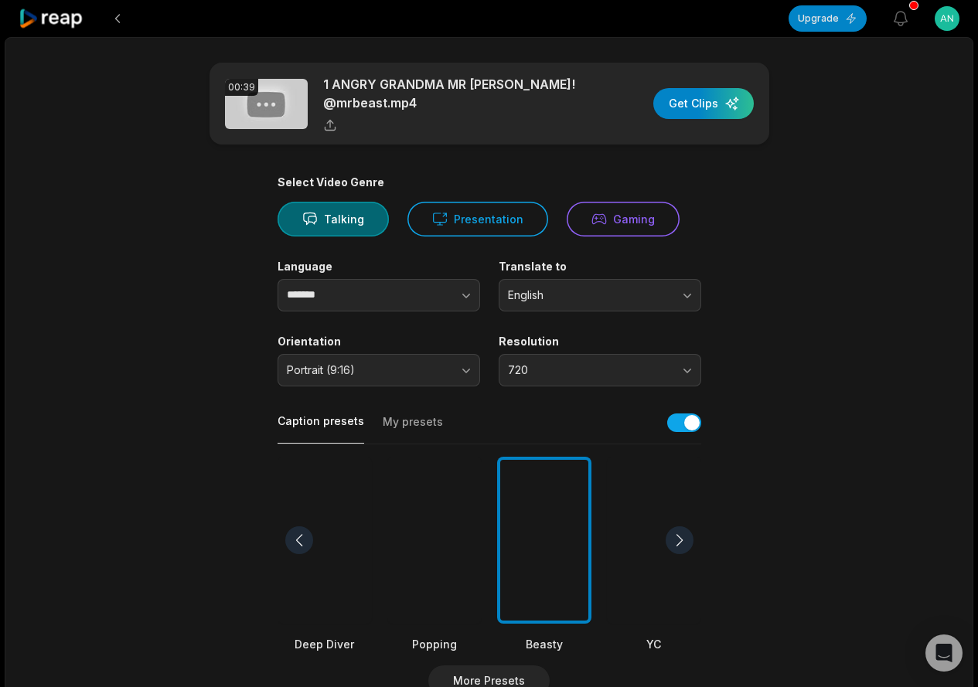
click at [687, 114] on main "00:39 1 ANGRY GRANDMA MR BEAST! @mrbeast.mp4 Get Clips Select Video Genre Talki…" at bounding box center [489, 536] width 748 height 947
click at [338, 225] on button "Talking" at bounding box center [333, 219] width 111 height 35
click at [473, 222] on button "Presentation" at bounding box center [477, 219] width 141 height 35
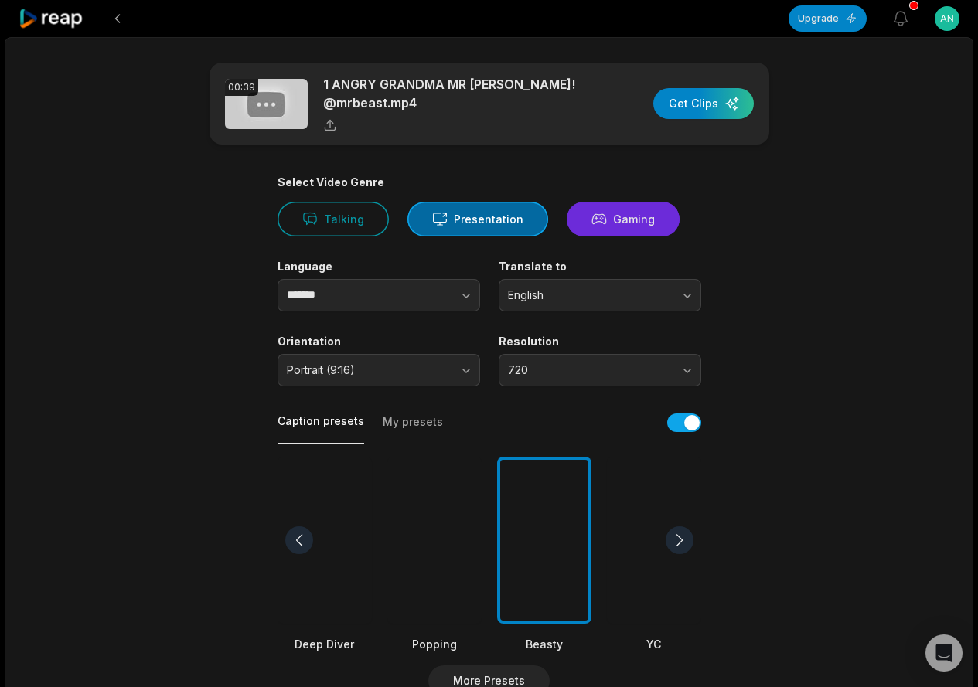
click at [618, 219] on button "Gaming" at bounding box center [623, 219] width 113 height 35
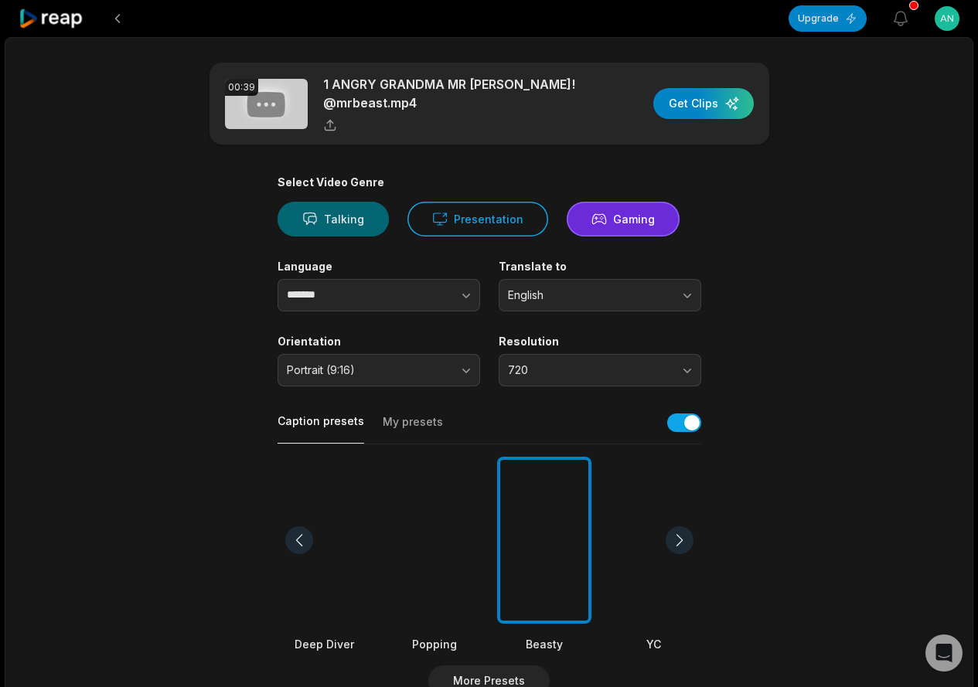
click at [321, 221] on button "Talking" at bounding box center [333, 219] width 111 height 35
click at [714, 108] on div "button" at bounding box center [703, 103] width 101 height 31
click at [721, 101] on div "button" at bounding box center [703, 103] width 101 height 31
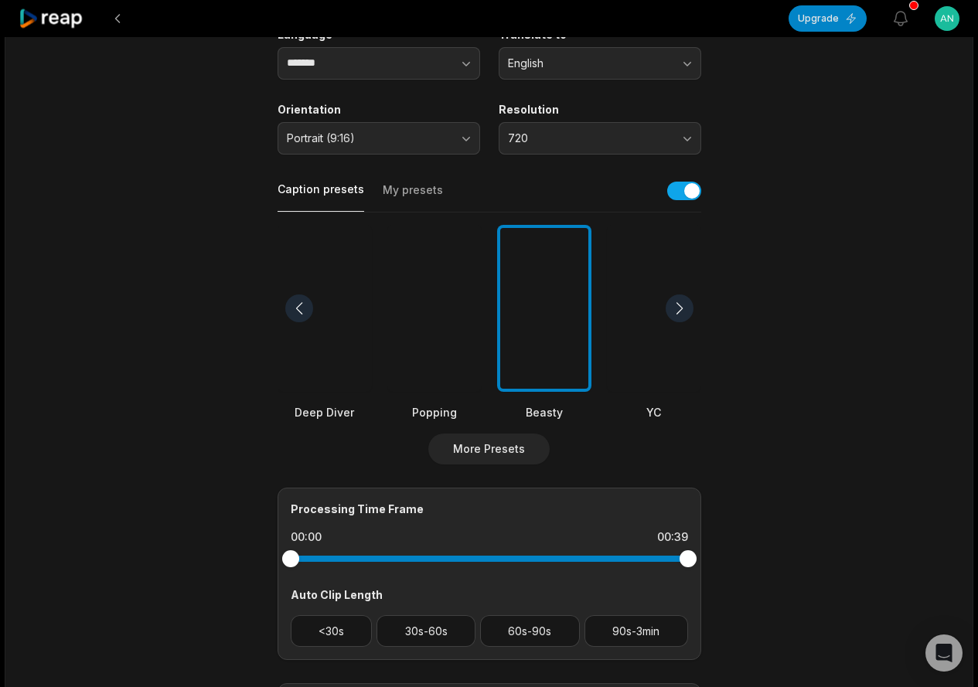
scroll to position [434, 0]
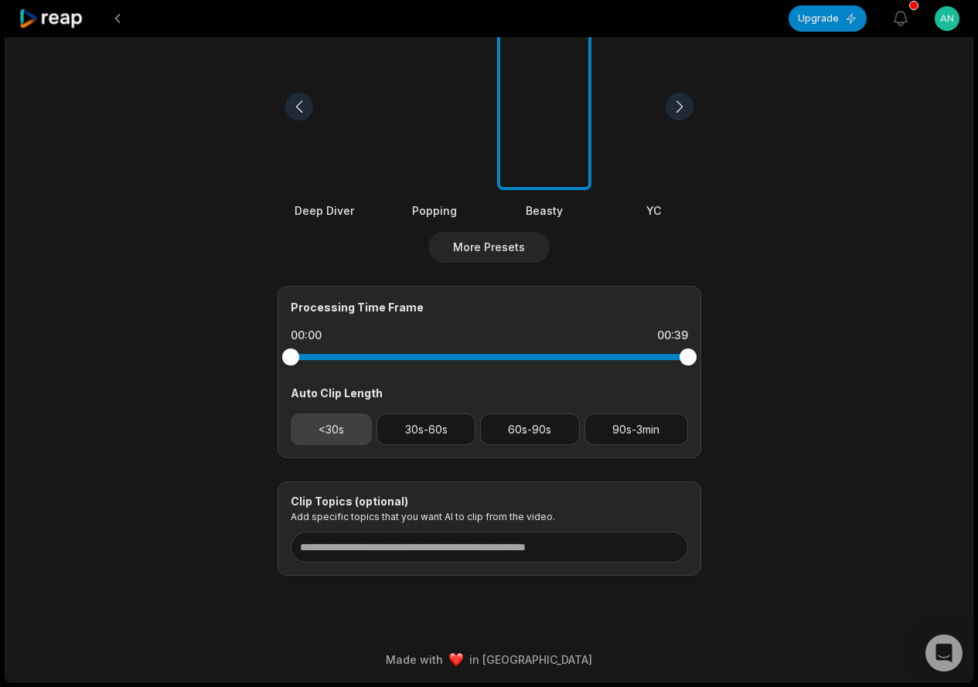
click at [333, 431] on button "<30s" at bounding box center [332, 430] width 82 height 32
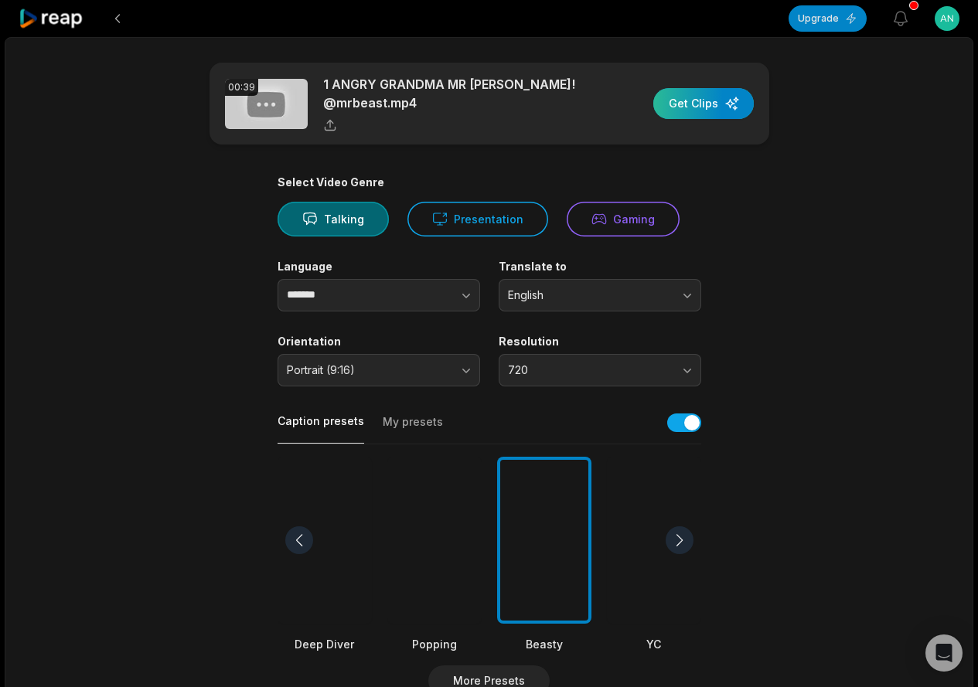
click at [693, 106] on div "button" at bounding box center [703, 103] width 101 height 31
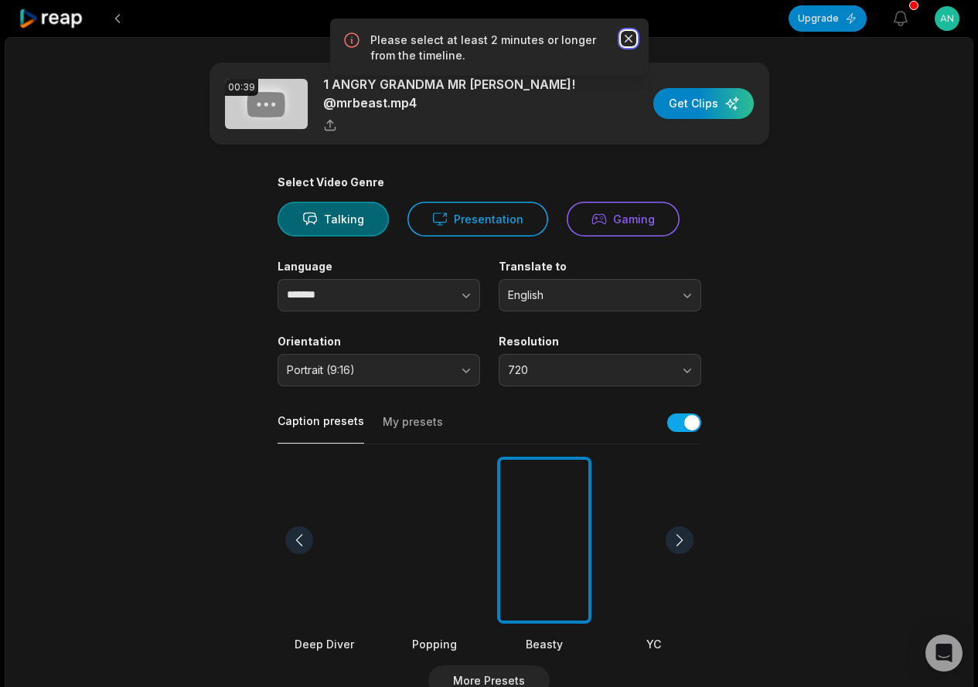
click at [624, 36] on icon "button" at bounding box center [628, 38] width 15 height 15
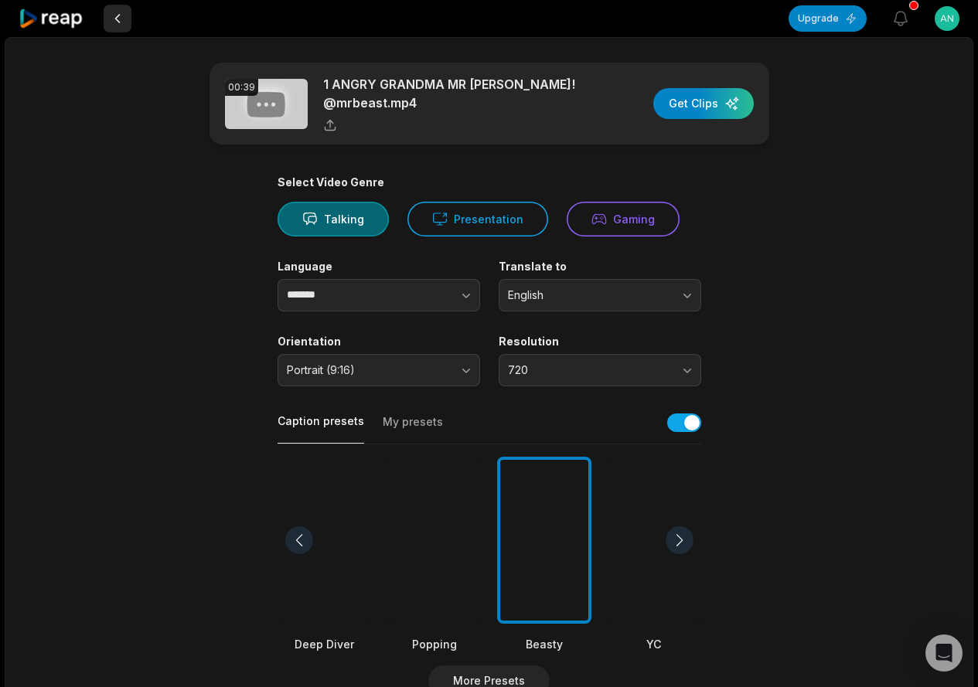
click at [113, 16] on button at bounding box center [118, 19] width 28 height 28
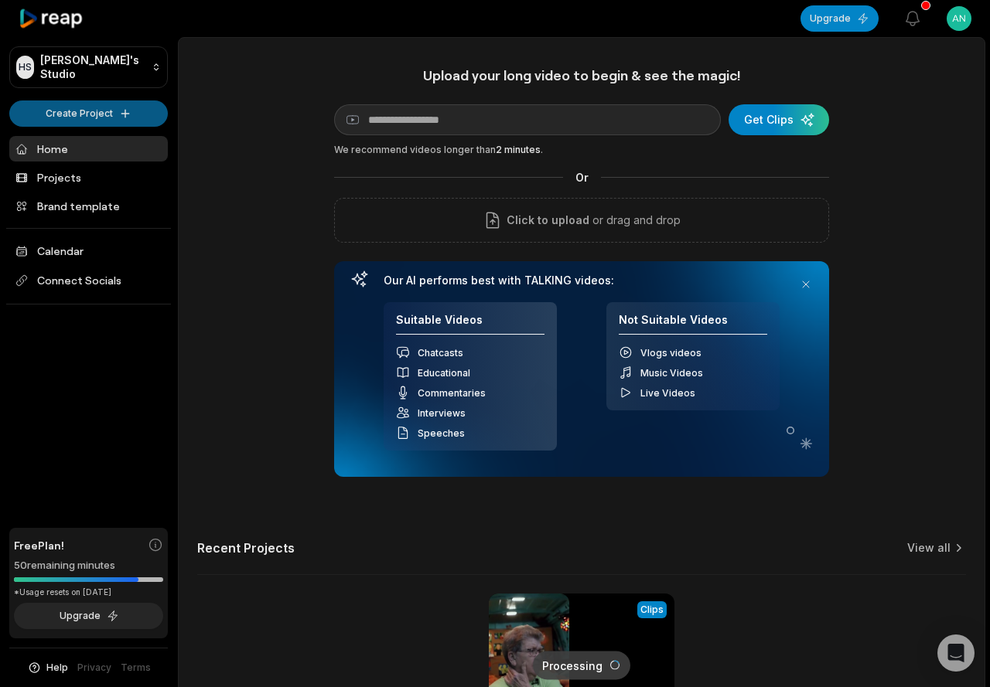
click at [120, 111] on html "HS Hung's Studio Create Project Home Projects Brand template Calendar Connect S…" at bounding box center [495, 343] width 990 height 687
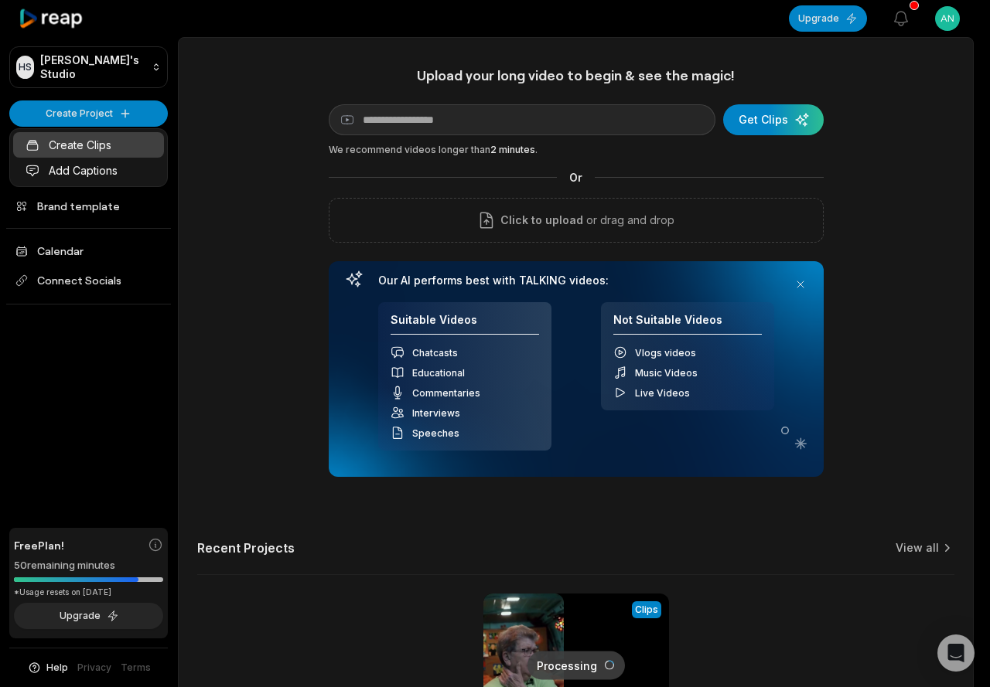
click at [102, 150] on link "Create Clips" at bounding box center [88, 145] width 151 height 26
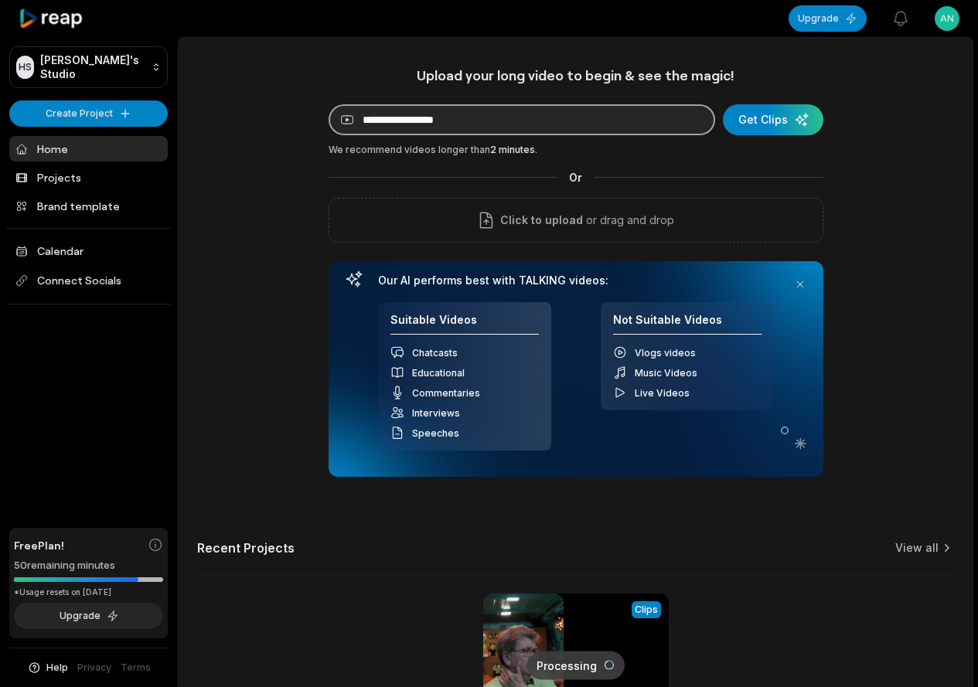
click at [509, 127] on input at bounding box center [522, 119] width 387 height 31
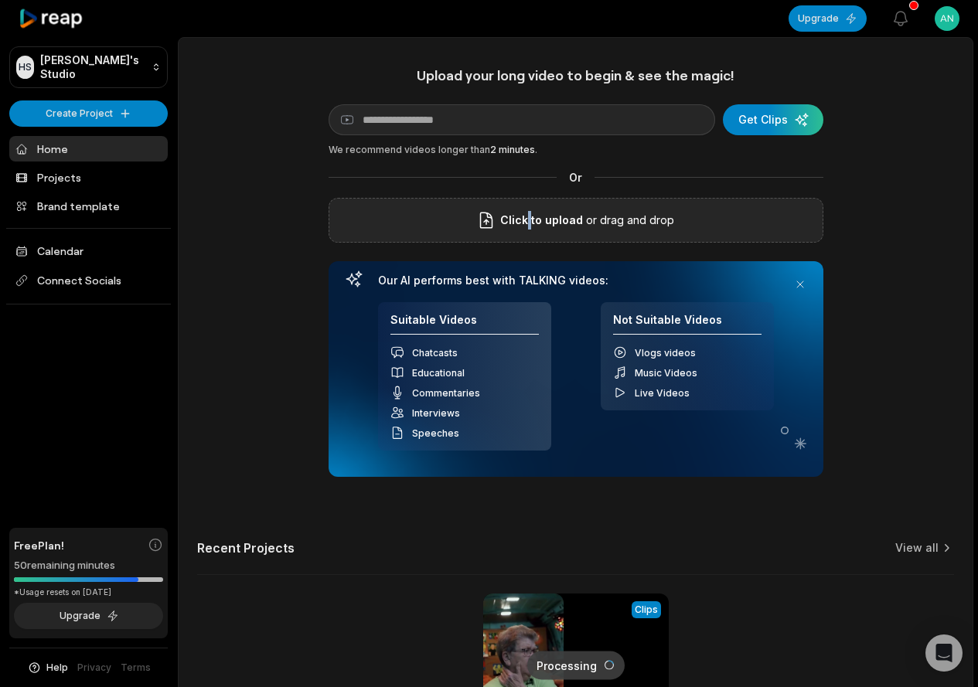
click at [531, 213] on div "Click to upload or drag and drop" at bounding box center [576, 220] width 495 height 45
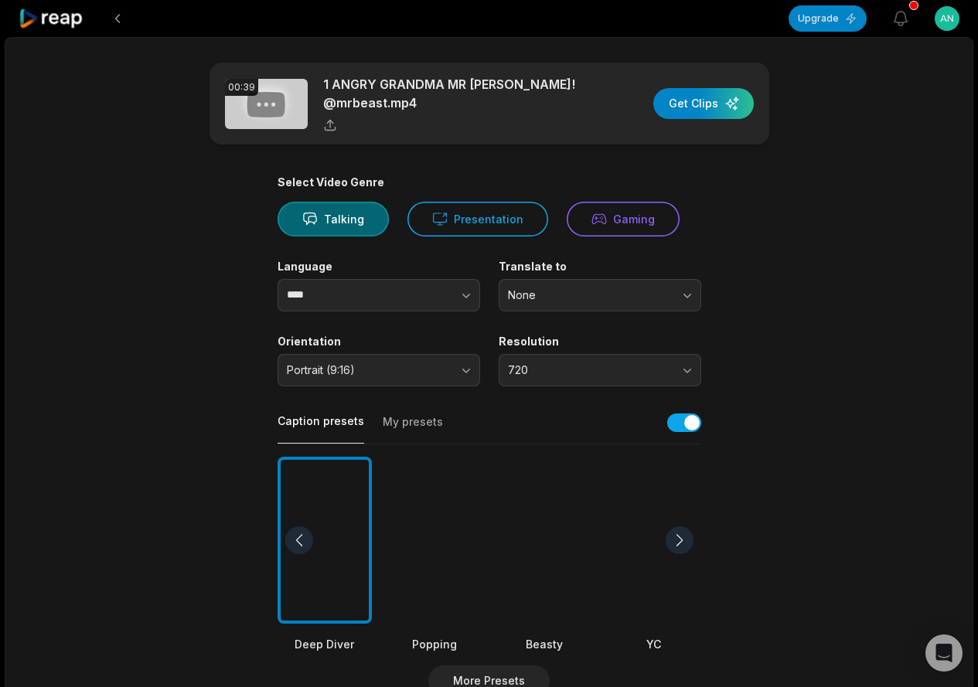
click at [550, 523] on div at bounding box center [544, 541] width 94 height 168
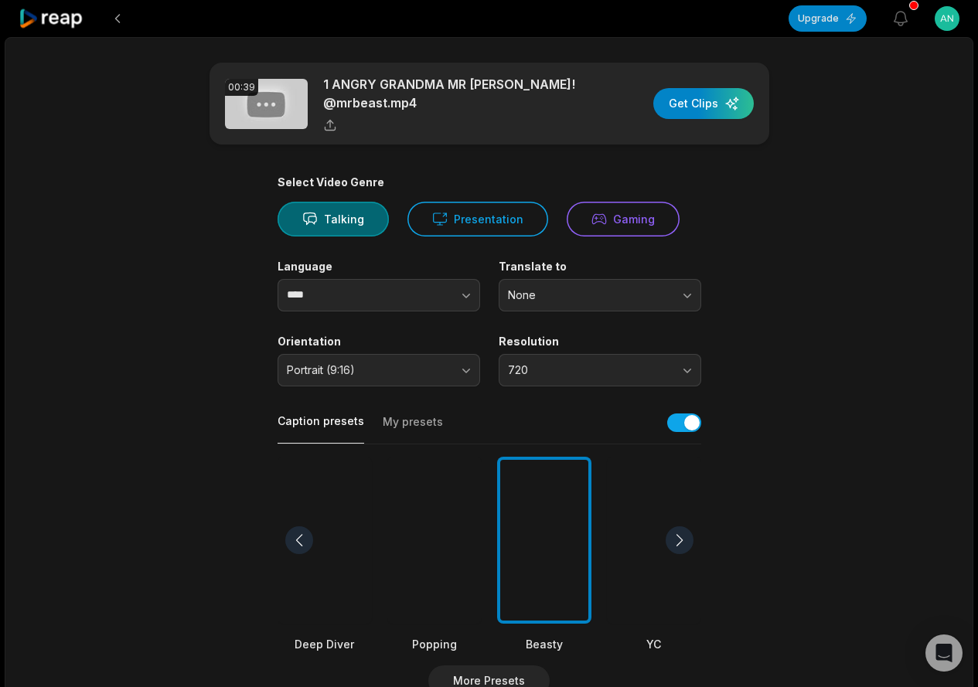
click at [560, 540] on div at bounding box center [544, 541] width 94 height 168
click at [550, 542] on div at bounding box center [544, 541] width 94 height 168
click at [550, 565] on div at bounding box center [544, 541] width 94 height 168
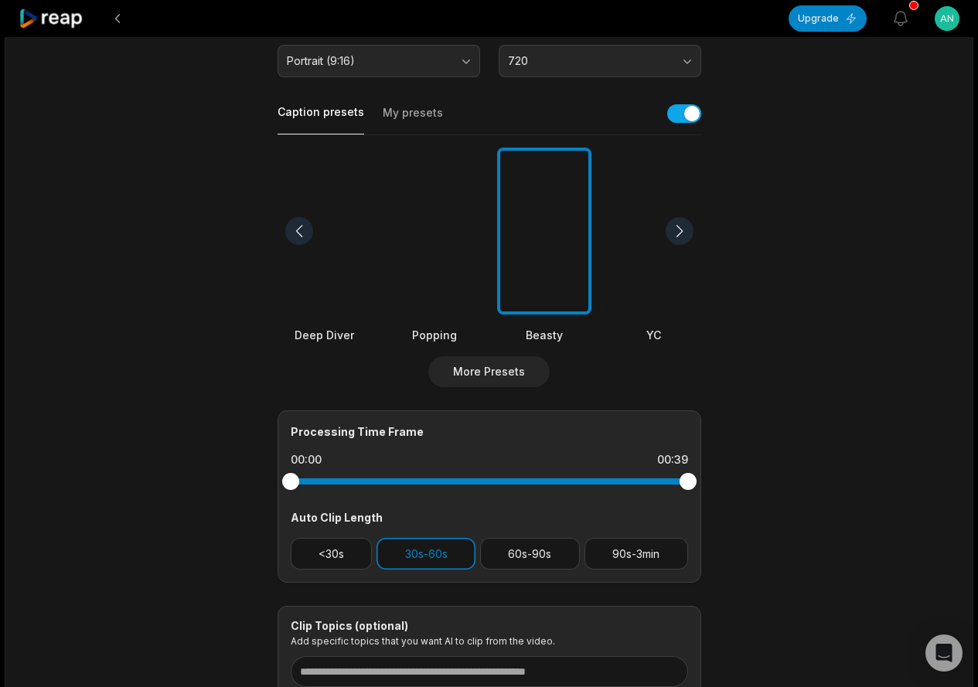
scroll to position [434, 0]
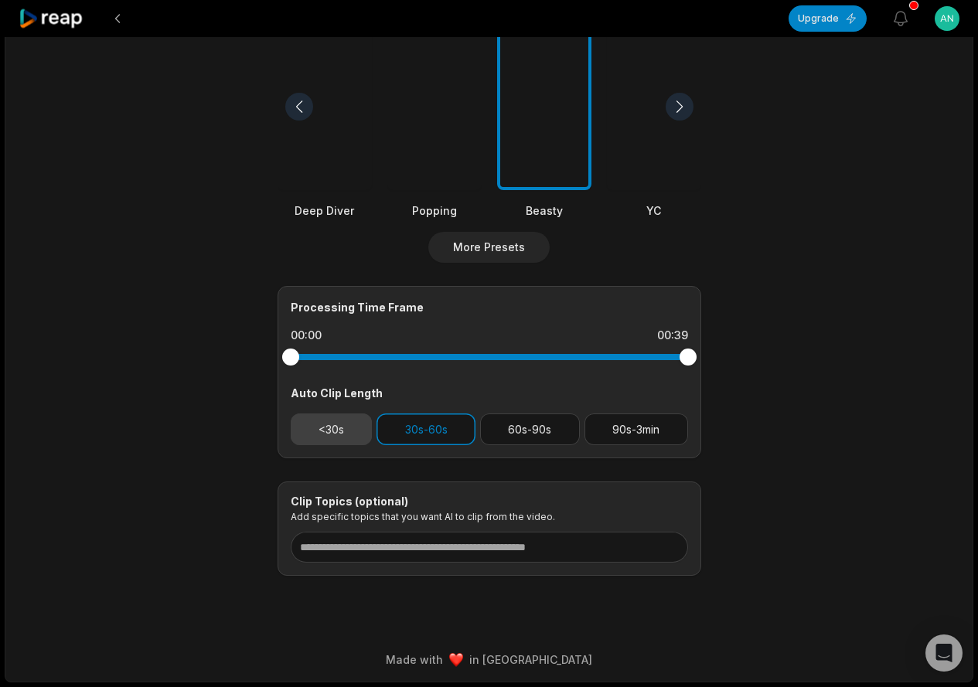
click at [338, 431] on button "<30s" at bounding box center [332, 430] width 82 height 32
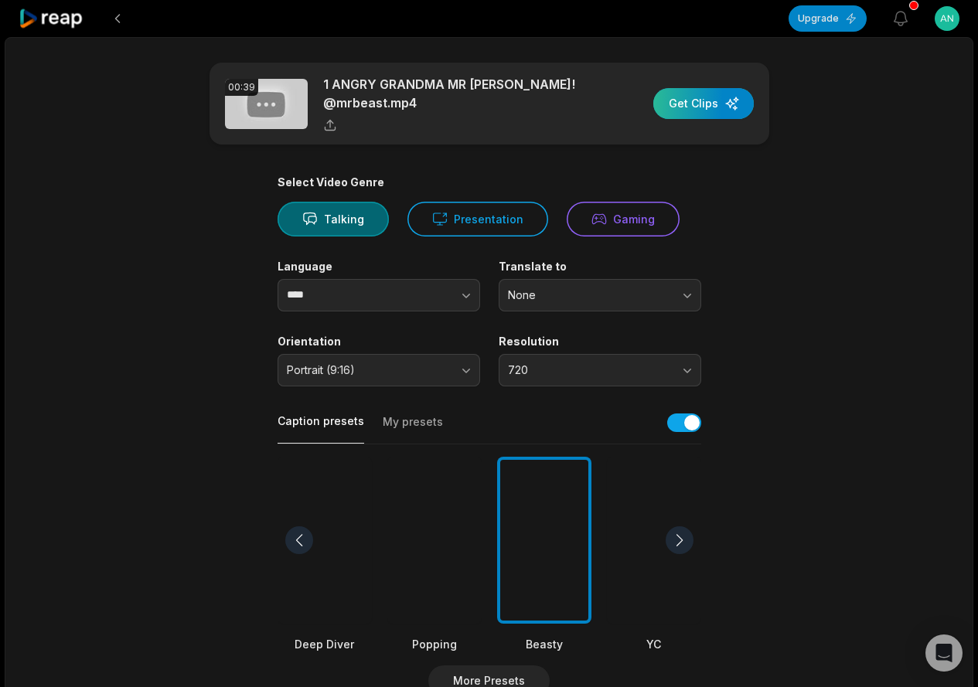
click at [677, 111] on div "button" at bounding box center [703, 103] width 101 height 31
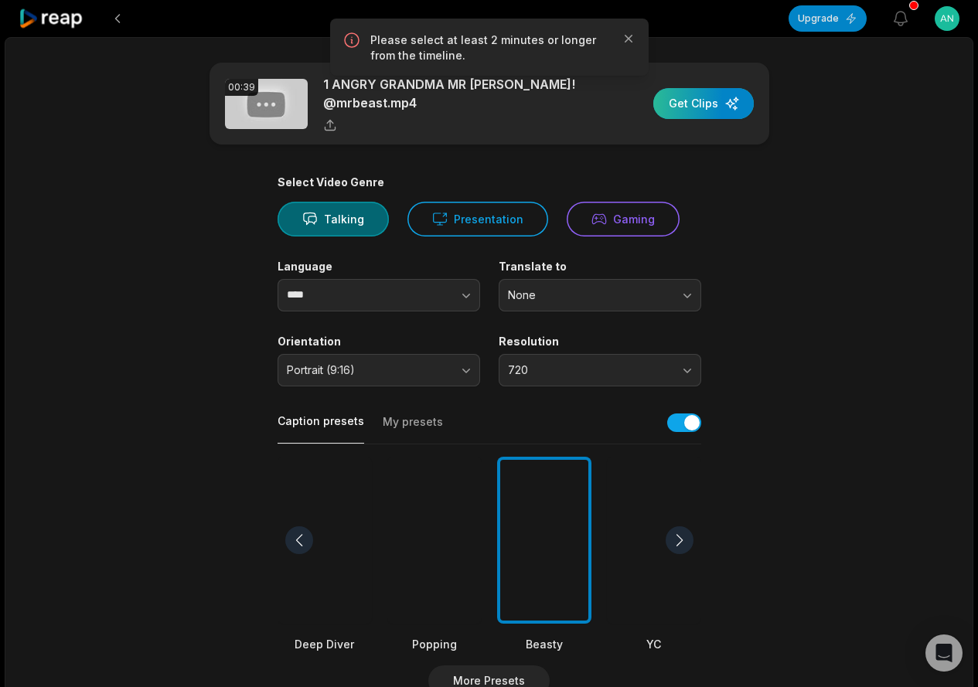
click at [677, 111] on div "button" at bounding box center [703, 103] width 101 height 31
click at [621, 40] on icon "button" at bounding box center [628, 38] width 15 height 15
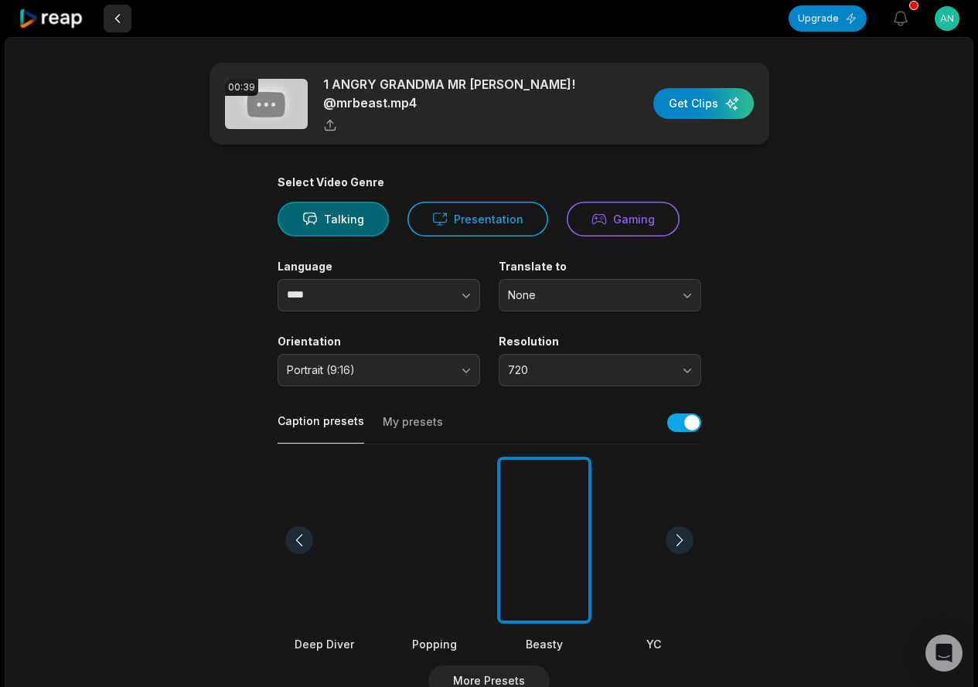
click at [117, 19] on button at bounding box center [118, 19] width 28 height 28
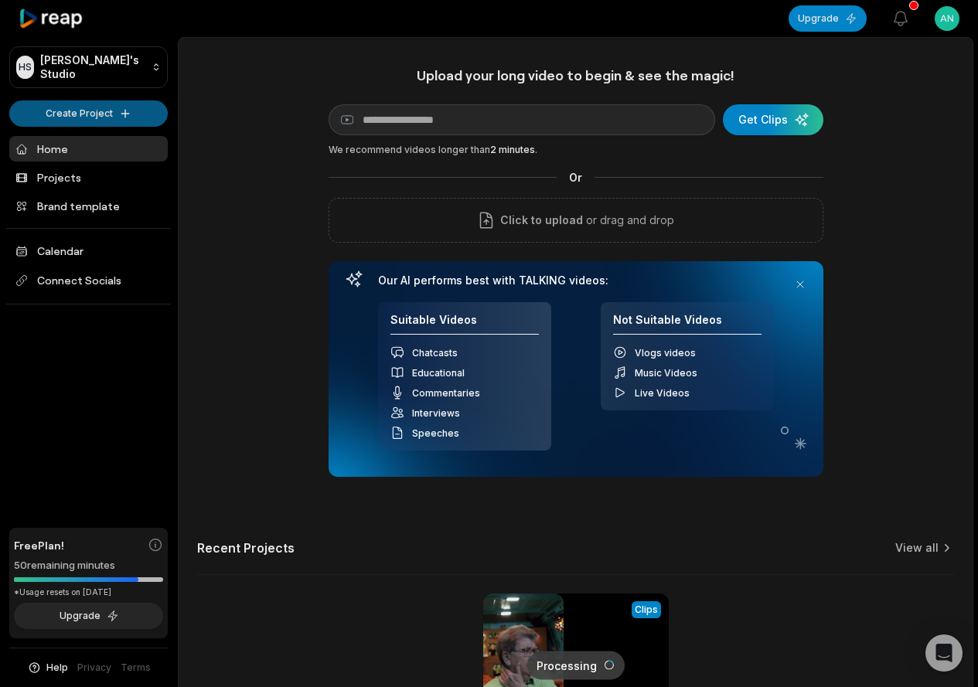
click at [112, 114] on html "[PERSON_NAME] Studio Create Project Home Projects Brand template Calendar Conne…" at bounding box center [489, 343] width 978 height 687
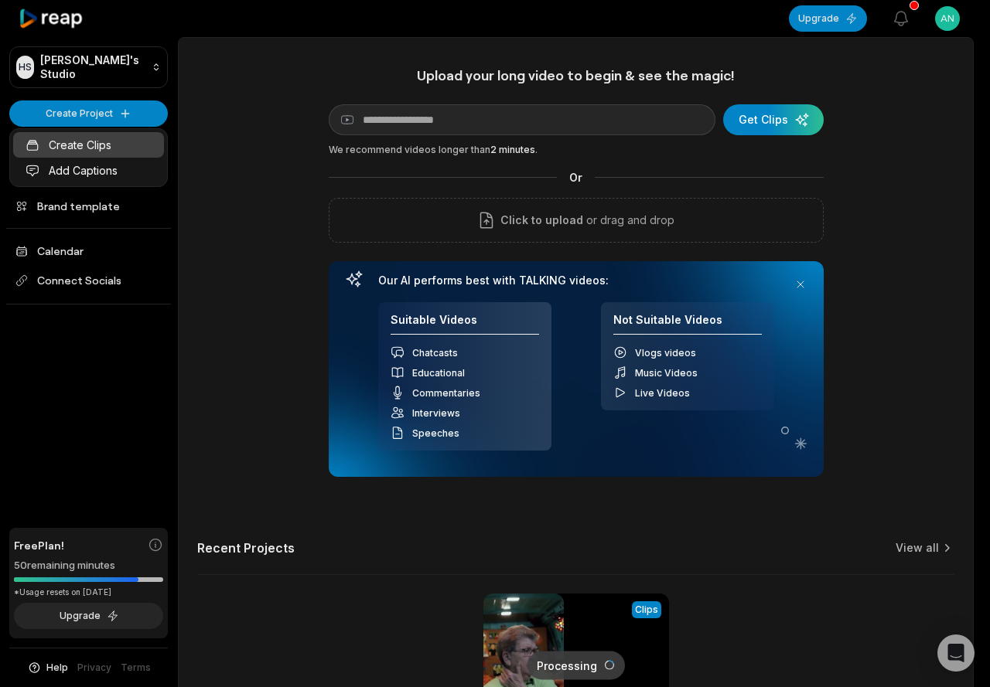
click at [80, 144] on link "Create Clips" at bounding box center [88, 145] width 151 height 26
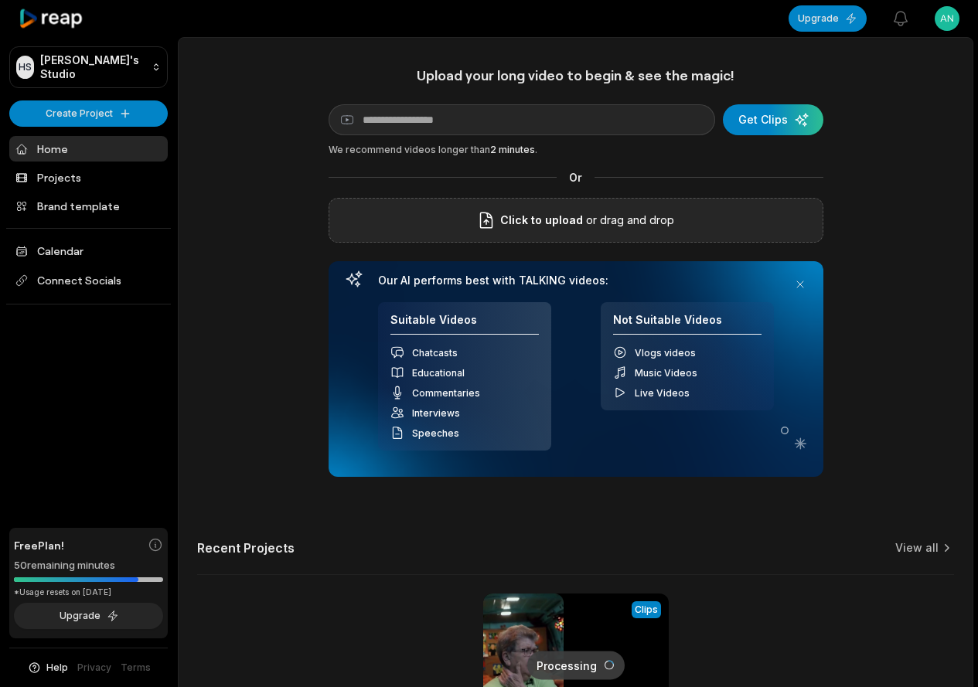
click at [551, 215] on span "Click to upload" at bounding box center [541, 220] width 83 height 19
click at [0, 0] on input "Click to upload" at bounding box center [0, 0] width 0 height 0
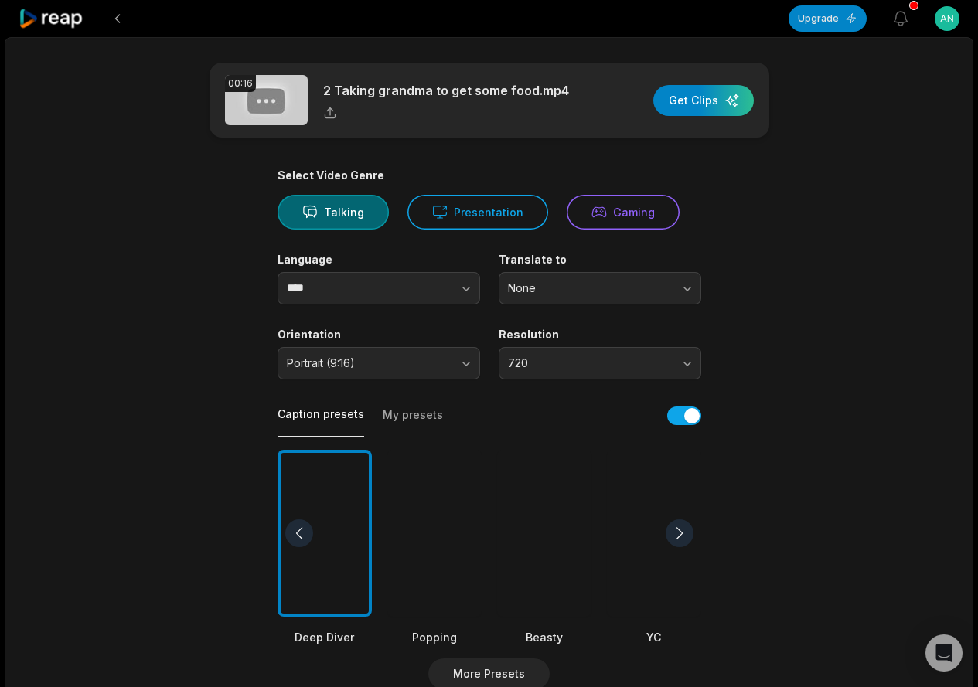
click at [579, 466] on div at bounding box center [544, 534] width 94 height 168
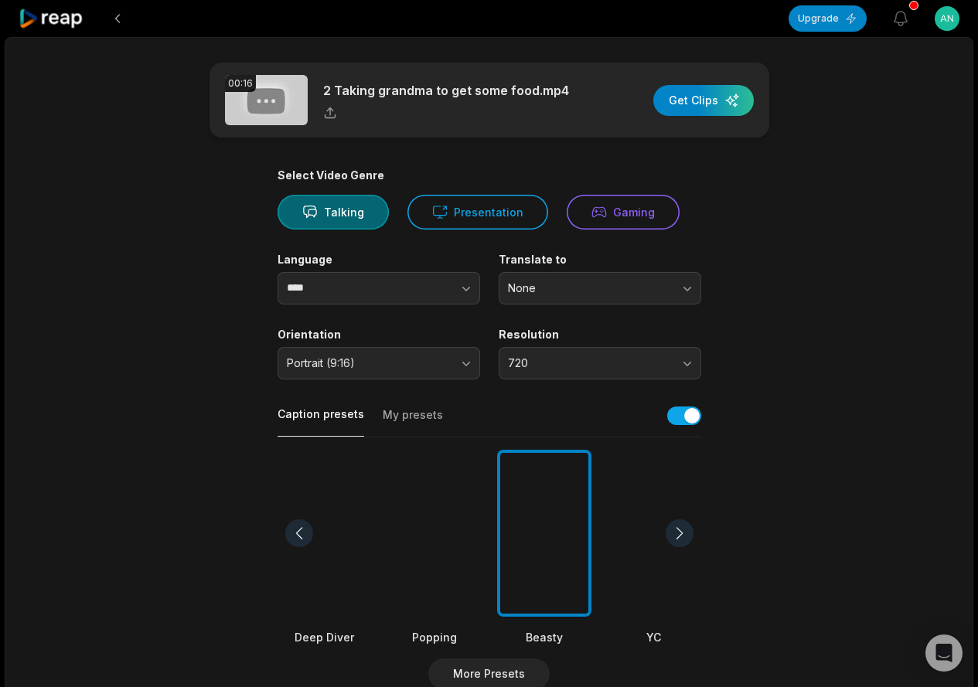
click at [569, 477] on div at bounding box center [544, 534] width 94 height 168
click at [716, 106] on div "button" at bounding box center [703, 100] width 101 height 31
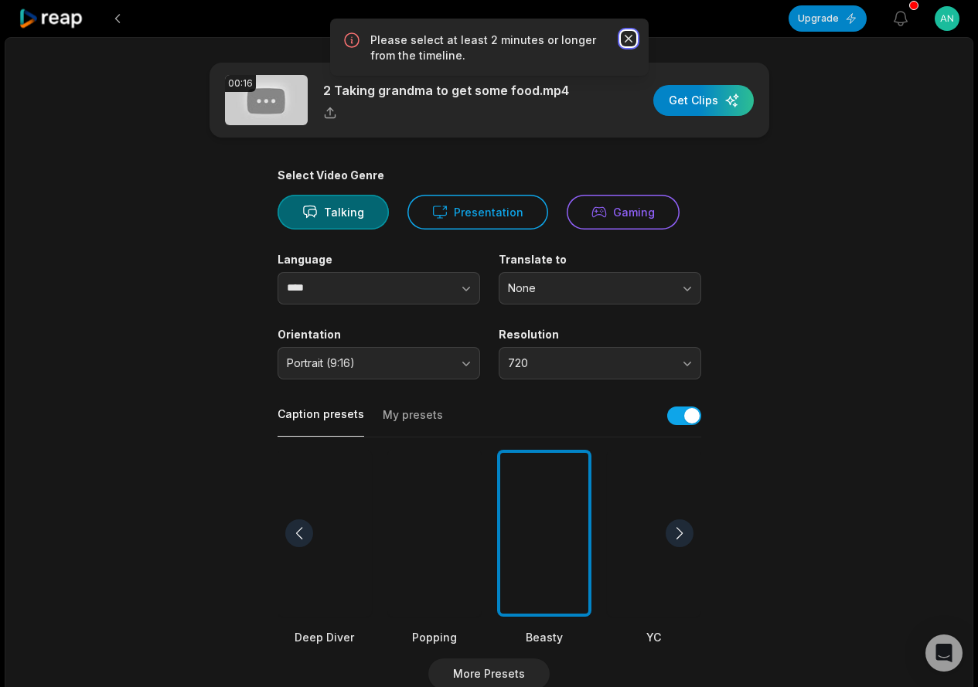
click at [624, 38] on icon "button" at bounding box center [628, 38] width 15 height 15
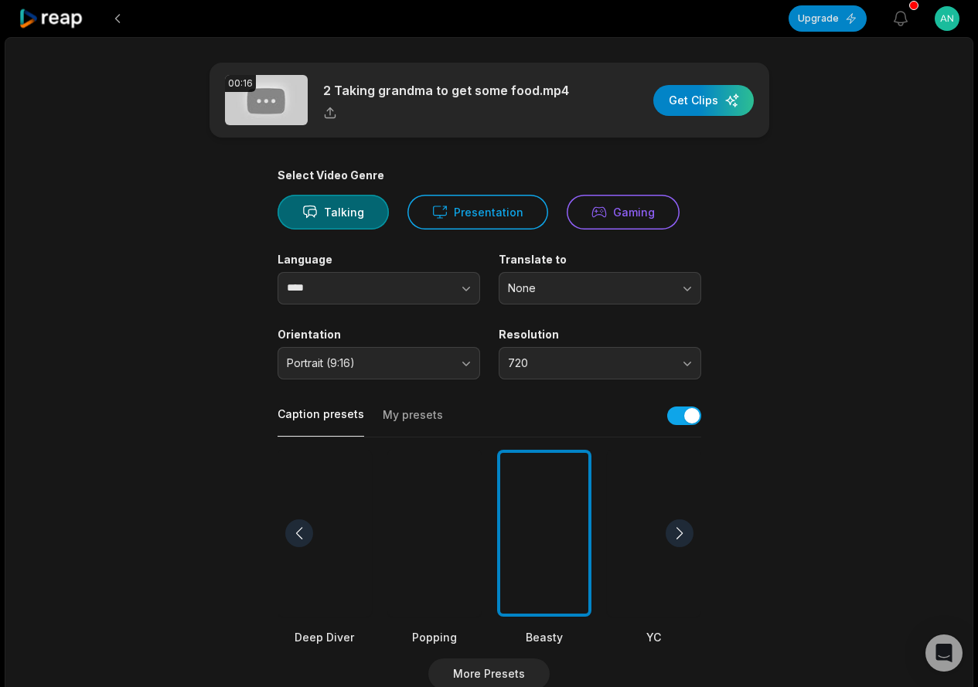
click at [851, 309] on main "00:16 2 Taking grandma to get some food.mp4 Get Clips Select Video Genre Talkin…" at bounding box center [489, 533] width 748 height 940
click at [676, 533] on div at bounding box center [680, 534] width 28 height 28
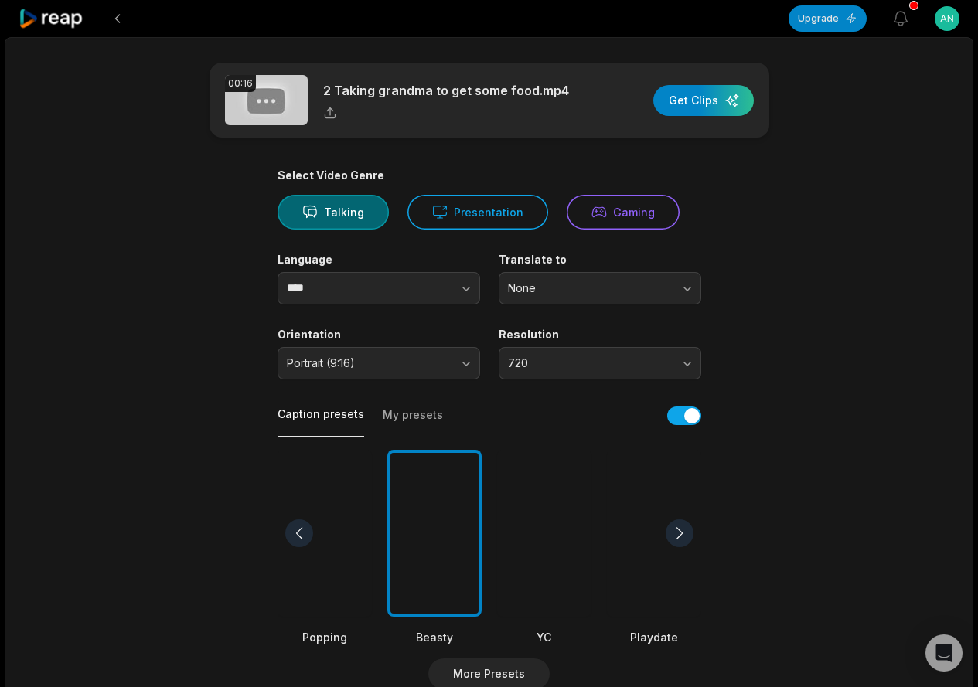
click at [676, 533] on div at bounding box center [680, 534] width 28 height 28
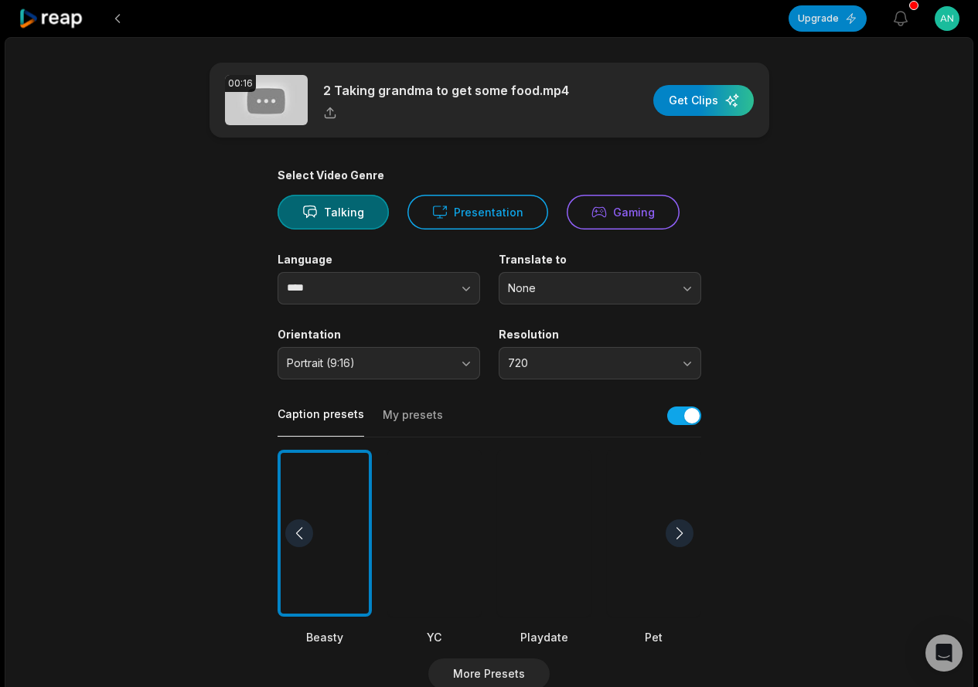
click at [676, 533] on div at bounding box center [680, 534] width 28 height 28
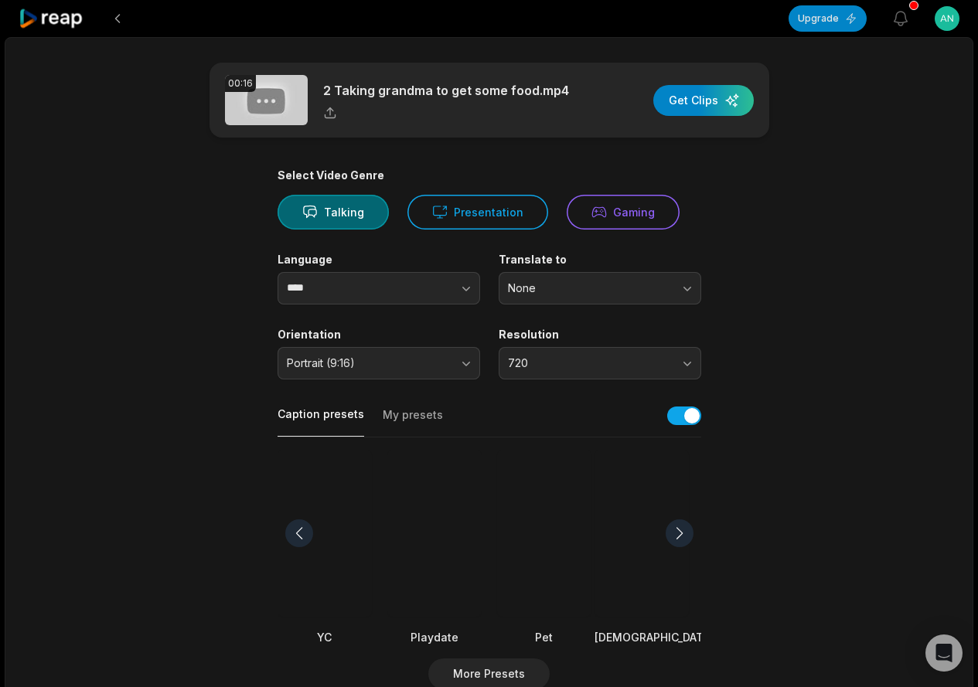
click at [676, 533] on div at bounding box center [680, 534] width 28 height 28
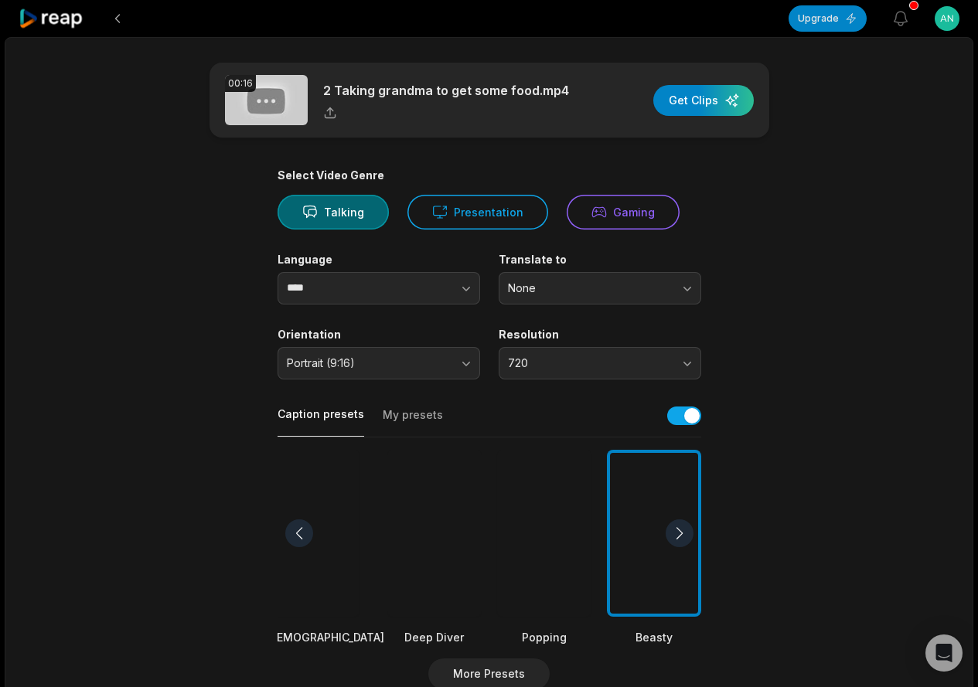
click at [676, 533] on div at bounding box center [680, 534] width 28 height 28
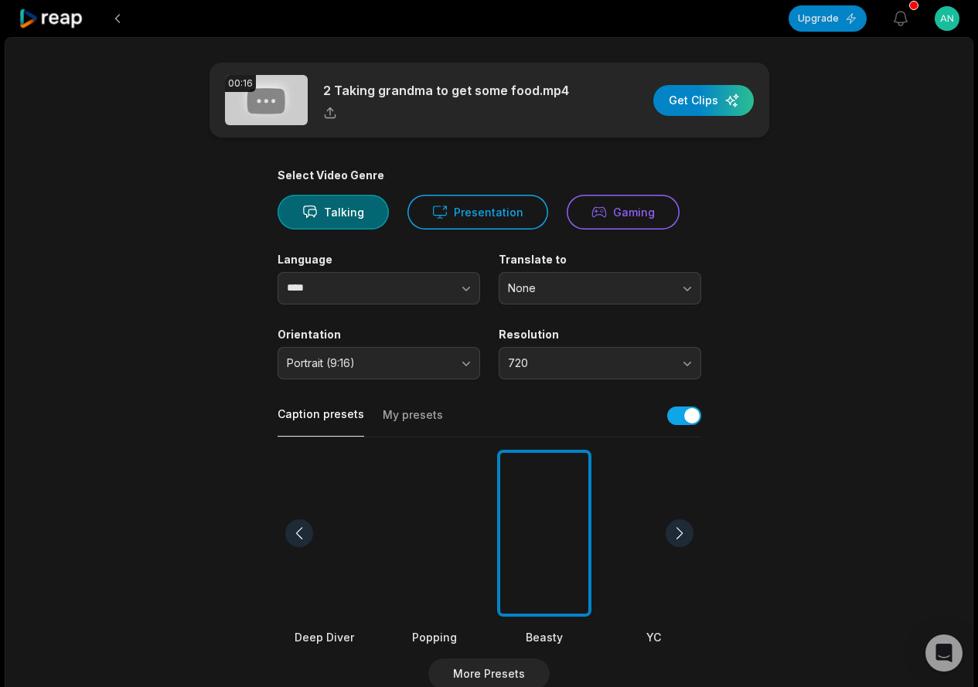
click at [676, 533] on div at bounding box center [680, 534] width 28 height 28
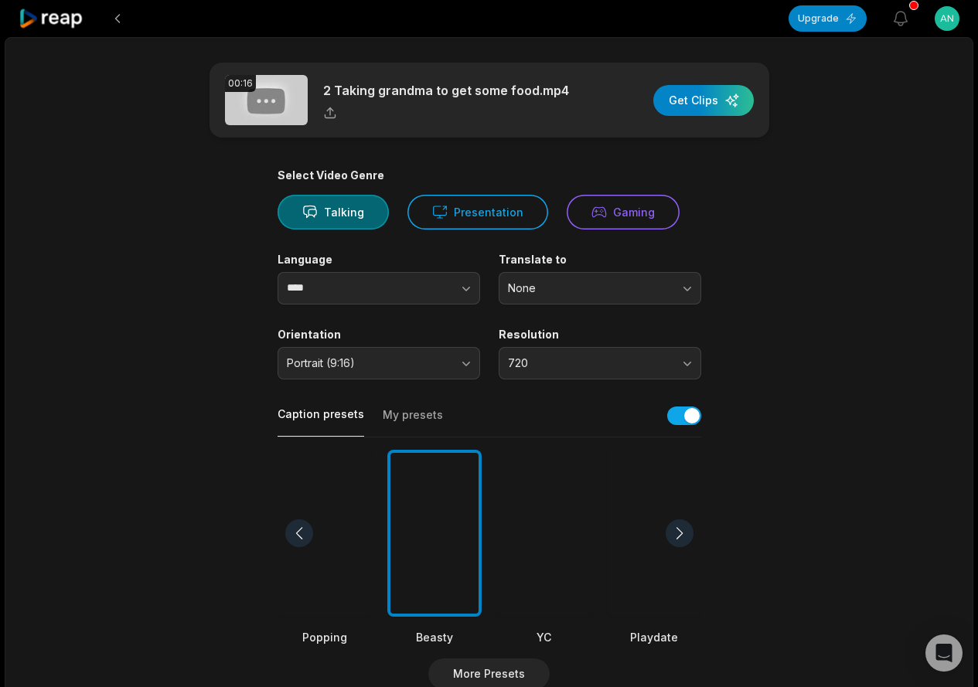
click at [680, 536] on div at bounding box center [680, 534] width 28 height 28
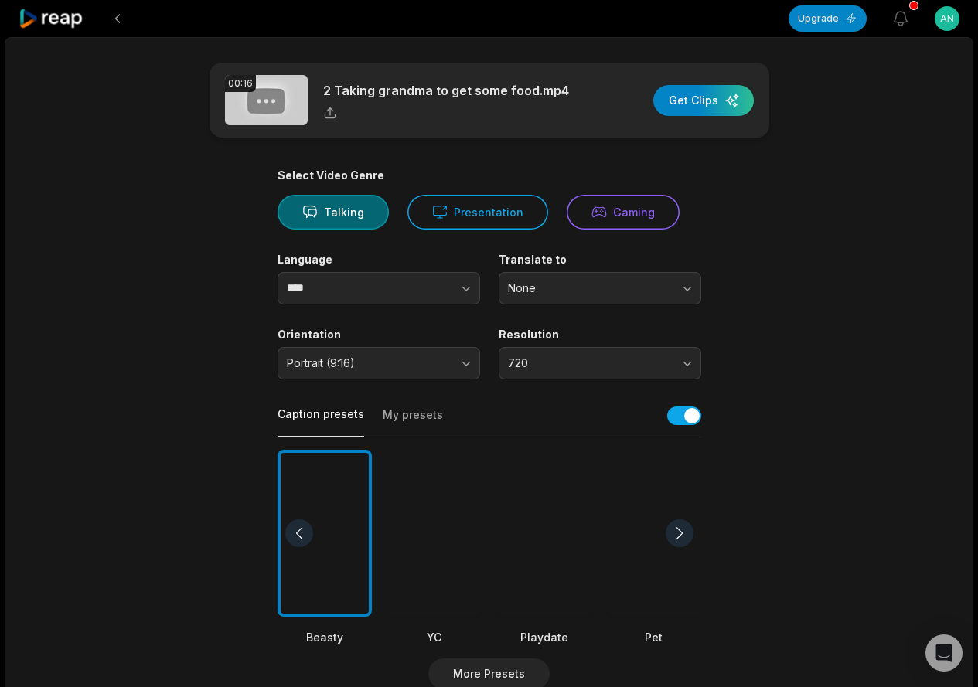
click at [680, 536] on div at bounding box center [680, 534] width 28 height 28
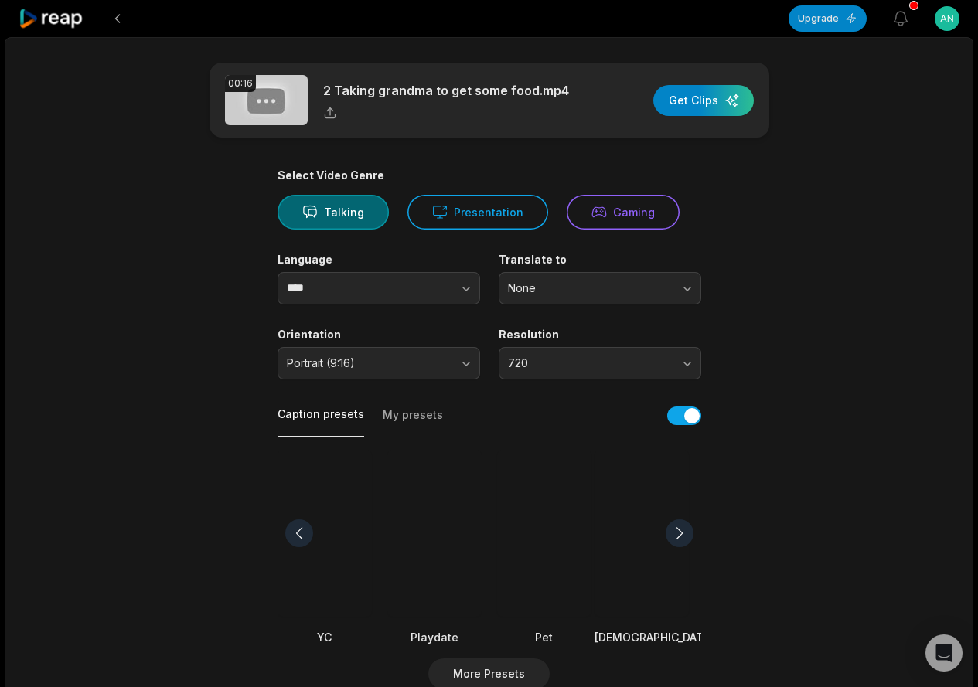
click at [680, 536] on div at bounding box center [680, 534] width 28 height 28
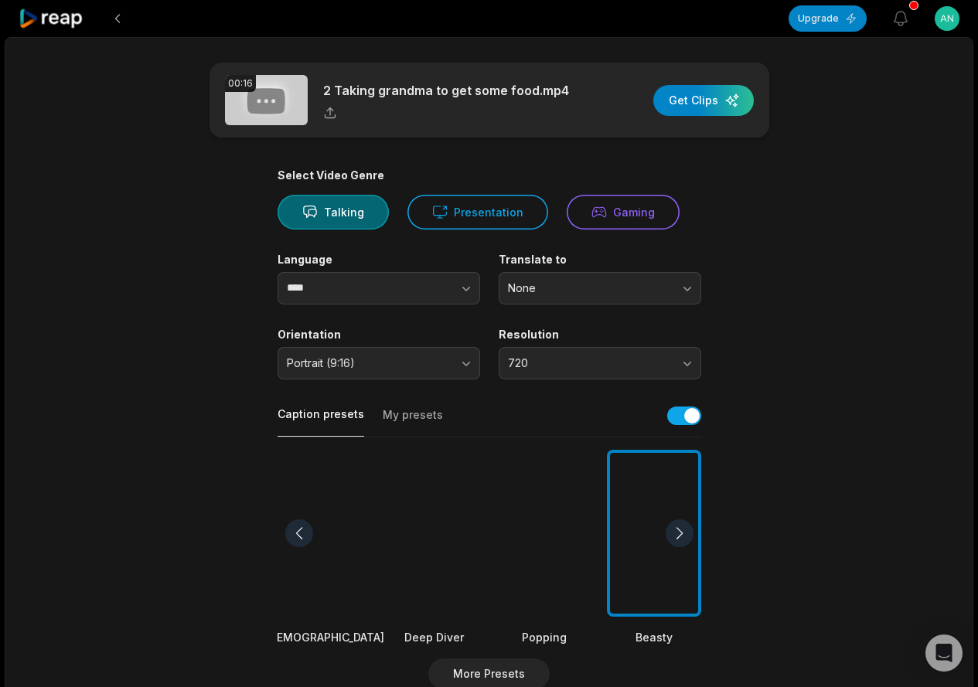
click at [680, 536] on div at bounding box center [680, 534] width 28 height 28
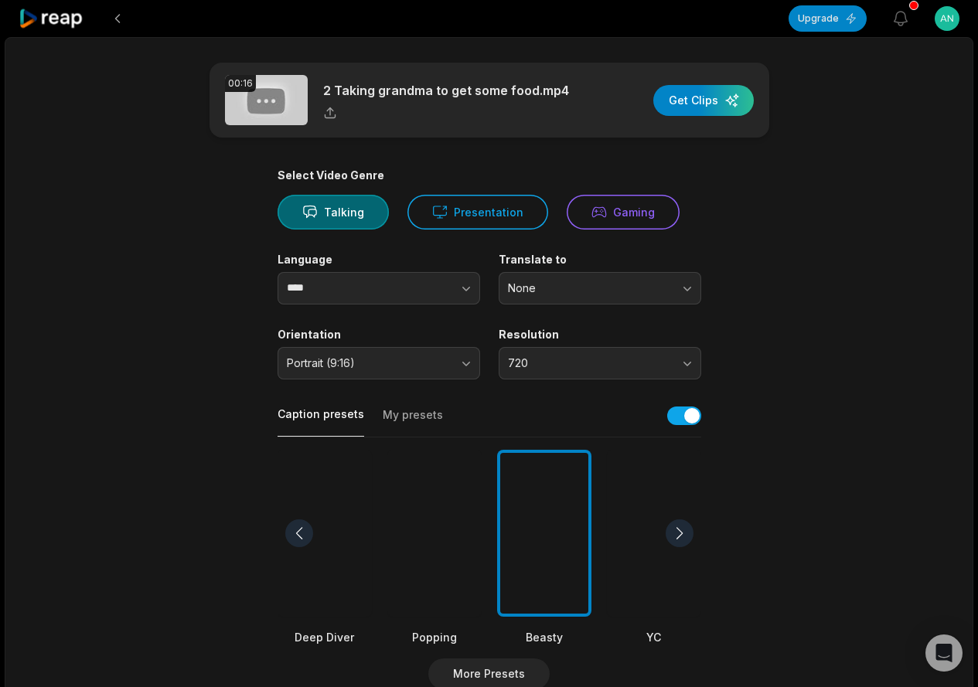
click at [680, 536] on div at bounding box center [680, 534] width 28 height 28
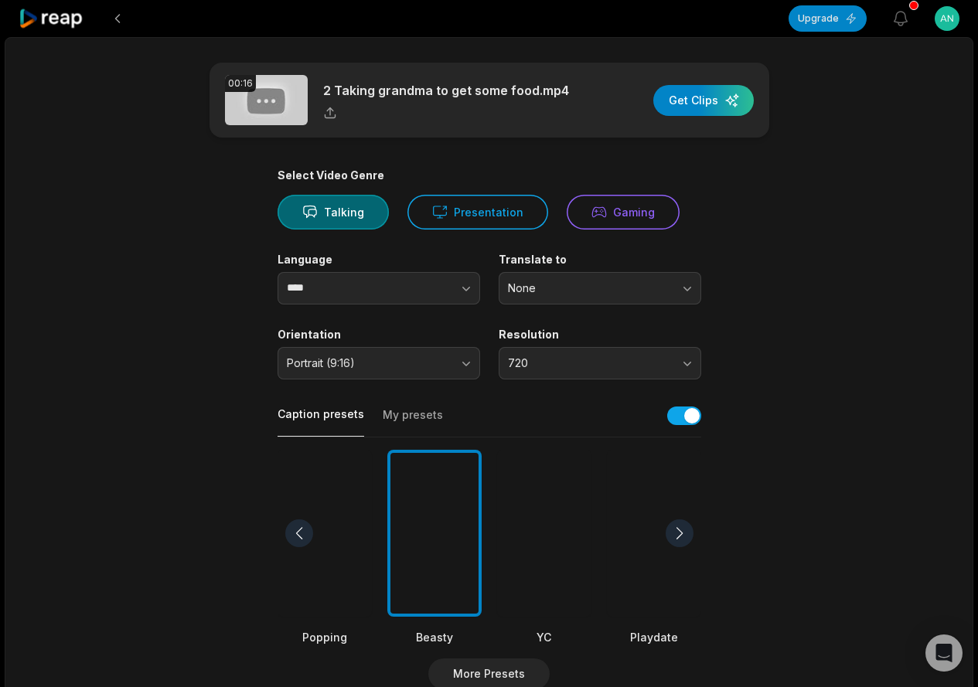
click at [680, 536] on div at bounding box center [680, 534] width 28 height 28
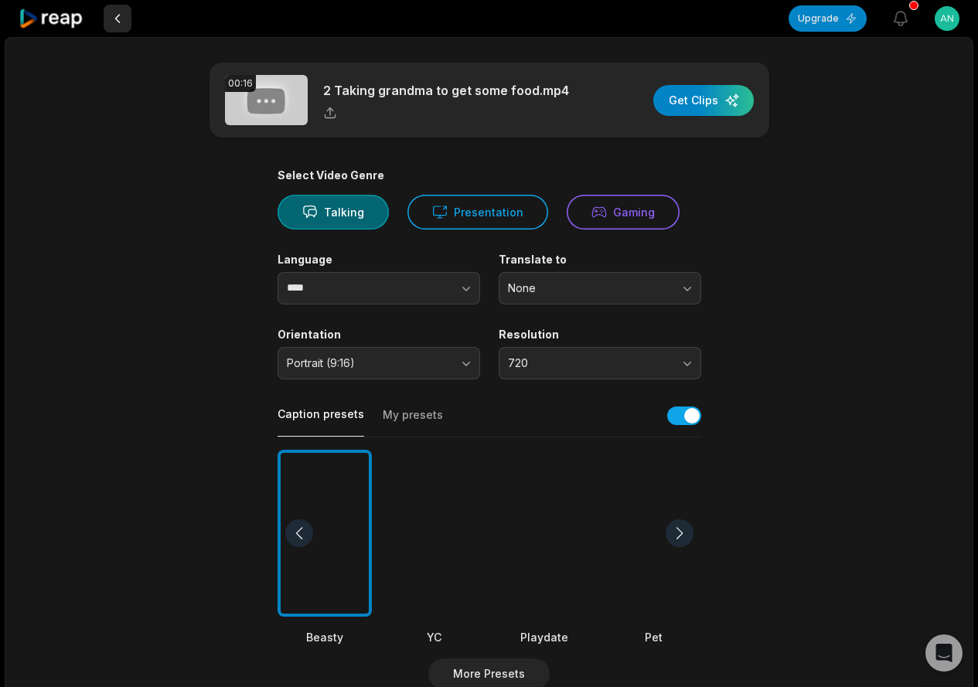
click at [117, 13] on button at bounding box center [118, 19] width 28 height 28
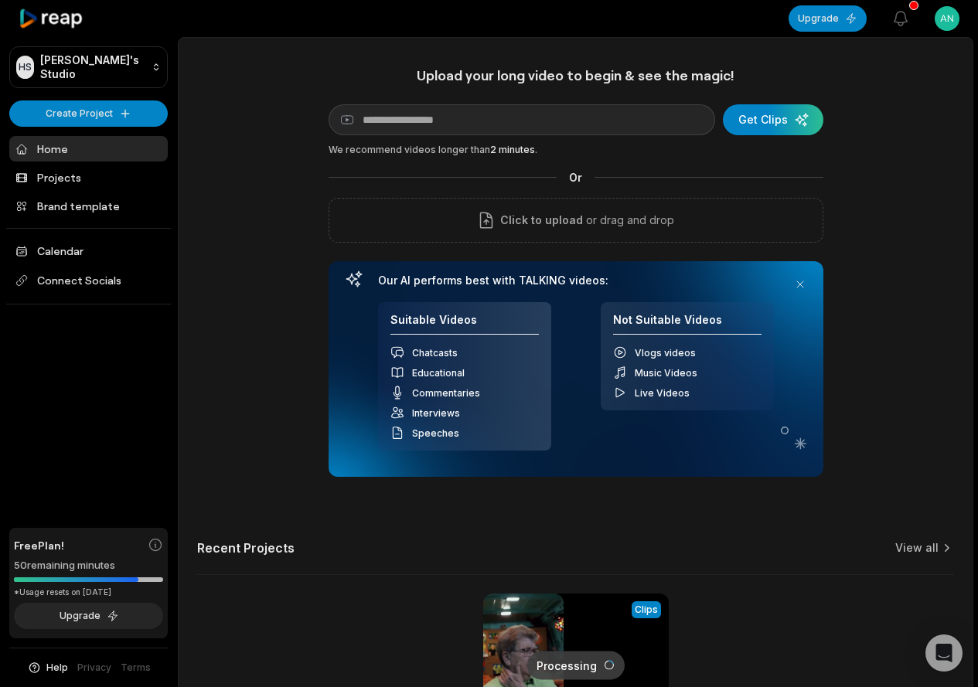
scroll to position [189, 0]
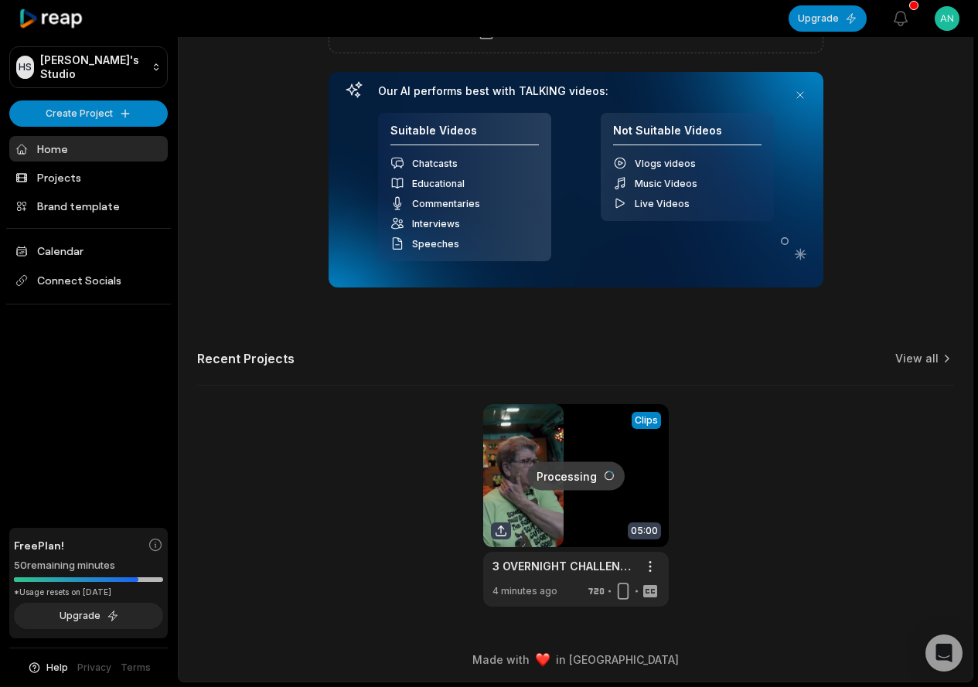
click at [592, 484] on link at bounding box center [576, 505] width 186 height 203
click at [578, 481] on link at bounding box center [576, 505] width 186 height 203
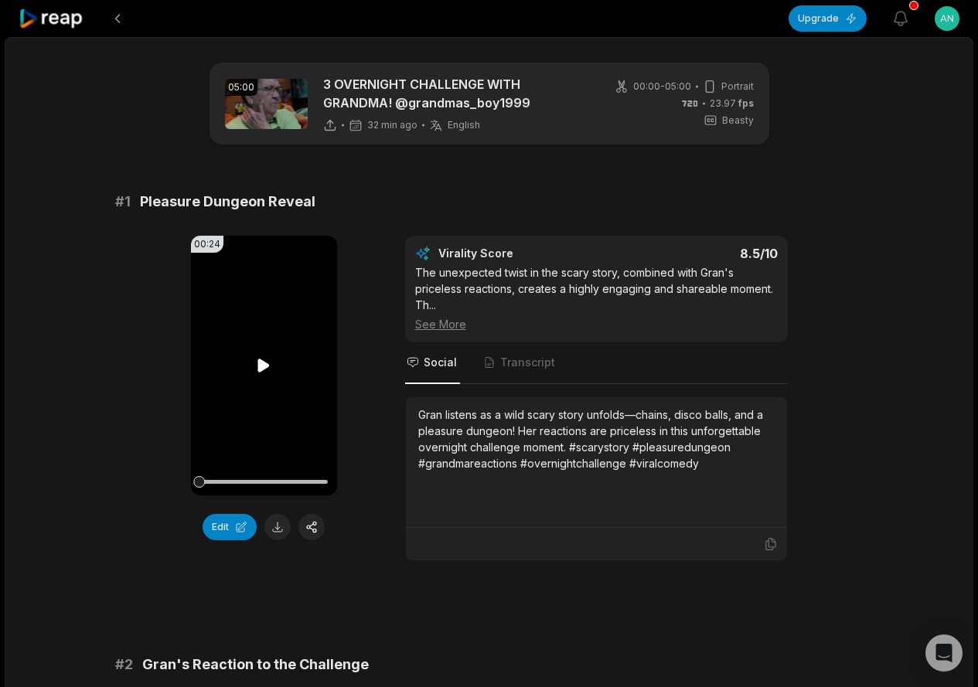
click at [257, 368] on icon at bounding box center [263, 365] width 19 height 19
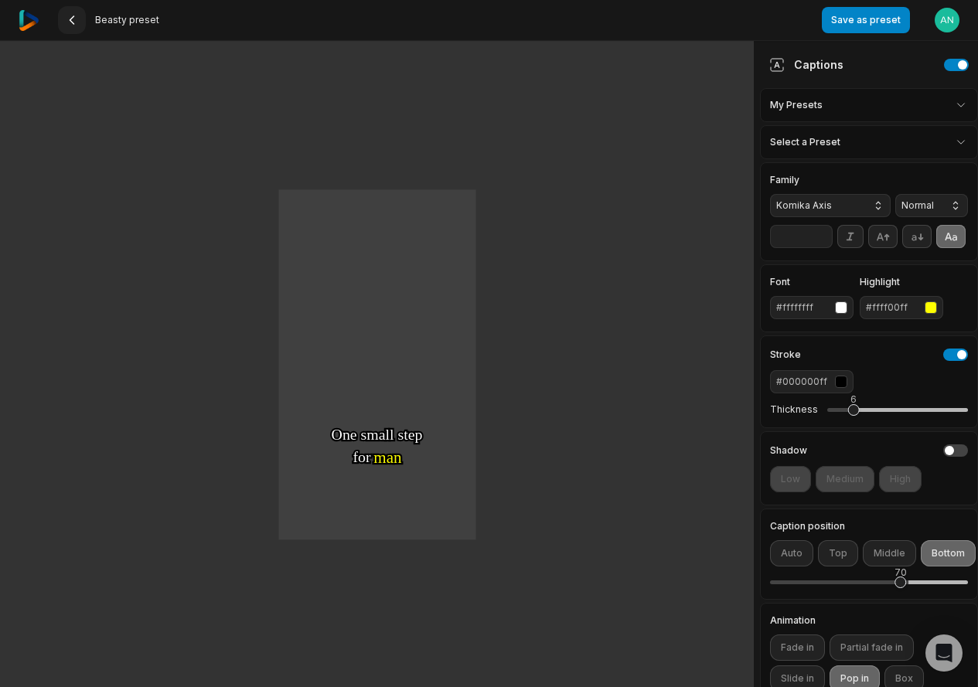
click at [71, 28] on button at bounding box center [72, 20] width 28 height 28
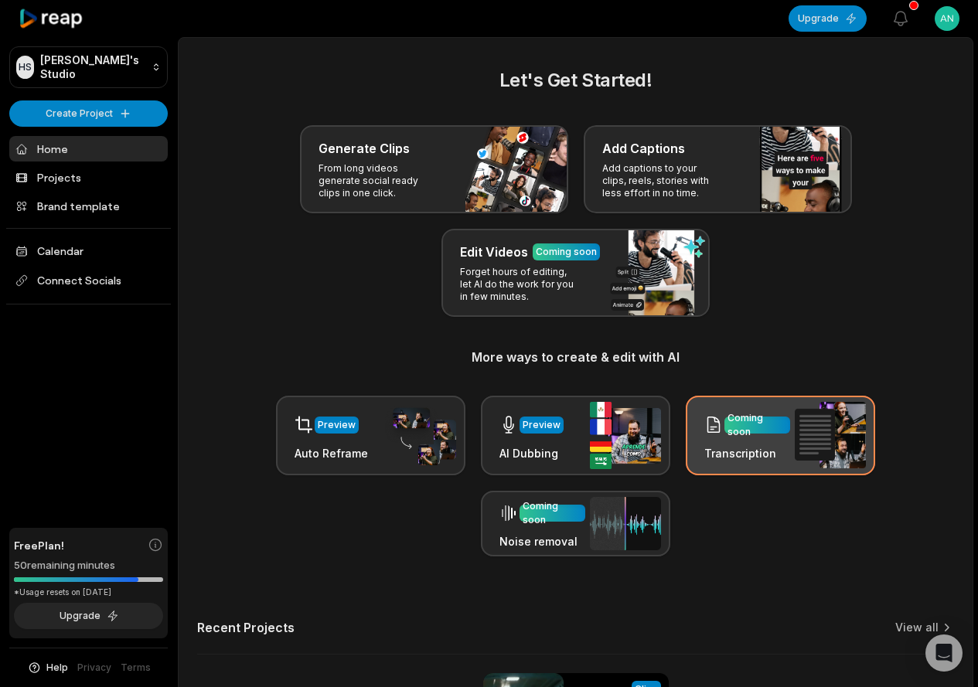
click at [720, 437] on div at bounding box center [713, 425] width 19 height 32
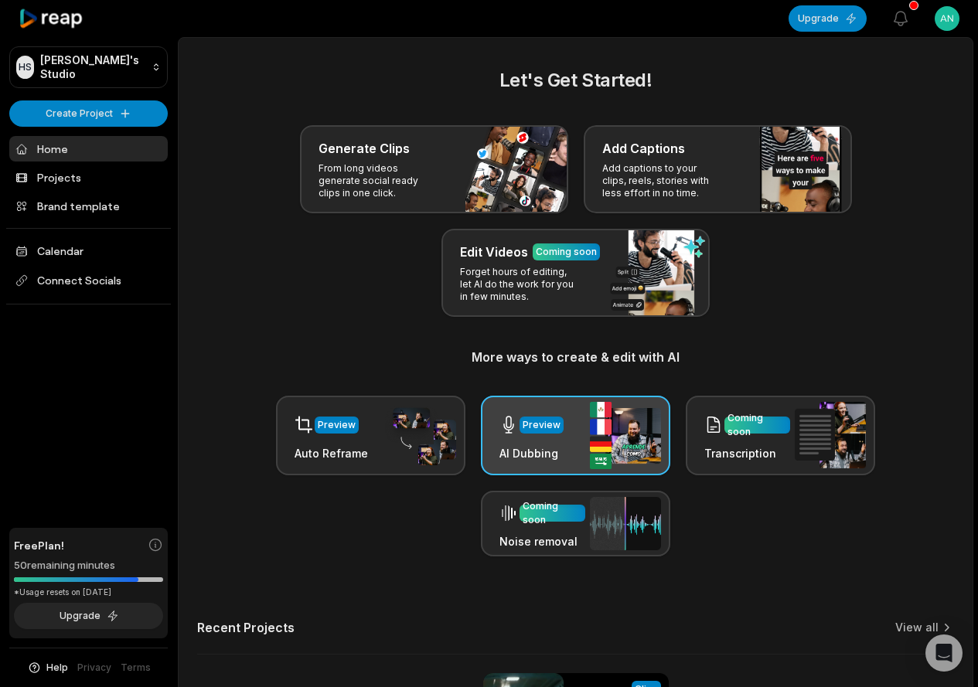
click at [578, 438] on div "Preview AI Dubbing" at bounding box center [575, 436] width 189 height 80
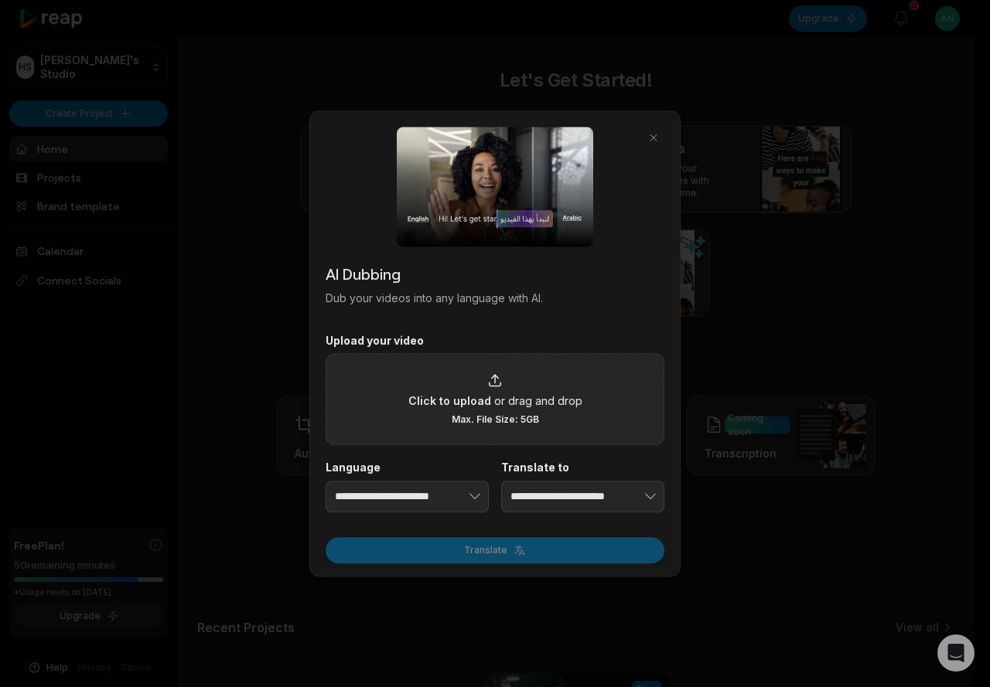
click at [497, 399] on span "or drag and drop" at bounding box center [538, 401] width 88 height 16
click at [0, 0] on input "Click to upload or drag and drop Max. File Size: 5GB" at bounding box center [0, 0] width 0 height 0
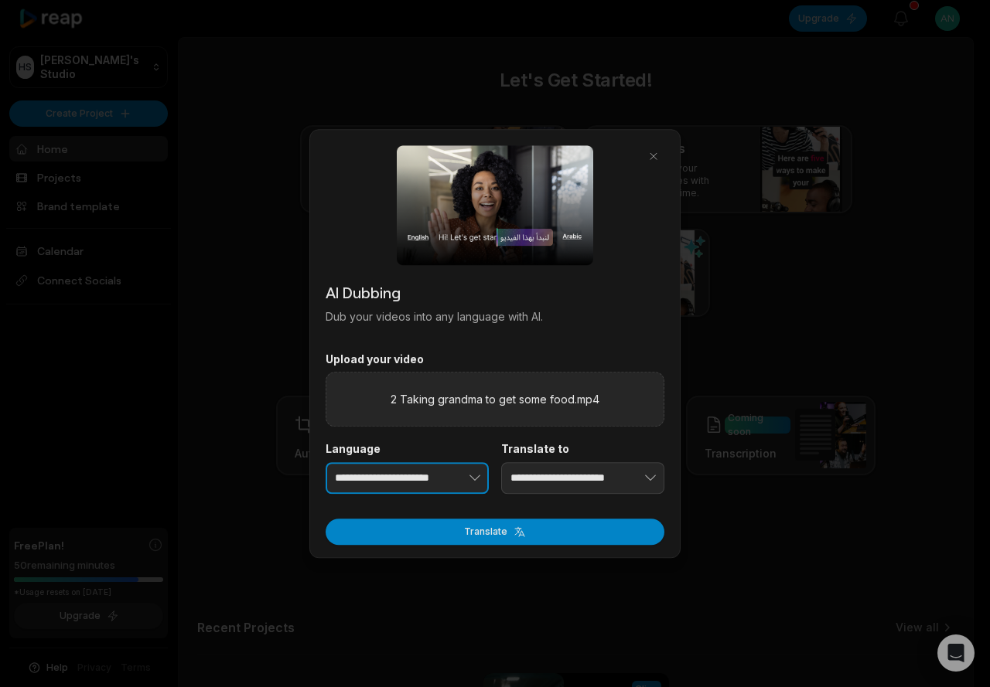
type input "**********"
click at [431, 489] on button "button" at bounding box center [451, 478] width 76 height 32
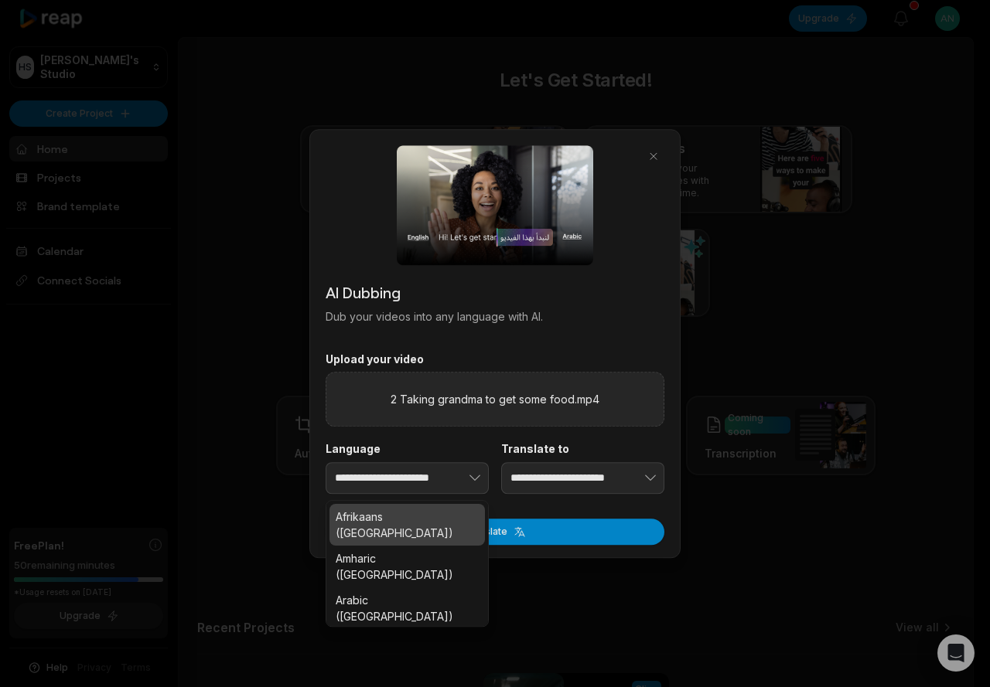
click at [561, 478] on div "**********" at bounding box center [494, 468] width 339 height 52
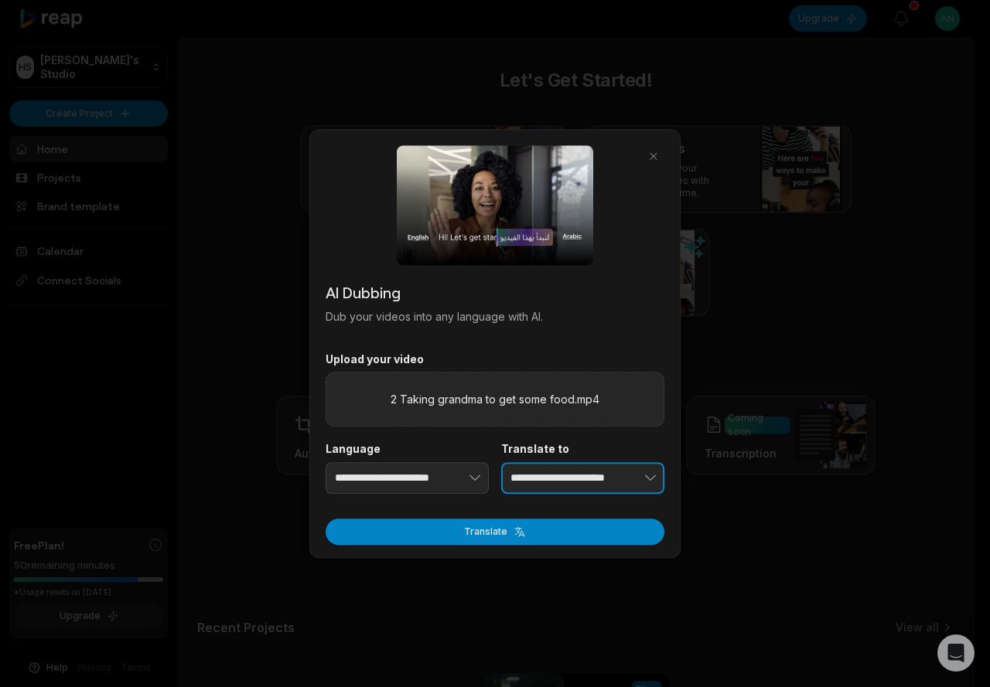
click at [564, 478] on input "**********" at bounding box center [582, 478] width 163 height 32
click at [582, 479] on input "**********" at bounding box center [582, 478] width 163 height 32
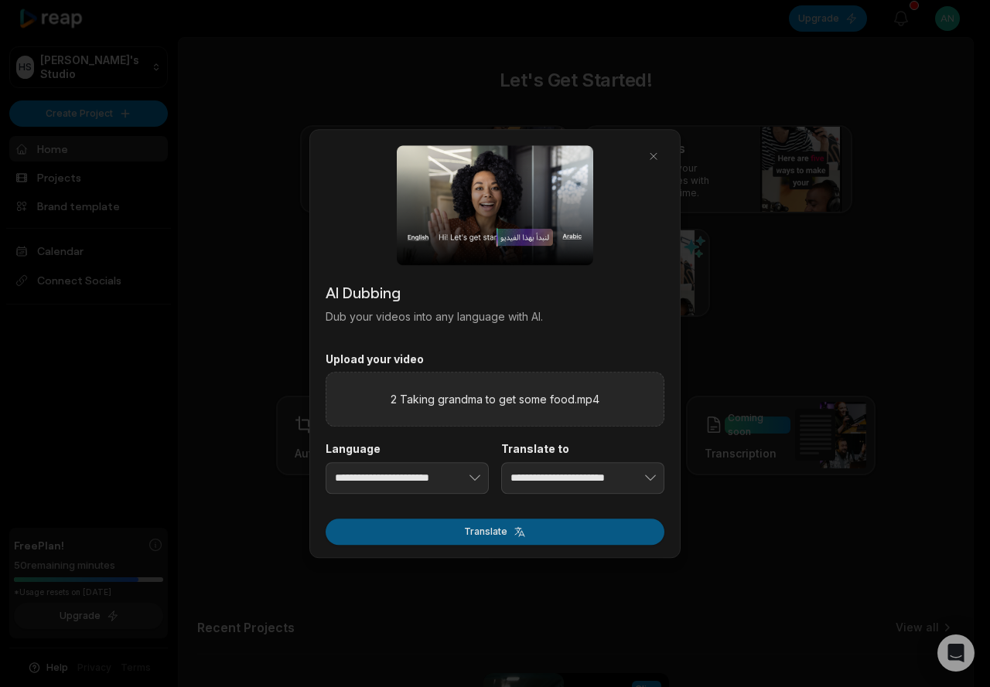
click at [506, 536] on button "Translate" at bounding box center [494, 532] width 339 height 26
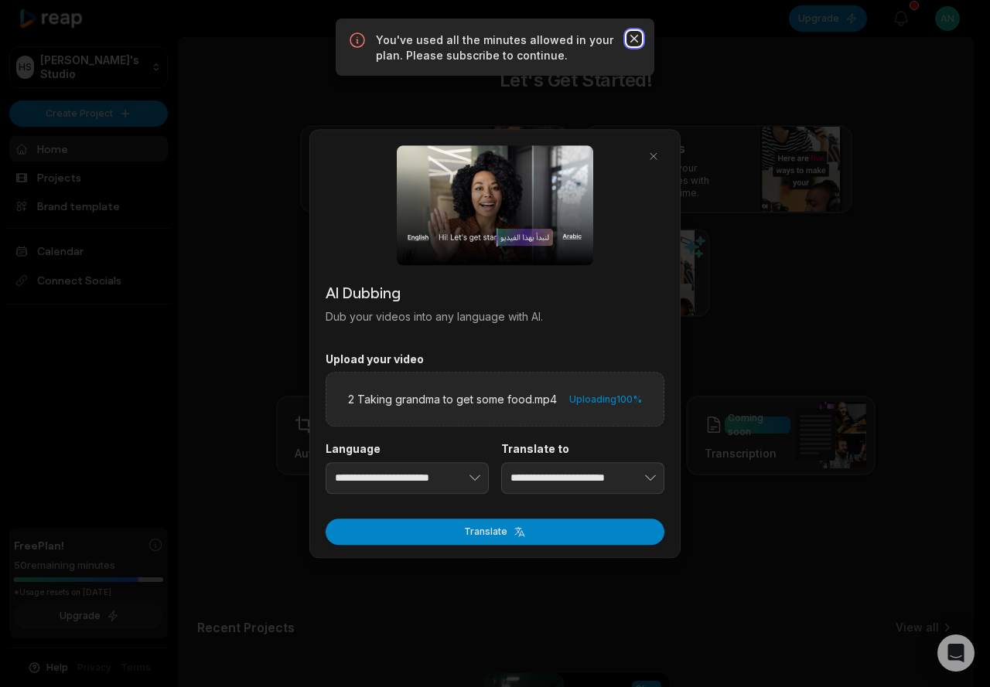
click at [633, 36] on icon "button" at bounding box center [633, 38] width 15 height 15
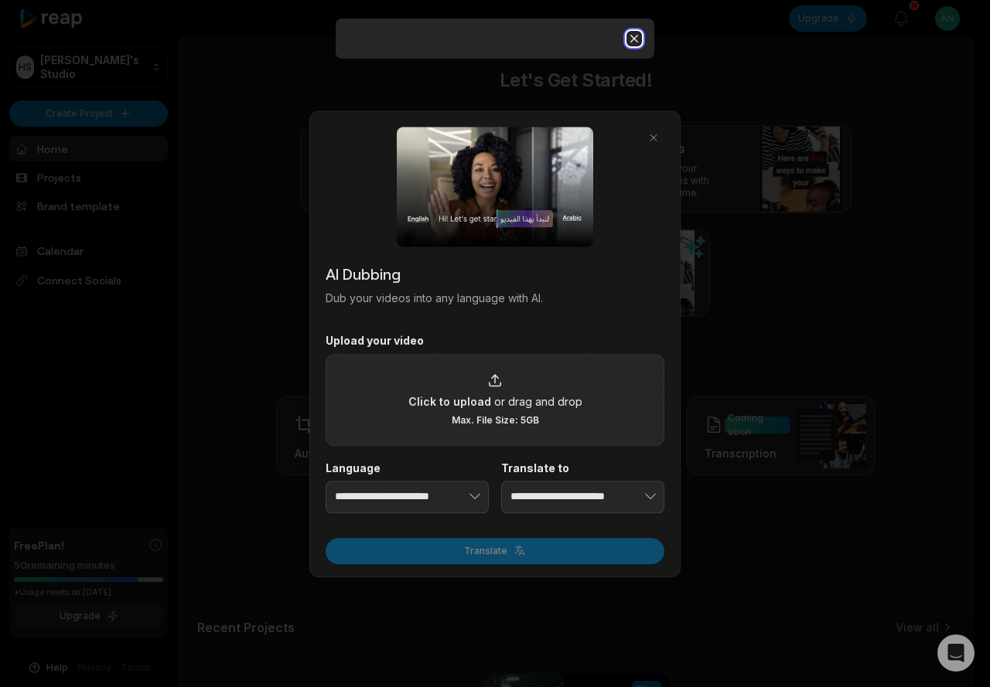
click at [633, 36] on icon "button" at bounding box center [633, 38] width 15 height 15
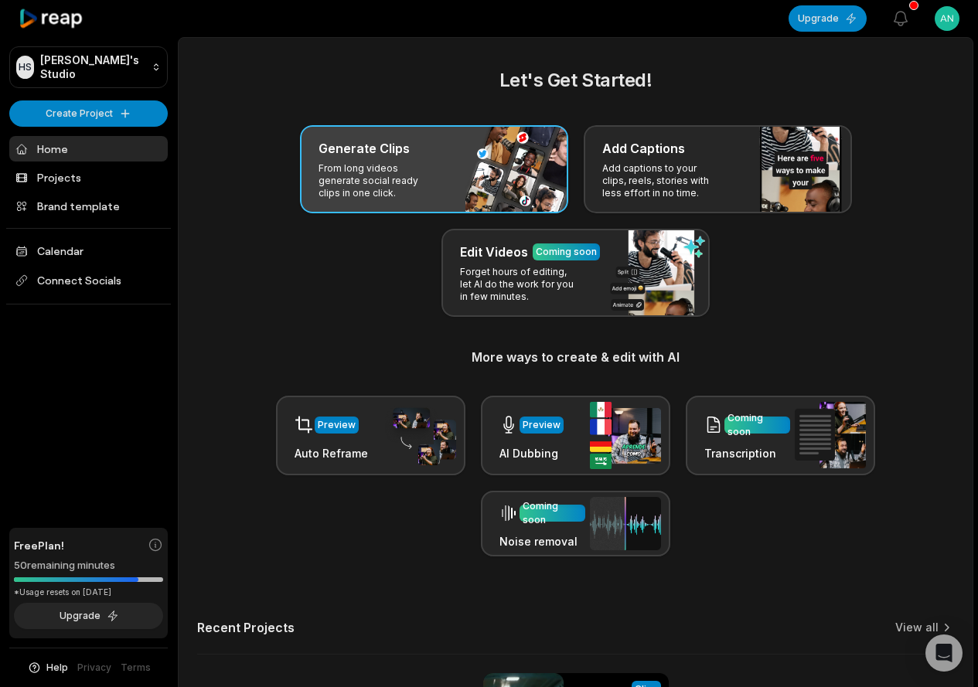
click at [394, 174] on p "From long videos generate social ready clips in one click." at bounding box center [379, 180] width 120 height 37
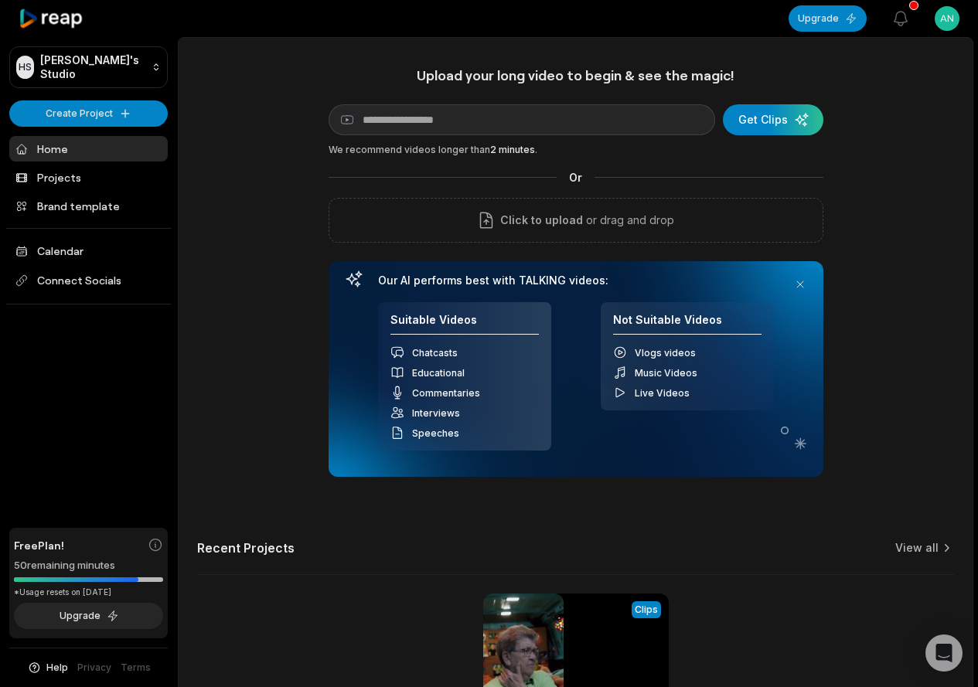
click at [63, 146] on link "Home" at bounding box center [88, 149] width 158 height 26
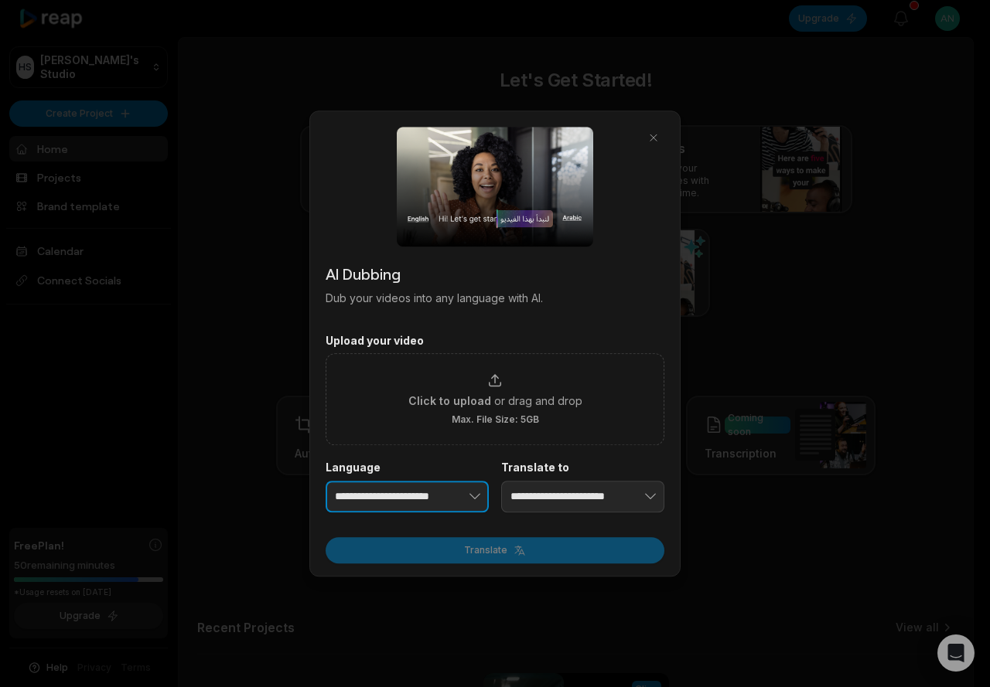
type input "**********"
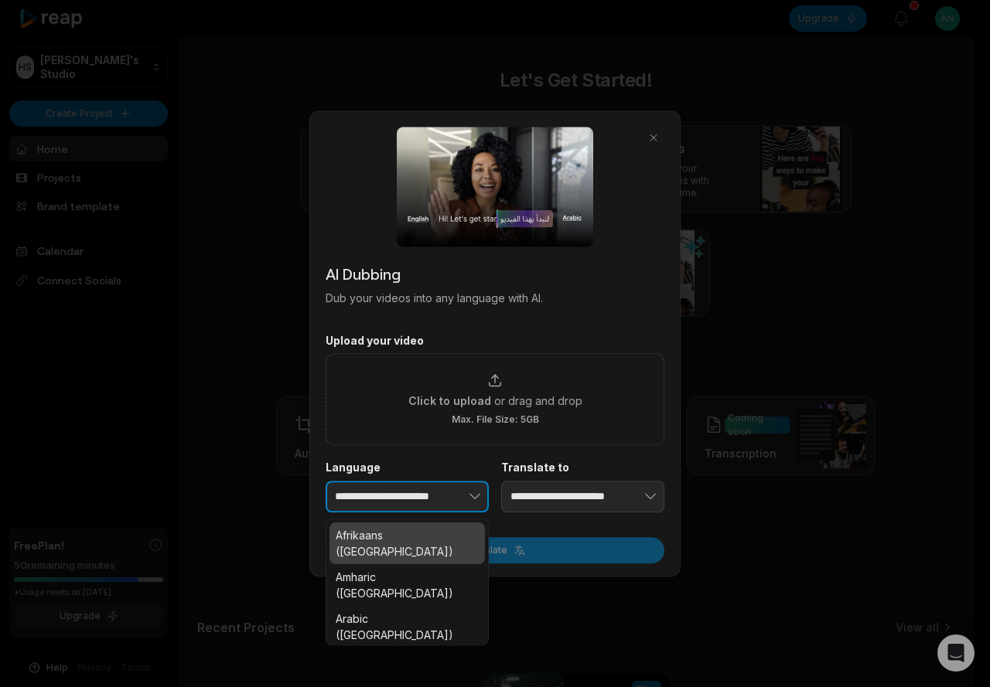
click at [446, 492] on button "button" at bounding box center [451, 497] width 76 height 32
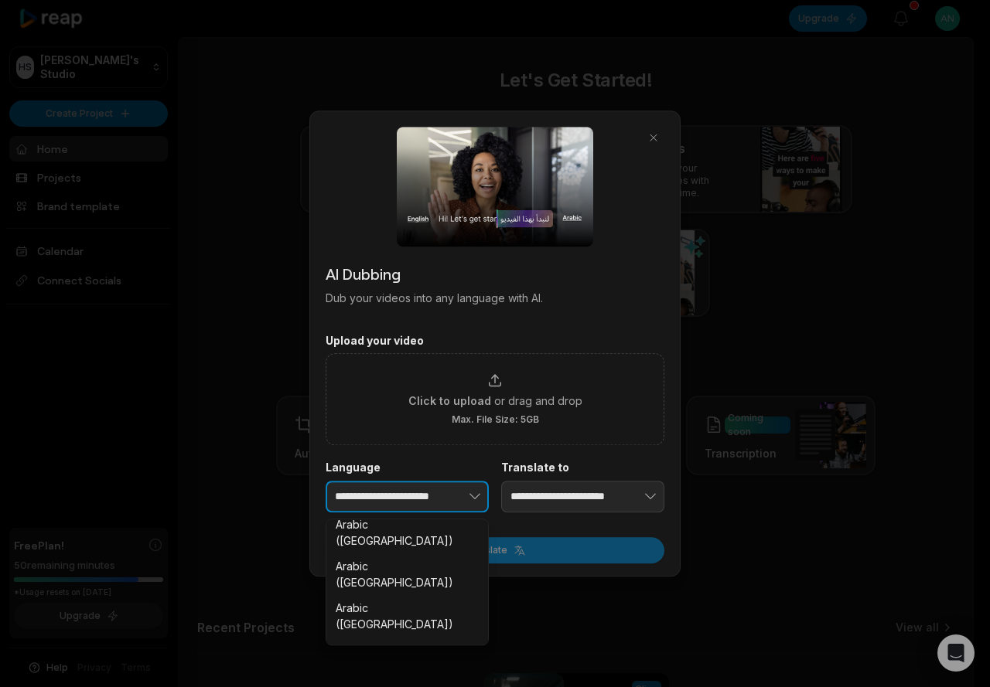
scroll to position [541, 0]
